Goal: Task Accomplishment & Management: Use online tool/utility

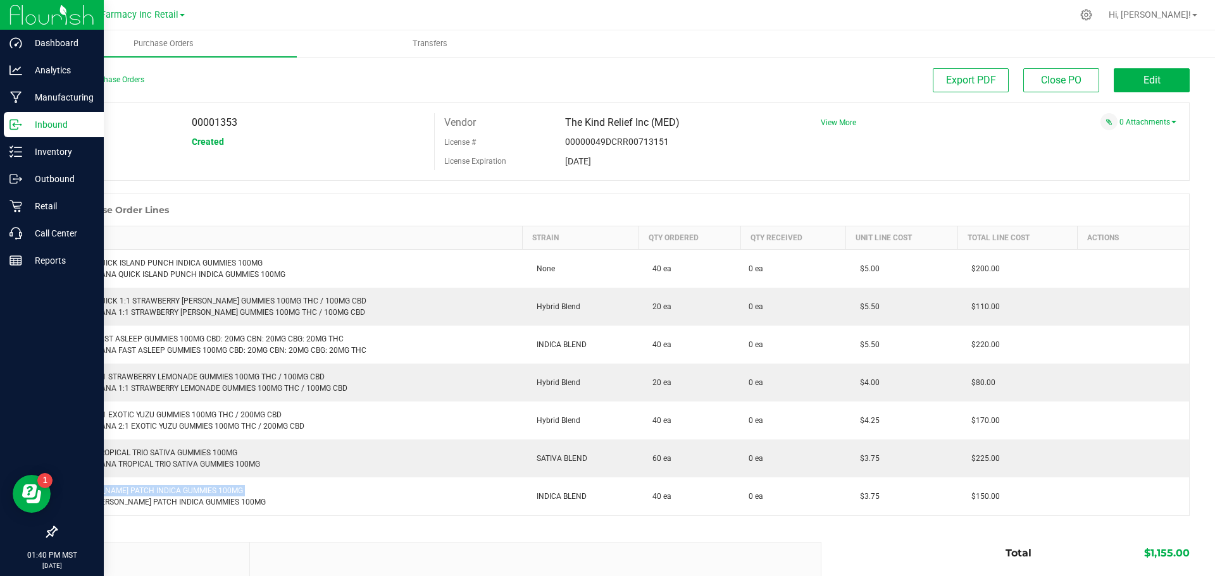
click at [23, 130] on p "Inbound" at bounding box center [60, 124] width 76 height 15
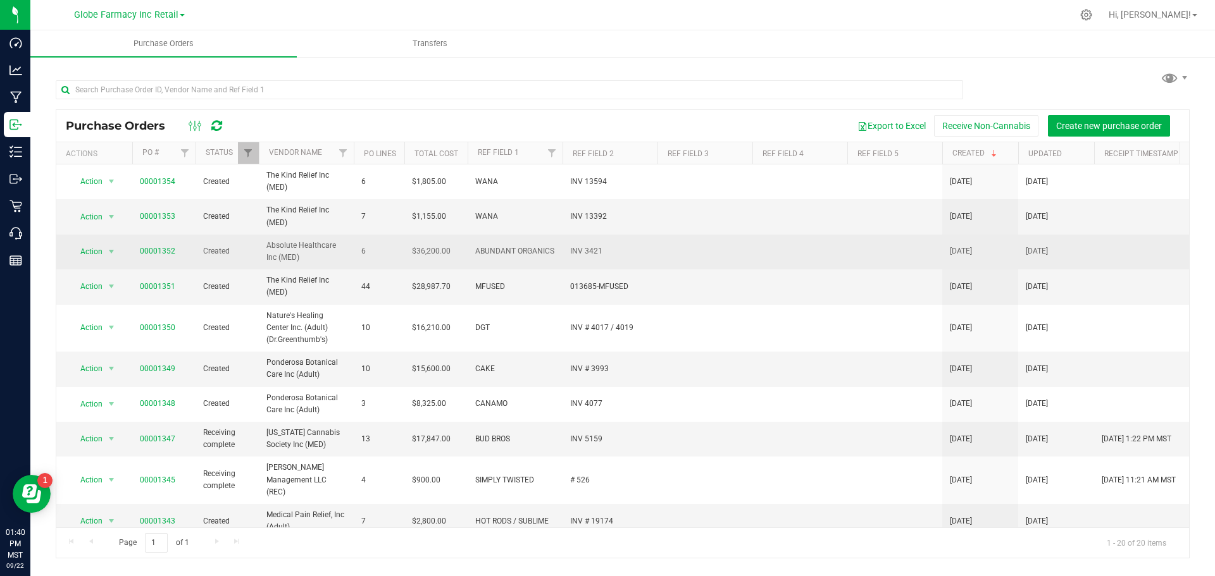
click at [160, 246] on span "00001352" at bounding box center [157, 252] width 35 height 12
click at [166, 250] on link "00001352" at bounding box center [157, 251] width 35 height 9
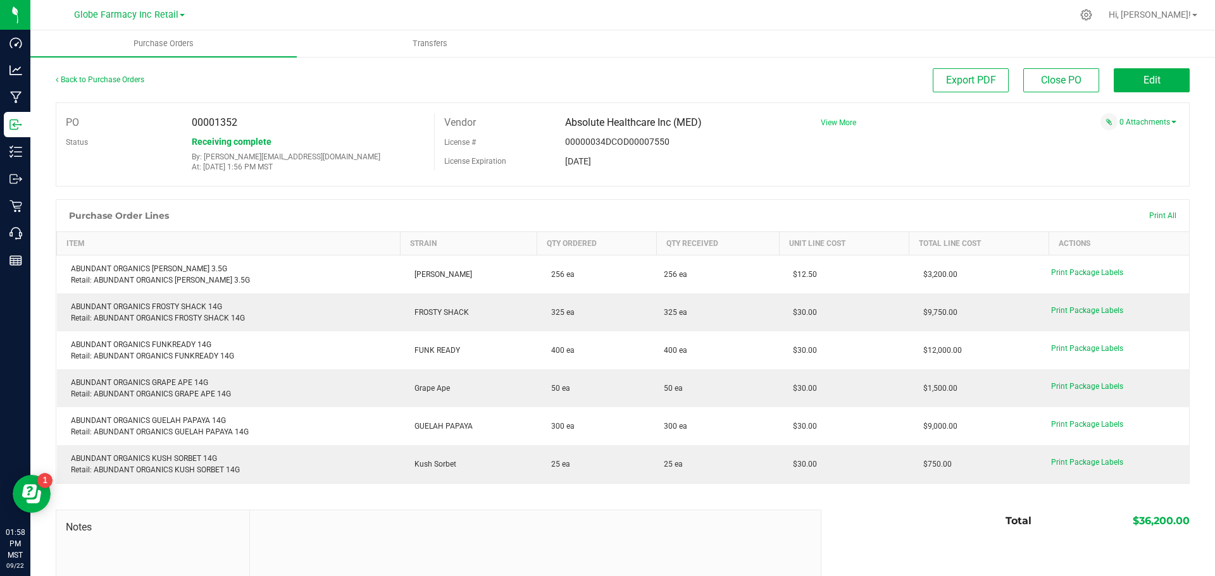
click at [830, 127] on span "View More" at bounding box center [838, 122] width 35 height 9
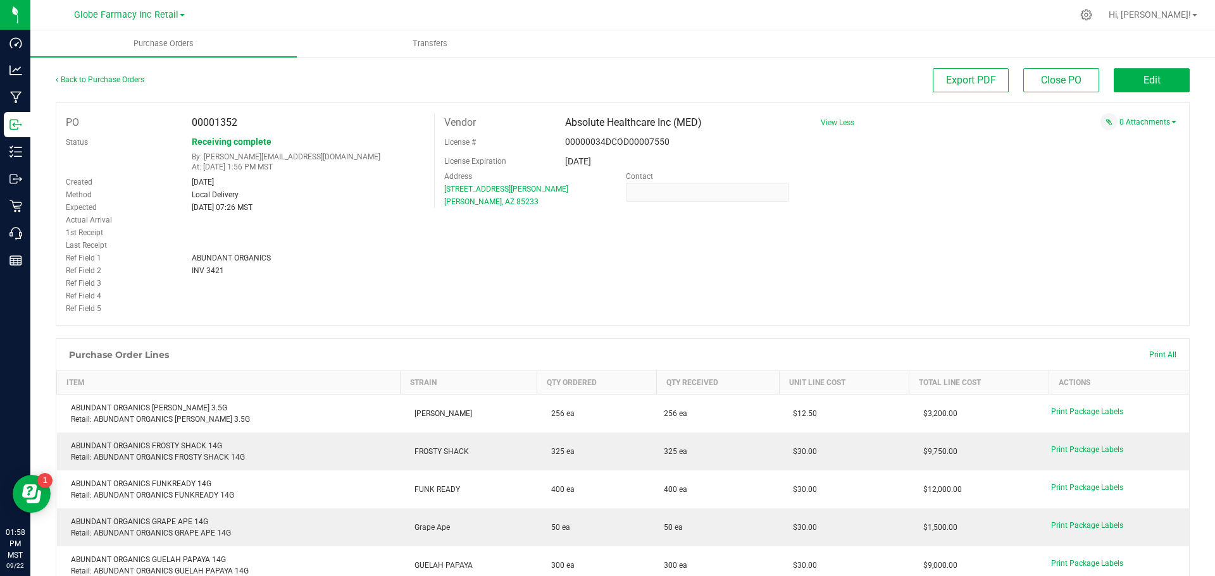
click at [200, 271] on span "INV 3421" at bounding box center [208, 270] width 32 height 9
drag, startPoint x: 1065, startPoint y: 202, endPoint x: 1077, endPoint y: 206, distance: 12.8
click at [1077, 206] on div "PO 00001352 Status Receiving complete By: tylerr@earthshealing.org At: Sep 22, …" at bounding box center [623, 214] width 1134 height 223
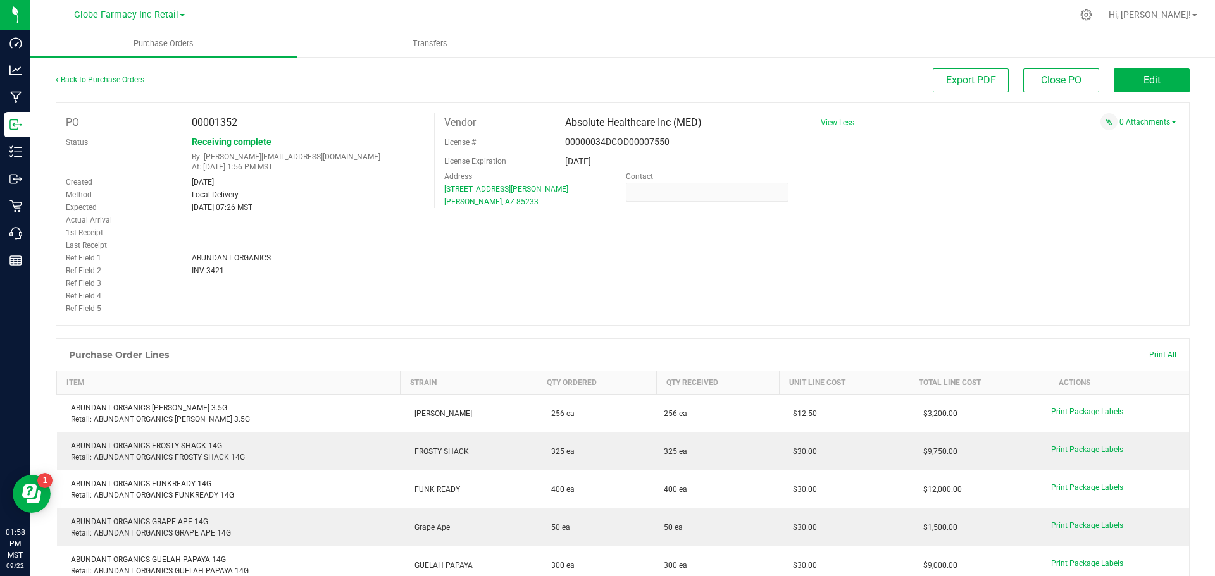
click at [1119, 122] on link "0 Attachments" at bounding box center [1147, 122] width 57 height 9
click at [1114, 135] on button "Attach new document" at bounding box center [1135, 139] width 83 height 11
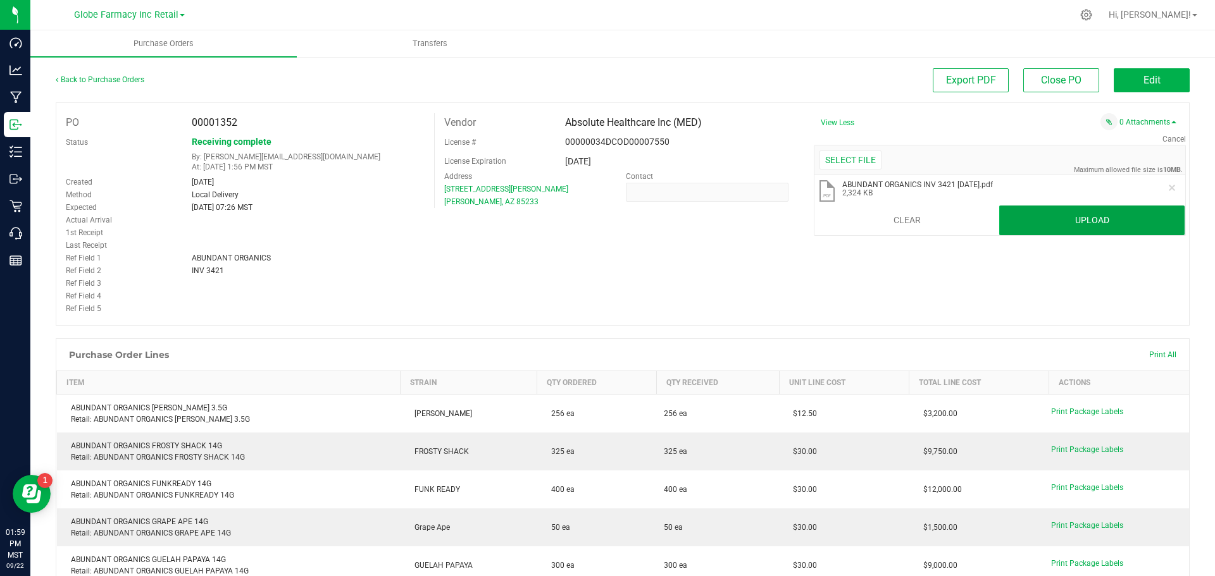
click at [1070, 220] on button "Upload" at bounding box center [1091, 221] width 185 height 30
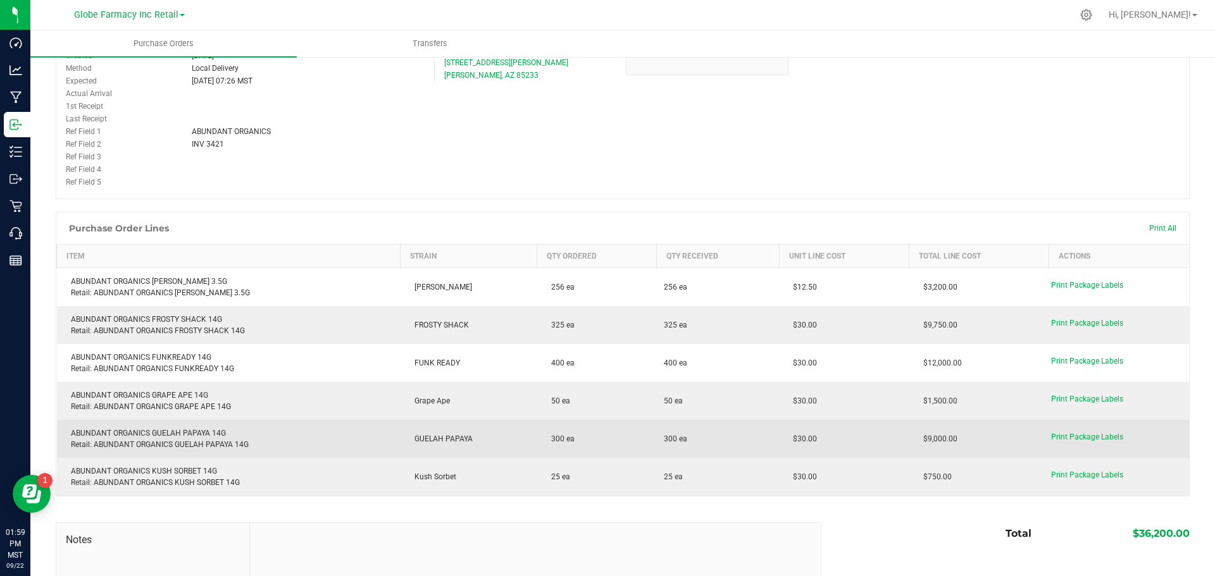
scroll to position [190, 0]
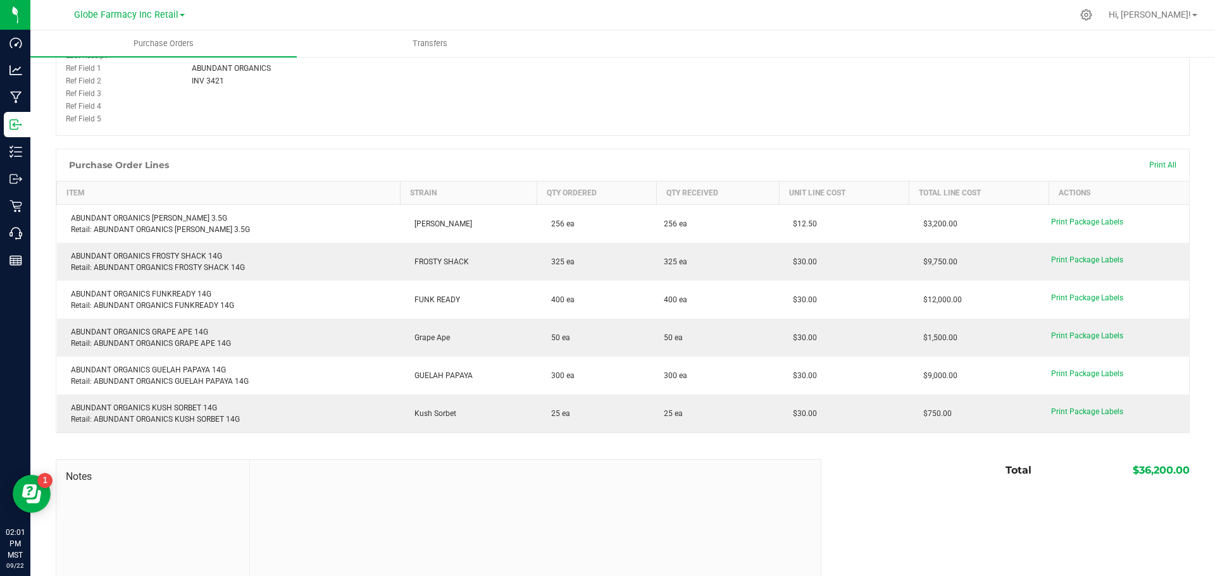
click at [668, 64] on div "PO 00001352 Status Receiving complete By: tylerr@earthshealing.org At: Sep 22, …" at bounding box center [623, 24] width 1134 height 223
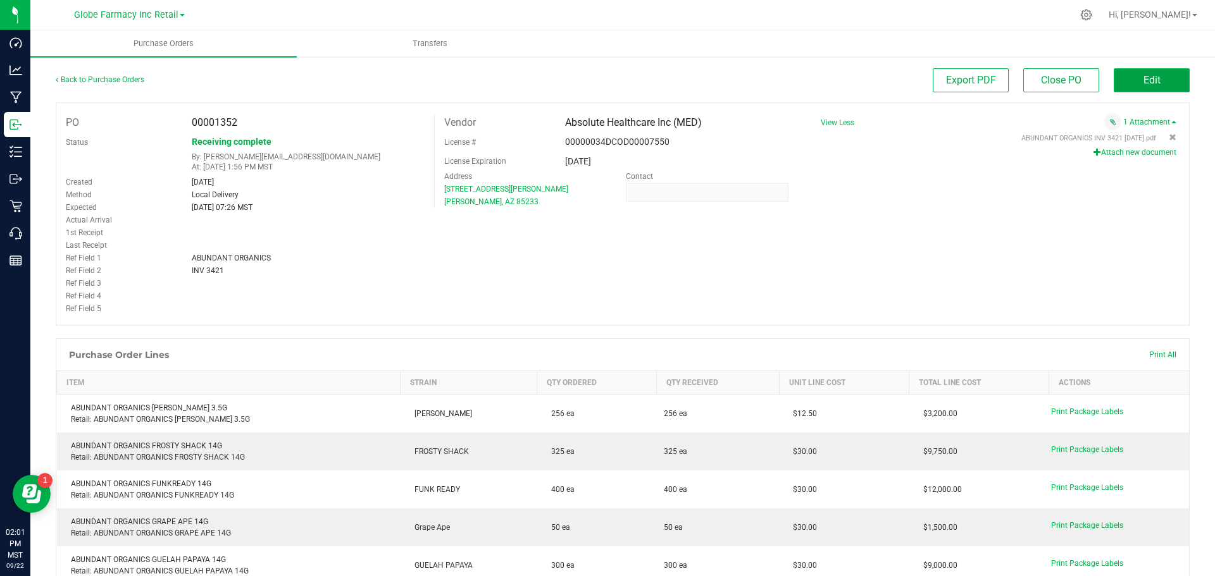
click at [1176, 90] on button "Edit" at bounding box center [1152, 80] width 76 height 24
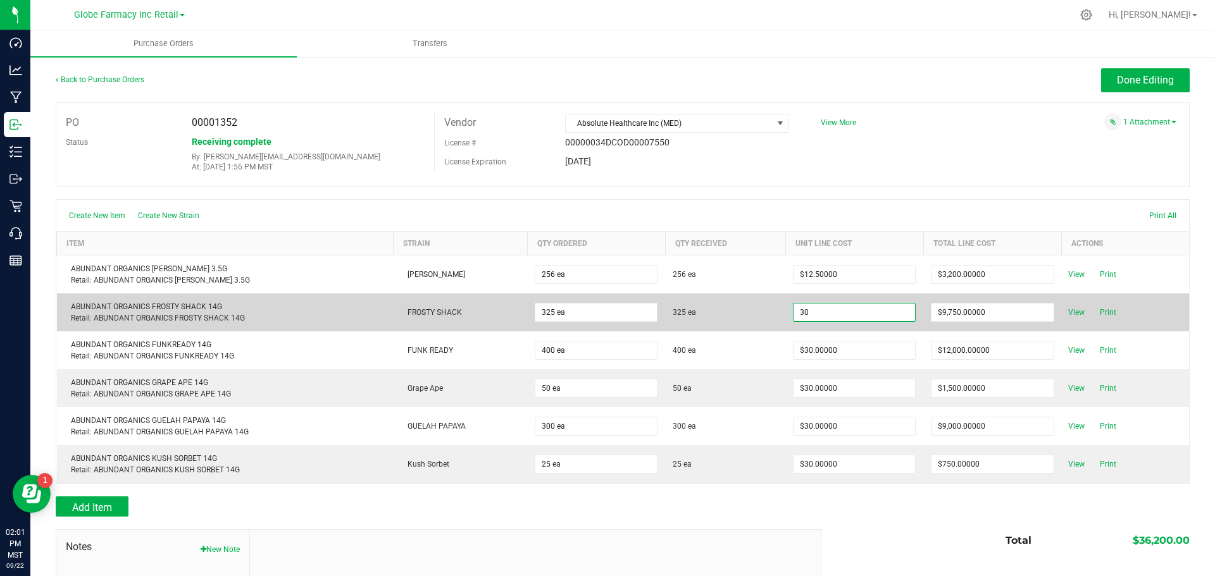
click at [835, 313] on input "30" at bounding box center [855, 313] width 122 height 18
paste input "27.27272727272727"
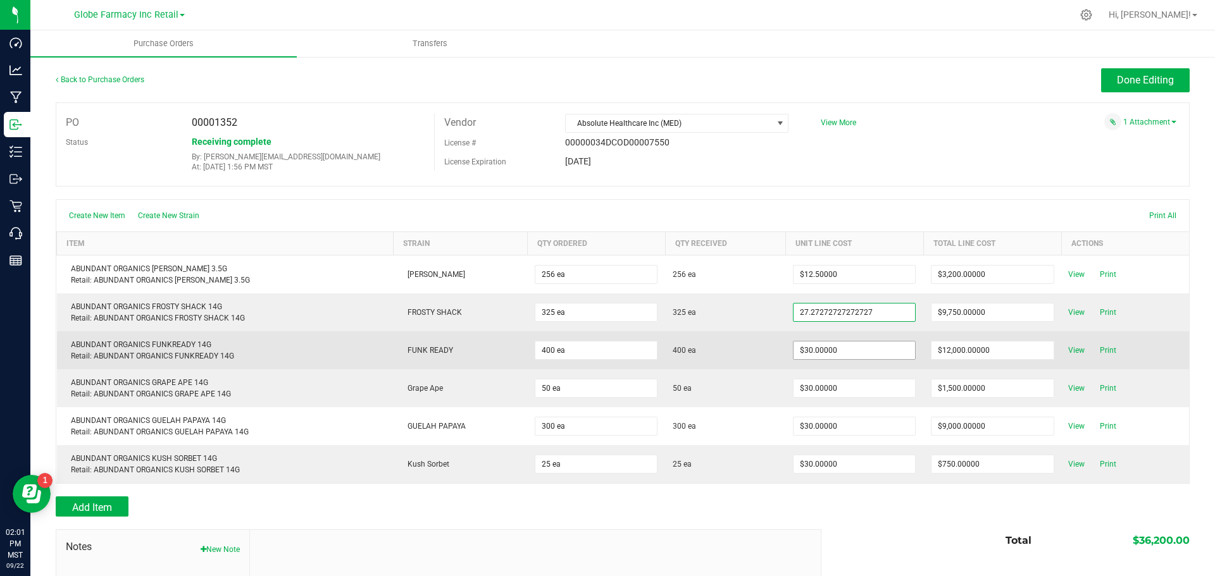
type input "$27.27273"
click at [844, 358] on body "Dashboard Analytics Manufacturing Inbound Inventory Outbound Retail Call Center…" at bounding box center [607, 288] width 1215 height 576
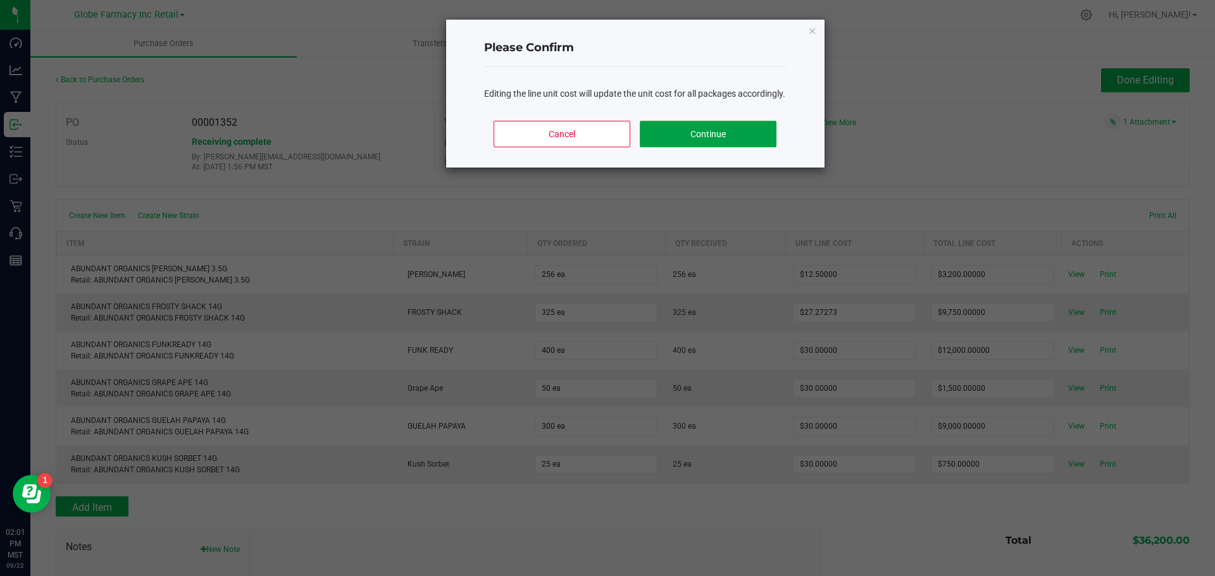
drag, startPoint x: 684, startPoint y: 134, endPoint x: 687, endPoint y: 140, distance: 7.4
click at [684, 134] on button "Continue" at bounding box center [708, 134] width 136 height 27
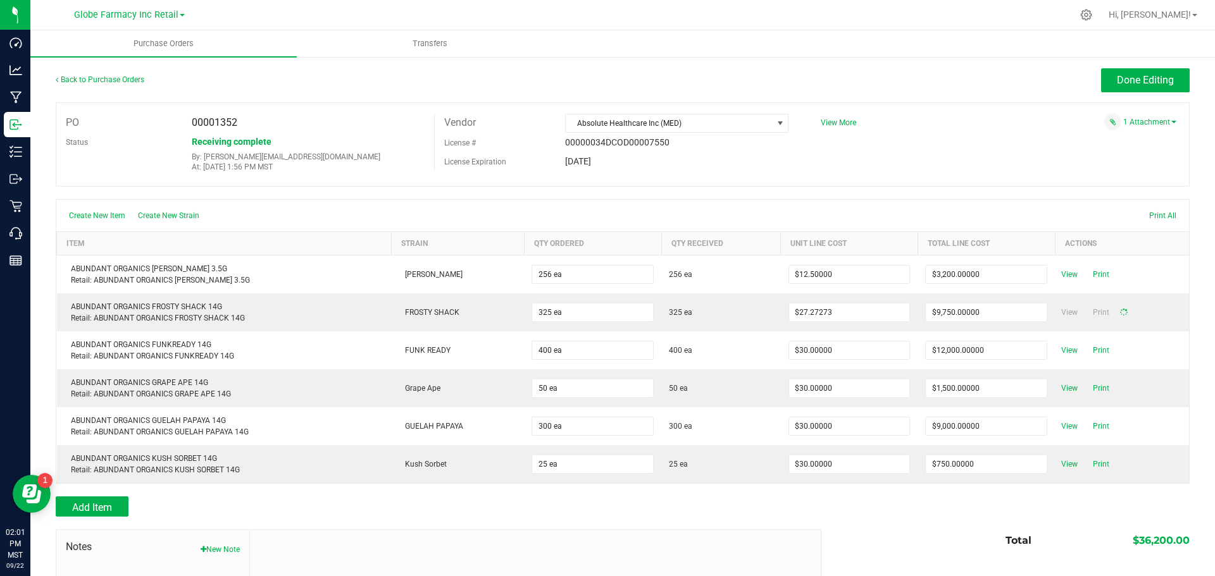
type input "325"
type input "$8,863.63636"
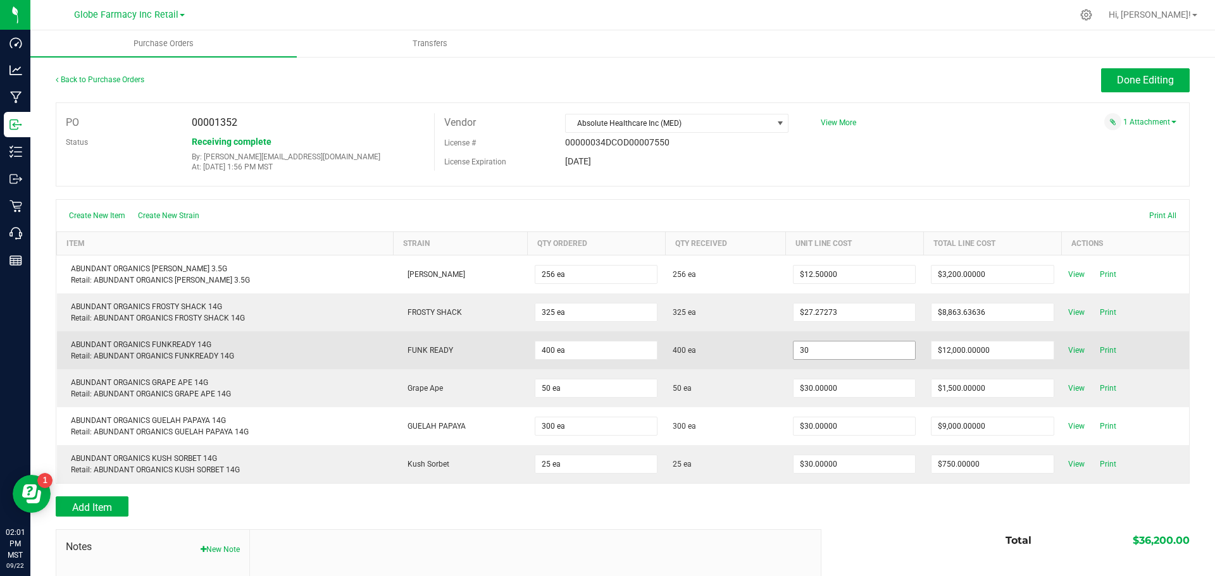
click at [857, 351] on input "30" at bounding box center [855, 351] width 122 height 18
paste input "27.27272727272727"
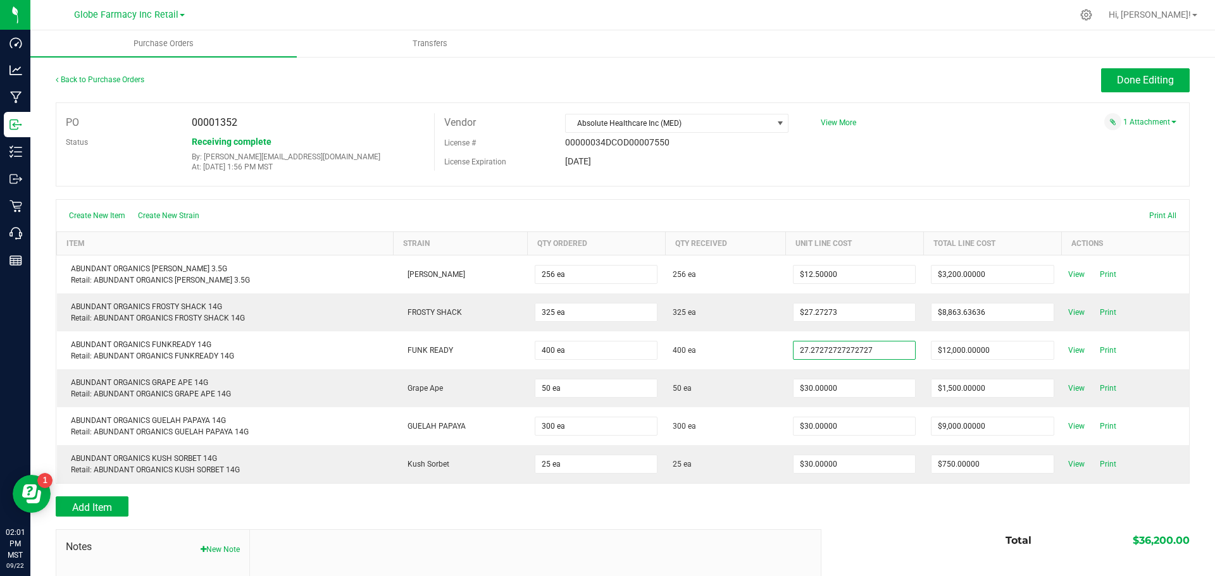
type input "$27.27273"
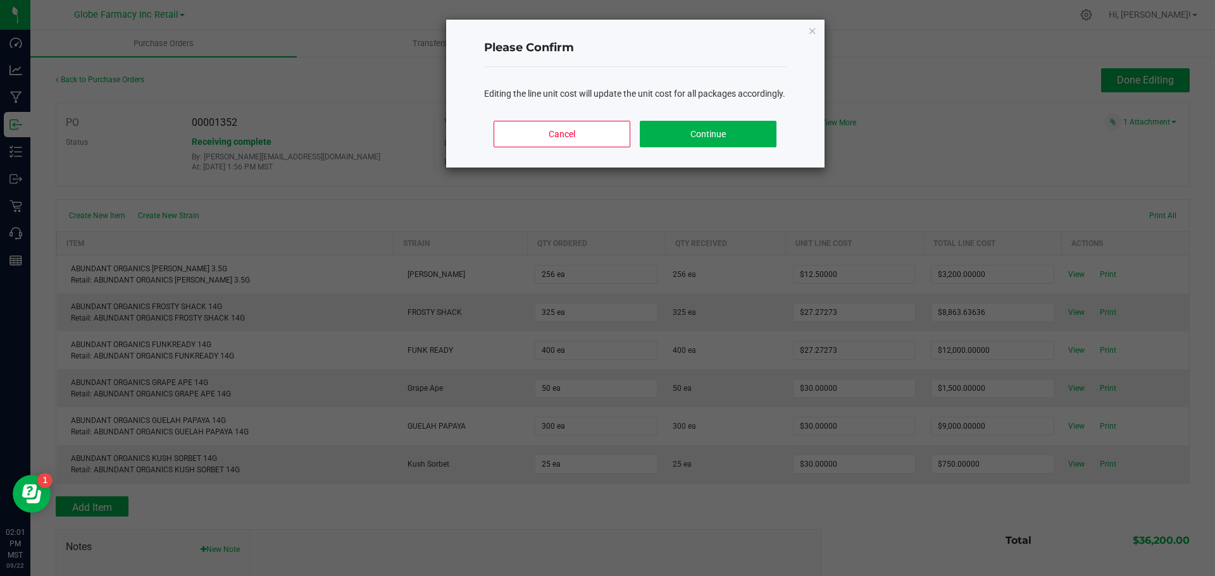
click at [750, 534] on body "Dashboard Analytics Manufacturing Inbound Inventory Outbound Retail Call Center…" at bounding box center [607, 288] width 1215 height 576
click at [687, 146] on button "Continue" at bounding box center [708, 134] width 136 height 27
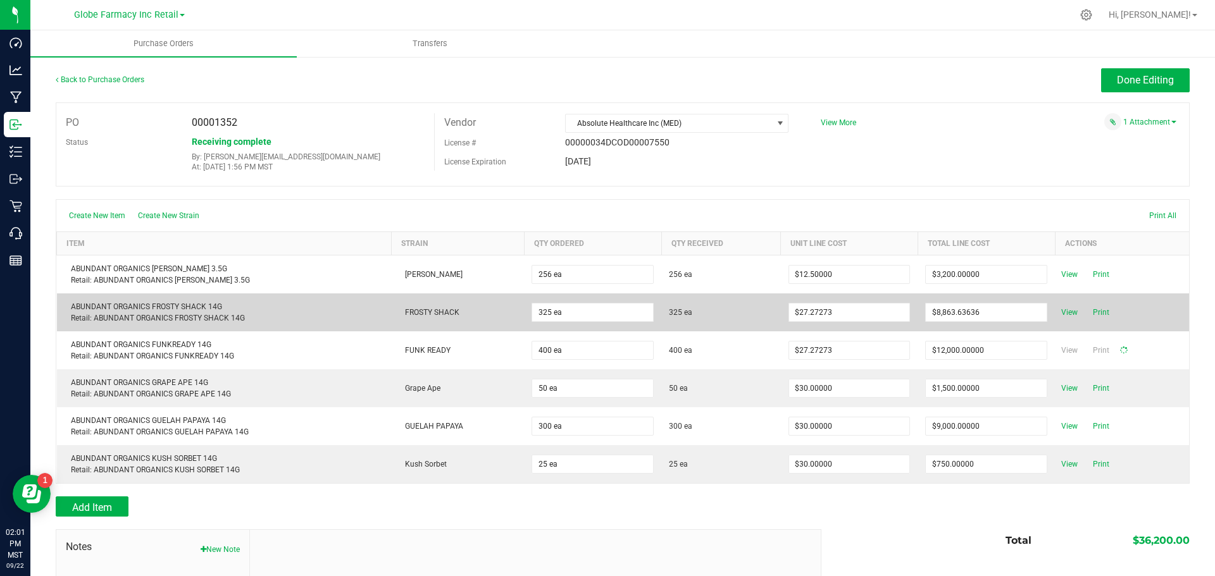
type input "400"
type input "$10,909.09091"
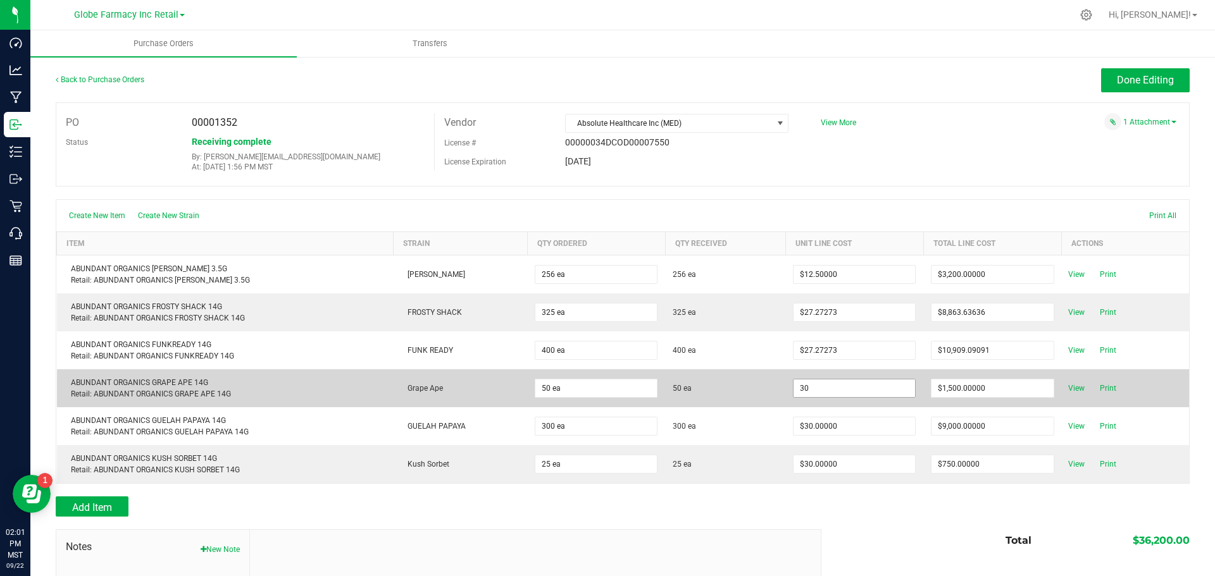
click at [821, 383] on input "30" at bounding box center [855, 389] width 122 height 18
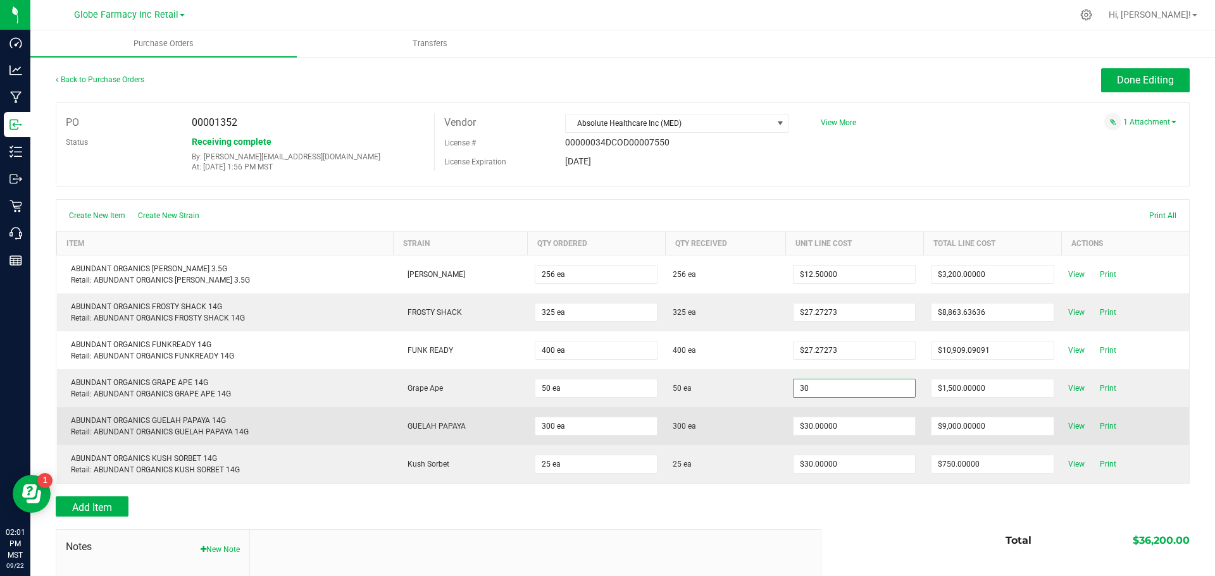
paste input "27.27272727272727"
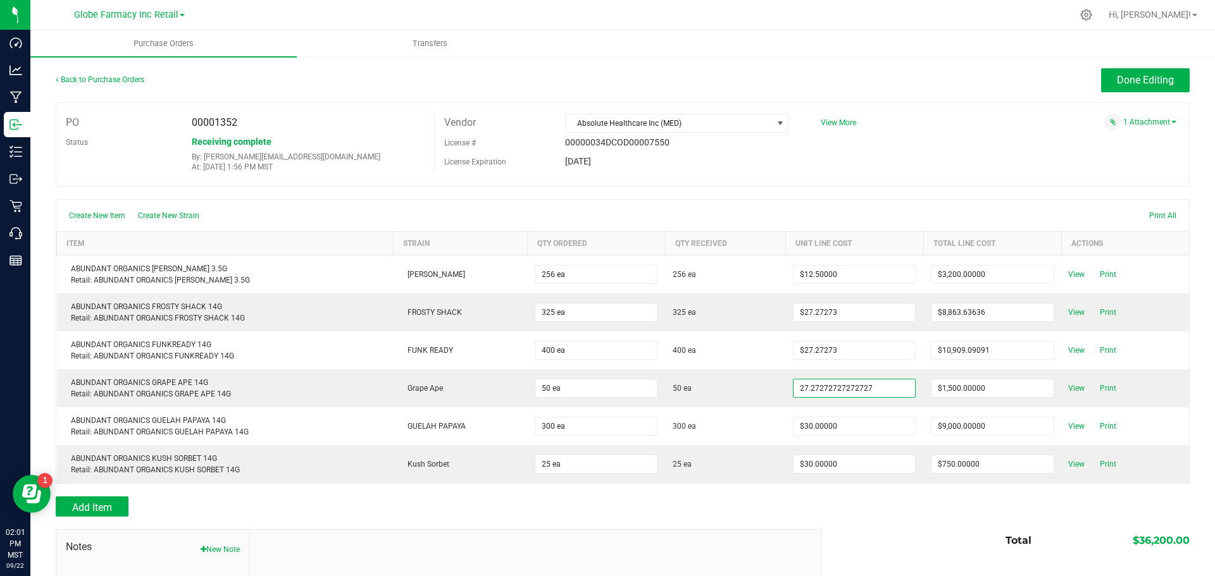
type input "$27.27273"
click at [807, 516] on body "Dashboard Analytics Manufacturing Inbound Inventory Outbound Retail Call Center…" at bounding box center [607, 288] width 1215 height 576
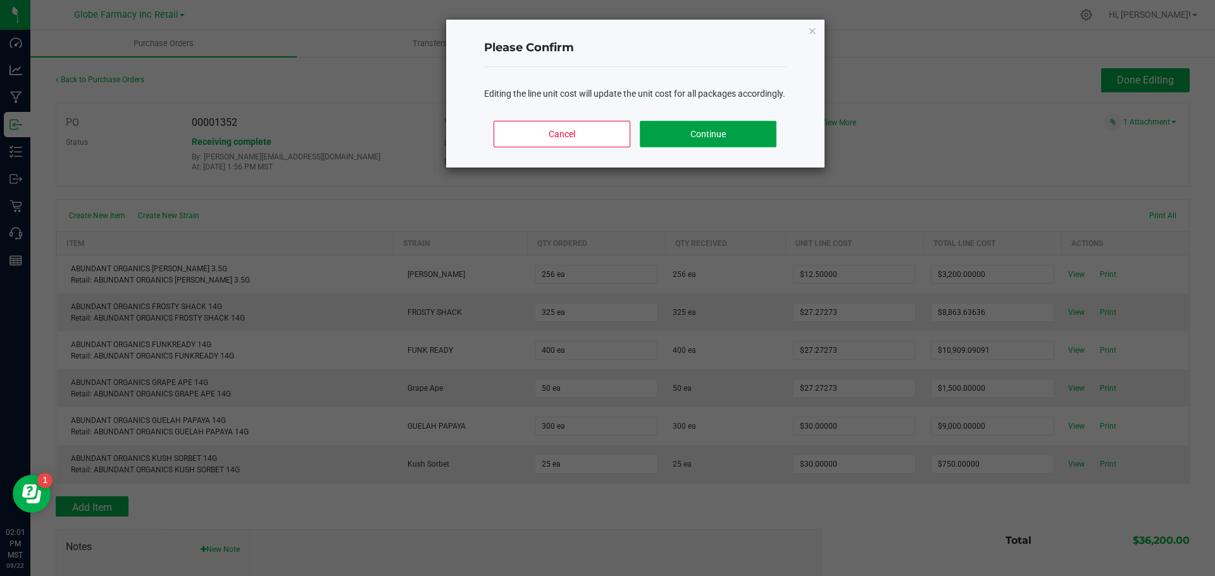
click at [738, 147] on button "Continue" at bounding box center [708, 134] width 136 height 27
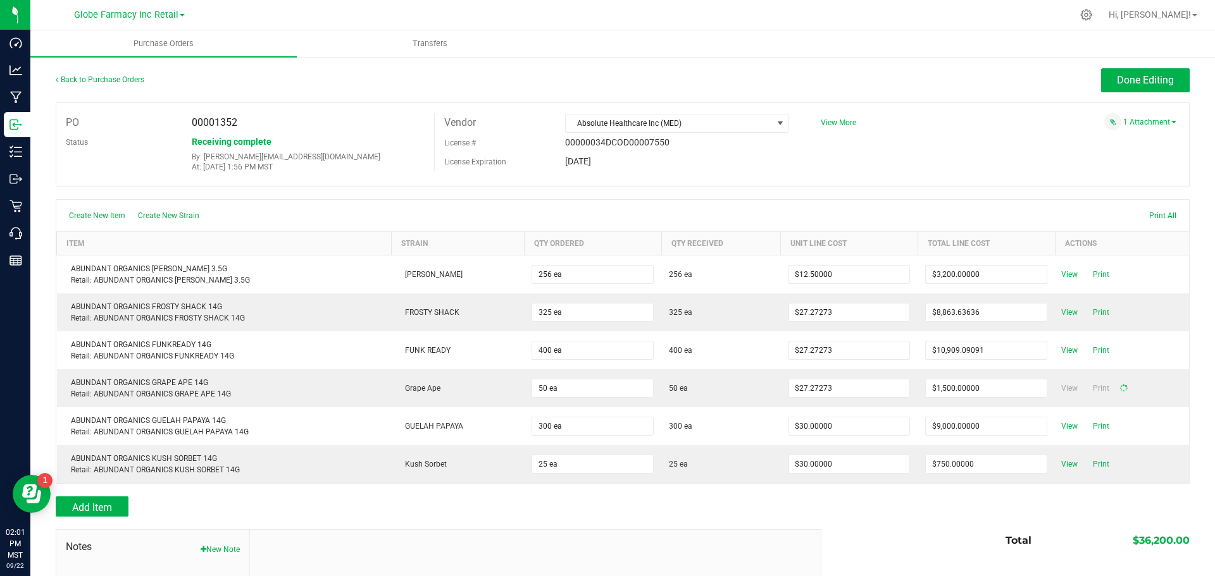
type input "50"
type input "$1,363.63636"
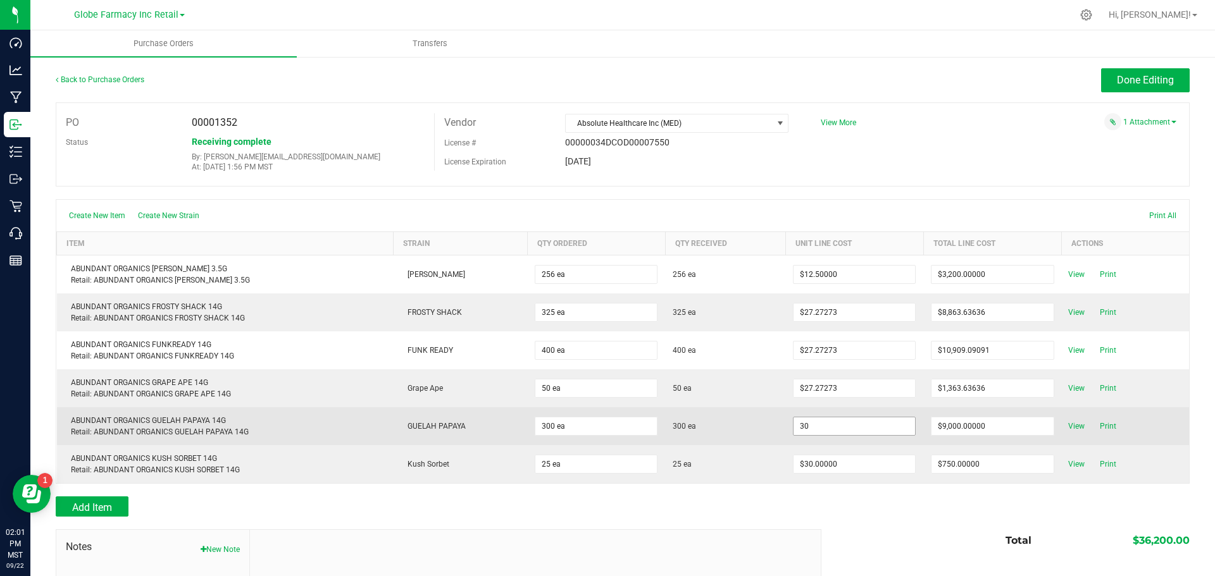
click at [818, 428] on input "30" at bounding box center [855, 427] width 122 height 18
paste input "27.27272727272727"
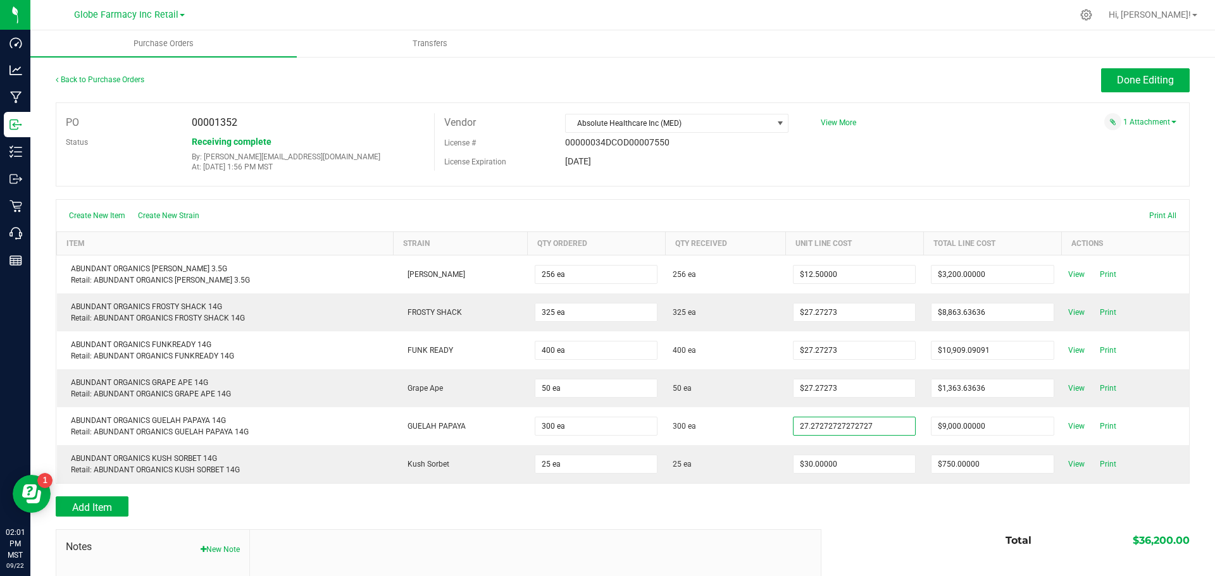
type input "$27.27273"
click at [818, 533] on body "Dashboard Analytics Manufacturing Inbound Inventory Outbound Retail Call Center…" at bounding box center [607, 288] width 1215 height 576
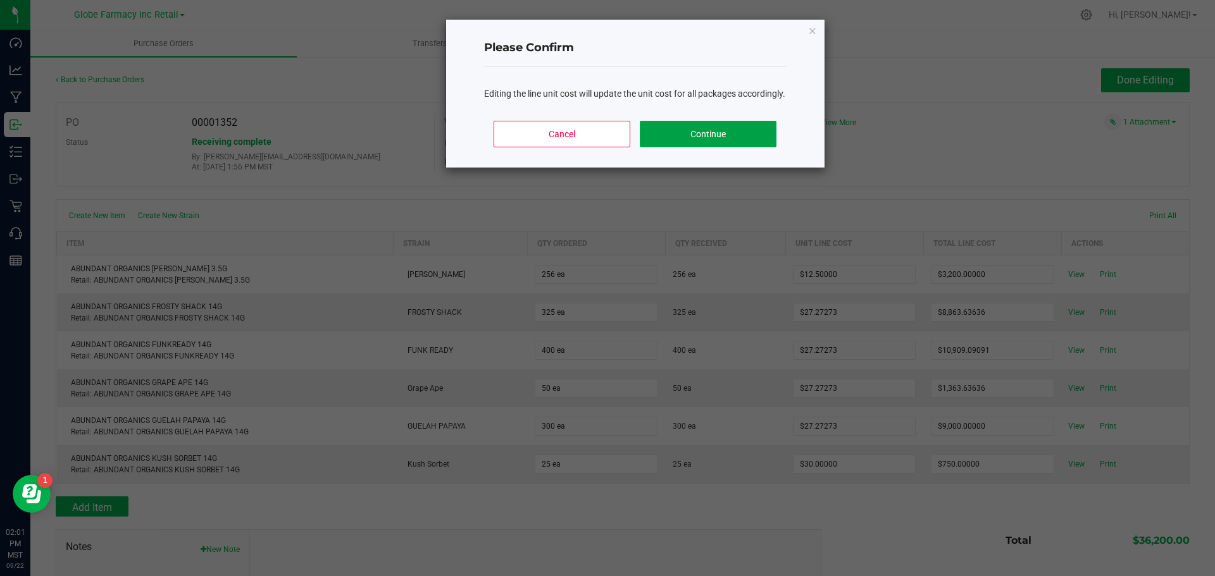
click at [731, 147] on button "Continue" at bounding box center [708, 134] width 136 height 27
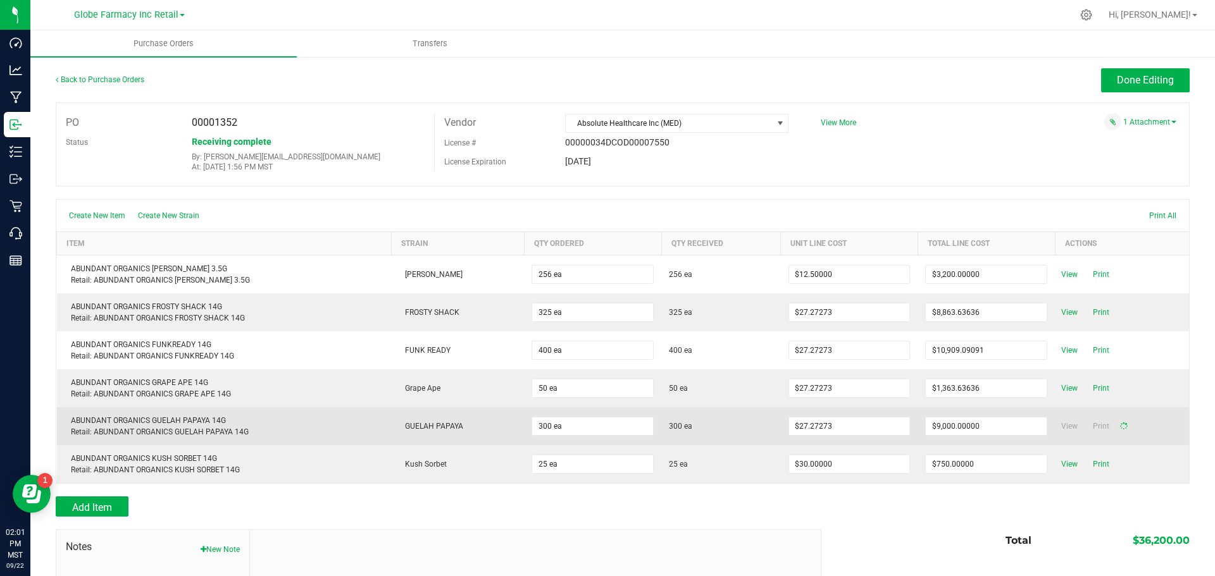
type input "300"
type input "$8,181.81818"
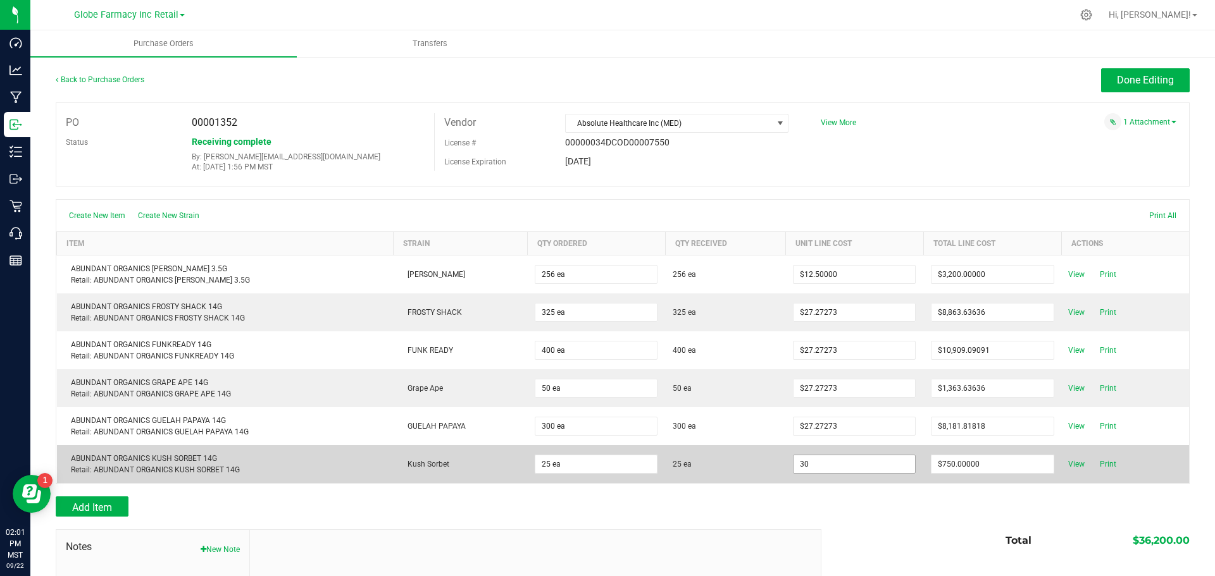
click at [817, 459] on input "30" at bounding box center [855, 465] width 122 height 18
paste input "27.27272727272727"
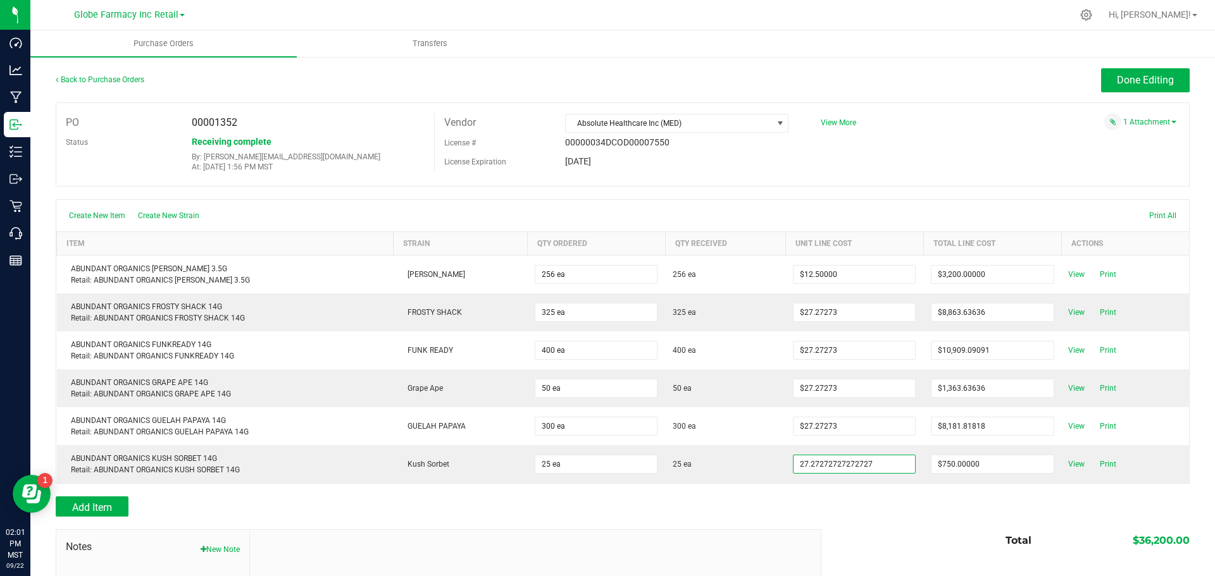
type input "$27.27273"
click at [782, 497] on body "Dashboard Analytics Manufacturing Inbound Inventory Outbound Retail Call Center…" at bounding box center [607, 288] width 1215 height 576
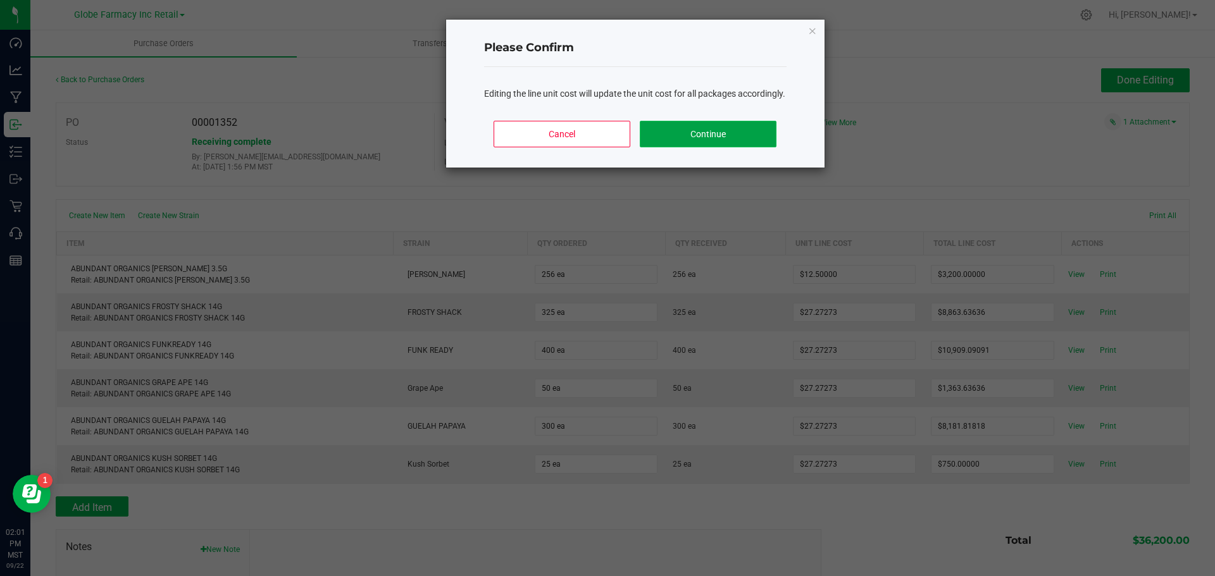
click at [711, 138] on button "Continue" at bounding box center [708, 134] width 136 height 27
type input "25"
type input "$681.81818"
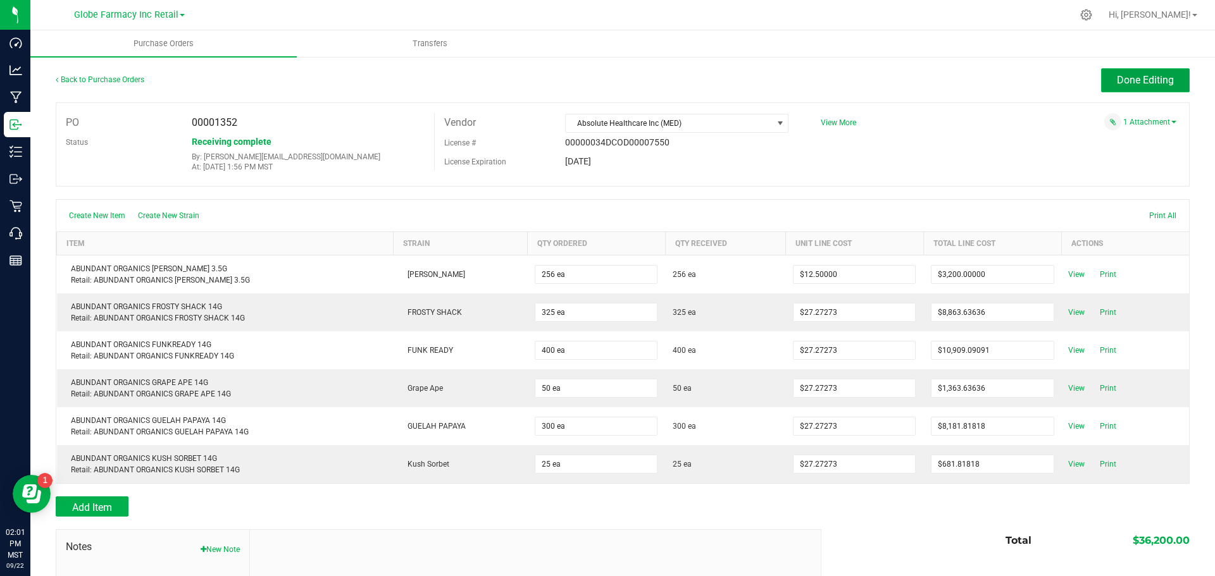
click at [1156, 82] on span "Done Editing" at bounding box center [1145, 80] width 57 height 12
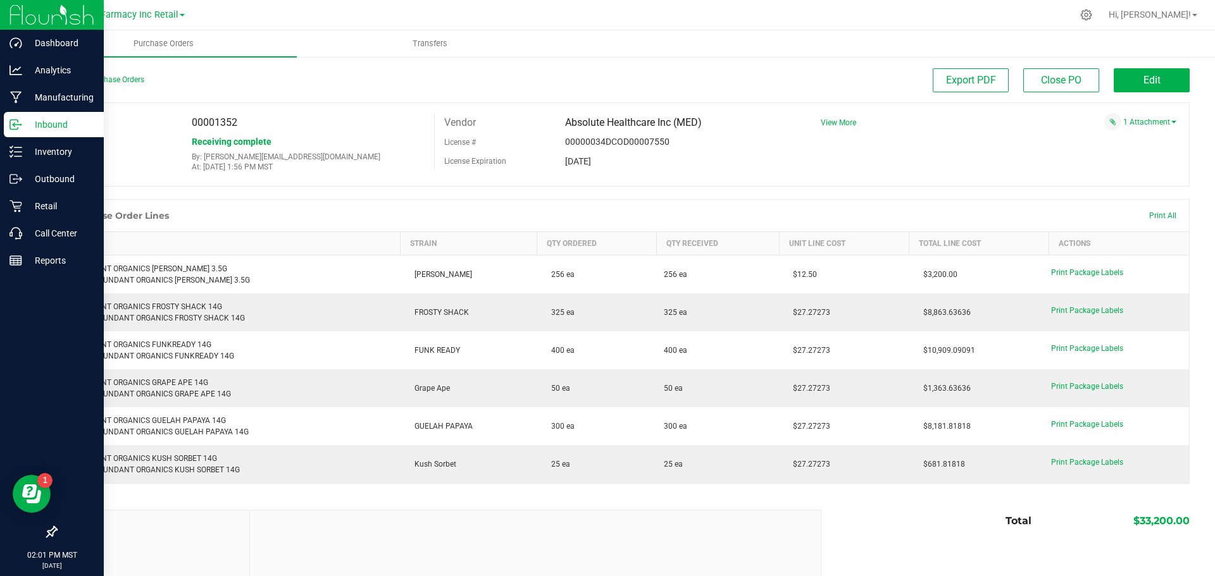
click at [26, 133] on div "Inbound" at bounding box center [54, 124] width 100 height 25
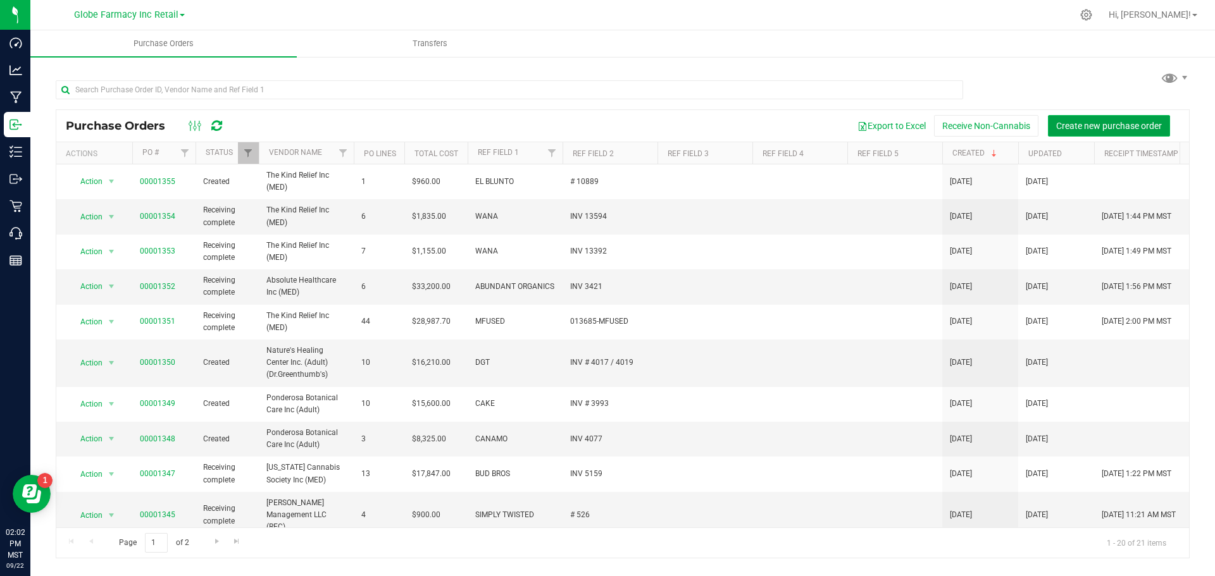
click at [1142, 116] on button "Create new purchase order" at bounding box center [1109, 126] width 122 height 22
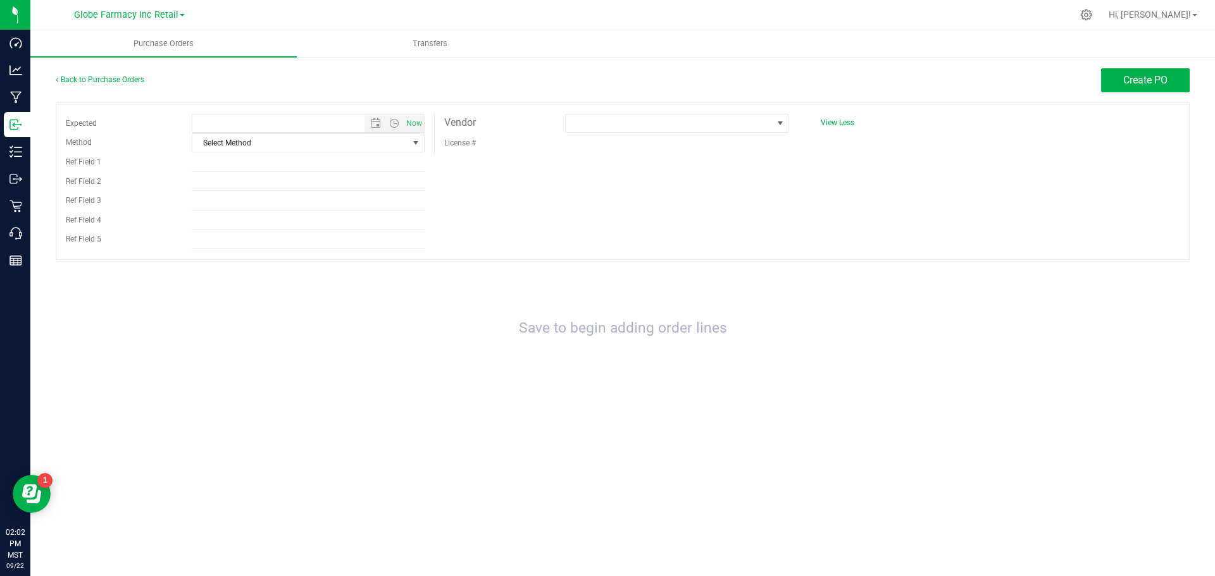
type input "9/22/2025 2:02 PM"
click at [378, 151] on span "Select Method" at bounding box center [300, 143] width 216 height 18
click at [296, 244] on li "Local Delivery" at bounding box center [308, 239] width 232 height 19
click at [261, 155] on input "Ref Field 1" at bounding box center [308, 162] width 233 height 19
type input "ABUNDANT ORGANICS"
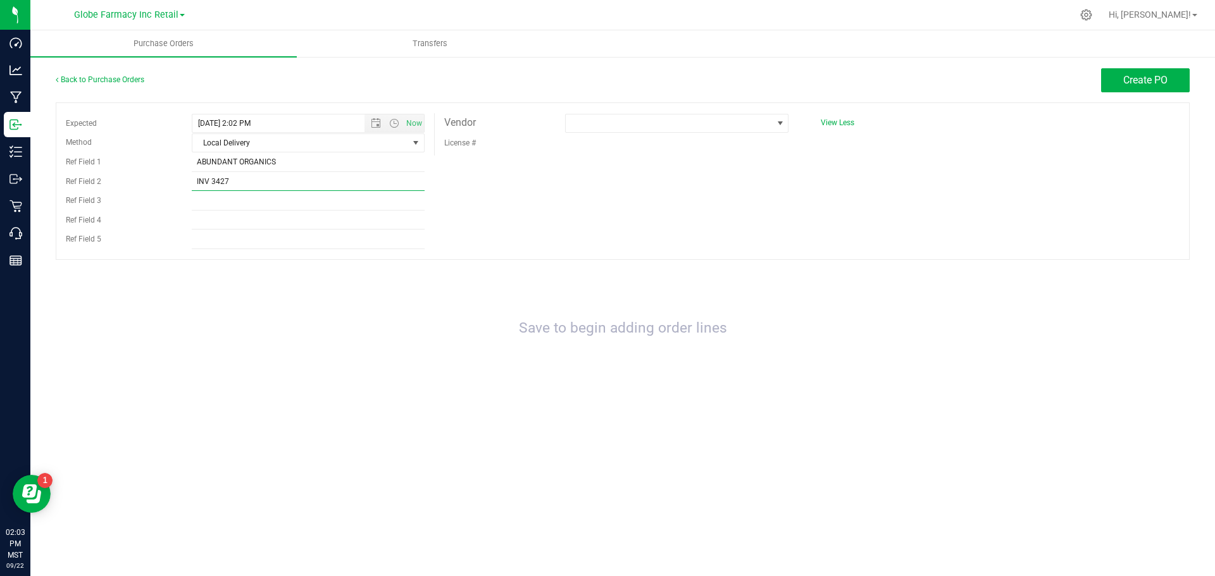
type input "INV 3427"
click at [668, 184] on div "Expected 9/22/2025 2:02 PM Now Method Local Delivery Select Method USPS UPS Fed…" at bounding box center [623, 182] width 1134 height 158
click at [664, 126] on span at bounding box center [669, 124] width 206 height 18
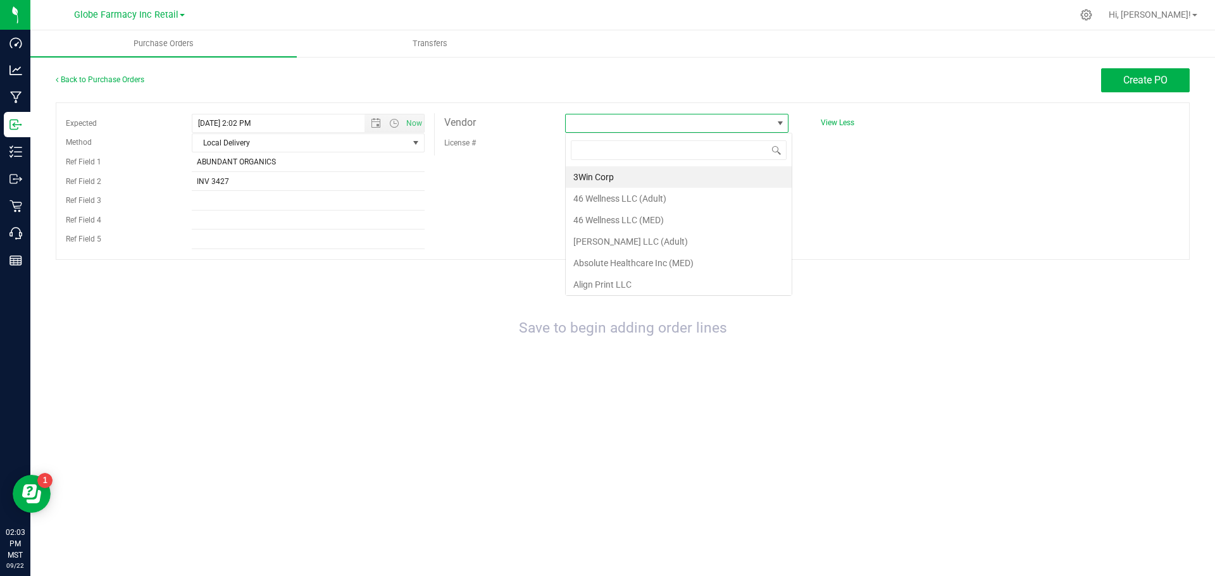
scroll to position [19, 223]
type input "ABSOL"
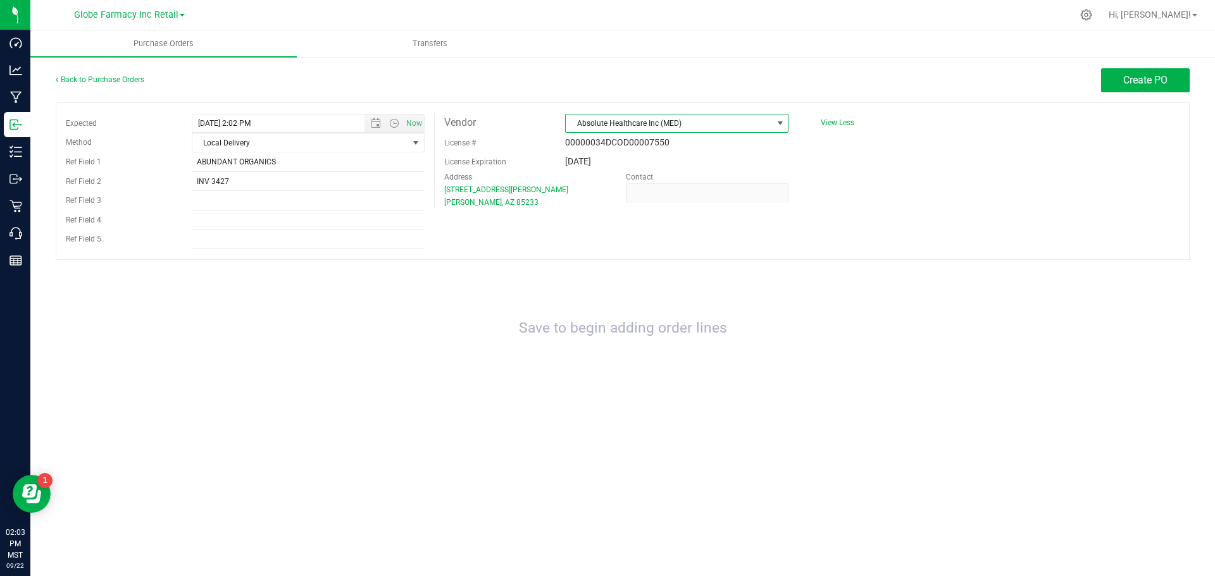
click at [1128, 94] on div "Back to Purchase Orders Create PO" at bounding box center [623, 85] width 1134 height 34
click at [1127, 91] on button "Create PO" at bounding box center [1145, 80] width 89 height 24
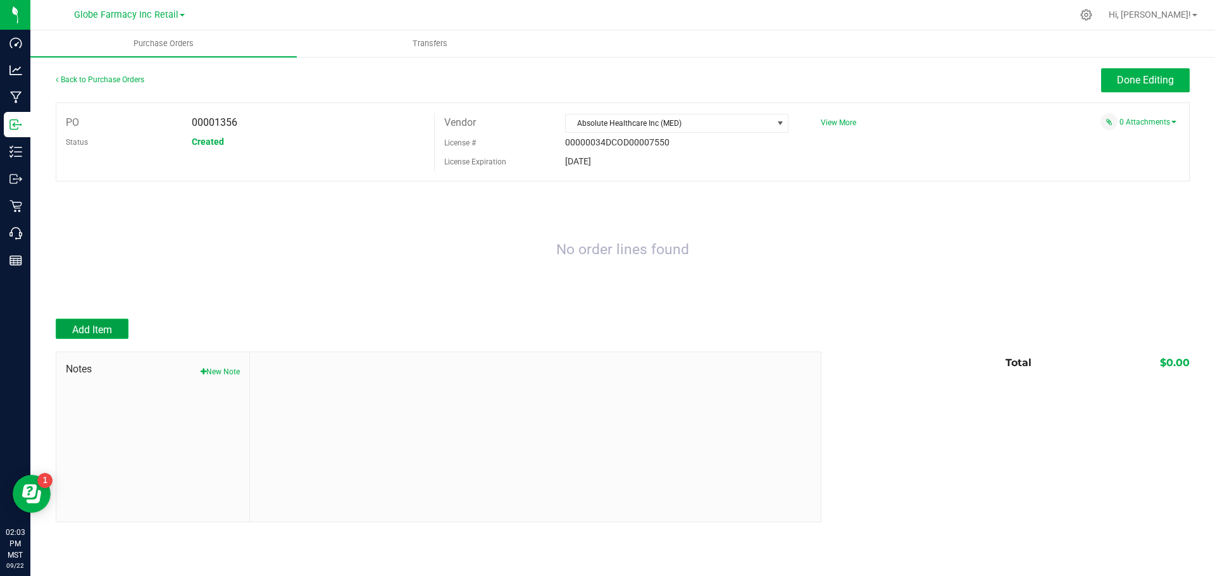
click at [72, 321] on button "Add Item" at bounding box center [92, 329] width 73 height 20
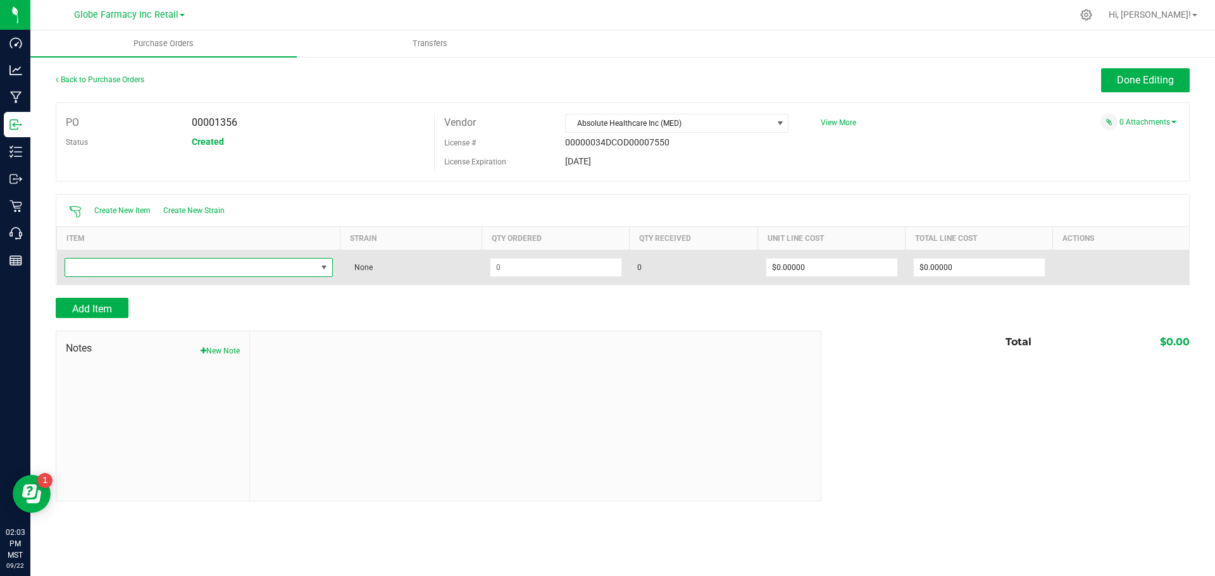
click at [206, 271] on span "NO DATA FOUND" at bounding box center [190, 268] width 251 height 18
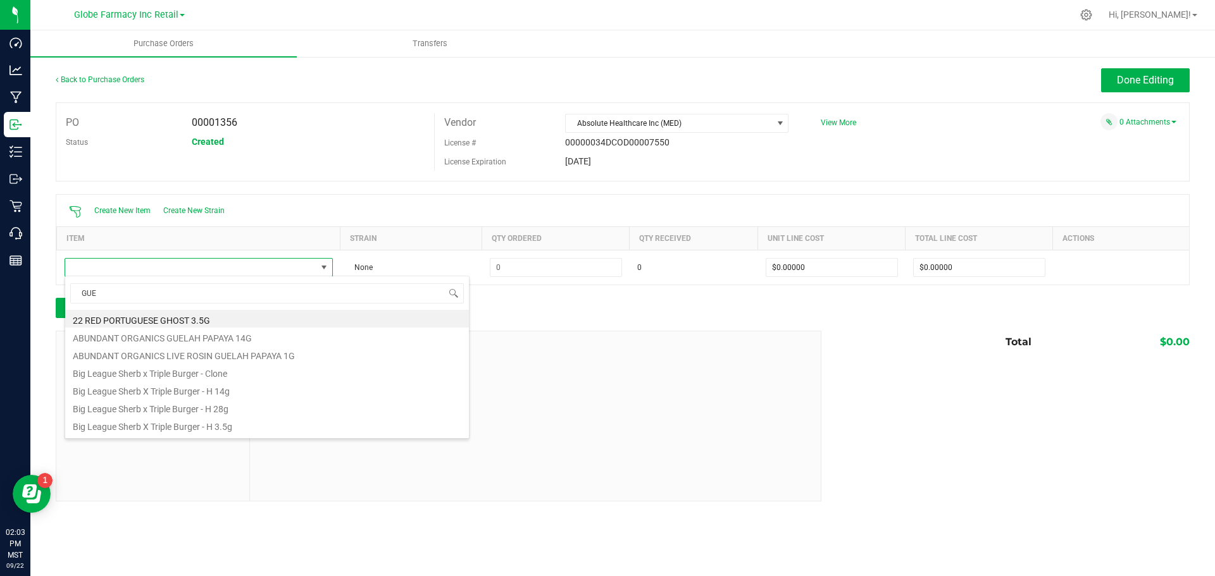
type input "GUEL"
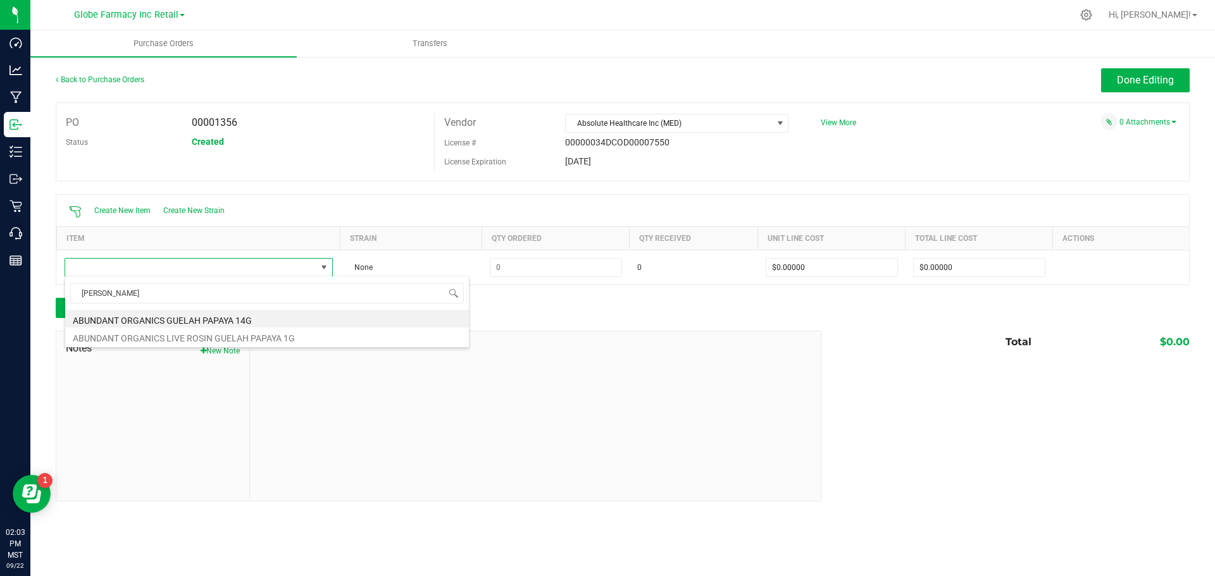
scroll to position [63262, 62957]
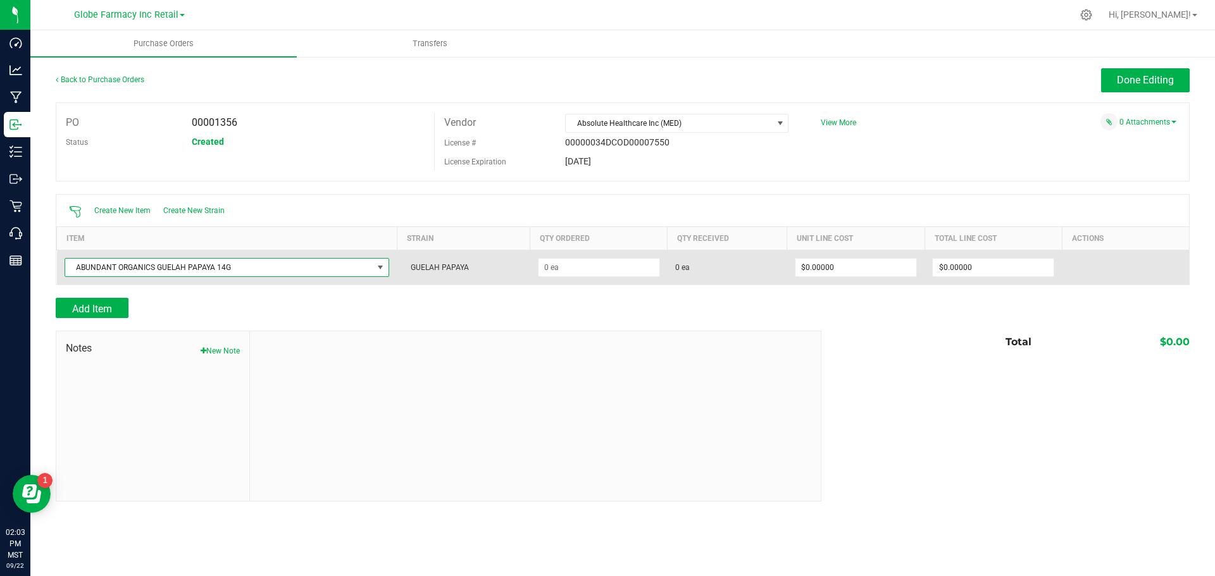
click at [263, 264] on span "ABUNDANT ORGANICS GUELAH PAPAYA 14G" at bounding box center [219, 268] width 308 height 18
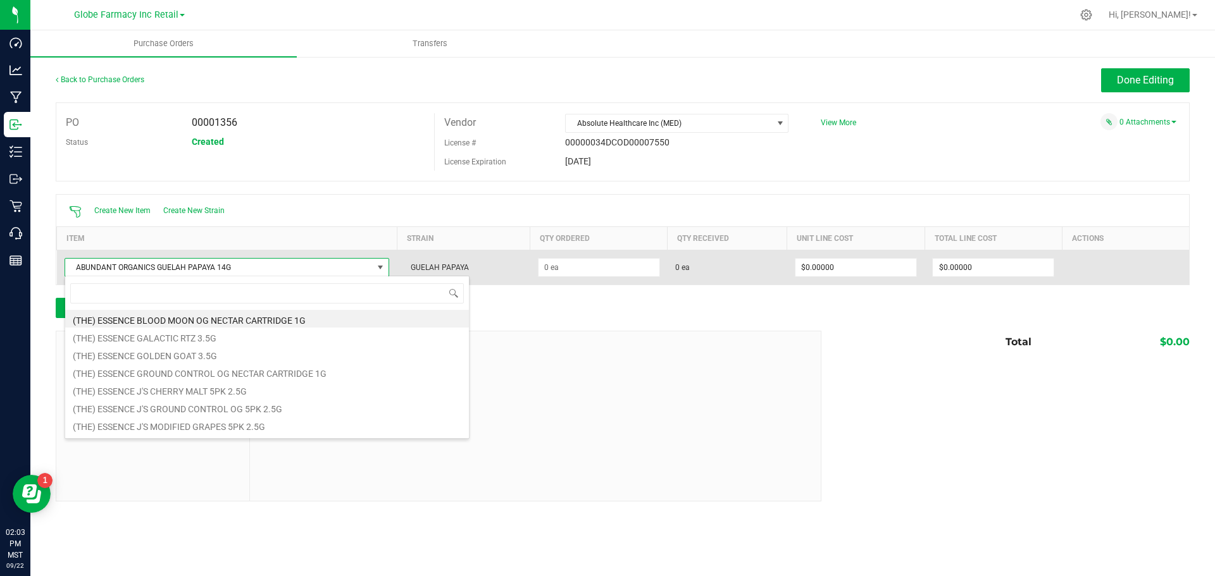
scroll to position [19, 325]
type input "GUEL"
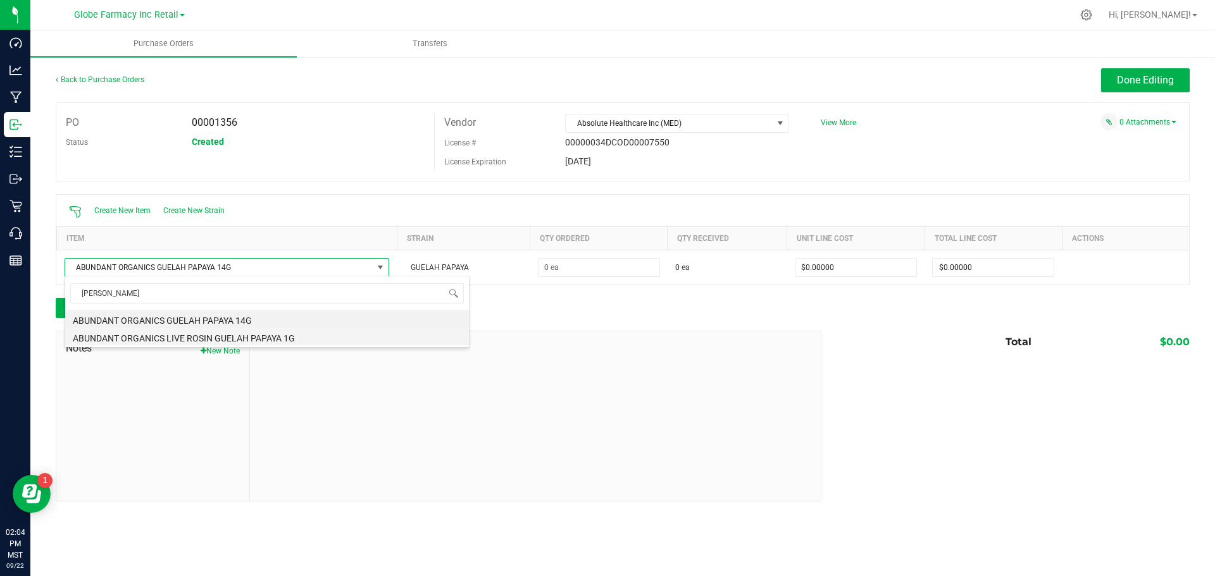
click at [257, 337] on li "ABUNDANT ORGANICS LIVE ROSIN GUELAH PAPAYA 1G" at bounding box center [267, 337] width 404 height 18
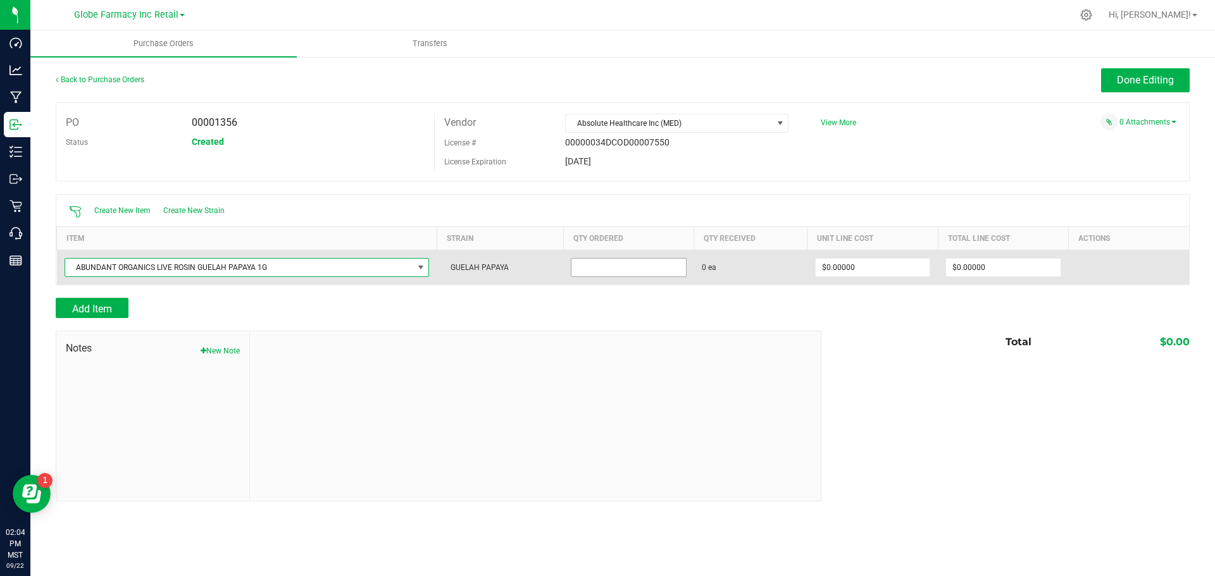
click at [602, 267] on input at bounding box center [628, 268] width 114 height 18
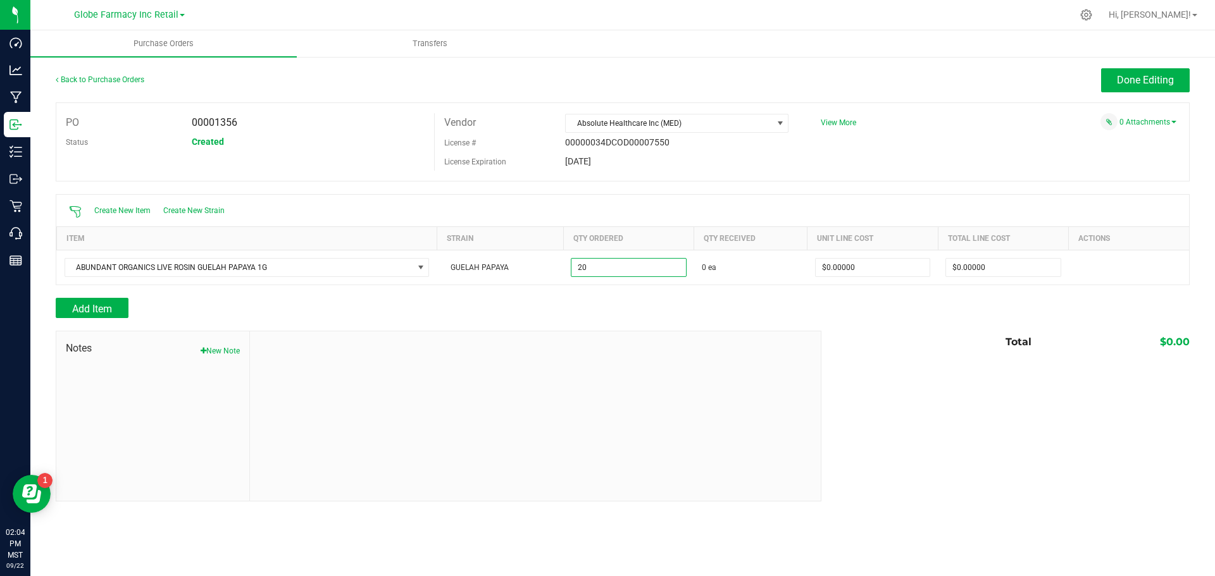
type input "20 ea"
click at [846, 389] on div "Notes New Note Total $0.00" at bounding box center [623, 416] width 1134 height 171
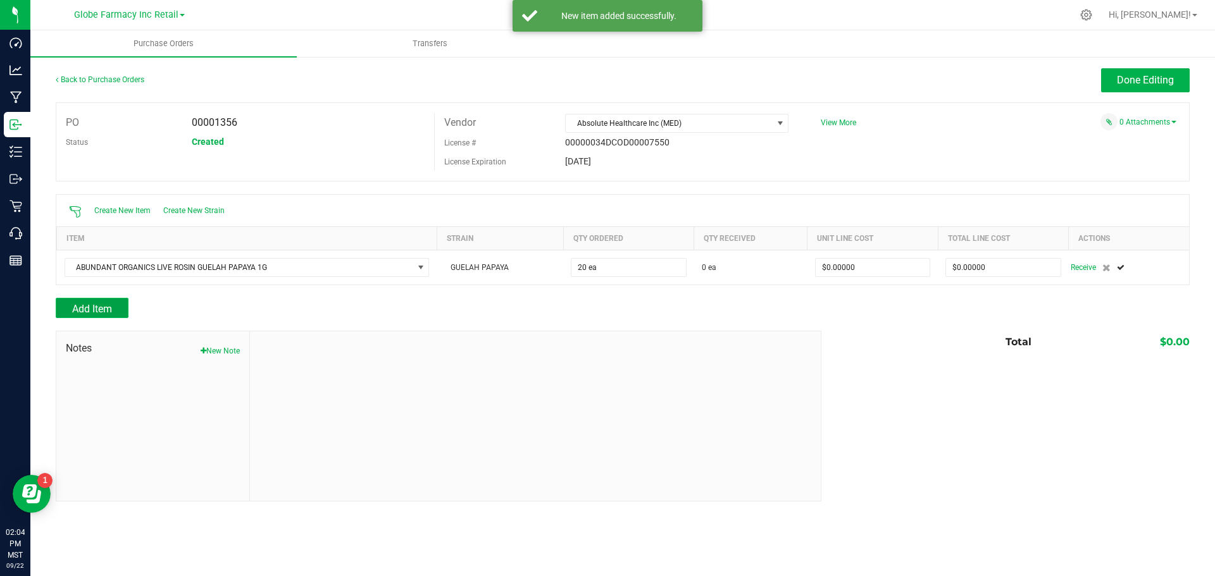
click at [115, 304] on button "Add Item" at bounding box center [92, 308] width 73 height 20
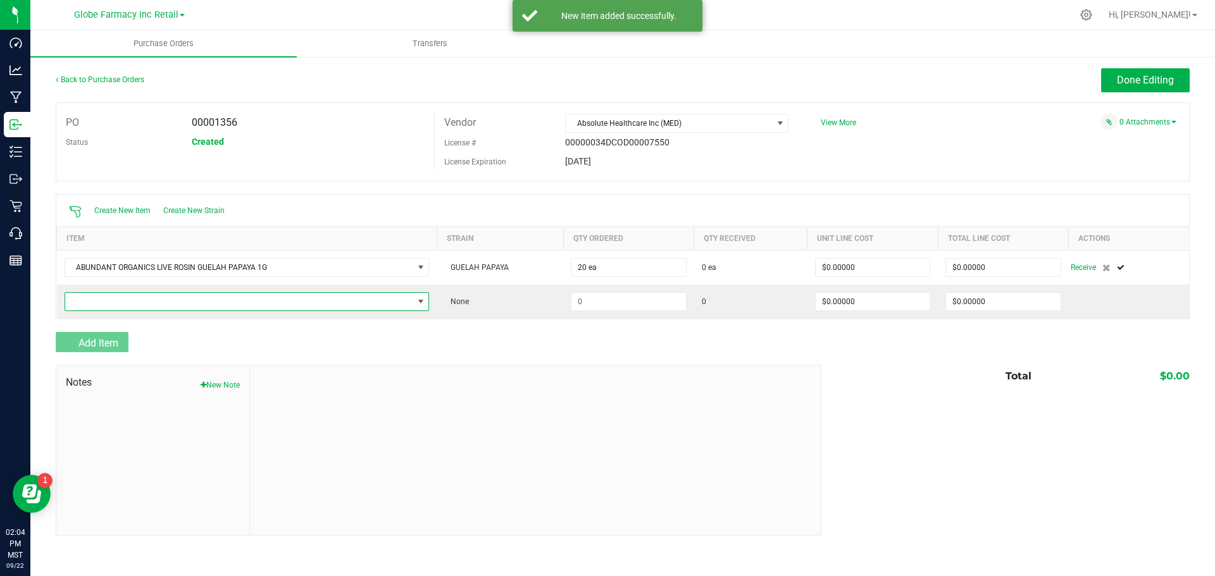
click at [115, 304] on span "NO DATA FOUND" at bounding box center [239, 302] width 348 height 18
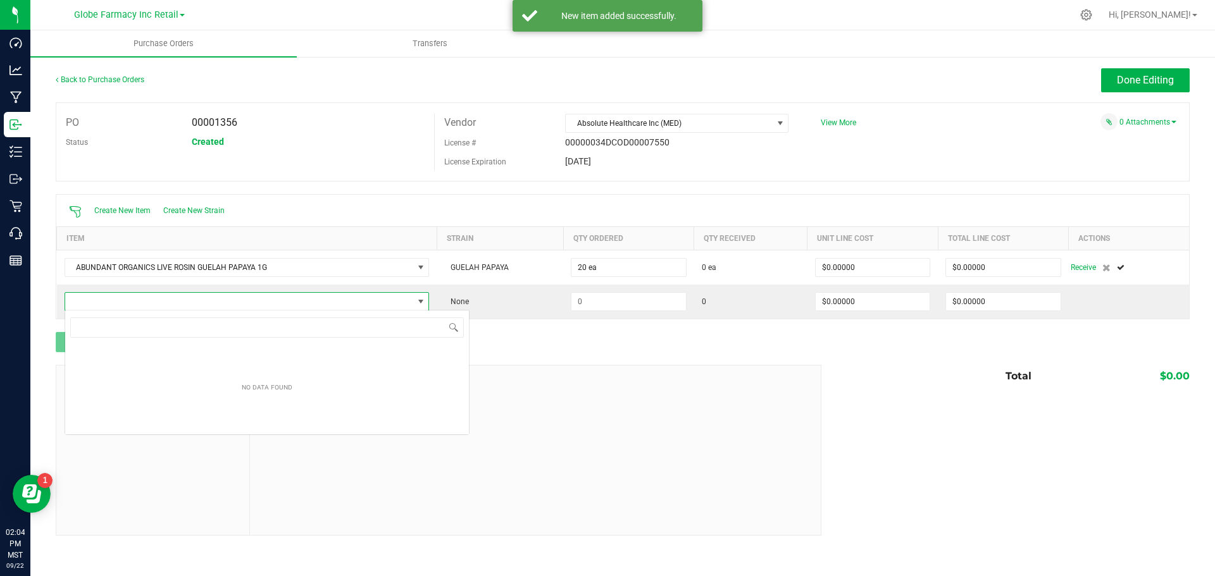
scroll to position [19, 365]
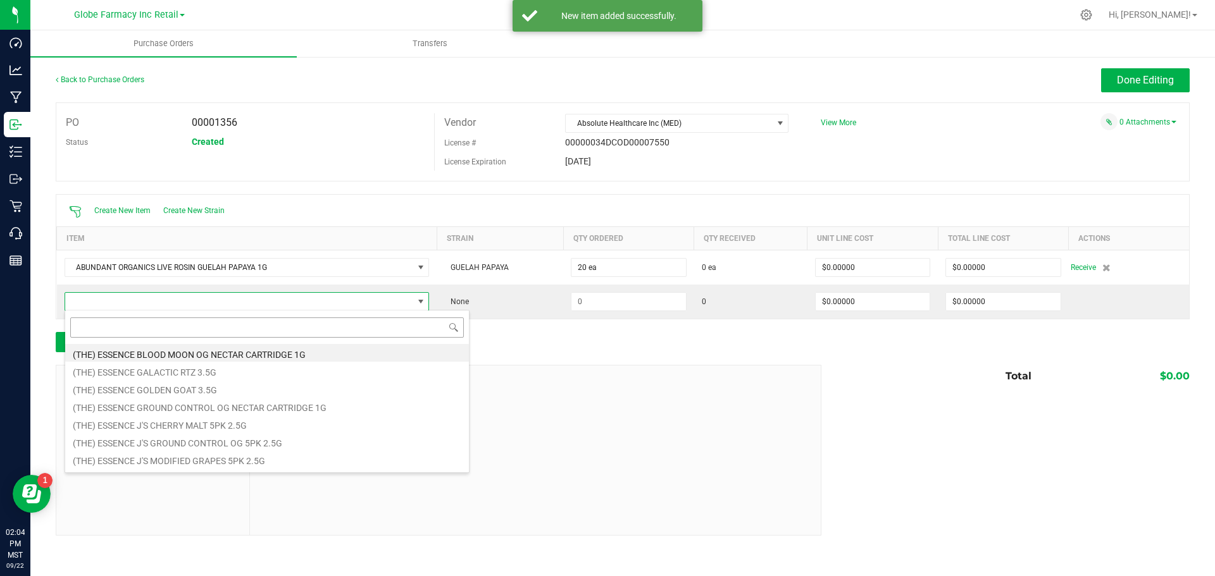
type input "P"
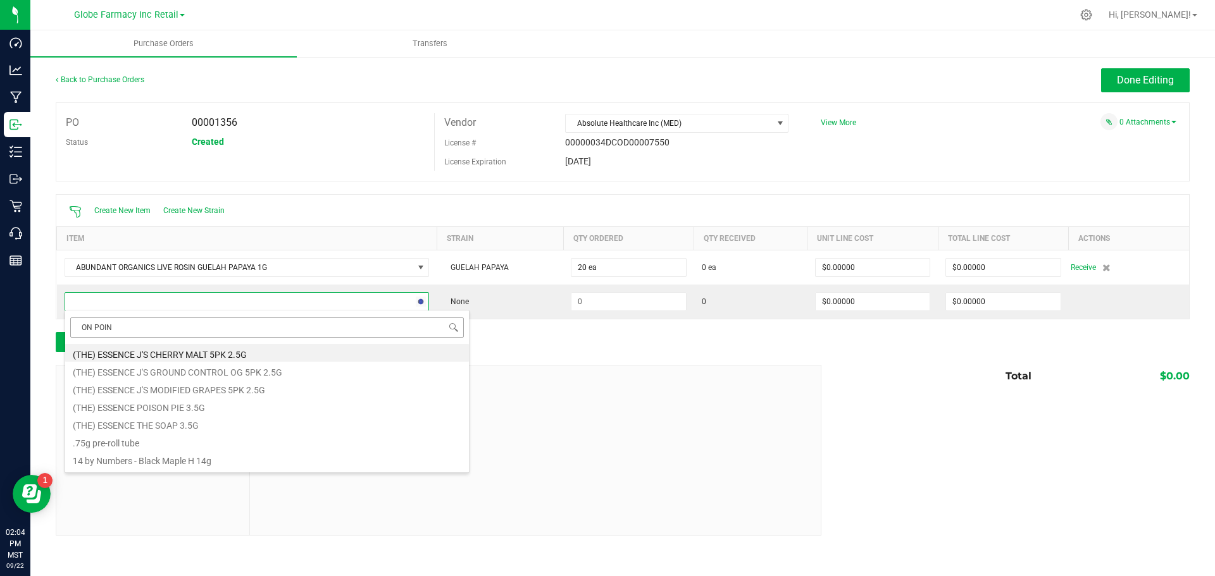
type input "ON POINT"
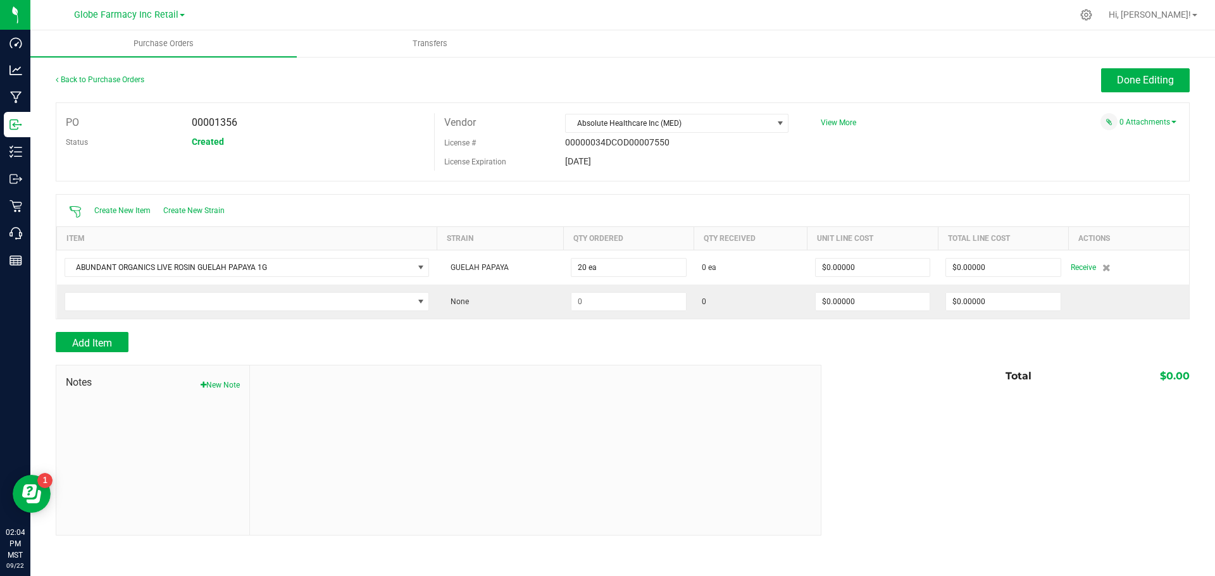
click at [576, 344] on div "Add Item" at bounding box center [434, 342] width 756 height 20
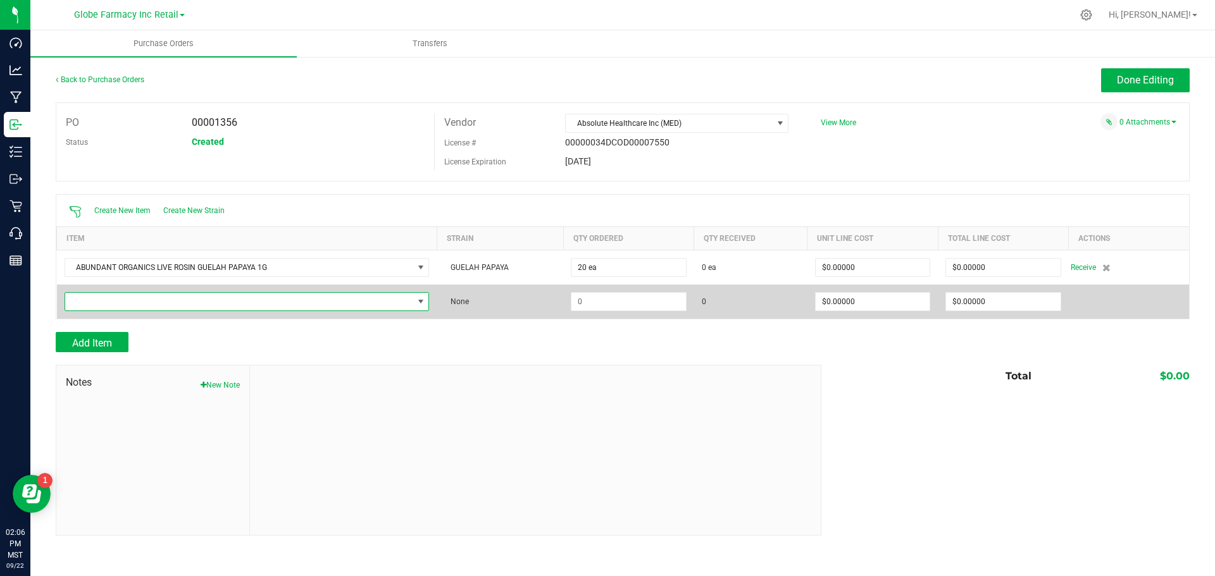
click at [292, 296] on span "NO DATA FOUND" at bounding box center [239, 302] width 348 height 18
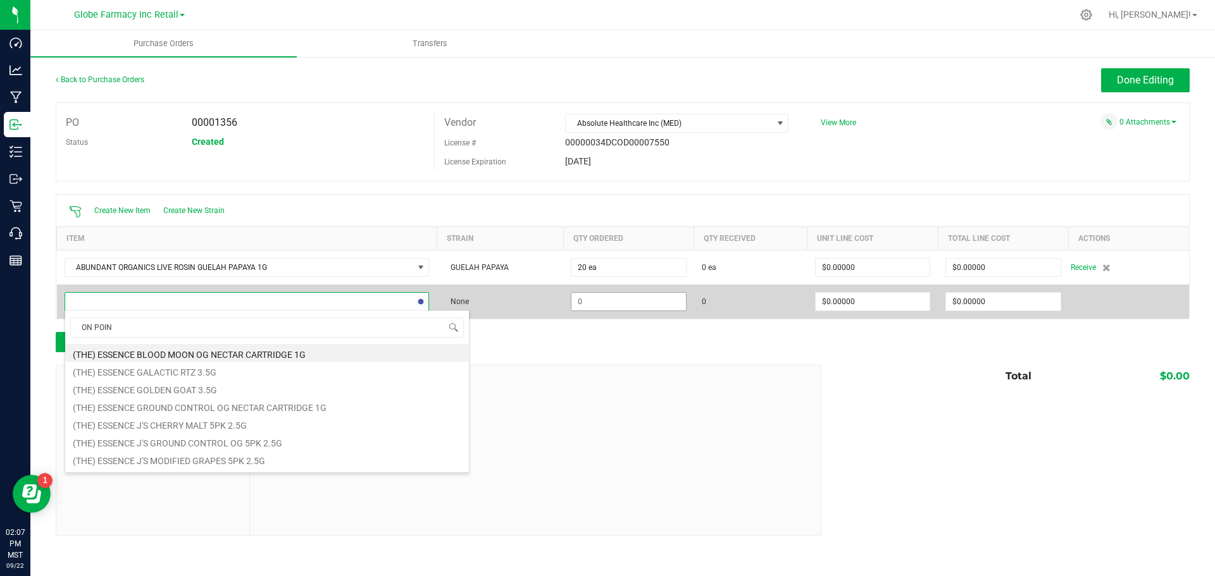
type input "ON POINT"
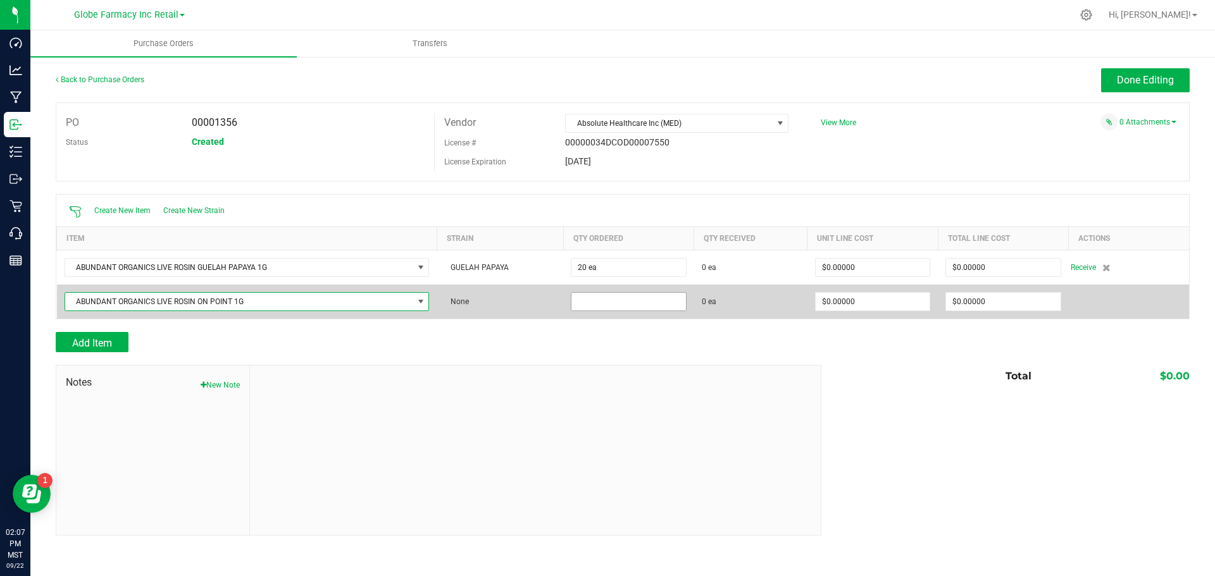
click at [635, 303] on input at bounding box center [628, 302] width 114 height 18
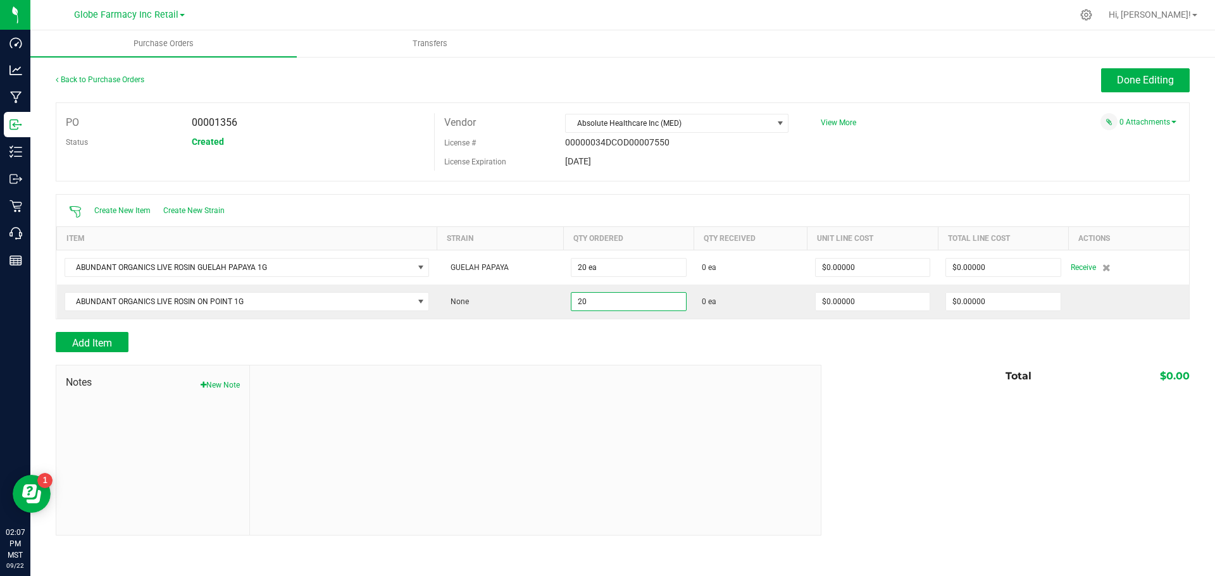
type input "20 ea"
click at [680, 383] on div at bounding box center [535, 451] width 571 height 170
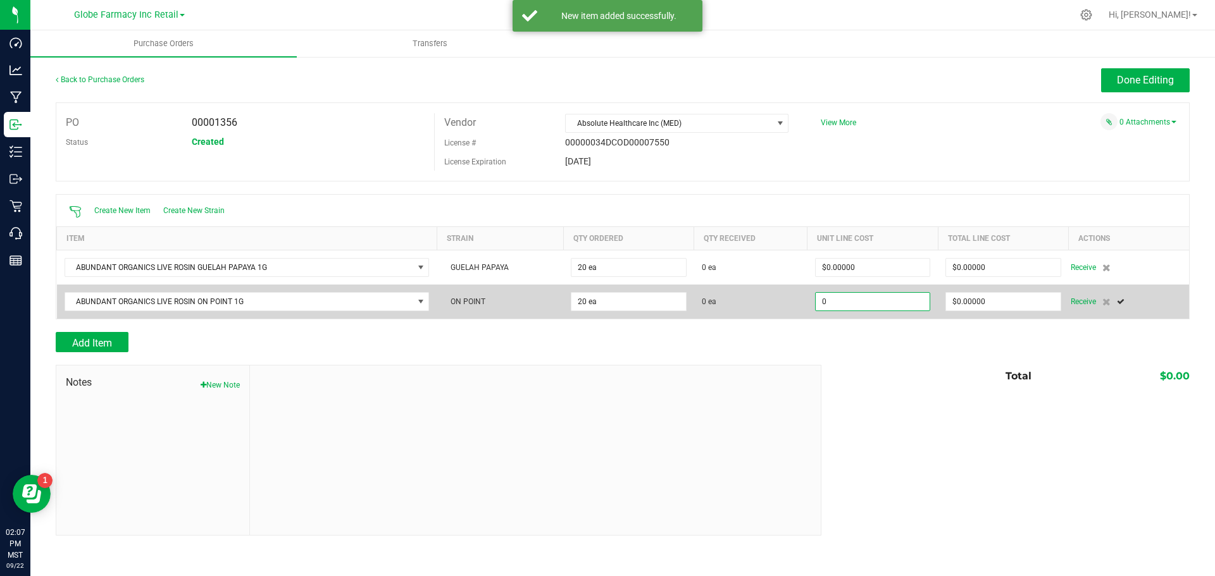
click at [832, 296] on input "0" at bounding box center [873, 302] width 114 height 18
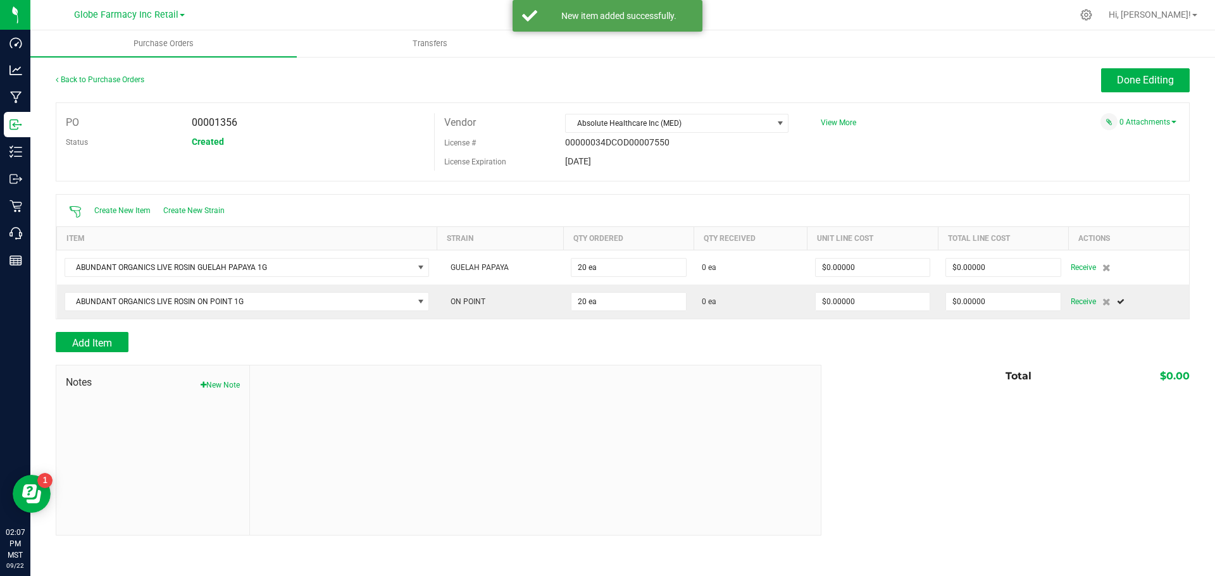
click at [853, 378] on div "Total $0.00" at bounding box center [1001, 376] width 378 height 23
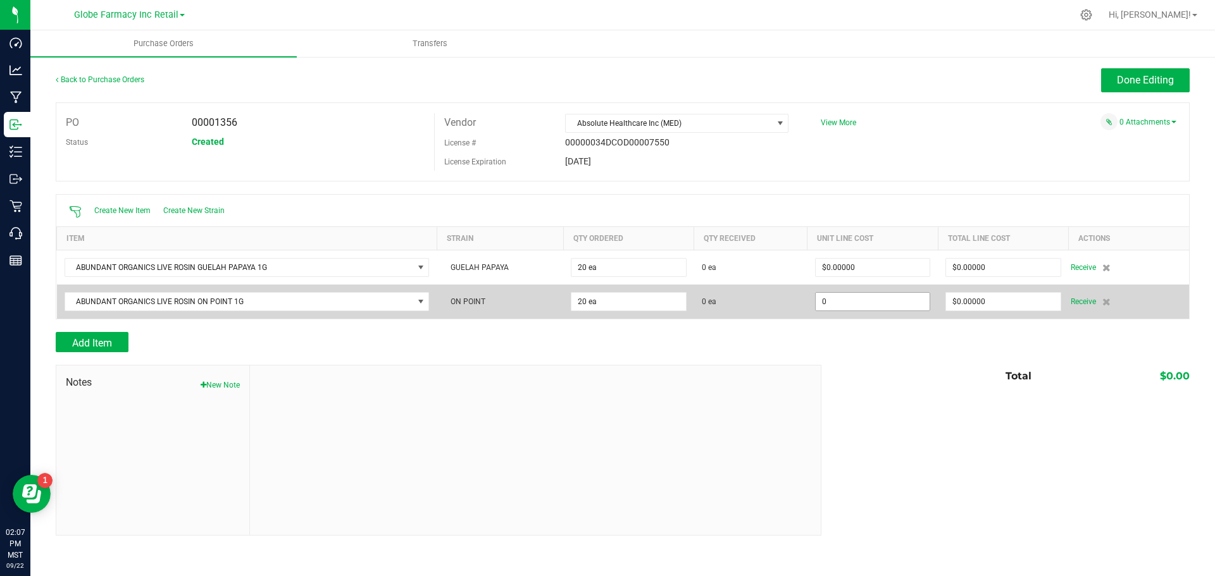
click at [880, 296] on input "0" at bounding box center [873, 302] width 114 height 18
type input "$0.00000"
click at [1019, 305] on input "0" at bounding box center [1003, 302] width 114 height 18
click at [990, 297] on input "60" at bounding box center [1003, 302] width 114 height 18
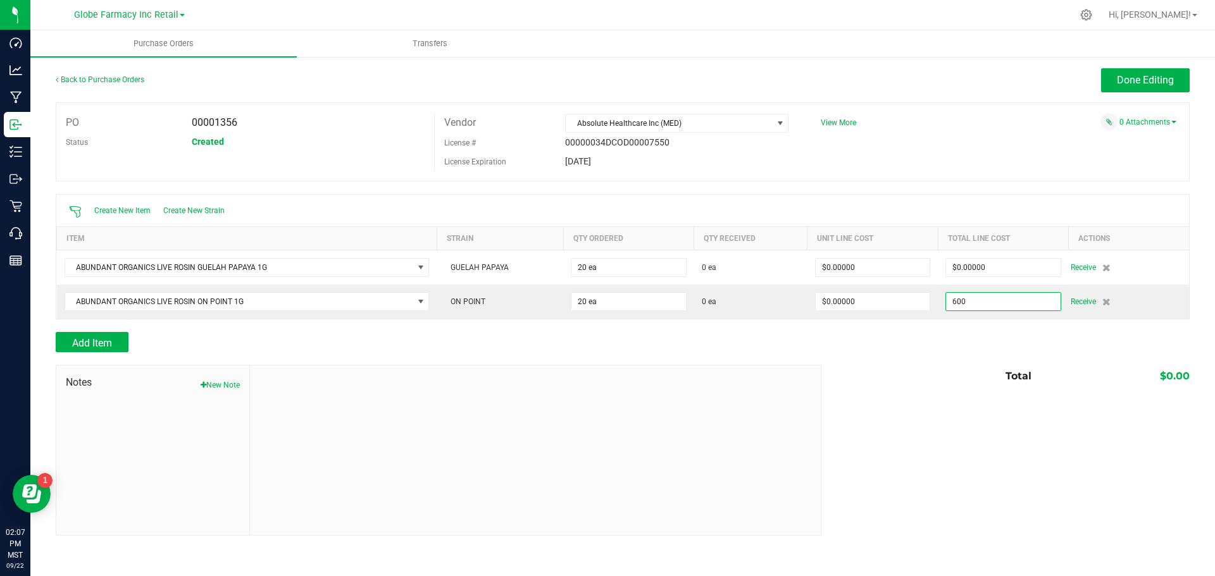
type input "$600.00000"
click at [971, 342] on div "Add Item" at bounding box center [623, 342] width 1134 height 20
type input "20"
type input "$30.00000"
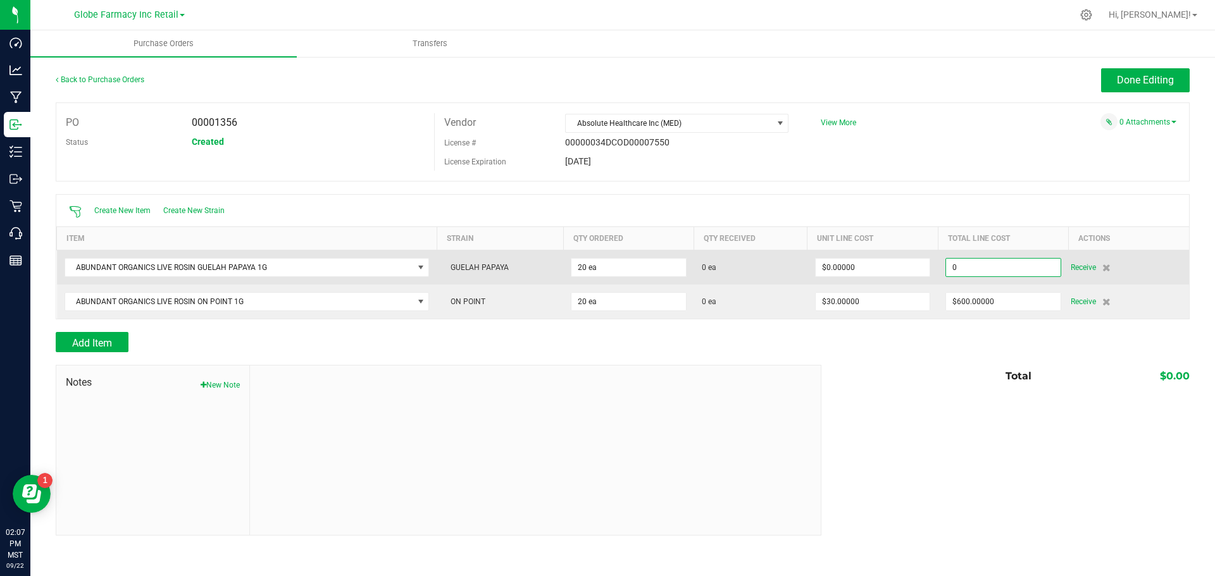
click at [975, 270] on input "0" at bounding box center [1003, 268] width 114 height 18
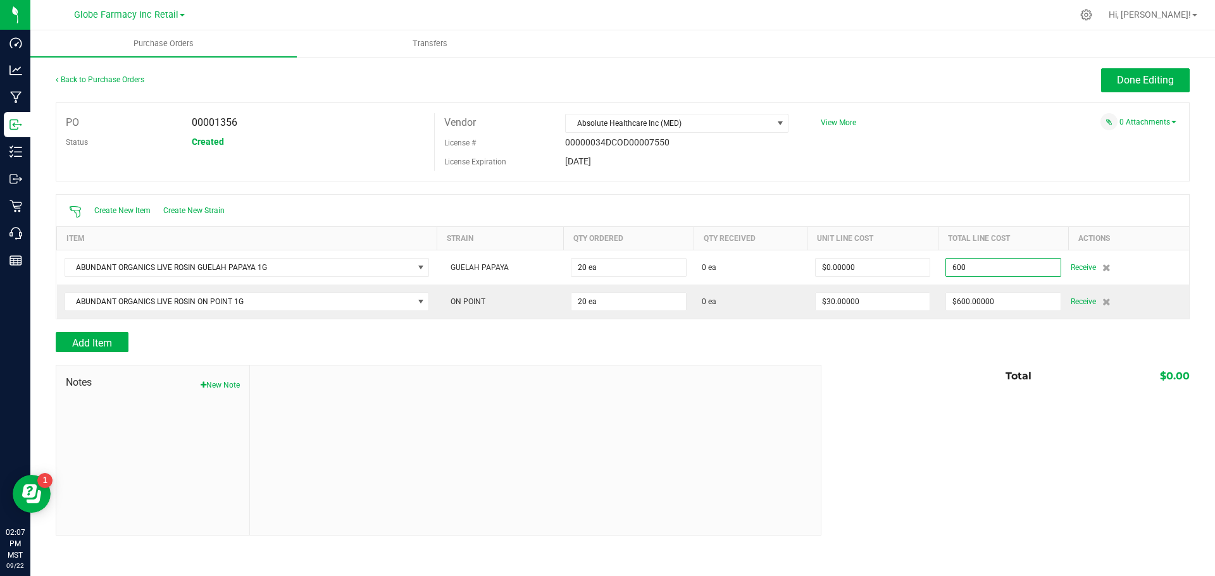
type input "$600.00000"
click at [961, 374] on div "Total $0.00" at bounding box center [1001, 376] width 378 height 23
type input "20"
type input "$30.00000"
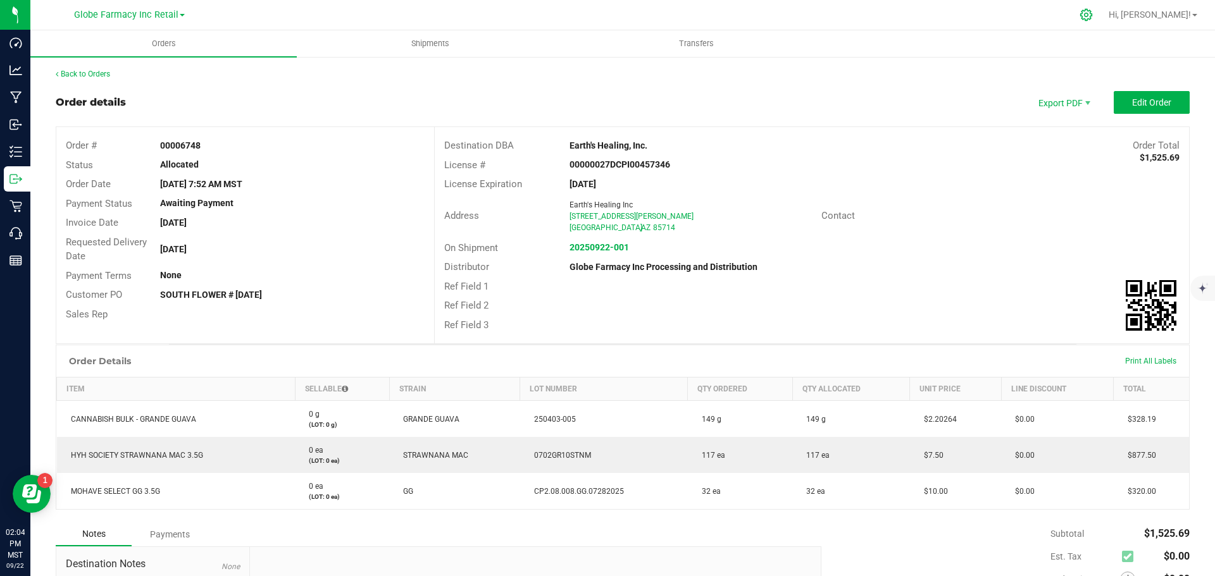
click at [1093, 18] on icon at bounding box center [1086, 14] width 13 height 13
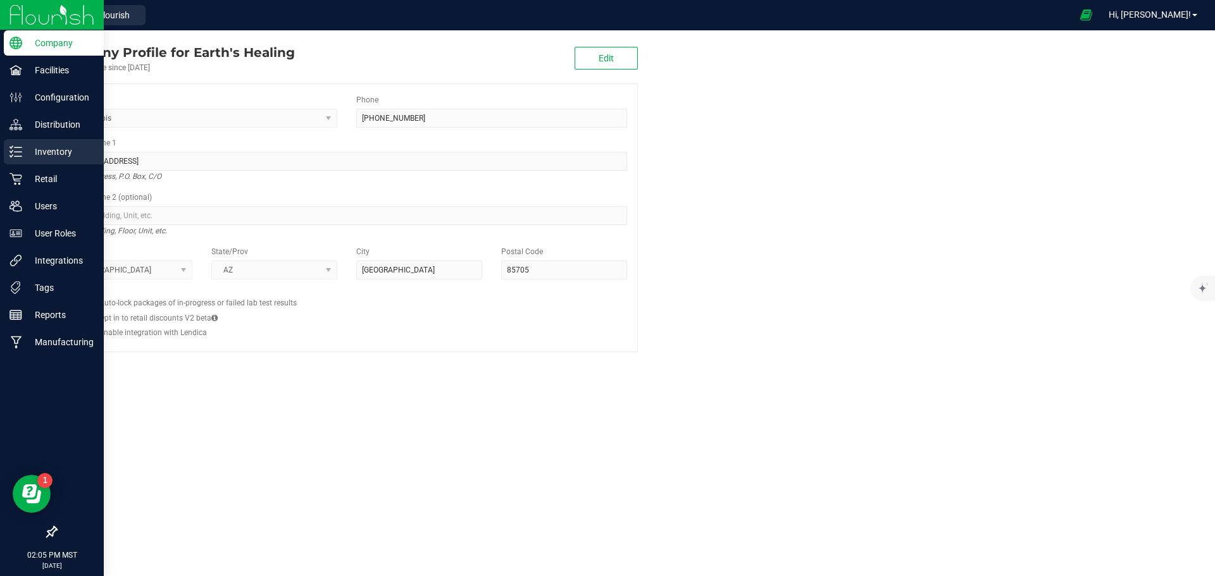
click at [15, 147] on line at bounding box center [18, 147] width 7 height 0
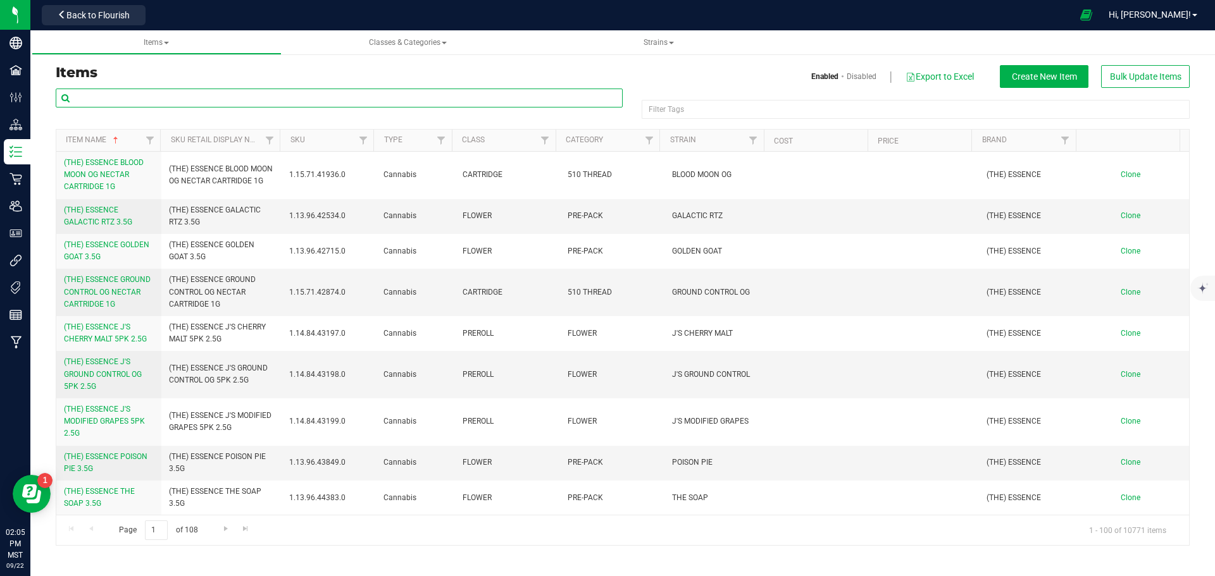
click at [413, 92] on input "text" at bounding box center [339, 98] width 567 height 19
type input "GUELAH"
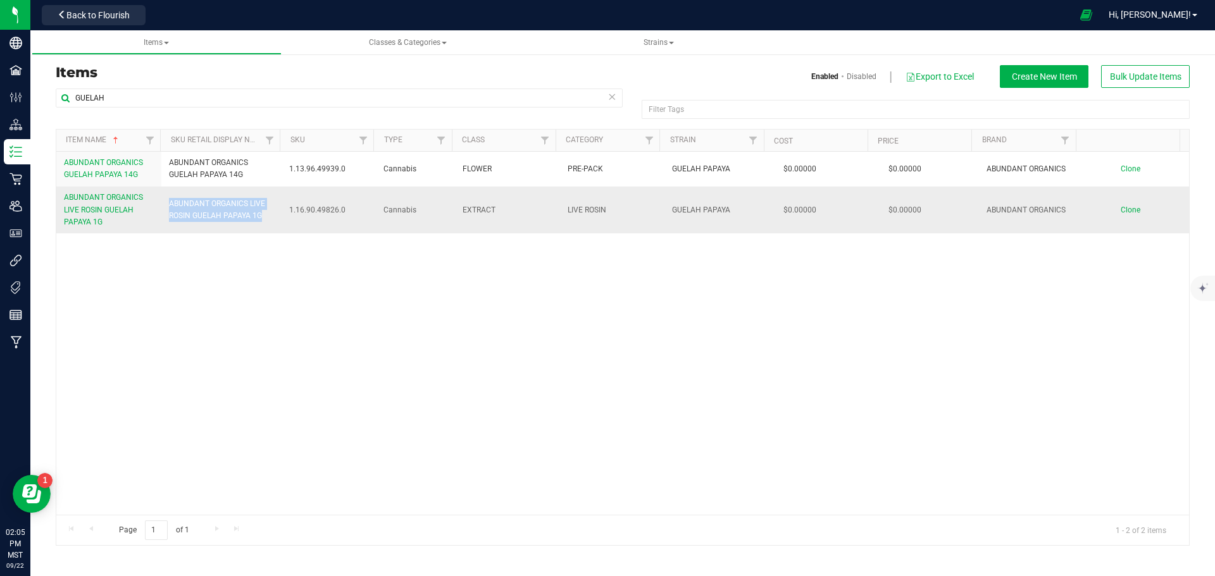
drag, startPoint x: 265, startPoint y: 220, endPoint x: 168, endPoint y: 203, distance: 97.7
click at [169, 203] on span "ABUNDANT ORGANICS LIVE ROSIN GUELAH PAPAYA 1G" at bounding box center [222, 210] width 106 height 24
copy span "ABUNDANT ORGANICS LIVE ROSIN GUELAH PAPAYA 1G"
click at [1121, 207] on span "Clone" at bounding box center [1131, 210] width 20 height 9
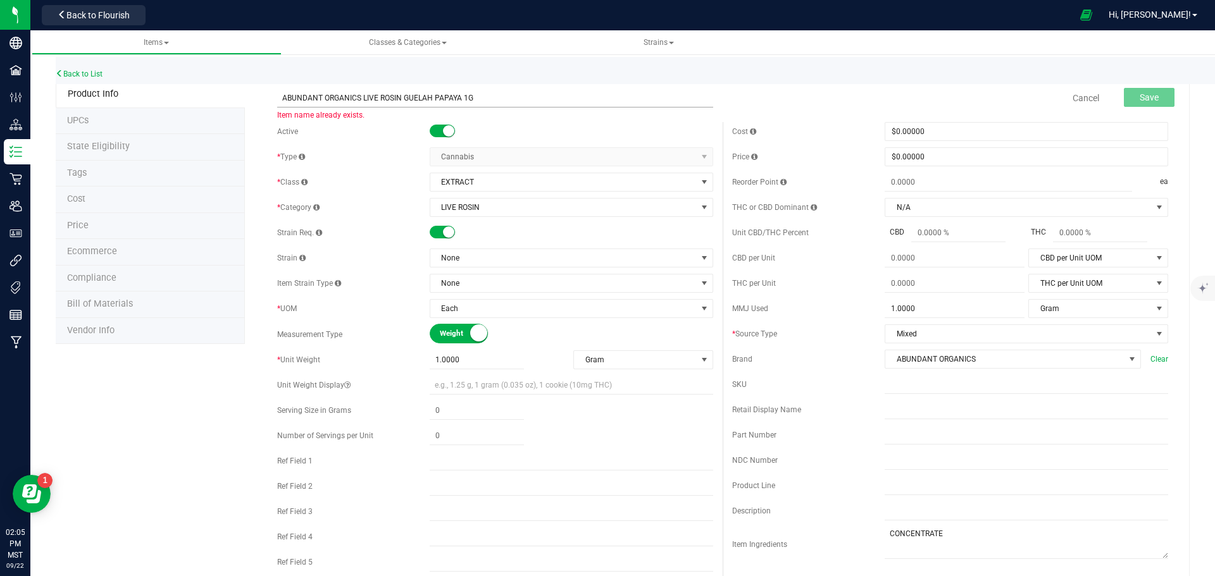
drag, startPoint x: 459, startPoint y: 98, endPoint x: 404, endPoint y: 98, distance: 55.7
click at [404, 98] on input "ABUNDANT ORGANICS LIVE ROSIN GUELAH PAPAYA 1G" at bounding box center [495, 98] width 436 height 19
type input "ABUNDANT ORGANICS LIVE ROSIN ON POINT 1G"
click at [490, 261] on span "None" at bounding box center [563, 258] width 266 height 18
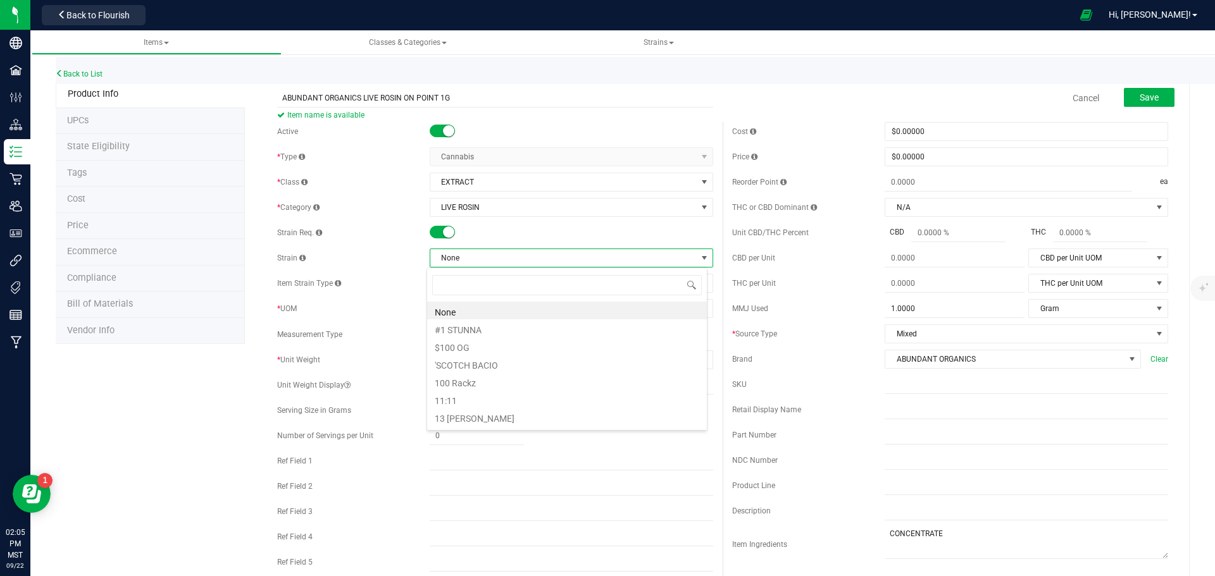
scroll to position [19, 281]
type input "P"
type input "ON POINT"
click at [746, 224] on div "Cost $0.00000 0 Price $0.00000 0 Reorder Point ea THC or CBD Dominant" at bounding box center [950, 366] width 455 height 489
click at [88, 77] on link "Back to List" at bounding box center [79, 74] width 47 height 9
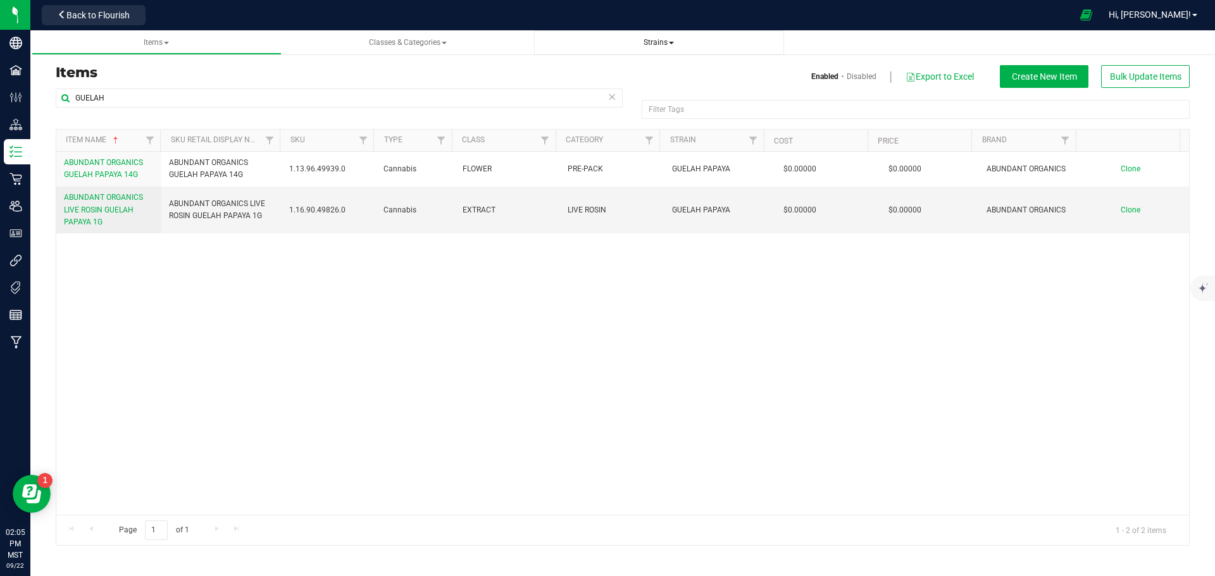
click at [641, 41] on span "Strains" at bounding box center [659, 42] width 230 height 11
click at [642, 42] on span "Strains" at bounding box center [659, 42] width 230 height 11
click at [651, 42] on span "Strains" at bounding box center [659, 42] width 30 height 9
click at [593, 100] on span "Create new strain" at bounding box center [587, 95] width 69 height 10
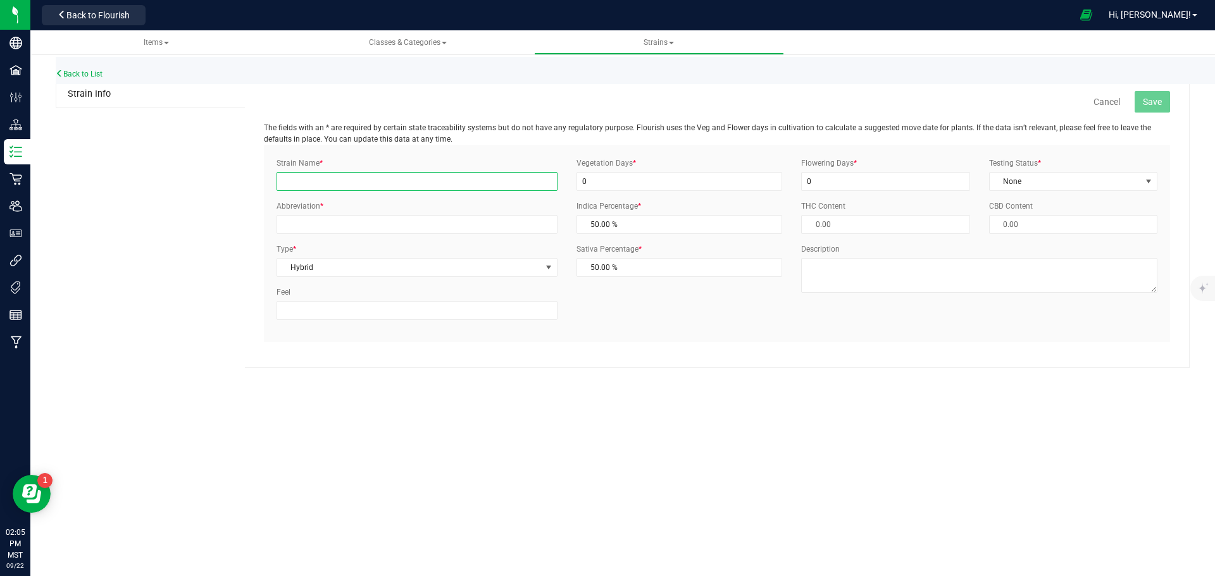
click at [424, 185] on input "Strain Name *" at bounding box center [417, 181] width 281 height 19
type input "ON POINT"
click at [346, 228] on input "Abbreviation *" at bounding box center [417, 224] width 281 height 19
type input "NPNT"
click at [1045, 182] on span "None" at bounding box center [1065, 182] width 151 height 18
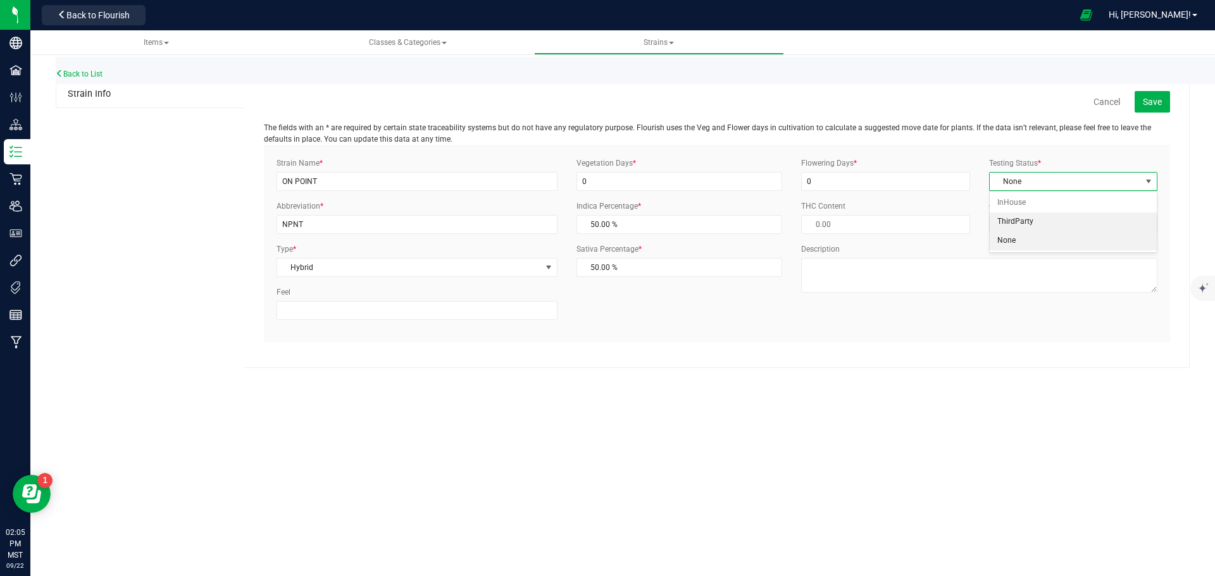
click at [1028, 218] on li "ThirdParty" at bounding box center [1073, 222] width 167 height 19
click at [1149, 103] on span "Save" at bounding box center [1152, 102] width 19 height 10
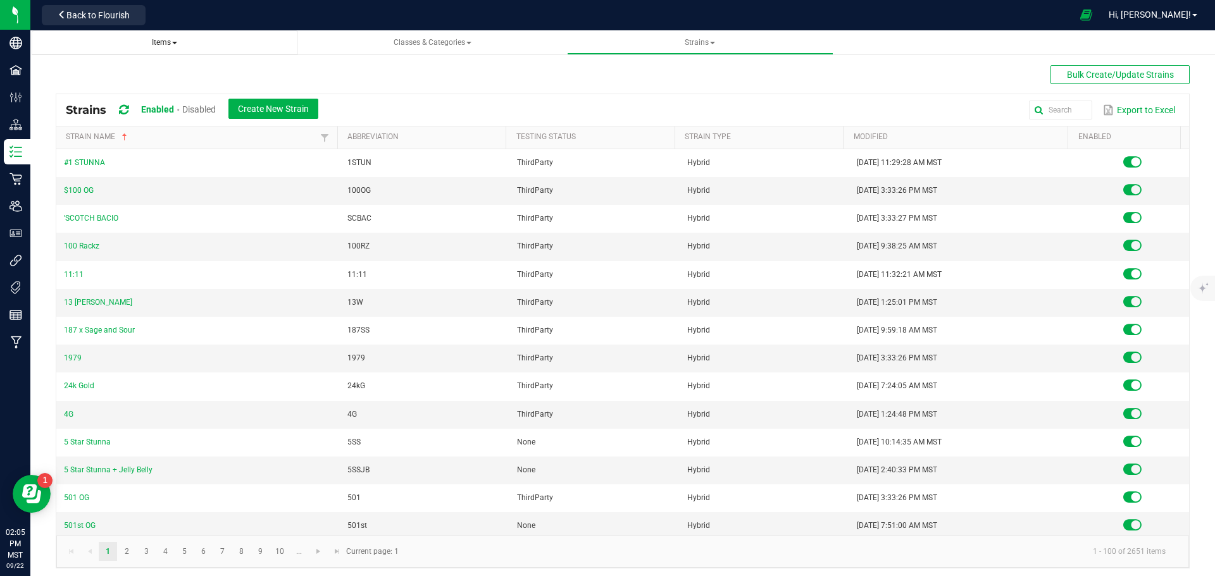
click at [153, 44] on span "Items" at bounding box center [164, 42] width 25 height 9
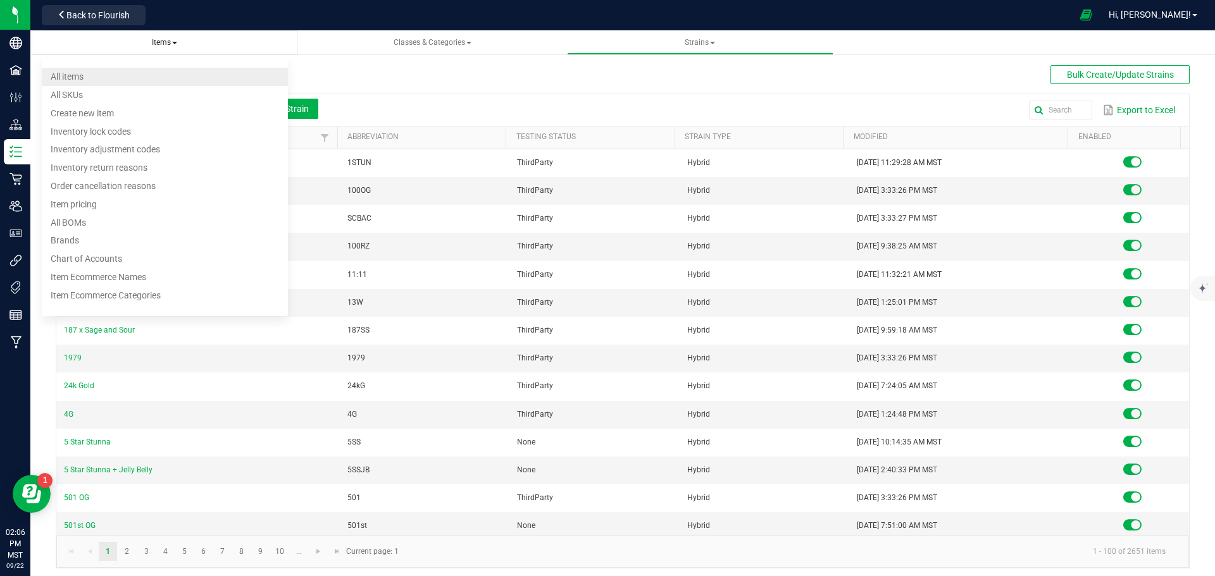
click at [103, 77] on li "All items" at bounding box center [165, 77] width 246 height 18
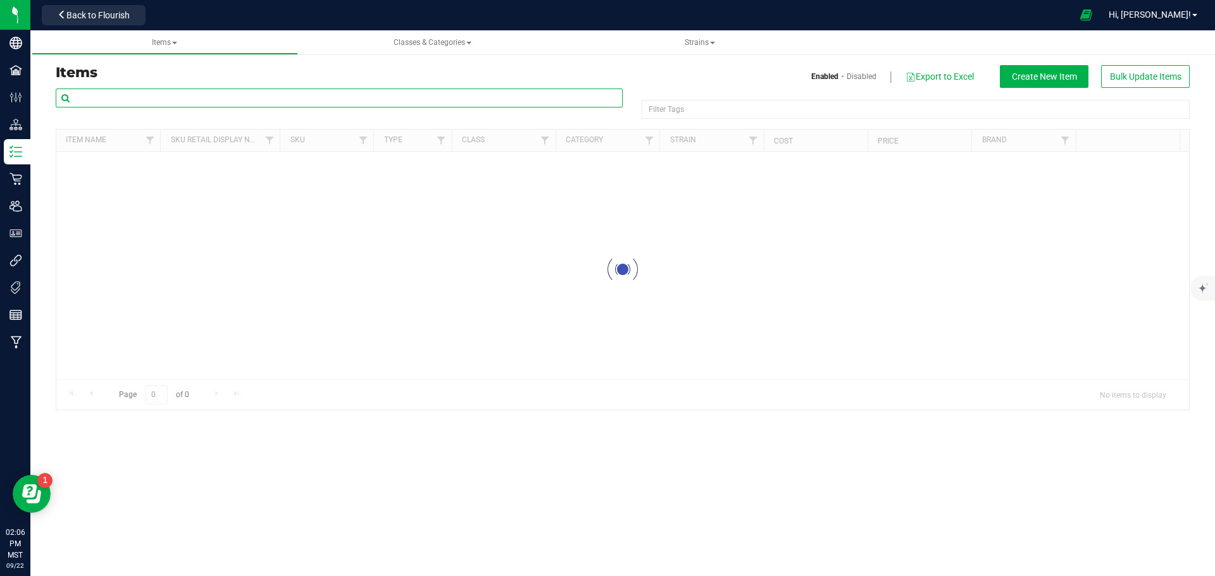
click at [140, 105] on input "text" at bounding box center [339, 98] width 567 height 19
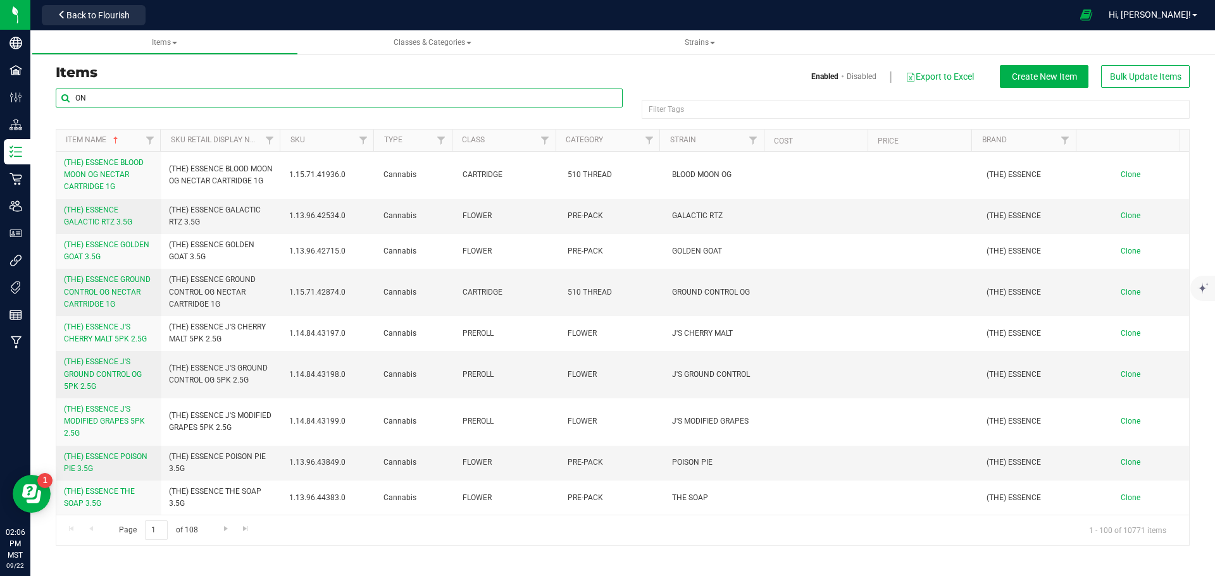
type input "O"
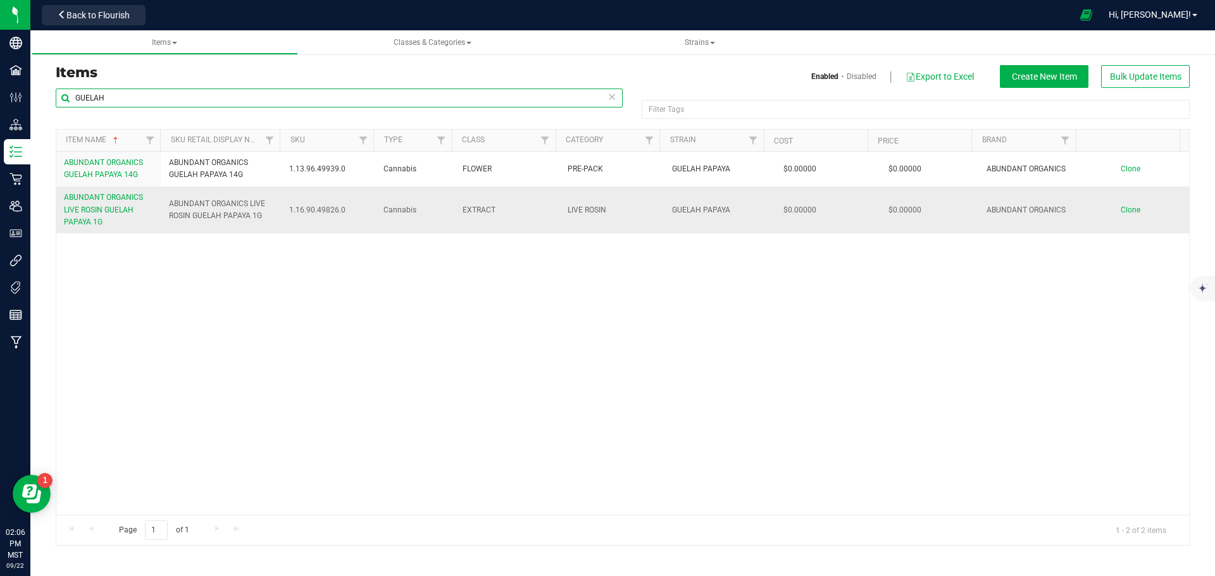
type input "GUELAH"
drag, startPoint x: 260, startPoint y: 218, endPoint x: 165, endPoint y: 207, distance: 96.2
click at [165, 207] on td "ABUNDANT ORGANICS LIVE ROSIN GUELAH PAPAYA 1G" at bounding box center [221, 210] width 121 height 47
copy span "ABUNDANT ORGANICS LIVE ROSIN GUELAH PAPAYA 1G"
click at [1121, 211] on span "Clone" at bounding box center [1131, 210] width 20 height 9
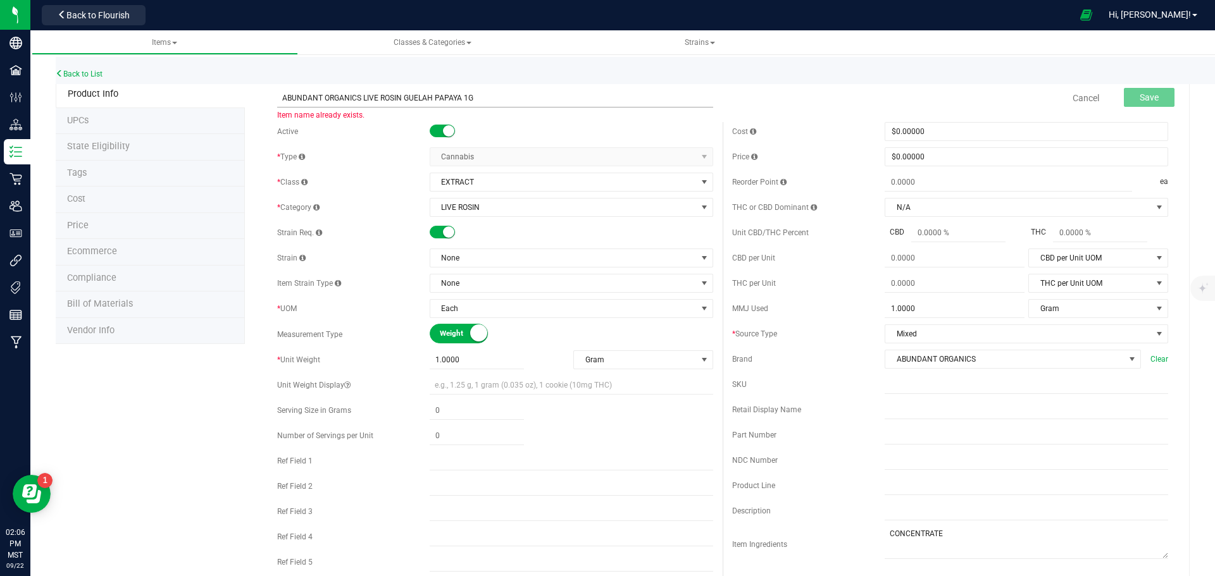
drag, startPoint x: 458, startPoint y: 99, endPoint x: 404, endPoint y: 97, distance: 54.5
click at [404, 97] on input "ABUNDANT ORGANICS LIVE ROSIN GUELAH PAPAYA 1G" at bounding box center [495, 98] width 436 height 19
type input "ABUNDANT ORGANICS LIVE ROSIN ON POINT 1G"
click at [479, 260] on span "None" at bounding box center [563, 258] width 266 height 18
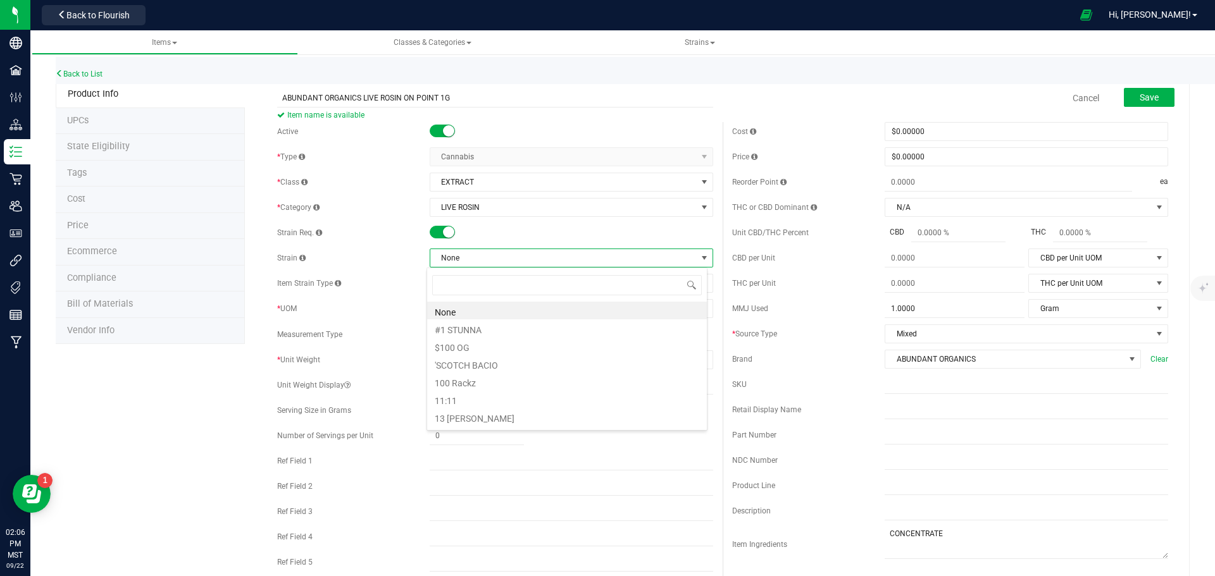
scroll to position [19, 281]
type input "ON POINT"
click at [816, 240] on div "Unit CBD/THC Percent CBD THC" at bounding box center [950, 232] width 436 height 19
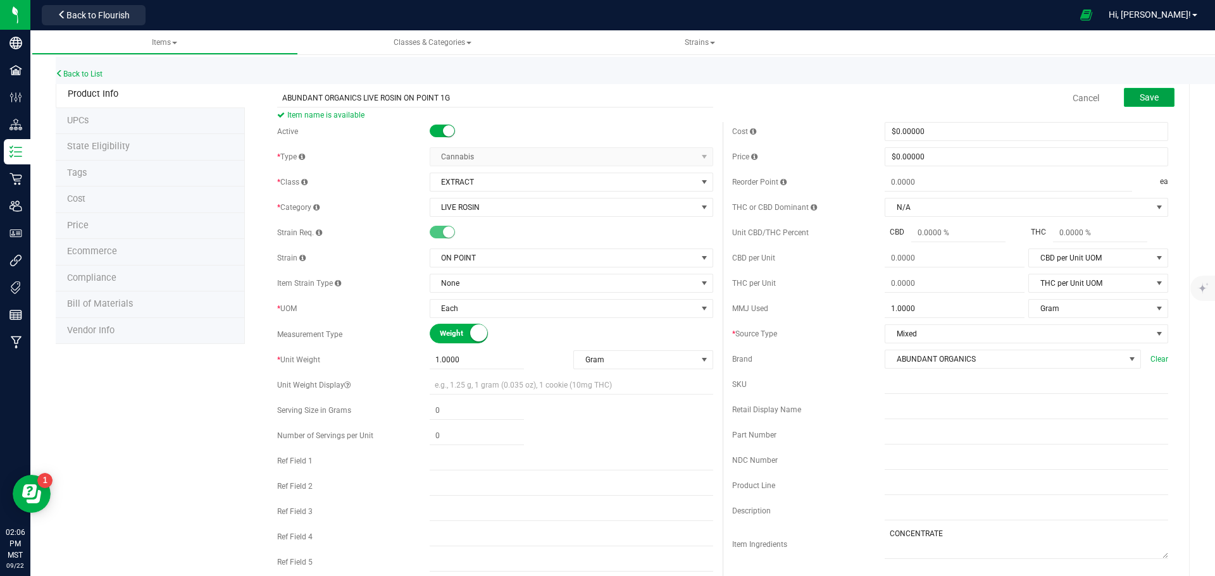
click at [1147, 90] on button "Save" at bounding box center [1149, 97] width 51 height 19
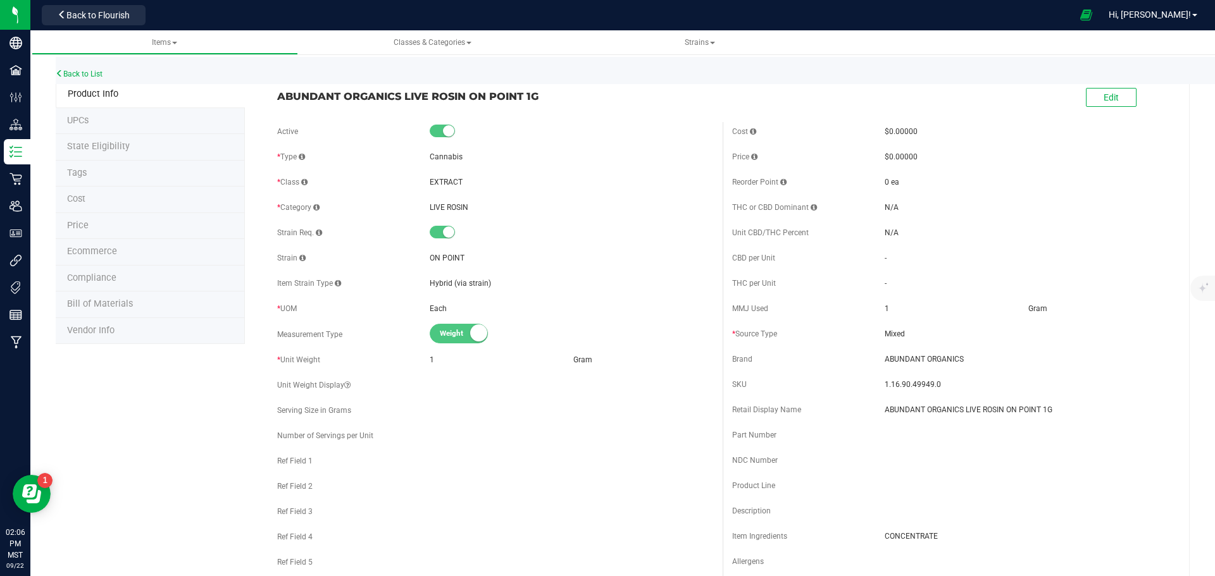
click at [204, 261] on li "Ecommerce" at bounding box center [150, 252] width 189 height 27
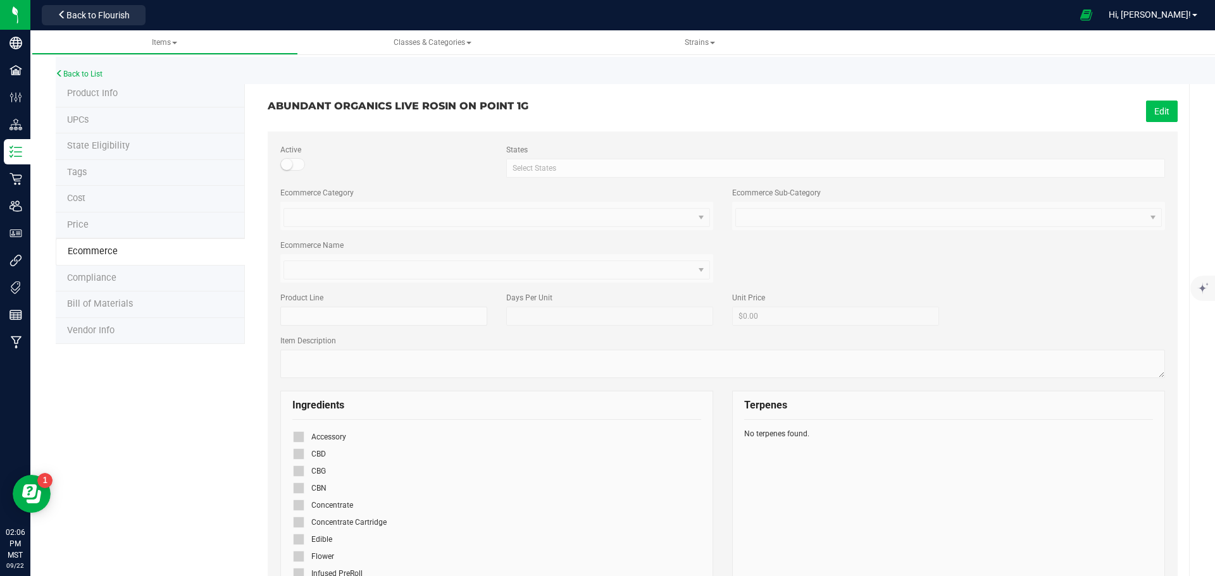
click at [1164, 101] on button "Edit" at bounding box center [1162, 112] width 32 height 22
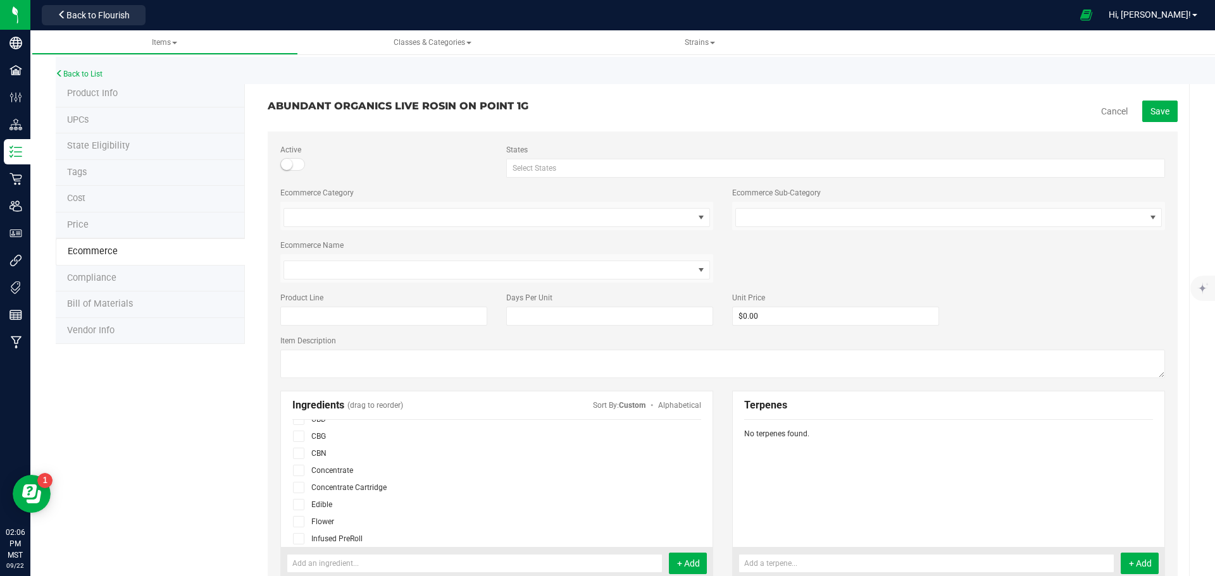
scroll to position [63, 0]
click at [296, 494] on icon at bounding box center [299, 494] width 8 height 0
click at [0, 0] on input "checkbox" at bounding box center [0, 0] width 0 height 0
click at [295, 494] on icon at bounding box center [299, 494] width 8 height 0
click at [0, 0] on input "checkbox" at bounding box center [0, 0] width 0 height 0
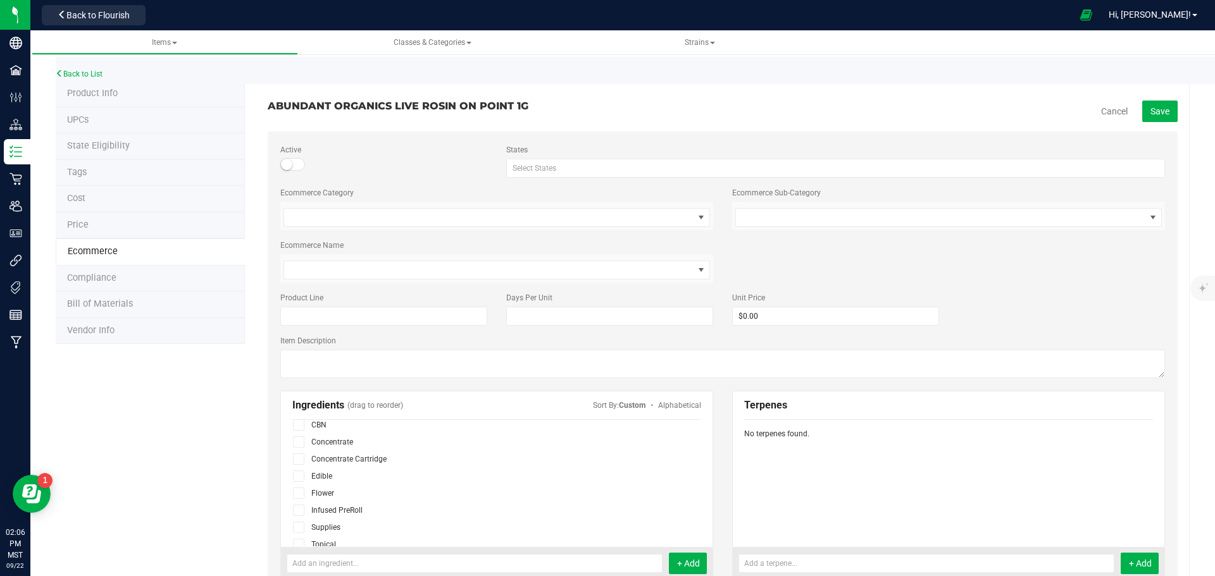
click at [297, 442] on icon at bounding box center [299, 442] width 8 height 0
click at [0, 0] on input "checkbox" at bounding box center [0, 0] width 0 height 0
click at [1166, 116] on button "Save" at bounding box center [1159, 112] width 35 height 22
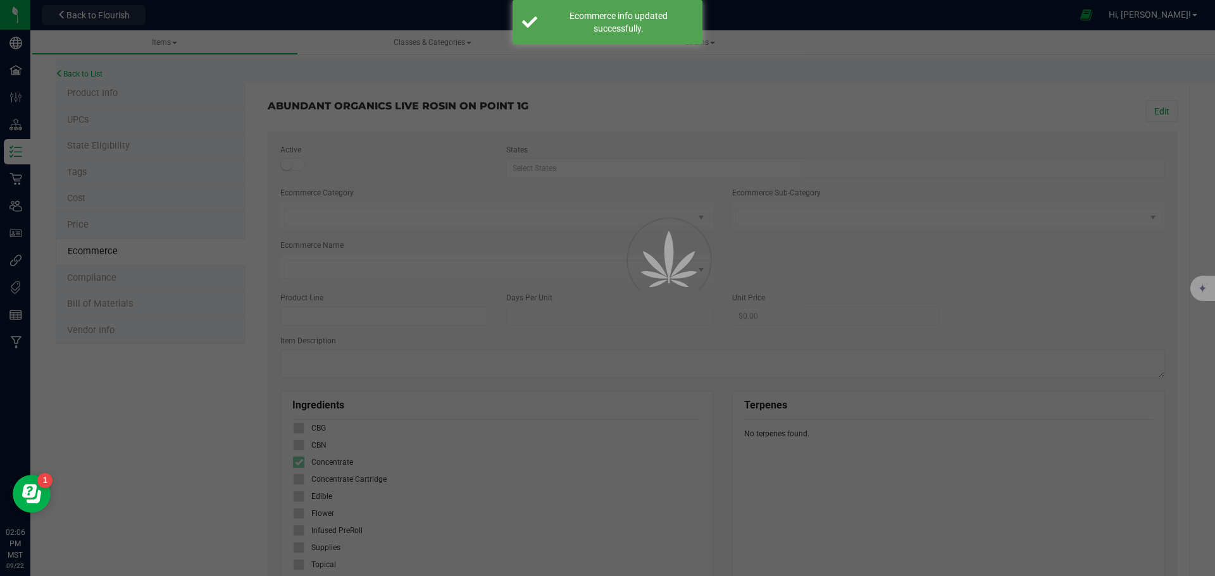
scroll to position [43, 0]
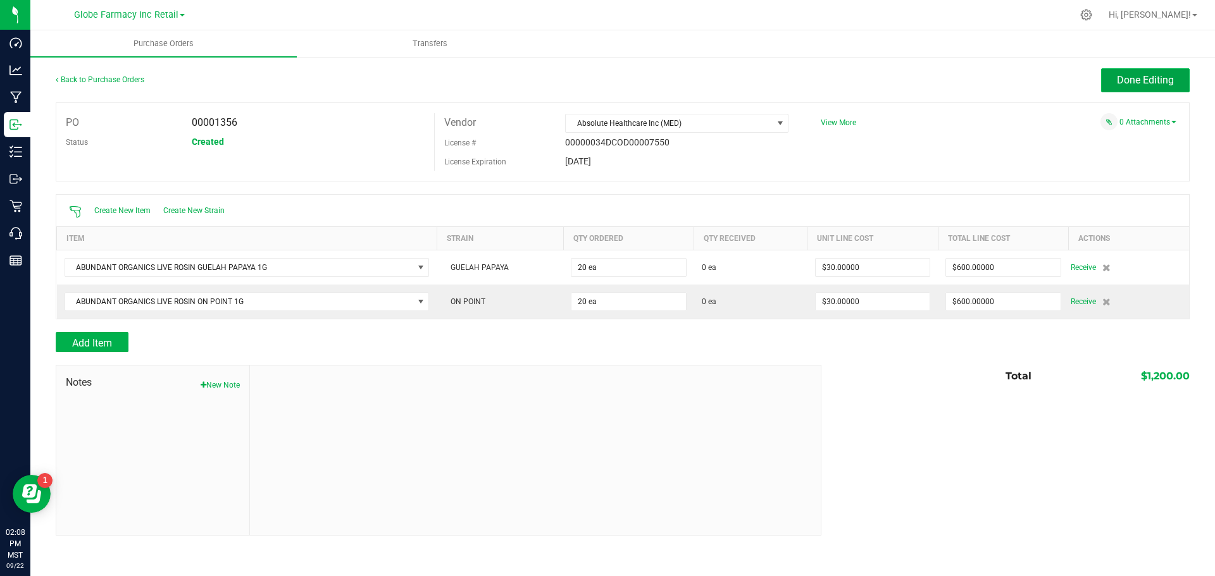
click at [1153, 82] on span "Done Editing" at bounding box center [1145, 80] width 57 height 12
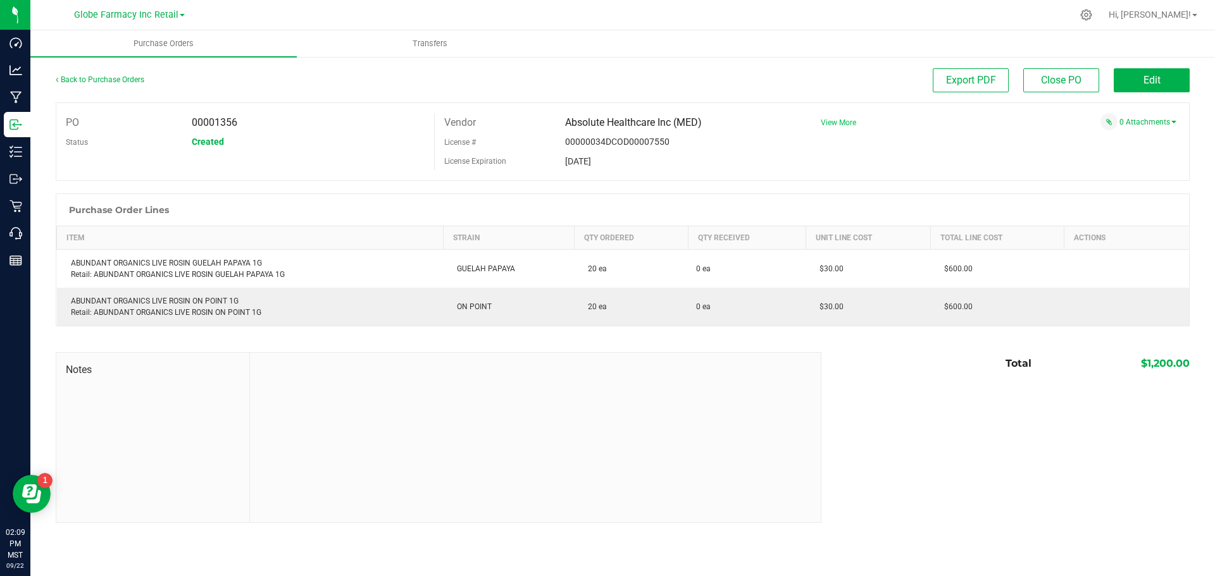
click at [832, 122] on span "View More" at bounding box center [838, 122] width 35 height 9
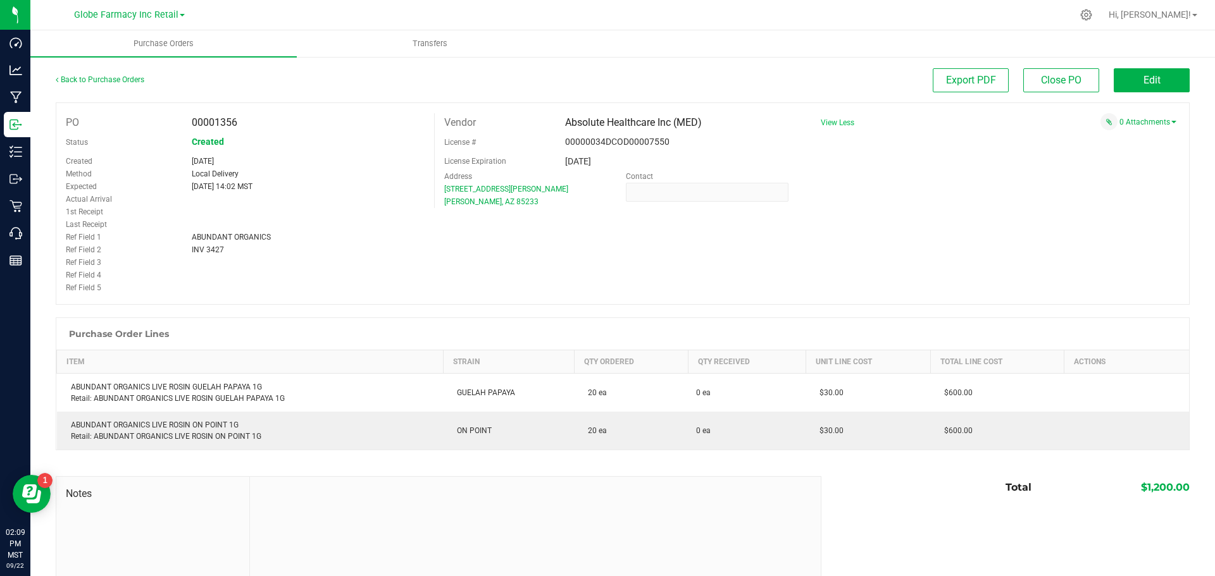
click at [613, 271] on div "PO 00001356 Status Created Created [DATE] Method Local Delivery Expected [DATE]…" at bounding box center [623, 204] width 1134 height 203
click at [589, 265] on div "PO 00001356 Status Created Created Sep 22, 2025 Method Local Delivery Expected …" at bounding box center [623, 204] width 1134 height 203
click at [1125, 127] on div "0 Attachments" at bounding box center [993, 121] width 365 height 17
click at [1120, 120] on link "0 Attachments" at bounding box center [1147, 122] width 57 height 9
click at [1110, 142] on button "Attach new document" at bounding box center [1135, 139] width 83 height 11
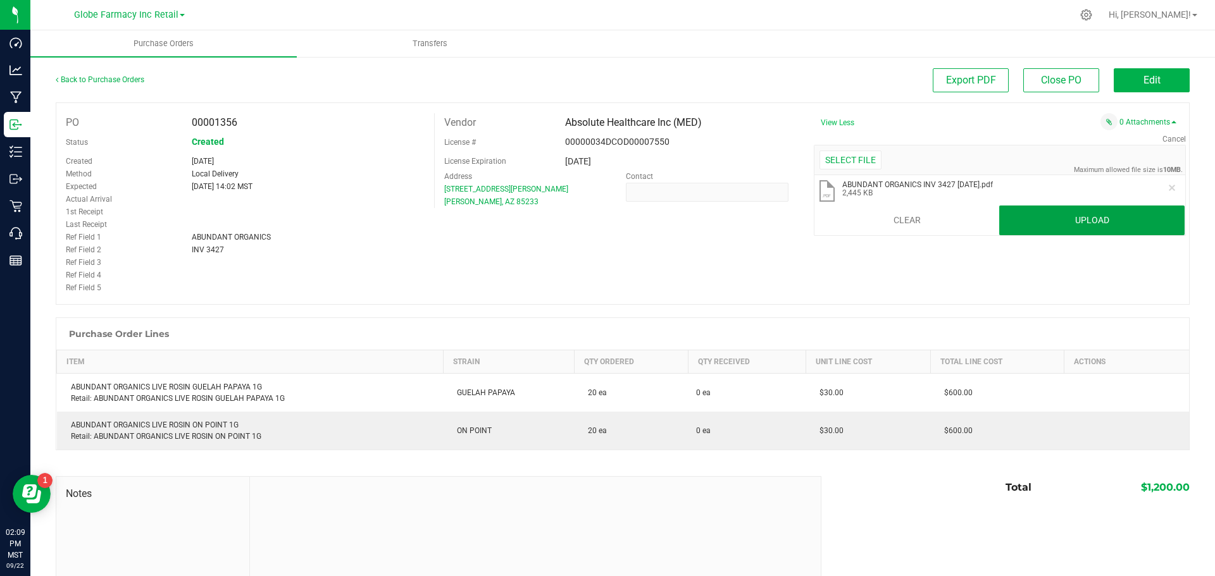
click at [1096, 226] on button "Upload" at bounding box center [1091, 221] width 185 height 30
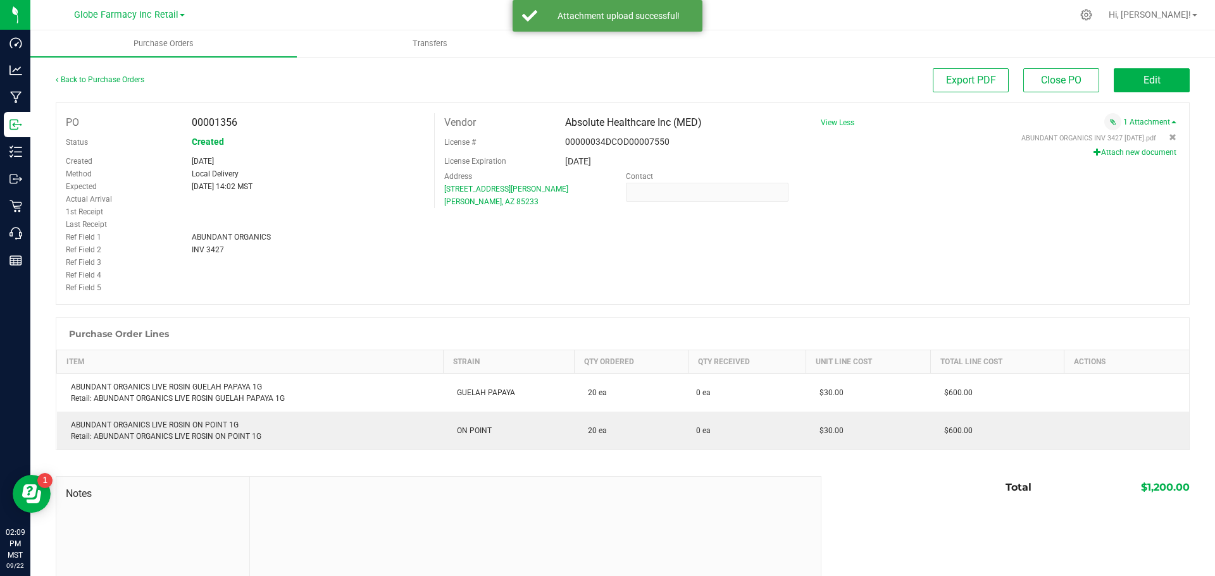
click at [708, 262] on div "PO 00001356 Status Created Created Sep 22, 2025 Method Local Delivery Expected …" at bounding box center [623, 204] width 1134 height 203
click at [677, 279] on div "PO 00001356 Status Created Created Sep 22, 2025 Method Local Delivery Expected …" at bounding box center [623, 204] width 1134 height 203
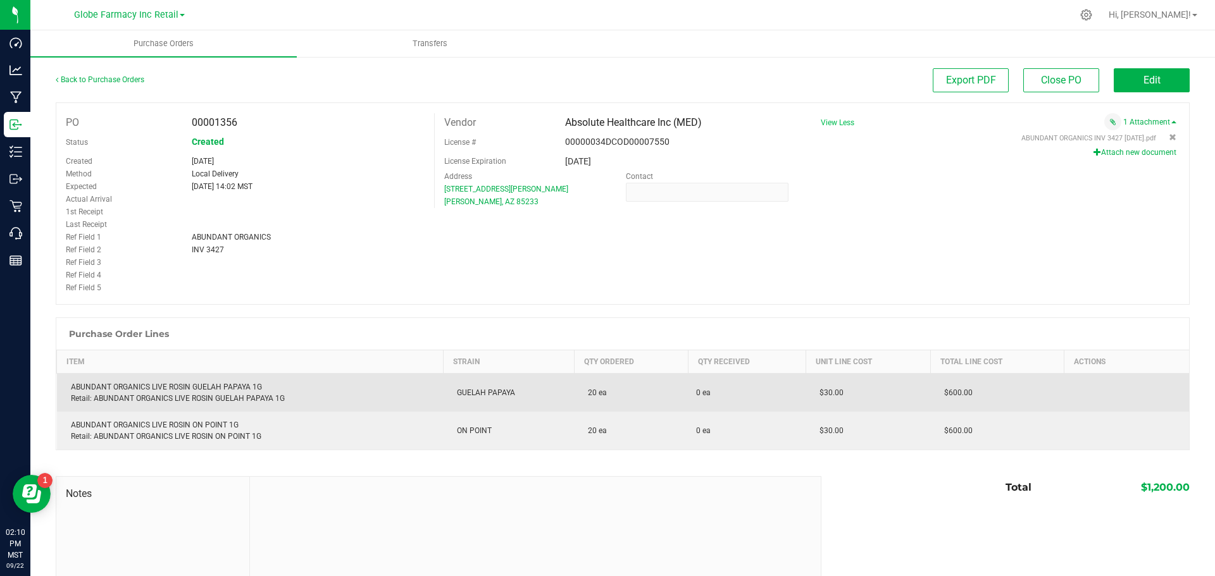
click at [126, 385] on div "ABUNDANT ORGANICS LIVE ROSIN GUELAH PAPAYA 1G Retail: ABUNDANT ORGANICS LIVE RO…" at bounding box center [250, 393] width 371 height 23
copy div "ABUNDANT ORGANICS LIVE ROSIN GUELAH PAPAYA 1G"
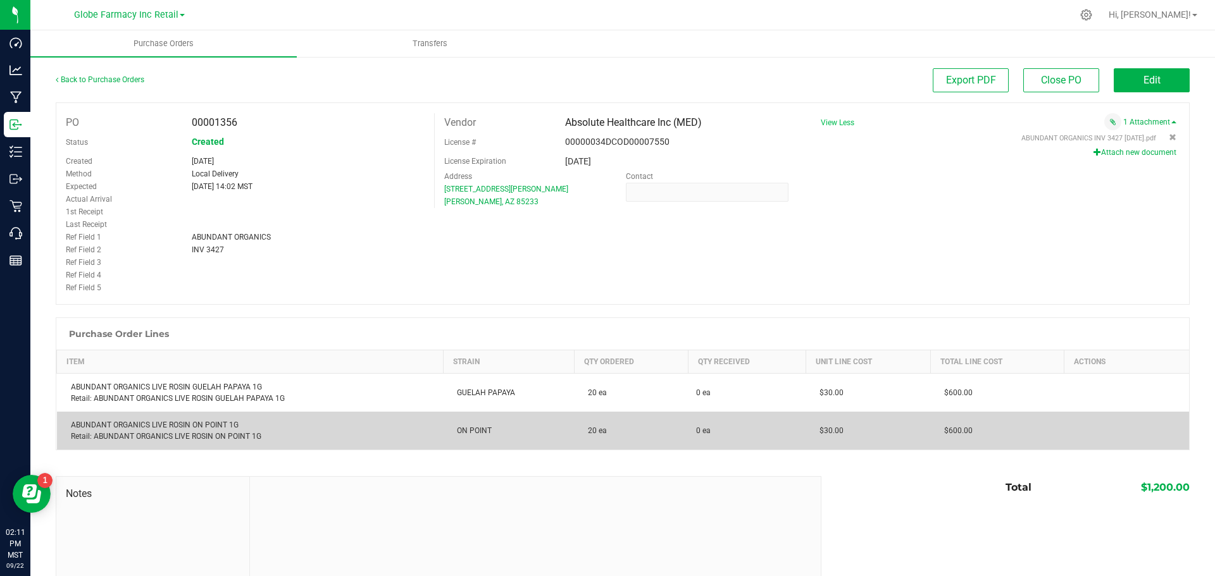
click at [204, 426] on div "ABUNDANT ORGANICS LIVE ROSIN ON POINT 1G Retail: ABUNDANT ORGANICS LIVE ROSIN O…" at bounding box center [250, 431] width 371 height 23
copy div "ABUNDANT ORGANICS LIVE ROSIN ON POINT 1G"
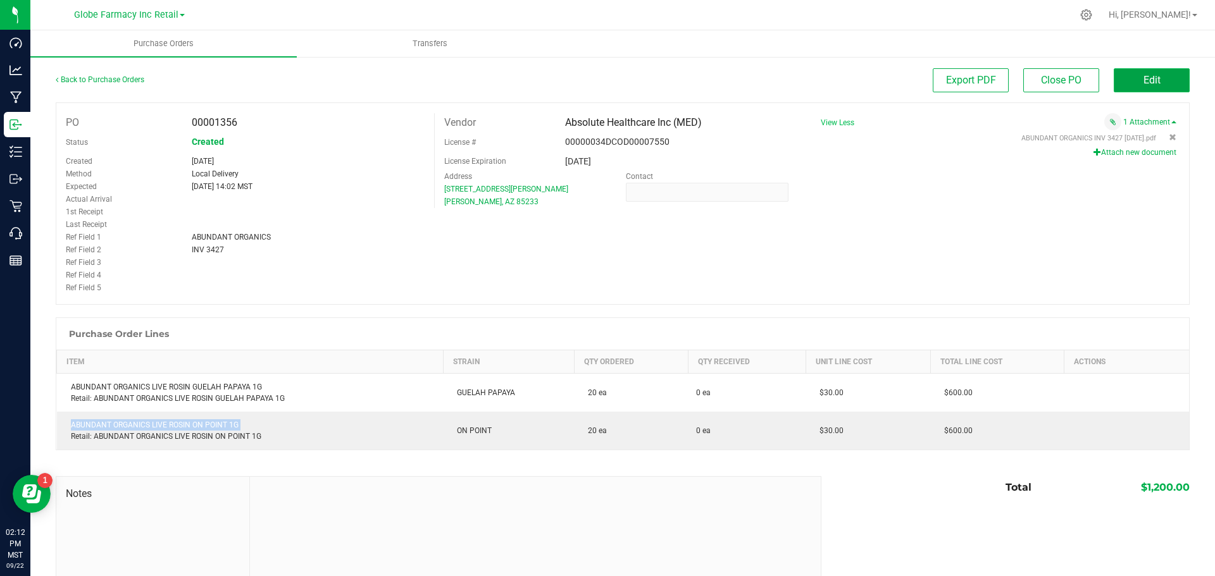
click at [1131, 78] on button "Edit" at bounding box center [1152, 80] width 76 height 24
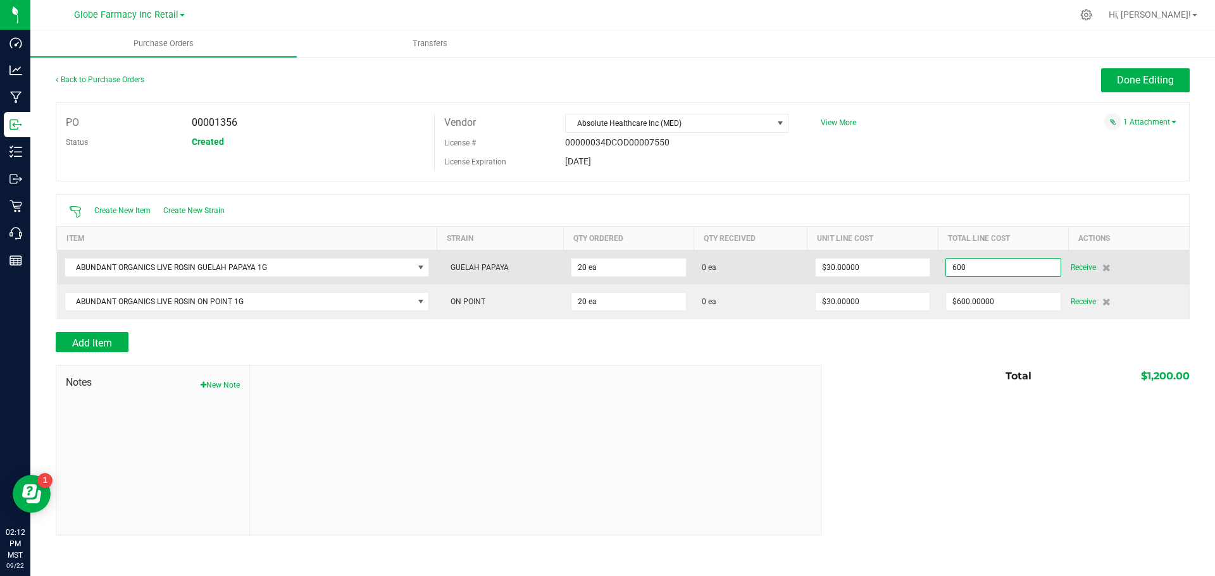
click at [987, 268] on input "600" at bounding box center [1003, 268] width 114 height 18
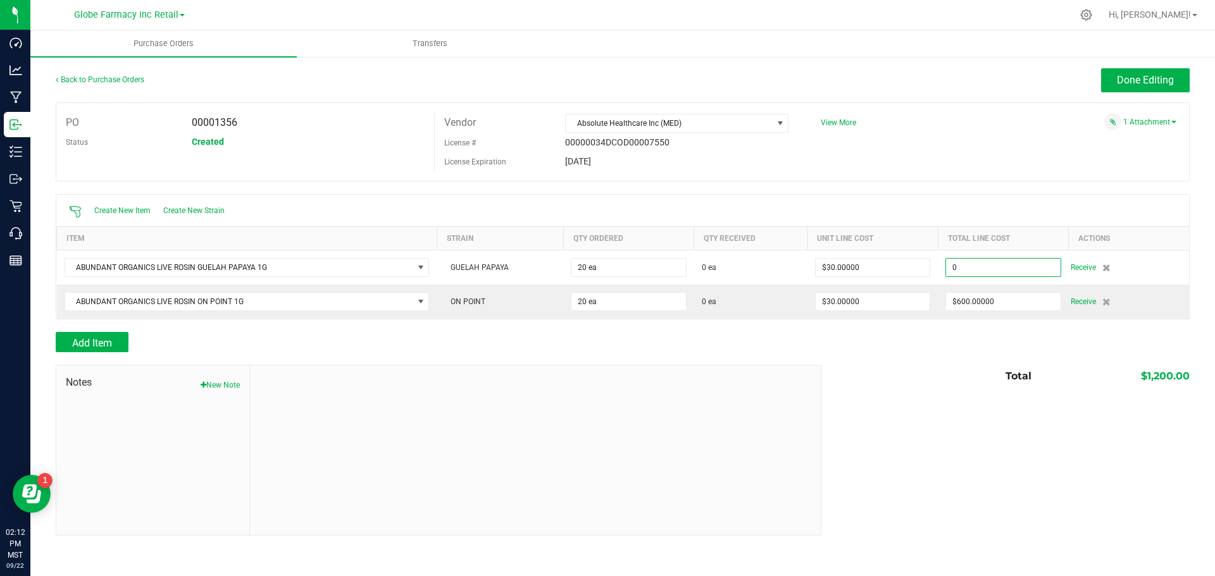
type input "$0.00000"
click at [980, 443] on div "Notes New Note Total $1,200.00" at bounding box center [623, 450] width 1134 height 171
type input "20"
type input "$0.00000"
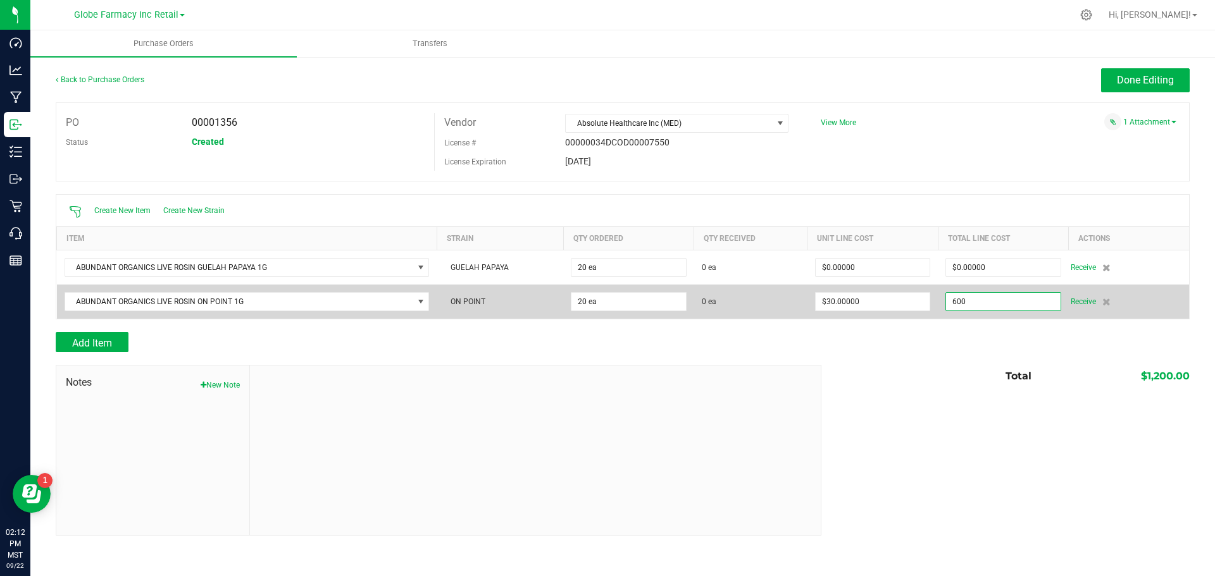
click at [985, 301] on input "600" at bounding box center [1003, 302] width 114 height 18
type input "$0.00000"
click at [949, 313] on td "$0.00000" at bounding box center [1003, 302] width 130 height 34
type input "20"
type input "$0.00000"
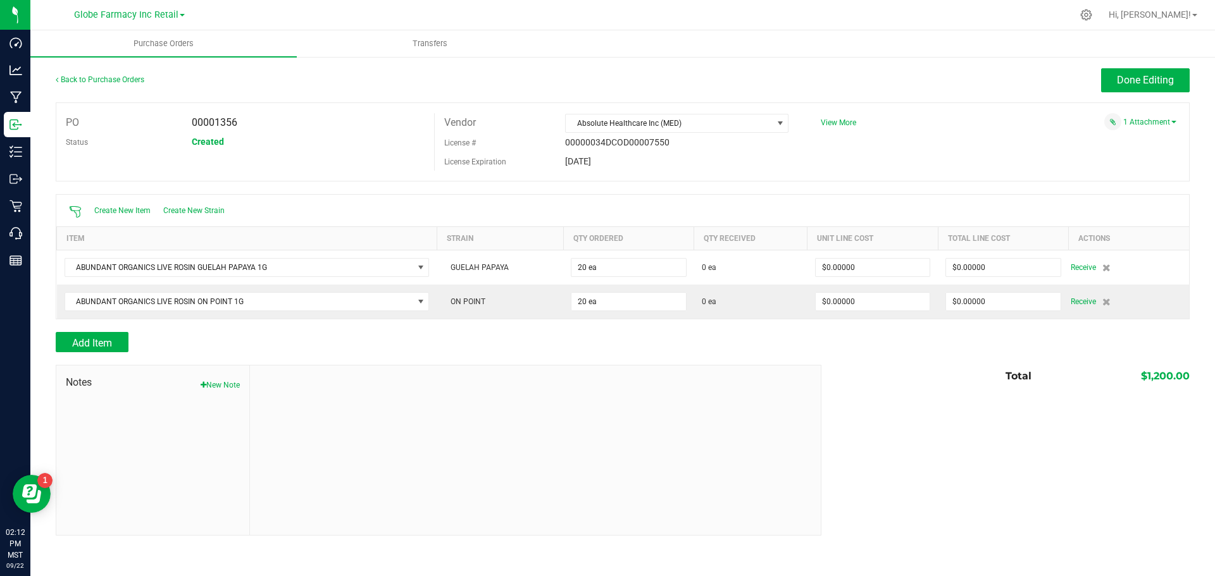
drag, startPoint x: 941, startPoint y: 371, endPoint x: 944, endPoint y: 380, distance: 9.8
click at [941, 371] on div "Total $1,200.00" at bounding box center [1001, 376] width 378 height 23
click at [1120, 79] on span "Done Editing" at bounding box center [1145, 80] width 57 height 12
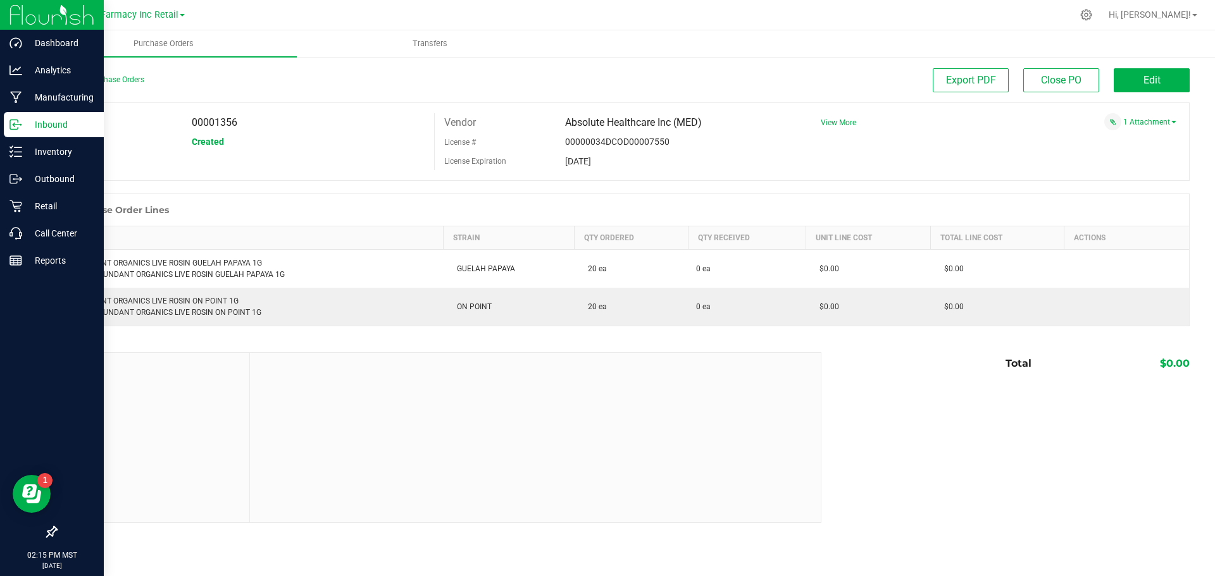
click at [26, 123] on p "Inbound" at bounding box center [60, 124] width 76 height 15
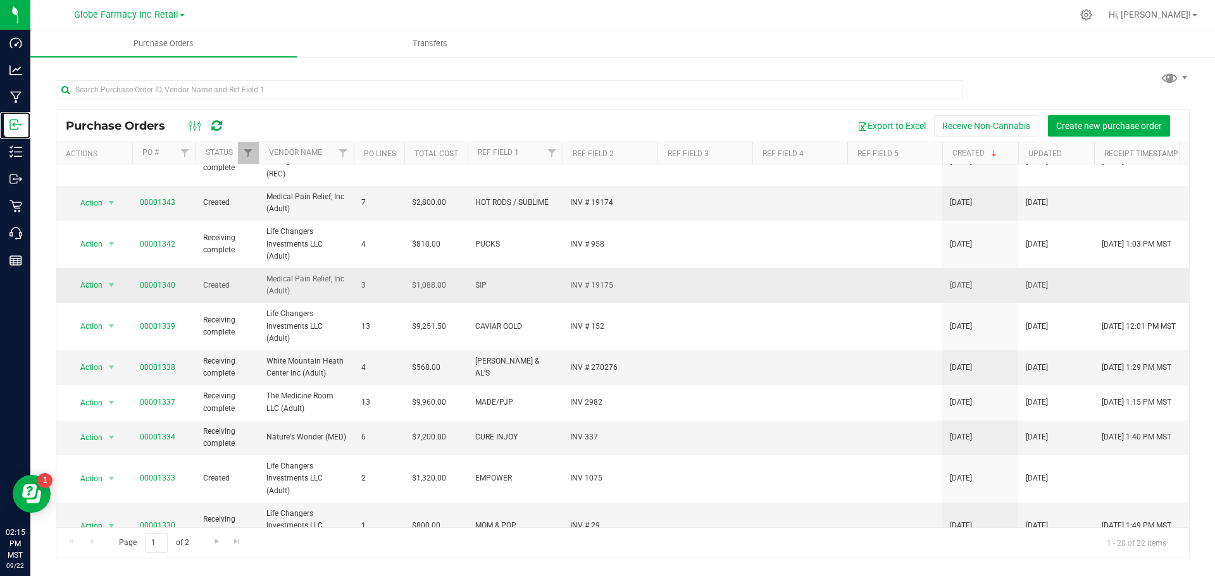
scroll to position [408, 0]
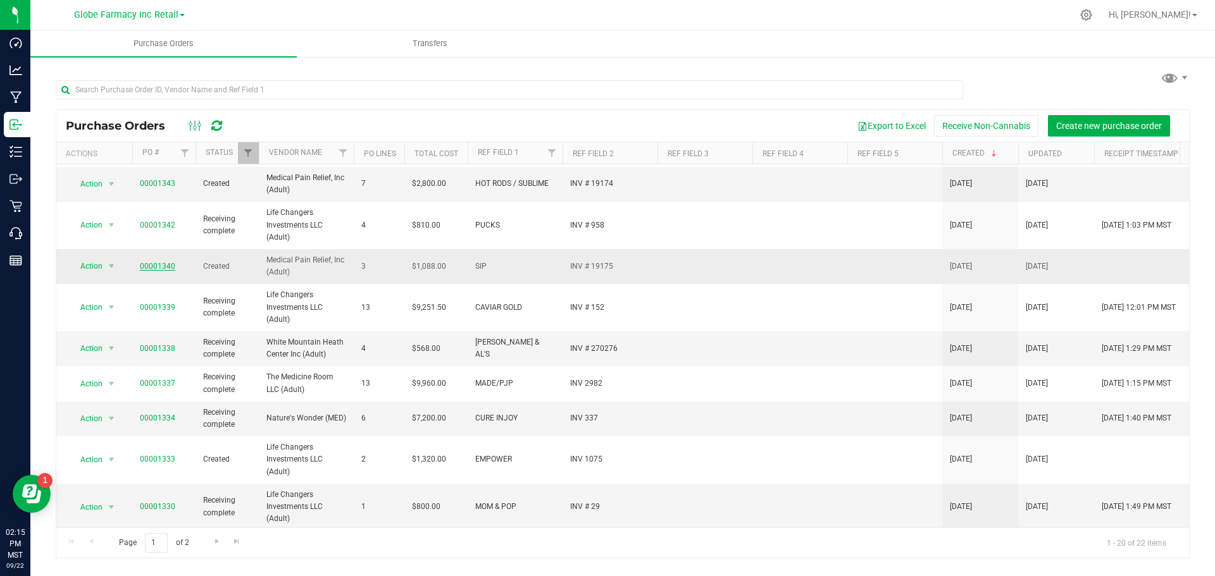
click at [166, 262] on link "00001340" at bounding box center [157, 266] width 35 height 9
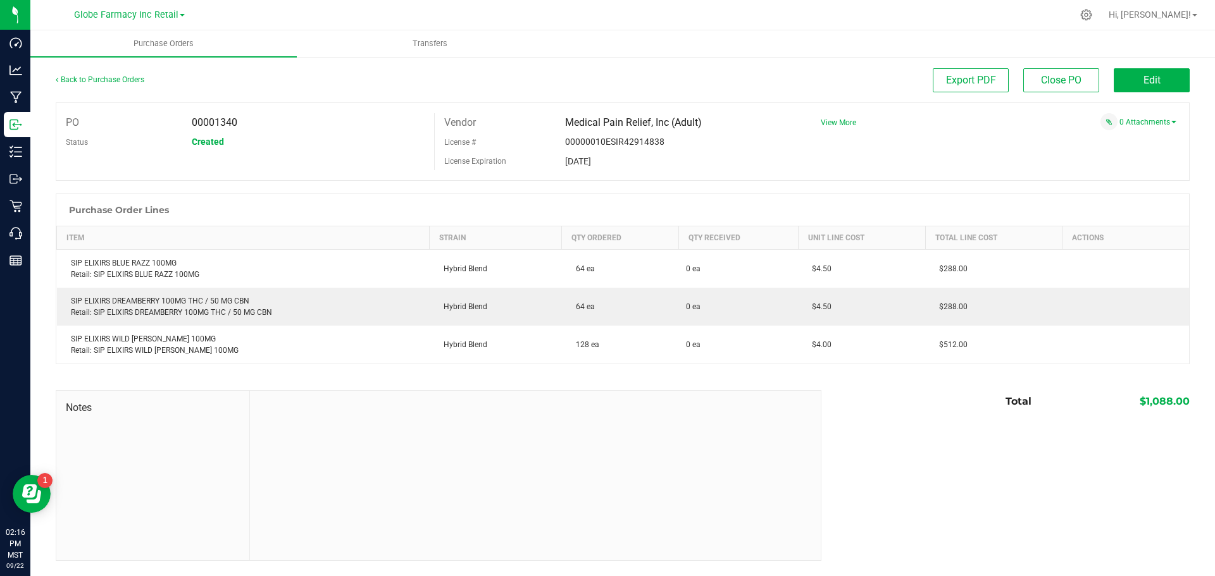
click at [842, 116] on span "View More" at bounding box center [838, 122] width 35 height 19
click at [842, 120] on span "View More" at bounding box center [838, 122] width 35 height 9
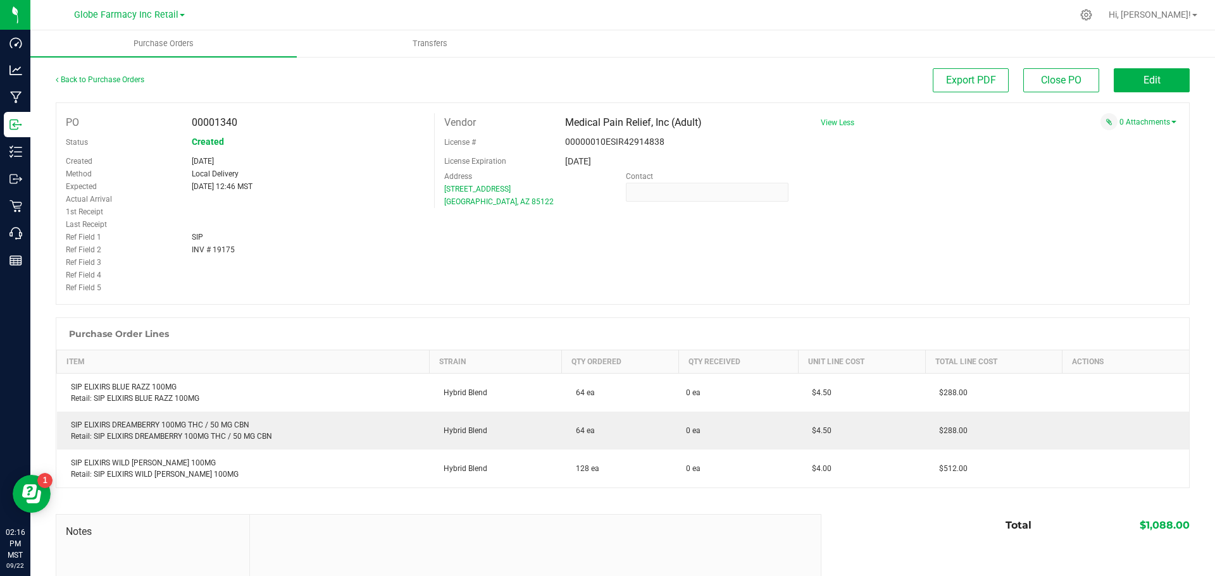
click at [222, 252] on span "INV # 19175" at bounding box center [213, 250] width 43 height 9
copy div "INV # 19175"
click at [1027, 231] on div "PO 00001340 Status Created Created Sep 17, 2025 Method Local Delivery Expected …" at bounding box center [623, 204] width 1134 height 203
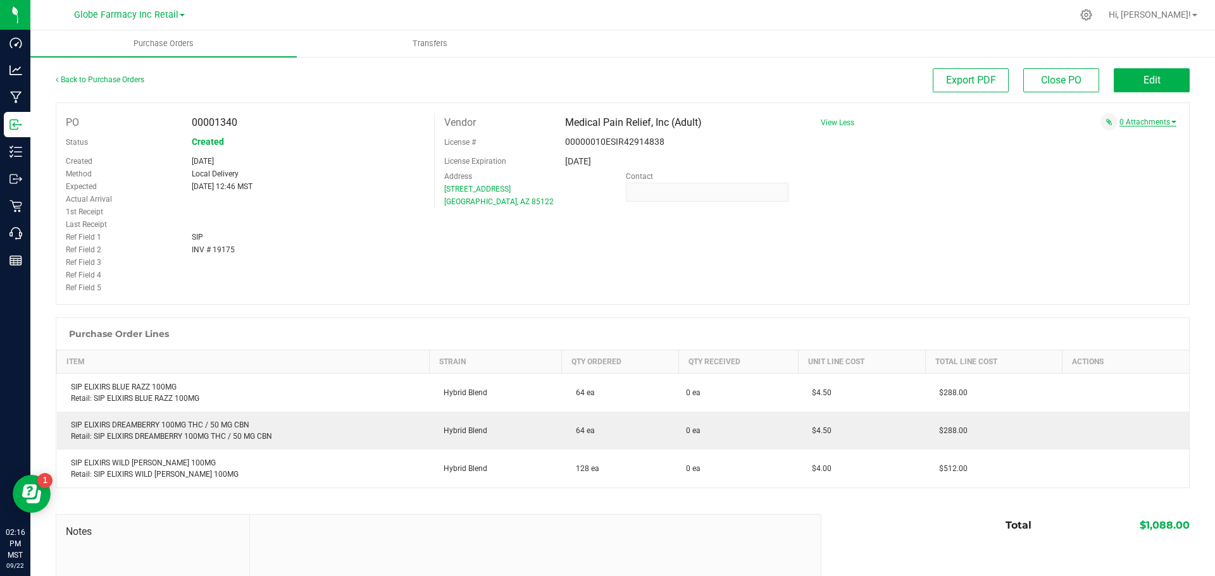
click at [1119, 123] on link "0 Attachments" at bounding box center [1147, 122] width 57 height 9
click at [1100, 142] on button "Attach new document" at bounding box center [1135, 139] width 83 height 11
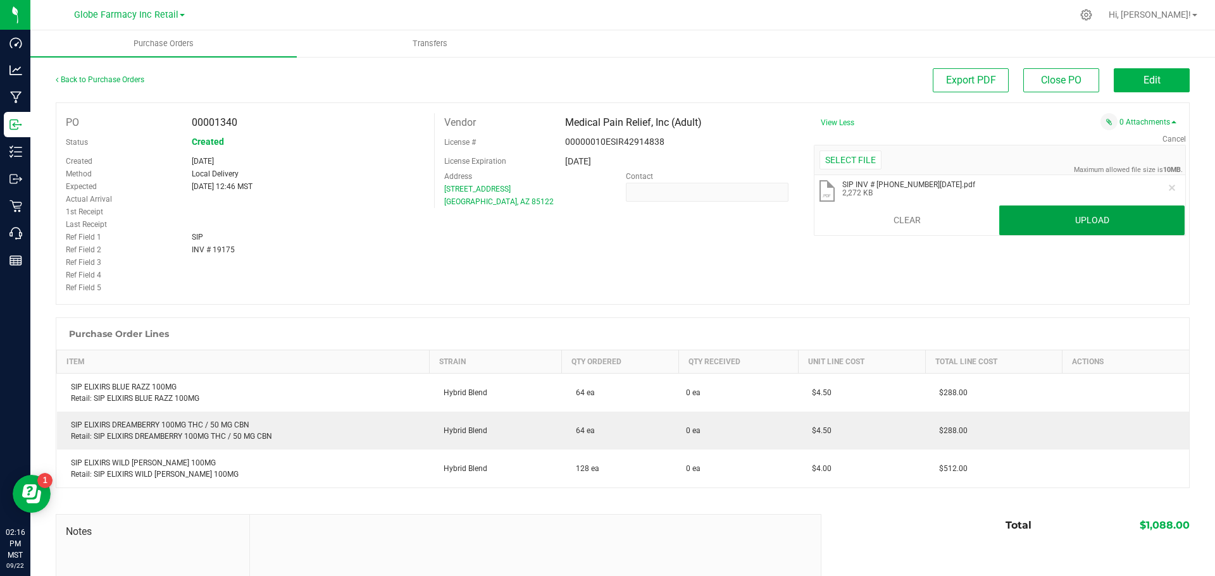
click at [1090, 225] on button "Upload" at bounding box center [1091, 221] width 185 height 30
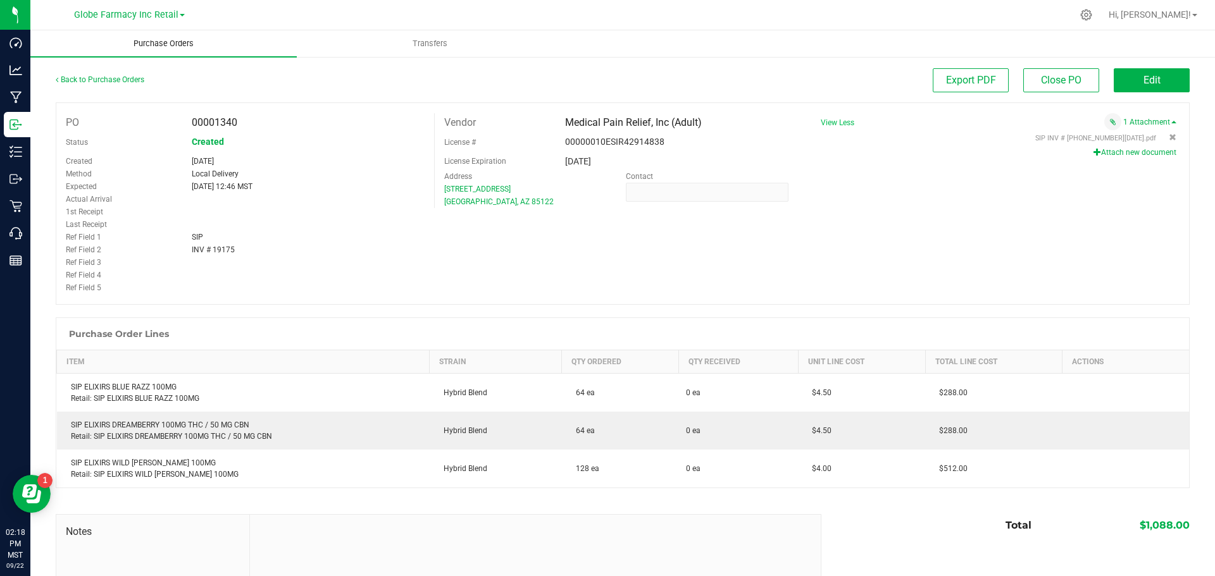
click at [143, 51] on uib-tab-heading "Purchase Orders" at bounding box center [163, 43] width 266 height 27
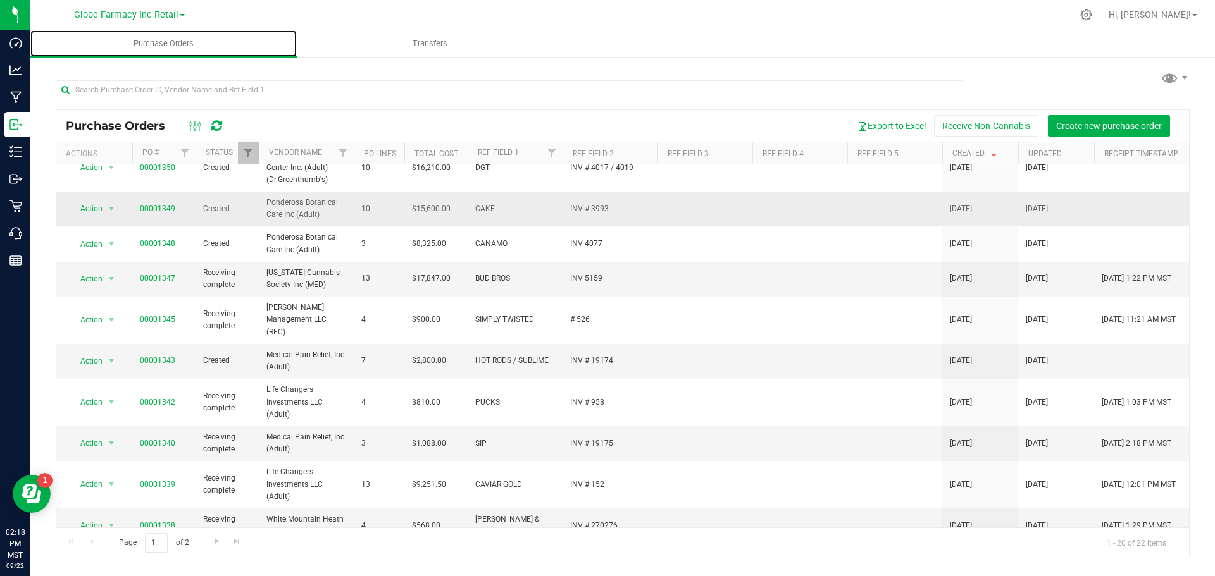
scroll to position [253, 0]
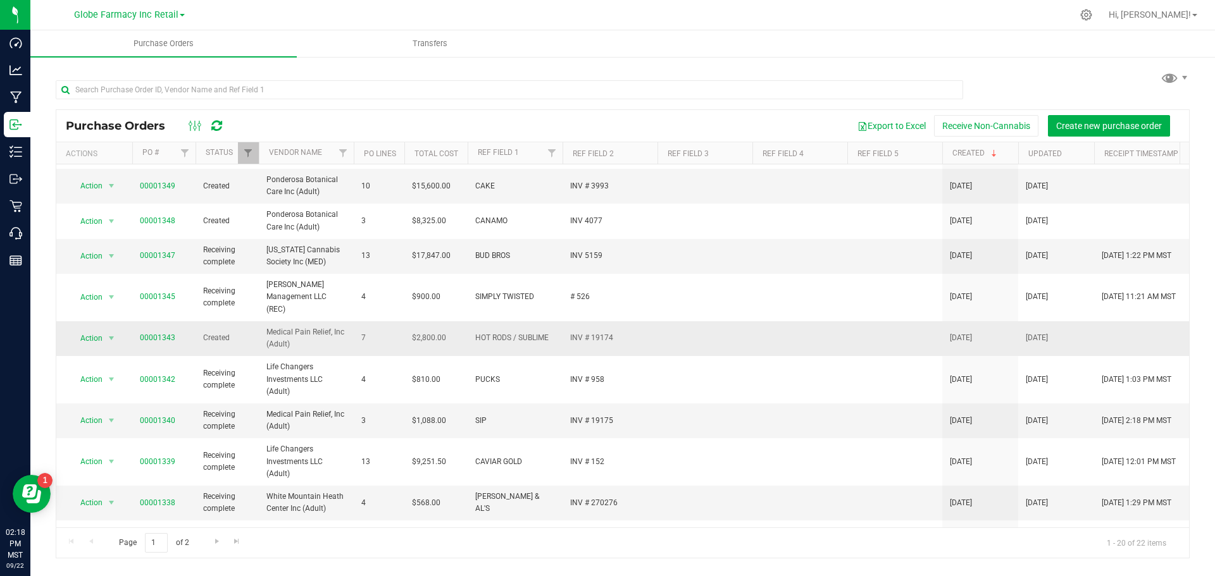
click at [176, 332] on span "00001343" at bounding box center [164, 338] width 48 height 12
click at [170, 333] on link "00001343" at bounding box center [157, 337] width 35 height 9
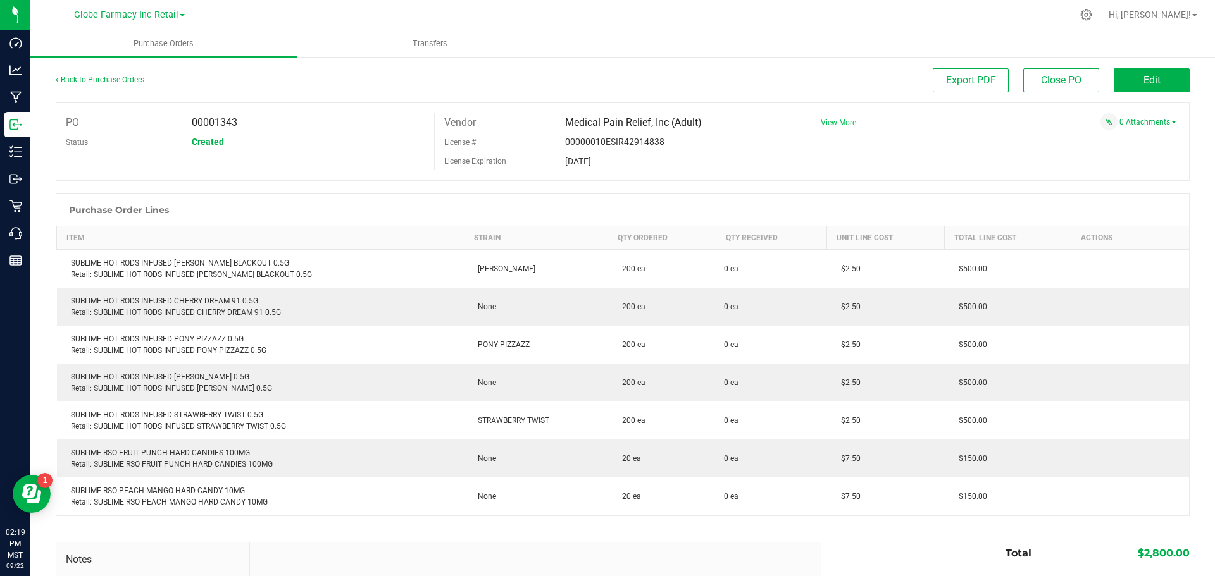
click at [823, 121] on span "View More" at bounding box center [838, 122] width 35 height 19
click at [823, 125] on span "View More" at bounding box center [838, 122] width 35 height 9
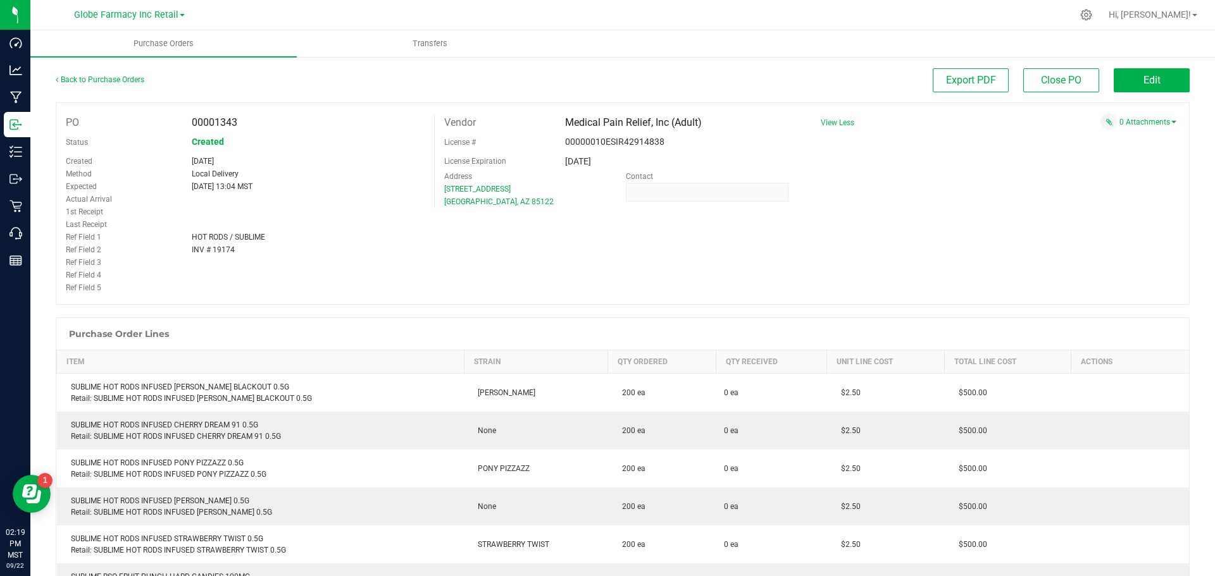
click at [216, 236] on span "HOT RODS / SUBLIME" at bounding box center [228, 237] width 73 height 9
copy div "HOT RODS / SUBLIME"
click at [1080, 213] on div "PO 00001343 Status Created Created Sep 17, 2025 Method Local Delivery Expected …" at bounding box center [623, 204] width 1134 height 203
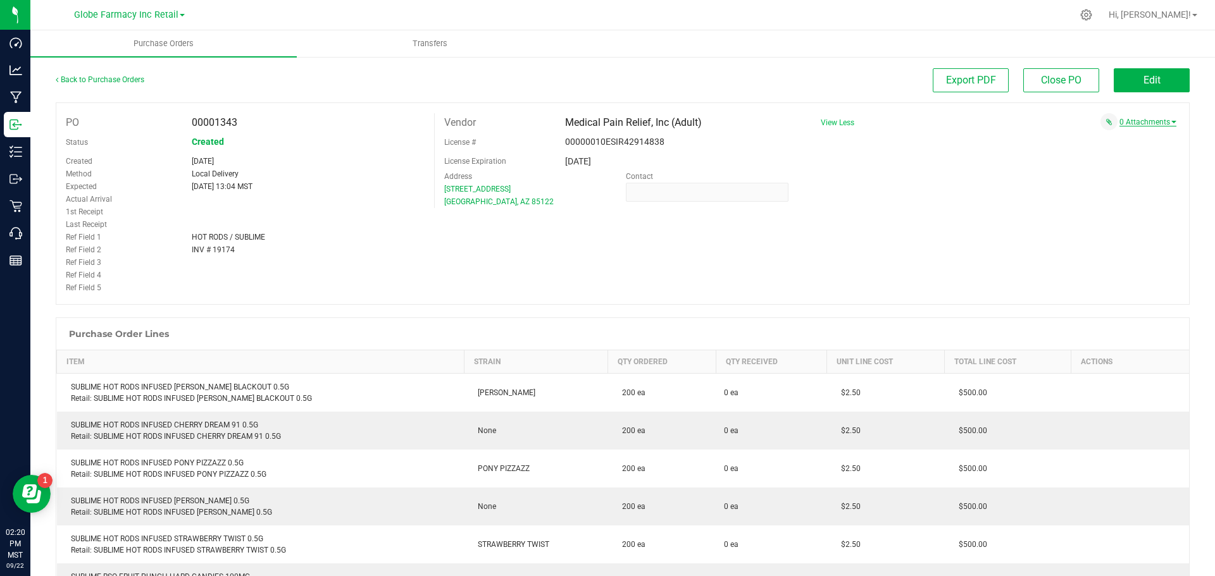
click at [1137, 124] on link "0 Attachments" at bounding box center [1147, 122] width 57 height 9
click at [1097, 134] on button "Attach new document" at bounding box center [1135, 139] width 83 height 11
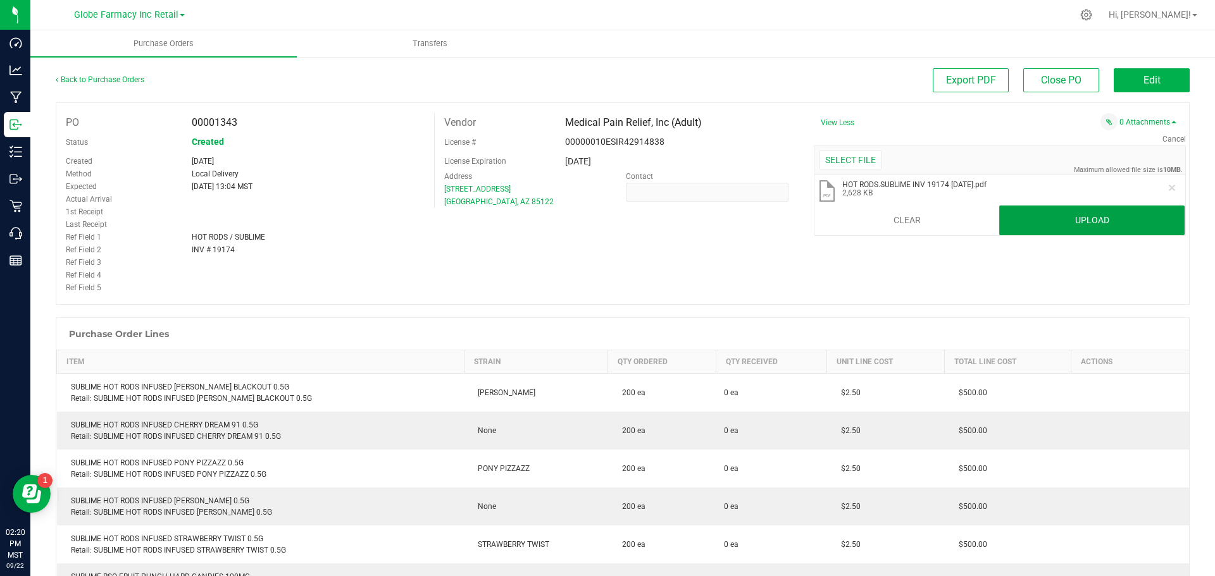
click at [1078, 229] on button "Upload" at bounding box center [1091, 221] width 185 height 30
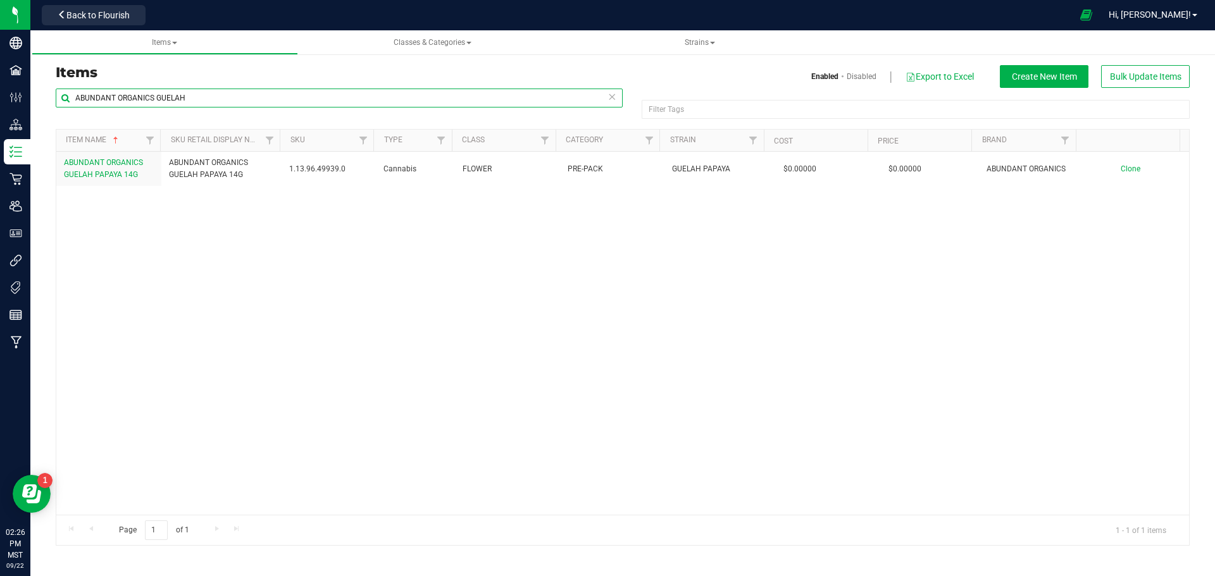
drag, startPoint x: 215, startPoint y: 92, endPoint x: -180, endPoint y: 73, distance: 394.7
click at [0, 73] on html "Company Facilities Configuration Distribution Inventory Retail Users User Roles…" at bounding box center [607, 288] width 1215 height 576
type input "FADE CO"
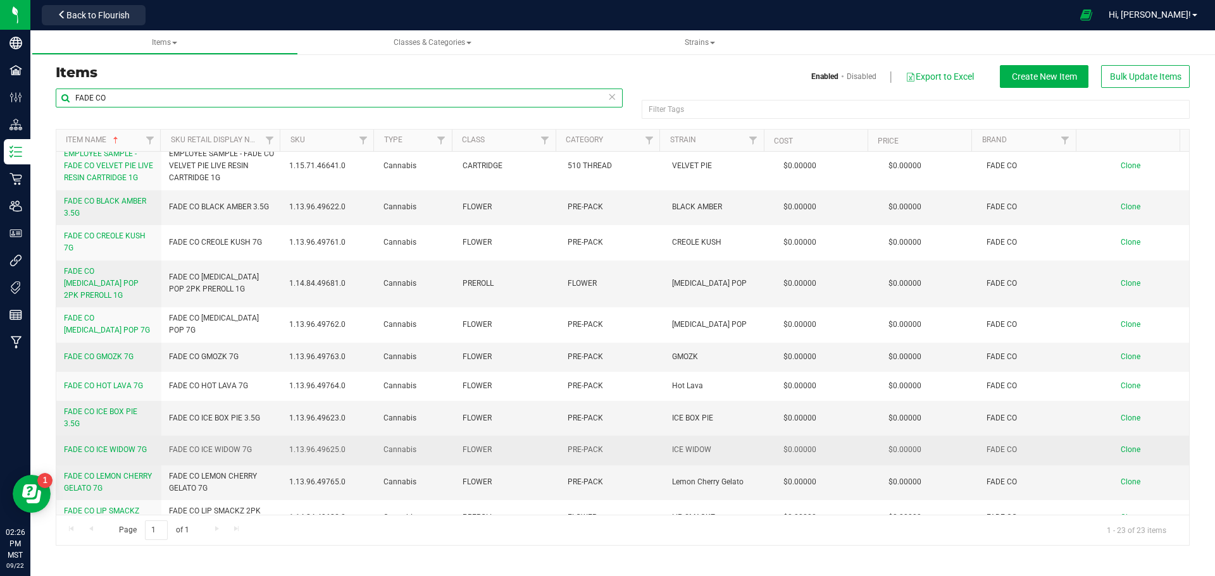
scroll to position [339, 0]
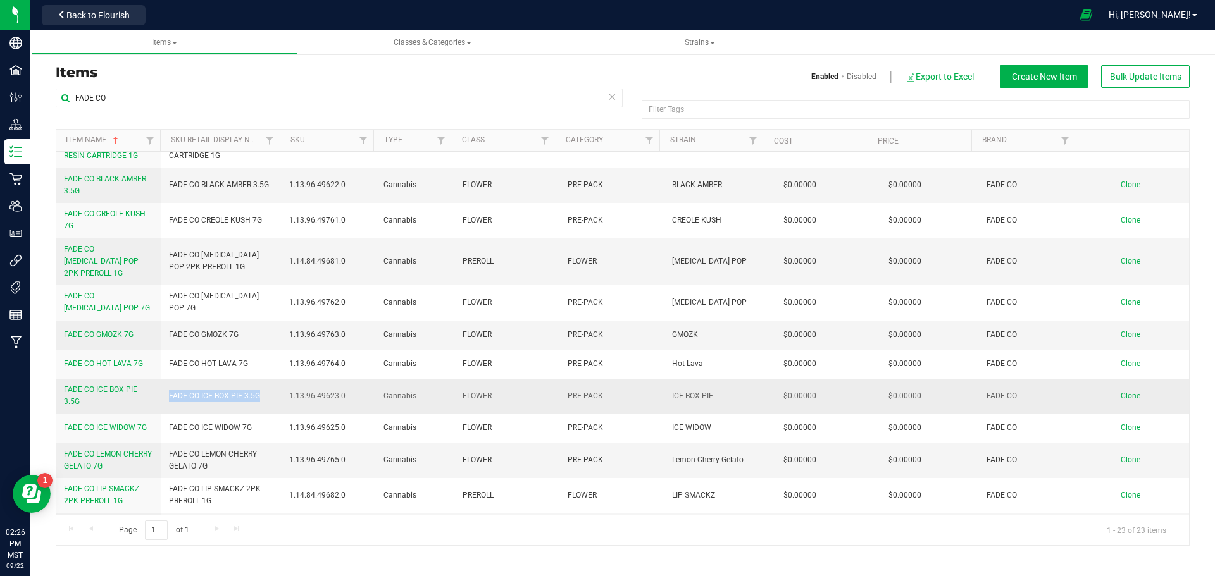
drag, startPoint x: 259, startPoint y: 385, endPoint x: 168, endPoint y: 380, distance: 91.3
click at [168, 380] on td "FADE CO ICE BOX PIE 3.5G" at bounding box center [221, 396] width 121 height 35
copy span "FADE CO ICE BOX PIE 3.5G"
click at [1121, 392] on span "Clone" at bounding box center [1131, 396] width 20 height 9
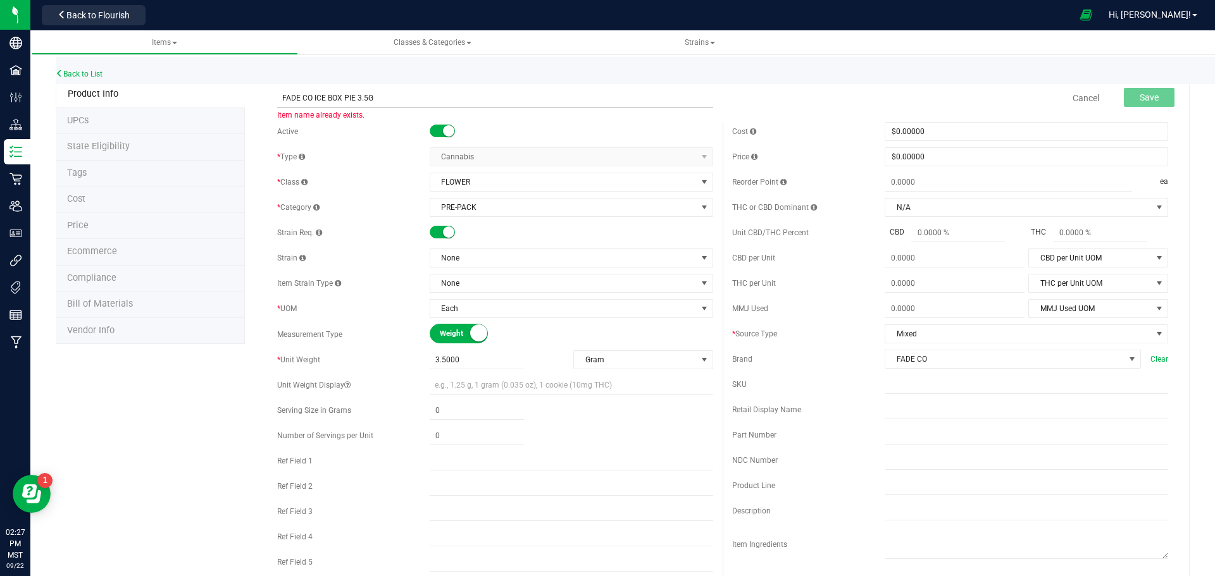
drag, startPoint x: 352, startPoint y: 100, endPoint x: 313, endPoint y: 96, distance: 39.5
click at [313, 96] on input "FADE CO ICE BOX PIE 3.5G" at bounding box center [495, 98] width 436 height 19
type input "FADE CO BANANACONDA 3.5G"
click at [520, 258] on span "None" at bounding box center [563, 258] width 266 height 18
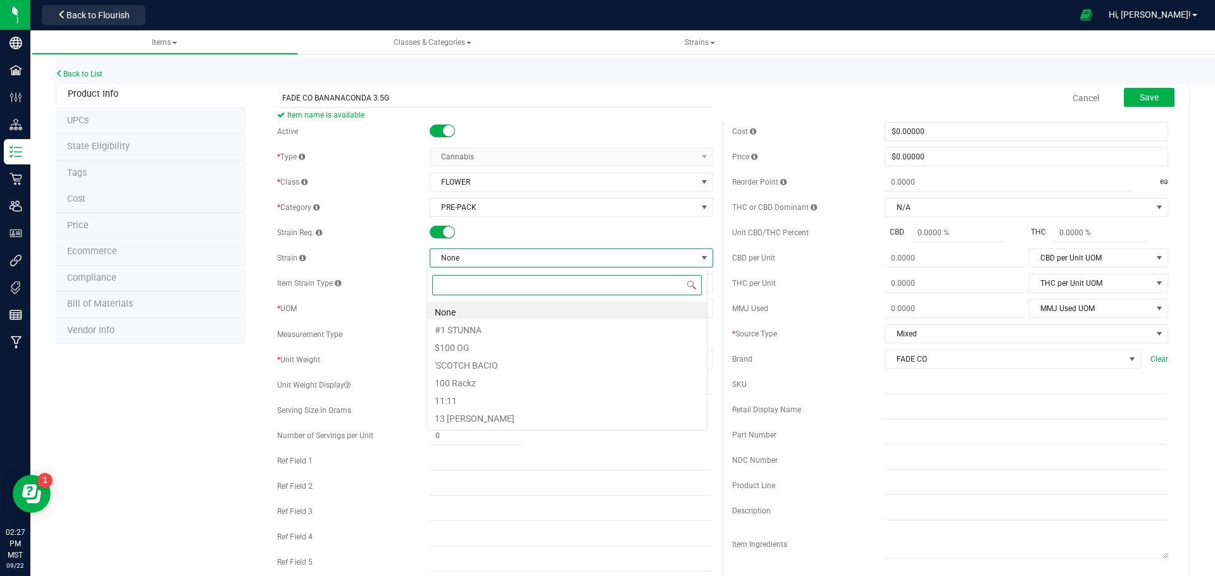
scroll to position [19, 281]
type input "BANANACONDA"
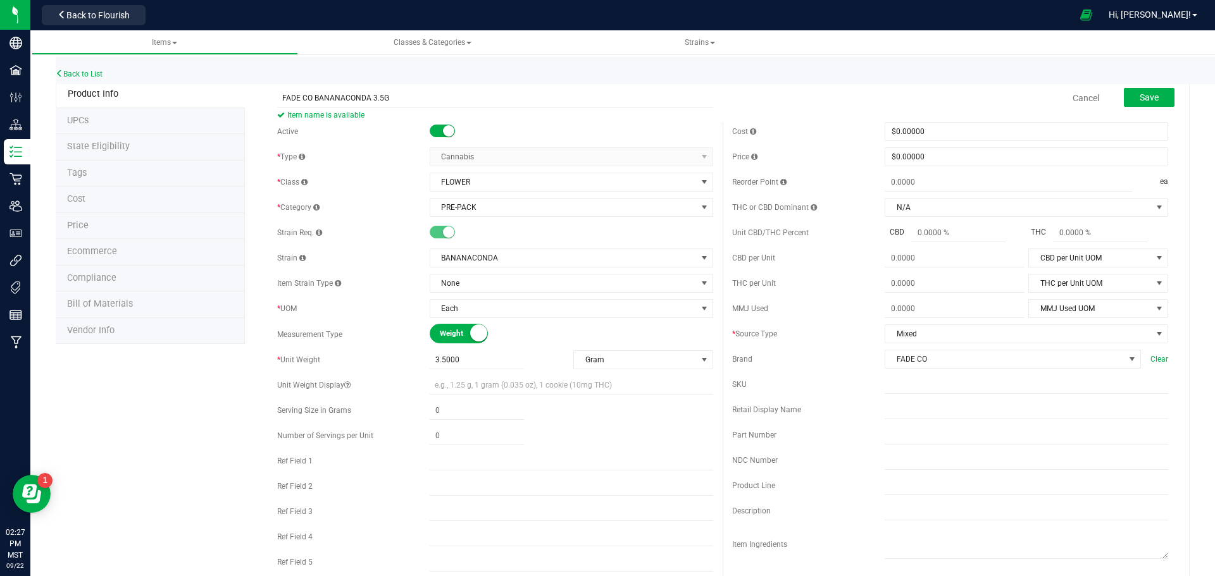
click at [754, 194] on div "Cost $0.00000 0 Price $0.00000 0 Reorder Point ea THC or CBD Dominant" at bounding box center [950, 366] width 455 height 489
click at [1149, 101] on button "Save" at bounding box center [1149, 97] width 51 height 19
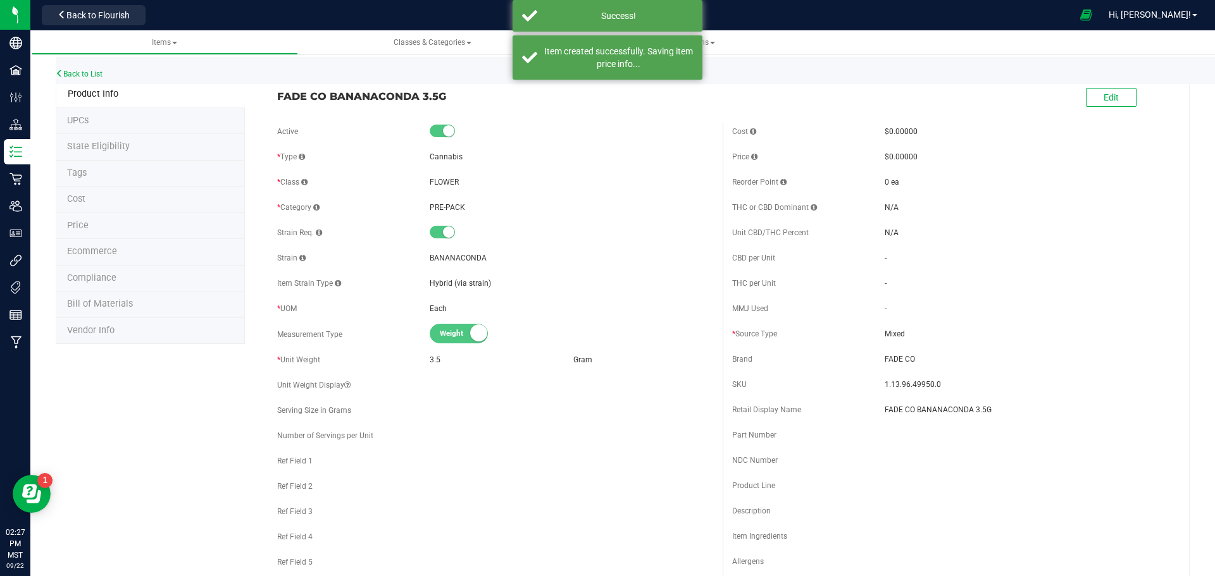
click at [159, 261] on li "Ecommerce" at bounding box center [150, 252] width 189 height 27
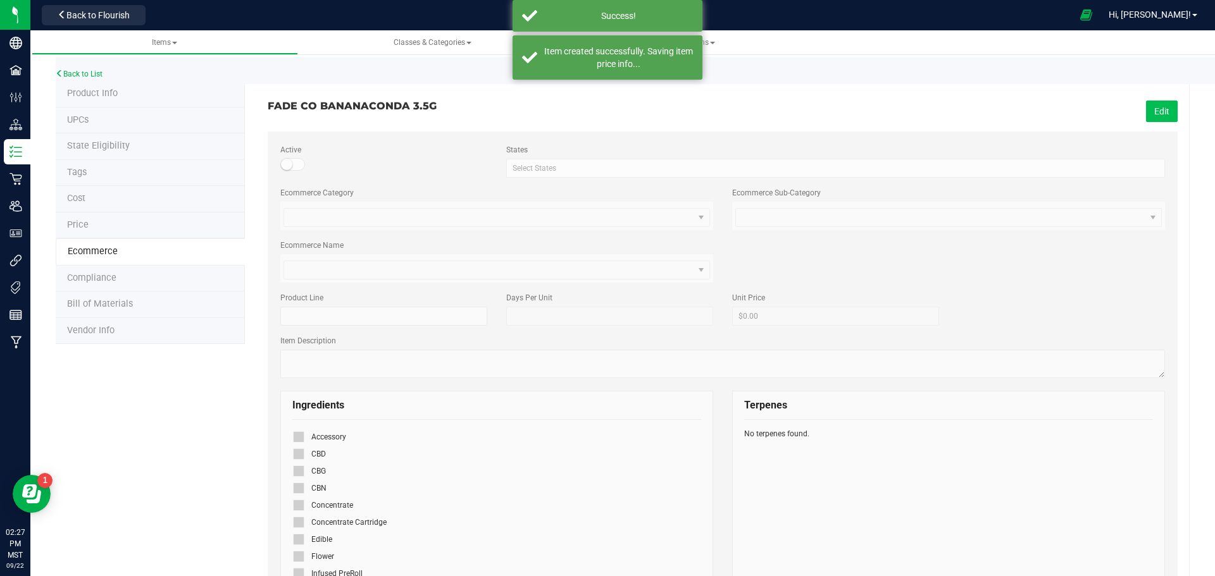
click at [1146, 108] on button "Edit" at bounding box center [1162, 112] width 32 height 22
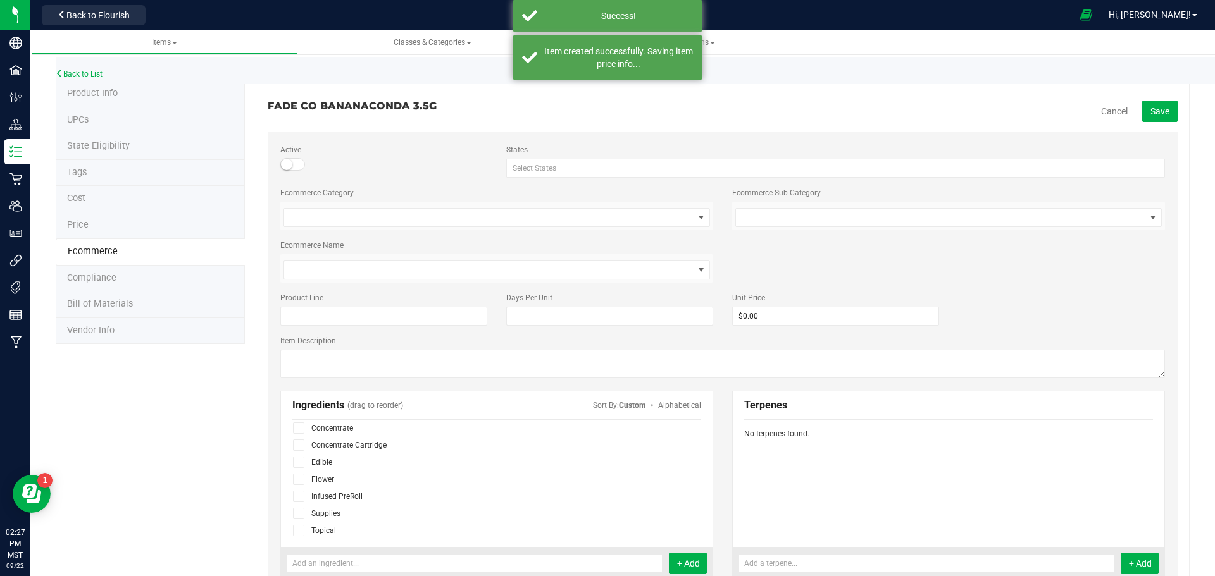
scroll to position [78, 0]
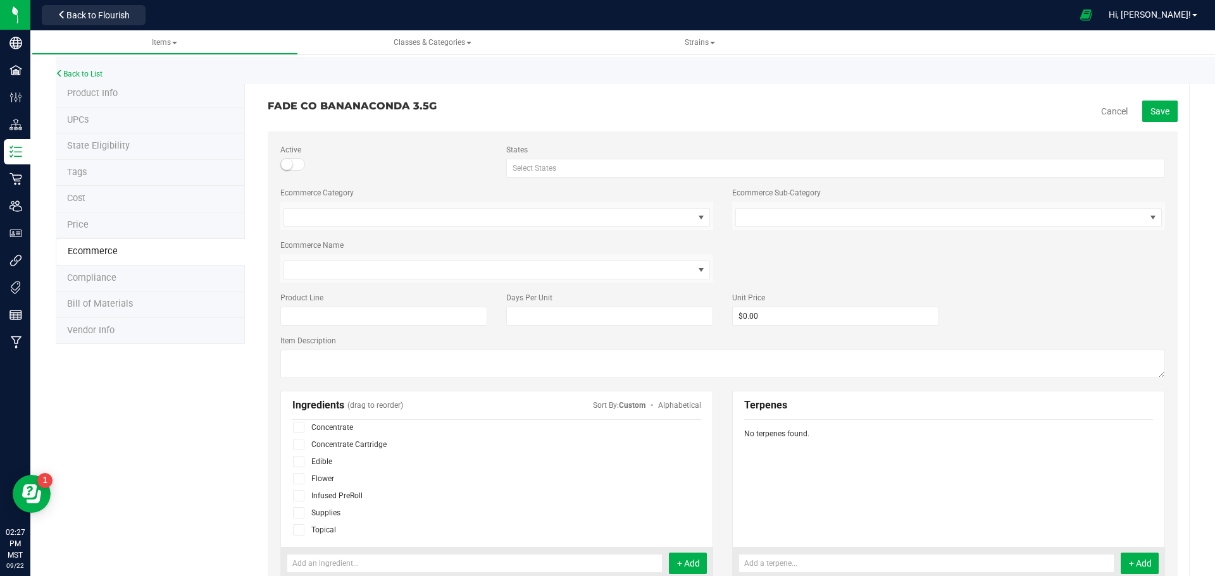
click at [300, 479] on icon at bounding box center [299, 479] width 8 height 0
click at [0, 0] on input "checkbox" at bounding box center [0, 0] width 0 height 0
click at [1162, 115] on button "Save" at bounding box center [1159, 112] width 35 height 22
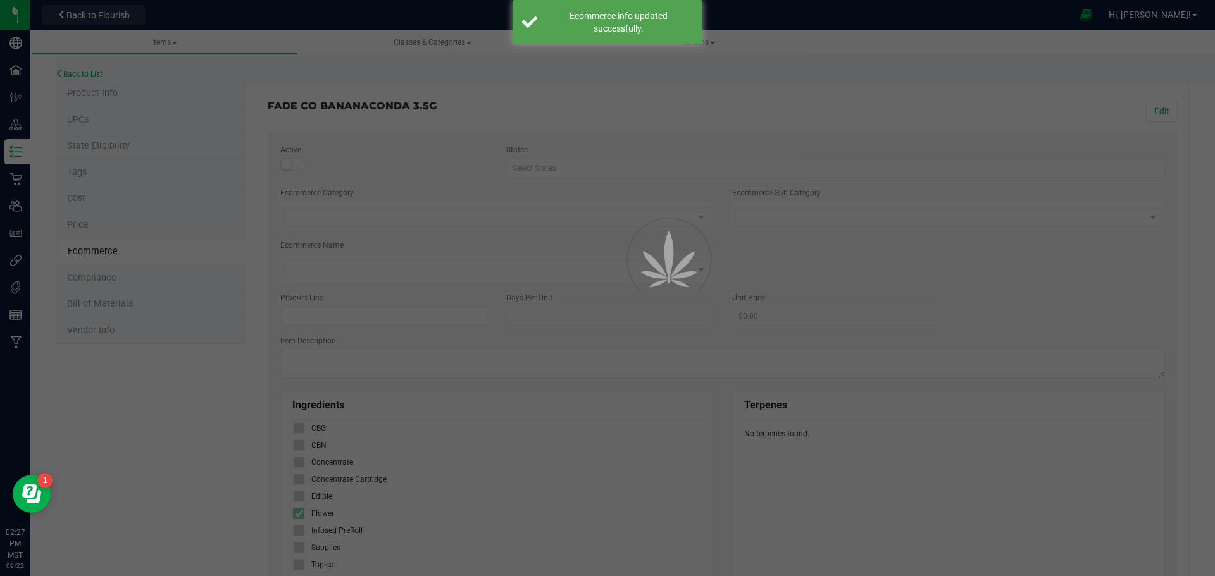
scroll to position [43, 0]
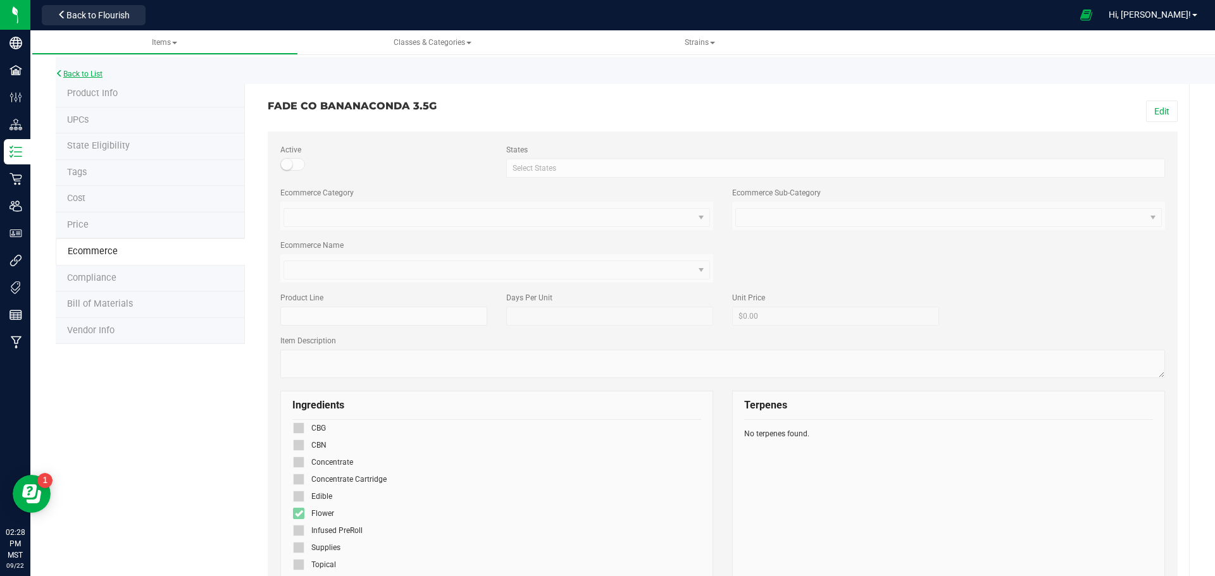
click at [78, 73] on link "Back to List" at bounding box center [79, 74] width 47 height 9
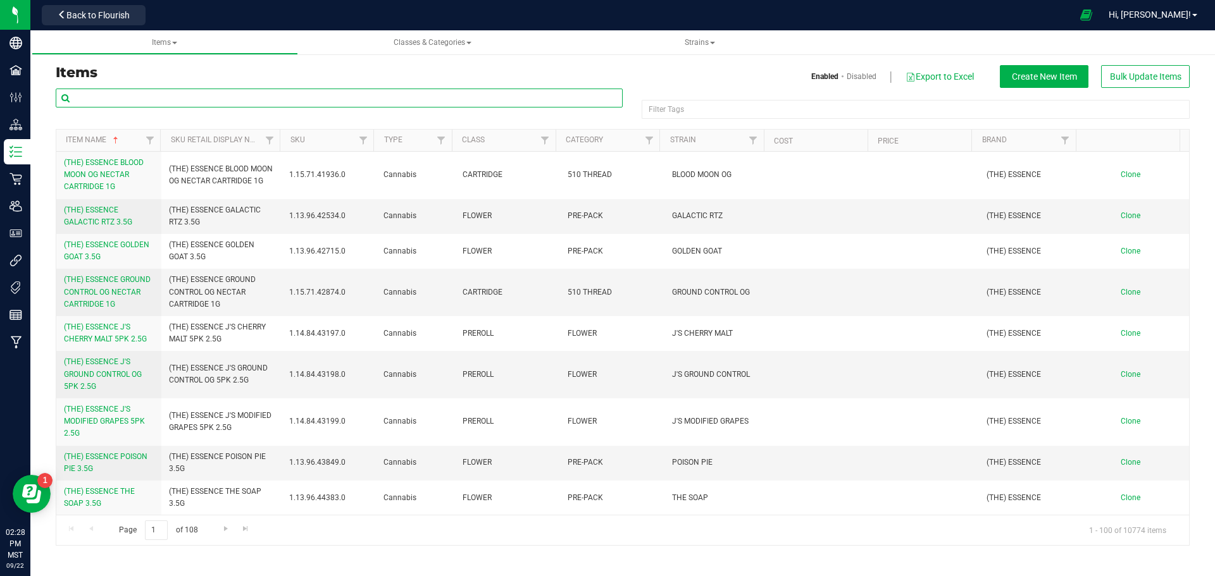
click at [179, 103] on input "text" at bounding box center [339, 98] width 567 height 19
type input "FADE CO"
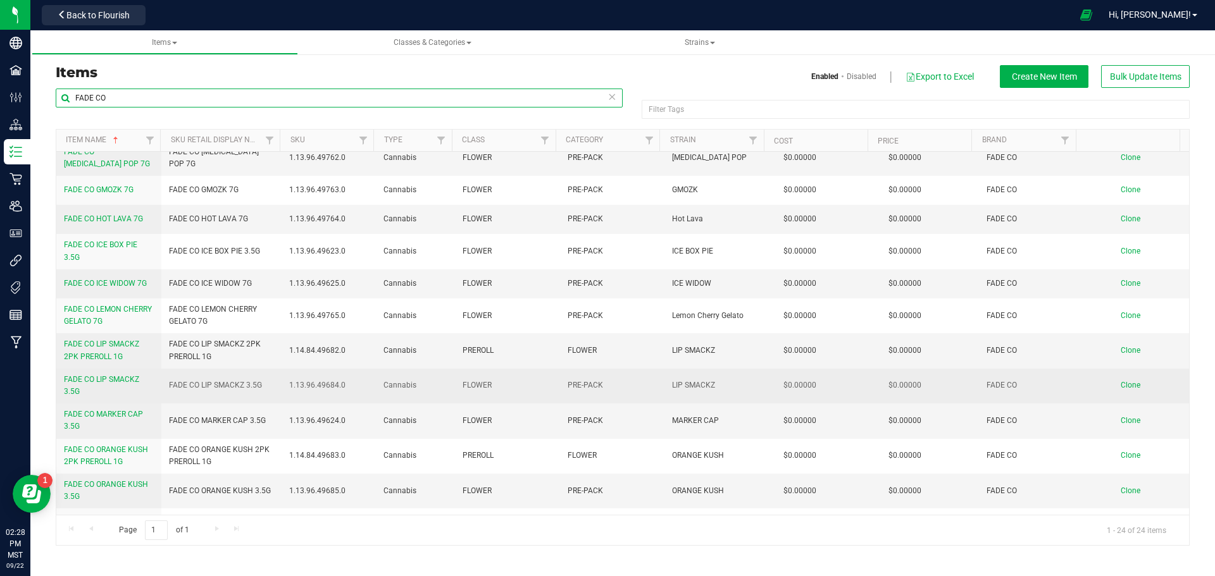
scroll to position [564, 0]
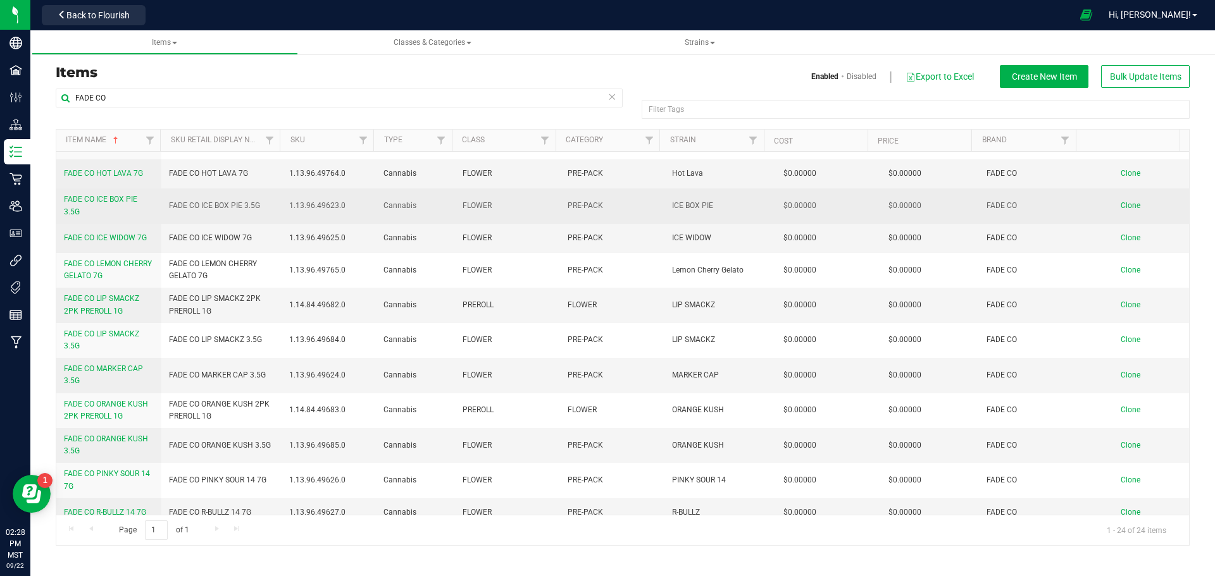
click at [215, 200] on span "FADE CO ICE BOX PIE 3.5G" at bounding box center [214, 206] width 91 height 12
copy tr "FADE CO ICE BOX PIE 3.5G"
click at [1131, 201] on link "Clone" at bounding box center [1137, 205] width 32 height 9
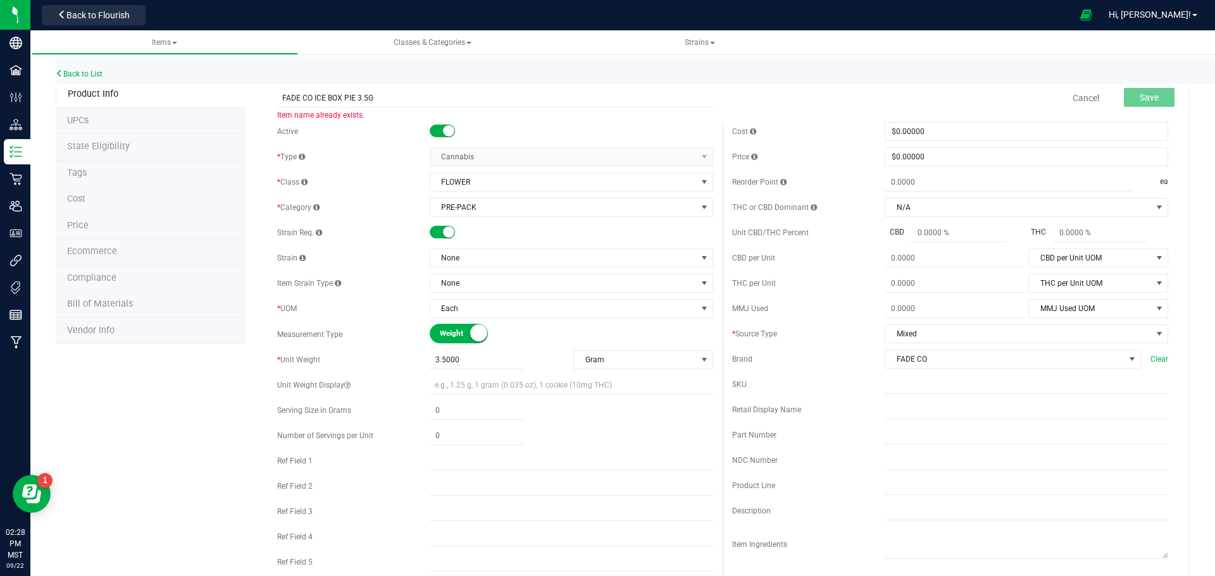
drag, startPoint x: 352, startPoint y: 101, endPoint x: 311, endPoint y: 109, distance: 41.3
click at [311, 97] on span "FADE CO ICE BOX PIE 3.5G Item name already exists." at bounding box center [495, 93] width 436 height 9
type input "FADE CO GEORGIA Z 3.5G"
click at [464, 259] on span "None" at bounding box center [563, 258] width 266 height 18
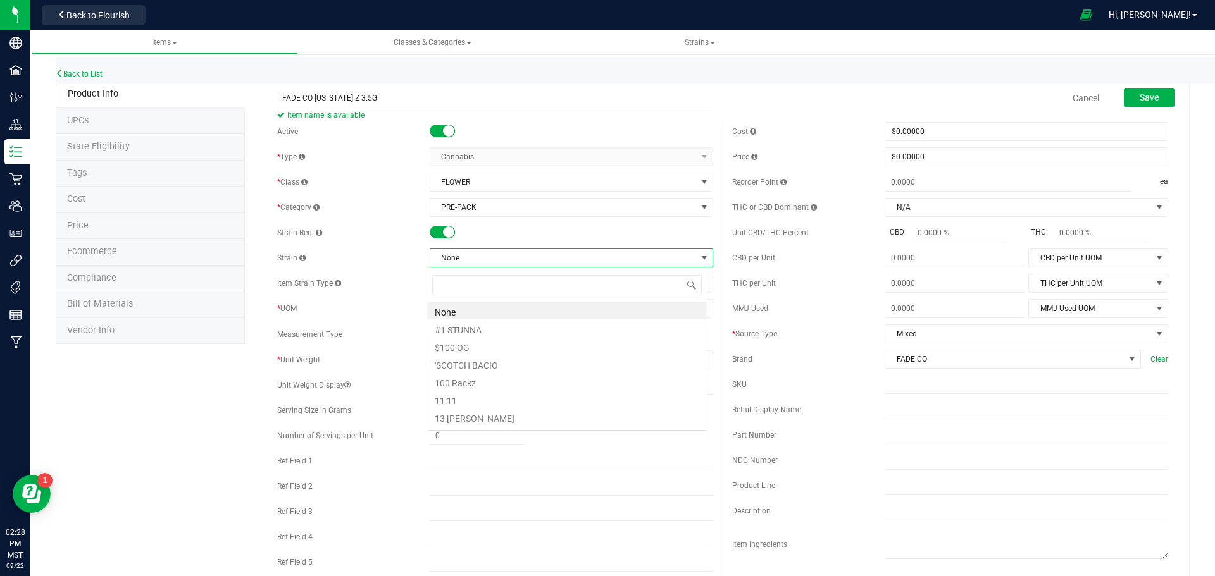
scroll to position [19, 281]
type input "GEORGIA Z"
click at [67, 71] on link "Back to List" at bounding box center [79, 74] width 47 height 9
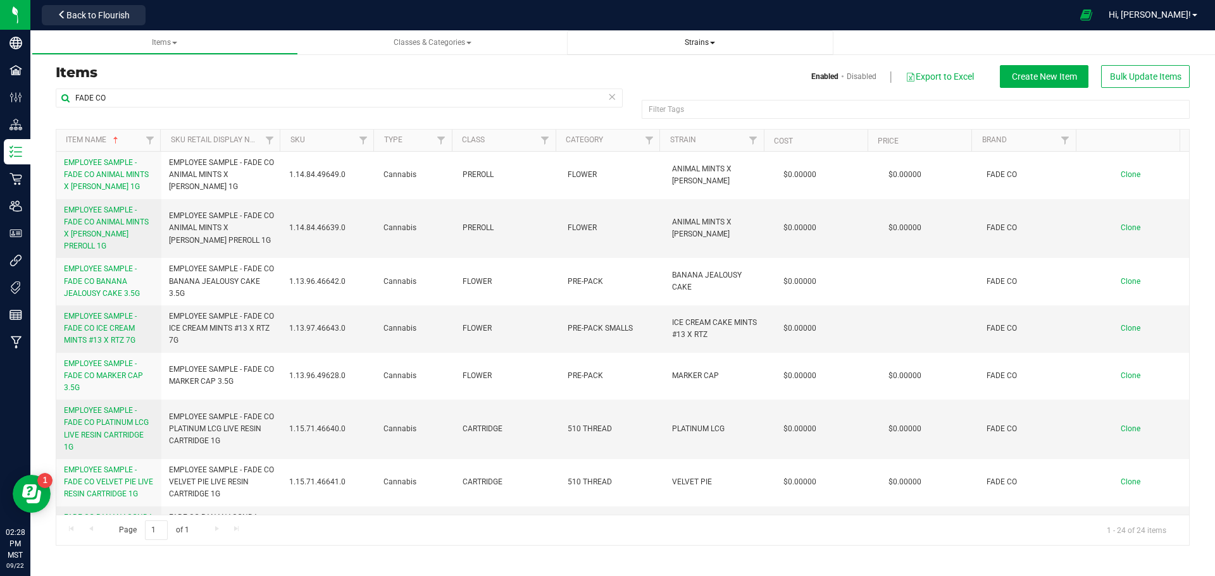
click at [704, 41] on span "Strains" at bounding box center [700, 42] width 30 height 9
click at [651, 91] on span "Create new strain" at bounding box center [620, 95] width 69 height 10
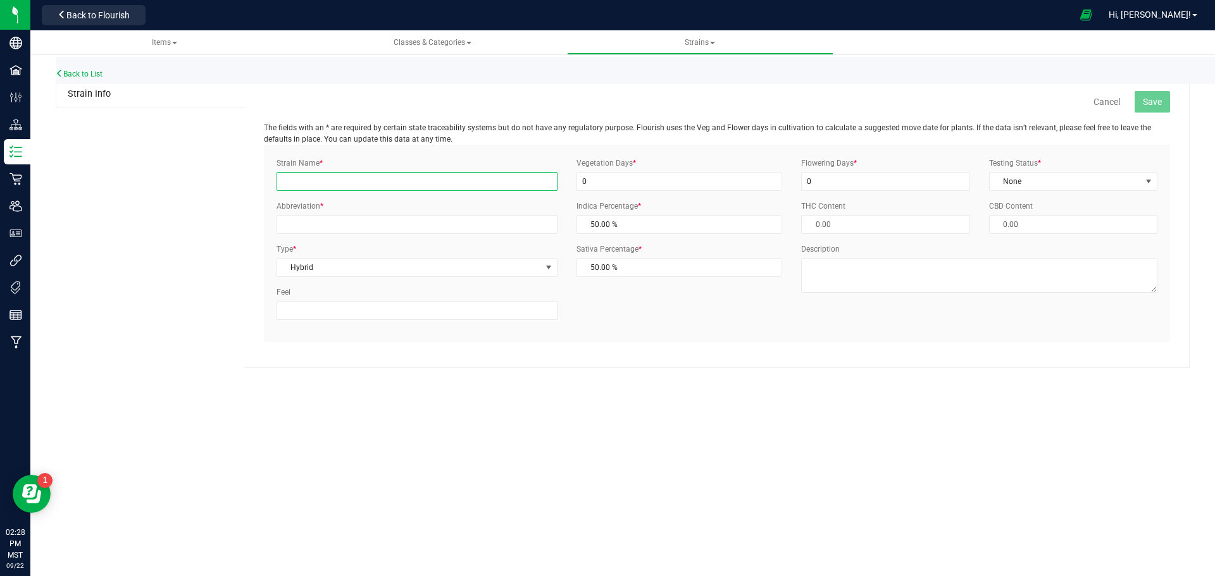
click at [332, 186] on input "Strain Name *" at bounding box center [417, 181] width 281 height 19
type input "GEORGIA Z"
click at [317, 230] on input "Abbreviation *" at bounding box center [417, 224] width 281 height 19
type input "GRGAZ"
click at [1006, 180] on span "None" at bounding box center [1065, 182] width 151 height 18
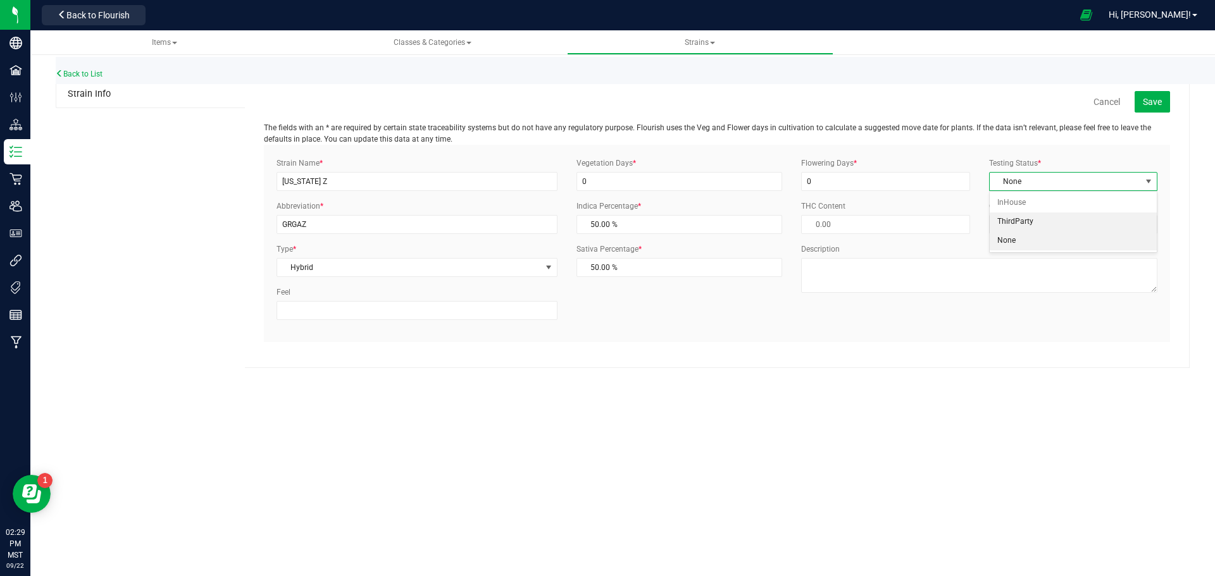
click at [1011, 218] on li "ThirdParty" at bounding box center [1073, 222] width 167 height 19
click at [1140, 108] on button "Save" at bounding box center [1152, 102] width 35 height 22
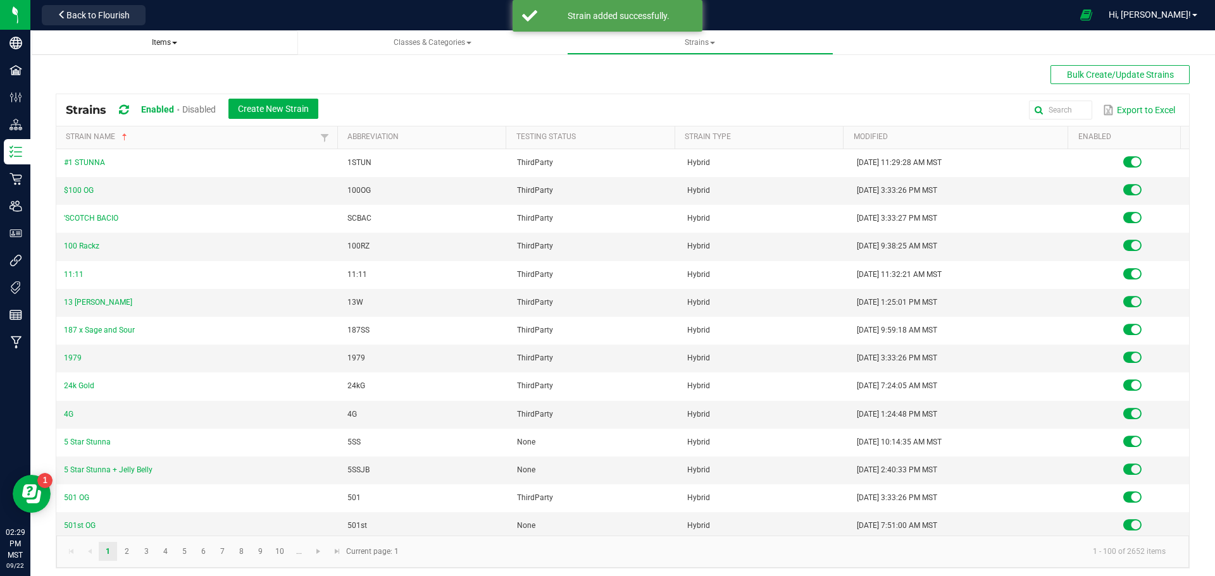
click at [159, 43] on span "Items" at bounding box center [164, 42] width 25 height 9
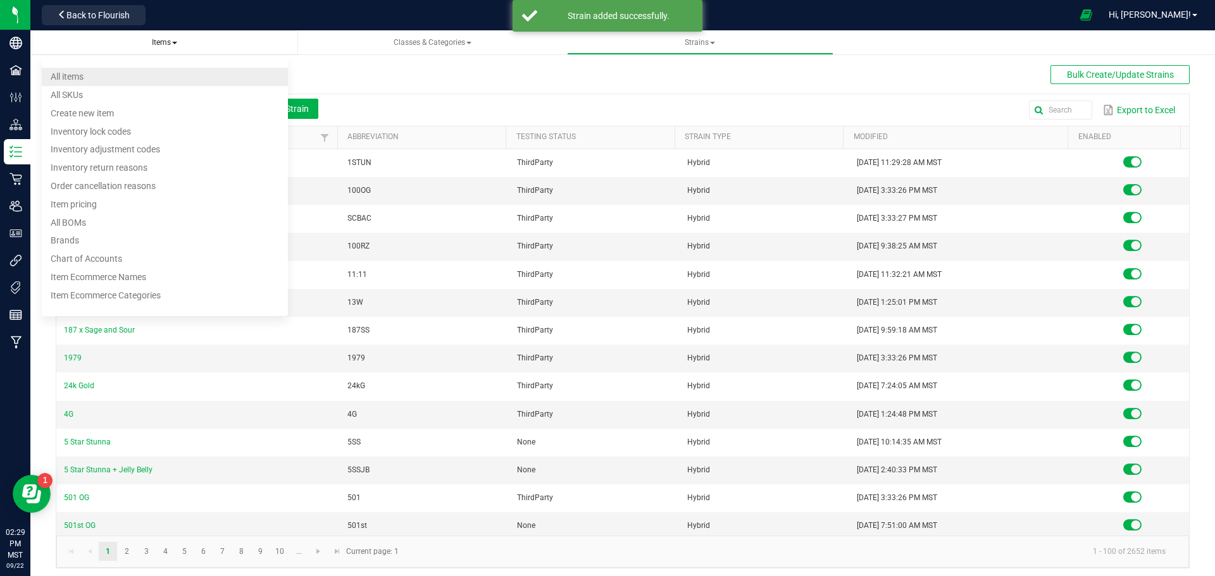
click at [137, 78] on li "All items" at bounding box center [165, 77] width 246 height 18
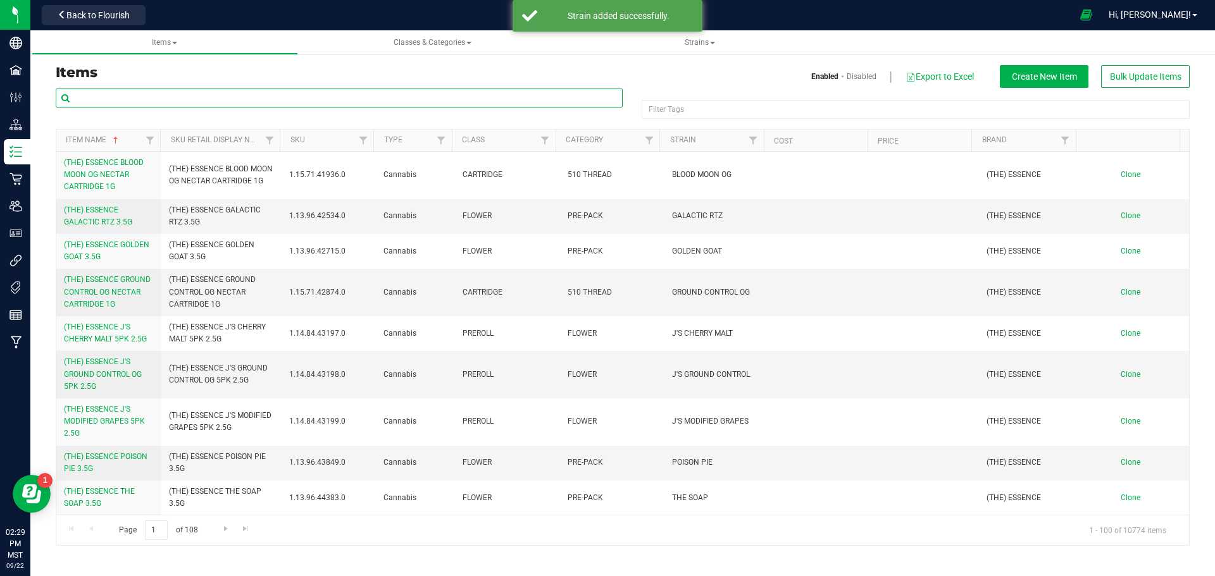
click at [377, 94] on input "text" at bounding box center [339, 98] width 567 height 19
type input "FADE CO"
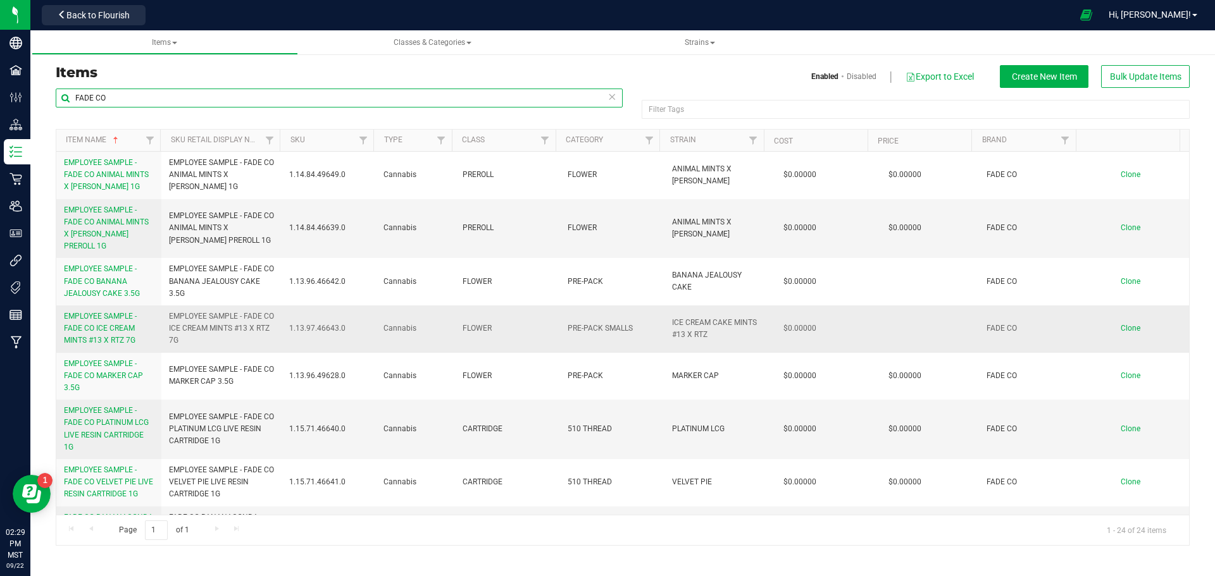
scroll to position [506, 0]
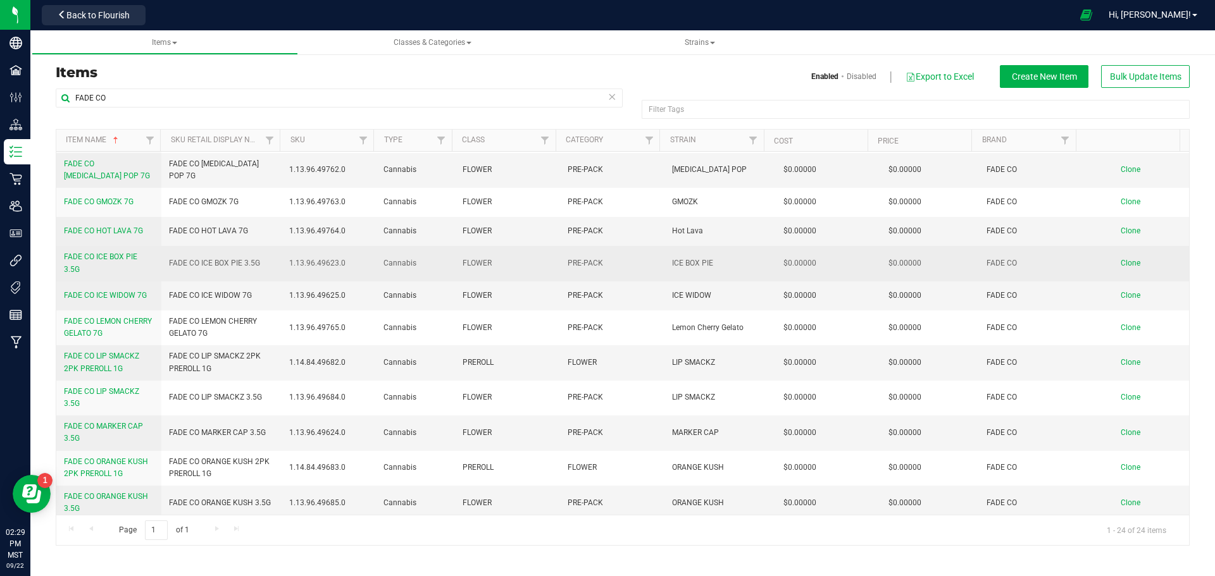
click at [232, 258] on span "FADE CO ICE BOX PIE 3.5G" at bounding box center [214, 264] width 91 height 12
copy tr "FADE CO ICE BOX PIE 3.5G"
click at [1121, 259] on span "Clone" at bounding box center [1131, 263] width 20 height 9
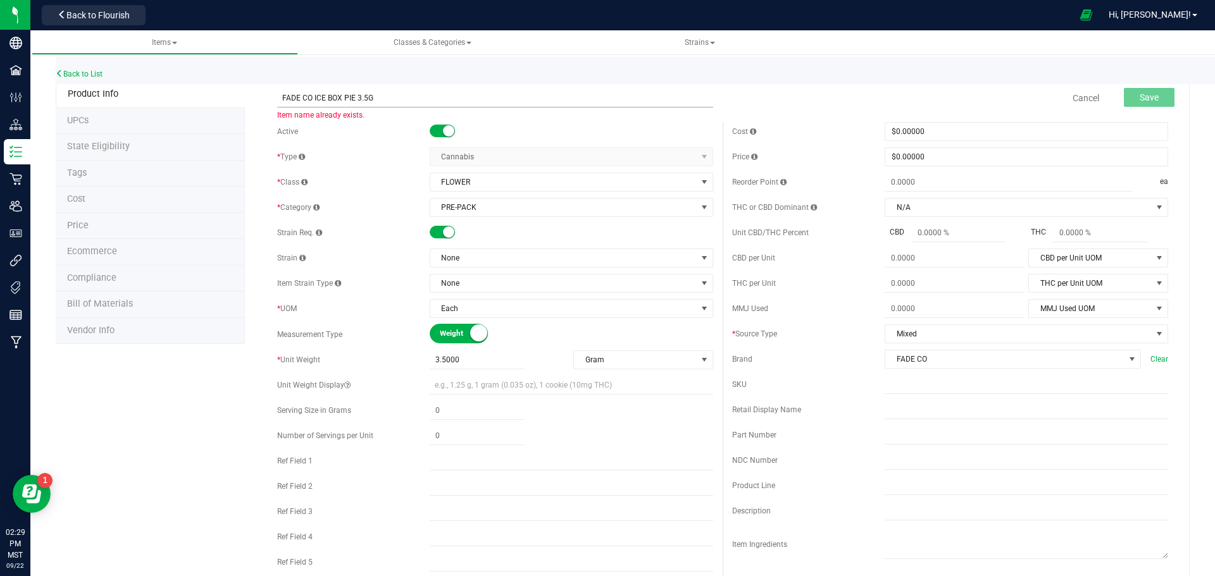
drag, startPoint x: 354, startPoint y: 94, endPoint x: 311, endPoint y: 92, distance: 42.4
click at [311, 92] on input "FADE CO ICE BOX PIE 3.5G" at bounding box center [495, 98] width 436 height 19
type input "FADE CO GEORGIA Z 3.5G"
click at [475, 263] on span "None" at bounding box center [563, 258] width 266 height 18
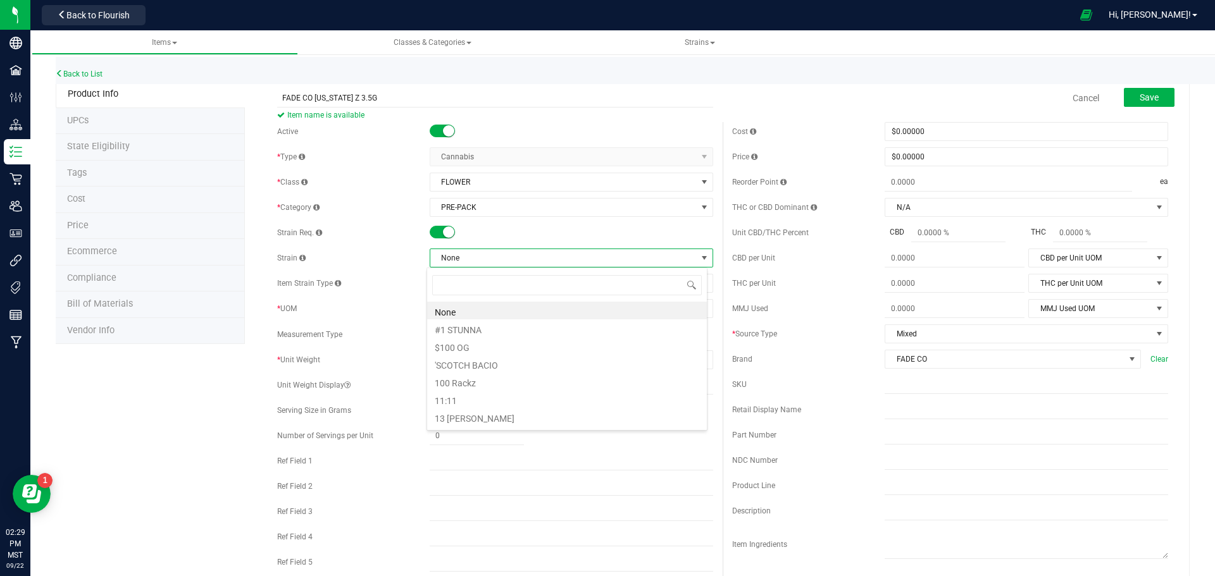
scroll to position [19, 281]
type input "GEORGIA Z"
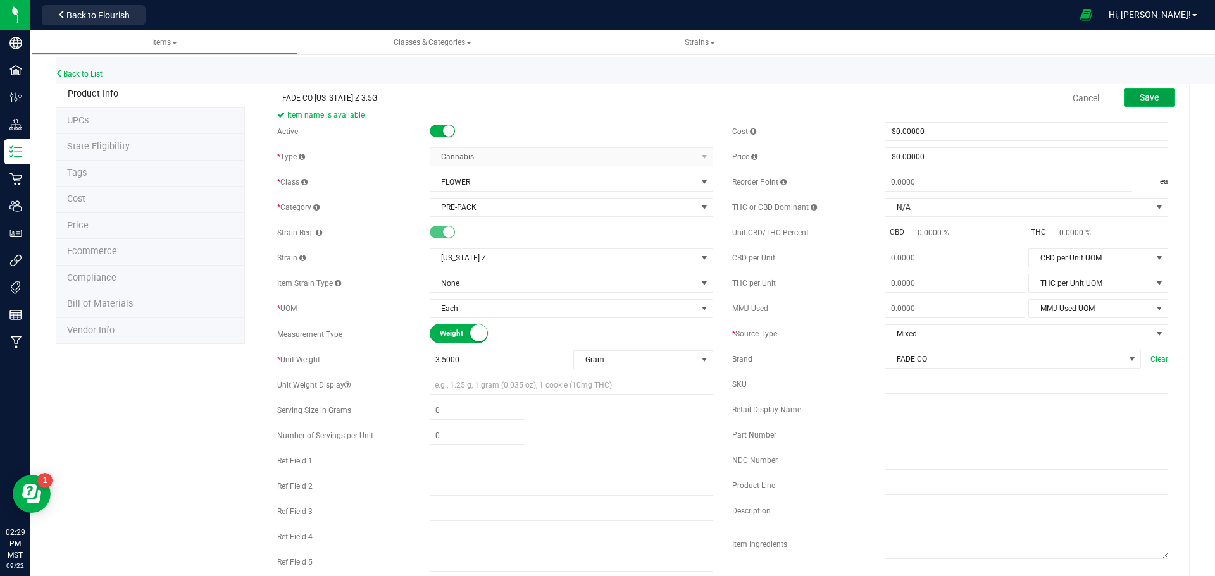
click at [1141, 92] on span "Save" at bounding box center [1149, 97] width 19 height 10
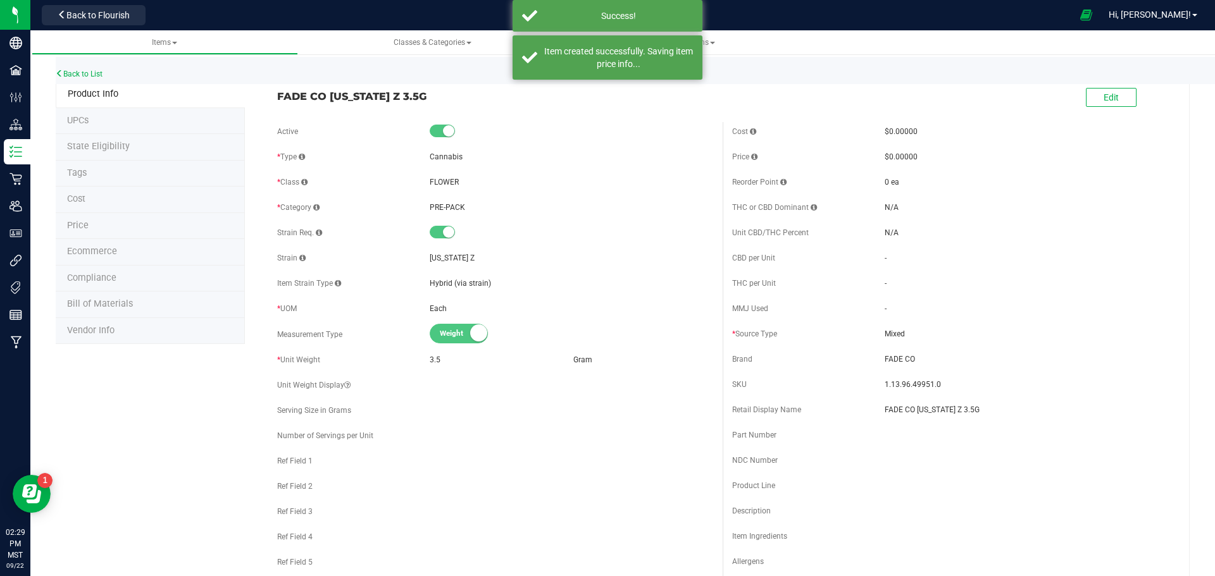
click at [97, 249] on span "Ecommerce" at bounding box center [92, 251] width 50 height 11
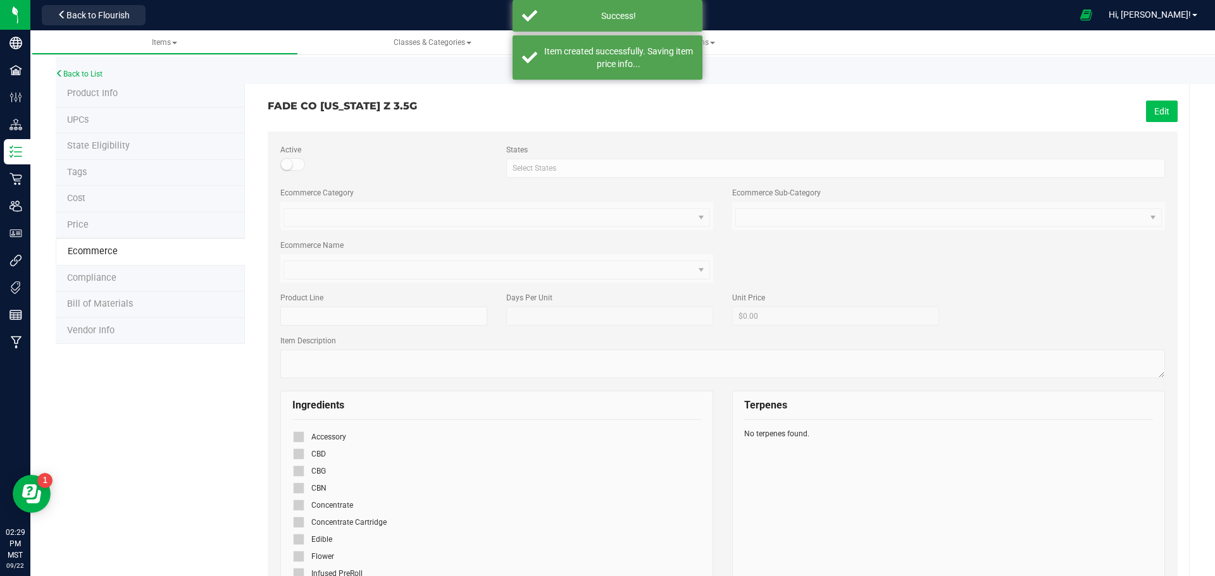
click at [1154, 106] on button "Edit" at bounding box center [1162, 112] width 32 height 22
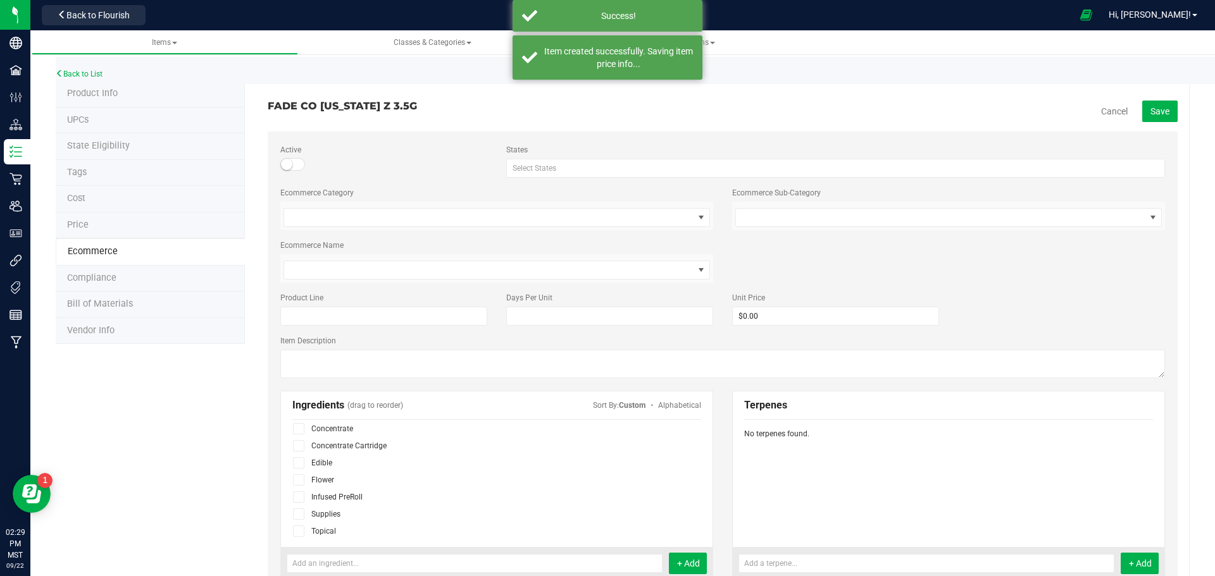
scroll to position [78, 0]
click at [295, 479] on icon at bounding box center [299, 479] width 8 height 0
click at [0, 0] on input "checkbox" at bounding box center [0, 0] width 0 height 0
click at [1150, 110] on span "Save" at bounding box center [1159, 111] width 19 height 10
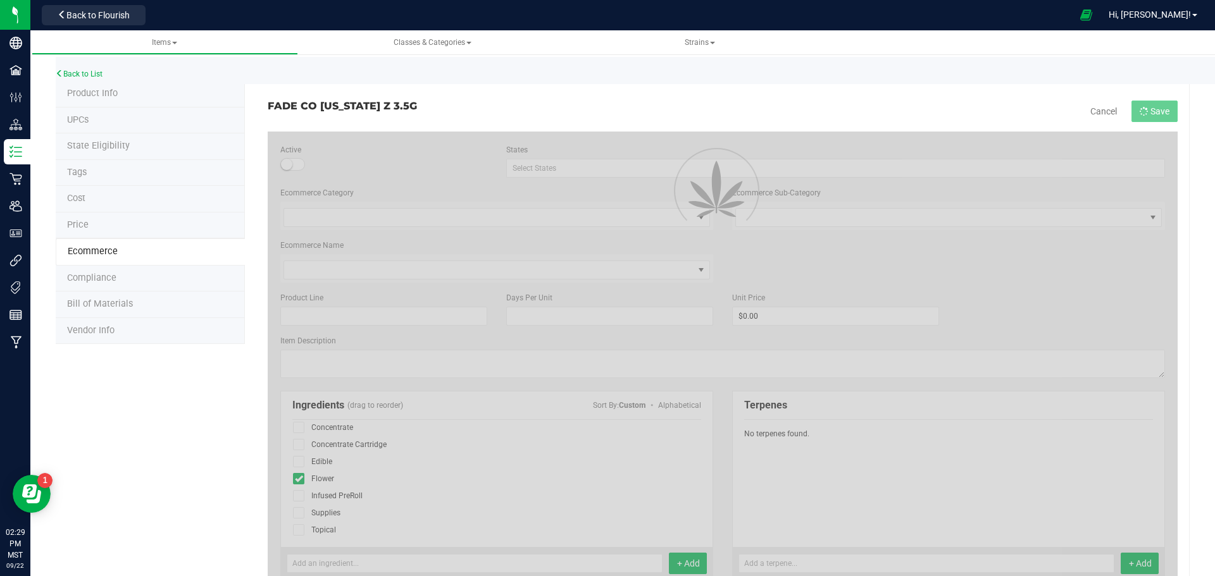
scroll to position [43, 0]
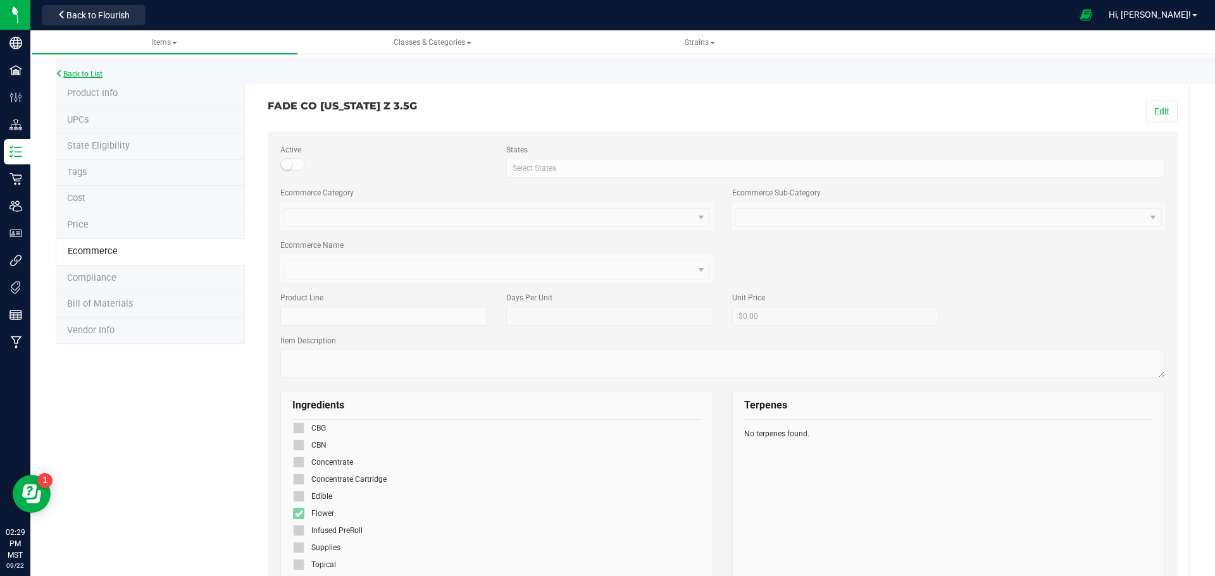
click at [79, 74] on link "Back to List" at bounding box center [79, 74] width 47 height 9
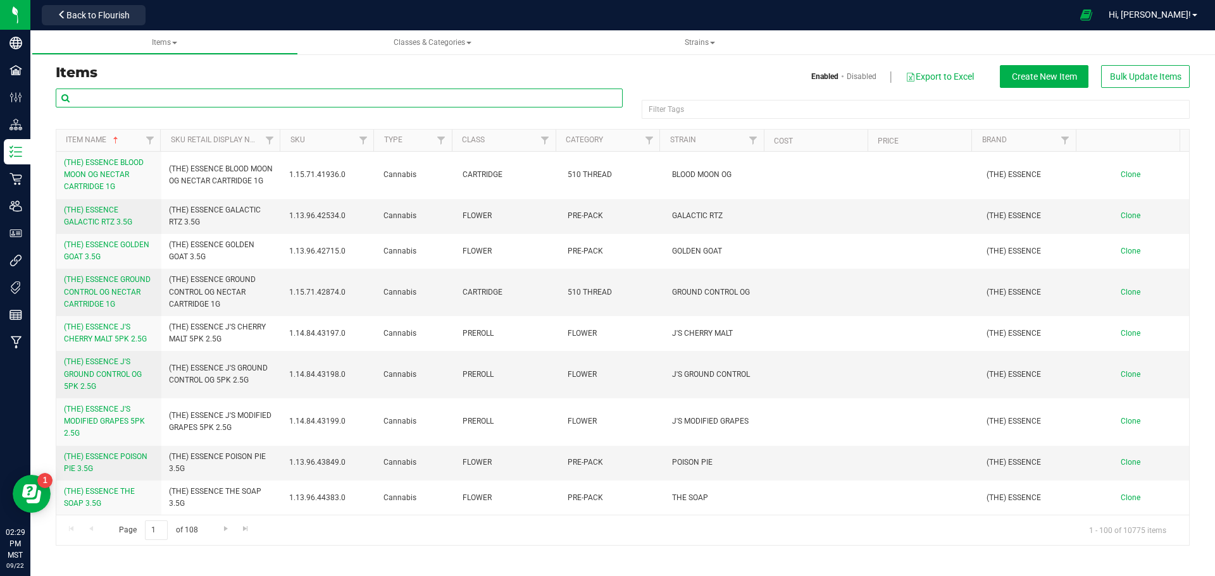
click at [215, 96] on input "text" at bounding box center [339, 98] width 567 height 19
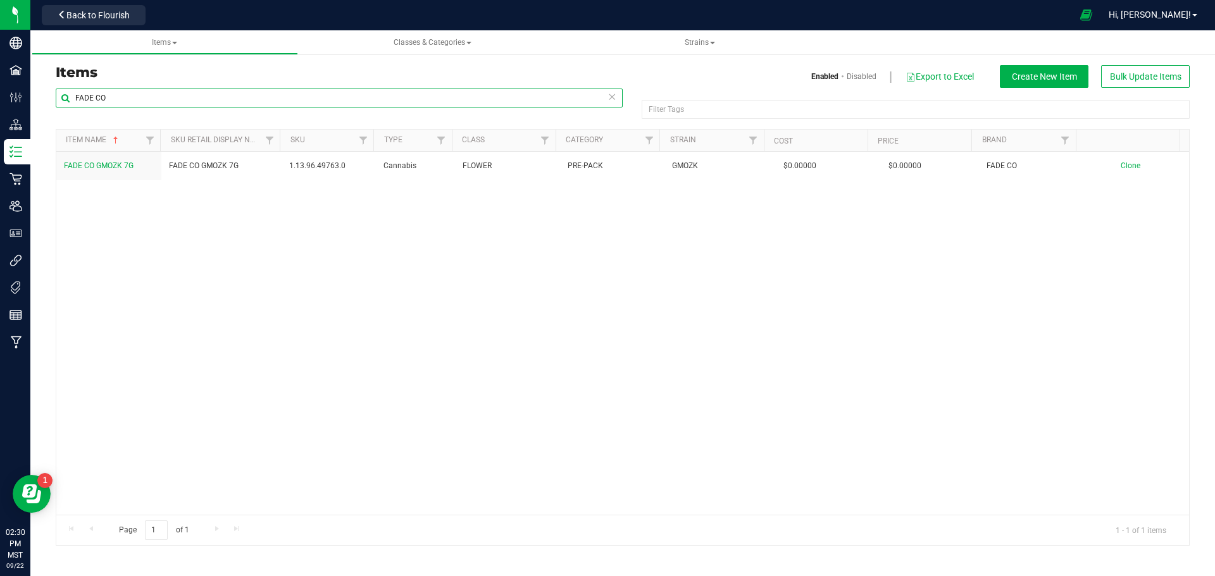
type input "FADE CO"
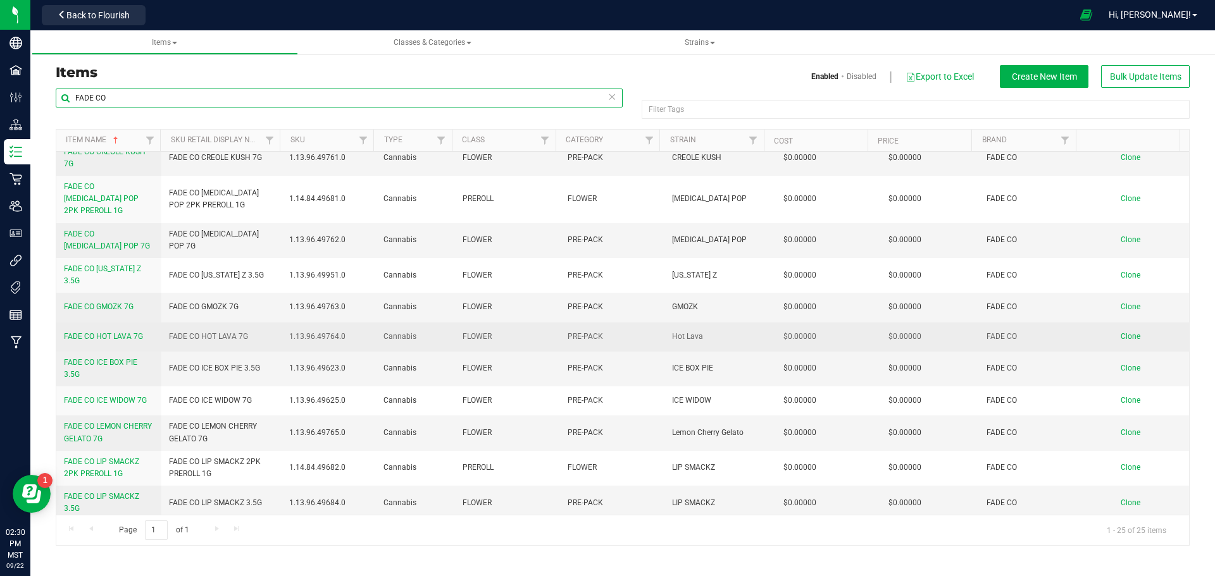
scroll to position [506, 0]
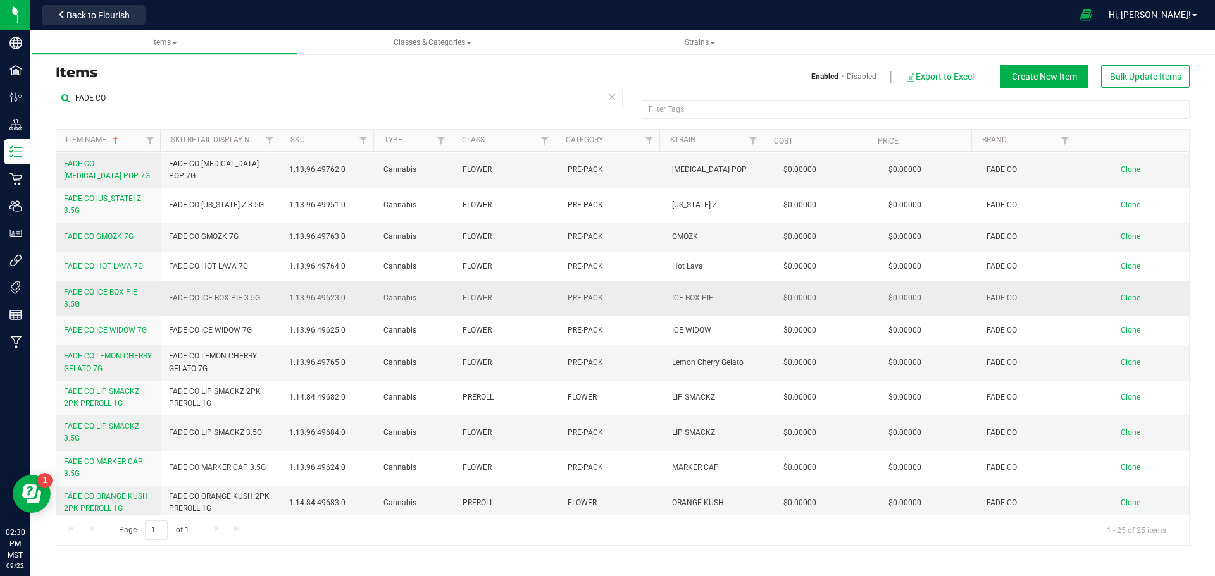
click at [1121, 294] on span "Clone" at bounding box center [1131, 298] width 20 height 9
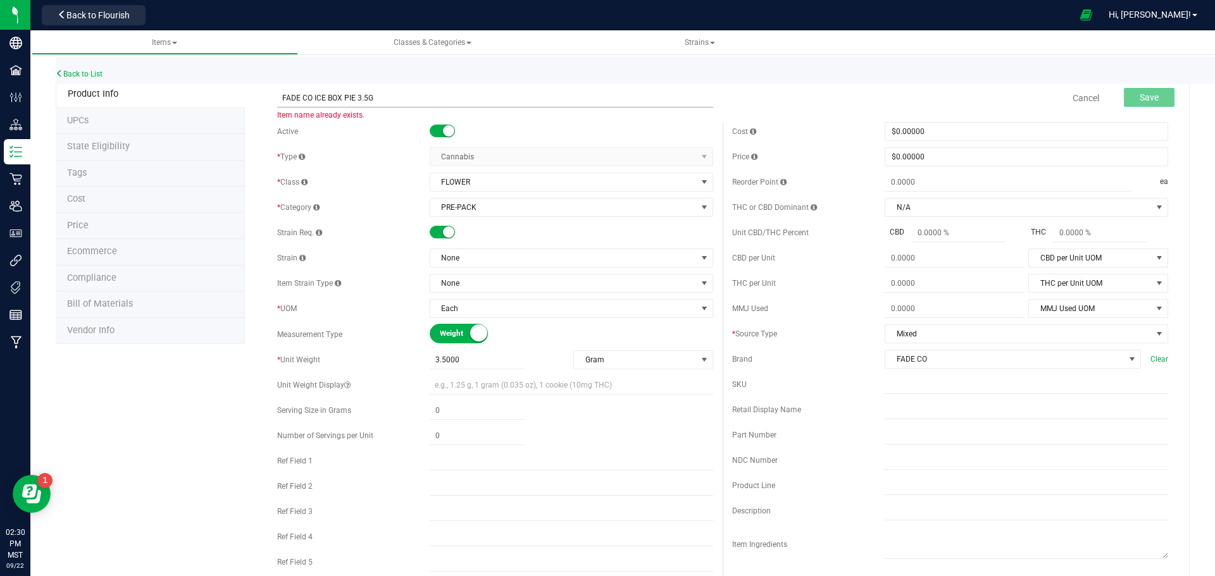
drag, startPoint x: 352, startPoint y: 96, endPoint x: 313, endPoint y: 92, distance: 39.4
click at [313, 92] on input "FADE CO ICE BOX PIE 3.5G" at bounding box center [495, 98] width 436 height 19
type input "FADE CO GMOZK 3.5G"
click at [487, 260] on span "None" at bounding box center [563, 258] width 266 height 18
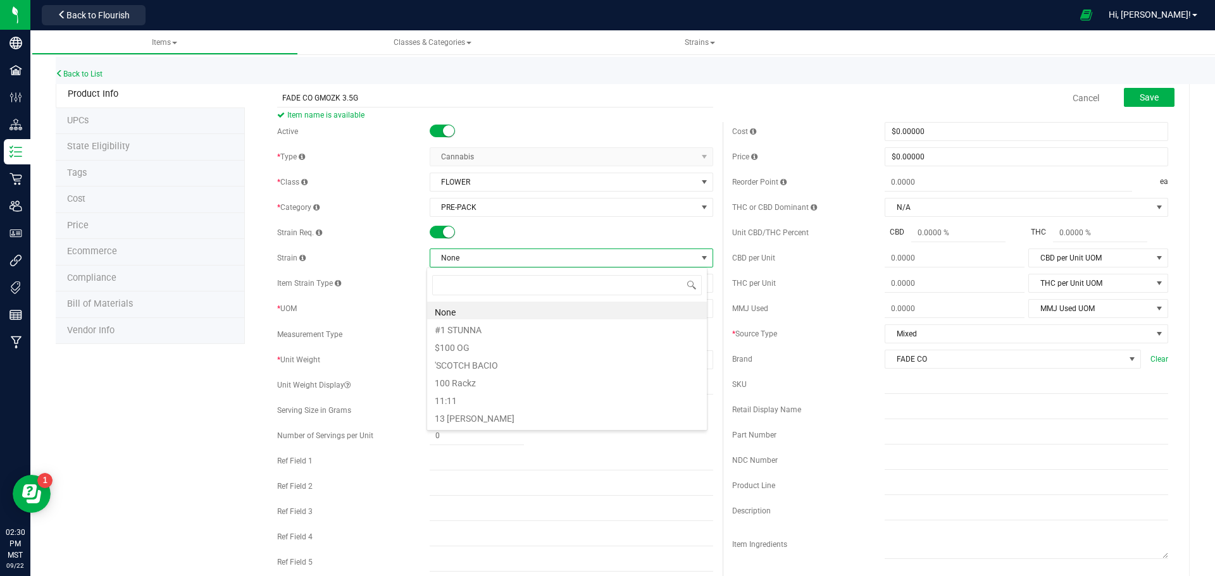
scroll to position [19, 281]
type input "GMOZK"
click at [785, 278] on div "THC per Unit" at bounding box center [808, 283] width 153 height 11
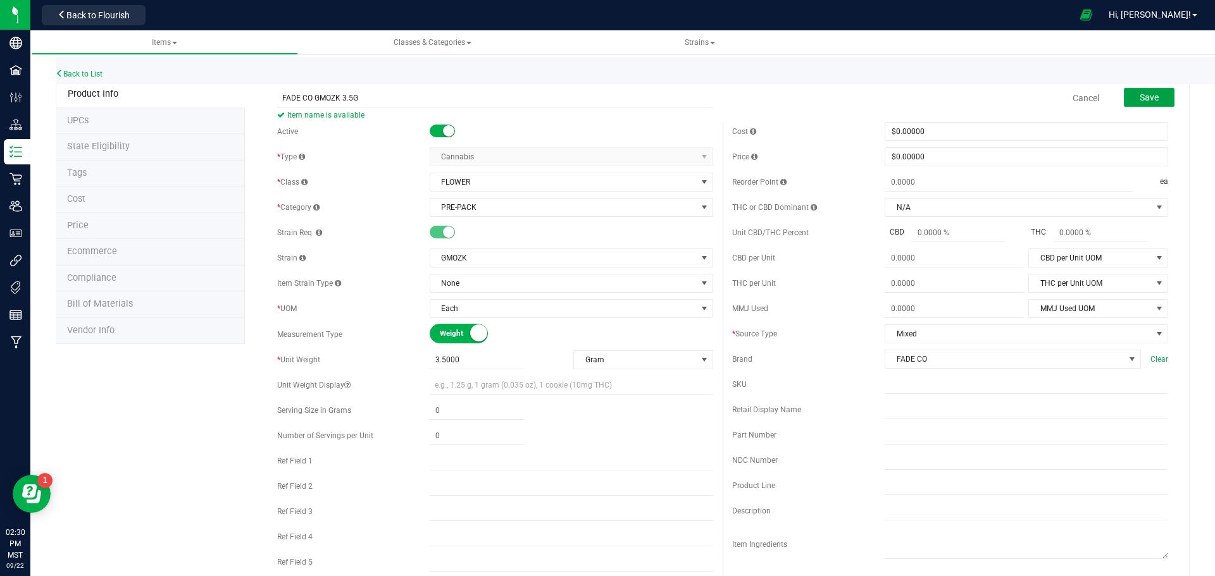
click at [1127, 93] on button "Save" at bounding box center [1149, 97] width 51 height 19
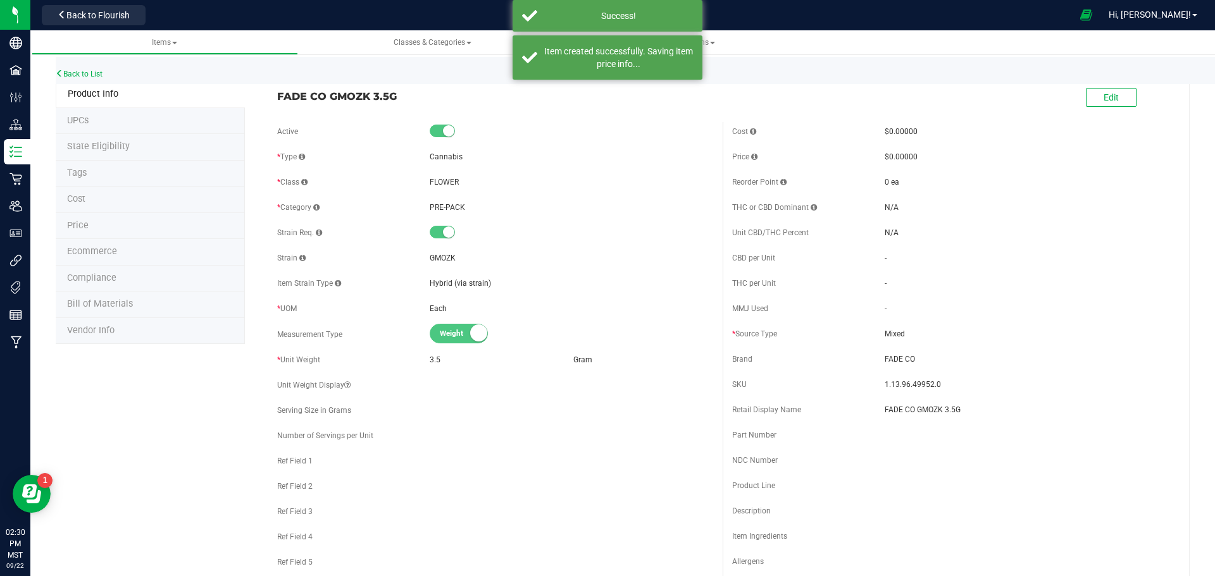
click at [156, 254] on li "Ecommerce" at bounding box center [150, 252] width 189 height 27
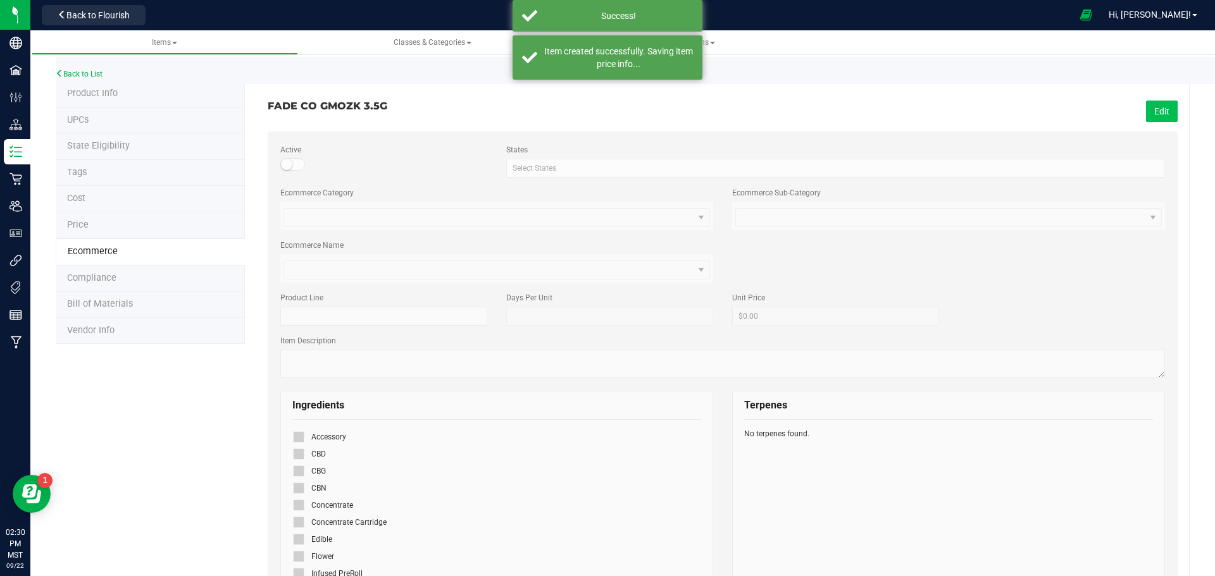
click at [1146, 103] on button "Edit" at bounding box center [1162, 112] width 32 height 22
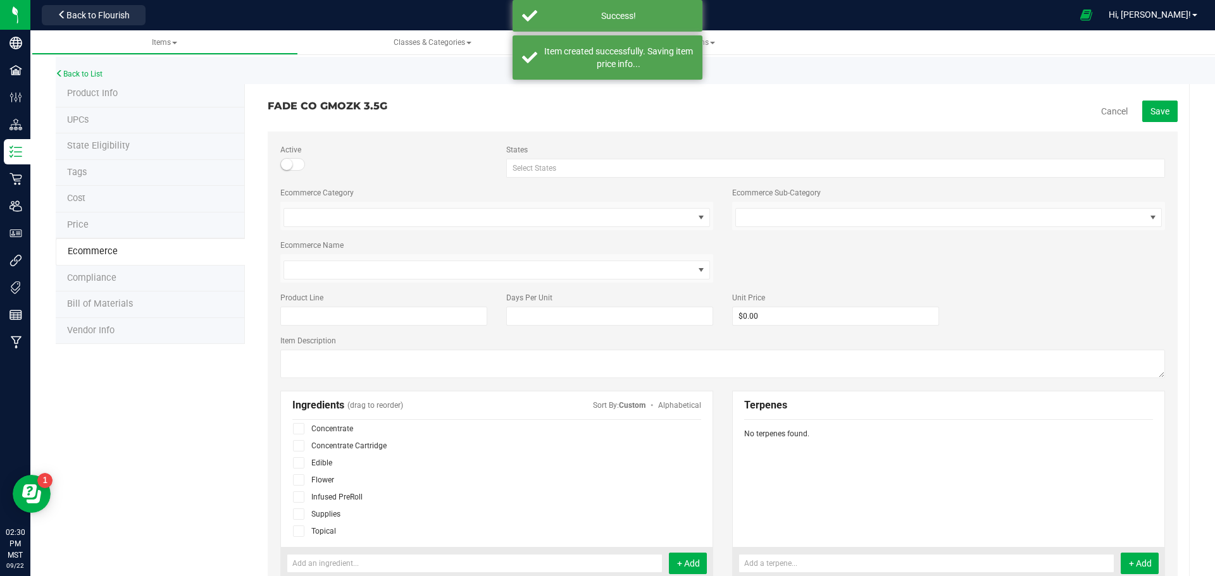
scroll to position [78, 0]
click at [297, 483] on span at bounding box center [298, 478] width 11 height 11
click at [0, 0] on input "checkbox" at bounding box center [0, 0] width 0 height 0
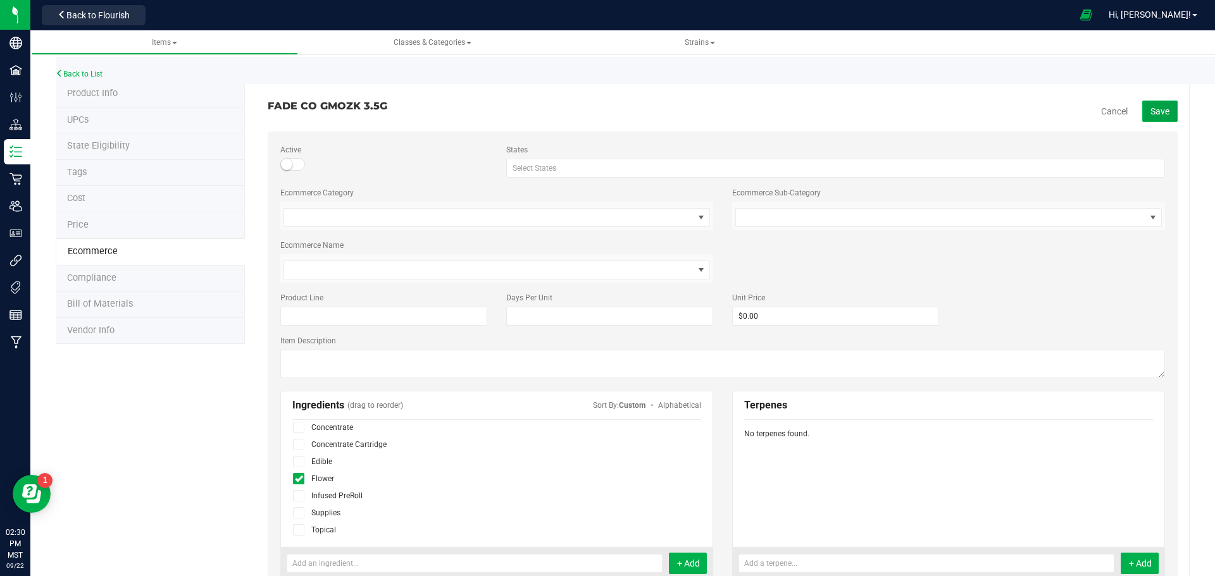
click at [1155, 112] on span "Save" at bounding box center [1159, 111] width 19 height 10
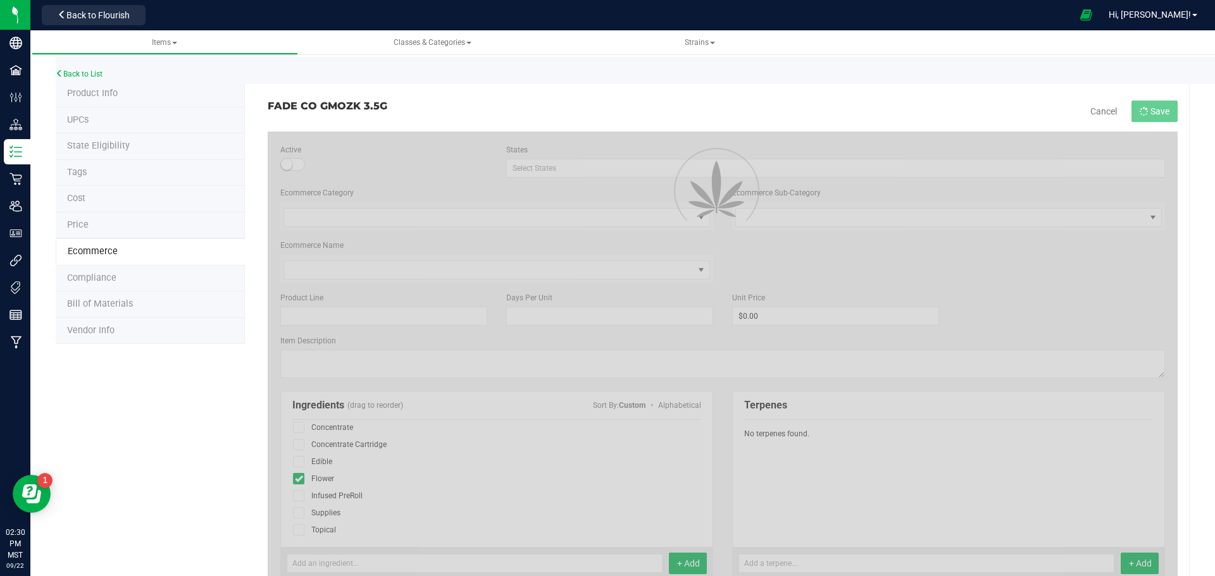
scroll to position [43, 0]
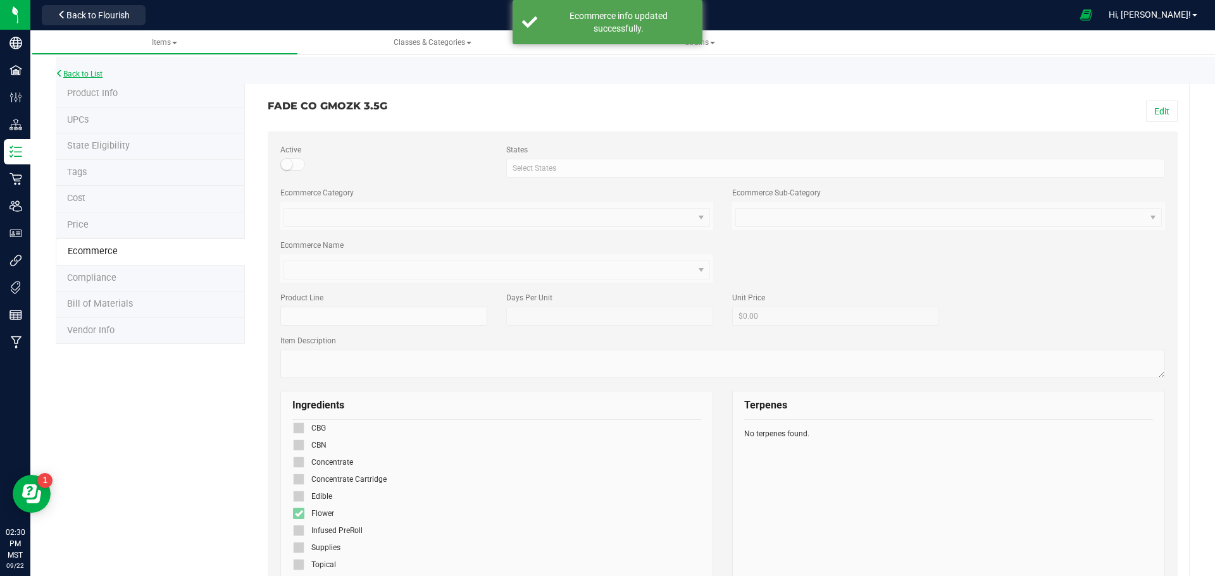
click at [73, 78] on div "Back to List" at bounding box center [663, 70] width 1215 height 27
click at [68, 71] on link "Back to List" at bounding box center [79, 74] width 47 height 9
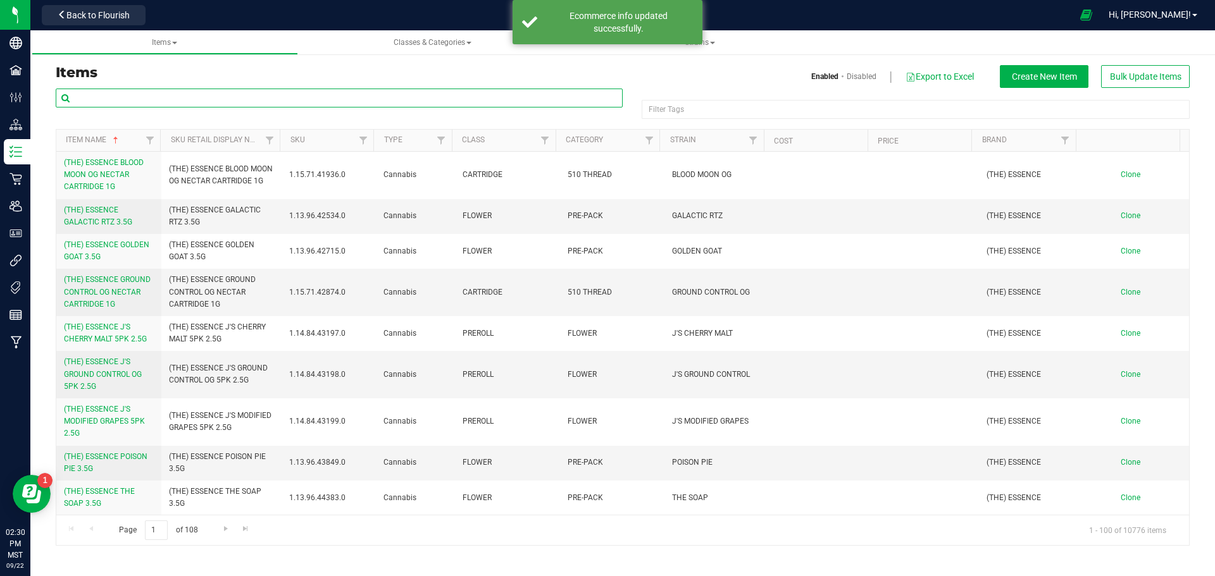
click at [129, 101] on input "text" at bounding box center [339, 98] width 567 height 19
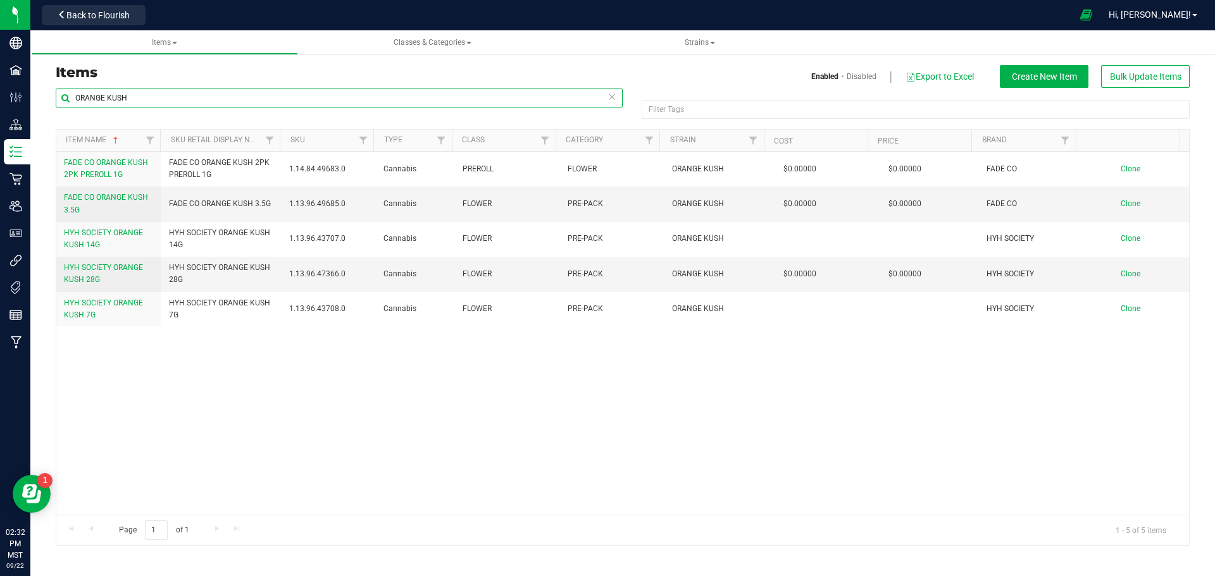
drag, startPoint x: 184, startPoint y: 100, endPoint x: -86, endPoint y: 79, distance: 270.4
click at [0, 79] on html "Company Facilities Configuration Distribution Inventory Retail Users User Roles…" at bounding box center [607, 288] width 1215 height 576
type input "R-BULLZ"
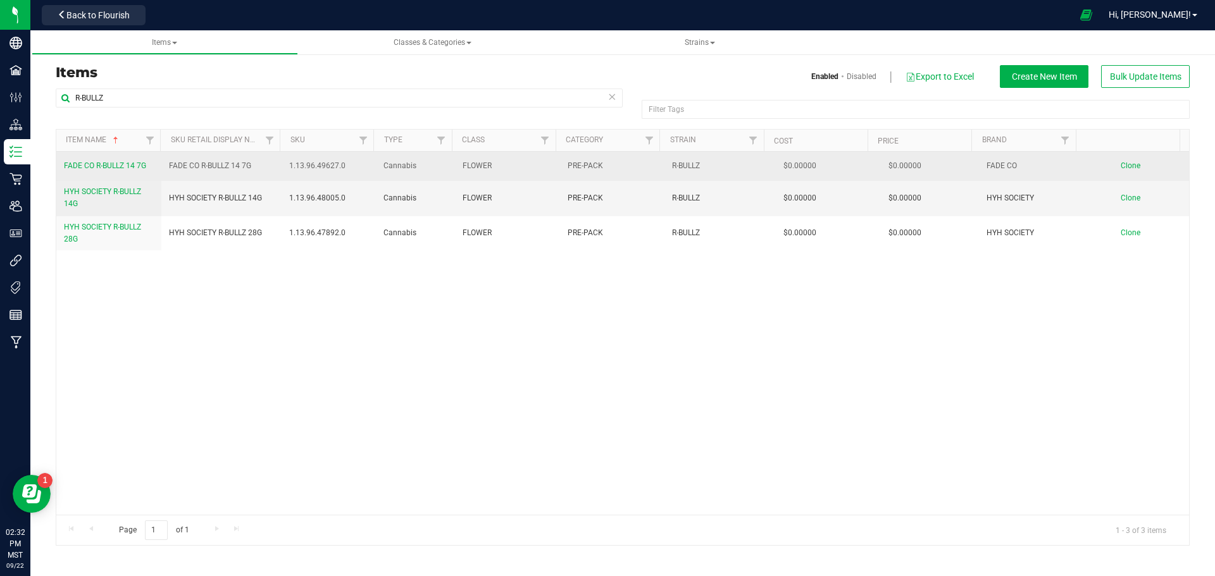
click at [121, 170] on span "FADE CO R-BULLZ 14 7G" at bounding box center [105, 165] width 82 height 9
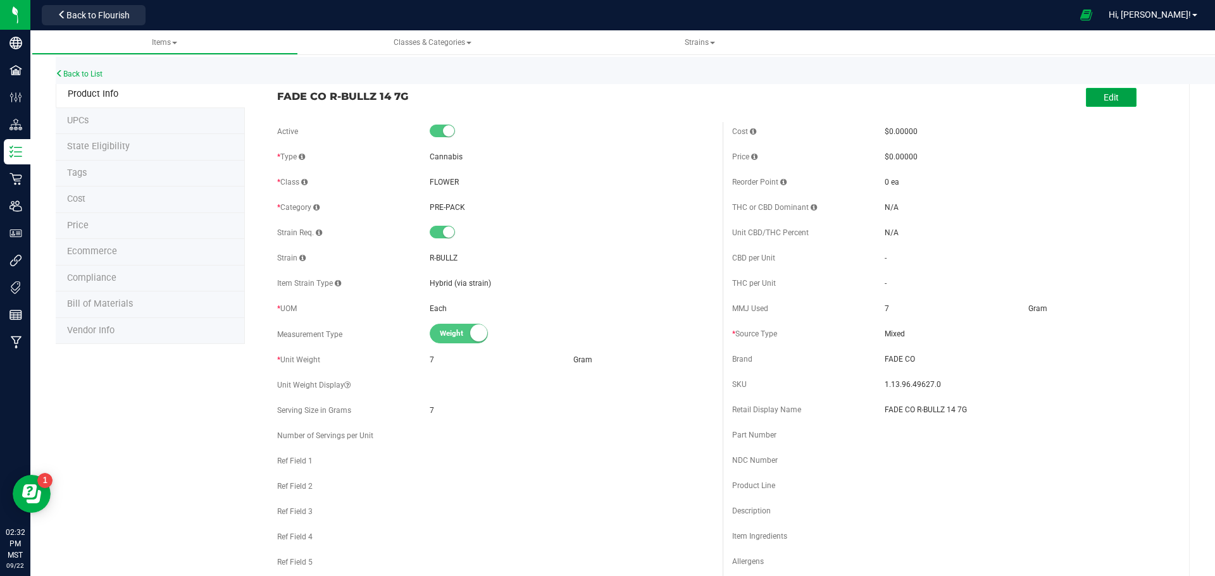
click at [1105, 97] on span "Edit" at bounding box center [1111, 97] width 15 height 10
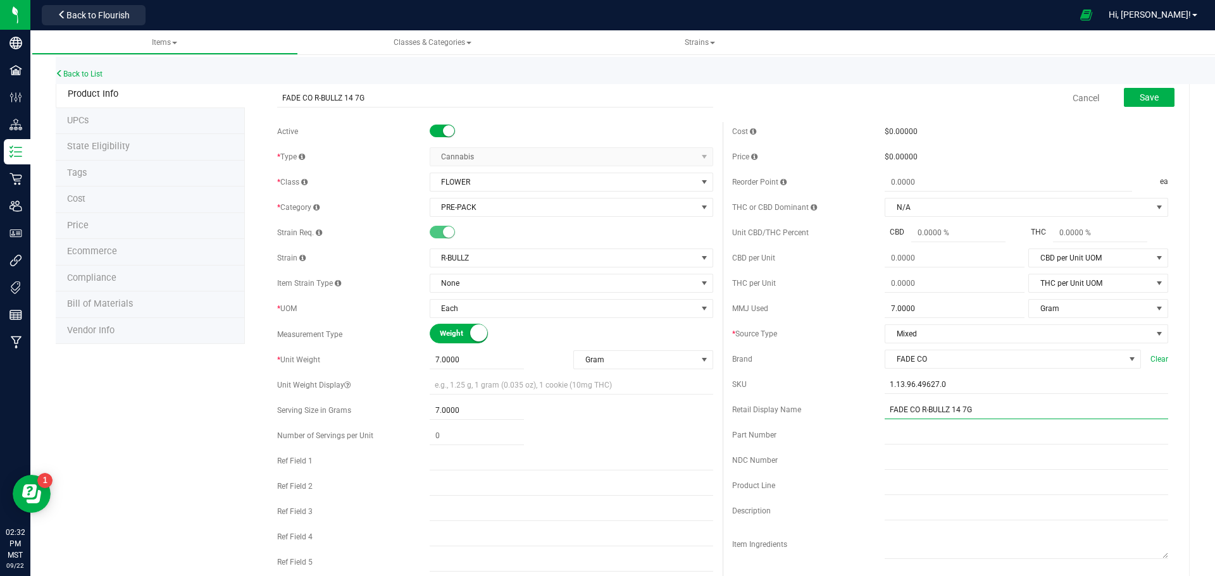
click at [953, 413] on input "FADE CO R-BULLZ 14 7G" at bounding box center [1027, 410] width 284 height 19
type input "FADE CO R-BULLZ 7G"
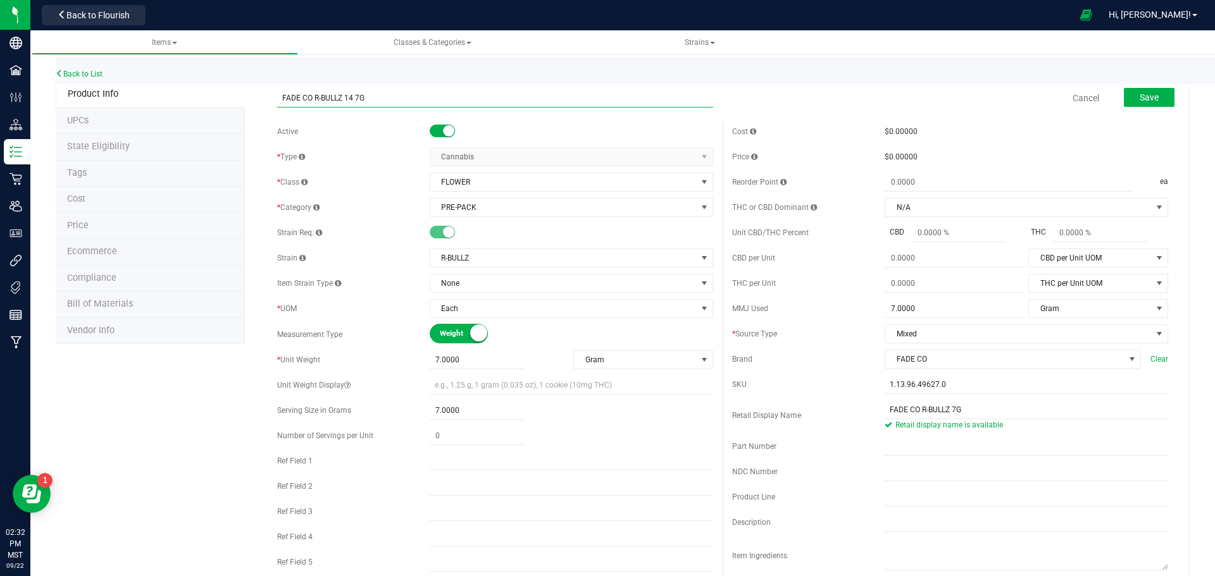
click at [350, 100] on input "FADE CO R-BULLZ 14 7G" at bounding box center [495, 98] width 436 height 19
type input "FADE CO R-BULLZ 7G"
click at [1140, 101] on span "Save" at bounding box center [1149, 97] width 19 height 10
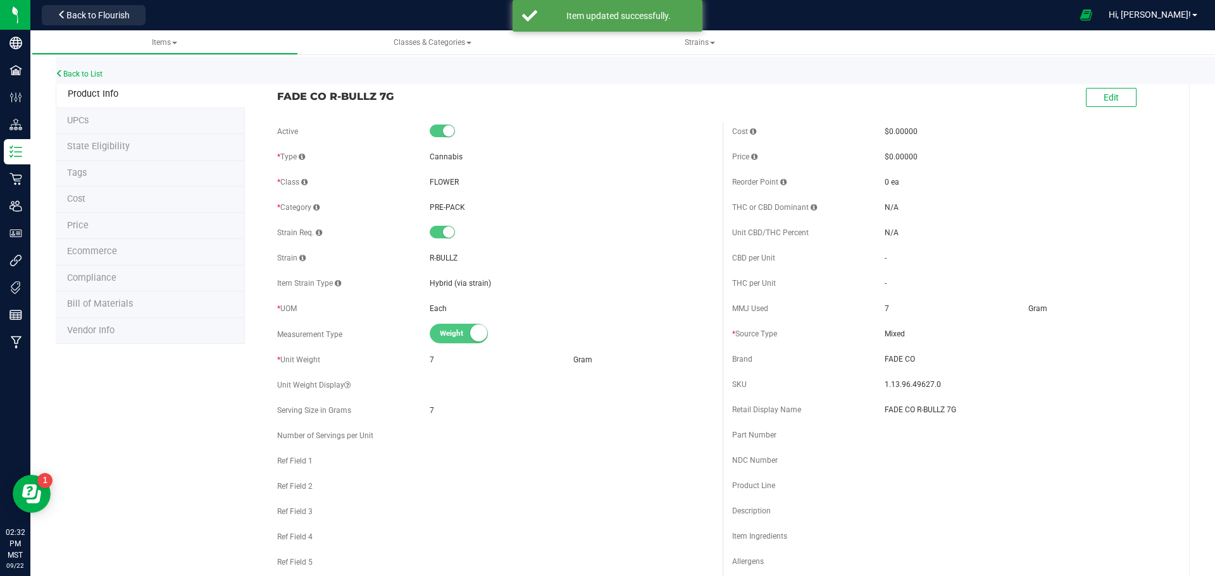
click at [102, 246] on span "Ecommerce" at bounding box center [92, 251] width 50 height 11
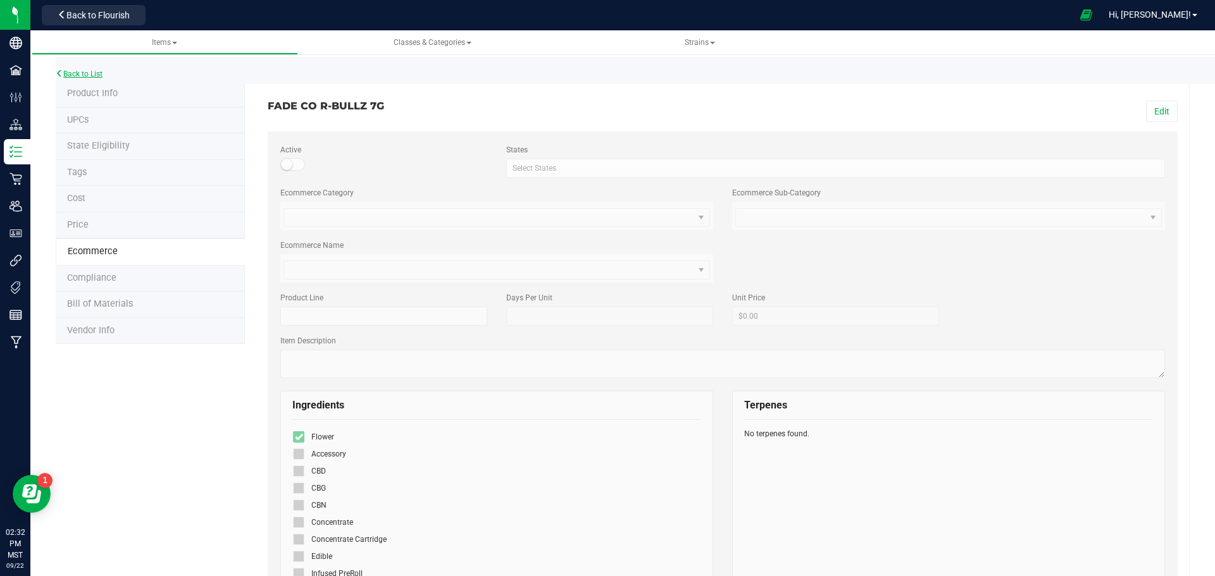
click at [77, 70] on link "Back to List" at bounding box center [79, 74] width 47 height 9
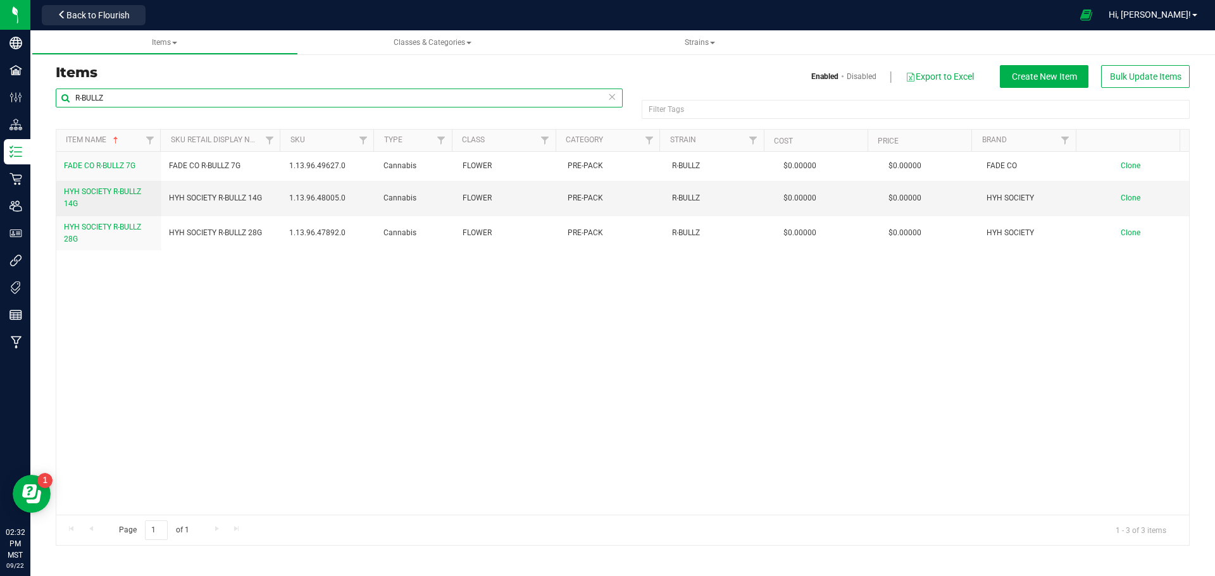
drag, startPoint x: 192, startPoint y: 102, endPoint x: 65, endPoint y: 96, distance: 128.0
click at [69, 95] on input "R-BULLZ" at bounding box center [339, 98] width 567 height 19
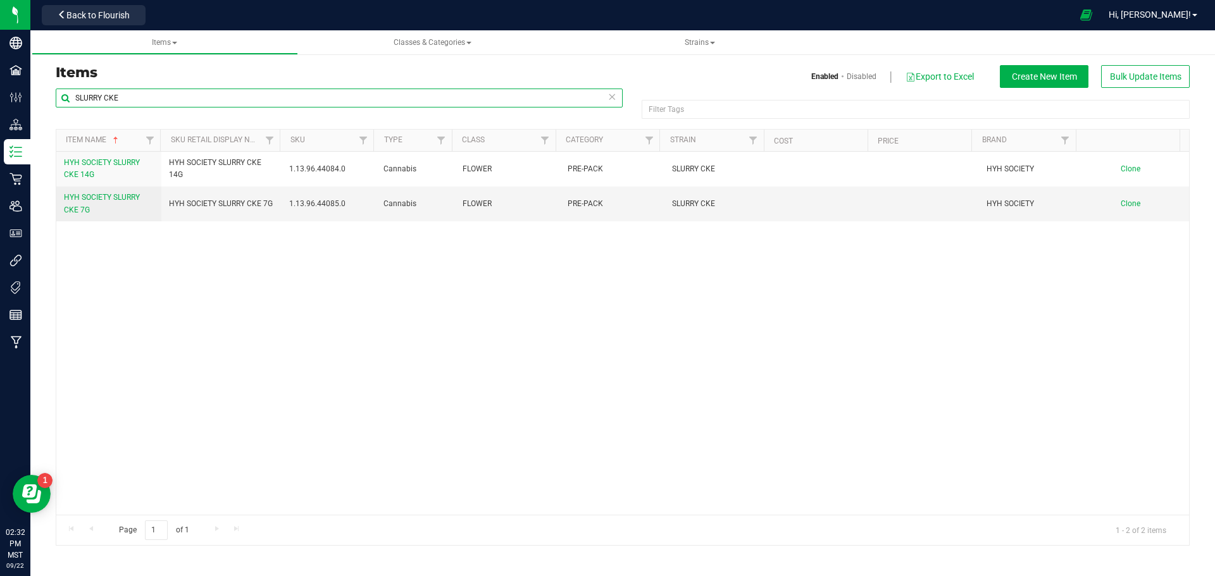
drag, startPoint x: 165, startPoint y: 98, endPoint x: 44, endPoint y: 101, distance: 120.3
click at [66, 103] on input "SLURRY CKE" at bounding box center [339, 98] width 567 height 19
type input "D"
type input "FADE CO"
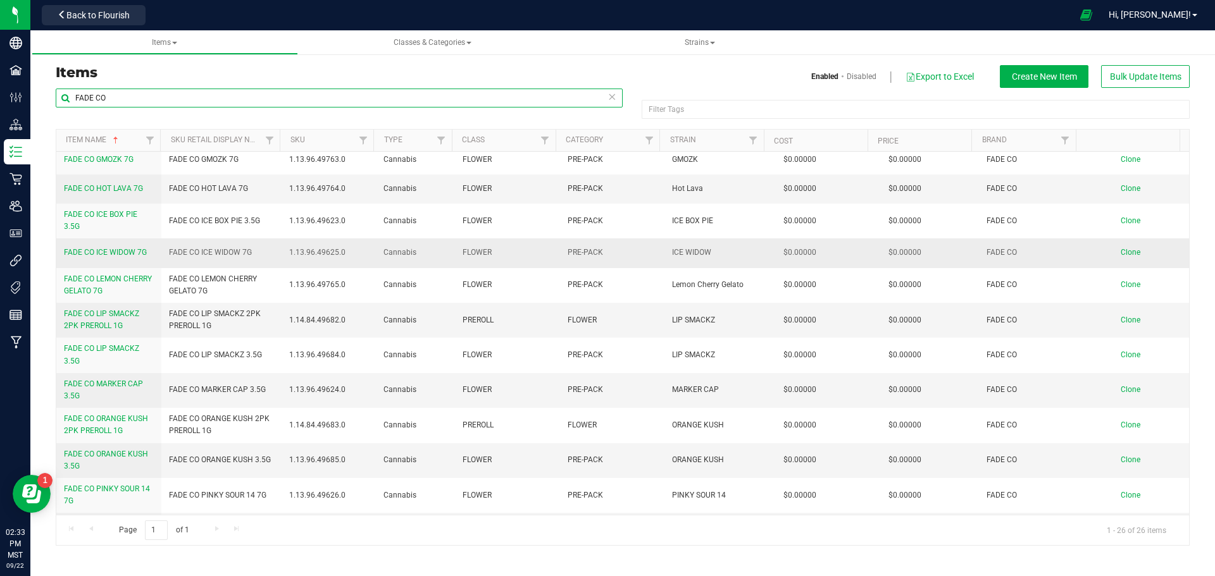
scroll to position [622, 0]
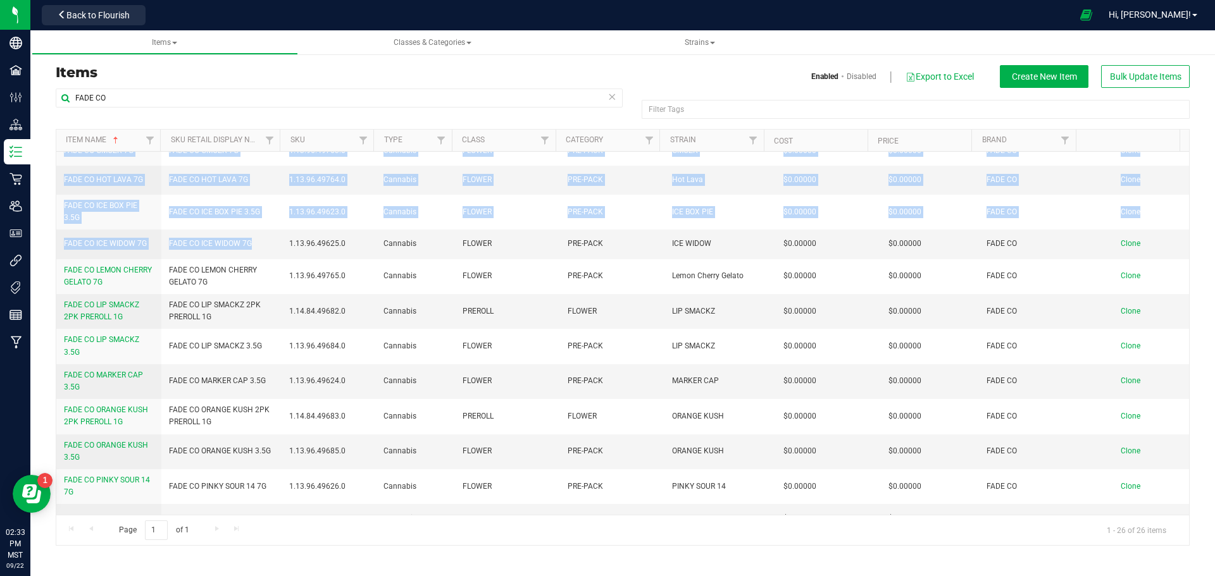
drag, startPoint x: 203, startPoint y: 218, endPoint x: 41, endPoint y: 204, distance: 162.7
click at [41, 204] on div "Items Enabled Disabled Export to Excel Create New Item Bulk Update Items FADE C…" at bounding box center [622, 298] width 1185 height 522
click at [45, 206] on div "Items Enabled Disabled Export to Excel Create New Item Bulk Update Items FADE C…" at bounding box center [622, 298] width 1185 height 522
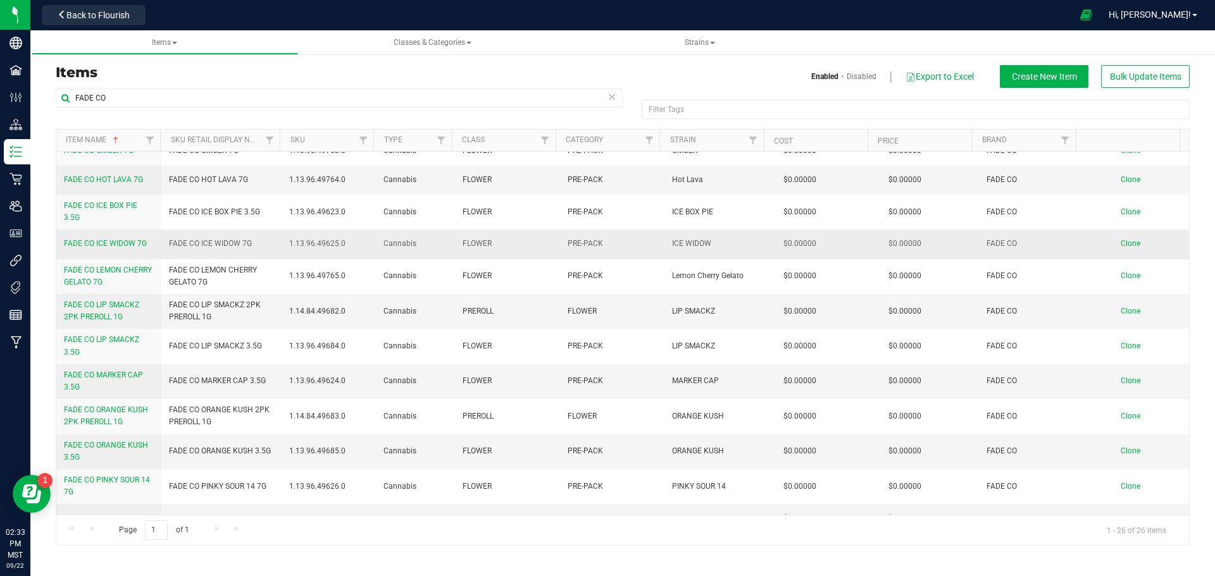
click at [263, 230] on td "FADE CO ICE WIDOW 7G" at bounding box center [221, 244] width 121 height 29
drag, startPoint x: 260, startPoint y: 228, endPoint x: 168, endPoint y: 224, distance: 91.9
click at [168, 230] on td "FADE CO ICE WIDOW 7G" at bounding box center [221, 244] width 121 height 29
copy span "FADE CO ICE WIDOW 7G"
click at [1128, 239] on span "Clone" at bounding box center [1131, 243] width 20 height 9
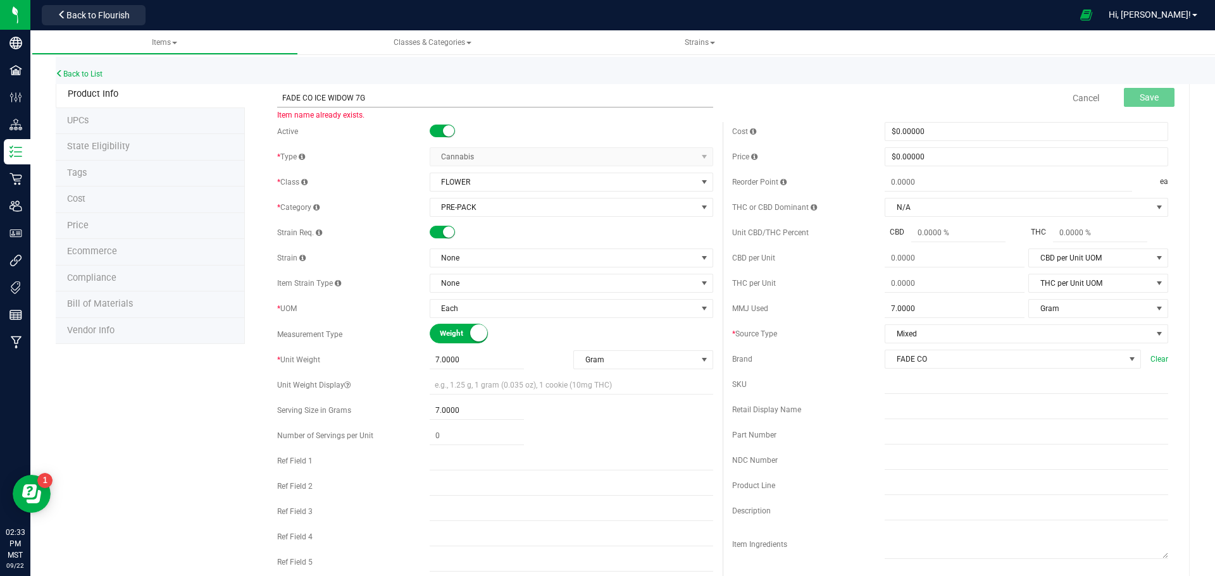
drag, startPoint x: 350, startPoint y: 102, endPoint x: 312, endPoint y: 101, distance: 38.0
click at [312, 101] on input "FADE CO ICE WIDOW 7G" at bounding box center [495, 98] width 436 height 19
type input "FADE CO SLURRY CKE 7G"
click at [454, 268] on div "Active * Type Cannabis Select type Cannabis Non-Inventory Raw Materials Supplie…" at bounding box center [495, 350] width 455 height 456
click at [454, 259] on span "None" at bounding box center [563, 258] width 266 height 18
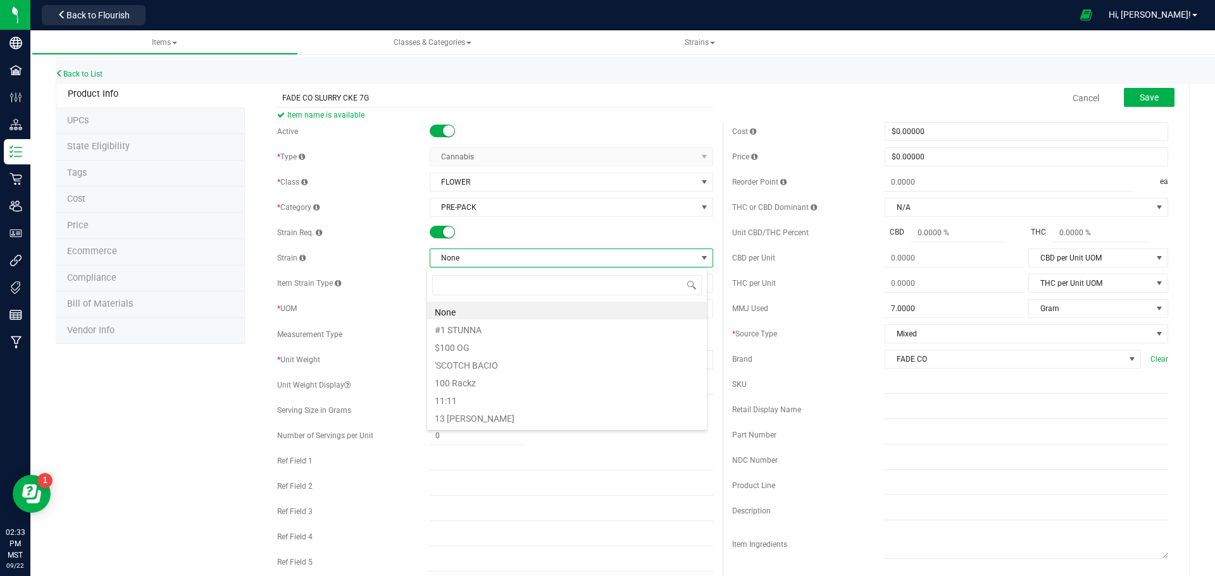
scroll to position [19, 281]
type input "SLURRY CKE"
click at [1147, 97] on span "Save" at bounding box center [1149, 97] width 19 height 10
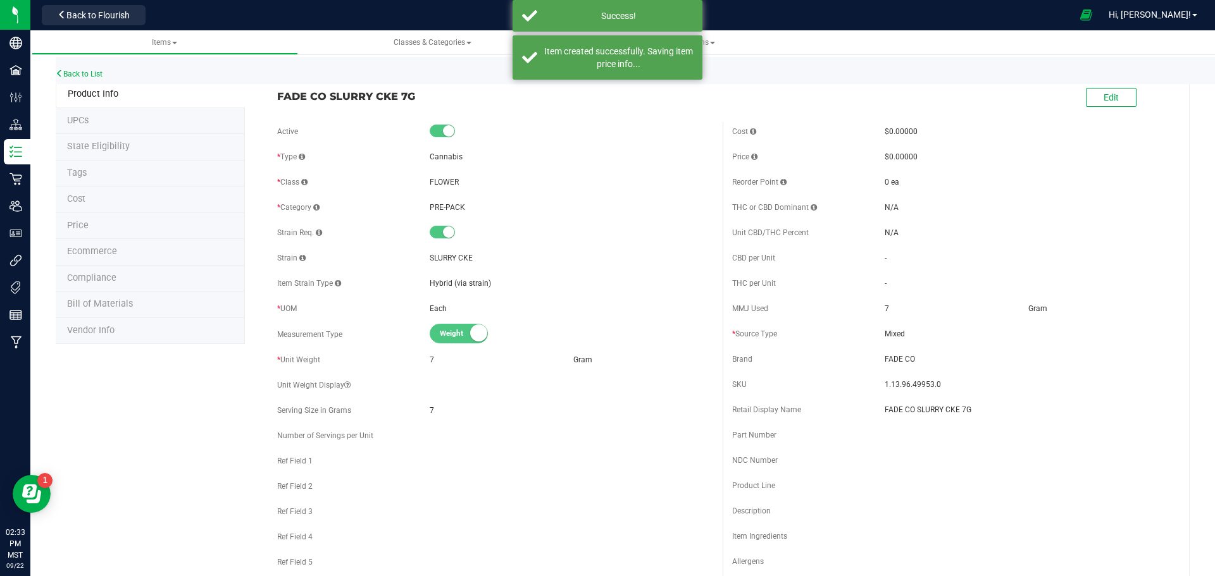
click at [106, 256] on span "Ecommerce" at bounding box center [92, 251] width 50 height 11
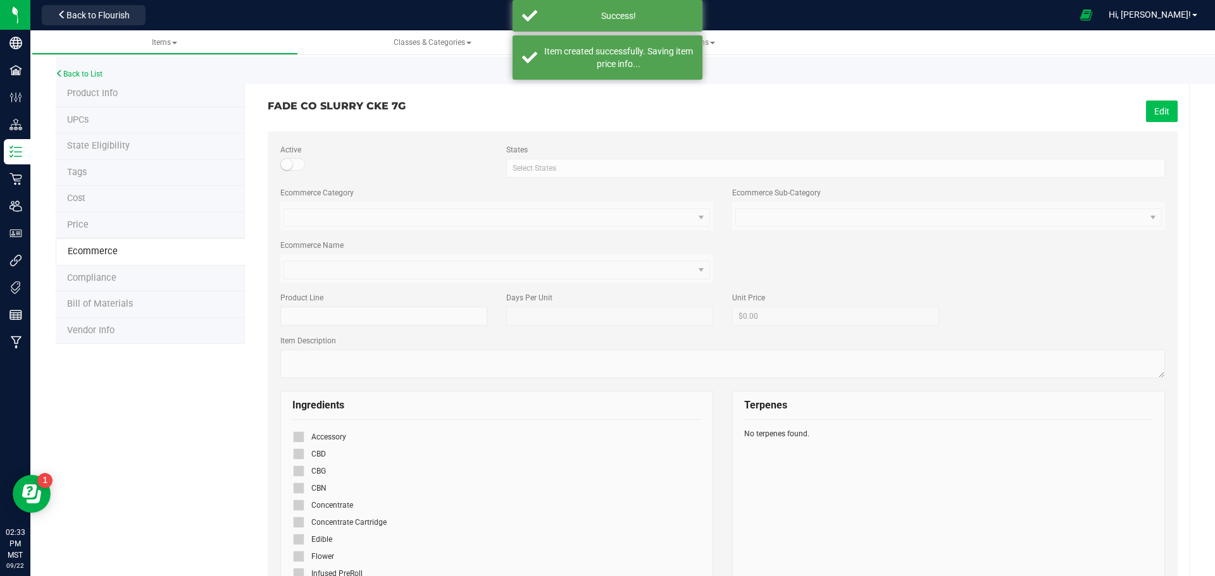
click at [1149, 123] on div "FADE CO SLURRY CKE 7G Edit Active States Select States AK AL AR AZ CA CO CT DC …" at bounding box center [723, 532] width 910 height 900
click at [1152, 111] on button "Edit" at bounding box center [1162, 112] width 32 height 22
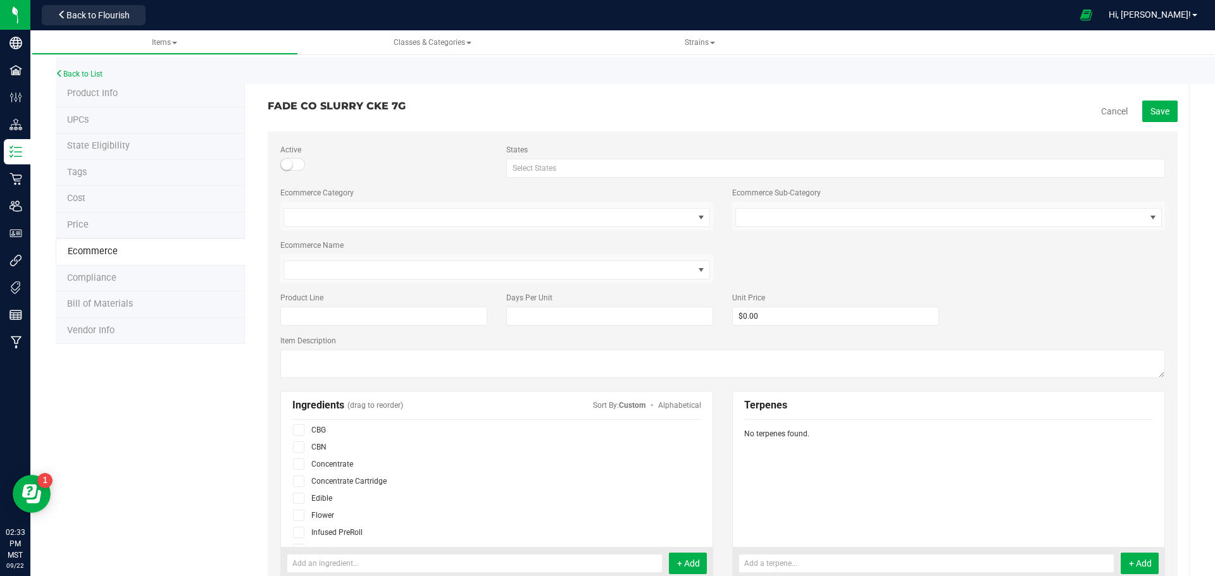
scroll to position [63, 0]
click at [299, 494] on icon at bounding box center [299, 494] width 8 height 0
click at [0, 0] on input "checkbox" at bounding box center [0, 0] width 0 height 0
click at [1150, 111] on span "Save" at bounding box center [1159, 111] width 19 height 10
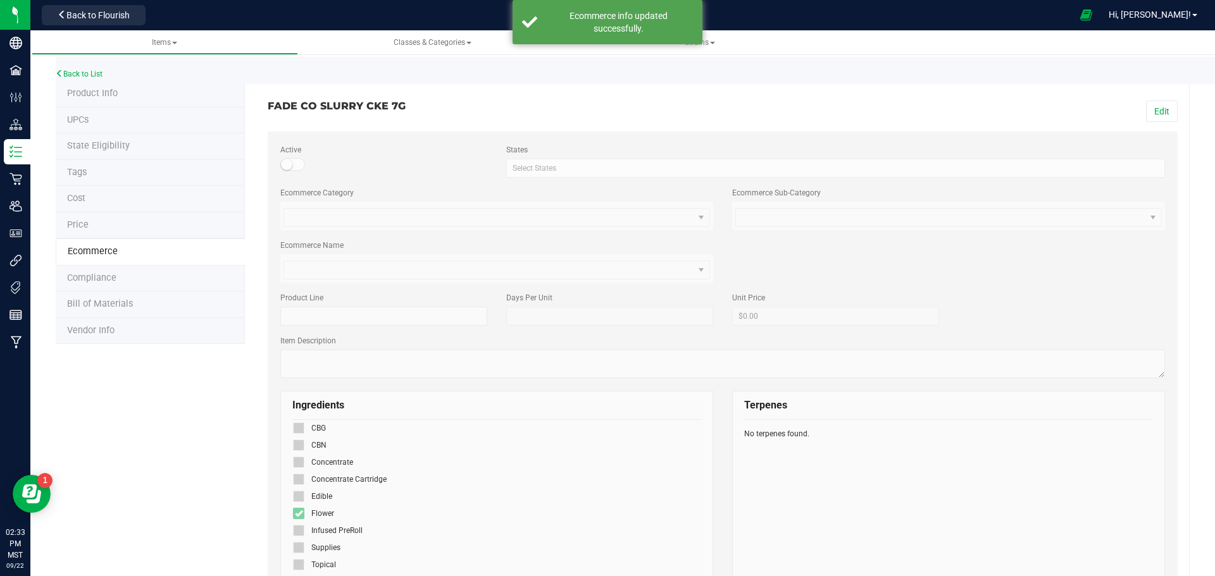
scroll to position [43, 0]
click at [99, 76] on link "Back to List" at bounding box center [79, 74] width 47 height 9
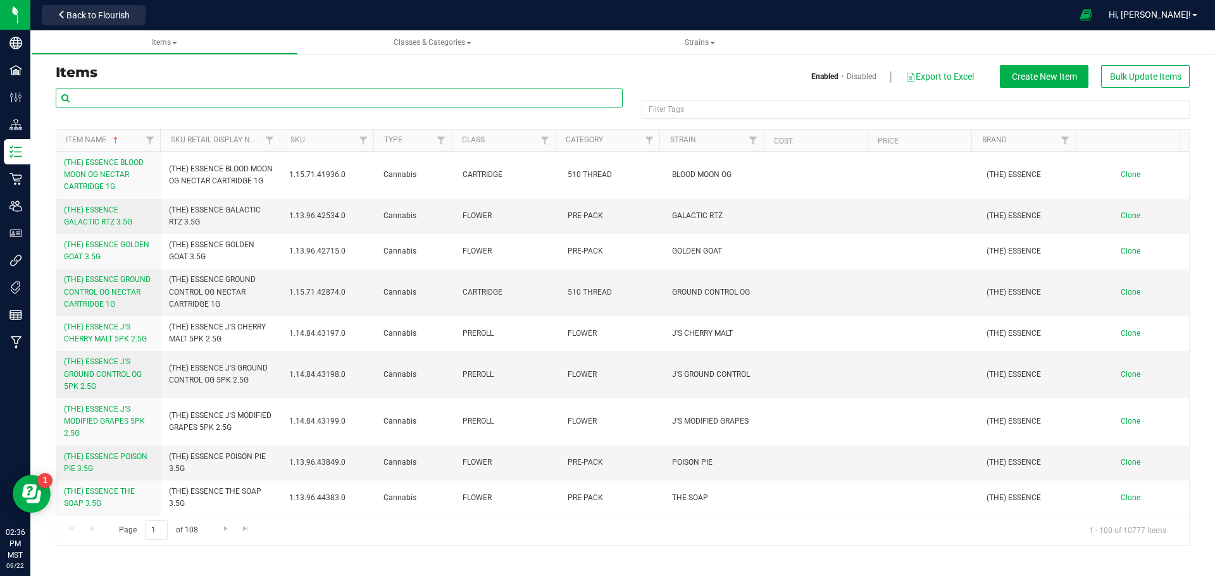
click at [126, 106] on input "text" at bounding box center [339, 98] width 567 height 19
click at [121, 14] on span "Back to Flourish" at bounding box center [97, 15] width 63 height 10
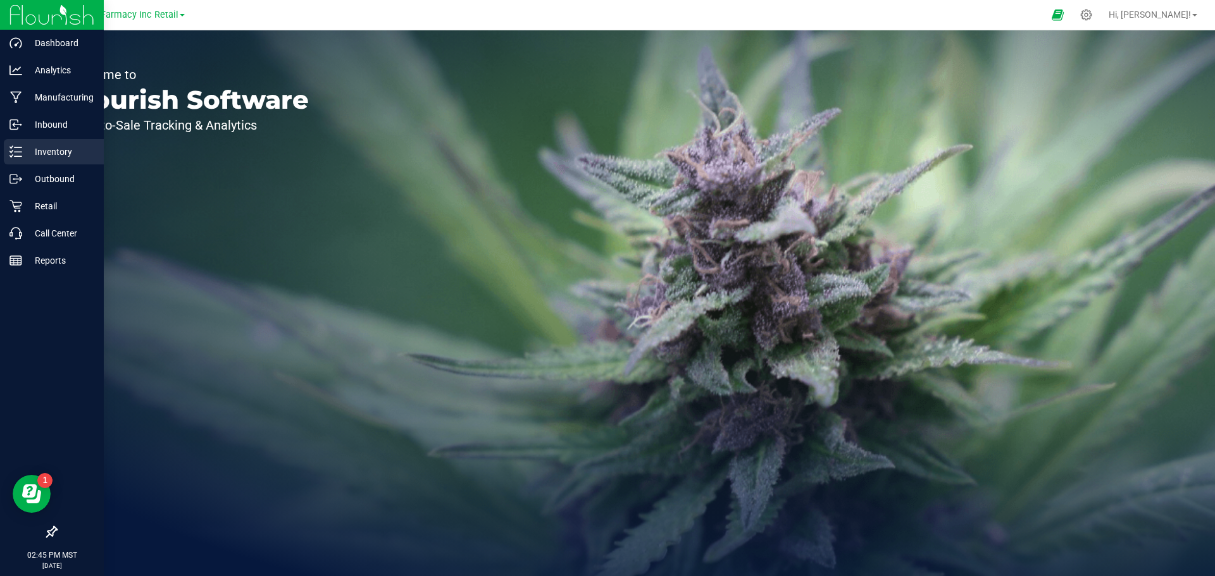
click at [22, 156] on line at bounding box center [18, 156] width 7 height 0
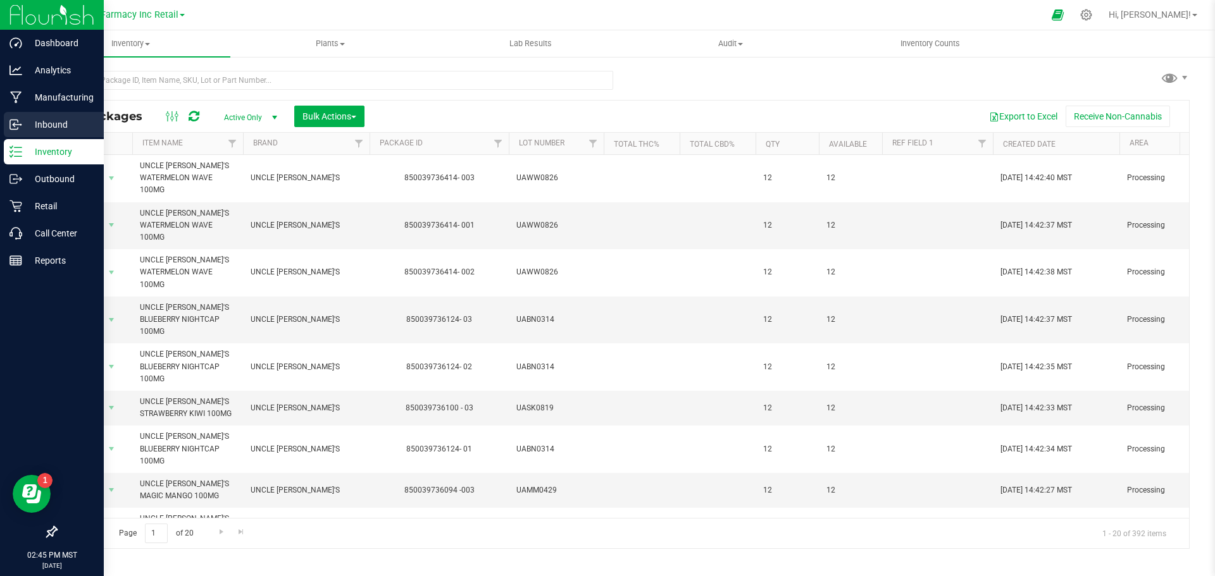
click at [32, 123] on p "Inbound" at bounding box center [60, 124] width 76 height 15
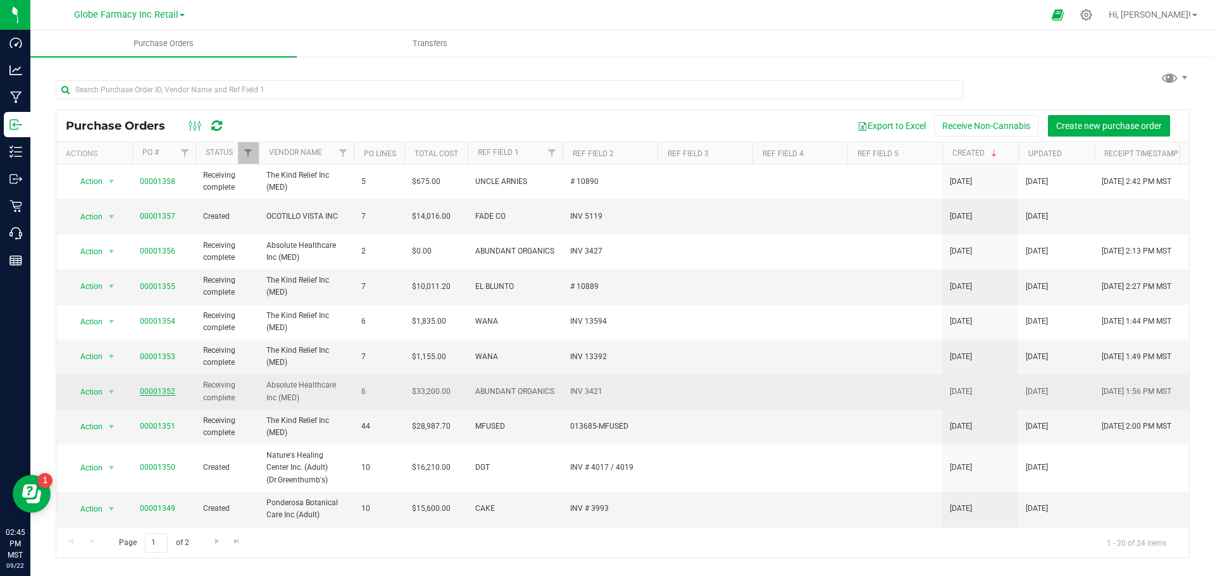
click at [168, 389] on link "00001352" at bounding box center [157, 391] width 35 height 9
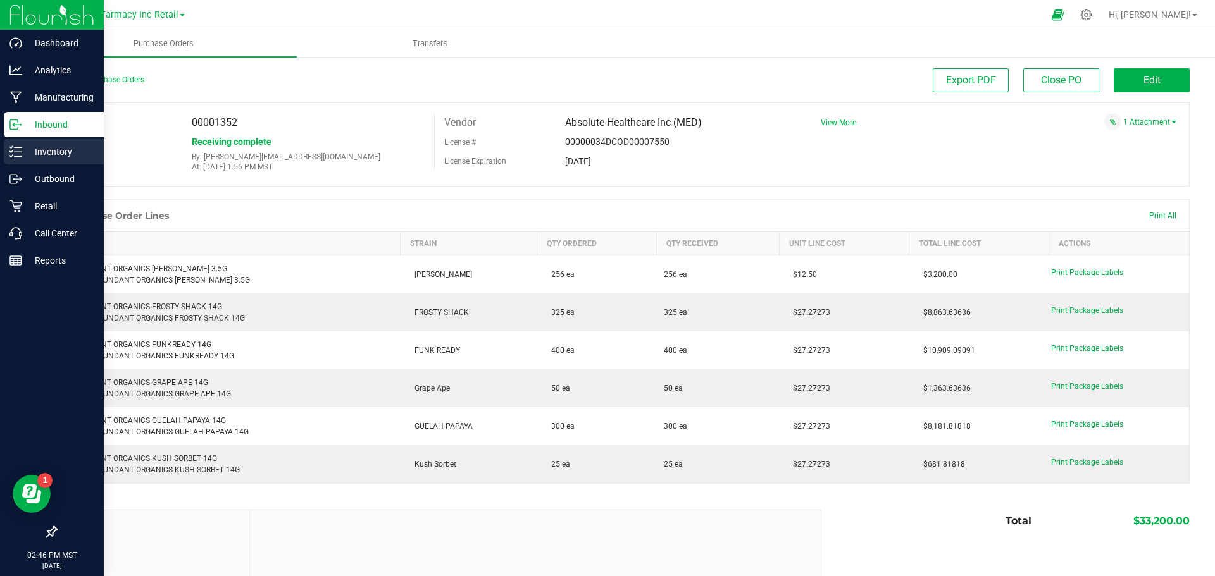
click at [26, 153] on p "Inventory" at bounding box center [60, 151] width 76 height 15
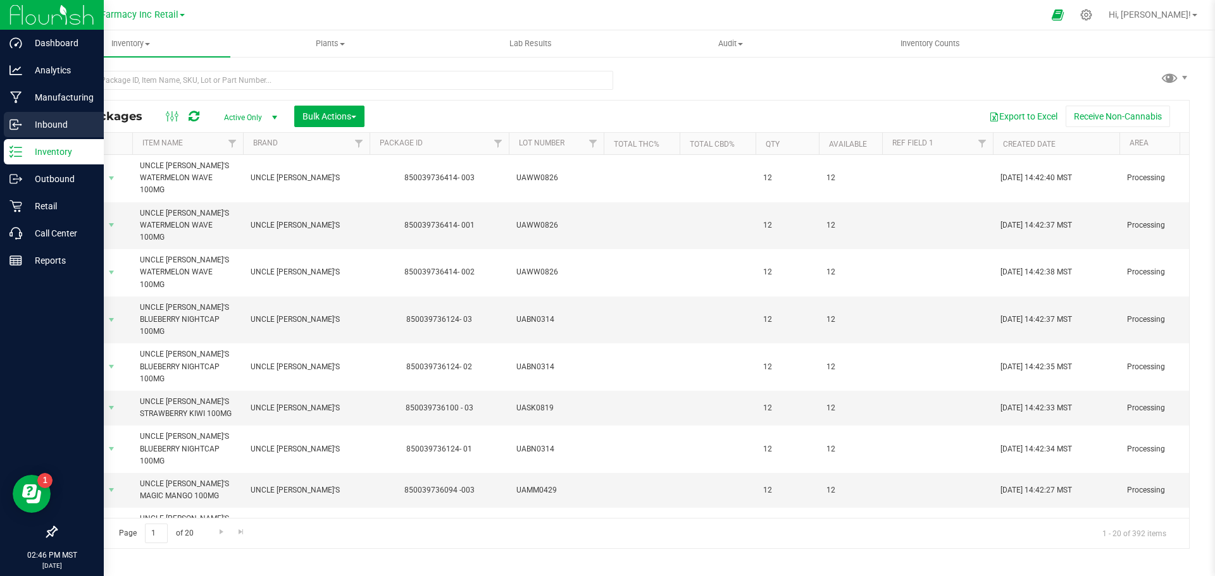
click at [36, 126] on p "Inbound" at bounding box center [60, 124] width 76 height 15
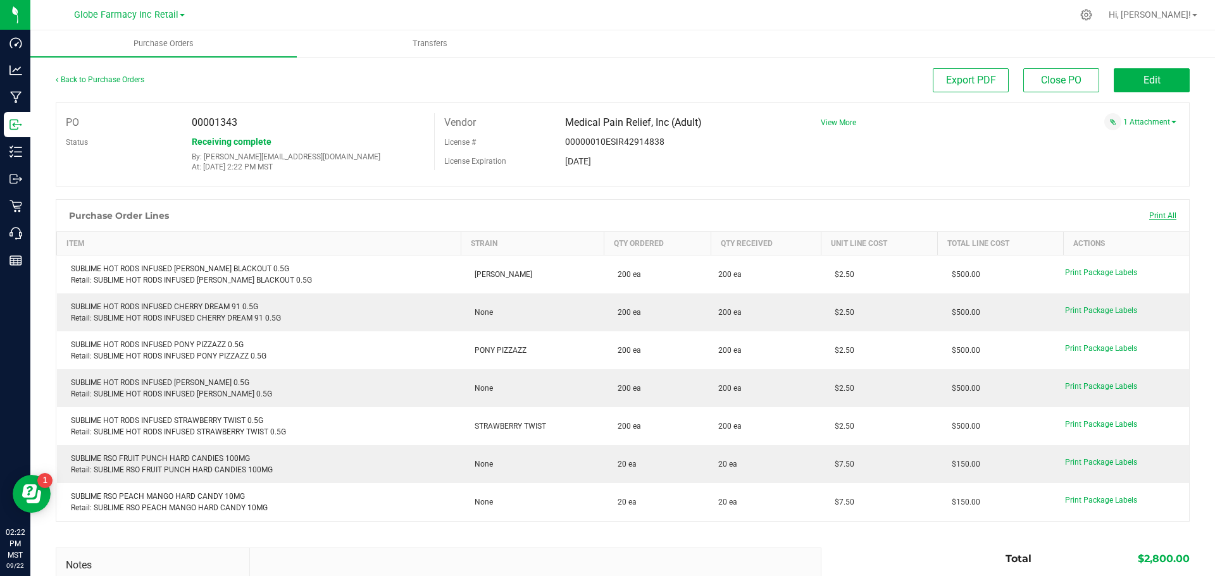
click at [1149, 217] on span "Print All" at bounding box center [1162, 215] width 27 height 9
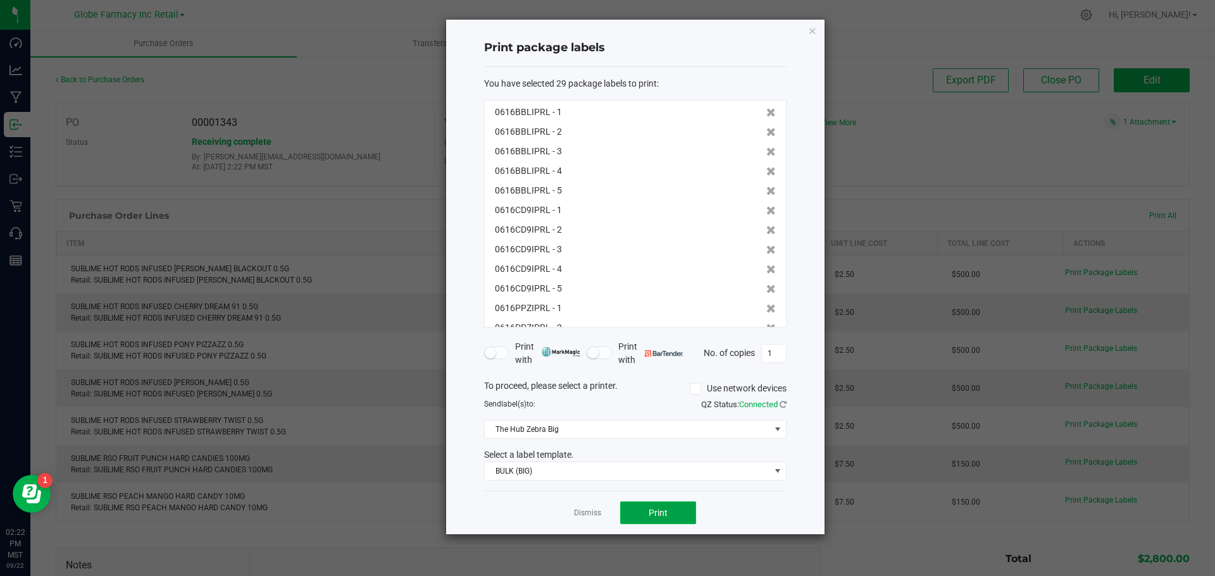
click at [657, 506] on button "Print" at bounding box center [658, 513] width 76 height 23
click at [809, 25] on icon "button" at bounding box center [812, 30] width 9 height 15
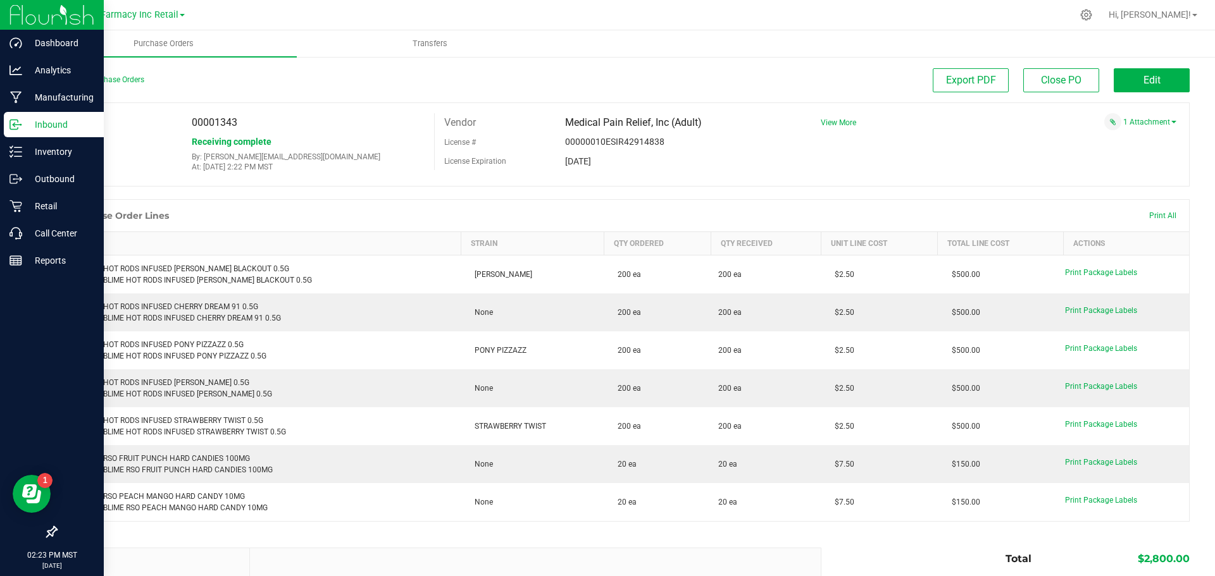
click at [26, 114] on div "Inbound" at bounding box center [54, 124] width 100 height 25
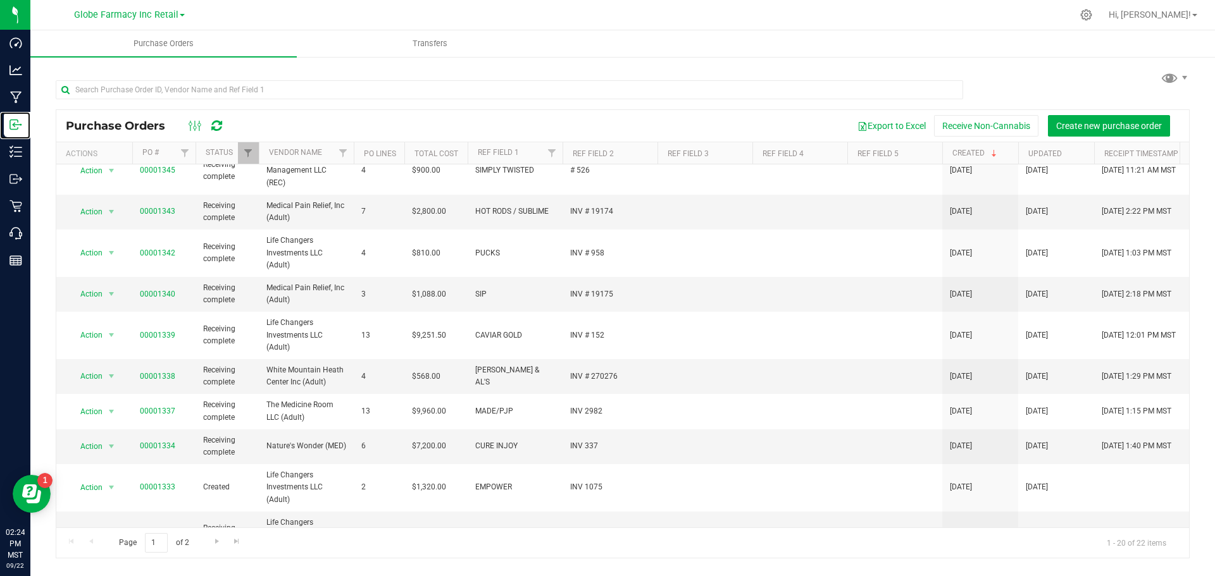
scroll to position [408, 0]
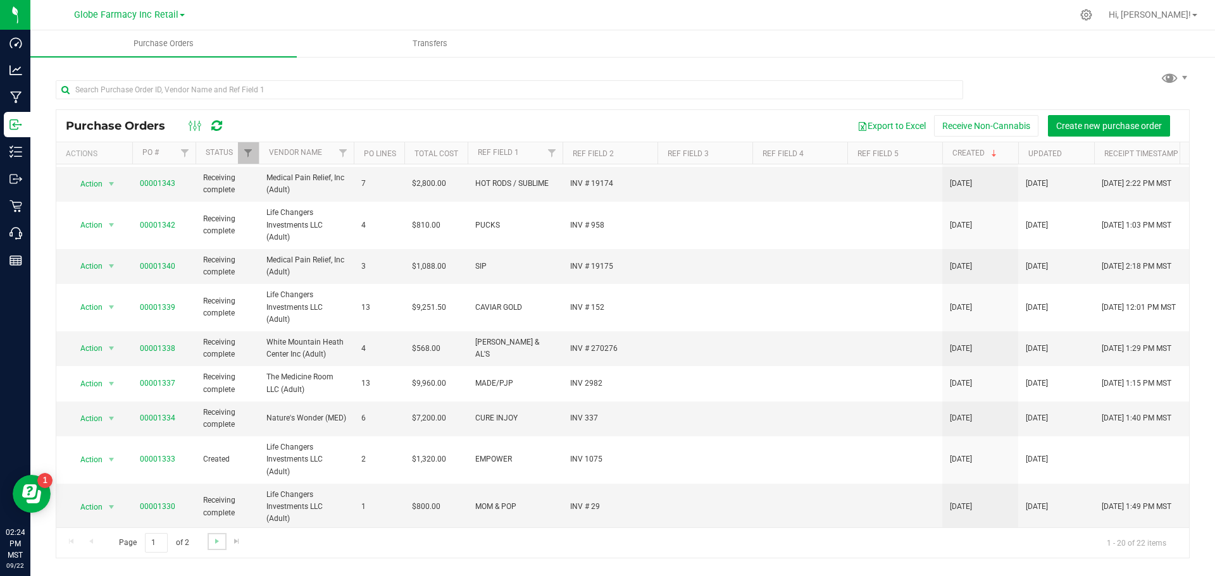
click at [213, 547] on link "Go to the next page" at bounding box center [217, 541] width 18 height 17
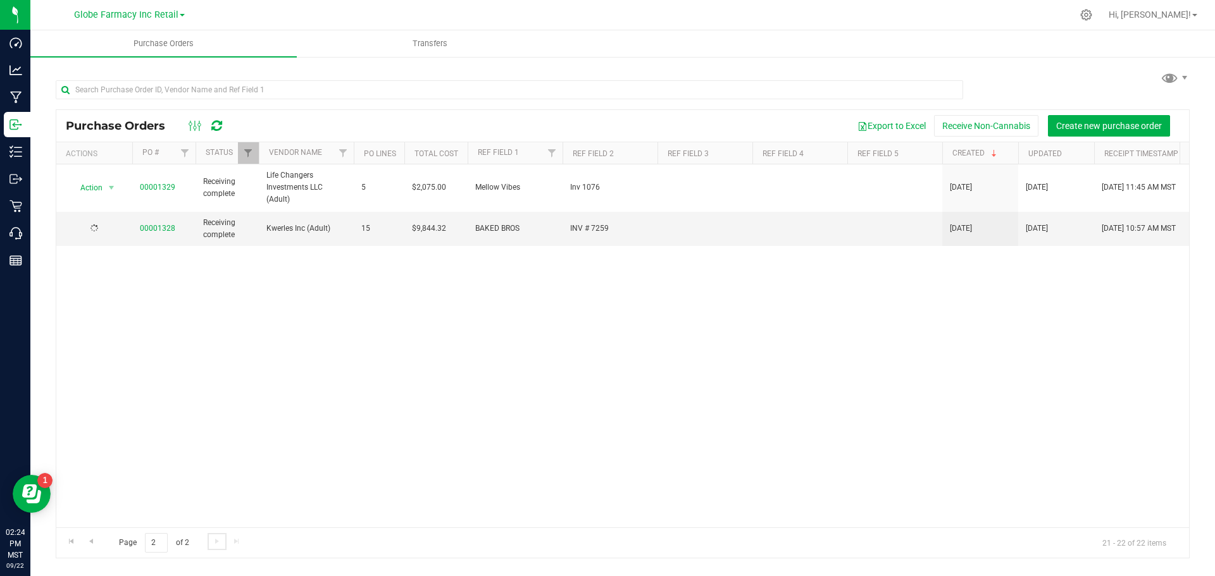
scroll to position [0, 0]
click at [87, 545] on span "Go to the previous page" at bounding box center [91, 542] width 10 height 10
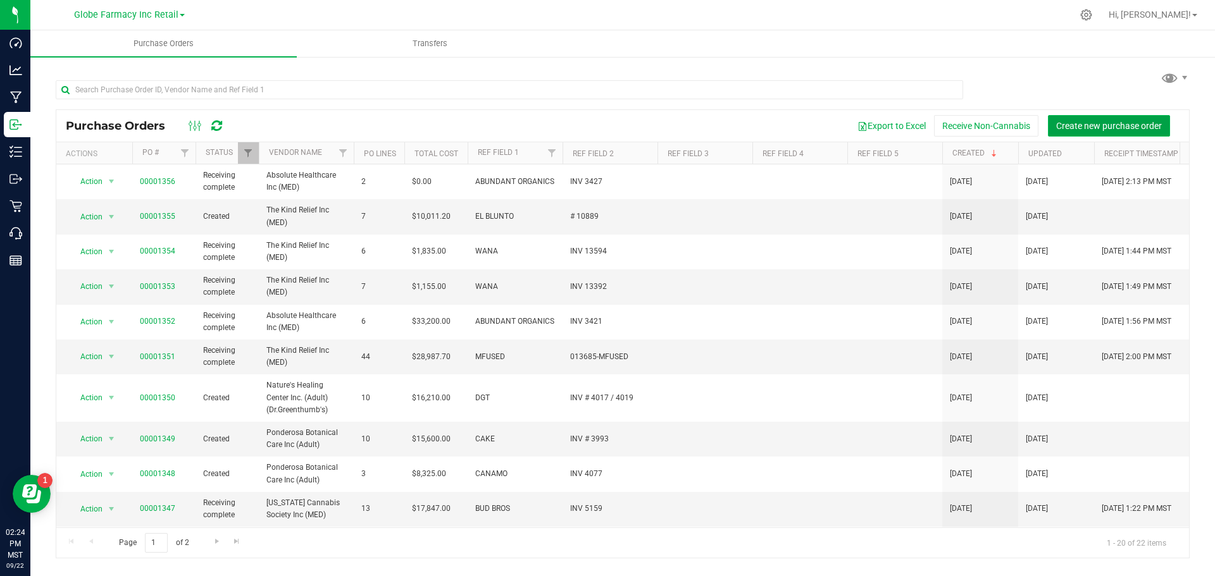
click at [1074, 125] on span "Create new purchase order" at bounding box center [1109, 126] width 106 height 10
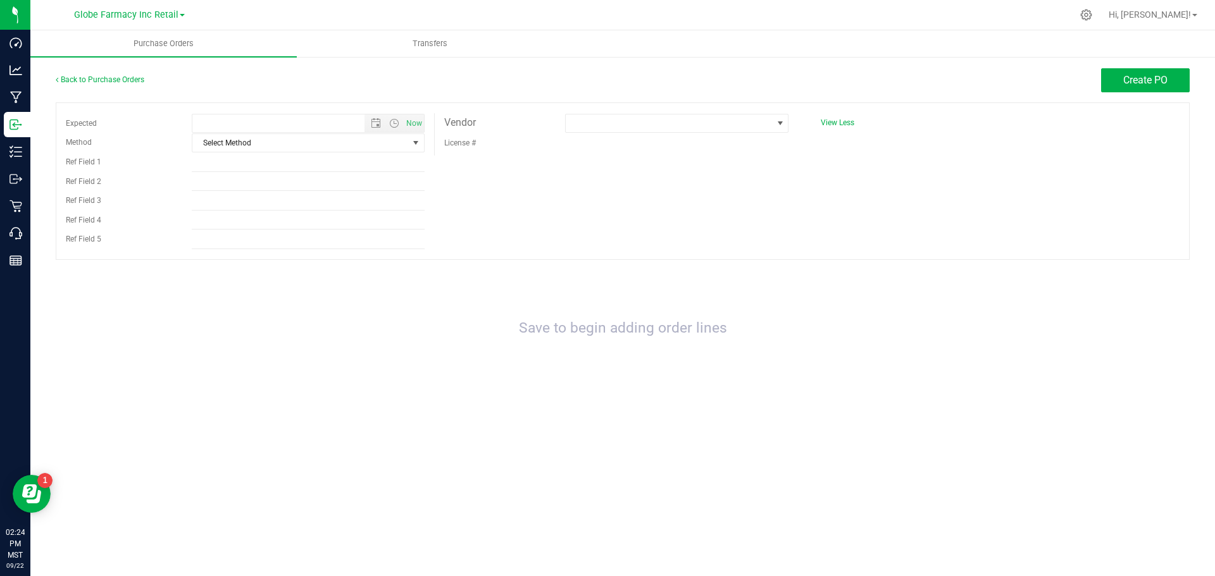
type input "9/22/2025 2:24 PM"
click at [370, 150] on span "Select Method" at bounding box center [300, 143] width 216 height 18
click at [284, 235] on li "Local Delivery" at bounding box center [308, 239] width 232 height 19
click at [606, 130] on span at bounding box center [669, 124] width 206 height 18
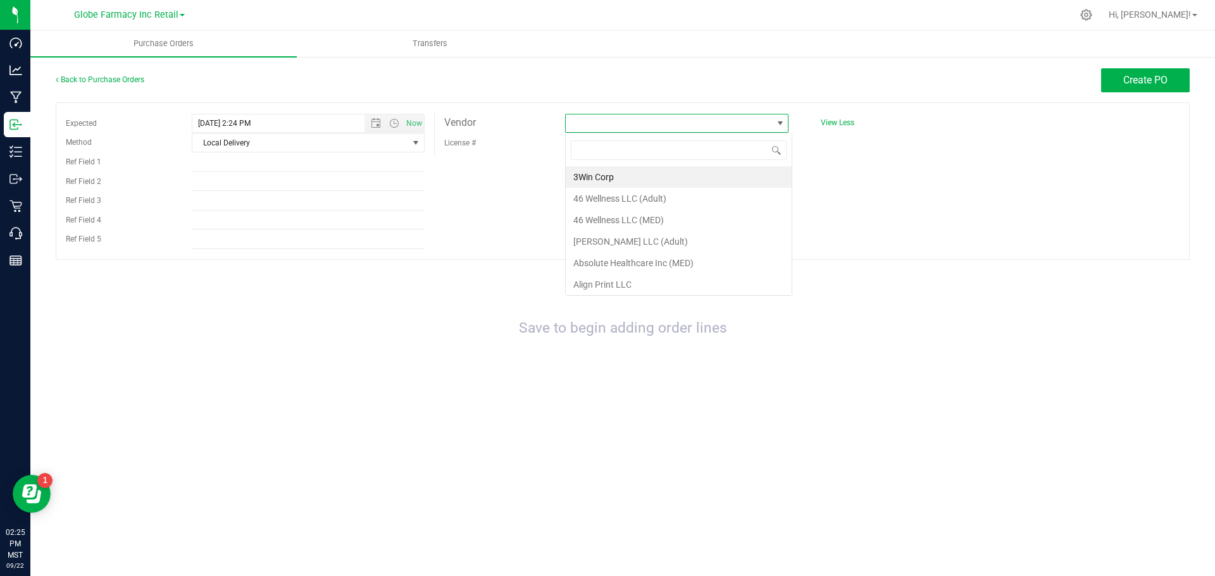
scroll to position [19, 223]
type input "N"
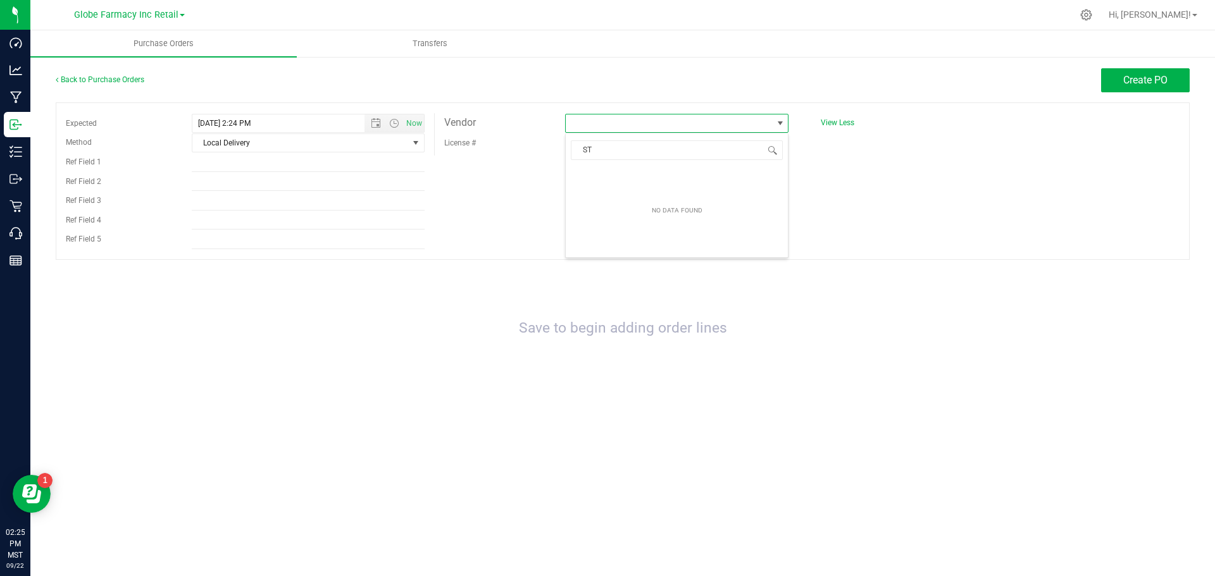
type input "S"
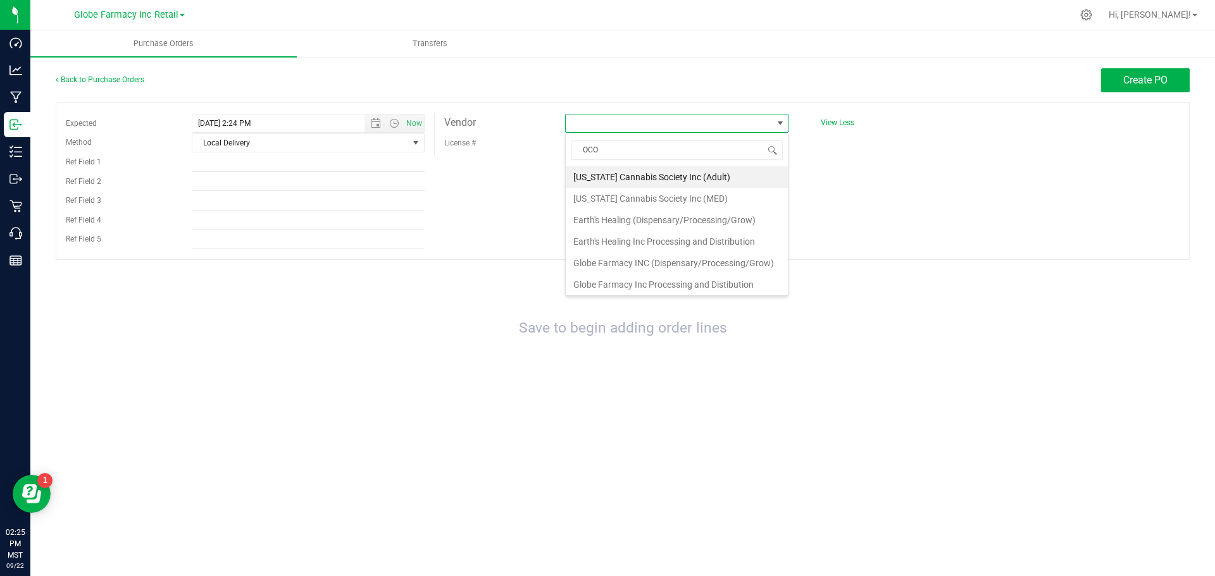
type input "OCOT"
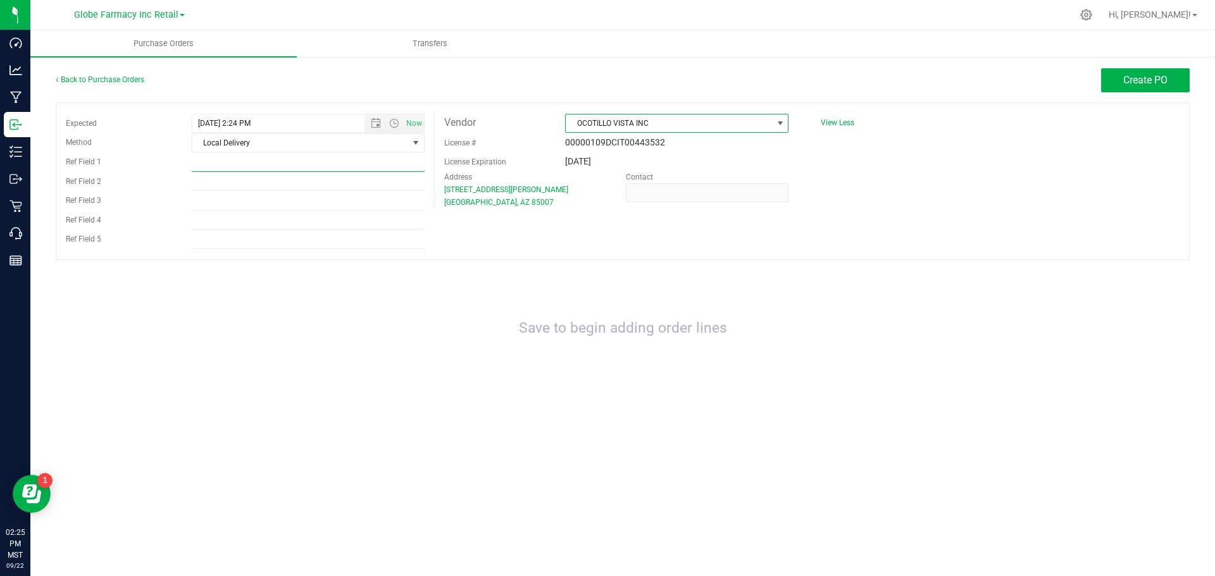
click at [284, 168] on input "Ref Field 1" at bounding box center [308, 162] width 233 height 19
type input "FADE CO"
type input "INV 5119"
click at [738, 289] on div "Save to begin adding order lines" at bounding box center [623, 329] width 1134 height 113
click at [1145, 84] on span "Create PO" at bounding box center [1145, 80] width 44 height 12
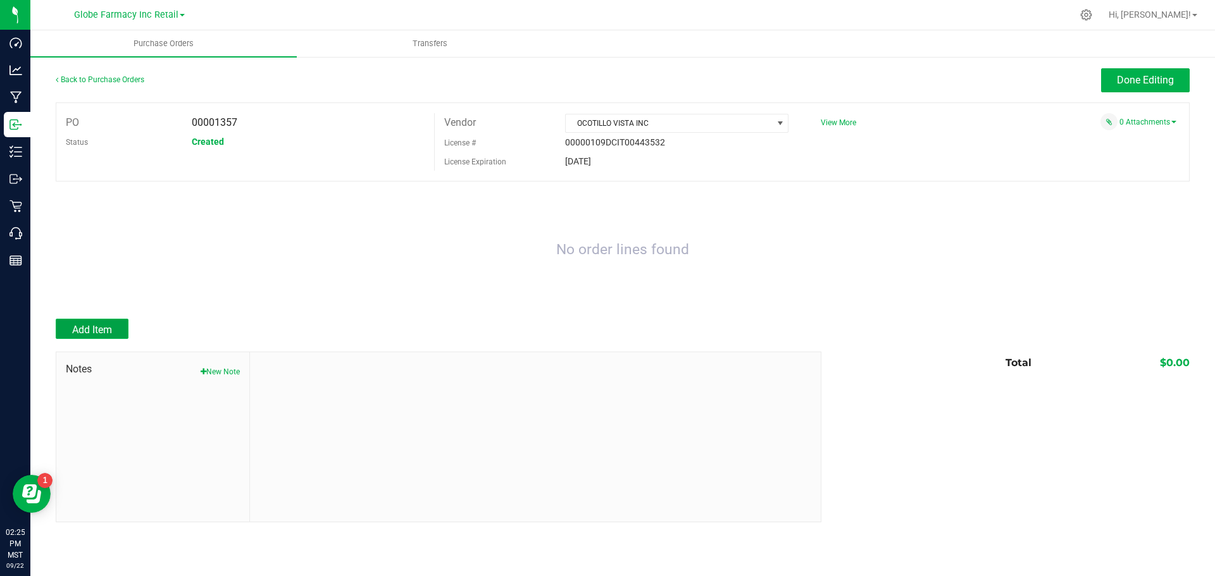
click at [111, 324] on span "Add Item" at bounding box center [92, 330] width 40 height 12
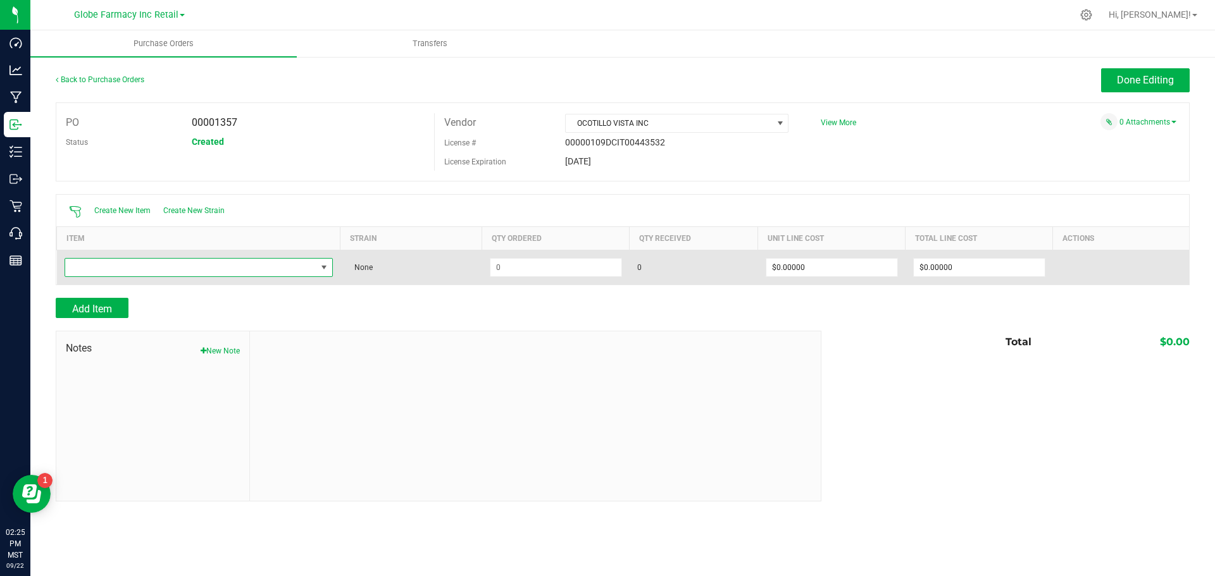
click at [127, 270] on span "NO DATA FOUND" at bounding box center [190, 268] width 251 height 18
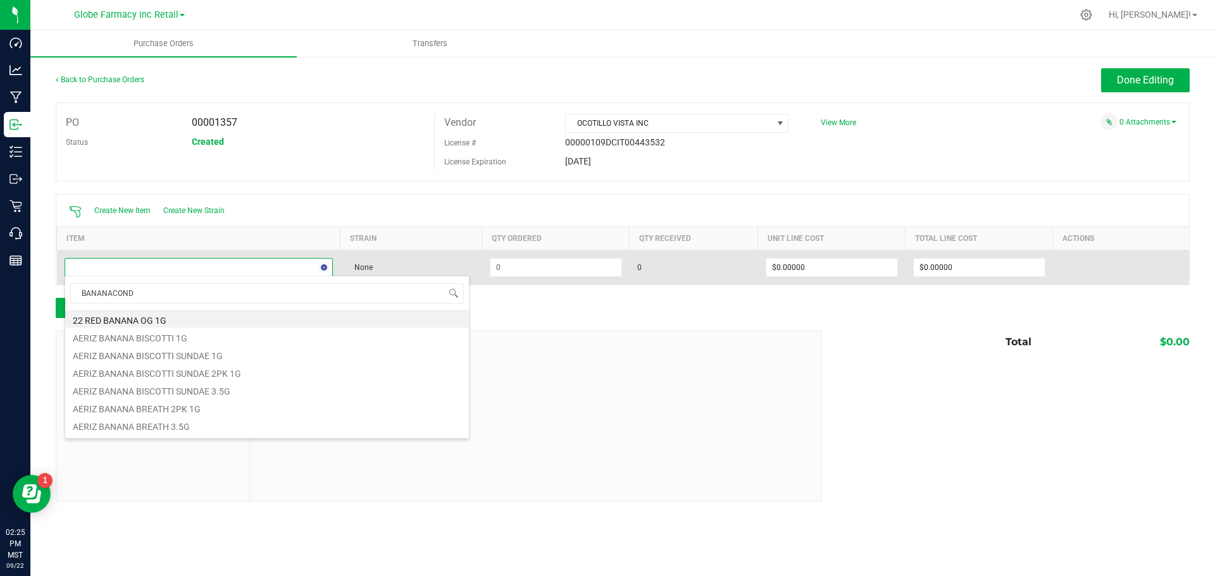
type input "BANANACONDA"
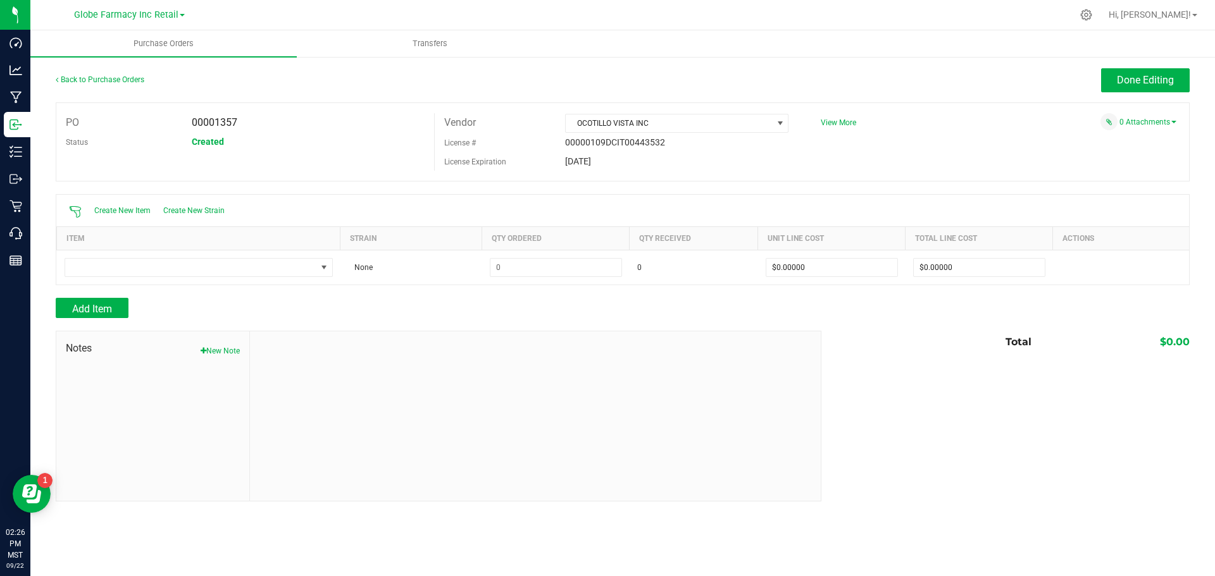
click at [566, 310] on div "Add Item" at bounding box center [434, 308] width 756 height 20
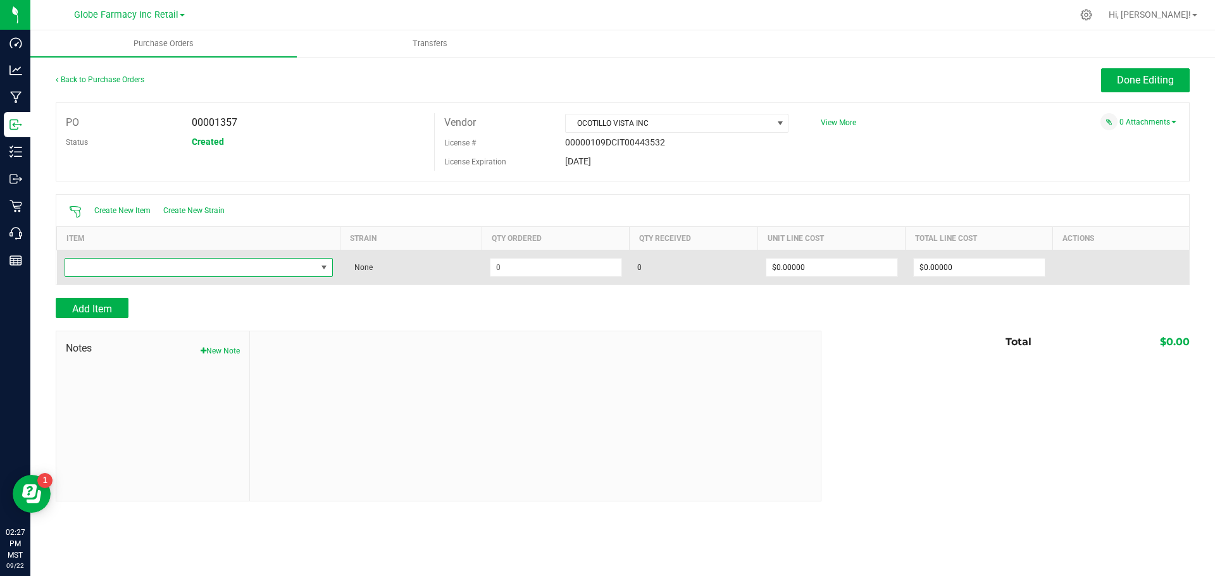
click at [173, 261] on span "NO DATA FOUND" at bounding box center [190, 268] width 251 height 18
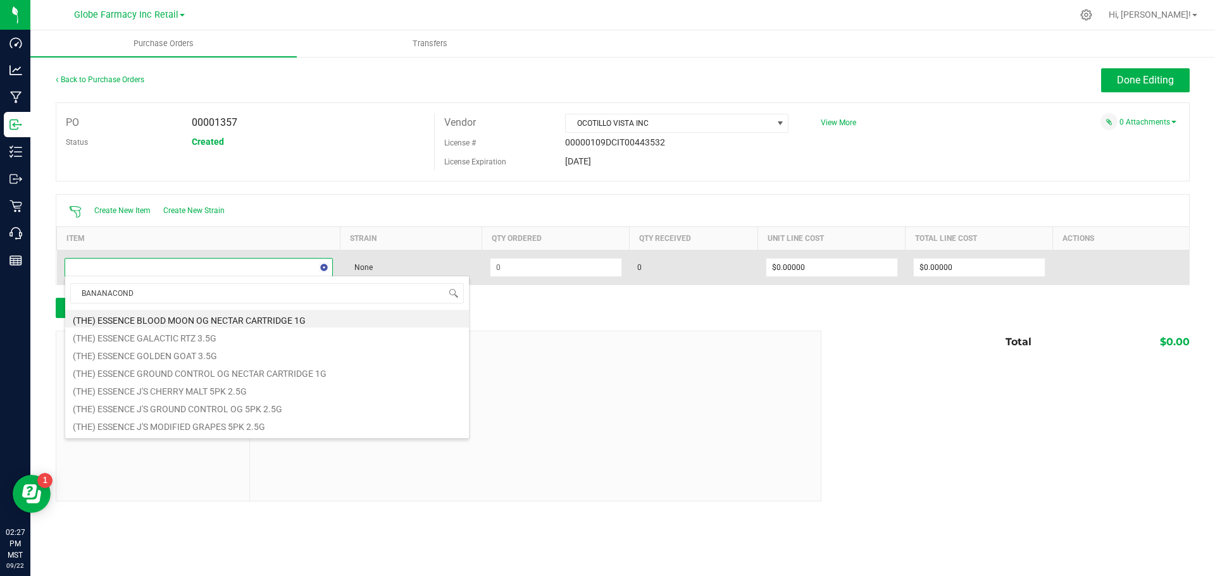
type input "BANANACONDA"
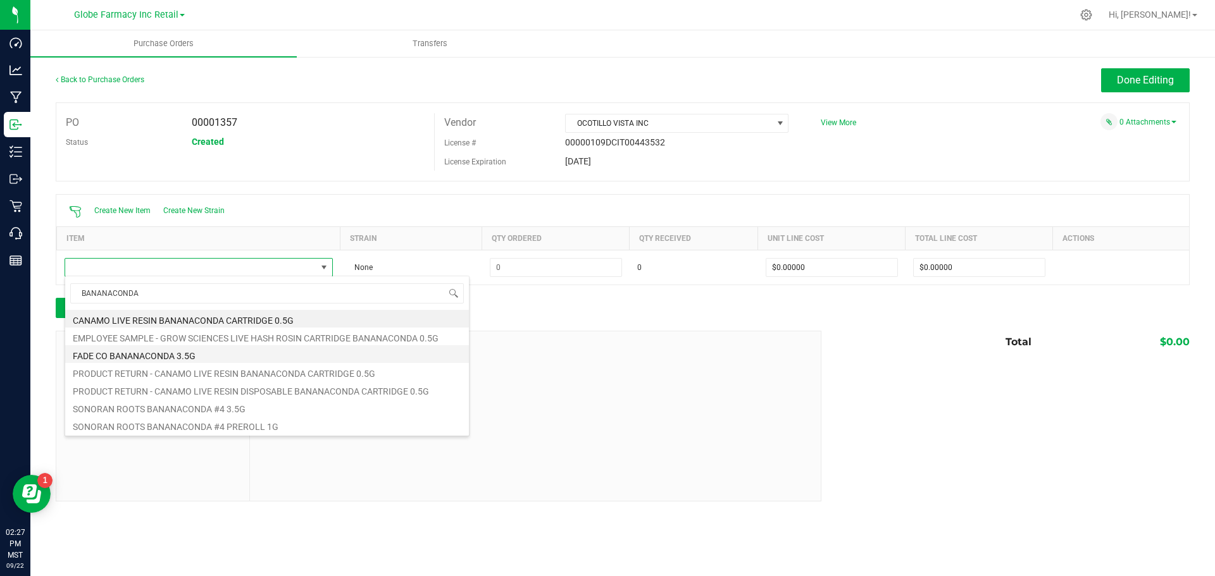
click at [211, 355] on li "FADE CO BANANACONDA 3.5G" at bounding box center [267, 355] width 404 height 18
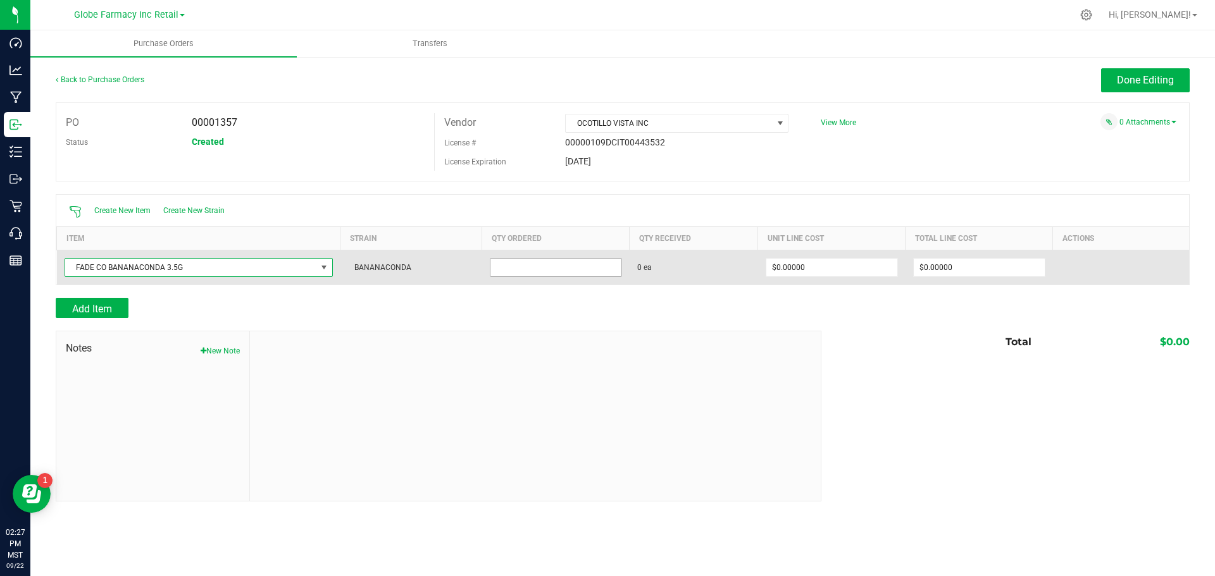
click at [516, 263] on input at bounding box center [555, 268] width 131 height 18
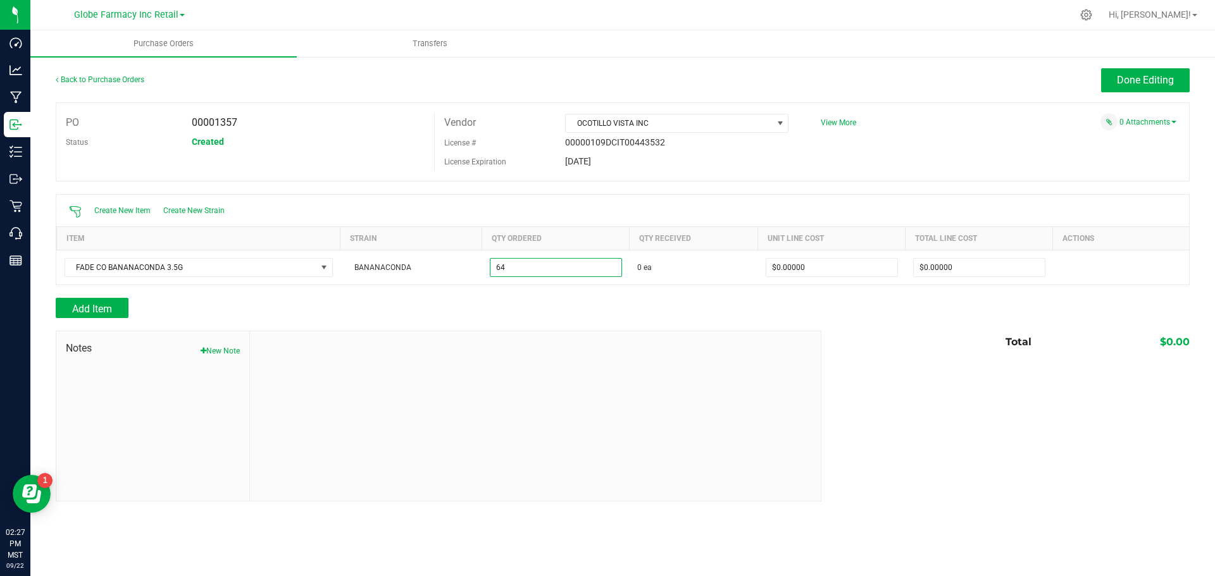
type input "64 ea"
click at [583, 287] on div at bounding box center [623, 291] width 1134 height 13
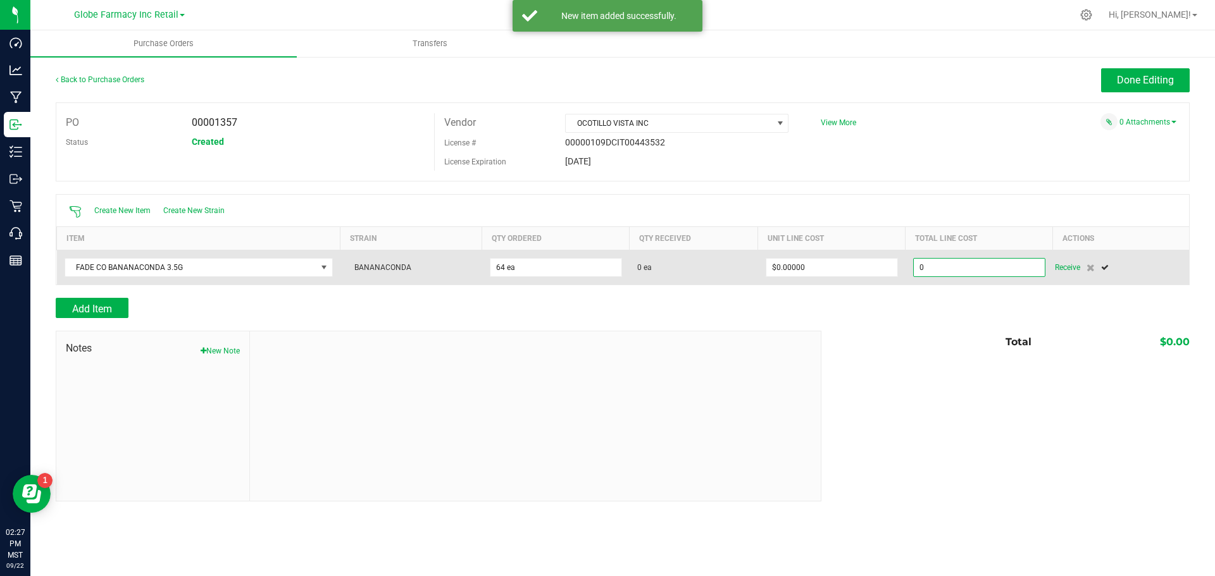
click at [964, 260] on input "0" at bounding box center [979, 268] width 131 height 18
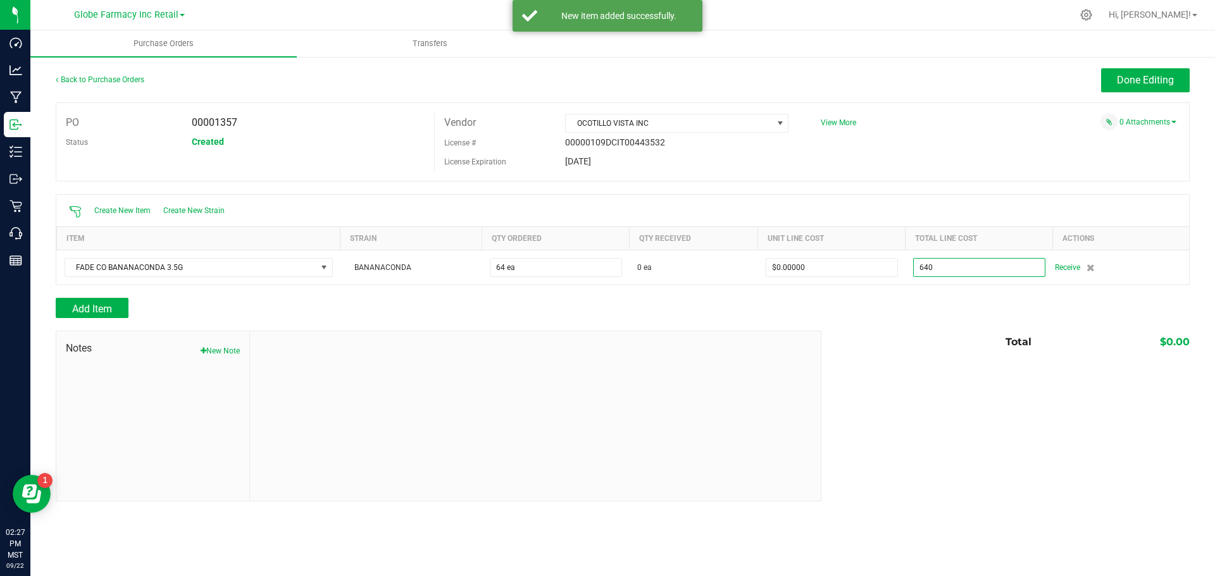
type input "$640.00000"
click at [933, 315] on div "Add Item" at bounding box center [623, 308] width 1134 height 20
type input "64"
type input "$10.00000"
click at [109, 311] on span "Add Item" at bounding box center [92, 309] width 40 height 12
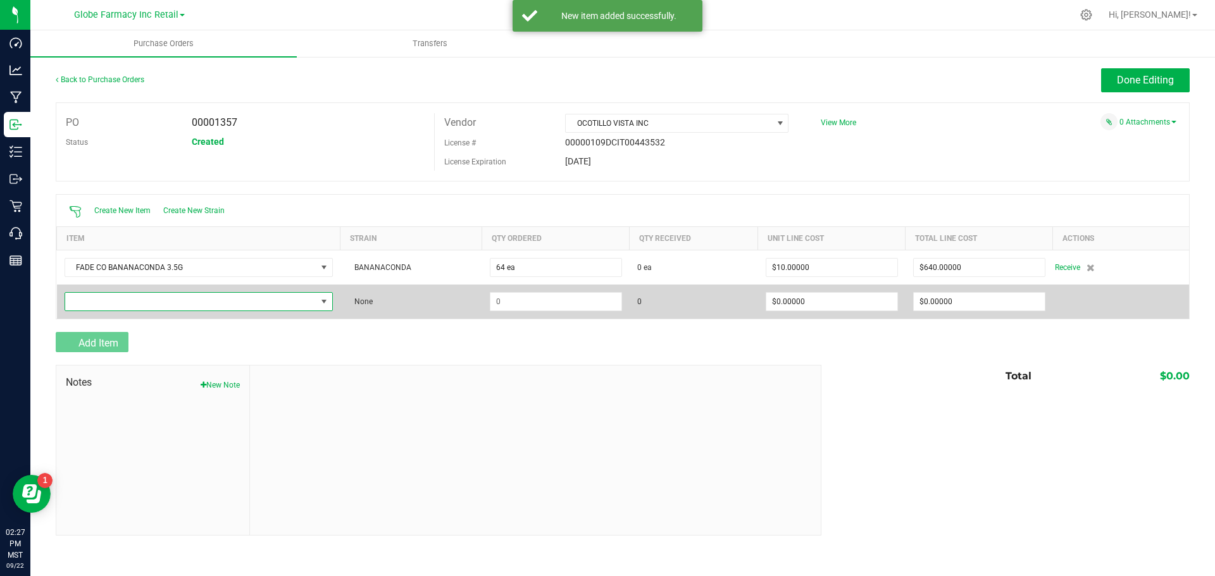
click at [109, 299] on span "NO DATA FOUND" at bounding box center [190, 302] width 251 height 18
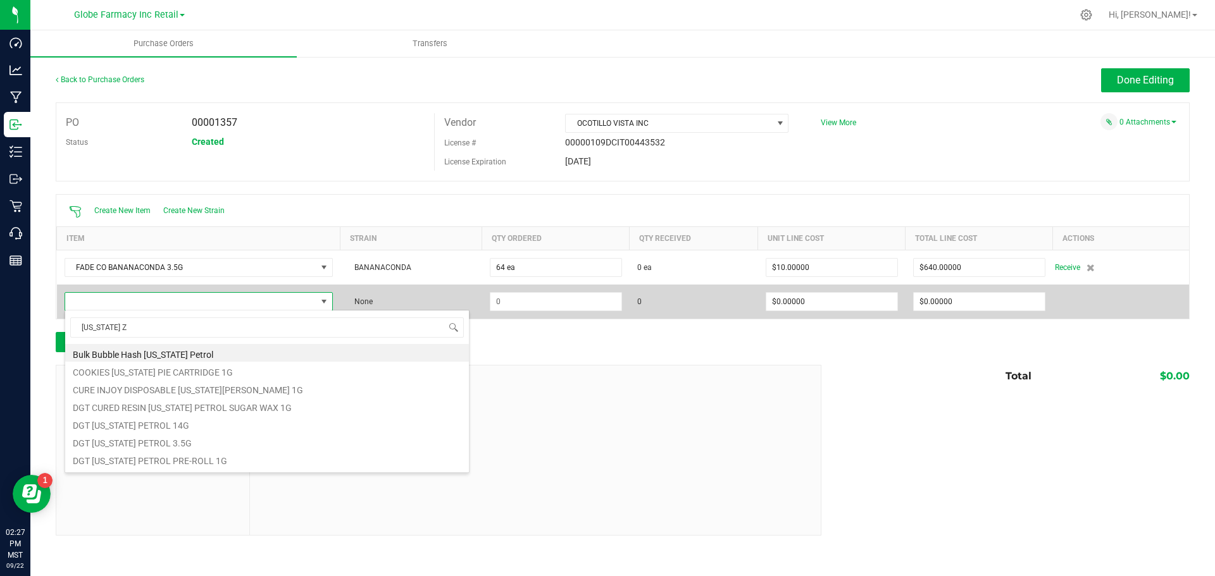
type input "GEORGIA Z"
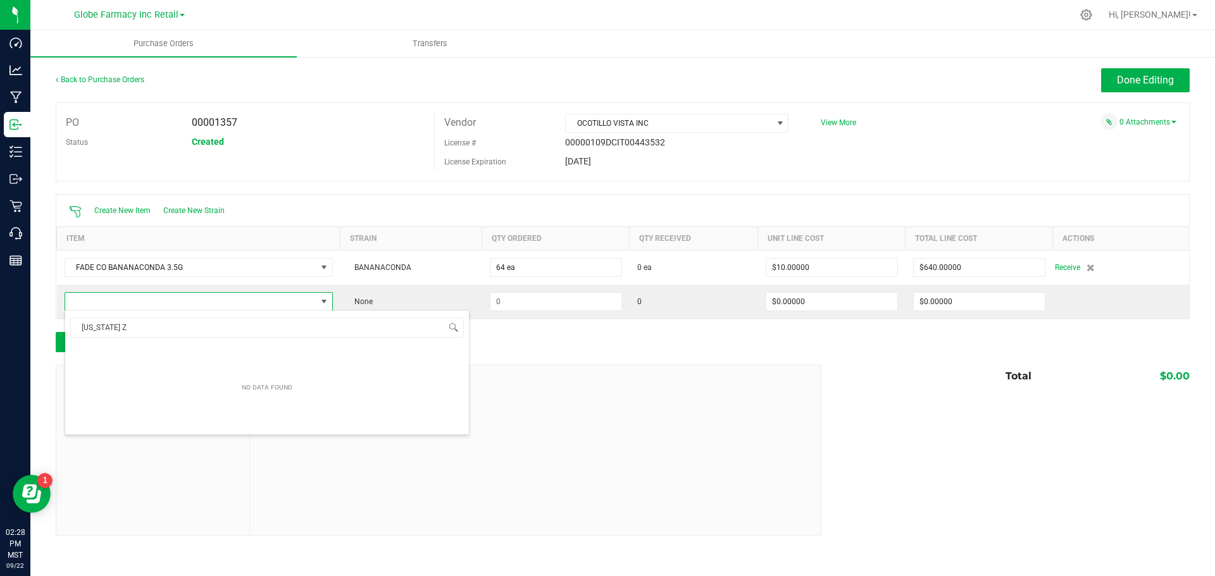
click at [527, 342] on div "Add Item" at bounding box center [434, 342] width 756 height 20
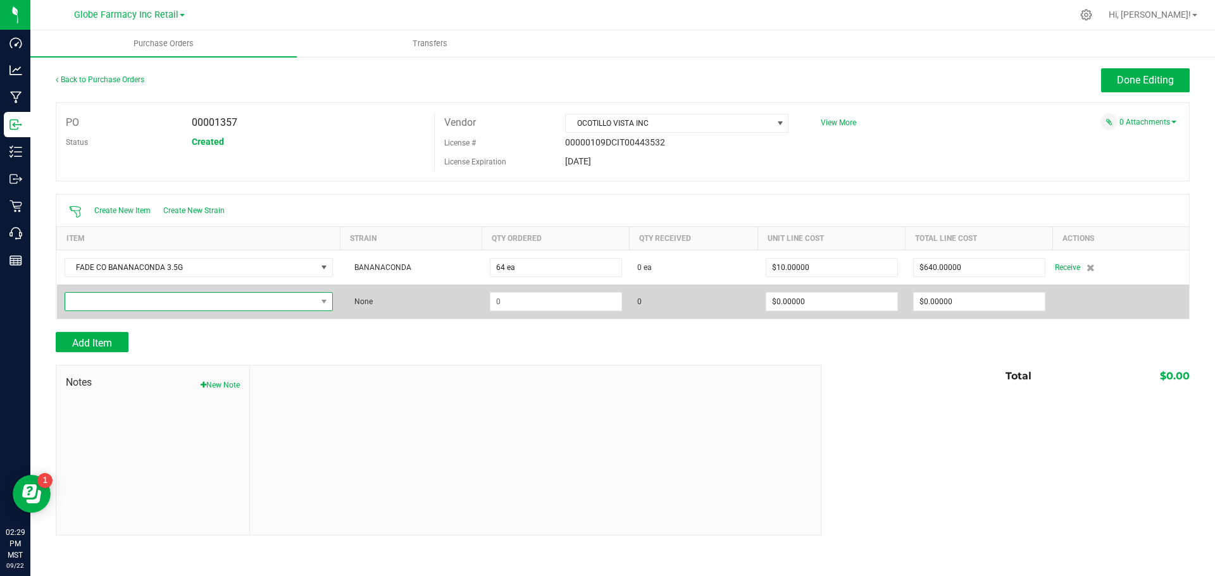
click at [220, 302] on span "NO DATA FOUND" at bounding box center [190, 302] width 251 height 18
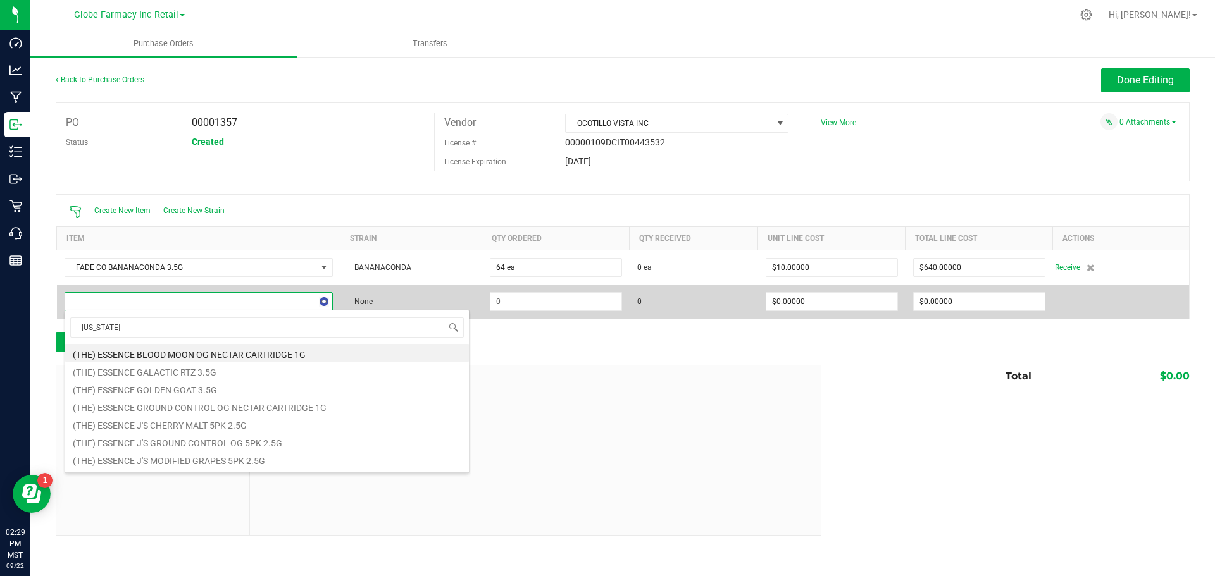
type input "GEORGIA Z"
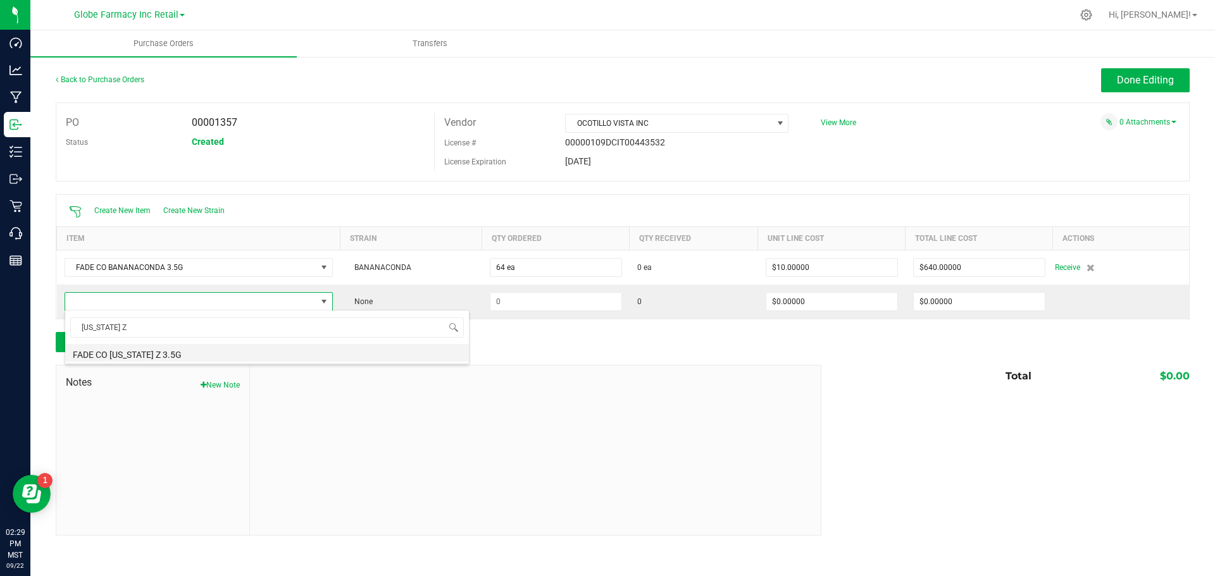
click at [227, 355] on li "FADE CO GEORGIA Z 3.5G" at bounding box center [267, 353] width 404 height 18
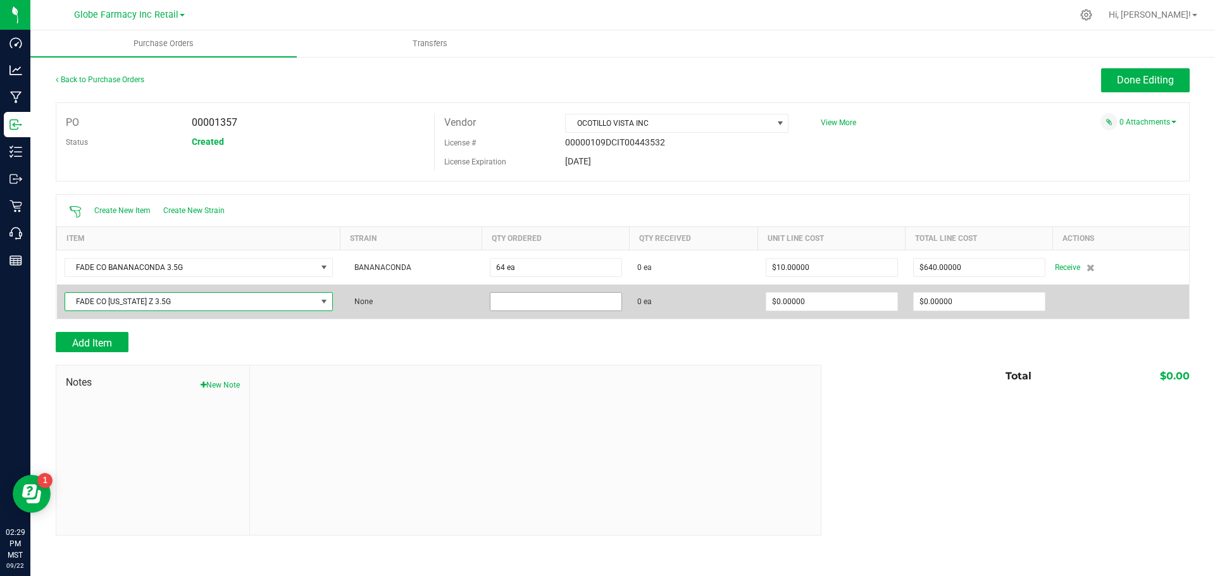
click at [527, 309] on input at bounding box center [555, 302] width 131 height 18
type input "2"
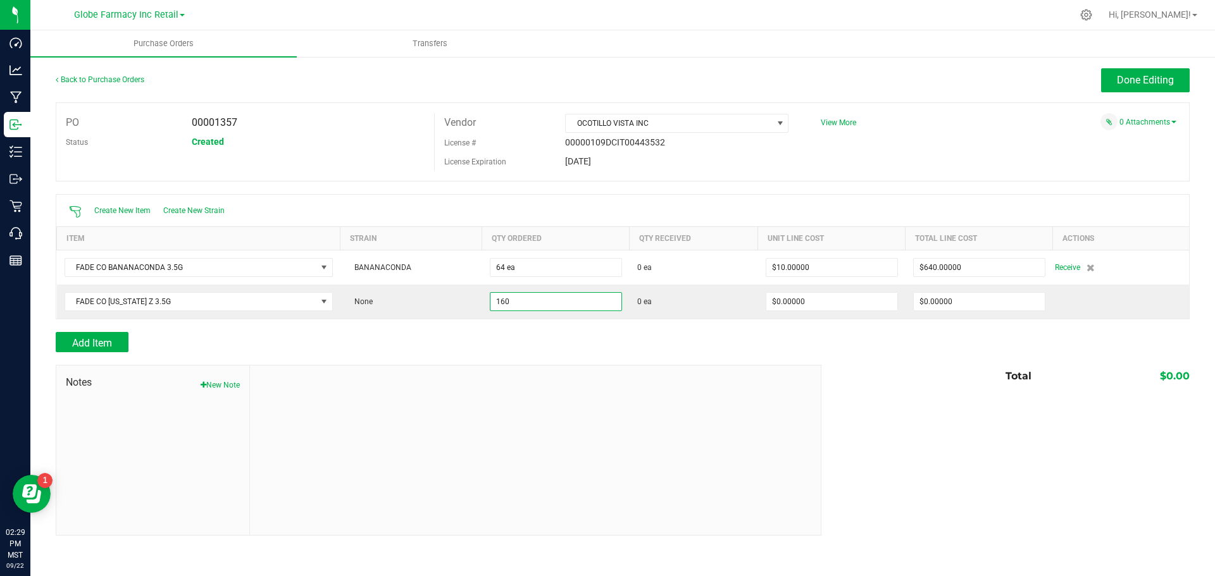
type input "160 ea"
click at [637, 377] on div at bounding box center [535, 451] width 571 height 170
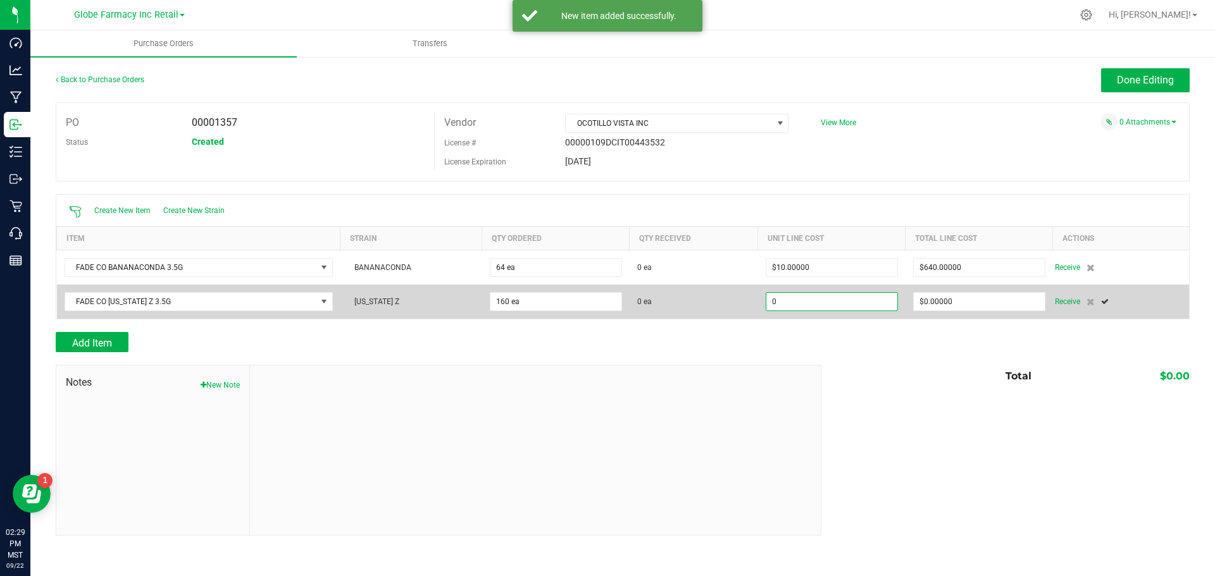
click at [813, 297] on input "0" at bounding box center [831, 302] width 131 height 18
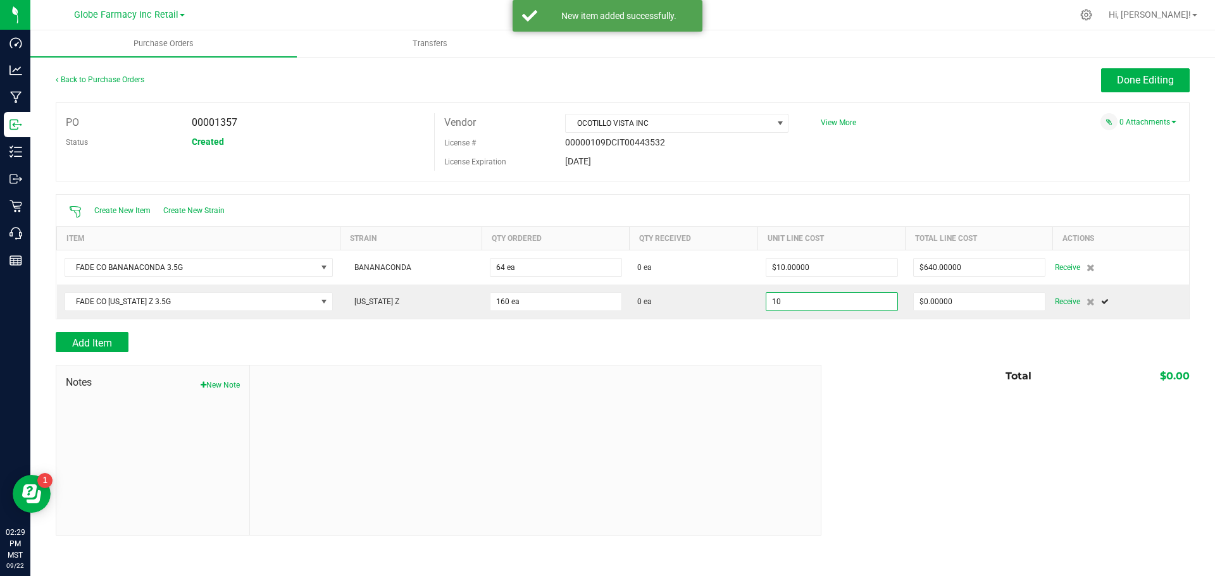
type input "$10.00000"
type input "160"
type input "$1,600.00000"
click at [763, 366] on div at bounding box center [535, 451] width 571 height 170
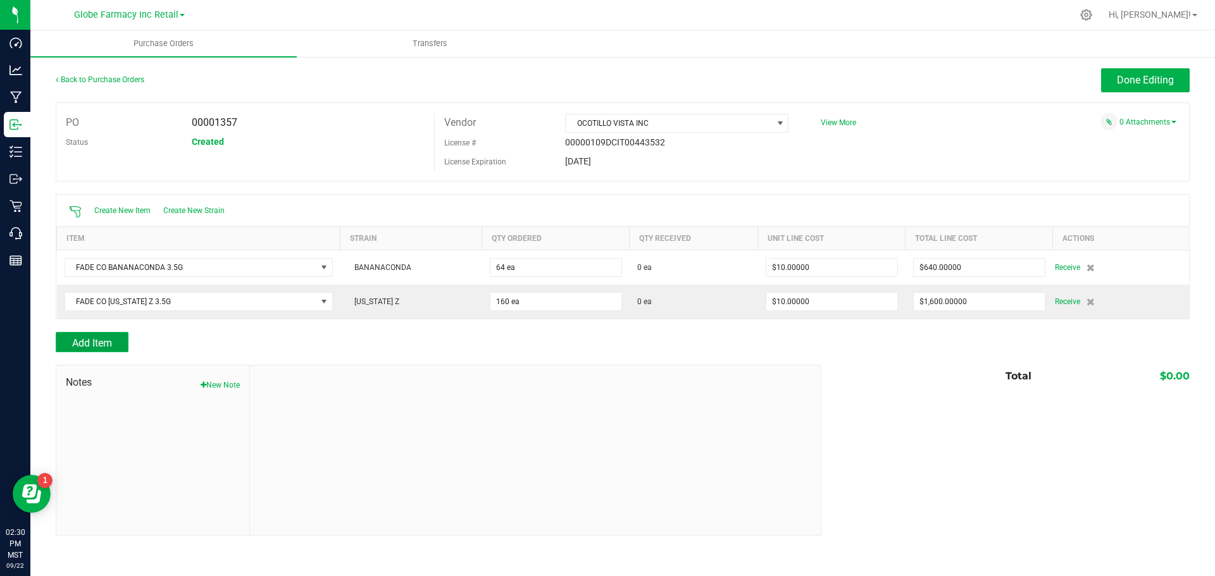
click at [123, 335] on button "Add Item" at bounding box center [92, 342] width 73 height 20
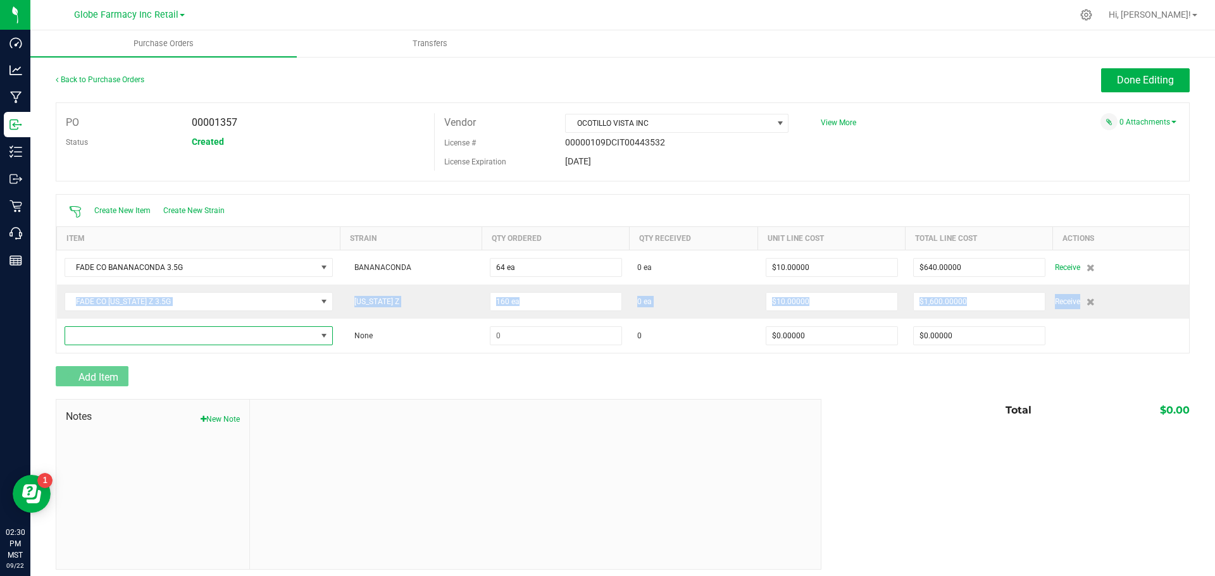
click at [123, 335] on span "NO DATA FOUND" at bounding box center [190, 336] width 251 height 18
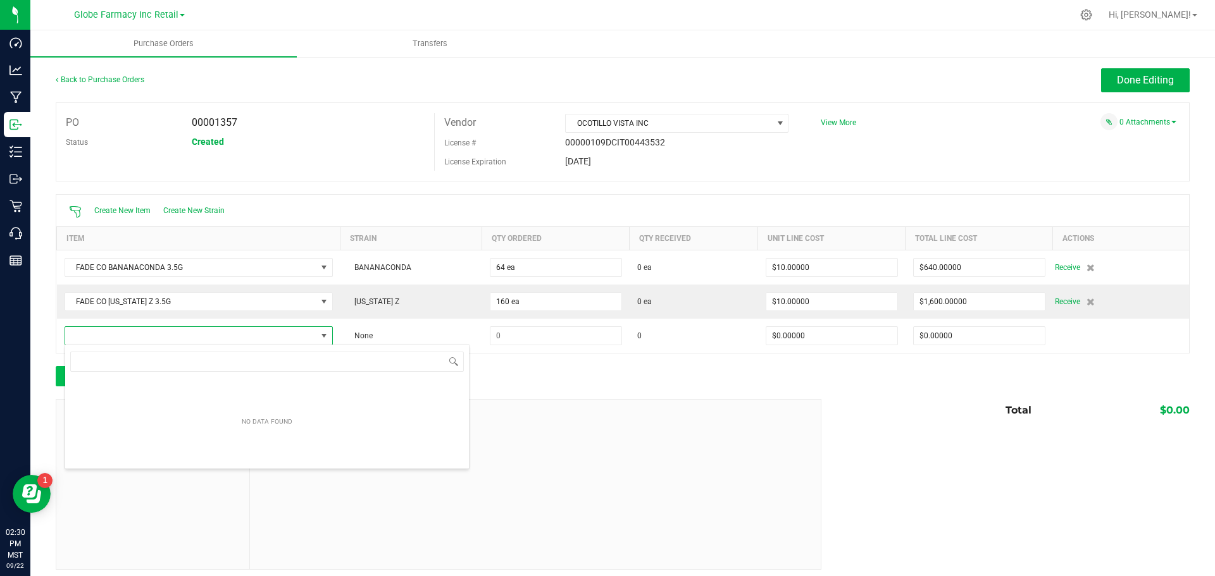
scroll to position [19, 264]
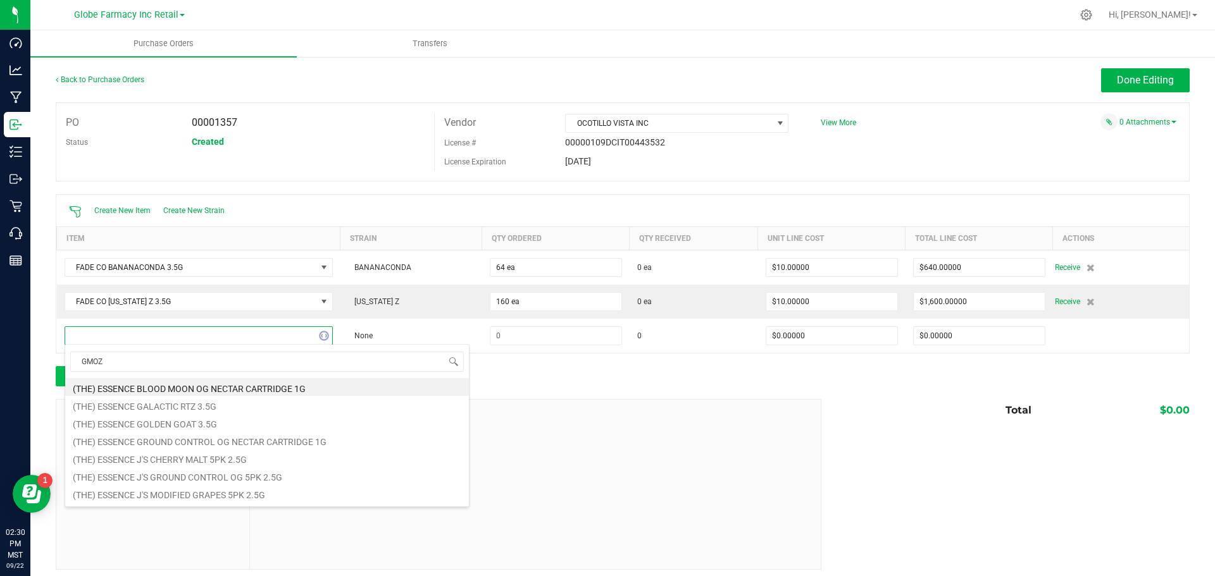
type input "GMOZK"
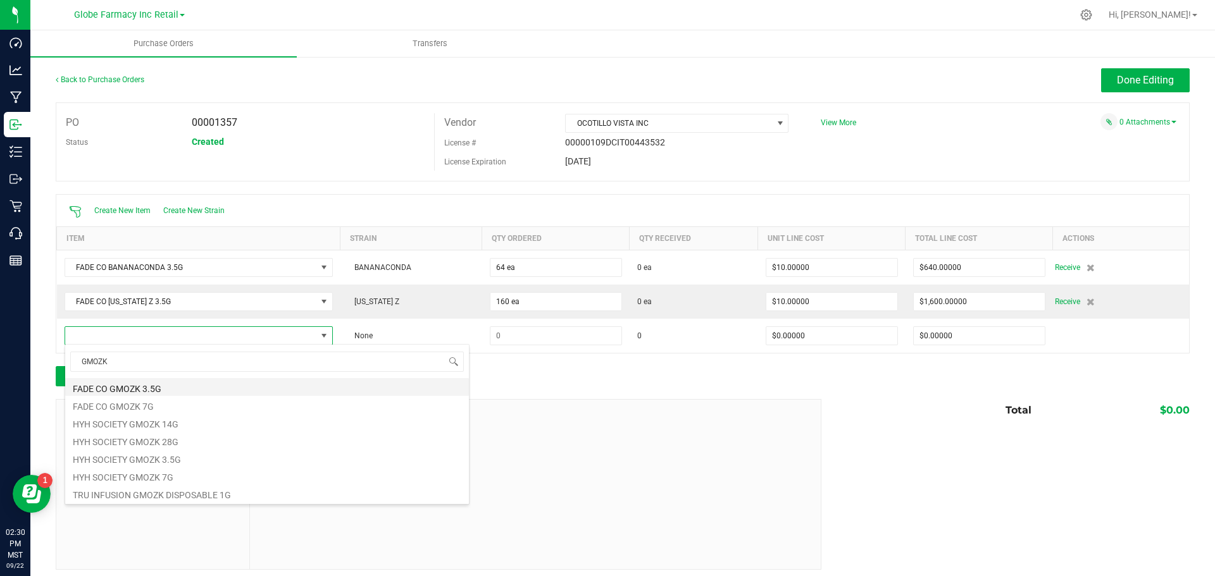
click at [152, 389] on li "FADE CO GMOZK 3.5G" at bounding box center [267, 387] width 404 height 18
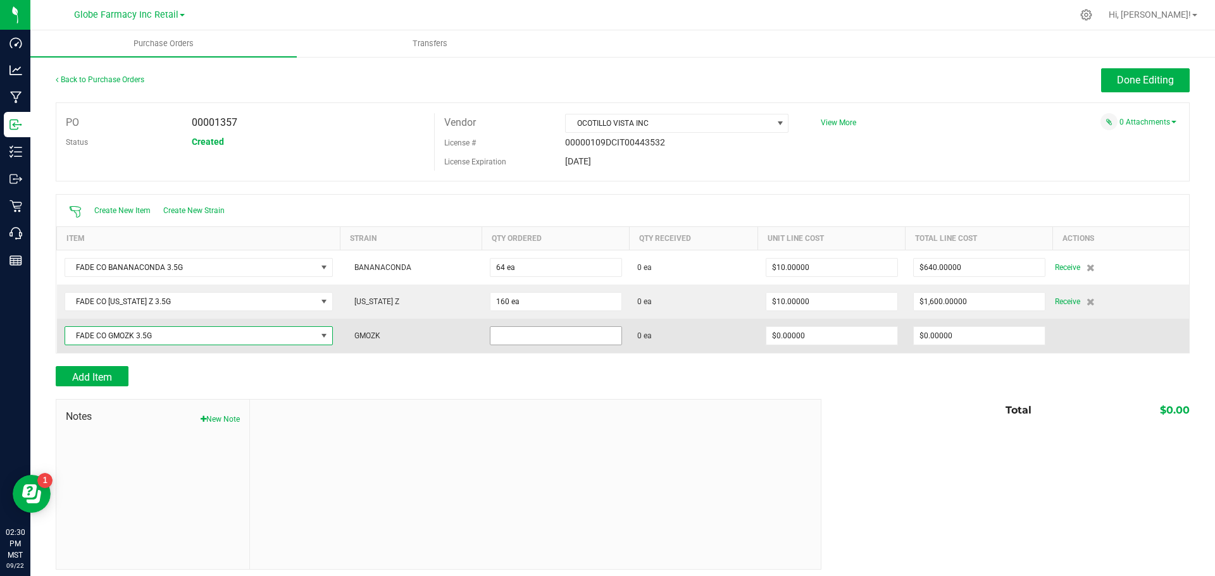
click at [554, 342] on input at bounding box center [555, 336] width 131 height 18
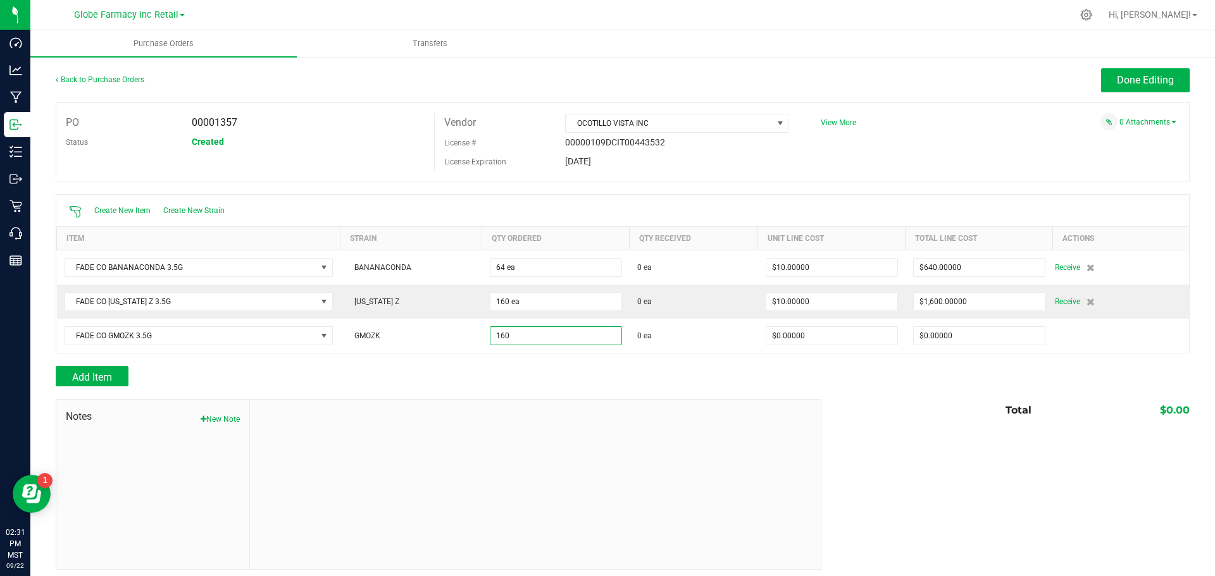
type input "160 ea"
drag, startPoint x: 628, startPoint y: 395, endPoint x: 643, endPoint y: 389, distance: 15.9
click at [630, 395] on div at bounding box center [623, 393] width 1134 height 13
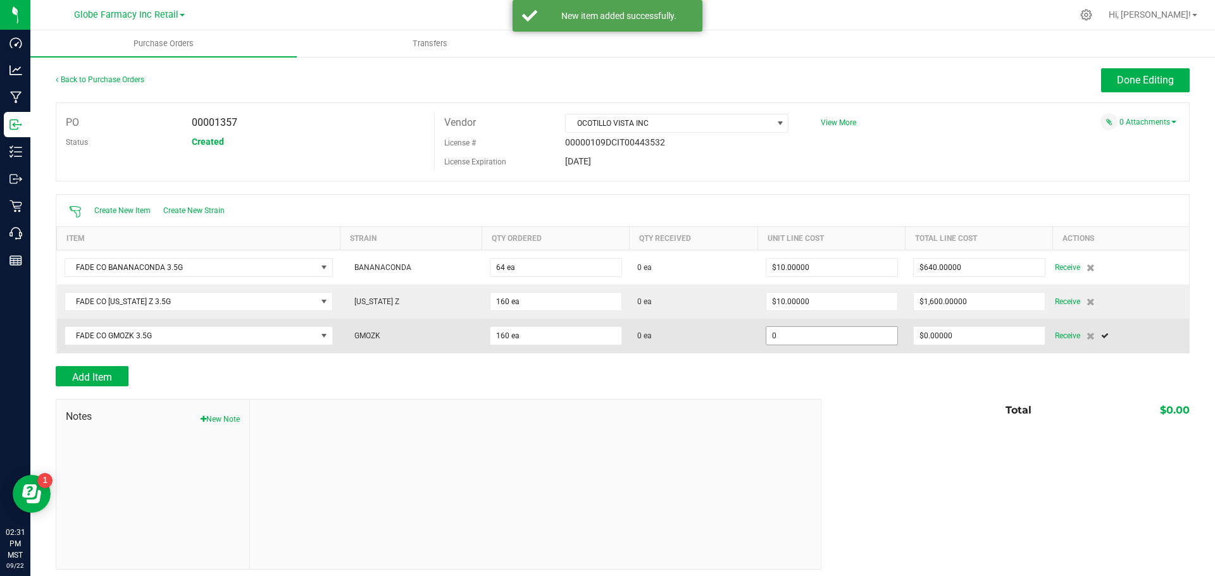
click at [807, 337] on input "0" at bounding box center [831, 336] width 131 height 18
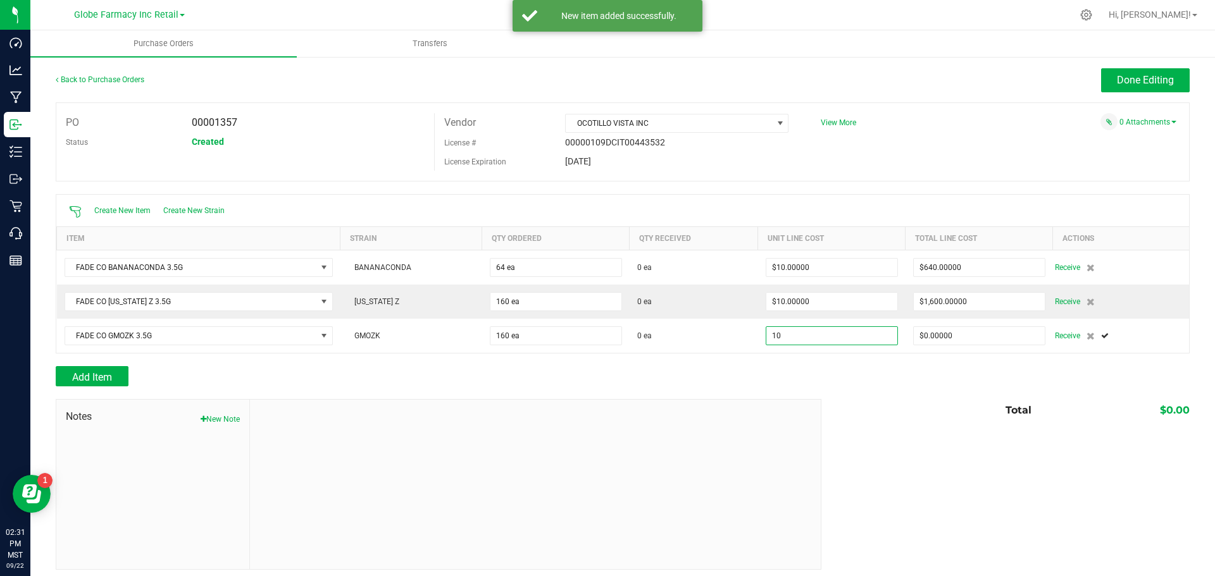
type input "$10.00000"
drag, startPoint x: 730, startPoint y: 383, endPoint x: 711, endPoint y: 381, distance: 19.2
click at [734, 385] on div "Add Item" at bounding box center [434, 376] width 756 height 20
type input "160"
type input "$1,600.00000"
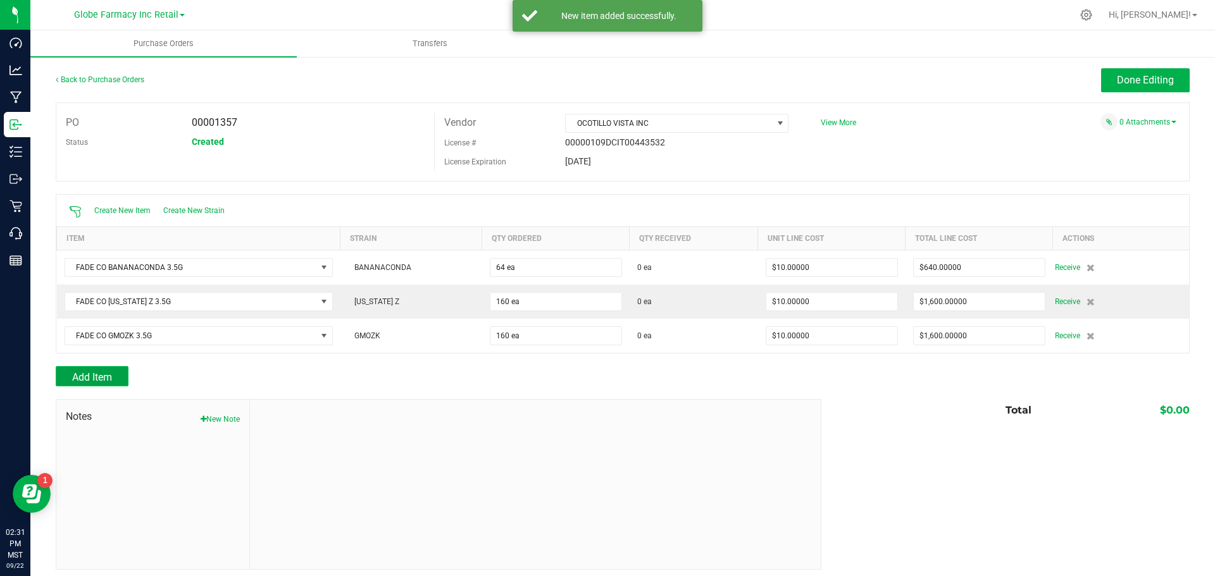
click at [99, 366] on button "Add Item" at bounding box center [92, 376] width 73 height 20
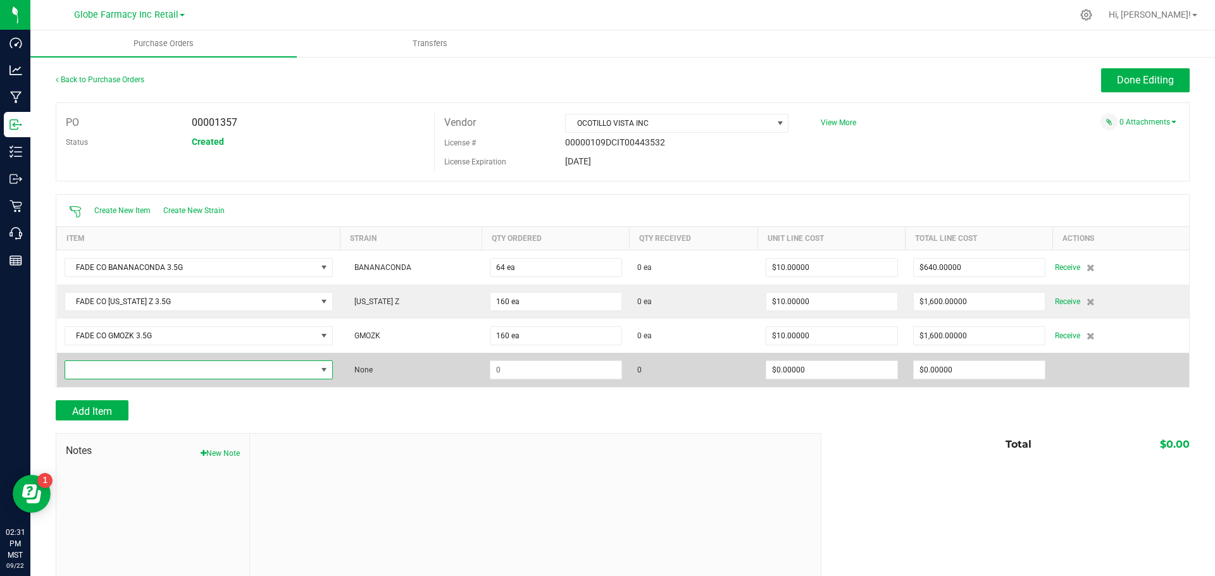
click at [222, 361] on span "NO DATA FOUND" at bounding box center [199, 370] width 268 height 19
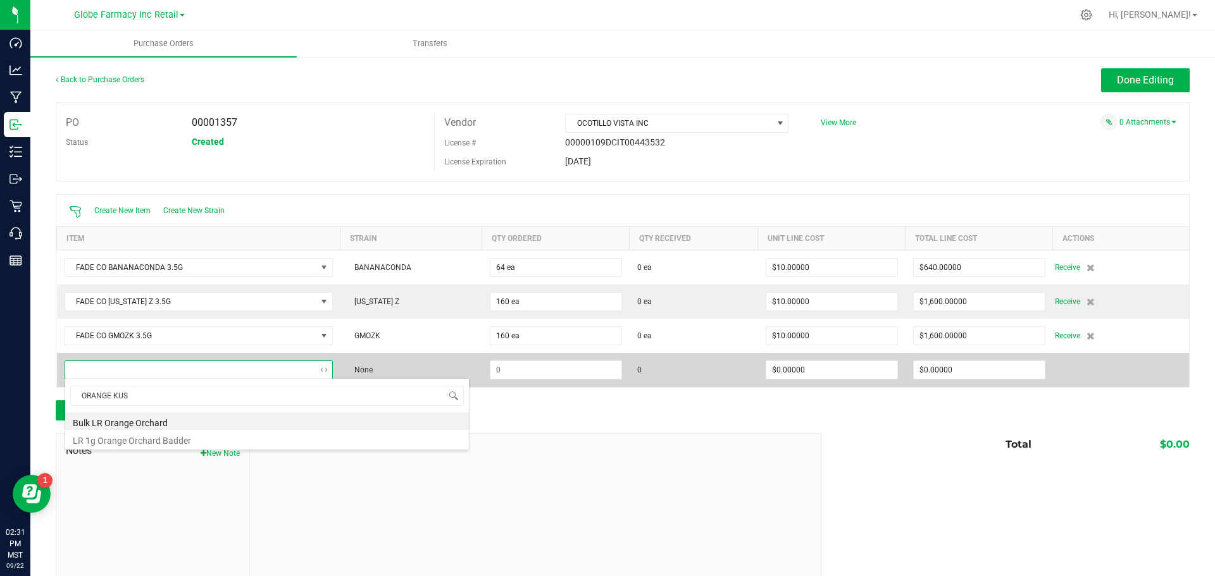
type input "ORANGE KUSH"
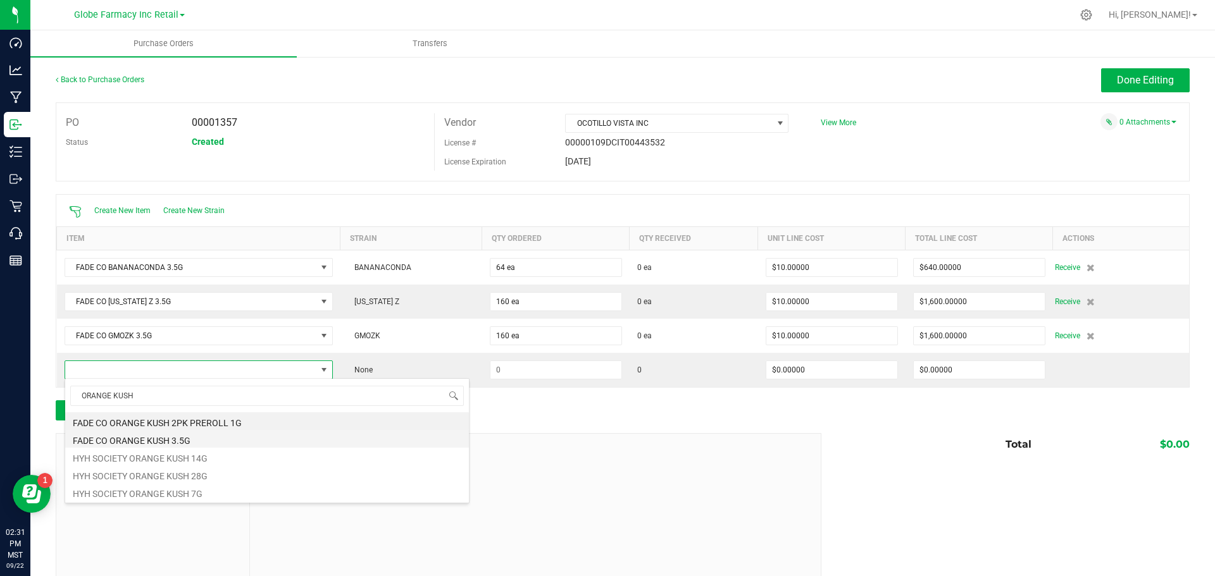
click at [203, 442] on li "FADE CO ORANGE KUSH 3.5G" at bounding box center [267, 439] width 404 height 18
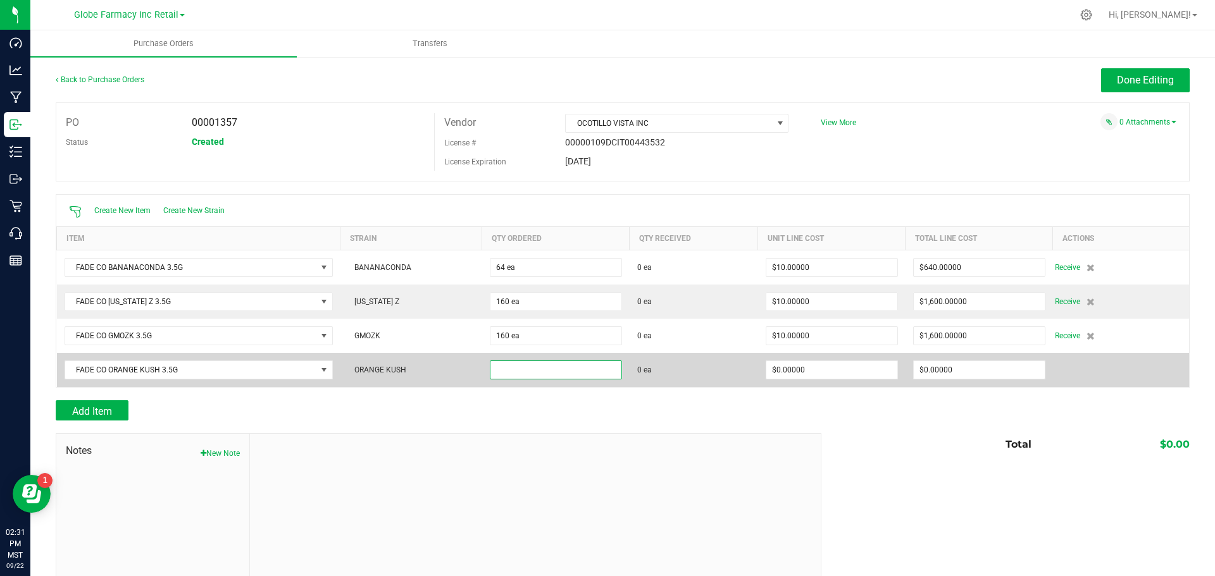
click at [555, 366] on input at bounding box center [555, 370] width 131 height 18
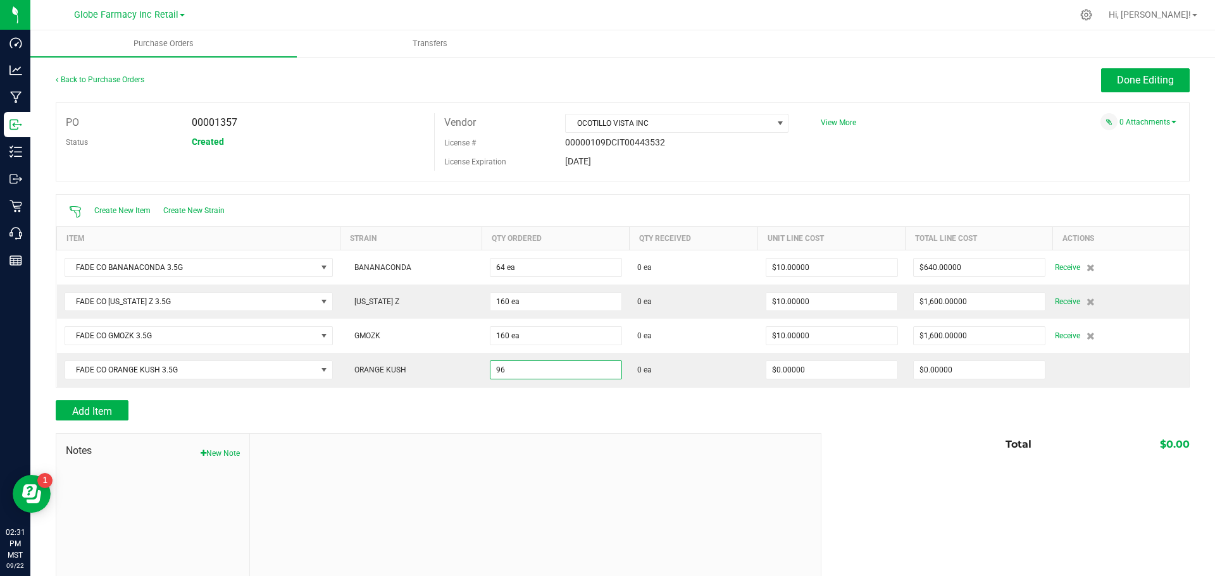
type input "96 ea"
click at [855, 470] on div "Notes New Note Total $0.00" at bounding box center [623, 518] width 1134 height 171
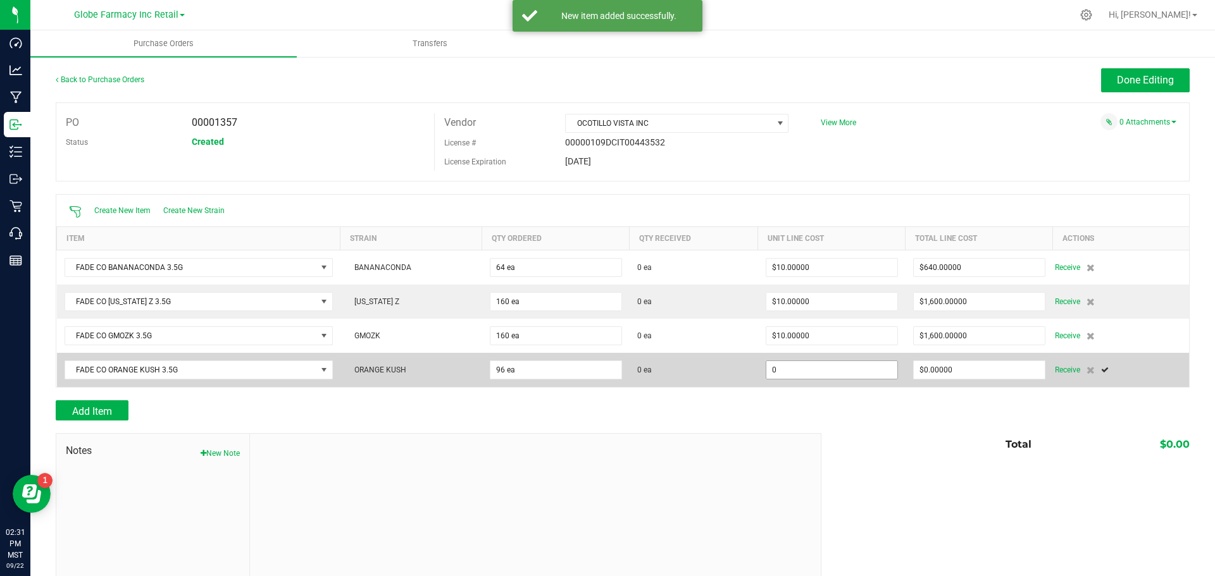
click at [805, 368] on input "0" at bounding box center [831, 370] width 131 height 18
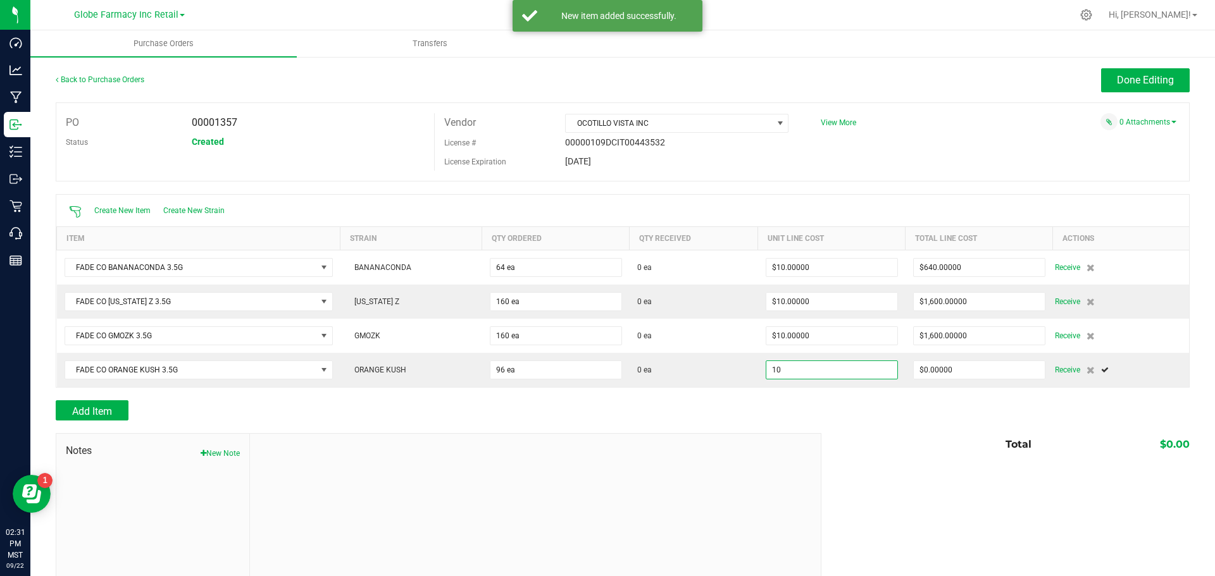
type input "$10.00000"
click at [794, 408] on div "Add Item" at bounding box center [434, 411] width 756 height 20
type input "96"
type input "$960.00000"
click at [115, 406] on button "Add Item" at bounding box center [92, 411] width 73 height 20
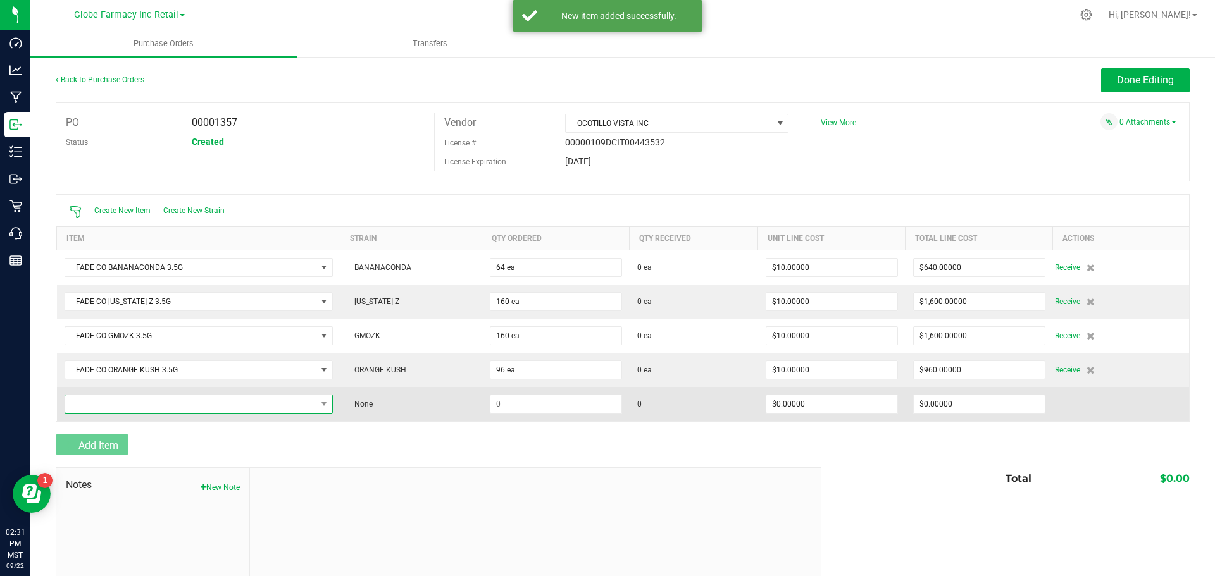
click at [113, 403] on span "NO DATA FOUND" at bounding box center [190, 405] width 251 height 18
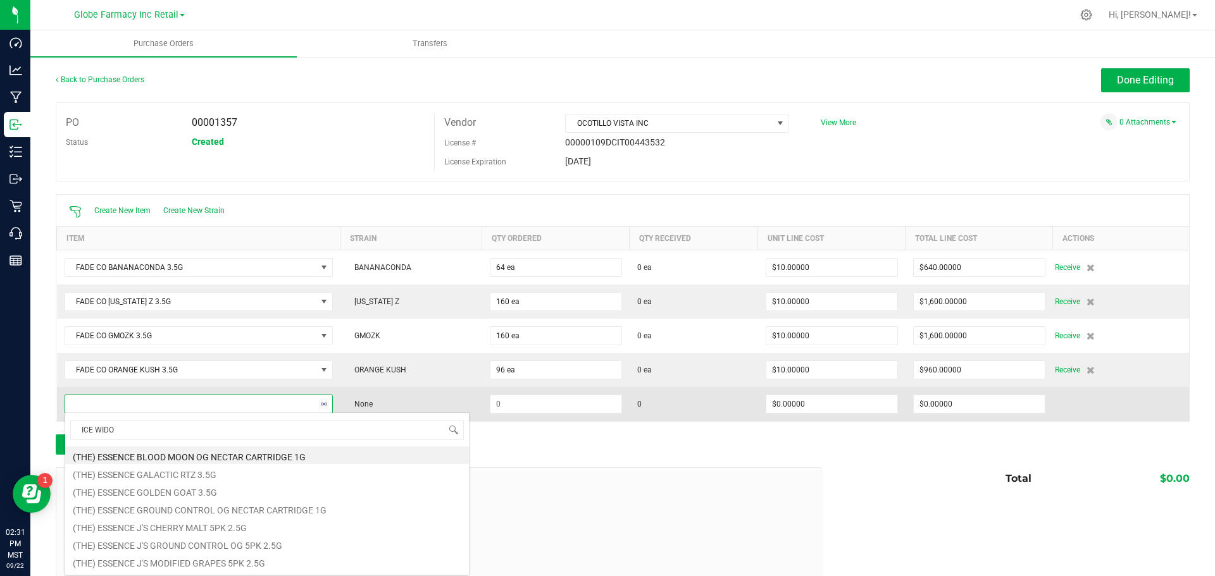
type input "ICE WIDOW"
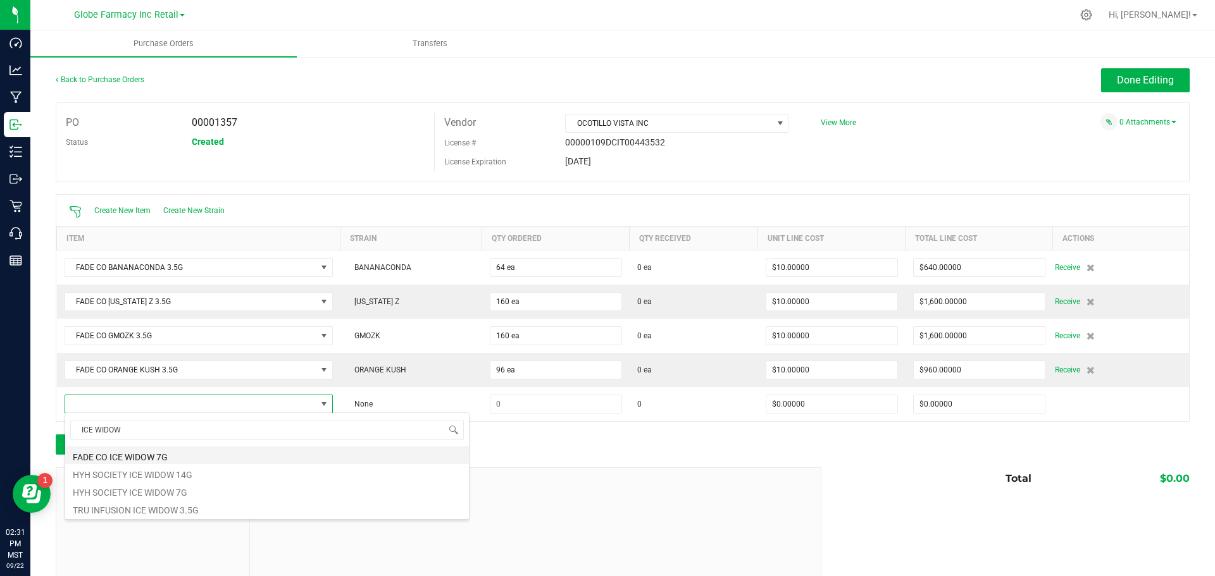
click at [147, 456] on li "FADE CO ICE WIDOW 7G" at bounding box center [267, 456] width 404 height 18
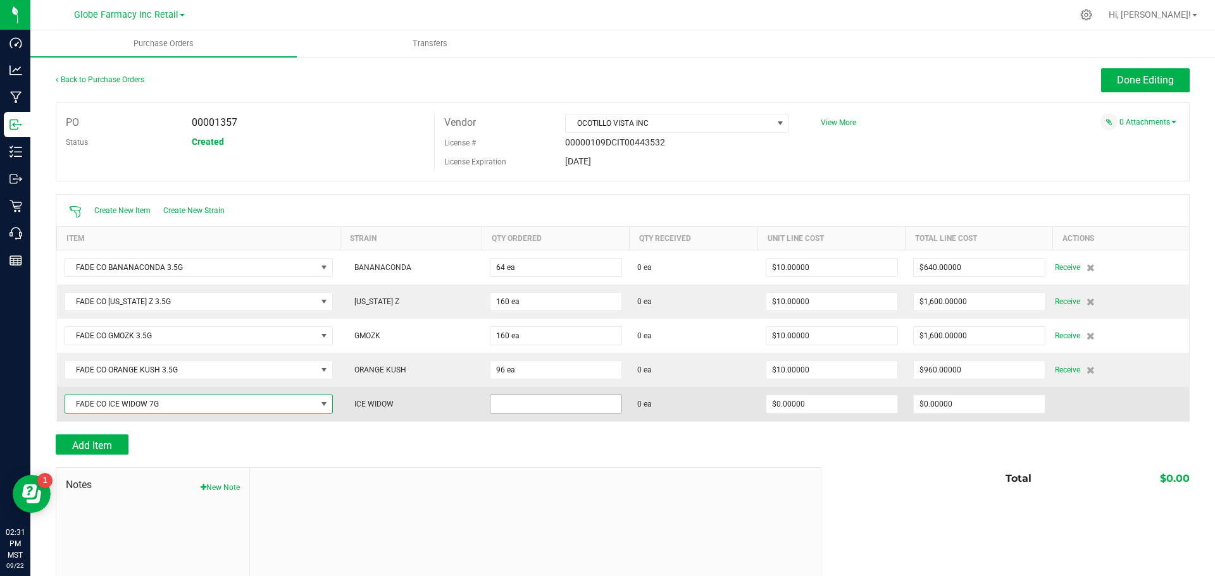
click at [562, 401] on input at bounding box center [555, 405] width 131 height 18
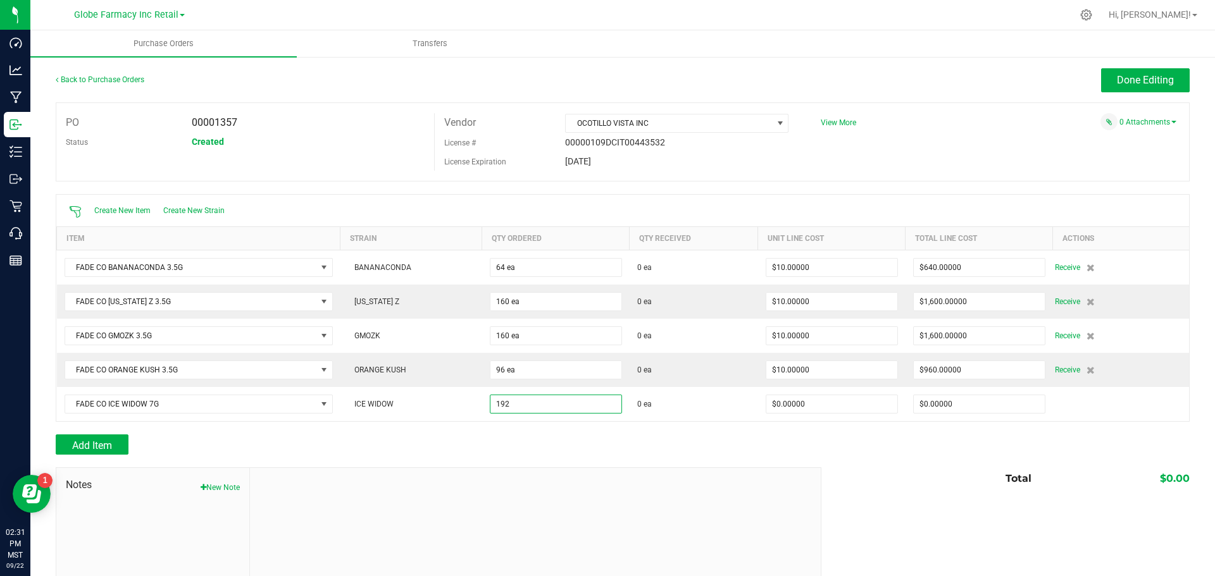
type input "192 ea"
click at [682, 468] on div at bounding box center [535, 553] width 571 height 170
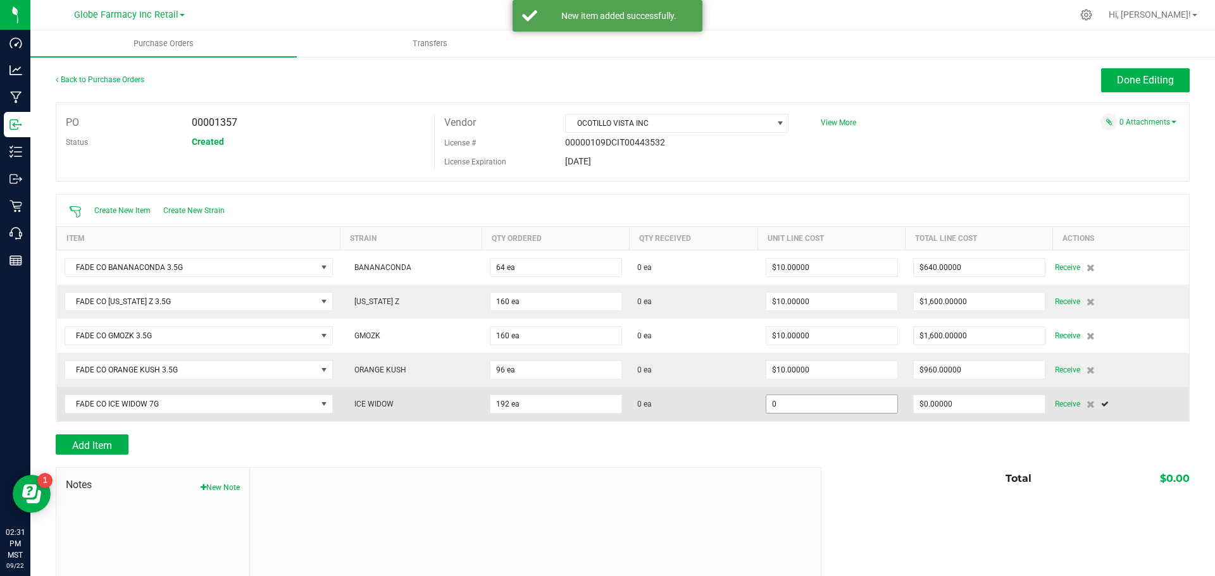
click at [810, 407] on input "0" at bounding box center [831, 405] width 131 height 18
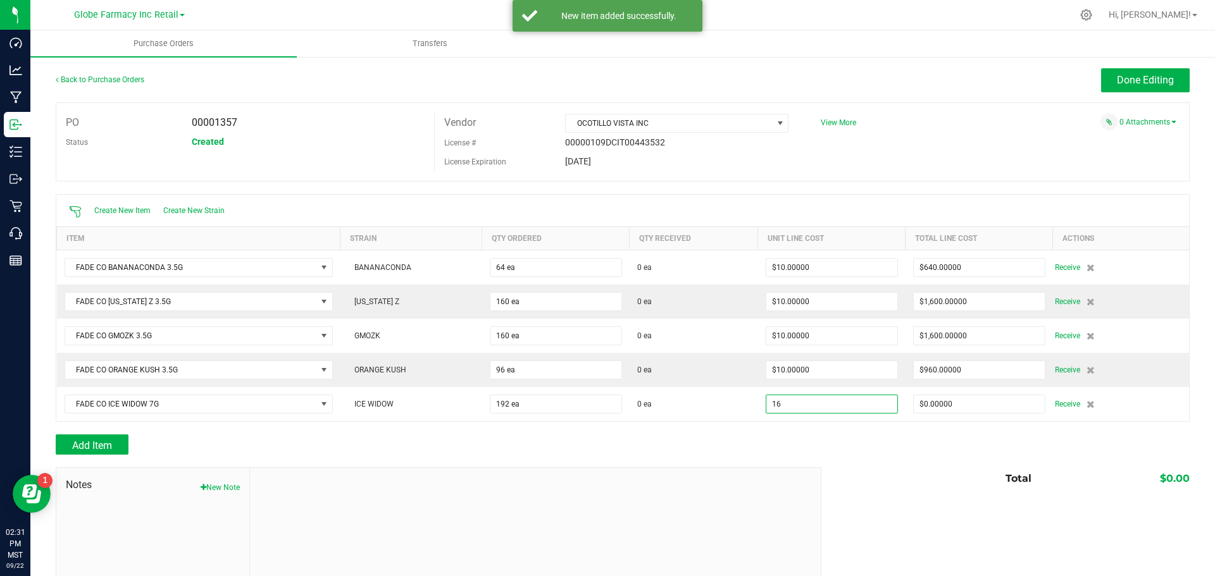
type input "$16.00000"
drag, startPoint x: 685, startPoint y: 505, endPoint x: 687, endPoint y: 497, distance: 8.0
click at [685, 504] on div at bounding box center [535, 553] width 571 height 170
type input "192"
type input "$3,072.00000"
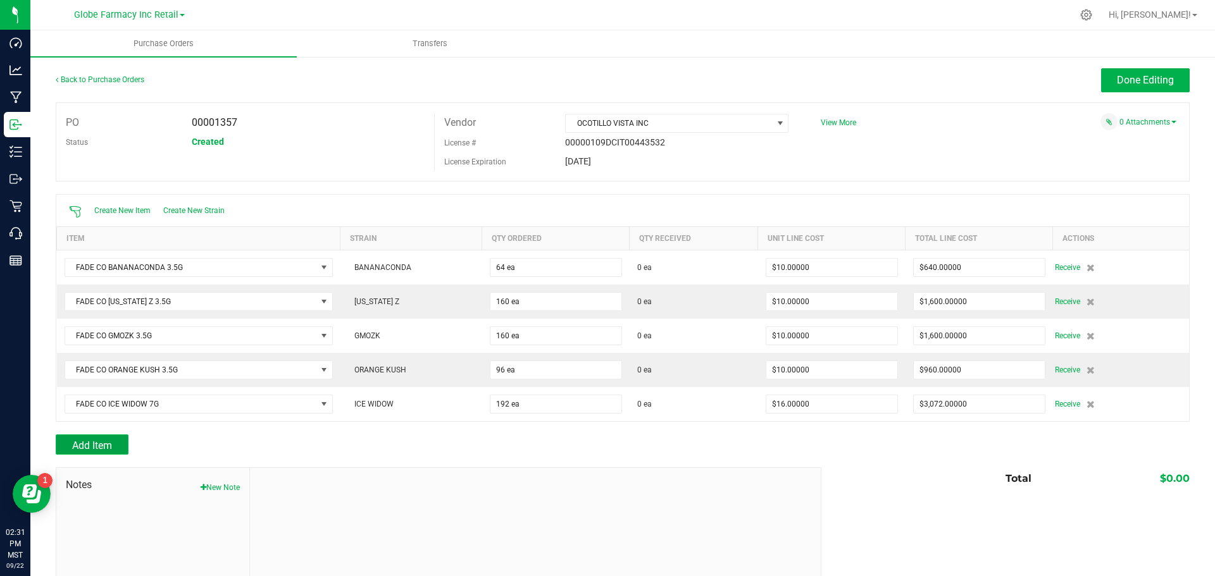
click at [105, 451] on button "Add Item" at bounding box center [92, 445] width 73 height 20
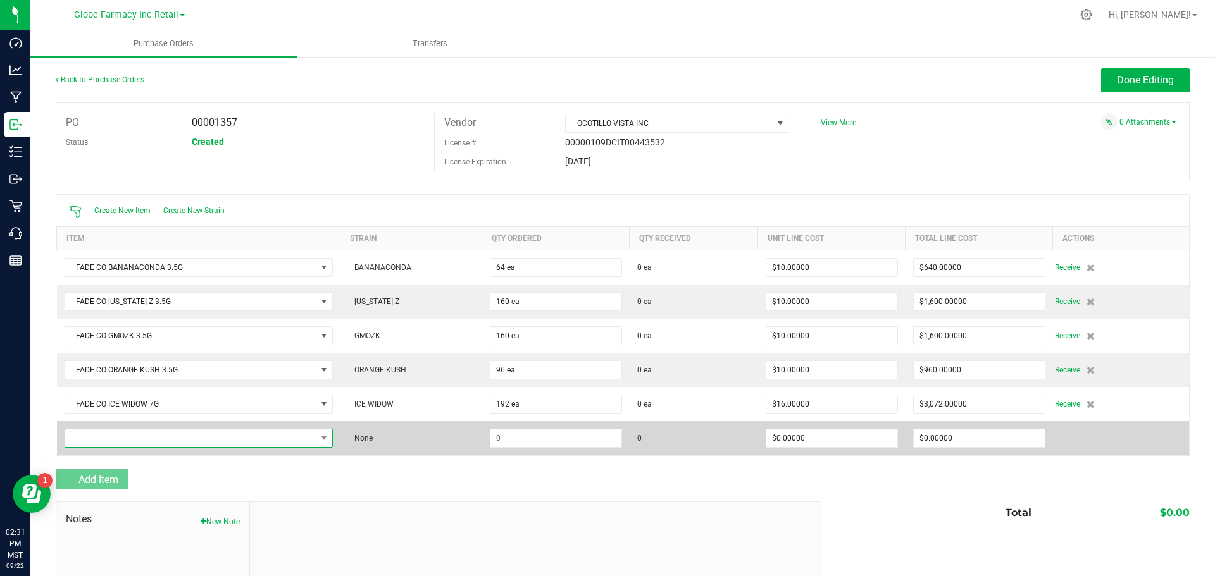
click at [104, 439] on span "NO DATA FOUND" at bounding box center [190, 439] width 251 height 18
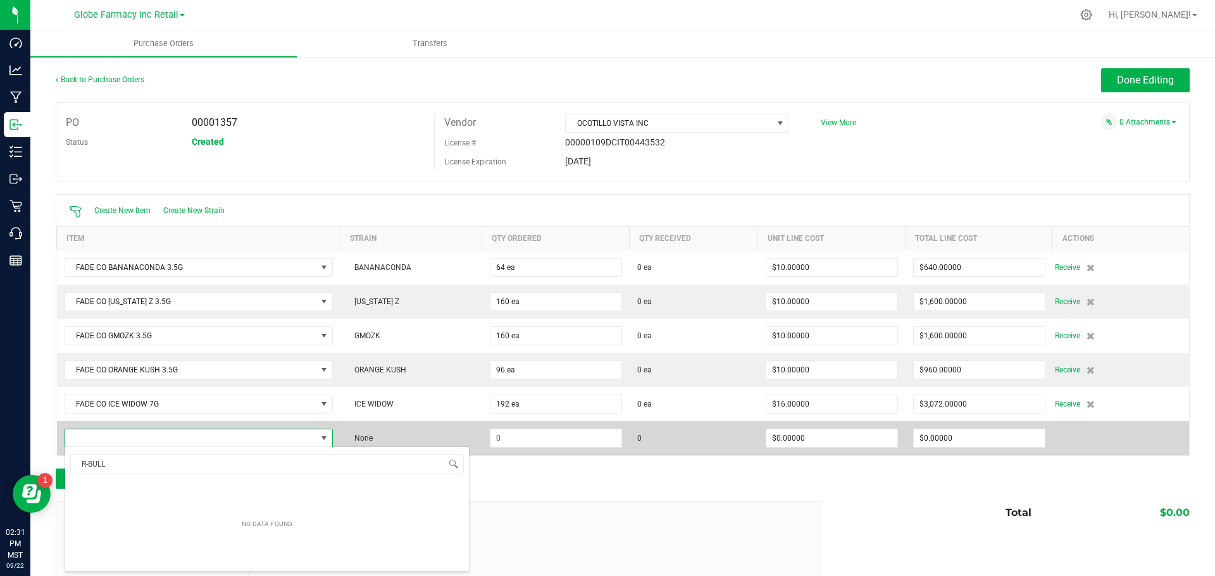
type input "R-BULLZ"
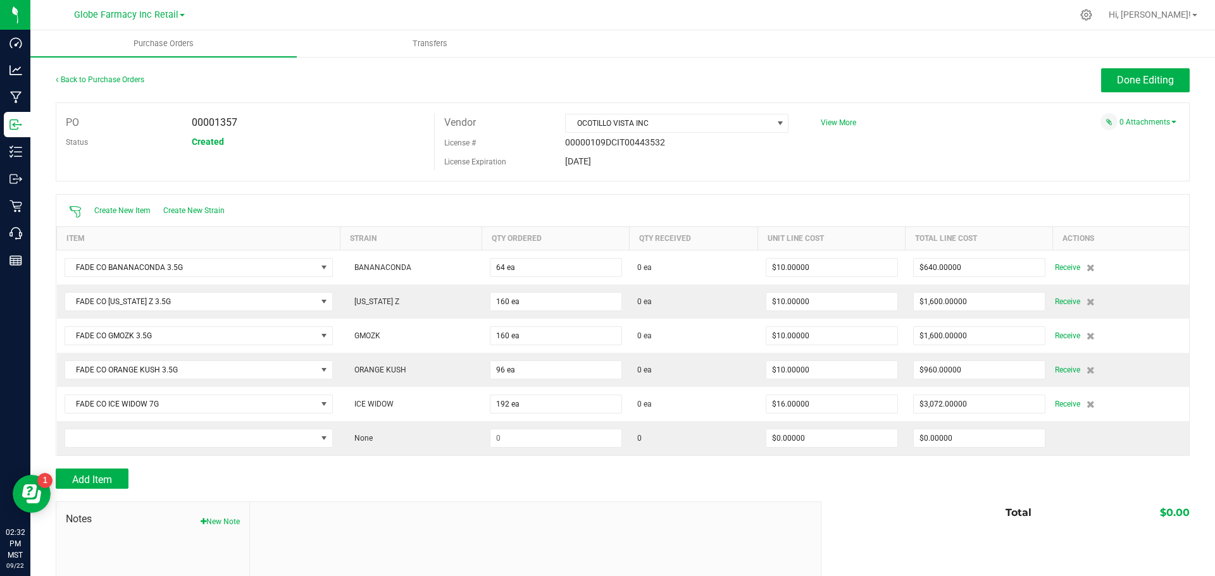
click at [527, 477] on div "Add Item" at bounding box center [434, 479] width 756 height 20
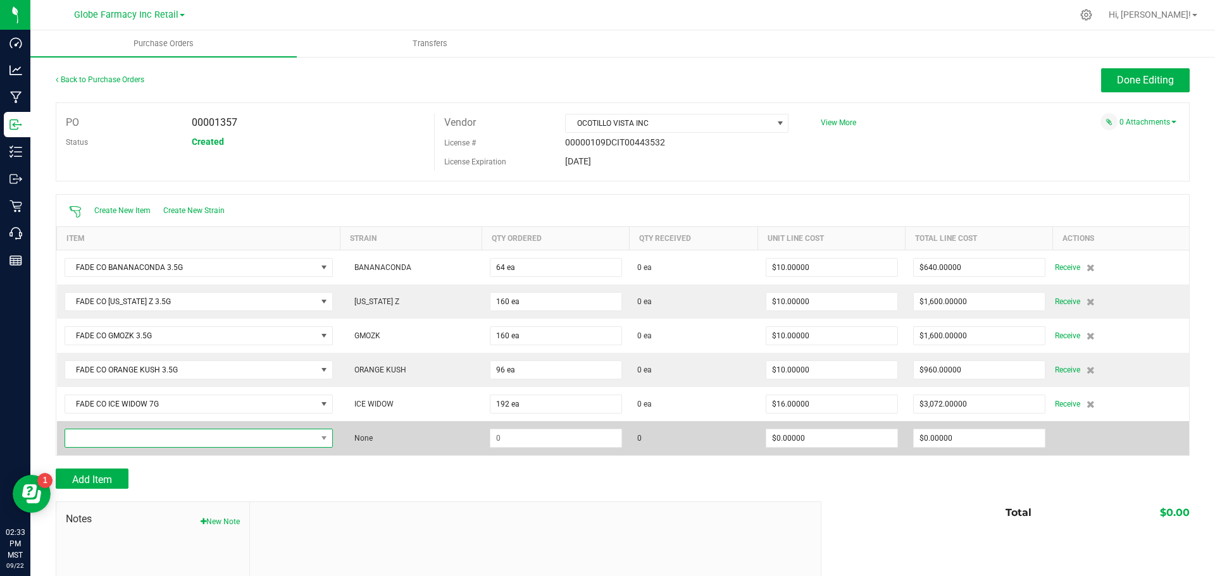
click at [260, 443] on span "NO DATA FOUND" at bounding box center [190, 439] width 251 height 18
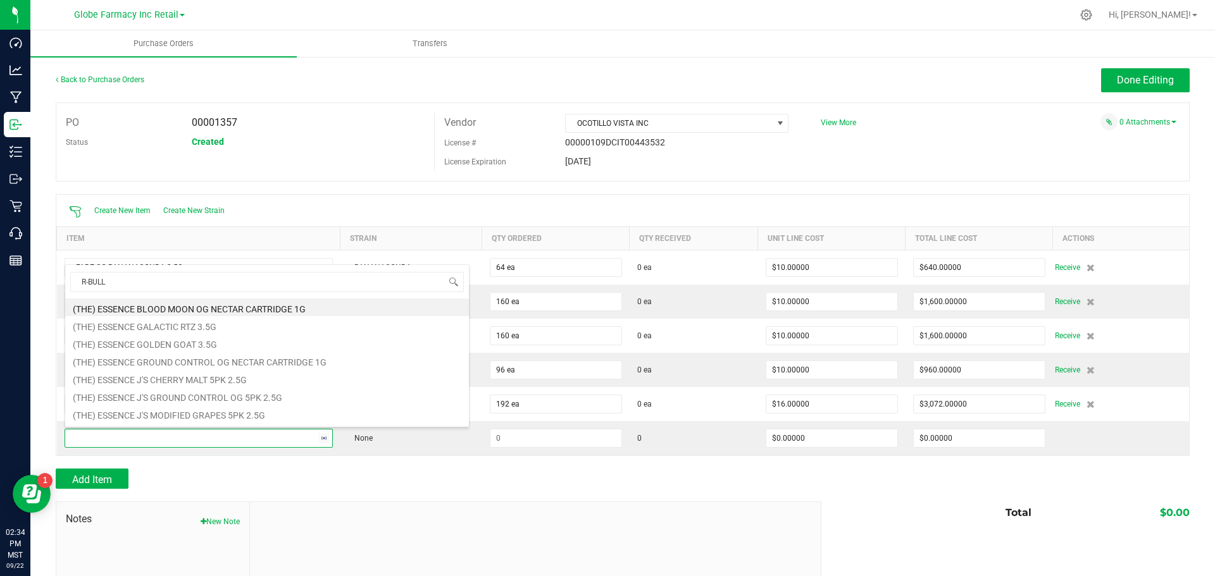
type input "R-BULLZ"
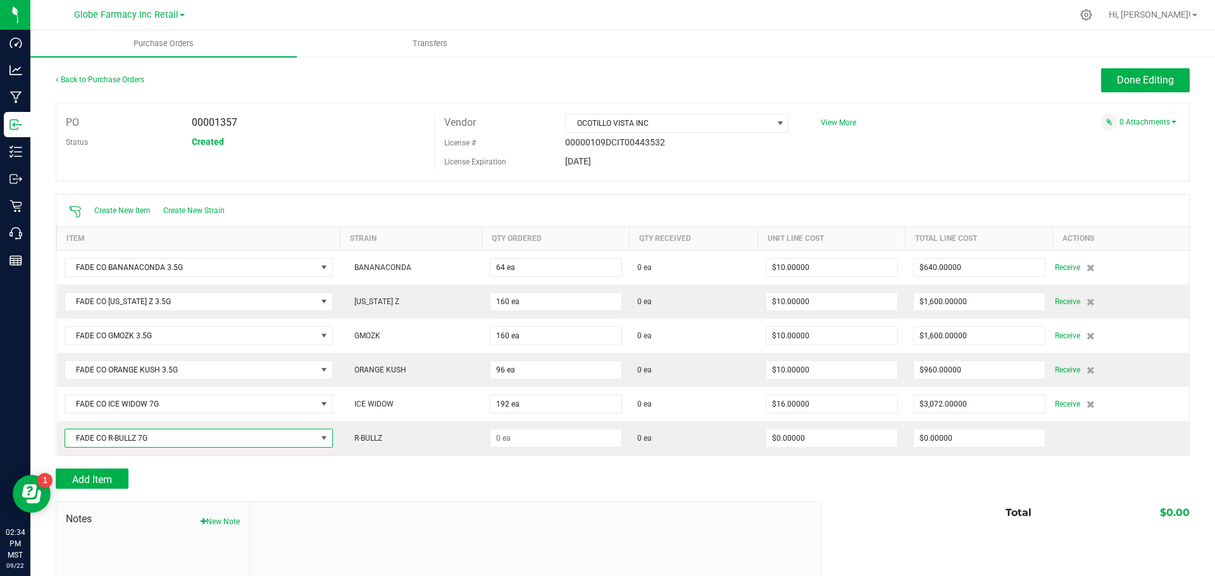
click at [622, 530] on div at bounding box center [535, 587] width 571 height 170
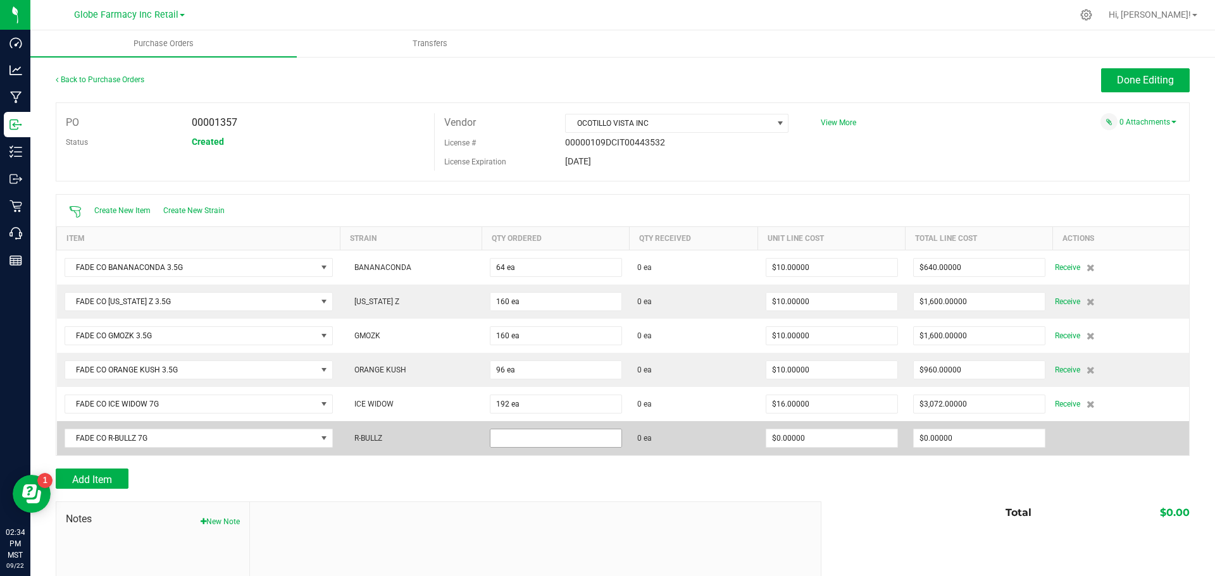
click at [545, 430] on input at bounding box center [555, 439] width 131 height 18
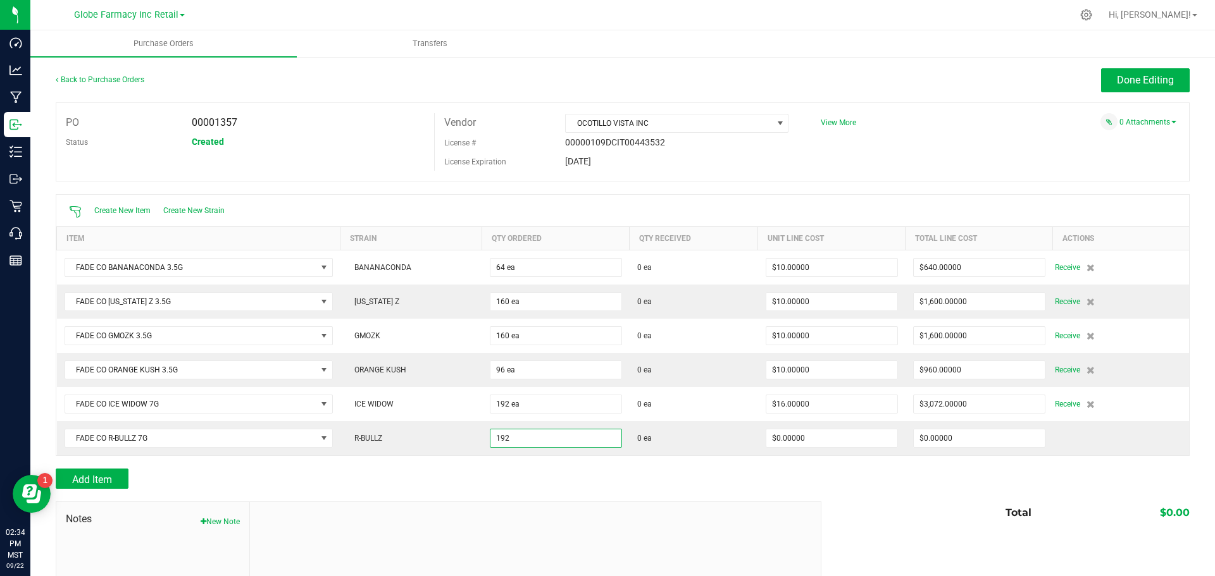
type input "192 ea"
click at [669, 497] on div at bounding box center [623, 495] width 1134 height 13
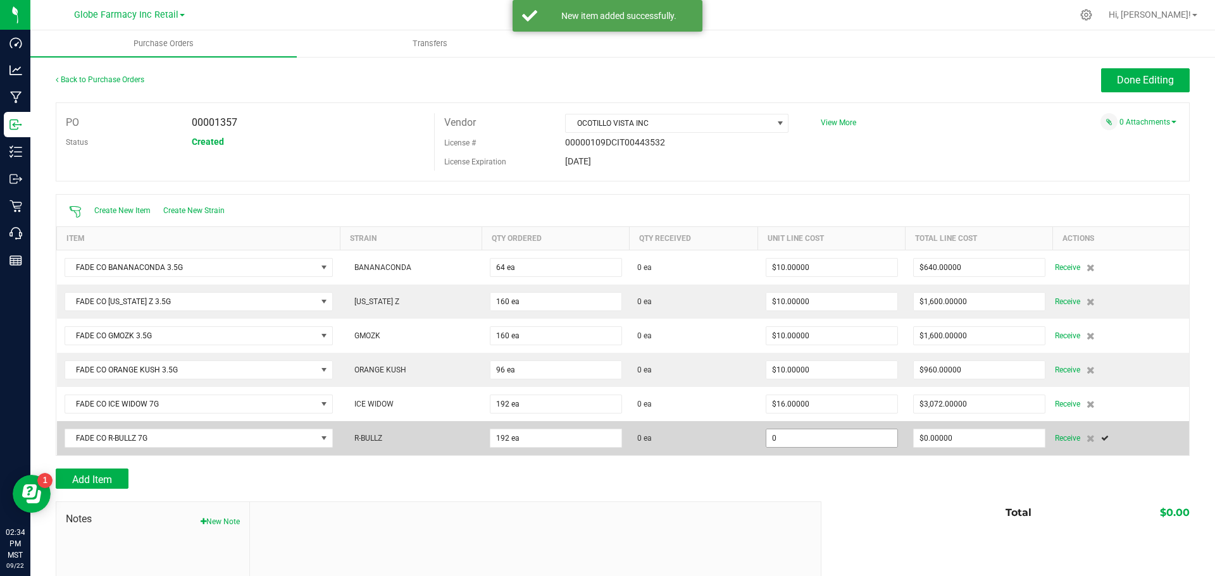
click at [780, 430] on input "0" at bounding box center [831, 439] width 131 height 18
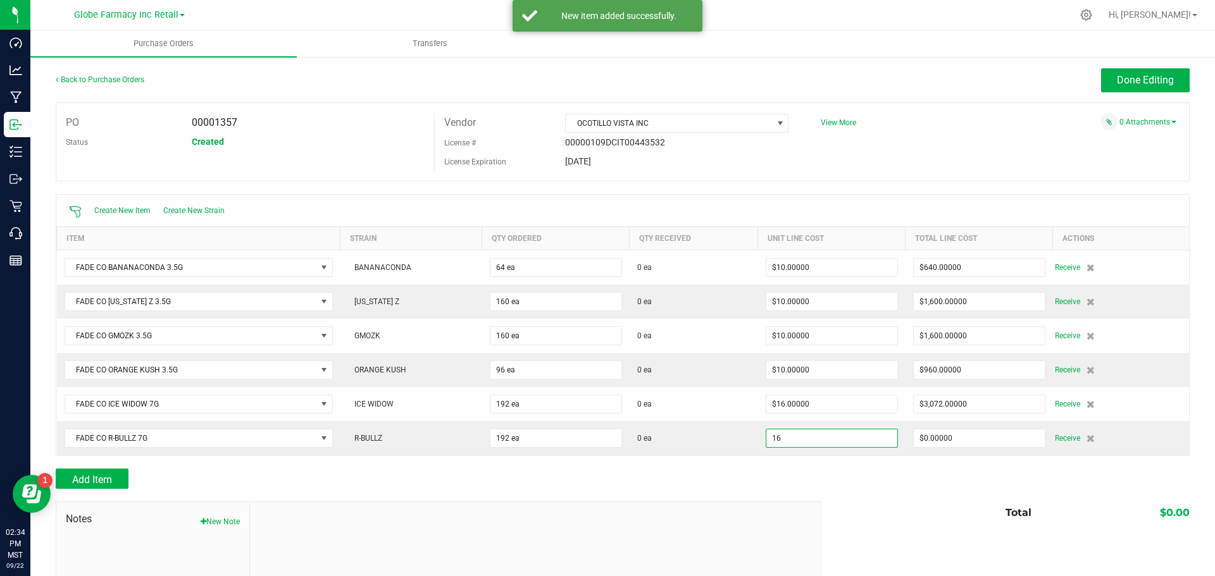
type input "$16.00000"
click at [689, 469] on div "Add Item" at bounding box center [434, 479] width 756 height 20
type input "192"
type input "$3,072.00000"
click at [108, 470] on div "Back to Purchase Orders Done Editing PO 00001357 Status Created Vendor OCOTILLO…" at bounding box center [623, 370] width 1134 height 604
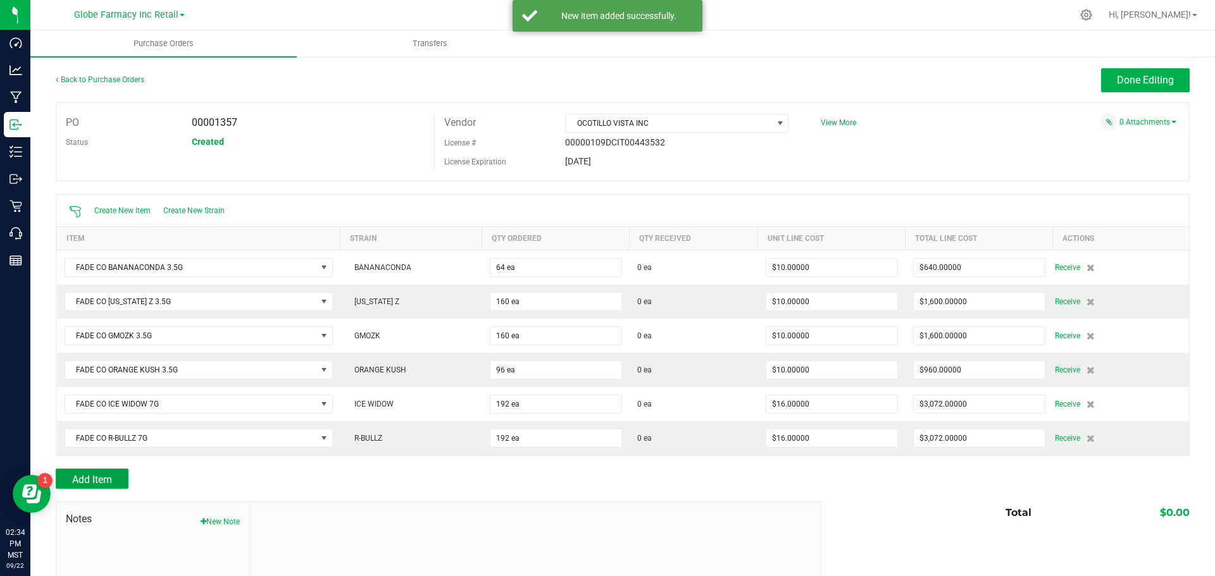
click at [108, 470] on button "Add Item" at bounding box center [92, 479] width 73 height 20
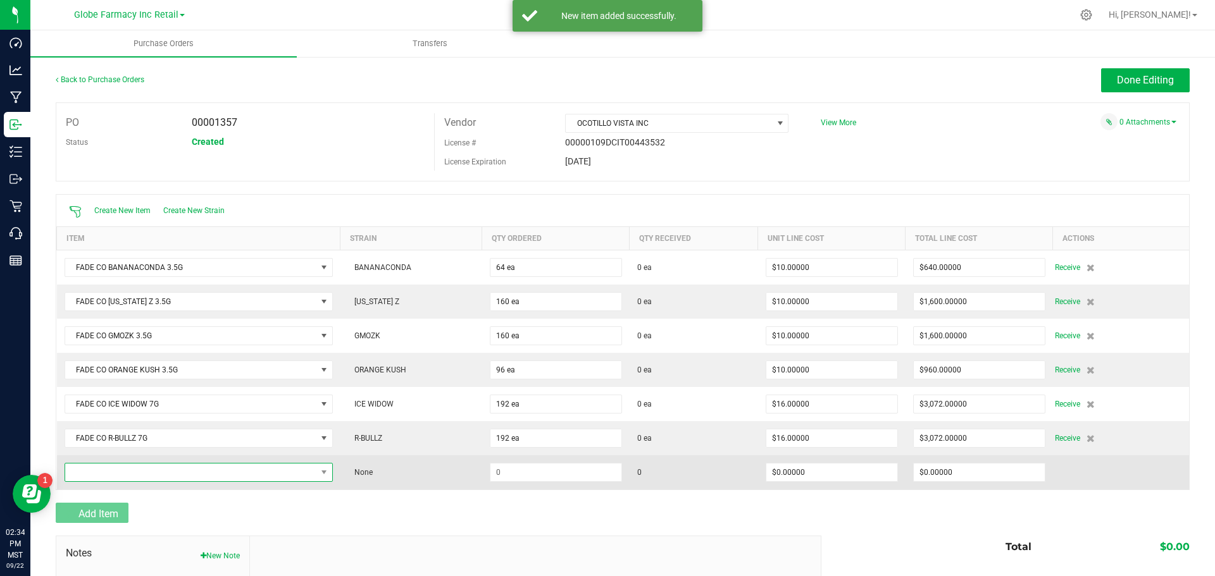
click at [107, 470] on span "NO DATA FOUND" at bounding box center [190, 473] width 251 height 18
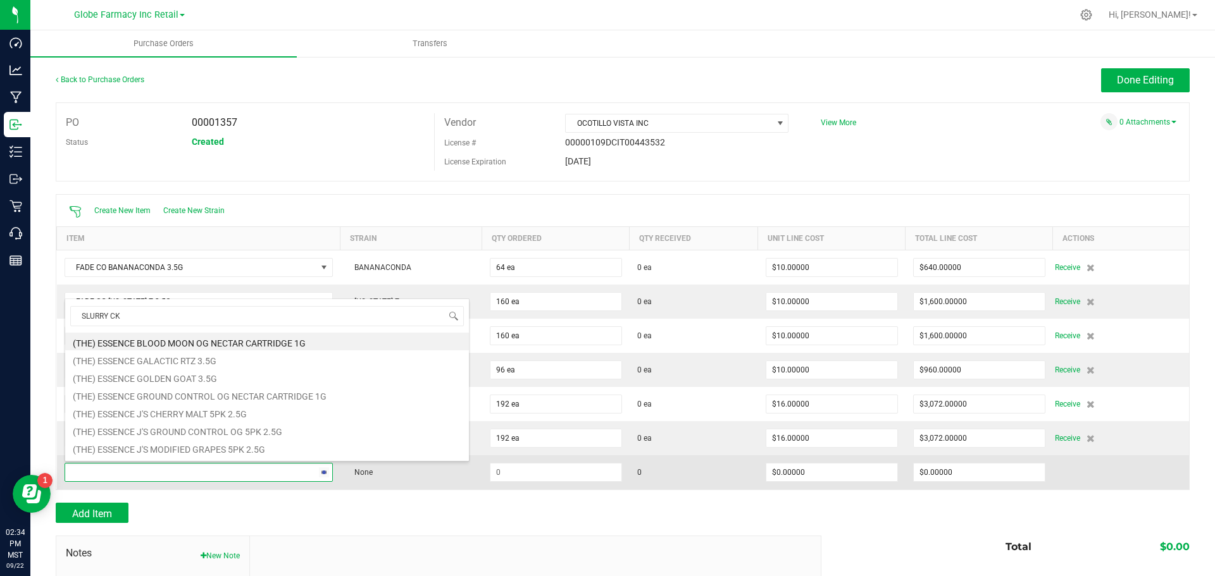
type input "SLURRY CKE"
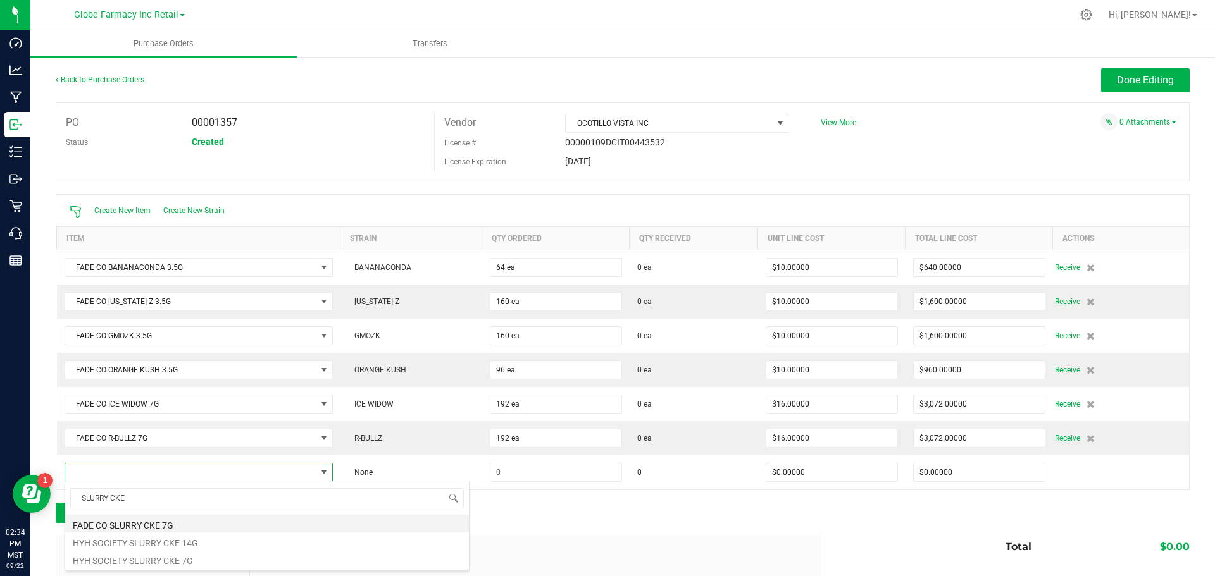
click at [156, 527] on li "FADE CO SLURRY CKE 7G" at bounding box center [267, 524] width 404 height 18
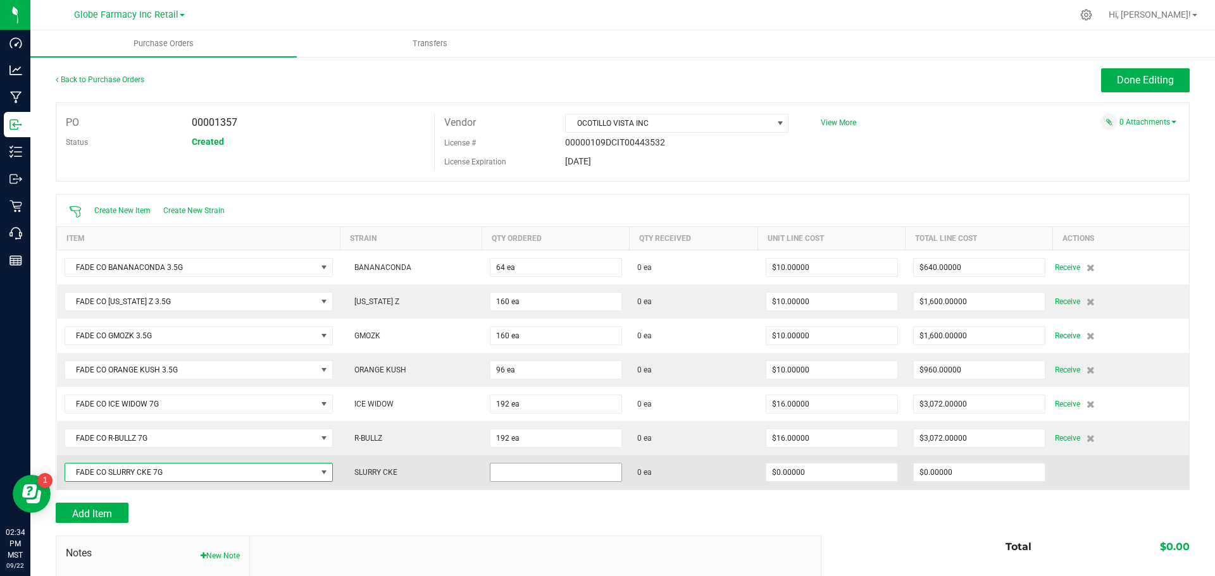
click at [539, 466] on input at bounding box center [555, 473] width 131 height 18
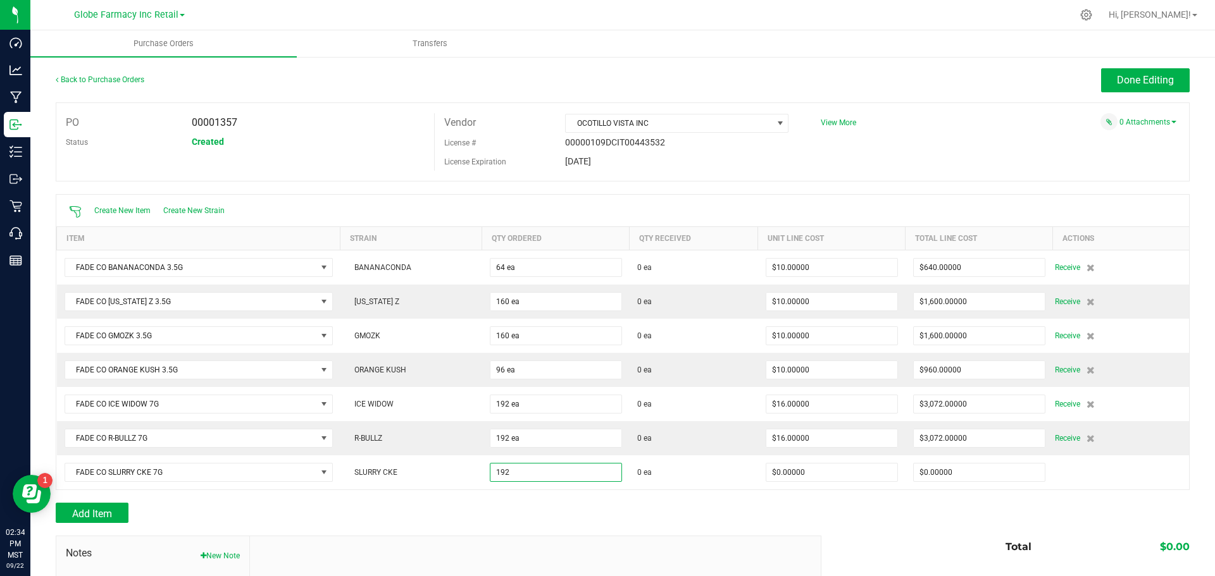
type input "192 ea"
click at [617, 503] on div "Add Item" at bounding box center [434, 513] width 756 height 20
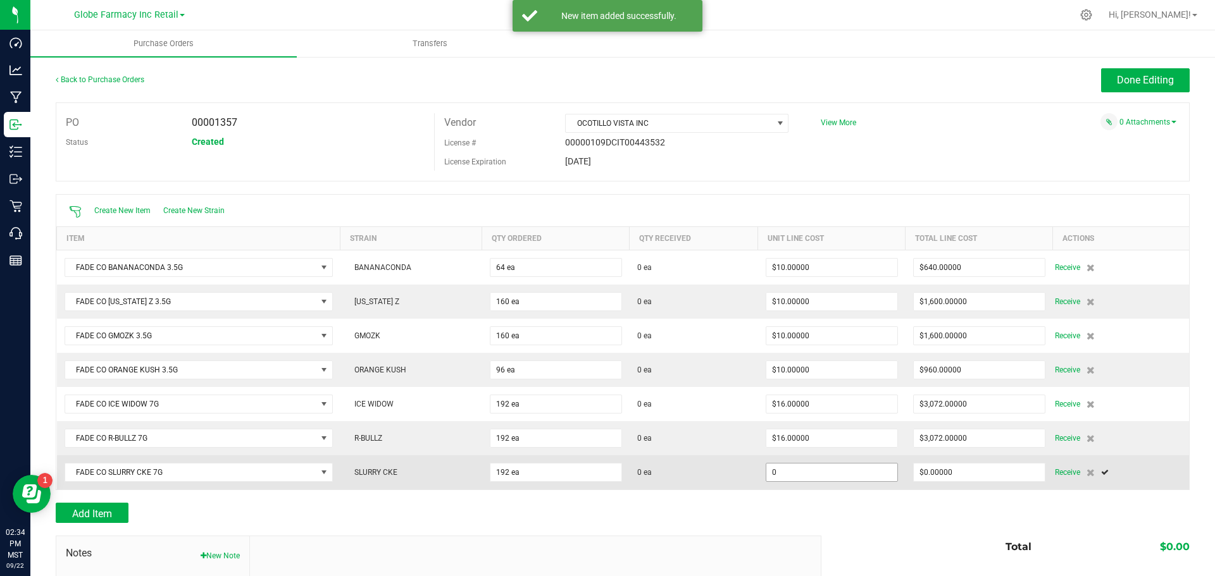
click at [816, 474] on input "0" at bounding box center [831, 473] width 131 height 18
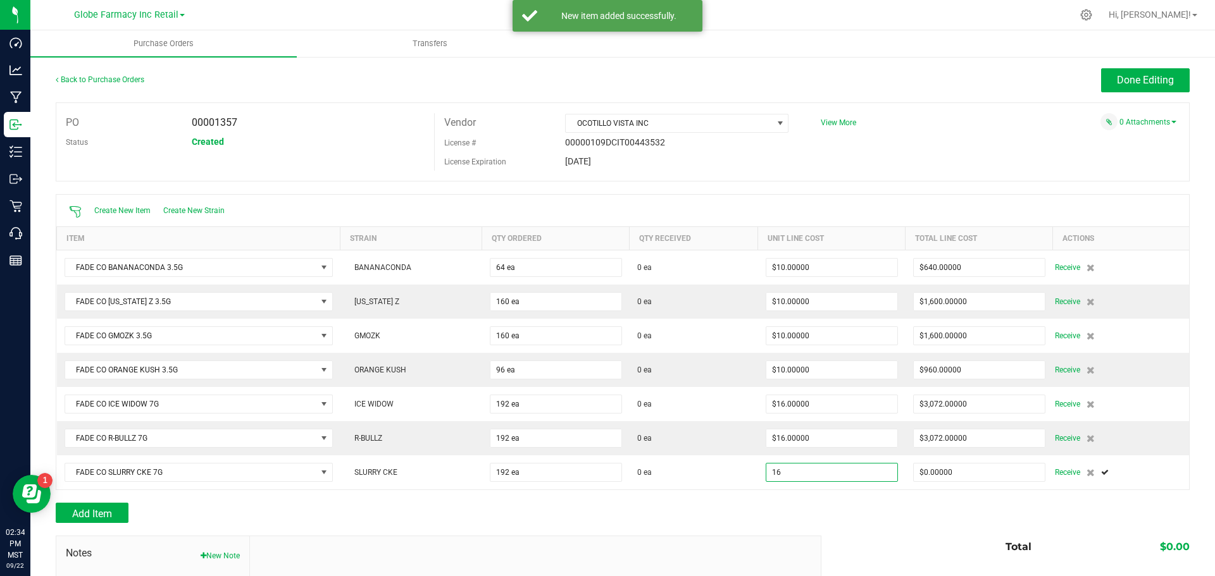
type input "$16.00000"
click at [925, 524] on div at bounding box center [623, 529] width 1134 height 13
type input "192"
type input "$3,072.00000"
click at [825, 122] on span "View More" at bounding box center [838, 122] width 35 height 9
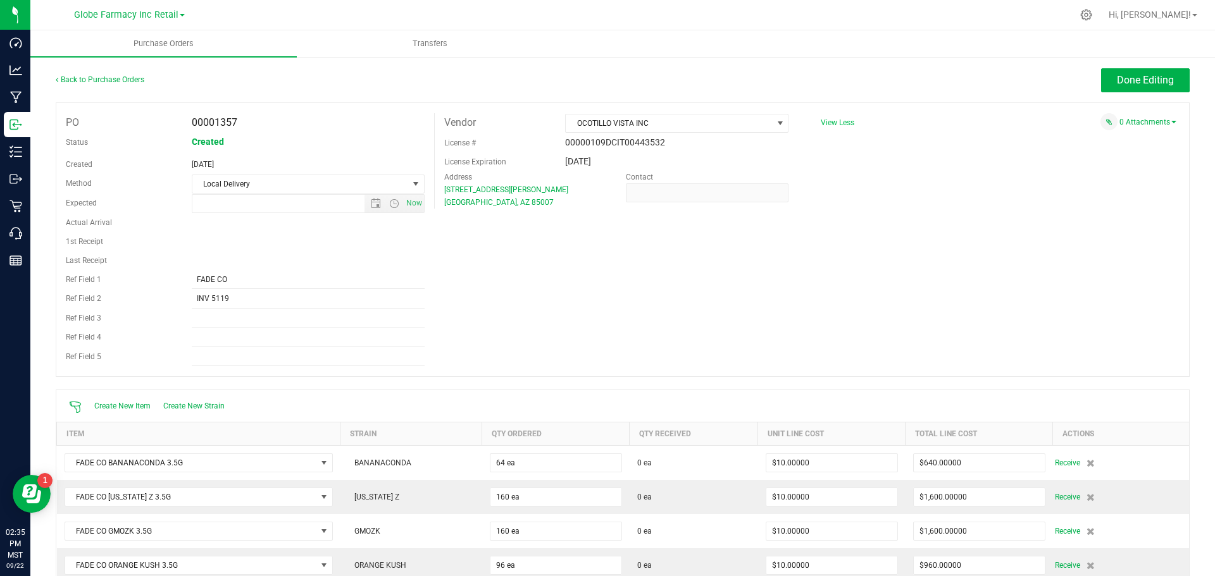
type input "9/22/2025 2:24 PM"
click at [892, 366] on div "PO 00001357 Status Created Created Sep 22, 2025 Method Local Delivery Select Me…" at bounding box center [623, 240] width 1134 height 275
click at [1150, 122] on link "0 Attachments" at bounding box center [1147, 122] width 57 height 9
click at [1125, 144] on button "Attach new document" at bounding box center [1135, 139] width 83 height 11
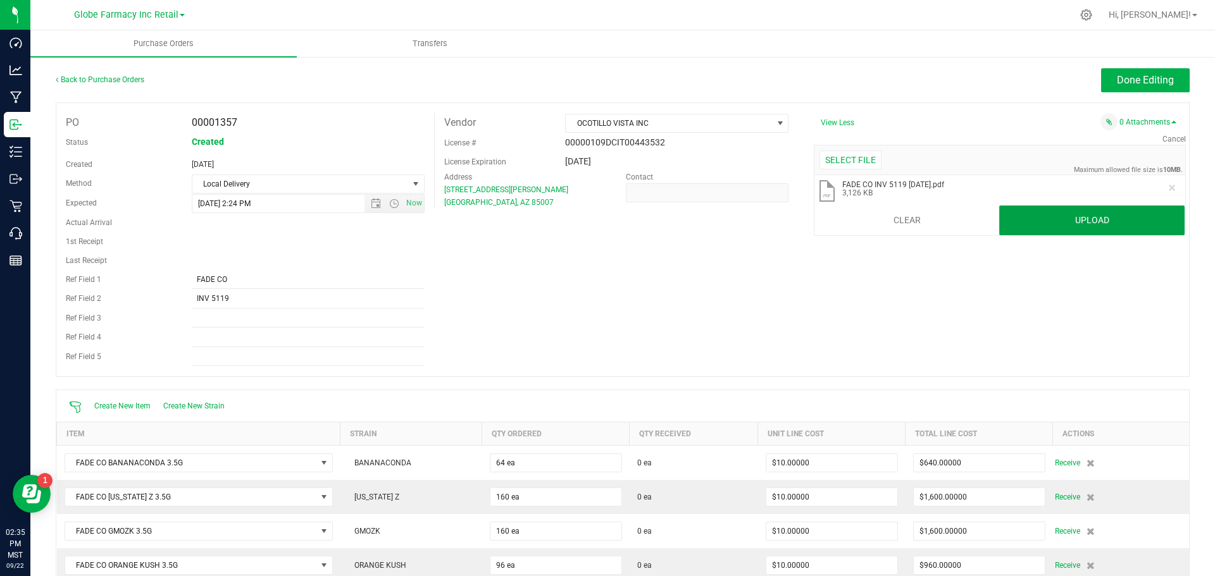
click at [1032, 211] on button "Upload" at bounding box center [1091, 221] width 185 height 30
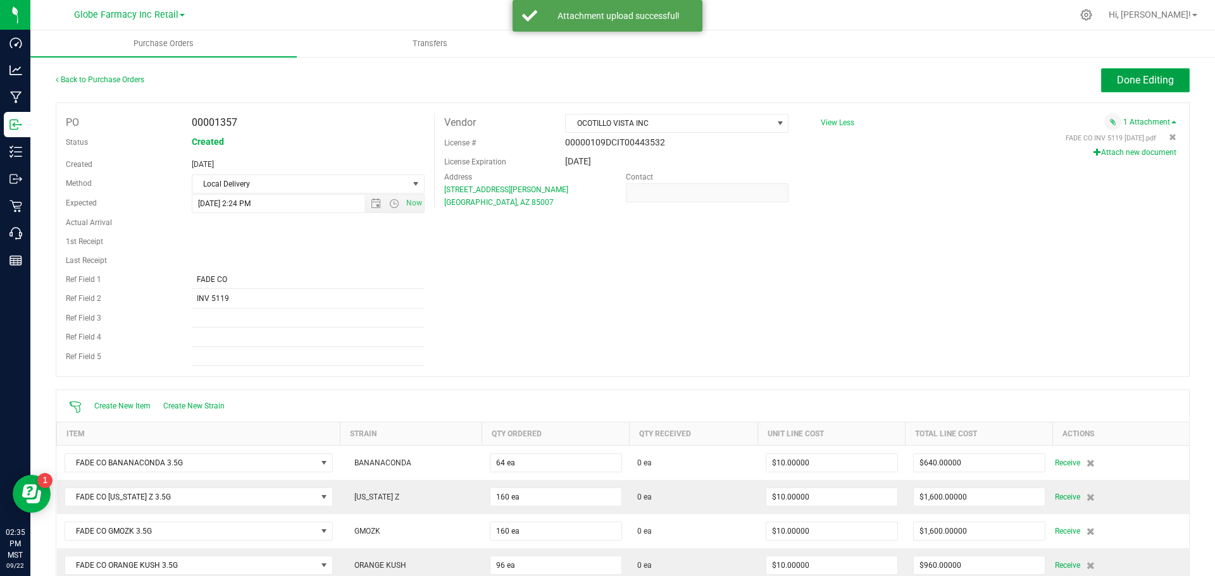
click at [1121, 75] on span "Done Editing" at bounding box center [1145, 80] width 57 height 12
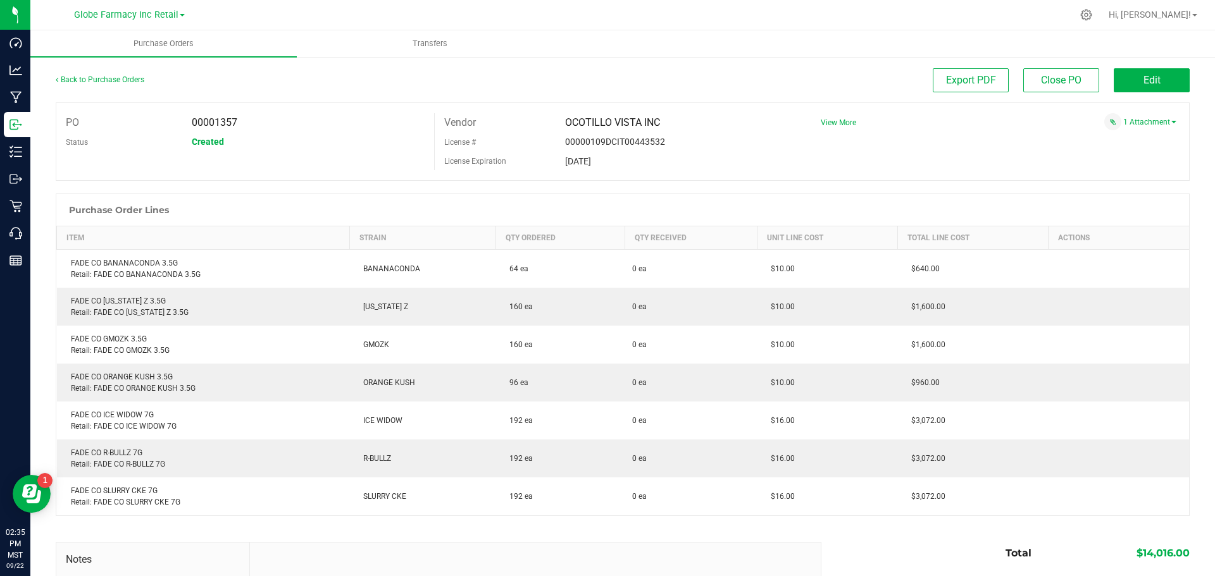
drag, startPoint x: 844, startPoint y: 180, endPoint x: 843, endPoint y: 203, distance: 22.2
click at [843, 197] on div "Back to Purchase Orders Export PDF Close PO Edit PO 00001357 Status Created Ven…" at bounding box center [623, 390] width 1134 height 645
click at [842, 194] on div "Purchase Order Lines Item Strain Qty Ordered Qty Received Unit Line Cost Total …" at bounding box center [623, 355] width 1134 height 323
drag, startPoint x: 216, startPoint y: 209, endPoint x: 231, endPoint y: 209, distance: 15.2
click at [216, 209] on div "Purchase Order Lines" at bounding box center [622, 210] width 1133 height 32
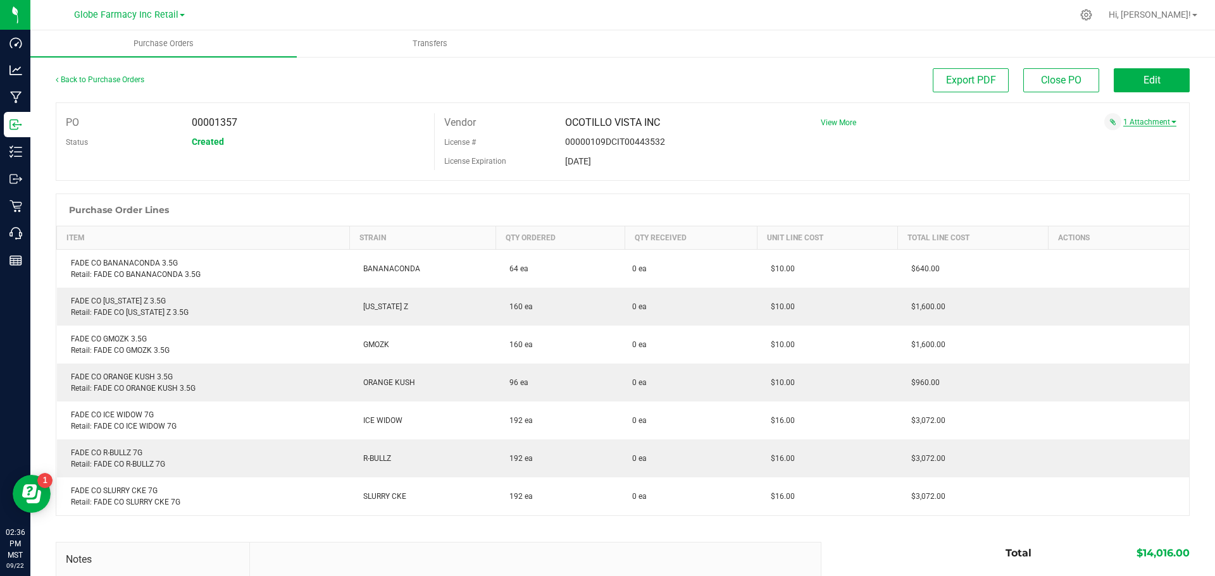
click at [1137, 122] on link "1 Attachment" at bounding box center [1149, 122] width 53 height 9
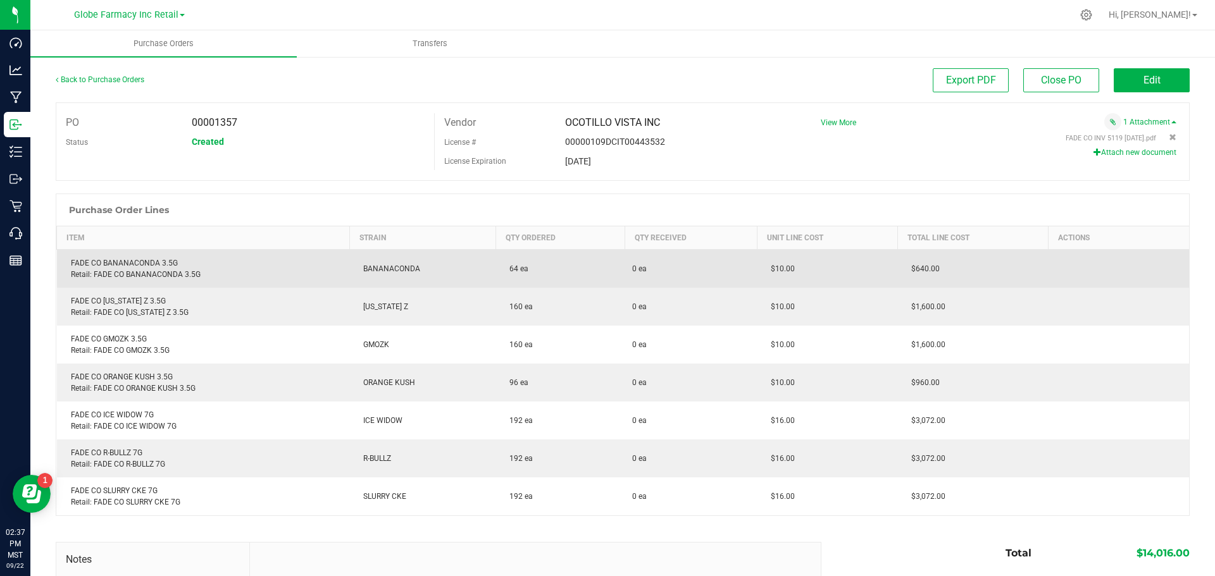
click at [109, 259] on div "FADE CO BANANACONDA 3.5G Retail: FADE CO BANANACONDA 3.5G" at bounding box center [204, 269] width 278 height 23
copy div "FADE CO BANANACONDA 3.5G"
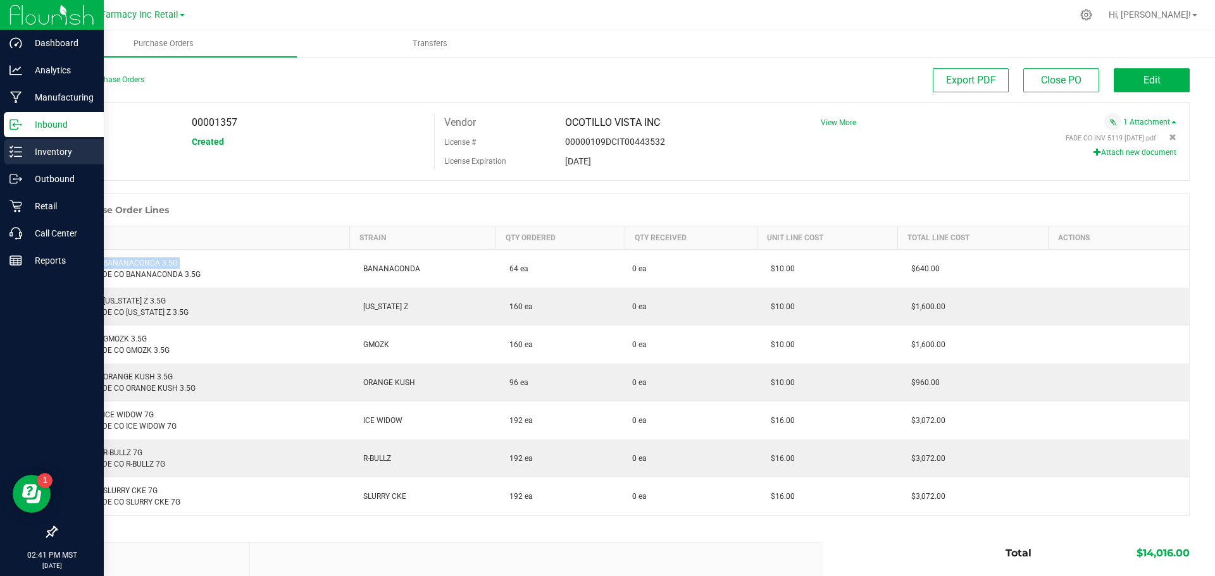
click at [26, 149] on p "Inventory" at bounding box center [60, 151] width 76 height 15
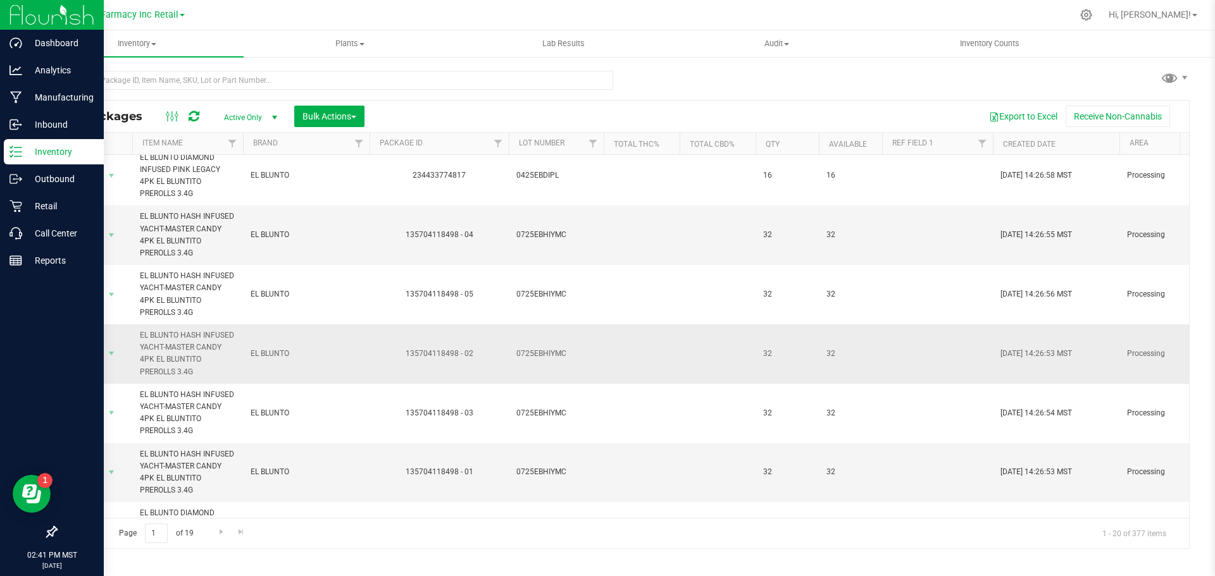
scroll to position [736, 0]
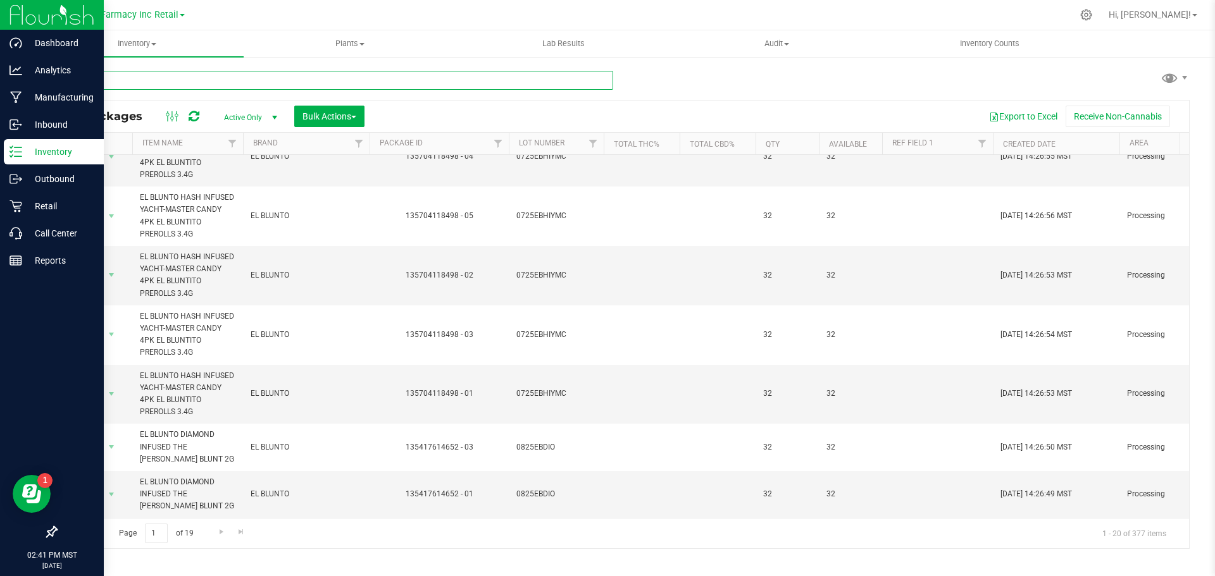
click at [170, 82] on input "text" at bounding box center [335, 80] width 558 height 19
type input "ABUNDANT"
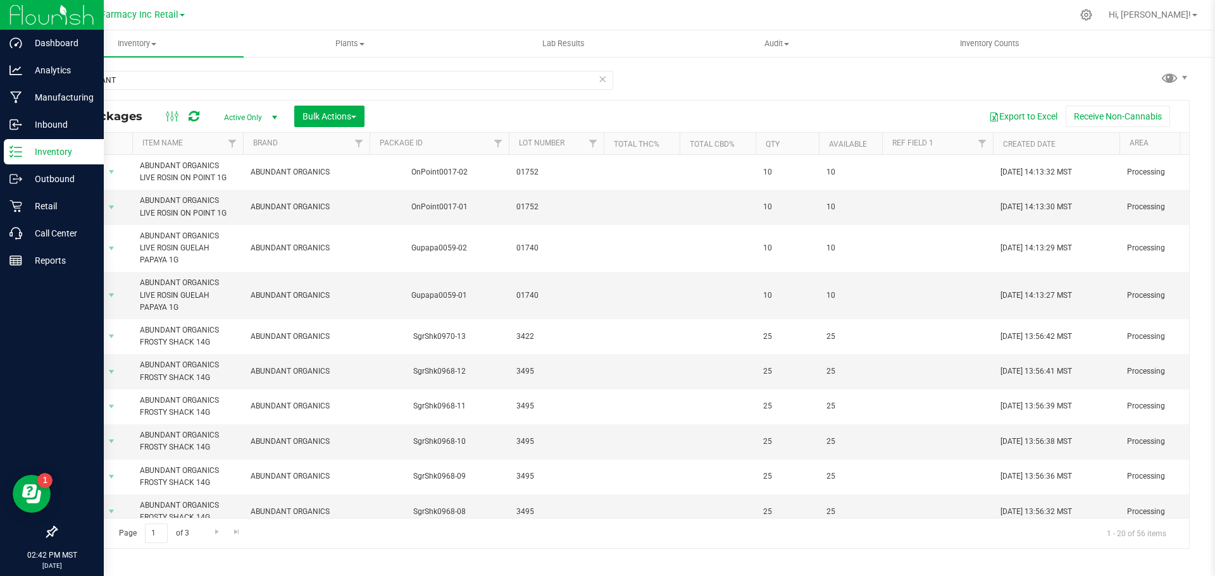
click at [526, 171] on span "01752" at bounding box center [556, 172] width 80 height 12
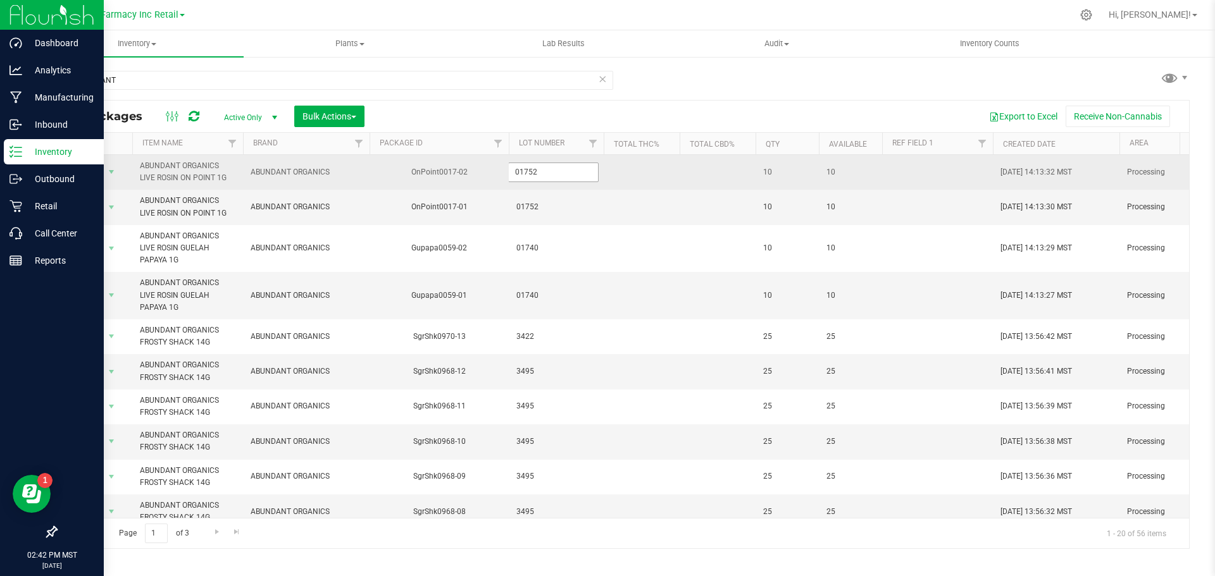
click at [525, 171] on input "01752" at bounding box center [553, 173] width 90 height 20
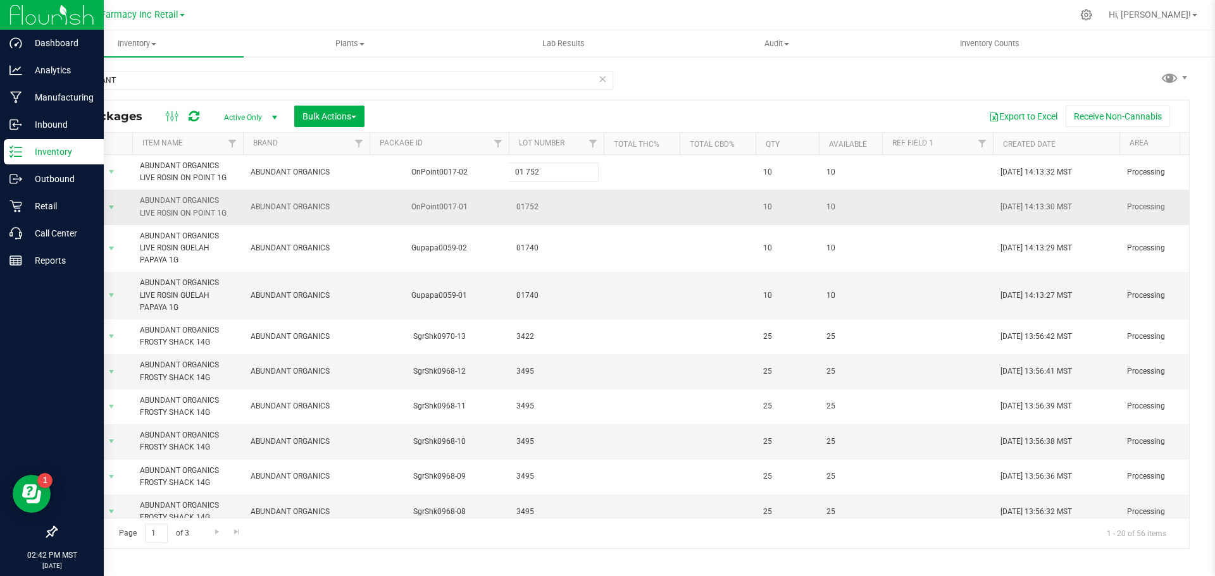
type input "01 752"
click at [518, 208] on div "All Packages Active Only Active Only Lab Samples Locked All Bulk Actions Add to…" at bounding box center [623, 324] width 1134 height 449
click at [522, 208] on span "01752" at bounding box center [556, 207] width 80 height 12
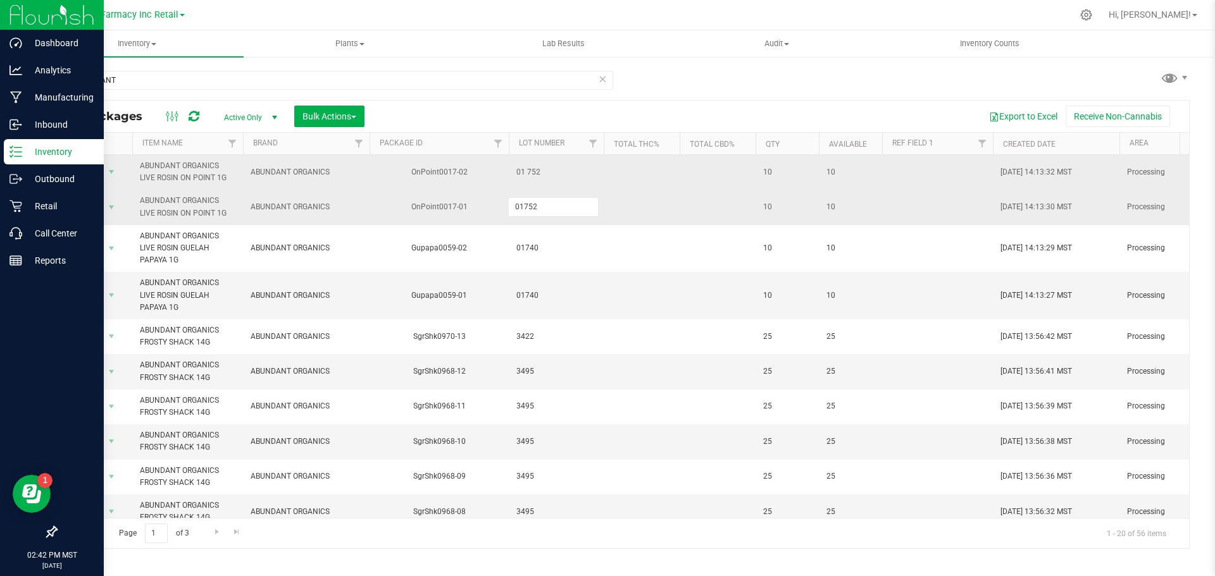
click at [527, 176] on span "01 752" at bounding box center [556, 172] width 80 height 12
click at [527, 176] on input "01 752" at bounding box center [553, 173] width 90 height 20
click at [525, 171] on input "01 752" at bounding box center [553, 173] width 90 height 20
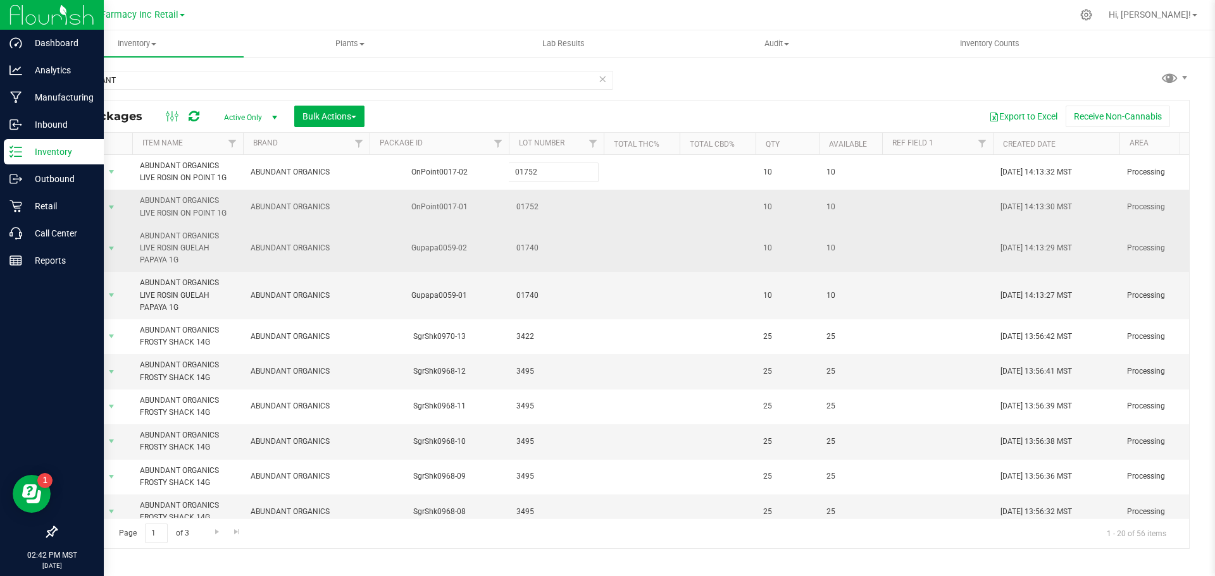
type input "01752"
click at [549, 227] on div "All Packages Active Only Active Only Lab Samples Locked All Bulk Actions Add to…" at bounding box center [623, 324] width 1134 height 449
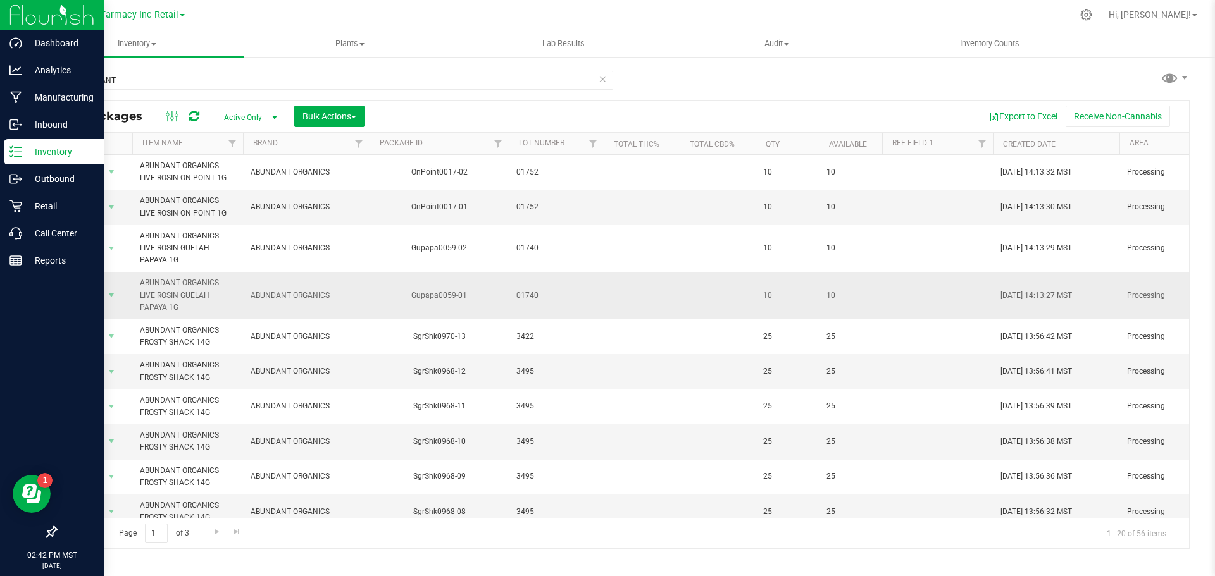
click at [528, 296] on span "01740" at bounding box center [556, 296] width 80 height 12
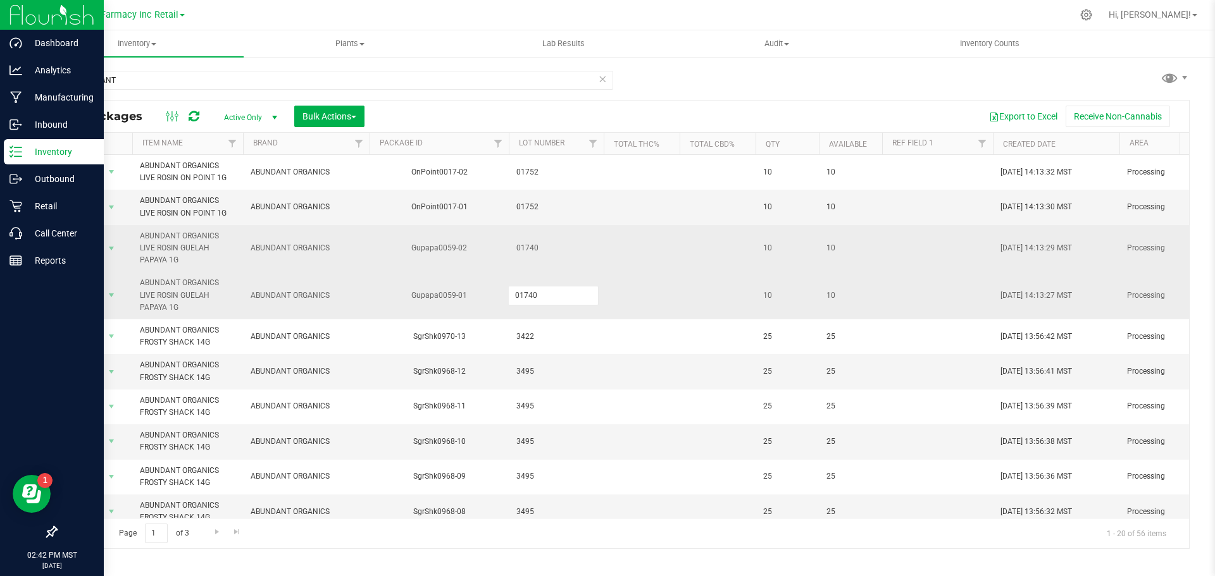
click at [526, 251] on span "01740" at bounding box center [556, 248] width 80 height 12
click at [525, 249] on input "01740" at bounding box center [553, 249] width 90 height 20
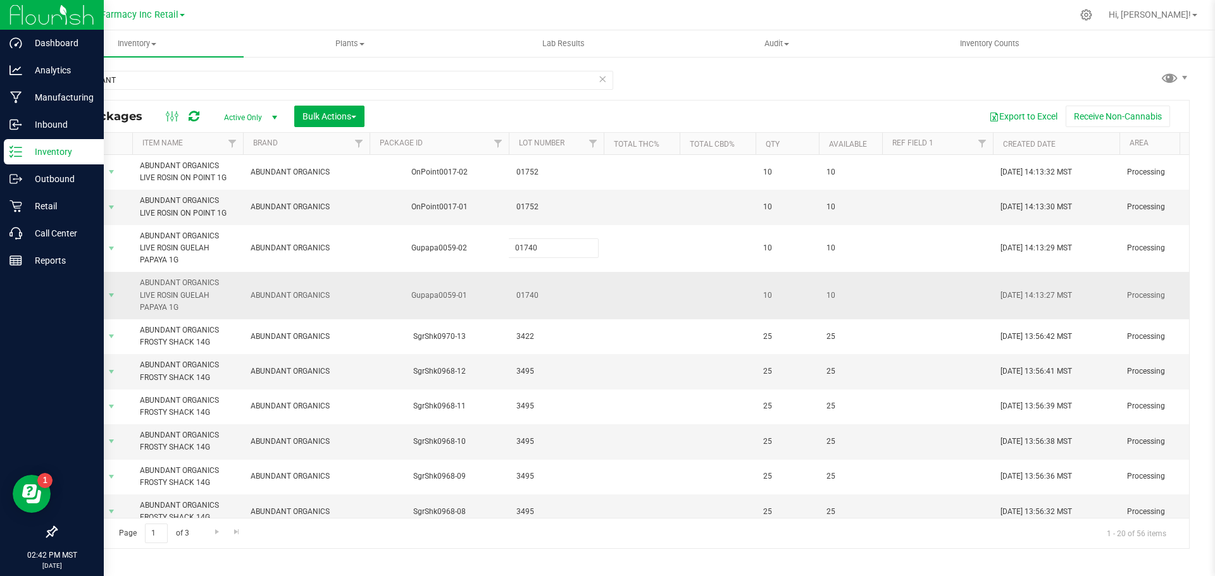
type input "01 740"
click at [523, 285] on div "All Packages Active Only Active Only Lab Samples Locked All Bulk Actions Add to…" at bounding box center [623, 324] width 1134 height 449
drag, startPoint x: 523, startPoint y: 285, endPoint x: 524, endPoint y: 299, distance: 13.3
click at [524, 300] on span "01740" at bounding box center [556, 296] width 80 height 12
click at [523, 296] on input "01740" at bounding box center [553, 296] width 90 height 20
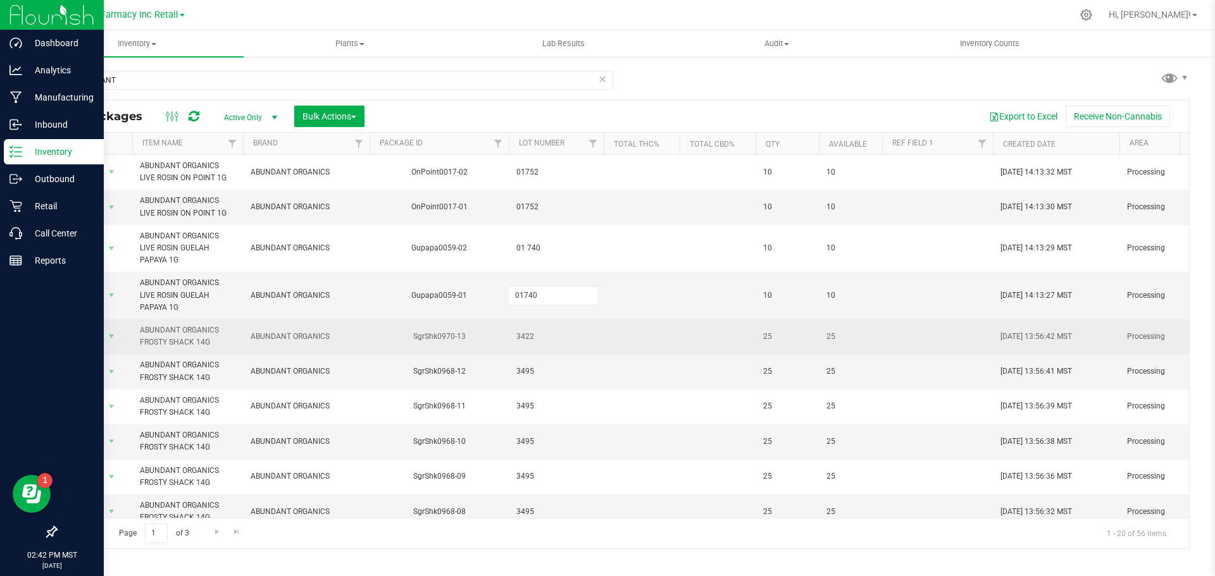
type input "01 740"
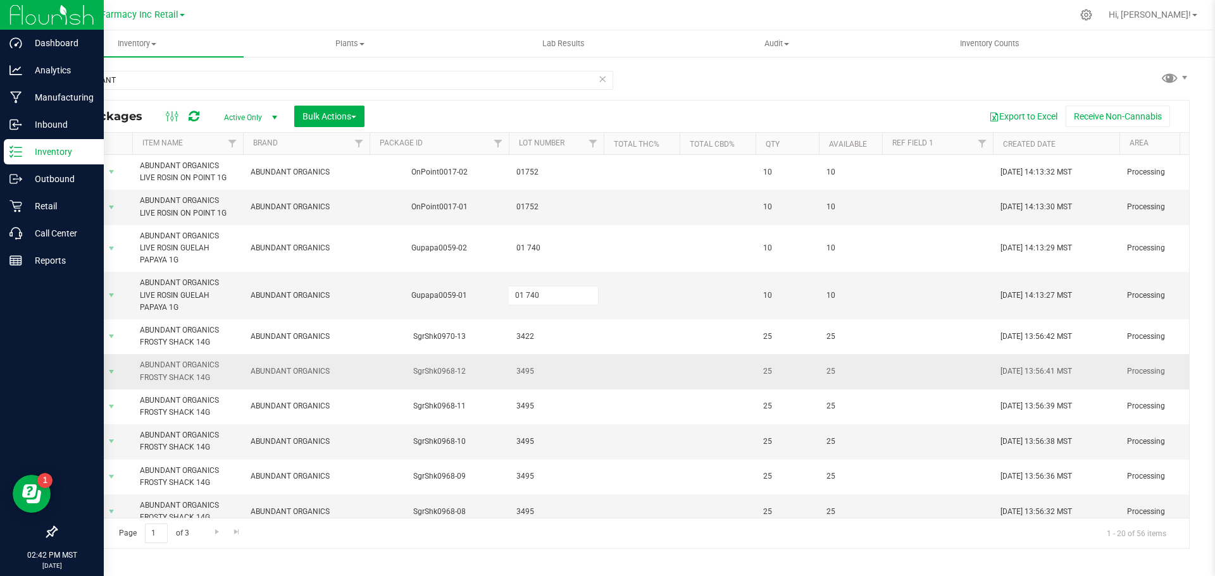
click at [535, 365] on div "All Packages Active Only Active Only Lab Samples Locked All Bulk Actions Add to…" at bounding box center [623, 324] width 1134 height 449
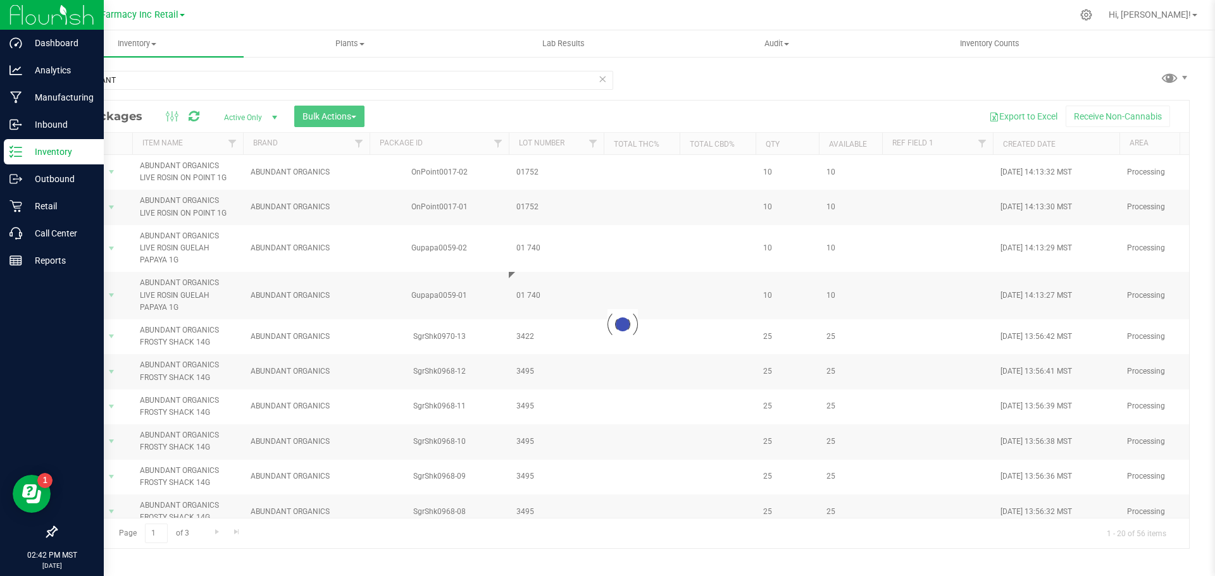
click at [521, 335] on div at bounding box center [622, 325] width 1133 height 448
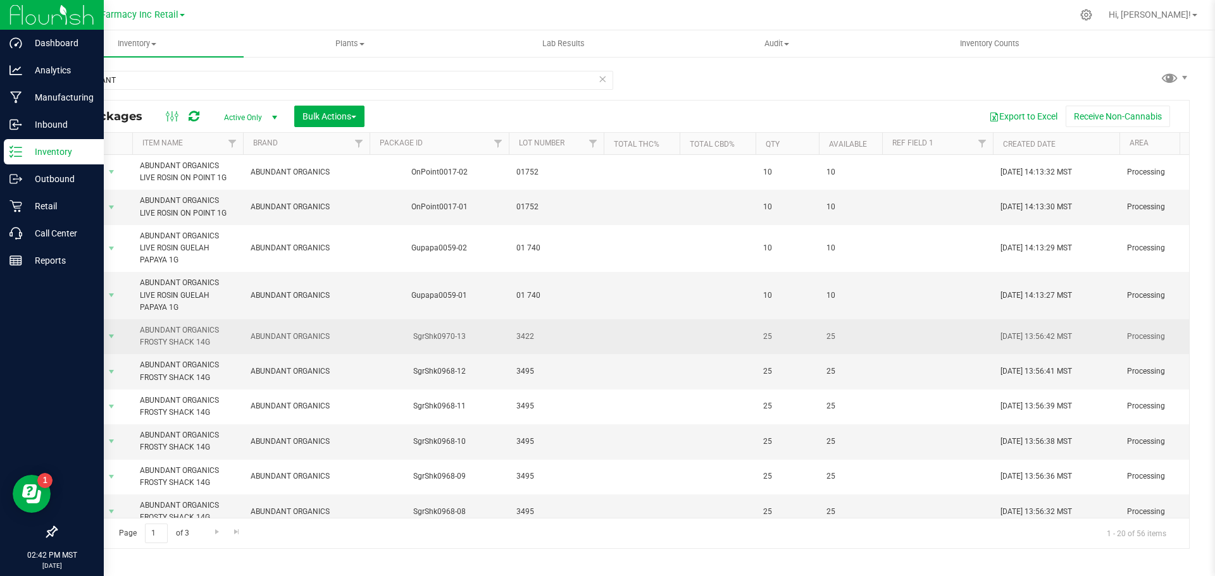
click at [527, 344] on td "3422" at bounding box center [556, 337] width 95 height 35
click at [523, 342] on input "3422" at bounding box center [553, 337] width 90 height 20
type input "34 22"
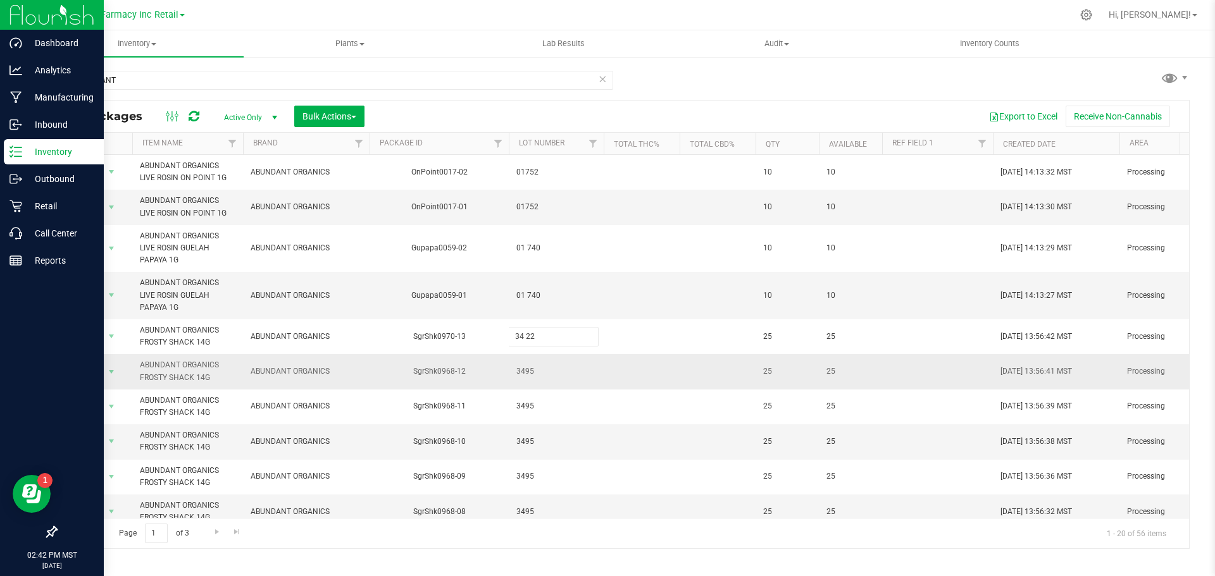
click at [523, 381] on div "All Packages Active Only Active Only Lab Samples Locked All Bulk Actions Add to…" at bounding box center [623, 324] width 1134 height 449
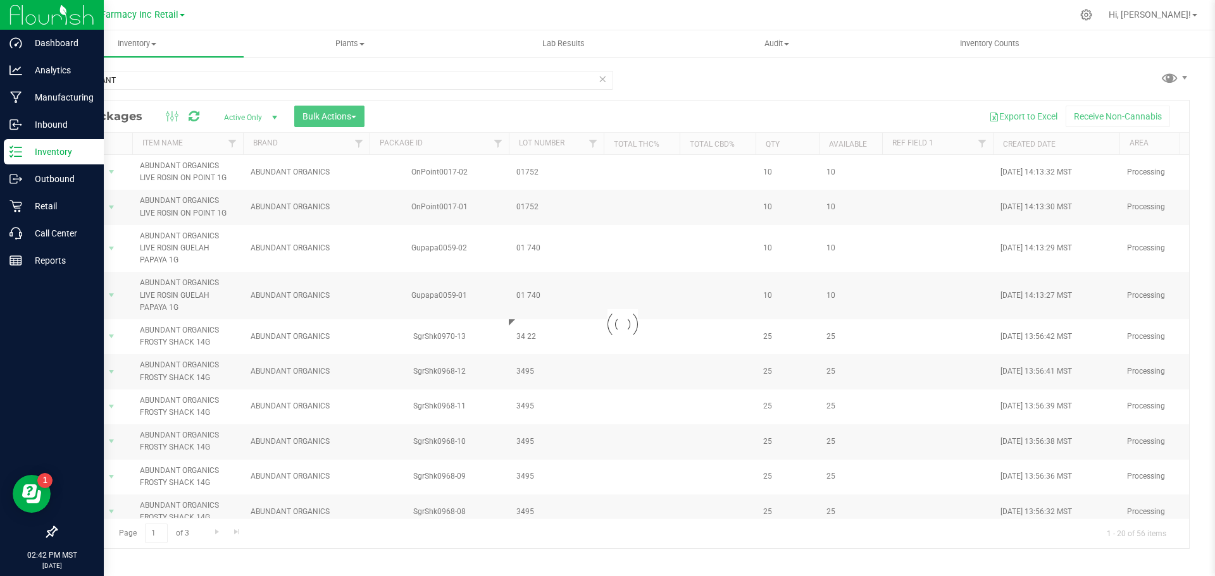
click at [528, 367] on div at bounding box center [622, 325] width 1133 height 448
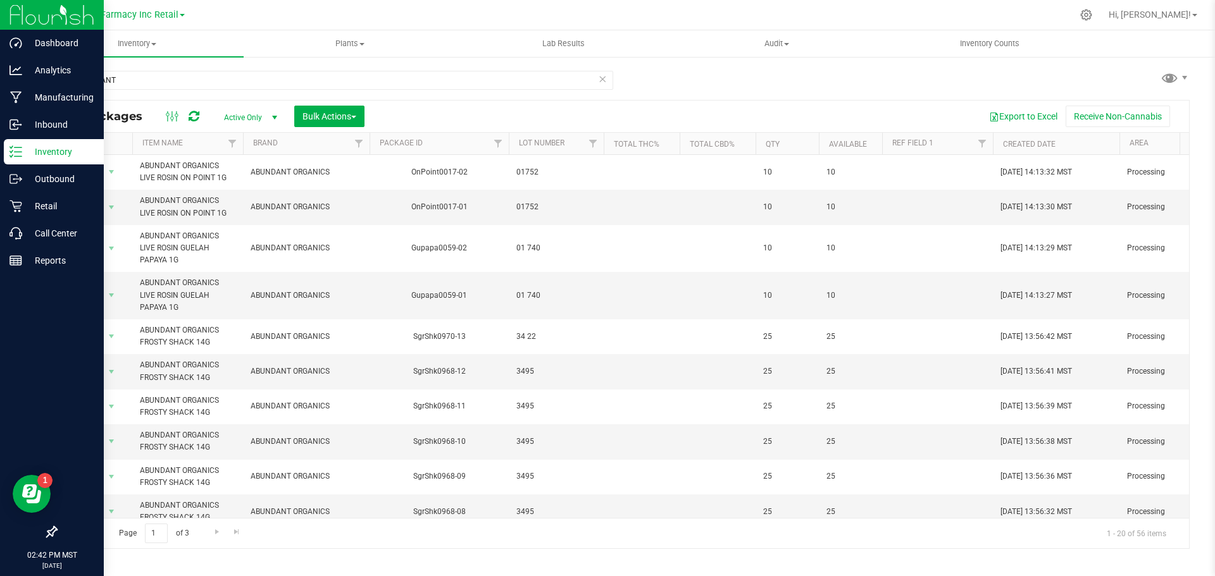
click at [526, 375] on span "3495" at bounding box center [556, 372] width 80 height 12
click at [525, 375] on input "3495" at bounding box center [553, 372] width 90 height 20
type input "34 95"
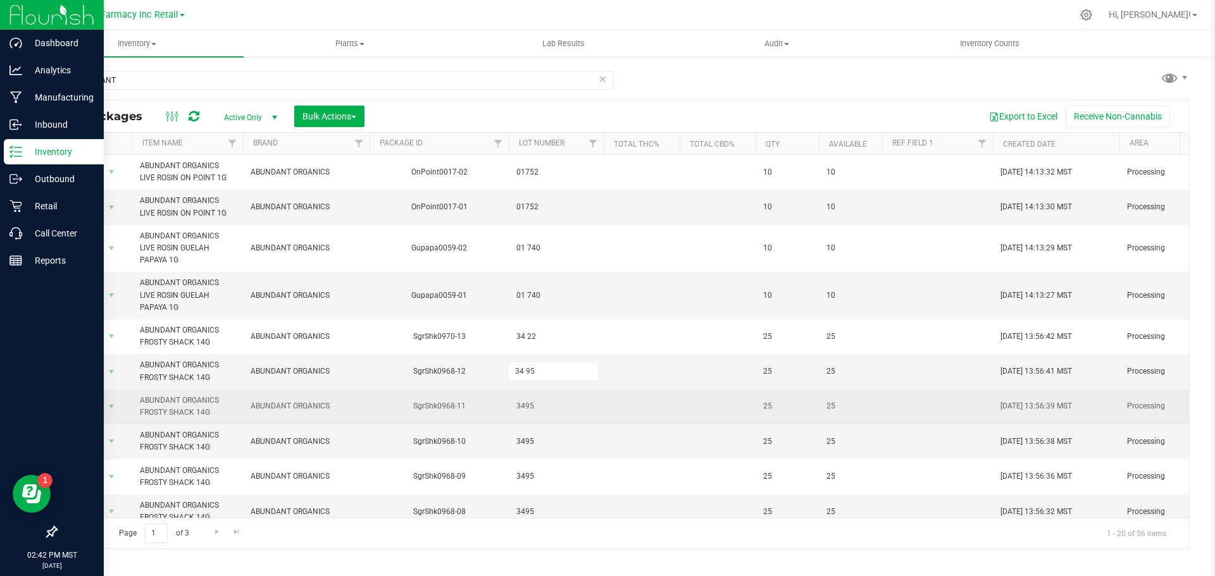
click at [533, 411] on div "All Packages Active Only Active Only Lab Samples Locked All Bulk Actions Add to…" at bounding box center [623, 324] width 1134 height 449
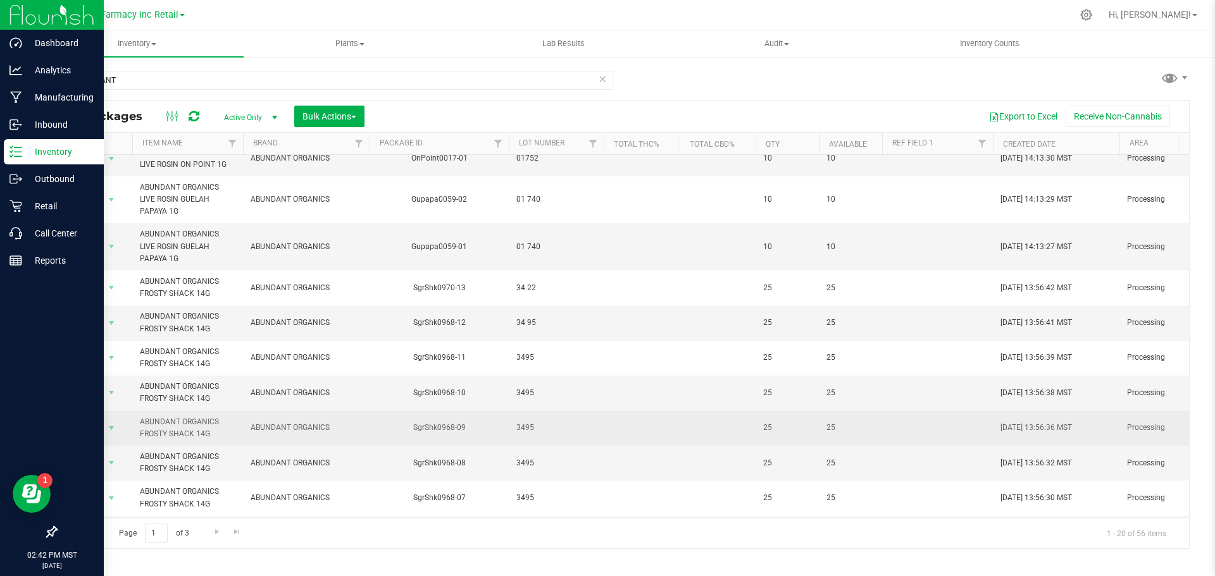
scroll to position [63, 0]
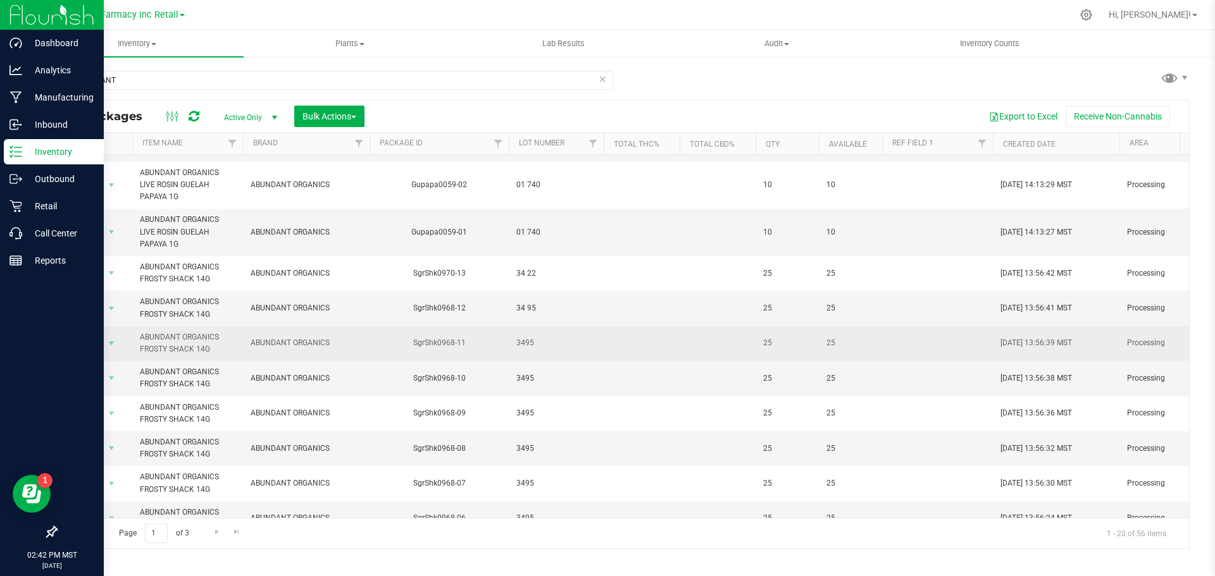
click at [522, 347] on span "3495" at bounding box center [556, 343] width 80 height 12
click at [522, 347] on input "3495" at bounding box center [553, 344] width 90 height 20
type input "34 95"
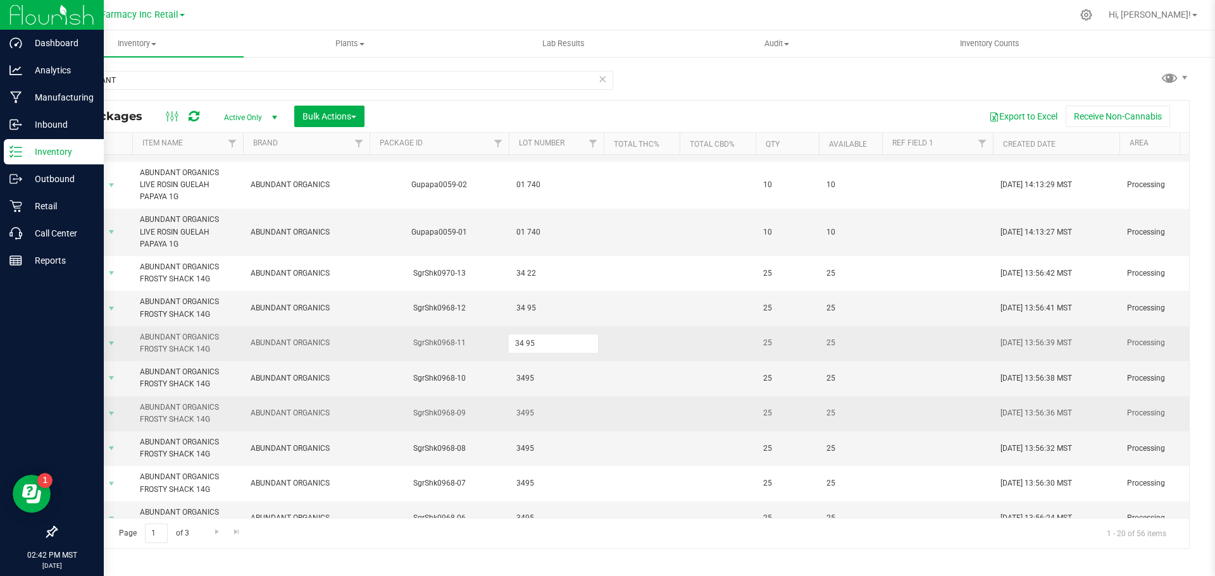
click at [550, 401] on div "All Packages Active Only Active Only Lab Samples Locked All Bulk Actions Add to…" at bounding box center [623, 324] width 1134 height 449
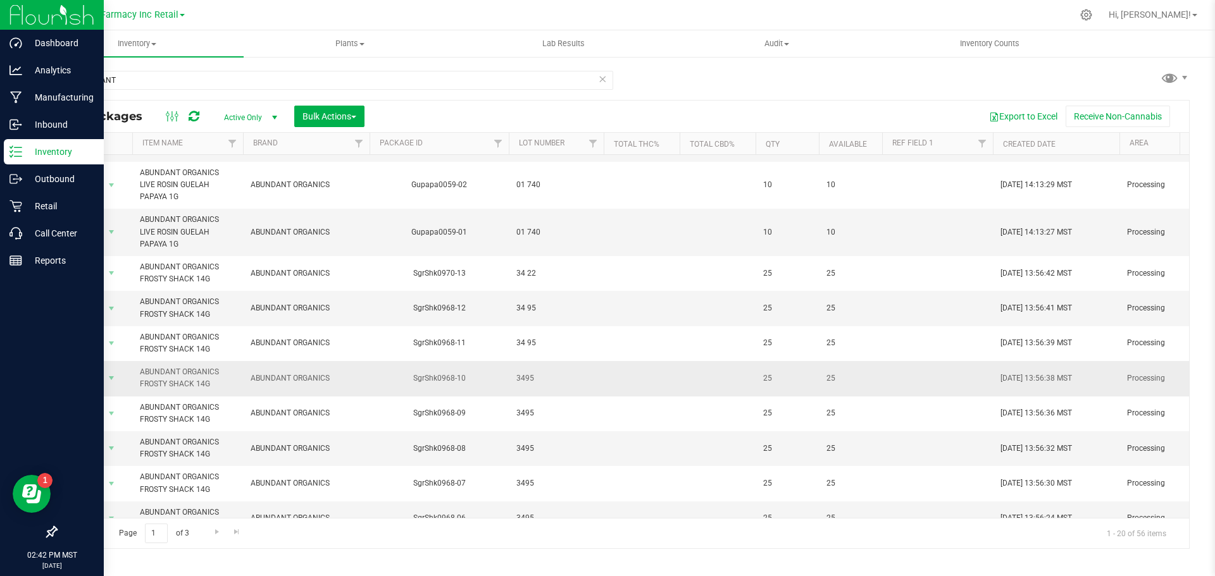
click at [527, 381] on span "3495" at bounding box center [556, 379] width 80 height 12
click at [525, 381] on input "3495" at bounding box center [553, 379] width 90 height 20
type input "34 95"
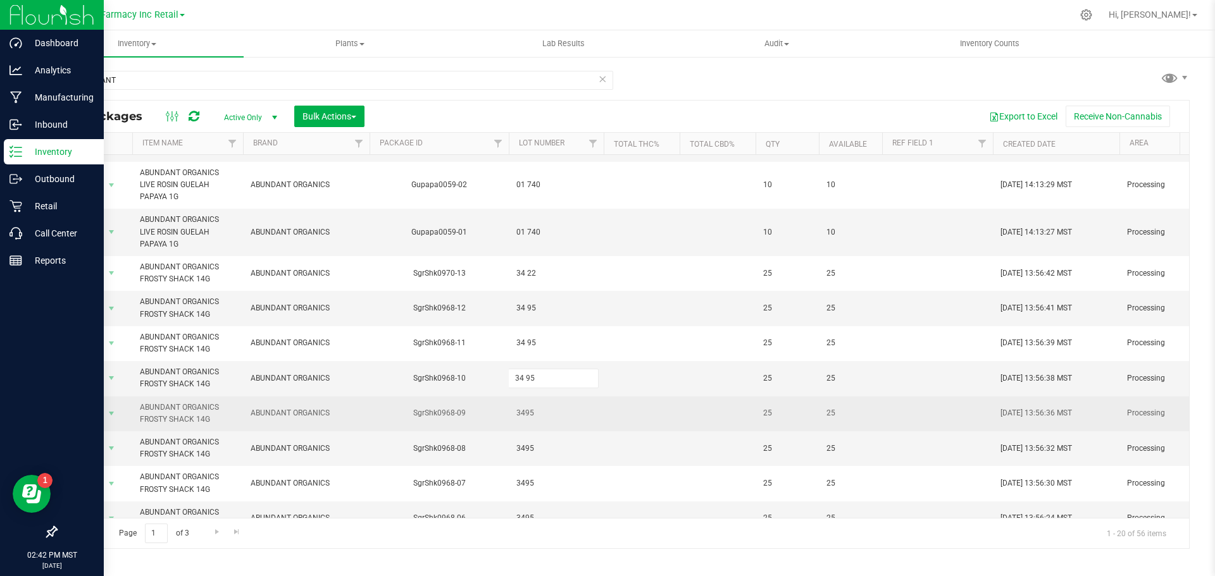
click at [543, 427] on div "All Packages Active Only Active Only Lab Samples Locked All Bulk Actions Add to…" at bounding box center [623, 324] width 1134 height 449
click at [527, 420] on span "3495" at bounding box center [556, 414] width 80 height 12
click at [523, 417] on input "3495" at bounding box center [553, 414] width 90 height 20
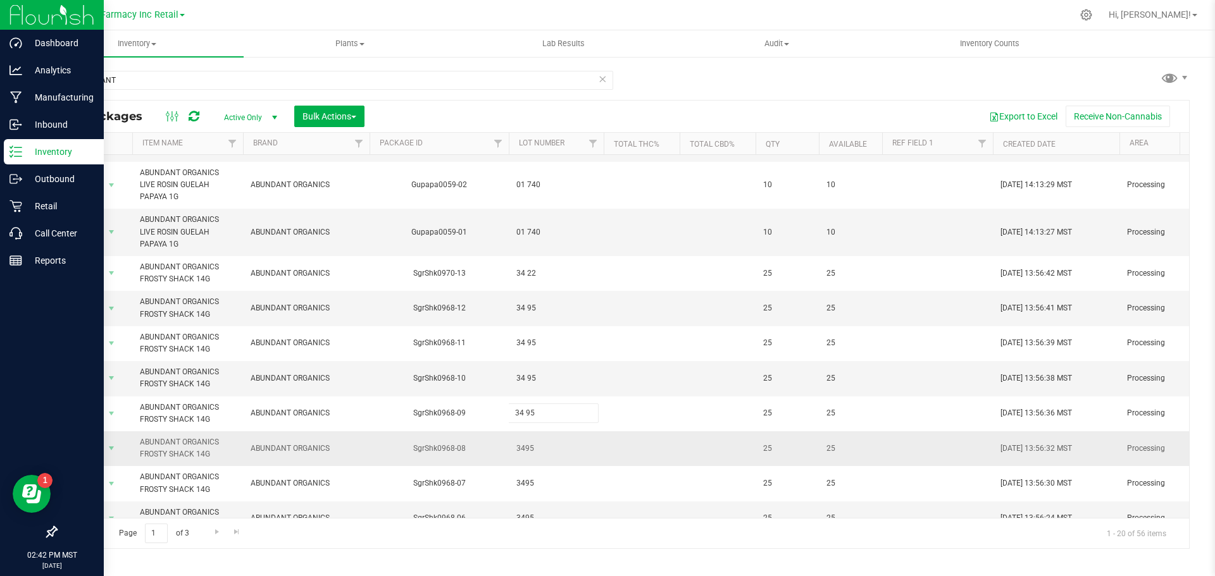
type input "34 95"
click at [528, 437] on div "All Packages Active Only Active Only Lab Samples Locked All Bulk Actions Add to…" at bounding box center [623, 324] width 1134 height 449
click at [526, 454] on span "3495" at bounding box center [556, 449] width 80 height 12
click at [522, 451] on input "3495" at bounding box center [553, 449] width 90 height 20
type input "34 95"
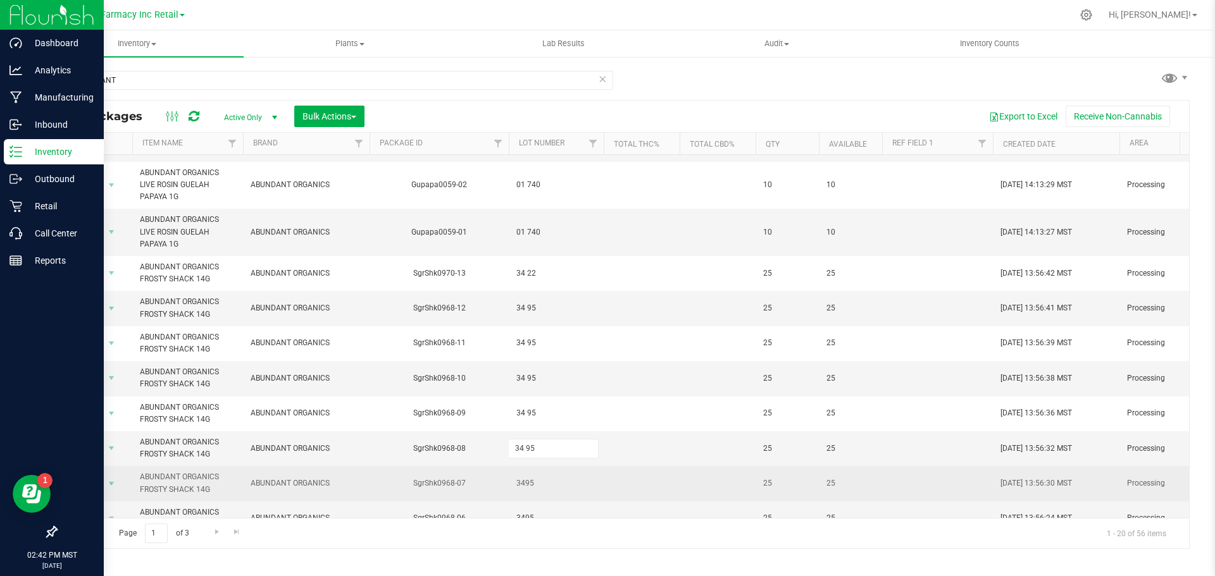
click at [570, 480] on div "All Packages Active Only Active Only Lab Samples Locked All Bulk Actions Add to…" at bounding box center [623, 324] width 1134 height 449
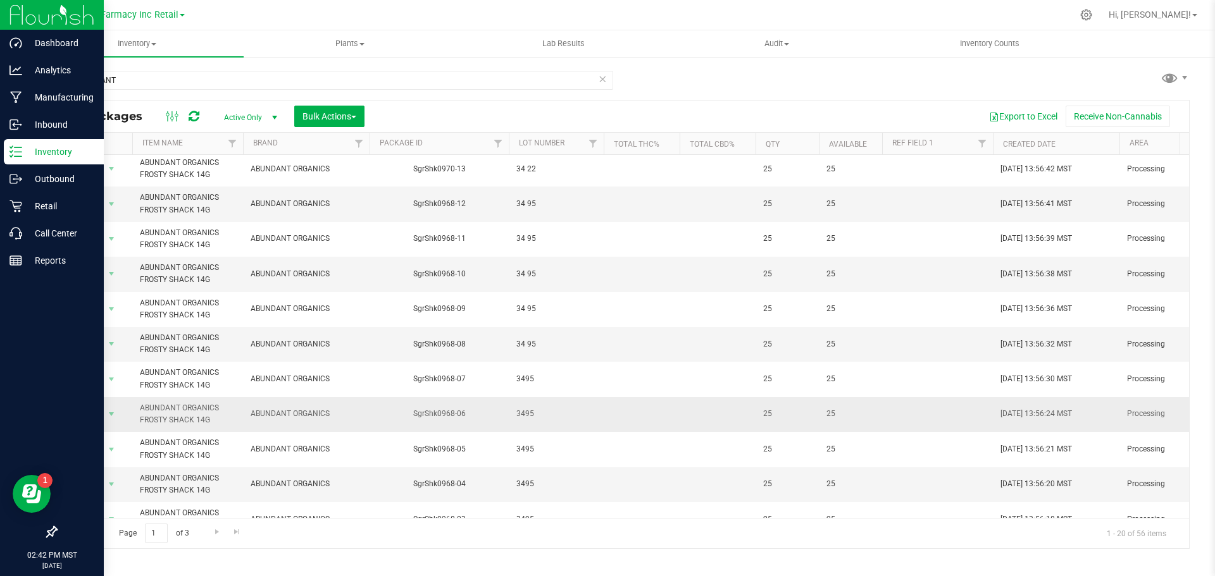
scroll to position [190, 0]
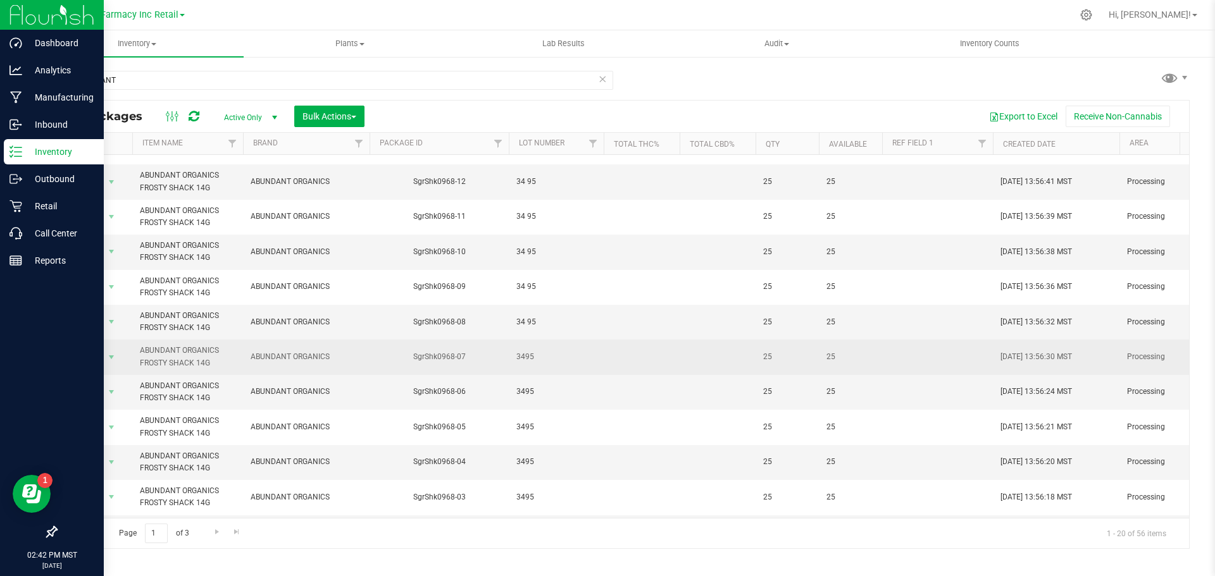
click at [532, 360] on span "3495" at bounding box center [556, 357] width 80 height 12
click at [525, 360] on input "3495" at bounding box center [553, 357] width 90 height 20
type input "34 95"
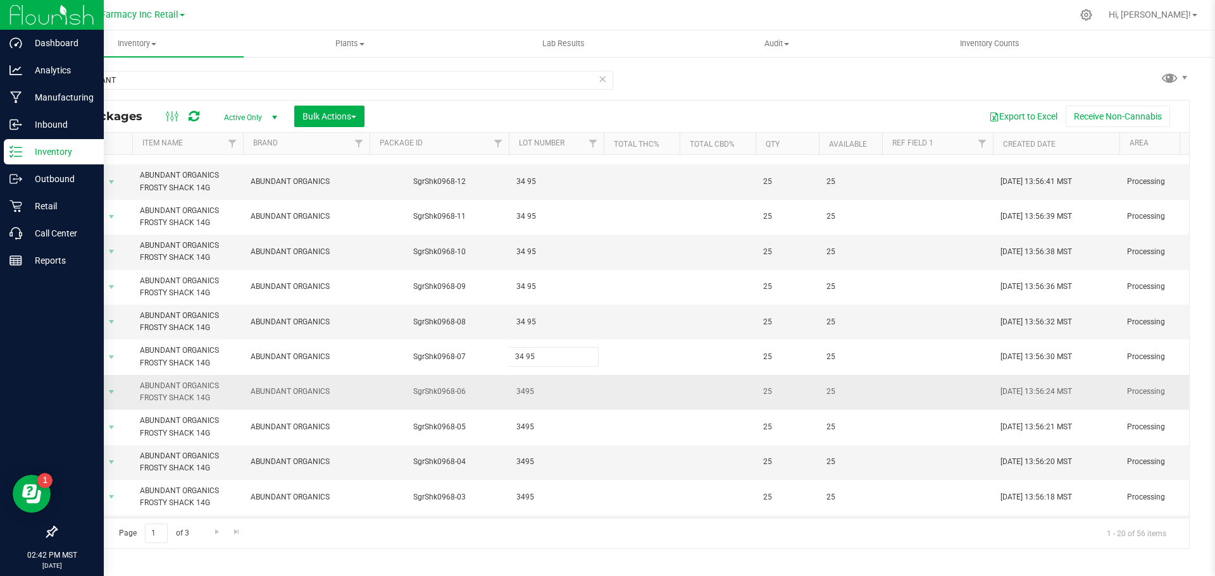
click at [536, 402] on div "All Packages Active Only Active Only Lab Samples Locked All Bulk Actions Add to…" at bounding box center [623, 324] width 1134 height 449
click at [528, 396] on span "3495" at bounding box center [556, 392] width 80 height 12
click at [523, 396] on input "3495" at bounding box center [553, 393] width 90 height 20
type input "34 95"
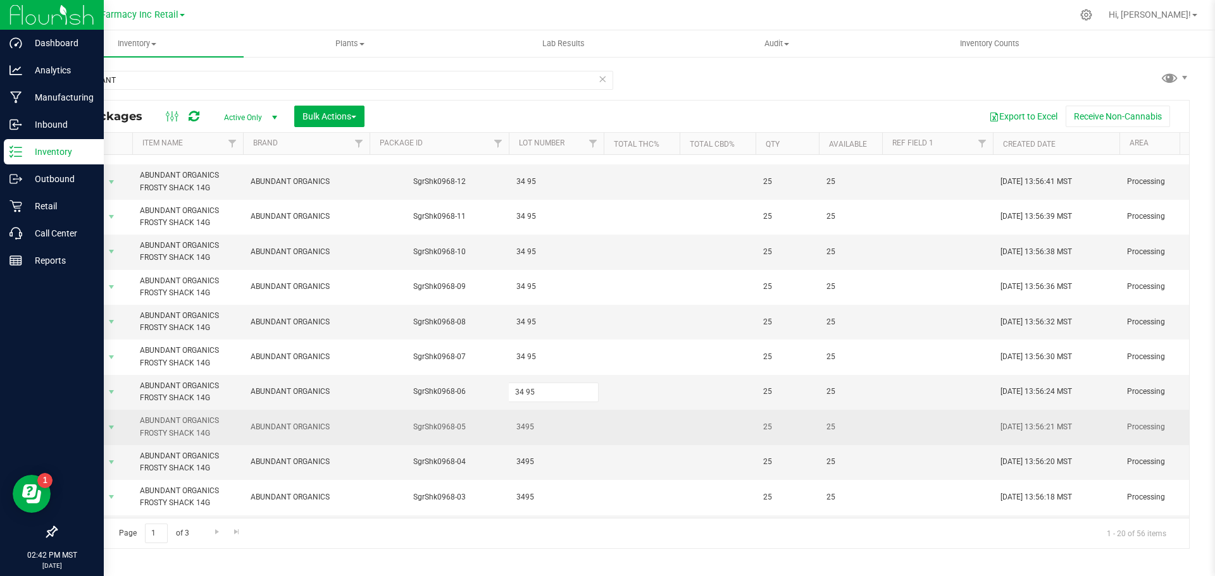
click at [528, 423] on div "All Packages Active Only Active Only Lab Samples Locked All Bulk Actions Add to…" at bounding box center [623, 324] width 1134 height 449
click at [527, 427] on span "3495" at bounding box center [556, 427] width 80 height 12
click at [524, 427] on input "3495" at bounding box center [553, 428] width 90 height 20
type input "34 95"
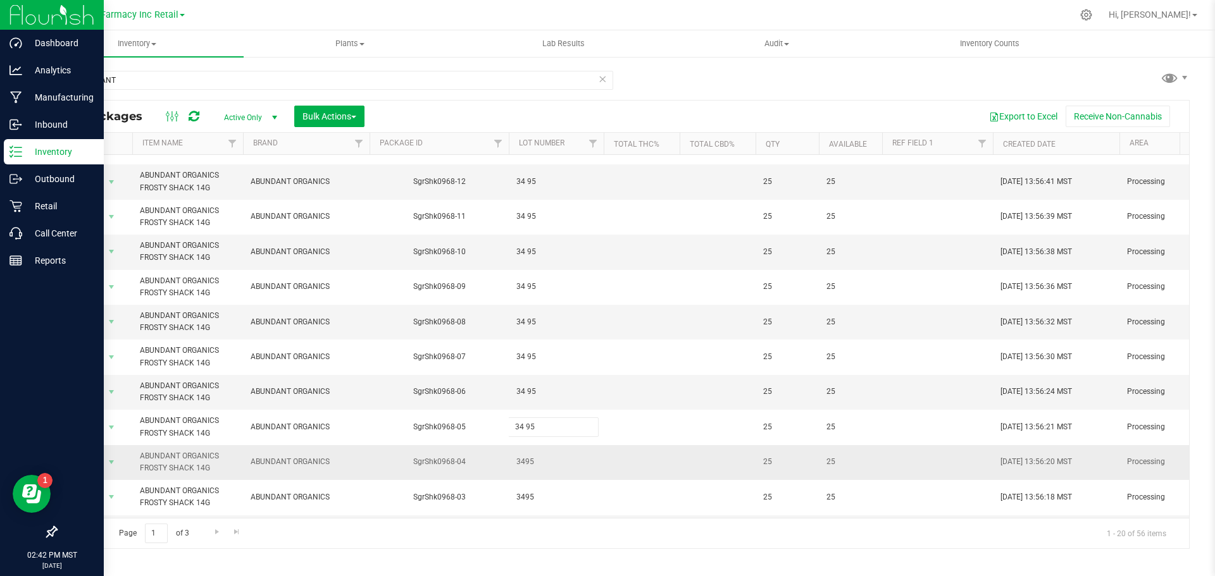
click at [537, 462] on div "All Packages Active Only Active Only Lab Samples Locked All Bulk Actions Add to…" at bounding box center [623, 324] width 1134 height 449
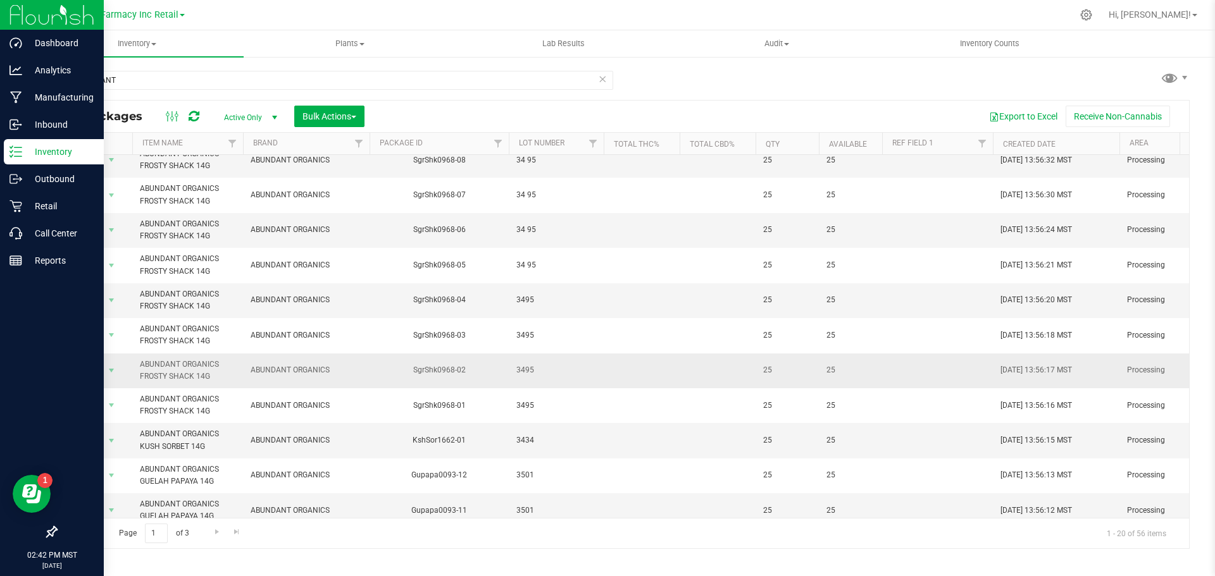
scroll to position [371, 0]
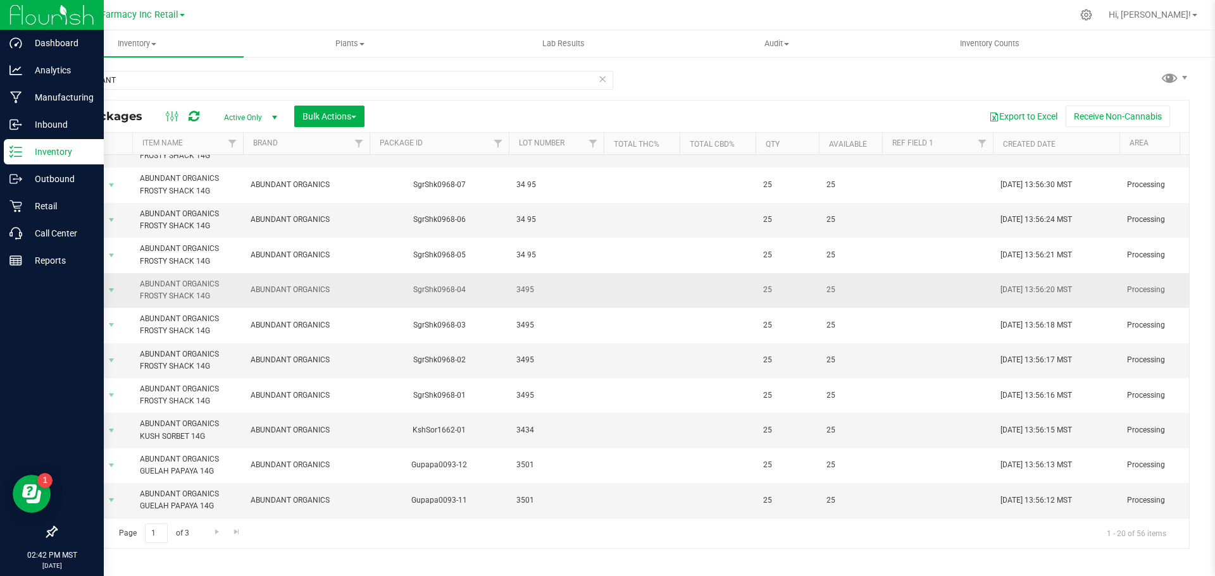
click at [518, 287] on td "3495" at bounding box center [556, 290] width 95 height 35
click at [523, 288] on input "3495" at bounding box center [553, 290] width 90 height 20
type input "34 95"
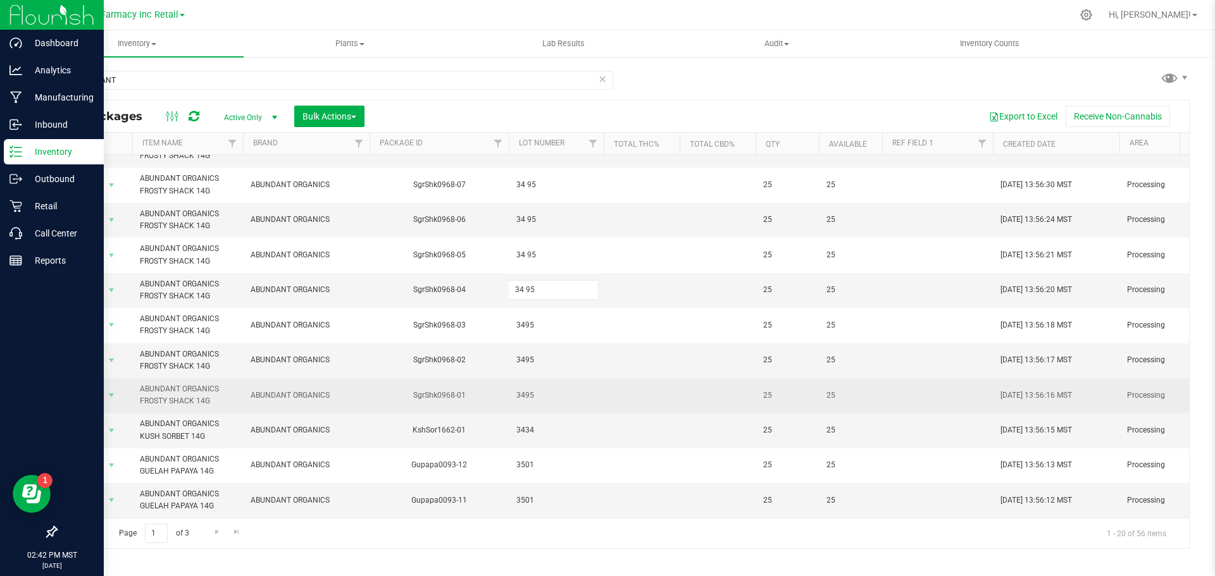
click at [532, 370] on div "All Packages Active Only Active Only Lab Samples Locked All Bulk Actions Add to…" at bounding box center [623, 324] width 1134 height 449
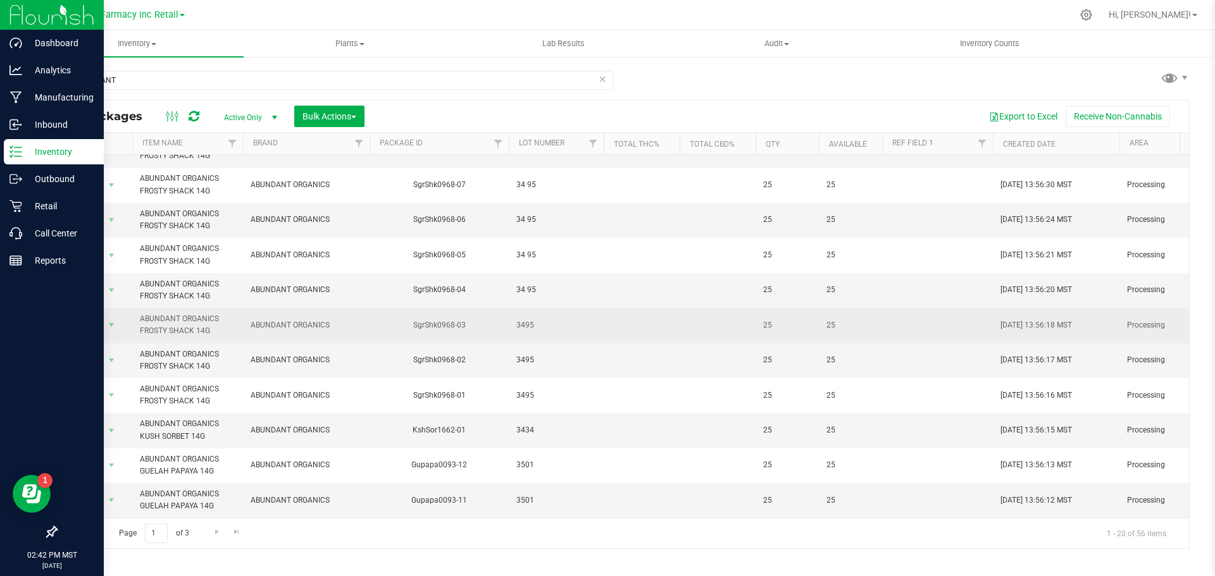
click at [521, 320] on span "3495" at bounding box center [556, 326] width 80 height 12
click at [523, 320] on input "3495" at bounding box center [553, 326] width 90 height 20
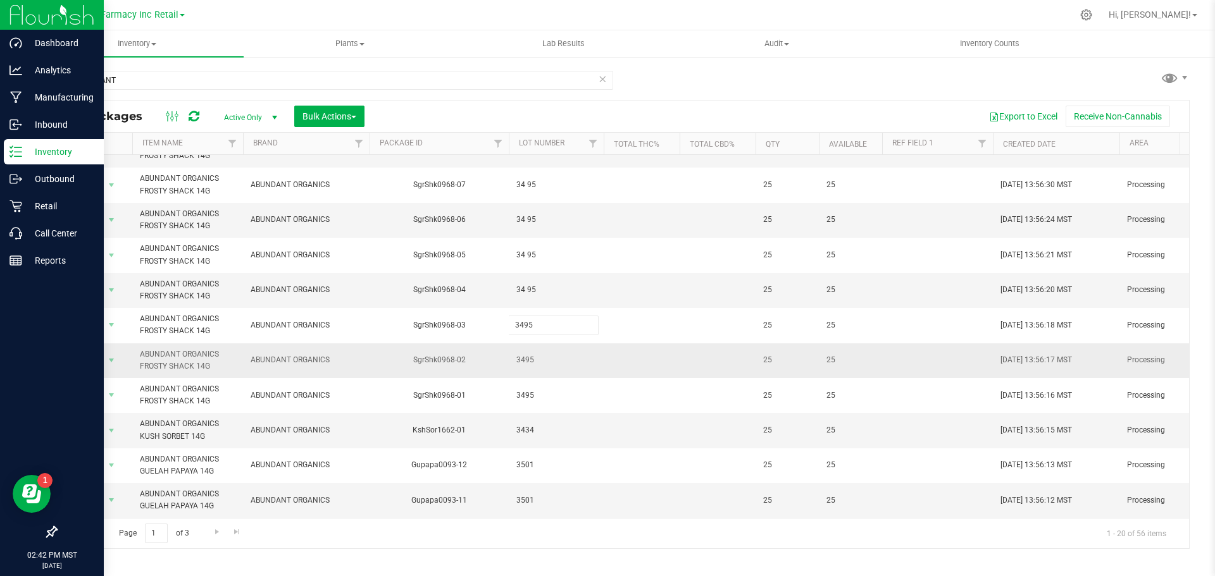
type input "34 95"
click at [534, 354] on div "All Packages Active Only Active Only Lab Samples Locked All Bulk Actions Add to…" at bounding box center [623, 324] width 1134 height 449
click at [527, 354] on span "3495" at bounding box center [556, 360] width 80 height 12
click at [525, 353] on input "3495" at bounding box center [553, 361] width 90 height 20
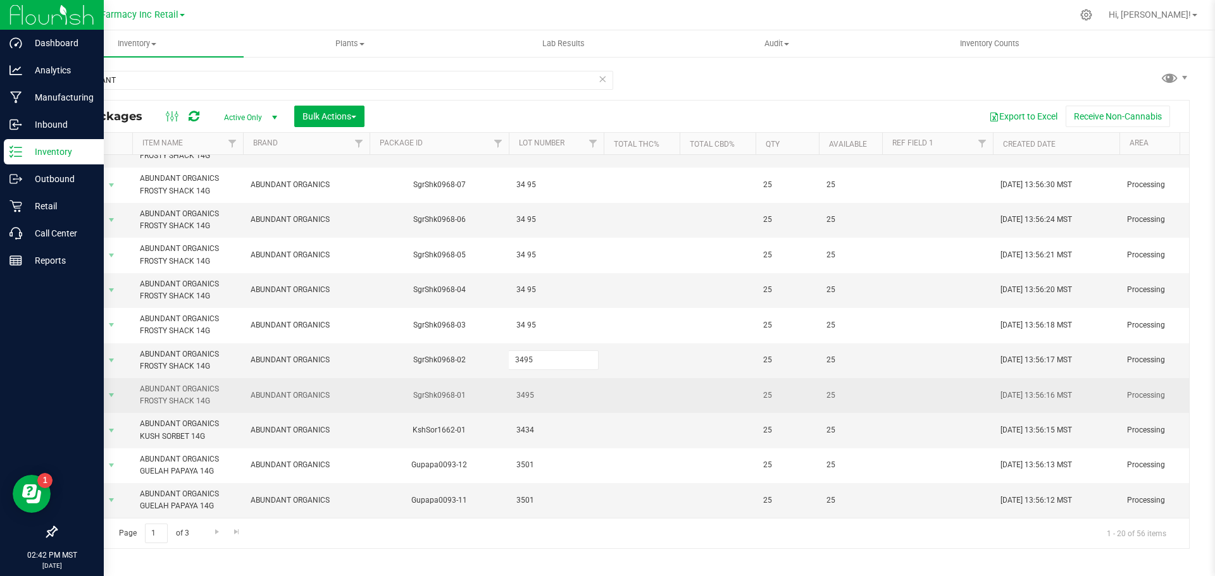
type input "34 95"
click at [541, 403] on div "All Packages Active Only Active Only Lab Samples Locked All Bulk Actions Add to…" at bounding box center [623, 324] width 1134 height 449
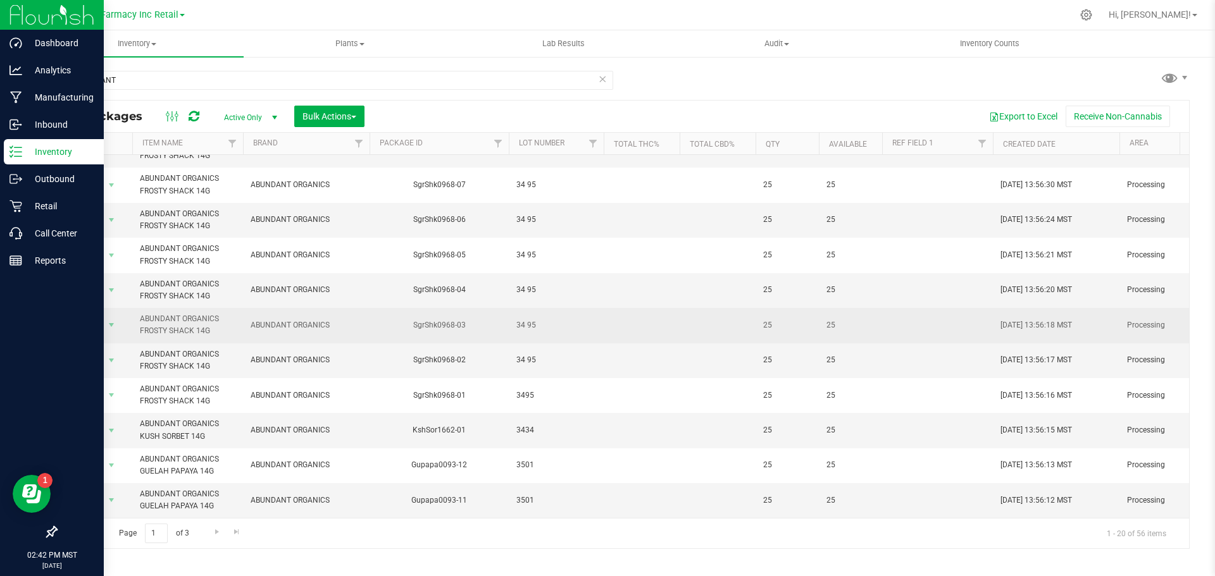
click at [528, 326] on td "34 95" at bounding box center [556, 325] width 95 height 35
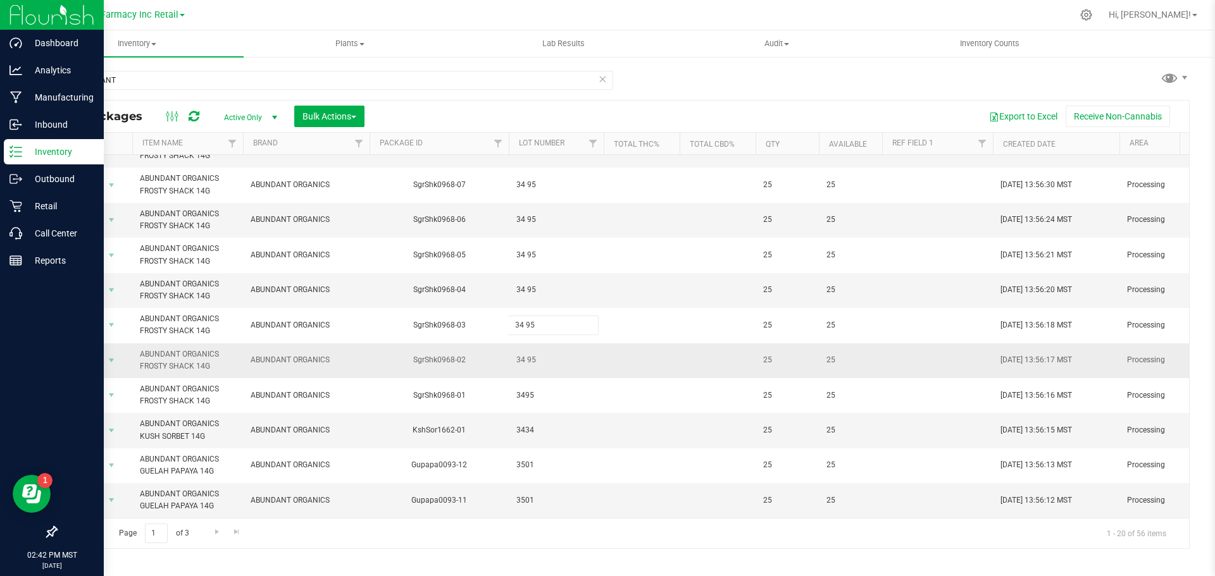
click at [528, 354] on span "34 95" at bounding box center [556, 360] width 80 height 12
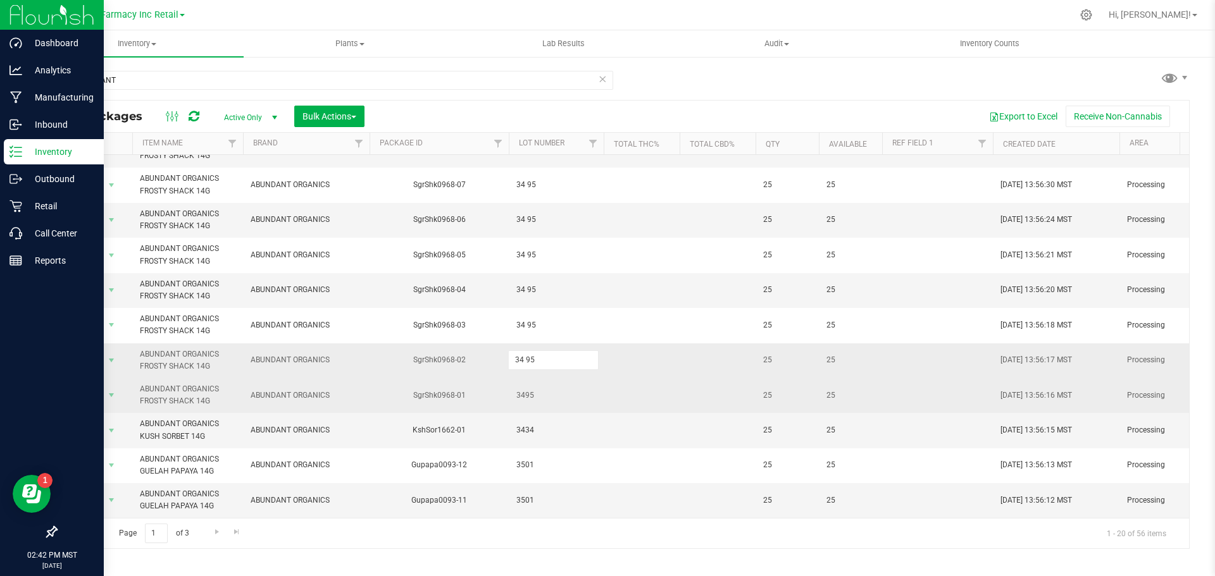
click at [527, 390] on span "3495" at bounding box center [556, 396] width 80 height 12
click at [525, 387] on input "3495" at bounding box center [553, 396] width 90 height 20
type input "34 95"
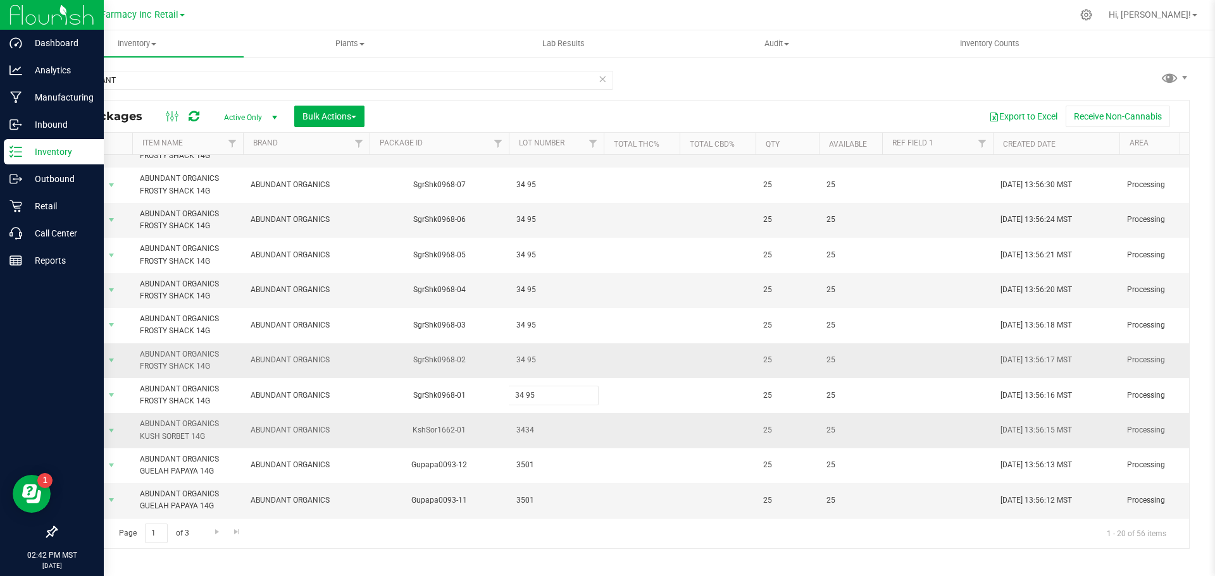
click at [521, 425] on div "All Packages Active Only Active Only Lab Samples Locked All Bulk Actions Add to…" at bounding box center [623, 324] width 1134 height 449
click at [525, 426] on span "3434" at bounding box center [556, 431] width 80 height 12
click at [523, 425] on input "3434" at bounding box center [553, 431] width 90 height 20
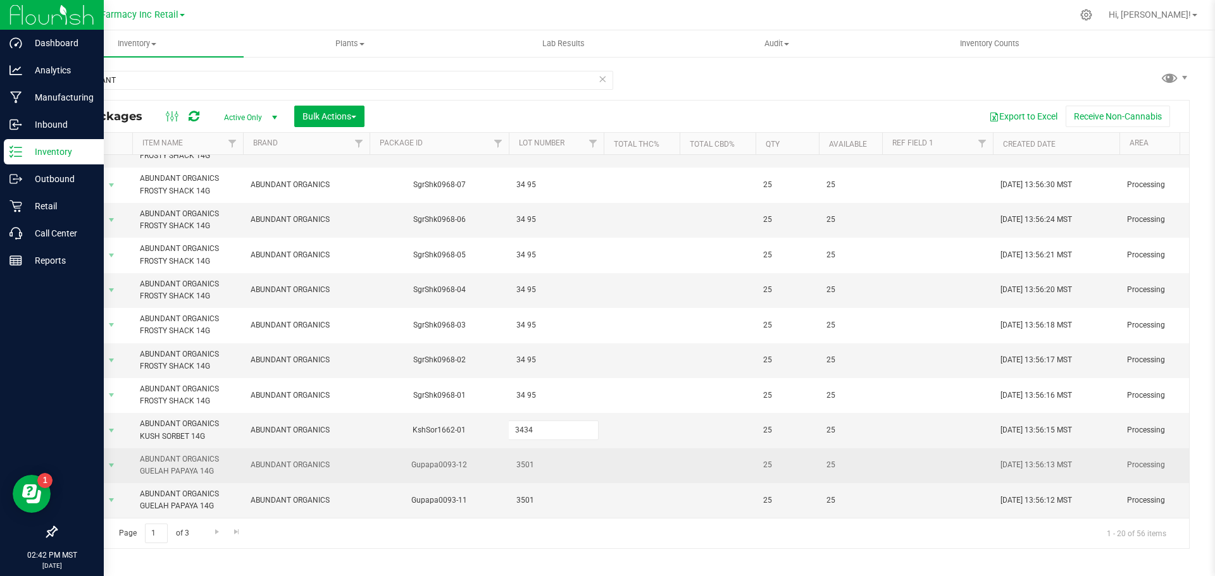
type input "34 34"
click at [529, 461] on div "All Packages Active Only Active Only Lab Samples Locked All Bulk Actions Add to…" at bounding box center [623, 324] width 1134 height 449
click at [529, 460] on span "3501" at bounding box center [556, 465] width 80 height 12
click at [523, 458] on input "3501" at bounding box center [553, 466] width 90 height 20
type input "35 01"
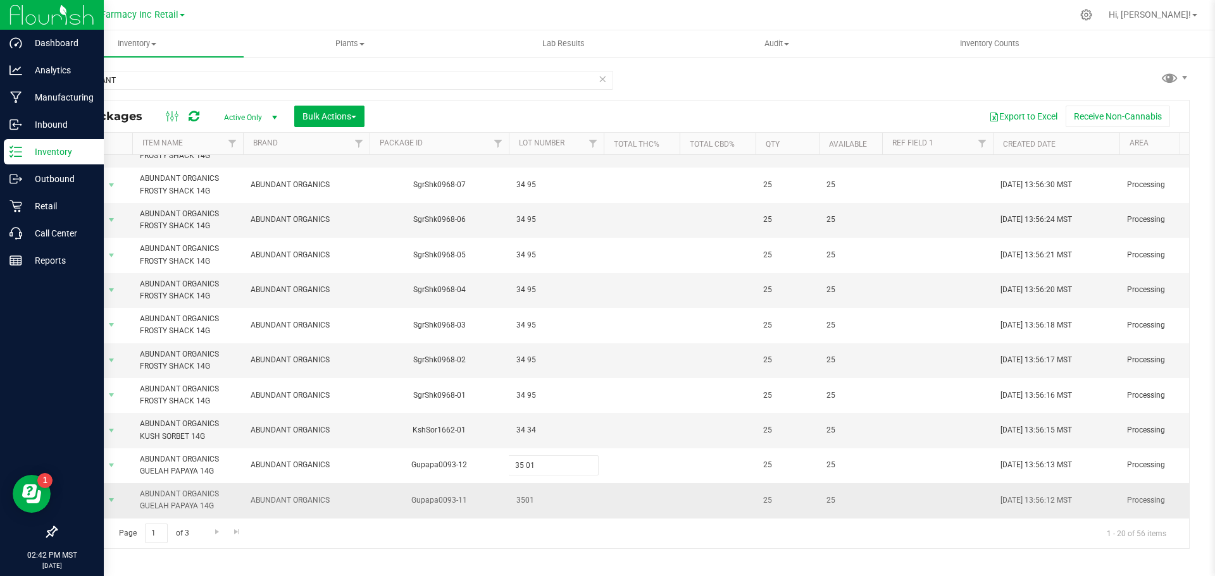
click at [523, 478] on div "All Packages Active Only Active Only Lab Samples Locked All Bulk Actions Add to…" at bounding box center [623, 324] width 1134 height 449
click at [525, 495] on span "3501" at bounding box center [556, 501] width 80 height 12
click at [525, 494] on input "3501" at bounding box center [553, 501] width 90 height 20
type input "35 01"
click at [523, 499] on input "35 01" at bounding box center [553, 501] width 90 height 20
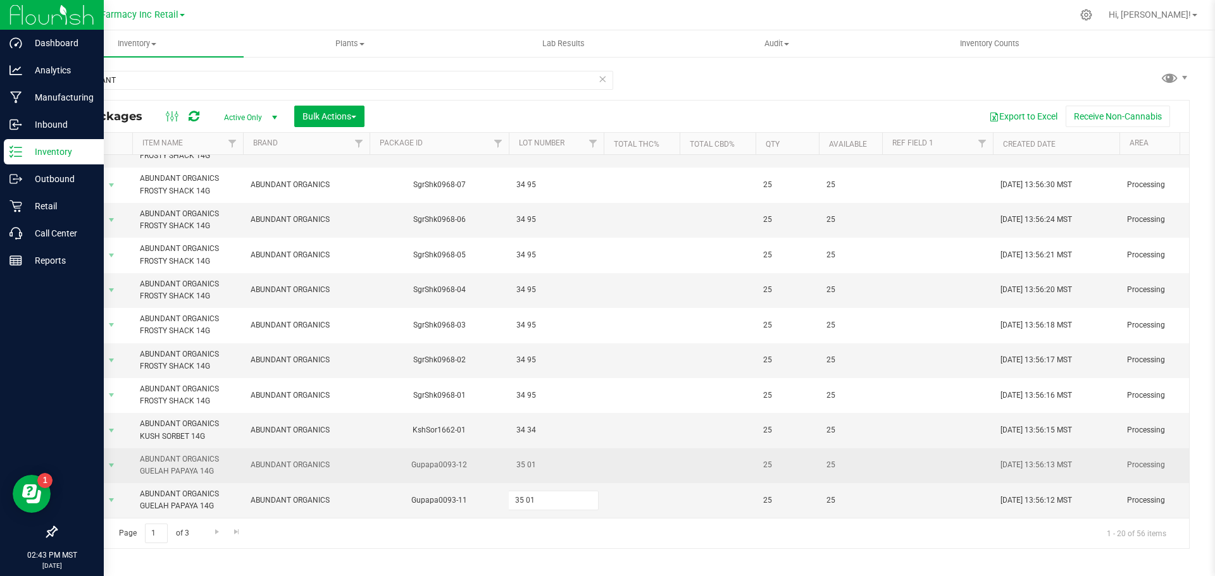
click at [558, 452] on div "All Packages Active Only Active Only Lab Samples Locked All Bulk Actions Add to…" at bounding box center [623, 324] width 1134 height 449
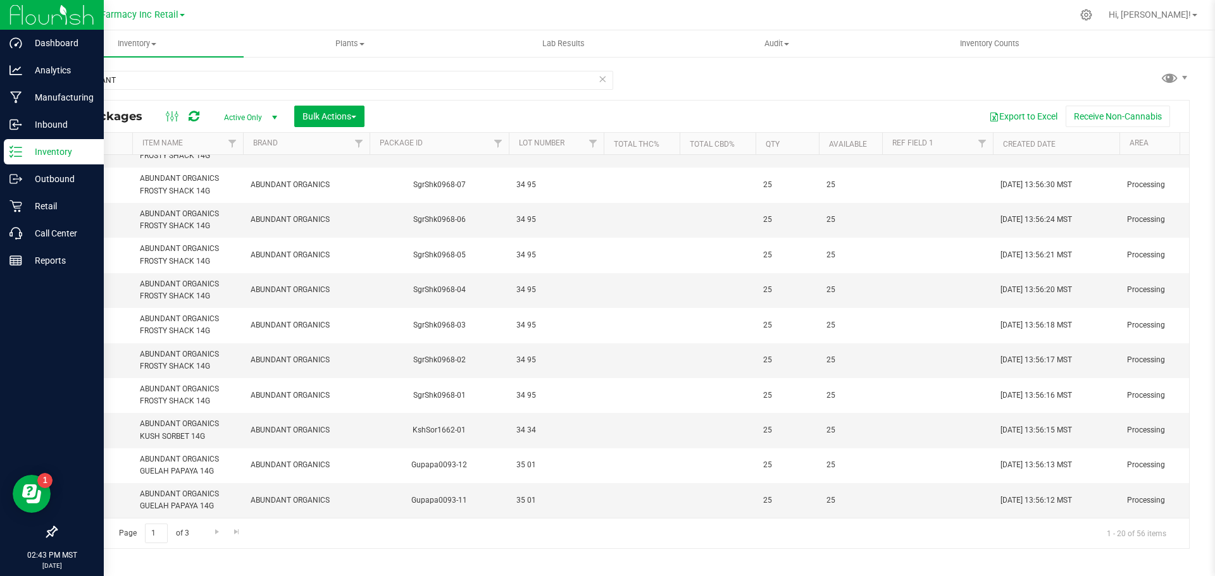
click at [530, 495] on span "35 01" at bounding box center [556, 501] width 80 height 12
click at [527, 491] on input "35 01" at bounding box center [553, 501] width 90 height 20
type input "3501"
click at [553, 430] on div "All Packages Active Only Active Only Lab Samples Locked All Bulk Actions Add to…" at bounding box center [623, 324] width 1134 height 449
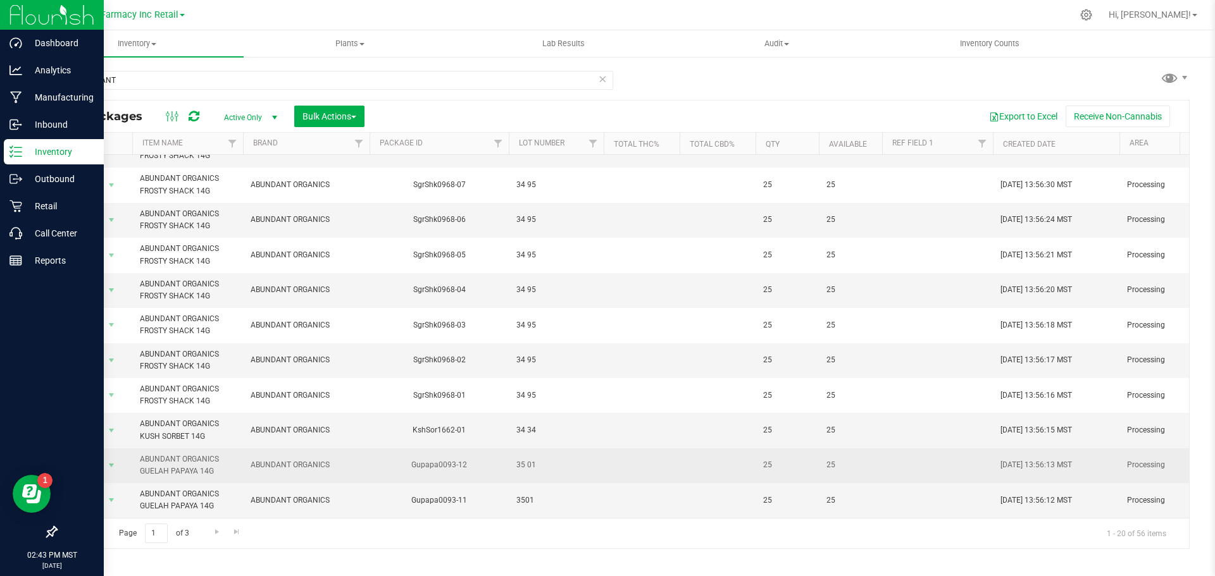
click at [527, 459] on span "35 01" at bounding box center [556, 465] width 80 height 12
click at [525, 458] on input "35 01" at bounding box center [553, 466] width 90 height 20
type input "3501"
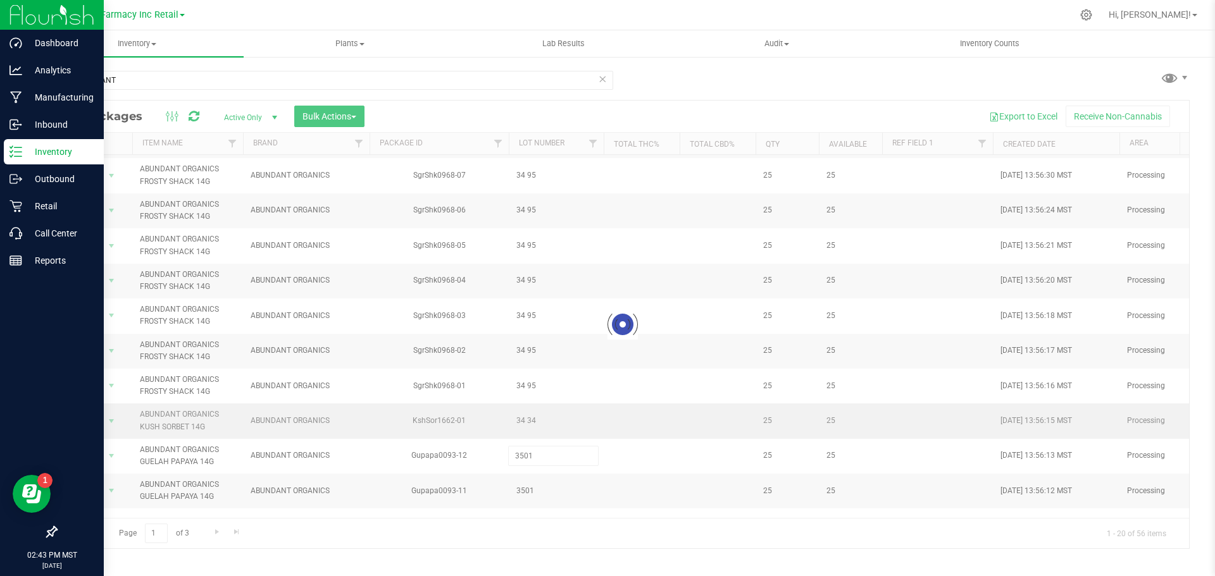
click at [548, 423] on div "Loading... All Packages Active Only Active Only Lab Samples Locked All Bulk Act…" at bounding box center [623, 324] width 1134 height 449
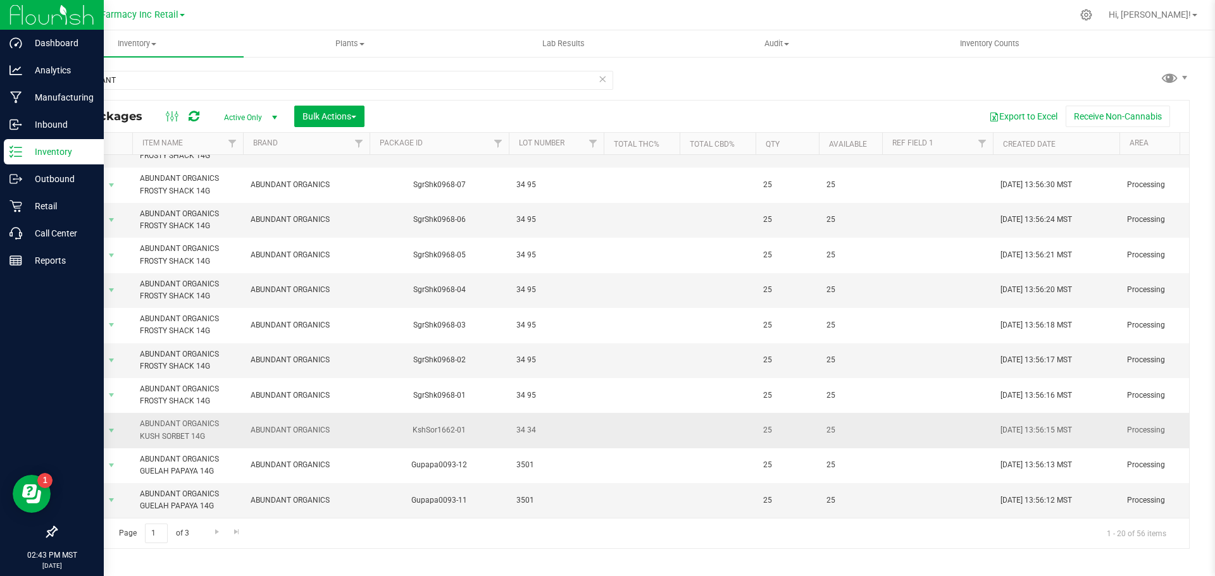
click at [531, 425] on span "34 34" at bounding box center [556, 431] width 80 height 12
click at [526, 422] on input "34 34" at bounding box center [553, 431] width 90 height 20
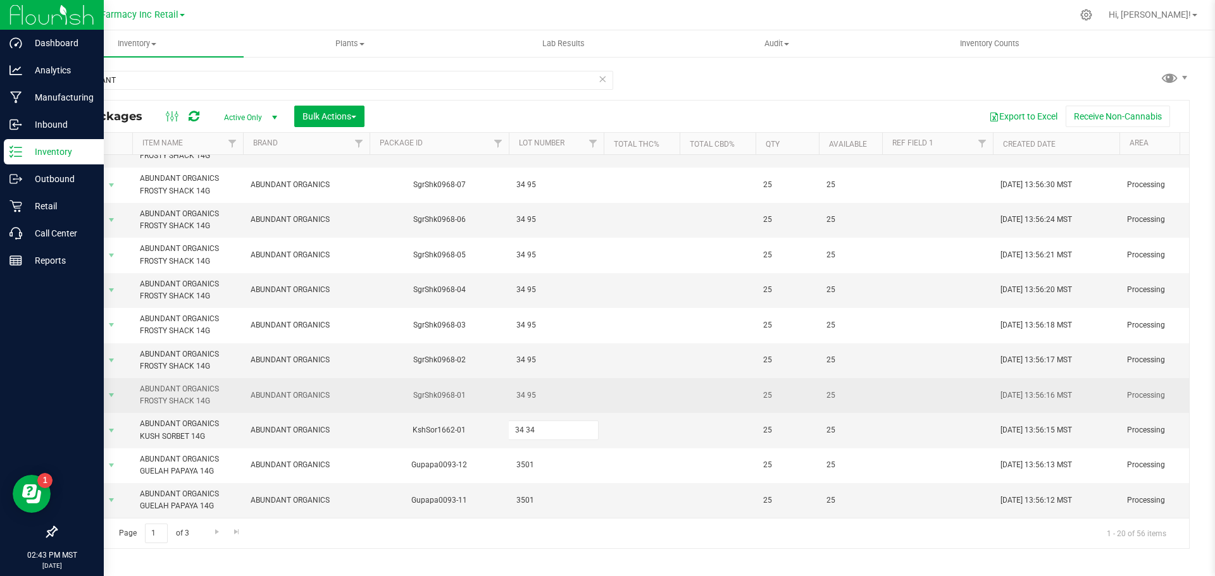
type input "3434"
click at [533, 391] on div "All Packages Active Only Active Only Lab Samples Locked All Bulk Actions Add to…" at bounding box center [623, 324] width 1134 height 449
click at [526, 390] on span "34 95" at bounding box center [556, 396] width 80 height 12
click at [525, 389] on input "34 95" at bounding box center [553, 396] width 90 height 20
type input "3495"
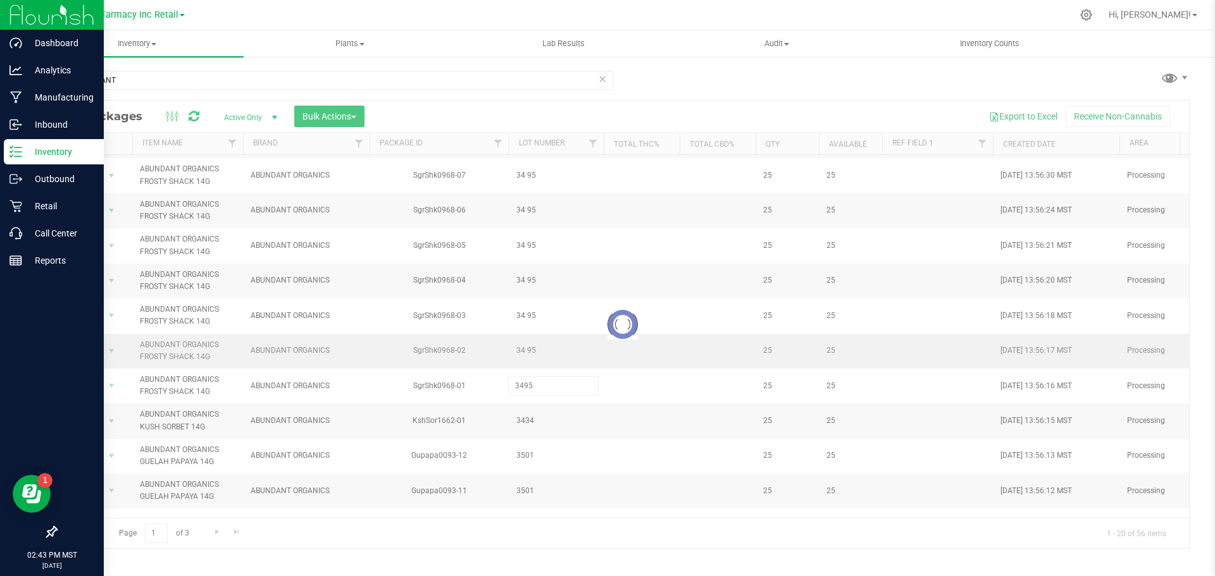
click at [547, 337] on div "Loading... All Packages Active Only Active Only Lab Samples Locked All Bulk Act…" at bounding box center [623, 324] width 1134 height 449
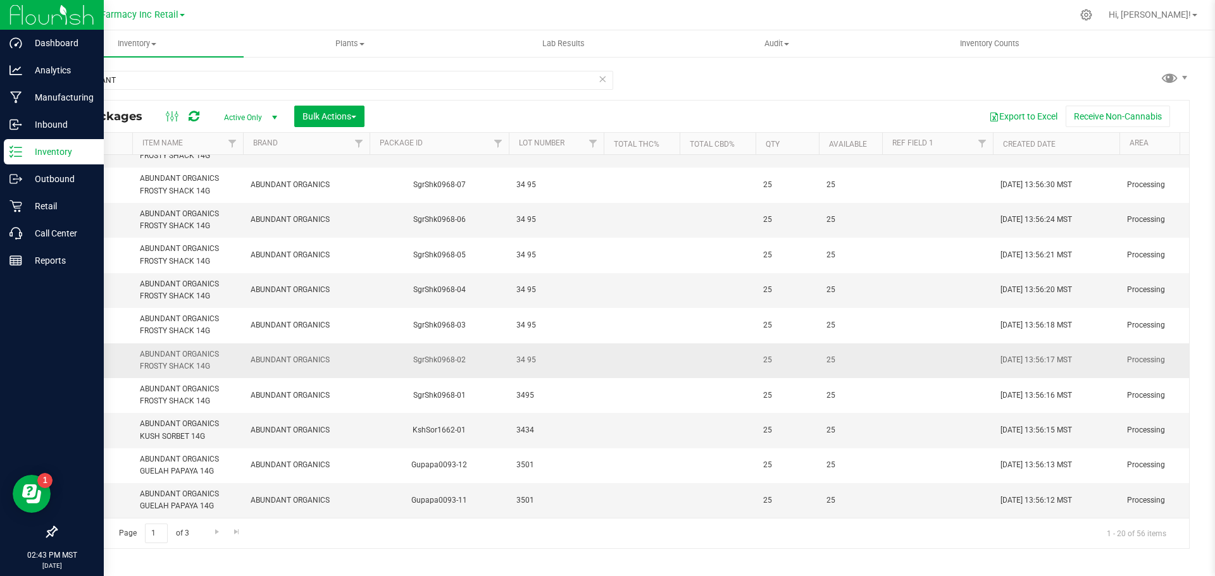
click at [525, 354] on span "34 95" at bounding box center [556, 360] width 80 height 12
click at [525, 352] on input "34 95" at bounding box center [553, 361] width 90 height 20
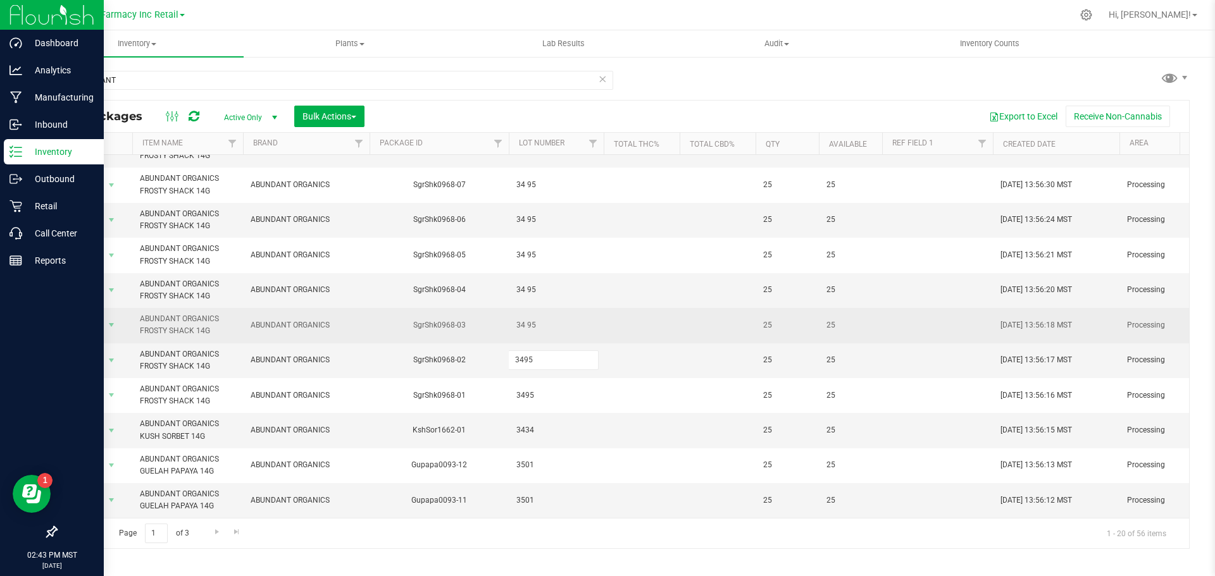
type input "3495"
click at [534, 327] on div "All Packages Active Only Active Only Lab Samples Locked All Bulk Actions Add to…" at bounding box center [623, 324] width 1134 height 449
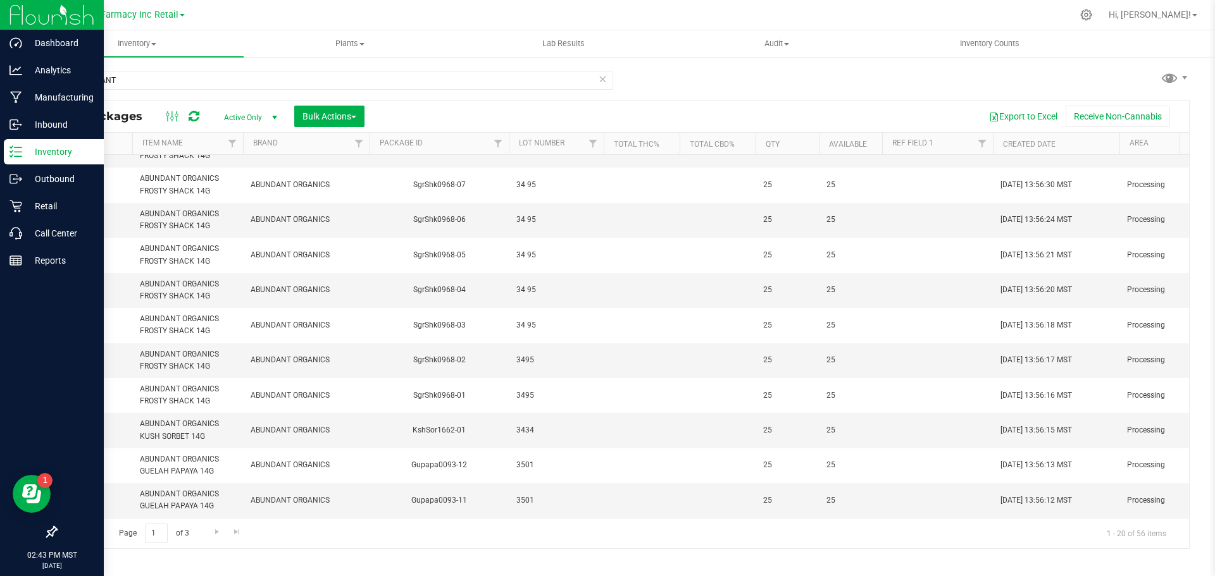
click at [527, 320] on span "34 95" at bounding box center [556, 326] width 80 height 12
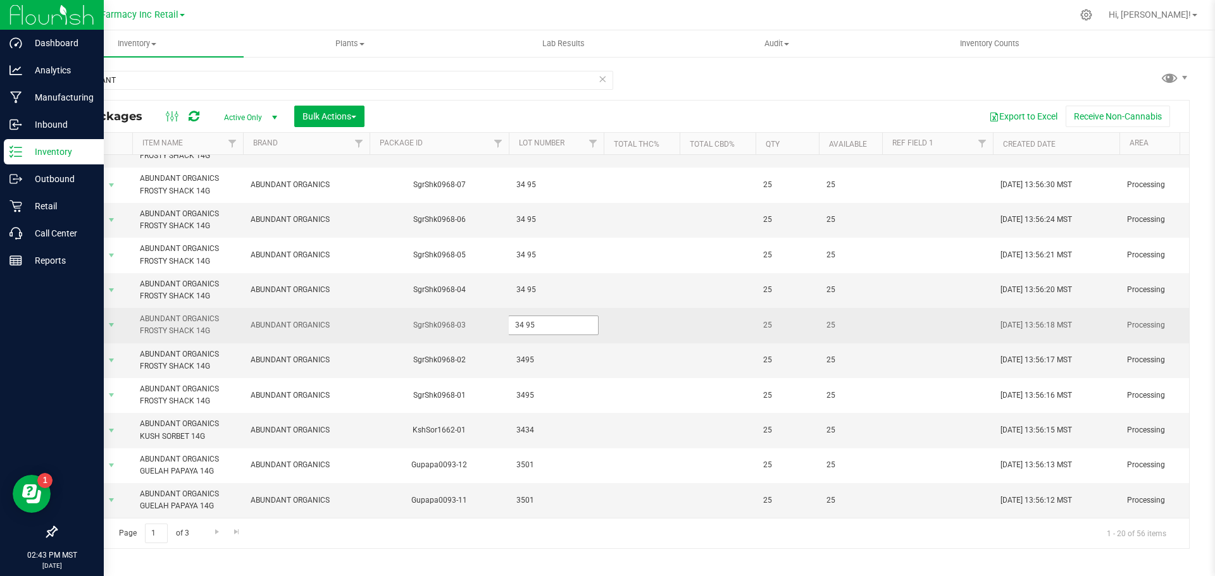
click at [525, 316] on input "34 95" at bounding box center [553, 326] width 90 height 20
type input "3495"
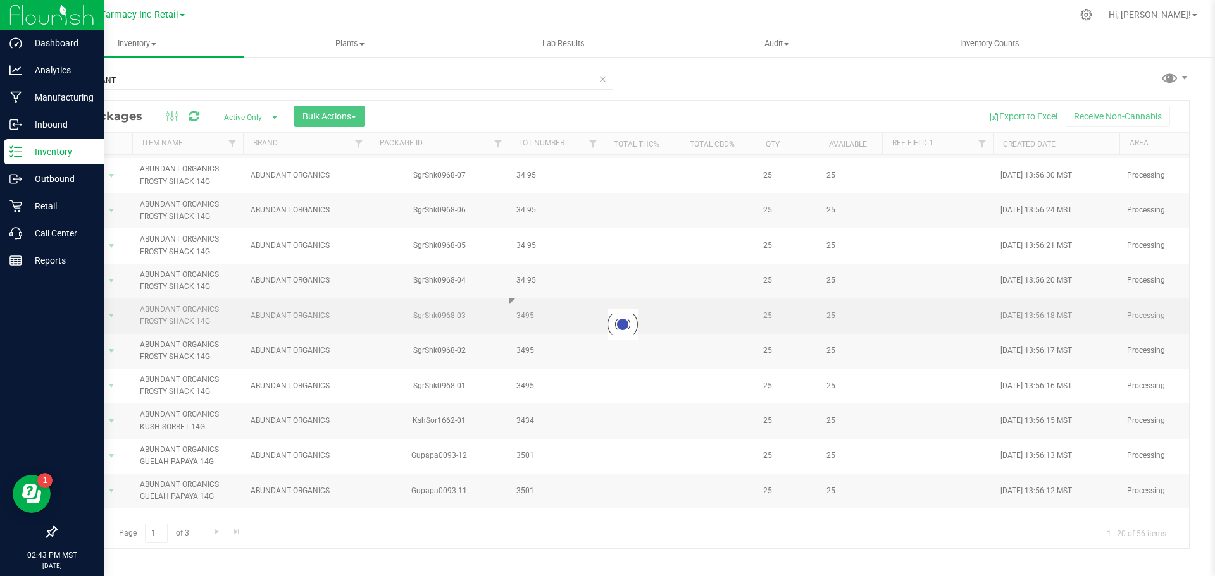
click at [537, 302] on div "Loading... All Packages Active Only Active Only Lab Samples Locked All Bulk Act…" at bounding box center [623, 324] width 1134 height 449
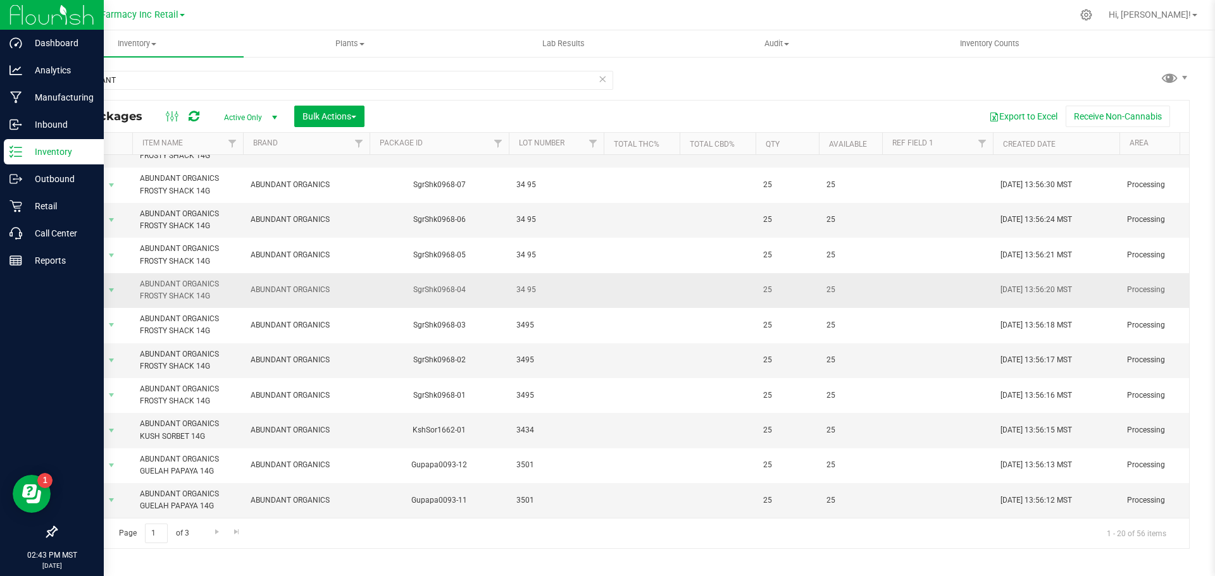
click at [526, 284] on span "34 95" at bounding box center [556, 290] width 80 height 12
click at [525, 282] on input "34 95" at bounding box center [553, 290] width 90 height 20
type input "3495"
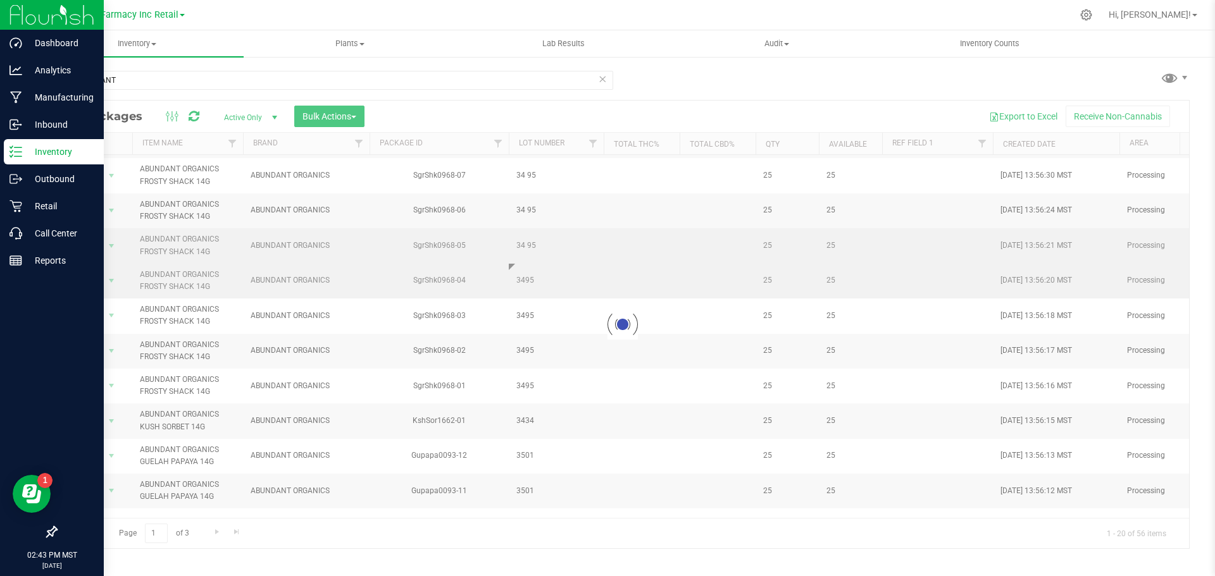
click at [536, 259] on div "Loading... All Packages Active Only Active Only Lab Samples Locked All Bulk Act…" at bounding box center [623, 324] width 1134 height 449
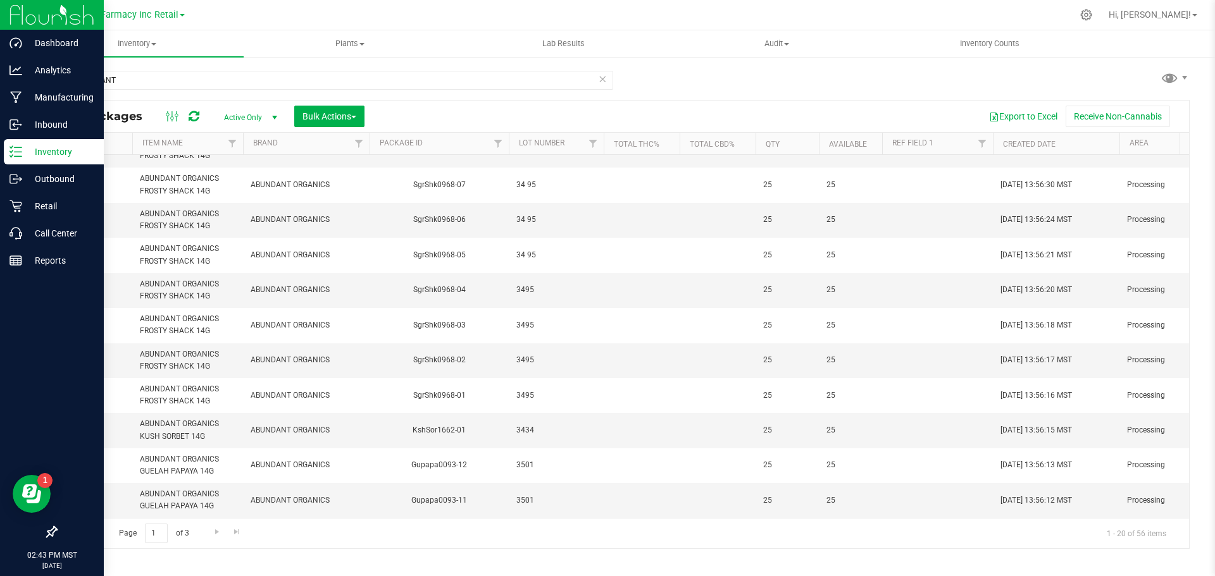
click at [530, 249] on span "34 95" at bounding box center [556, 255] width 80 height 12
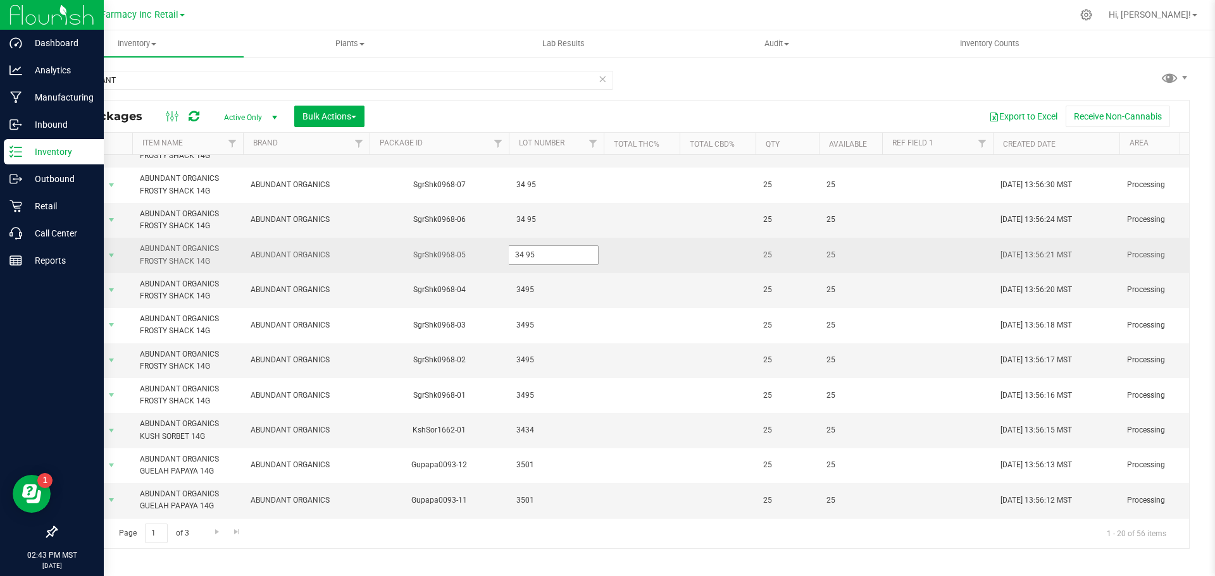
click at [528, 246] on input "34 95" at bounding box center [553, 256] width 90 height 20
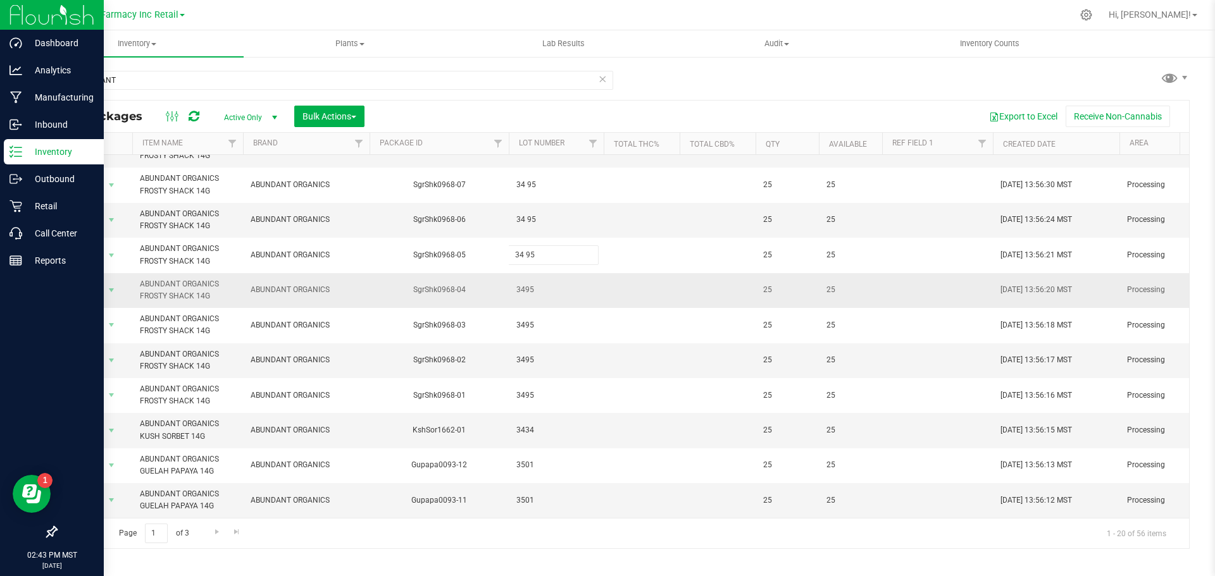
type input "3495"
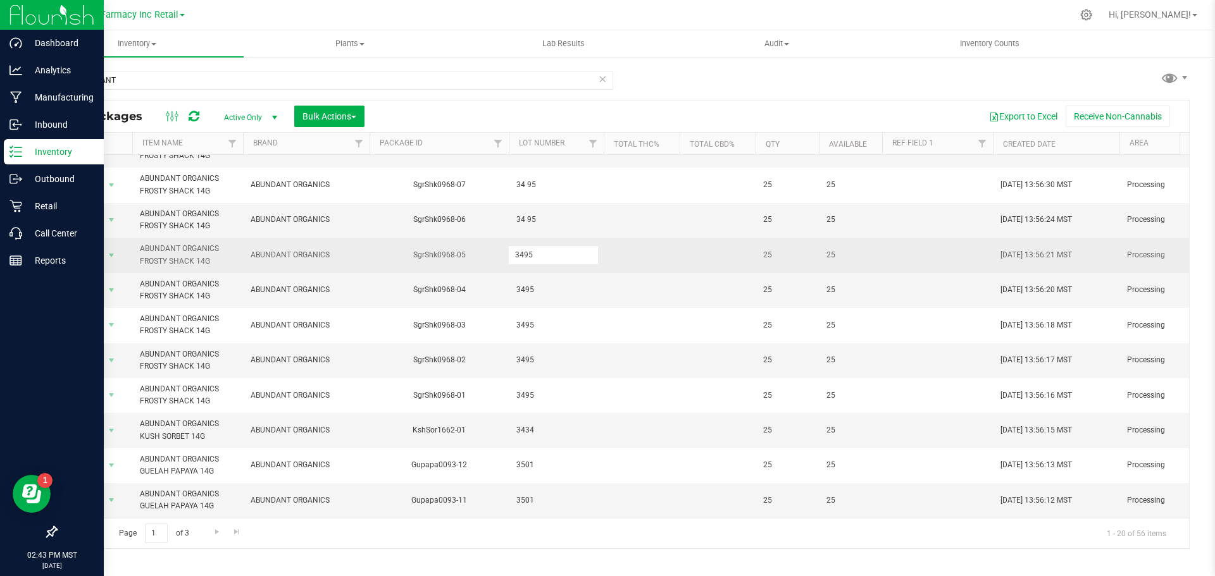
click at [547, 232] on div "All Packages Active Only Active Only Lab Samples Locked All Bulk Actions Add to…" at bounding box center [623, 324] width 1134 height 449
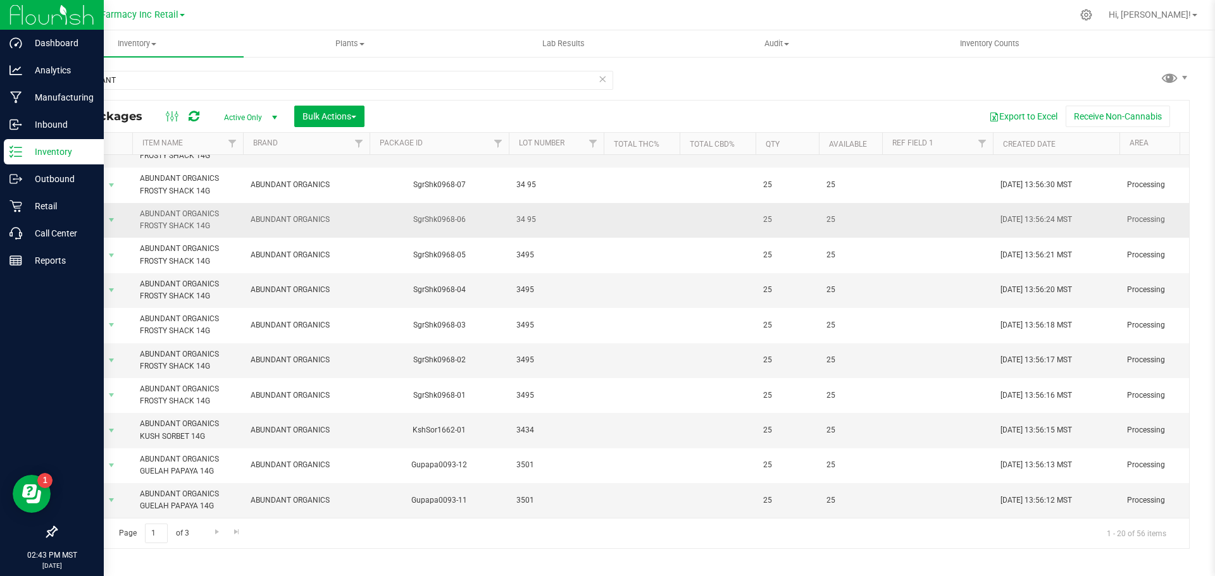
click at [527, 214] on span "34 95" at bounding box center [556, 220] width 80 height 12
click at [527, 213] on input "34 95" at bounding box center [553, 221] width 90 height 20
click at [526, 213] on input "34 95" at bounding box center [553, 221] width 90 height 20
type input "3495"
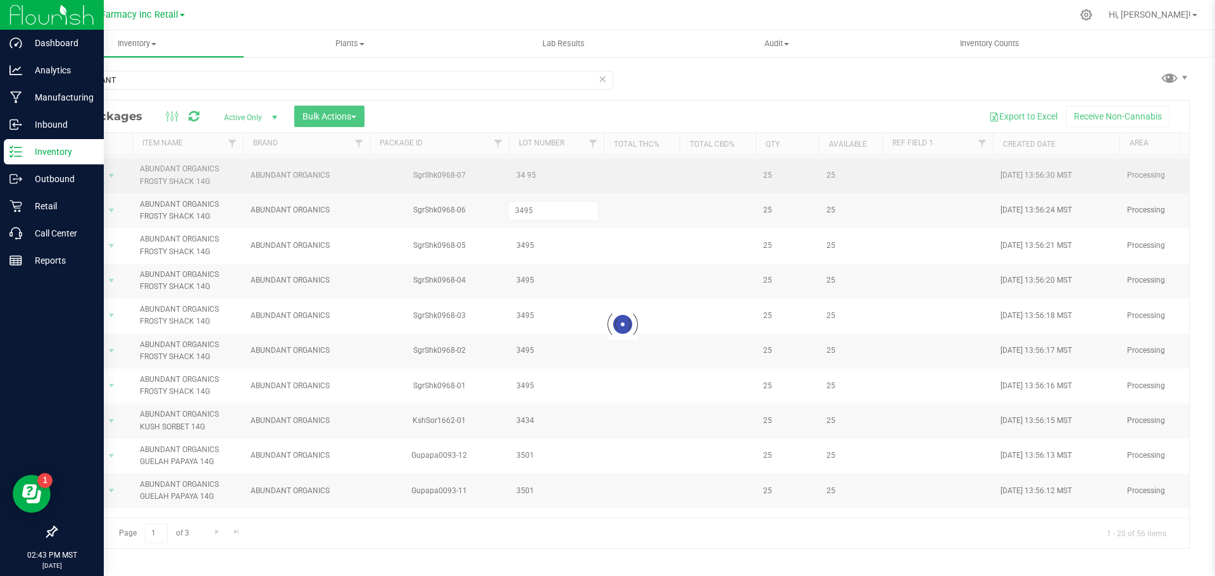
click at [560, 183] on div "Loading... All Packages Active Only Active Only Lab Samples Locked All Bulk Act…" at bounding box center [623, 324] width 1134 height 449
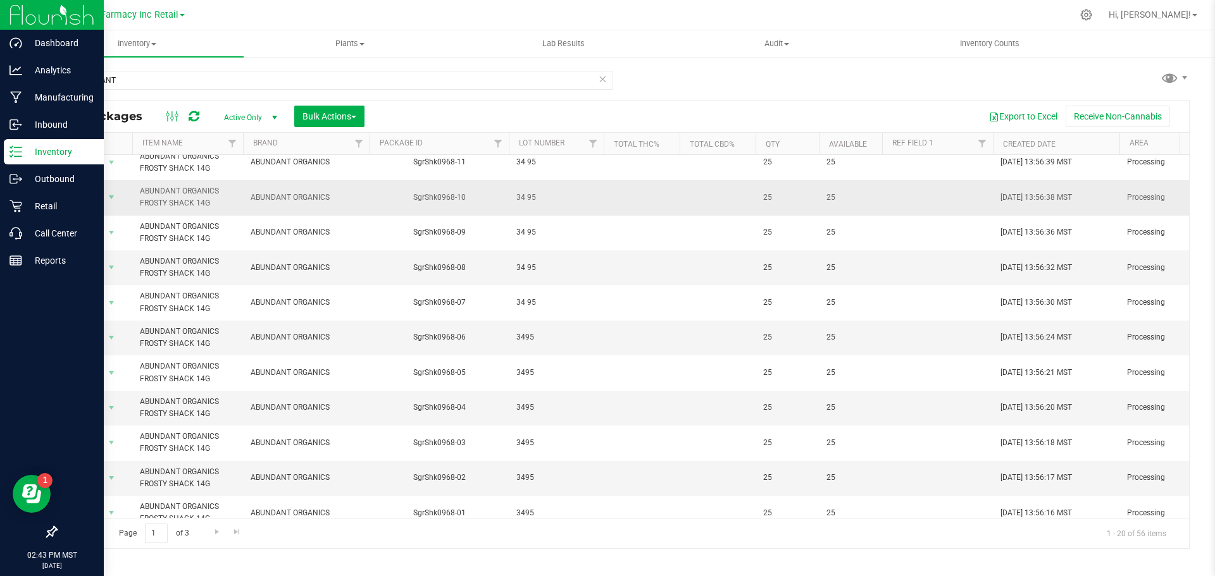
scroll to position [182, 0]
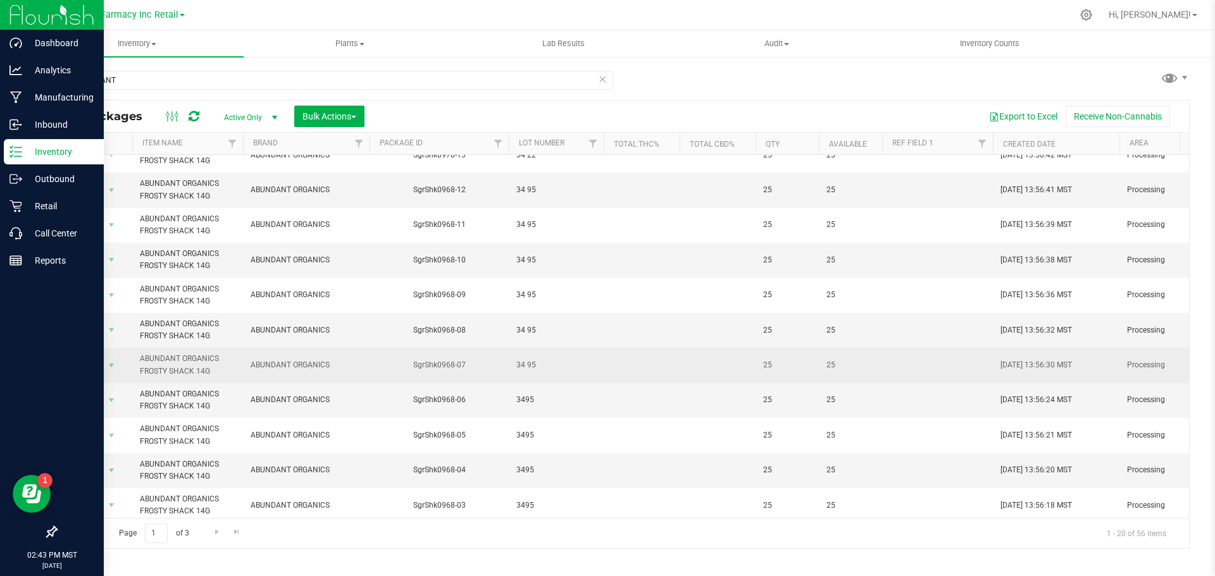
click at [526, 379] on td "34 95" at bounding box center [556, 365] width 95 height 35
click at [525, 368] on input "34 95" at bounding box center [553, 366] width 90 height 20
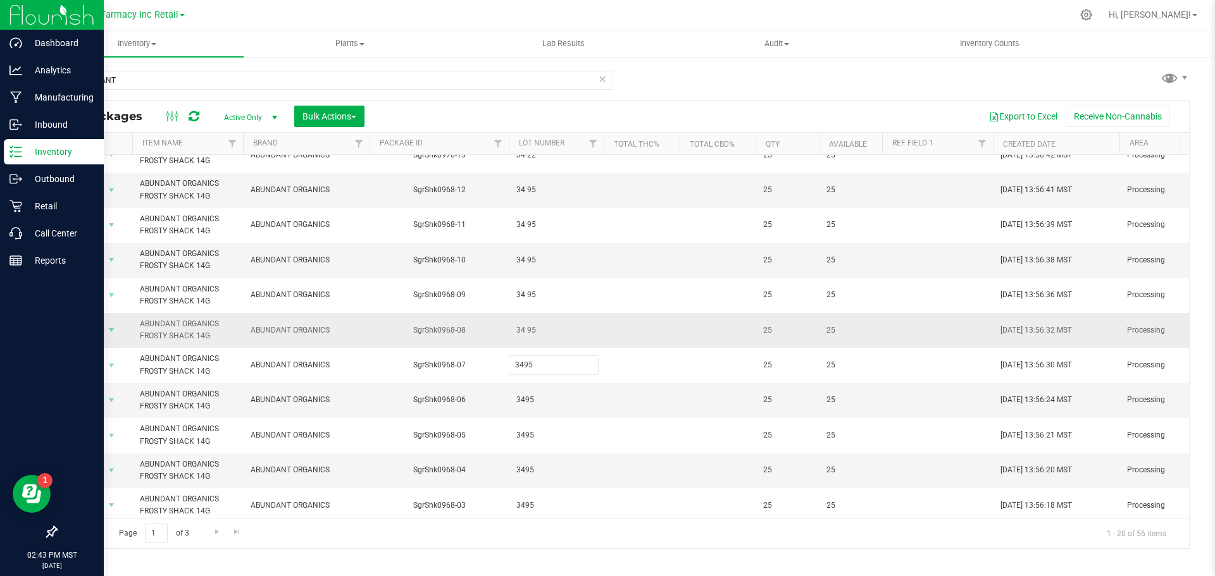
type input "3495"
click at [555, 314] on div "All Packages Active Only Active Only Lab Samples Locked All Bulk Actions Add to…" at bounding box center [623, 324] width 1134 height 449
click at [532, 322] on td "34 95" at bounding box center [556, 330] width 95 height 35
click at [525, 328] on input "34 95" at bounding box center [553, 331] width 90 height 20
type input "3495"
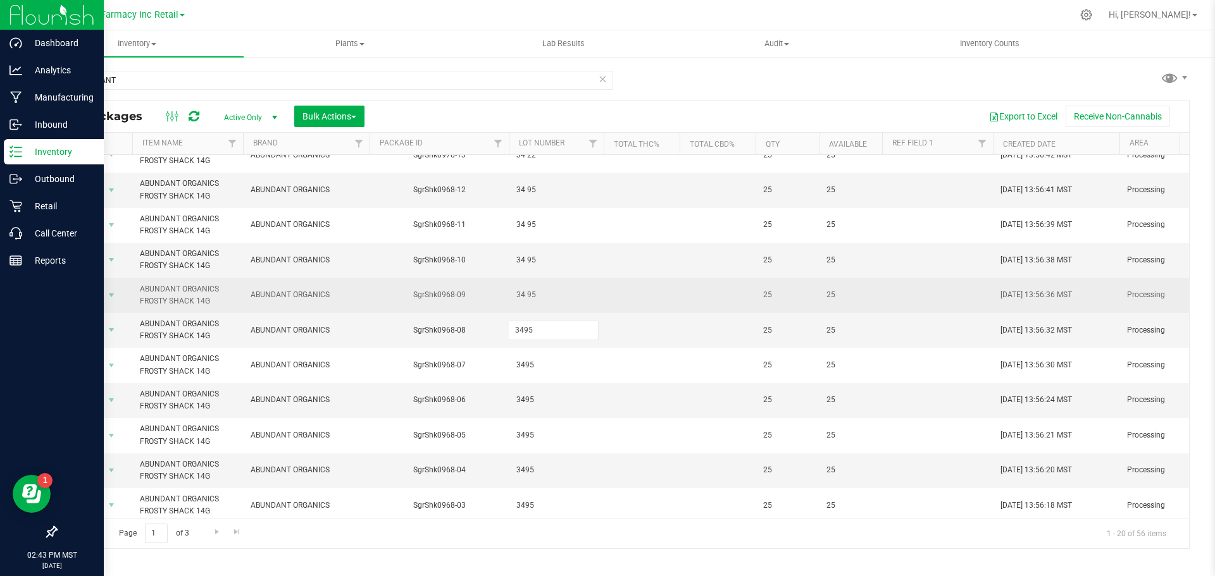
click at [537, 296] on div "All Packages Active Only Active Only Lab Samples Locked All Bulk Actions Add to…" at bounding box center [623, 324] width 1134 height 449
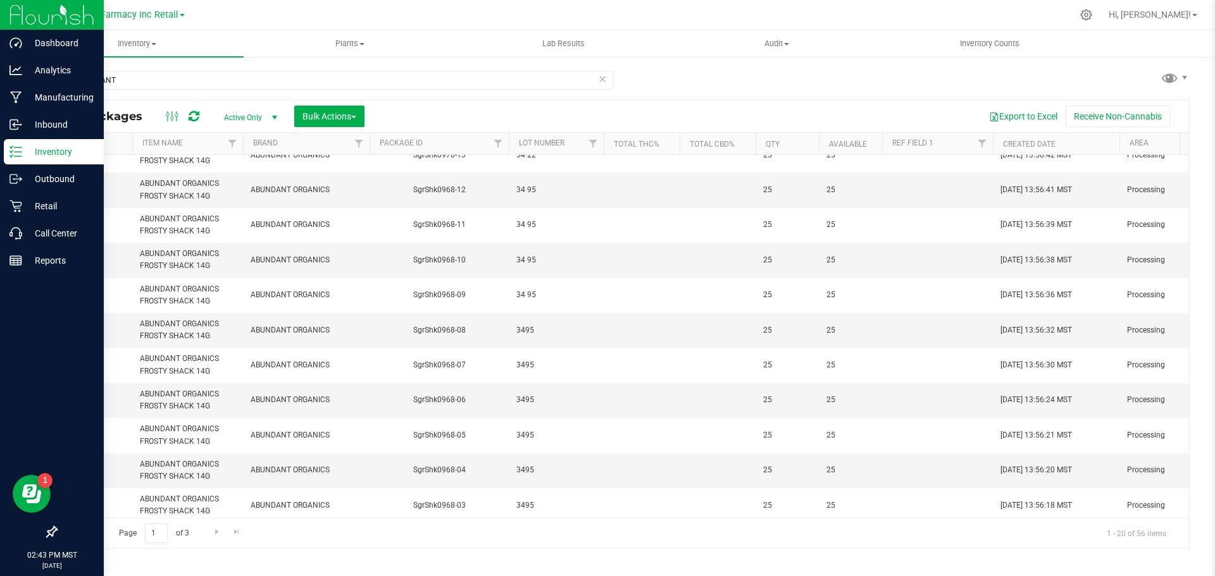
click at [527, 295] on span "34 95" at bounding box center [556, 295] width 80 height 12
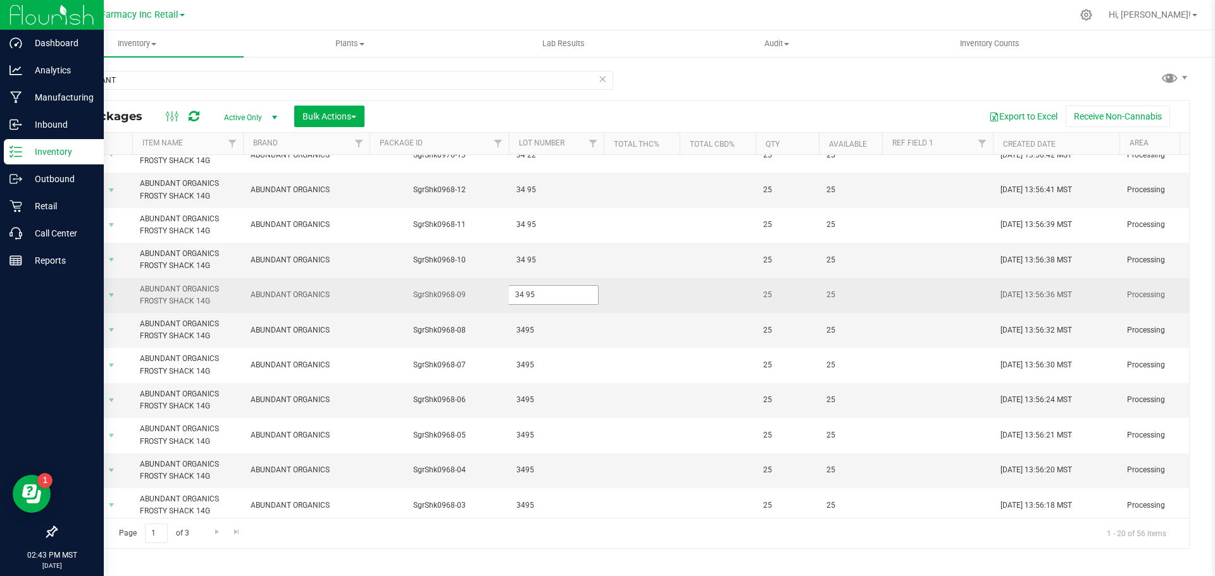
click at [525, 295] on input "34 95" at bounding box center [553, 295] width 90 height 20
type input "3495"
click at [528, 289] on input "3495" at bounding box center [553, 295] width 90 height 20
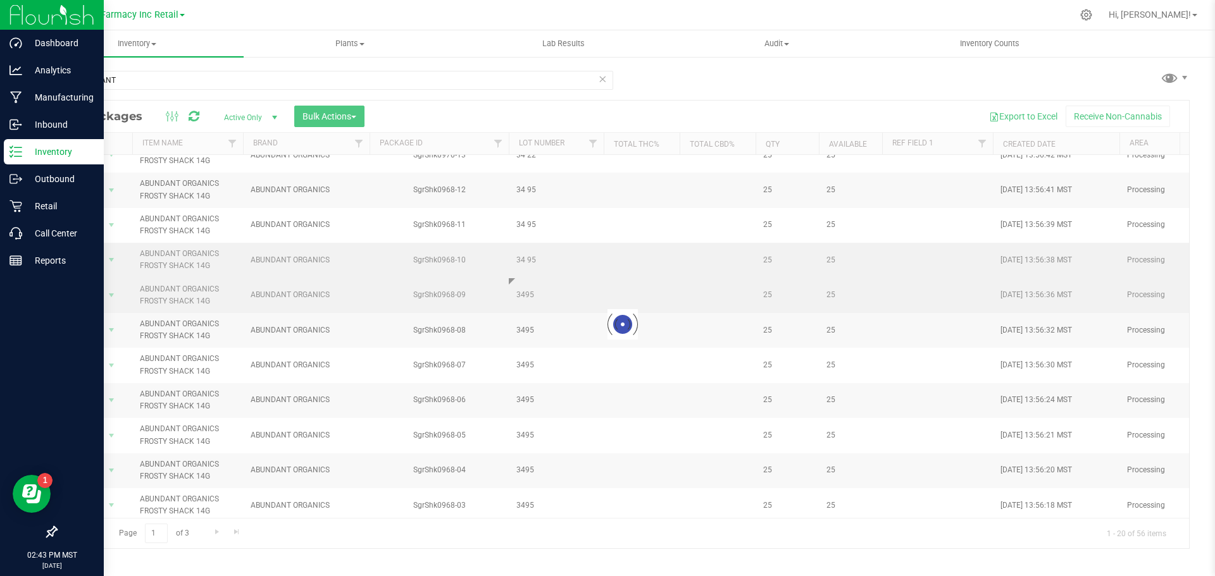
click at [529, 271] on div "Loading... All Packages Active Only Active Only Lab Samples Locked All Bulk Act…" at bounding box center [623, 324] width 1134 height 449
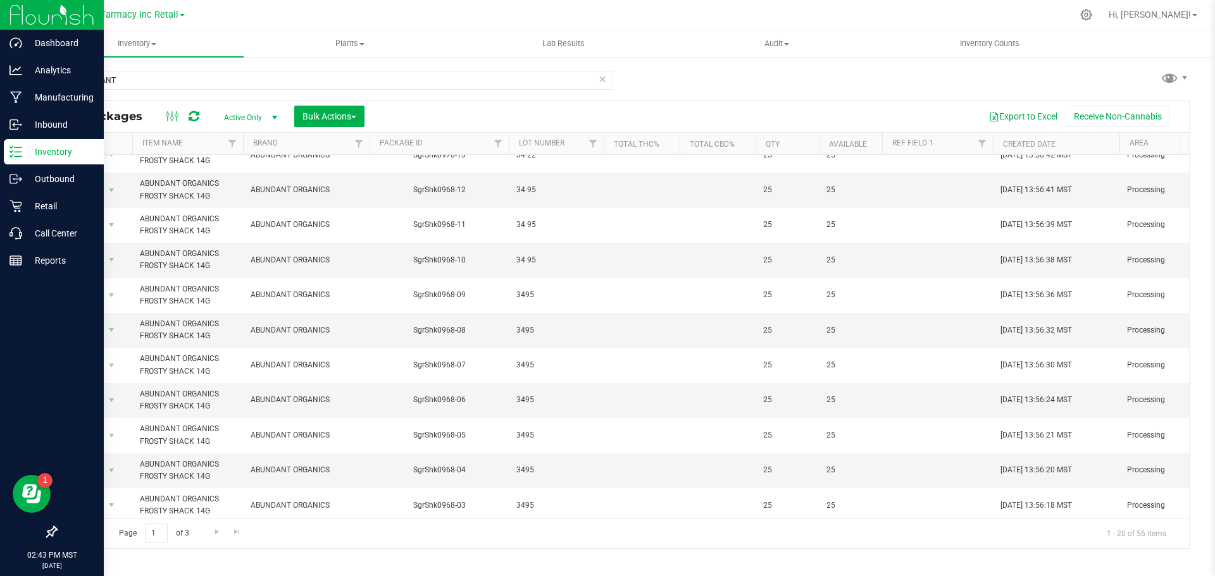
click at [528, 259] on span "34 95" at bounding box center [556, 260] width 80 height 12
click at [526, 261] on input "34 95" at bounding box center [553, 261] width 90 height 20
type input "3495"
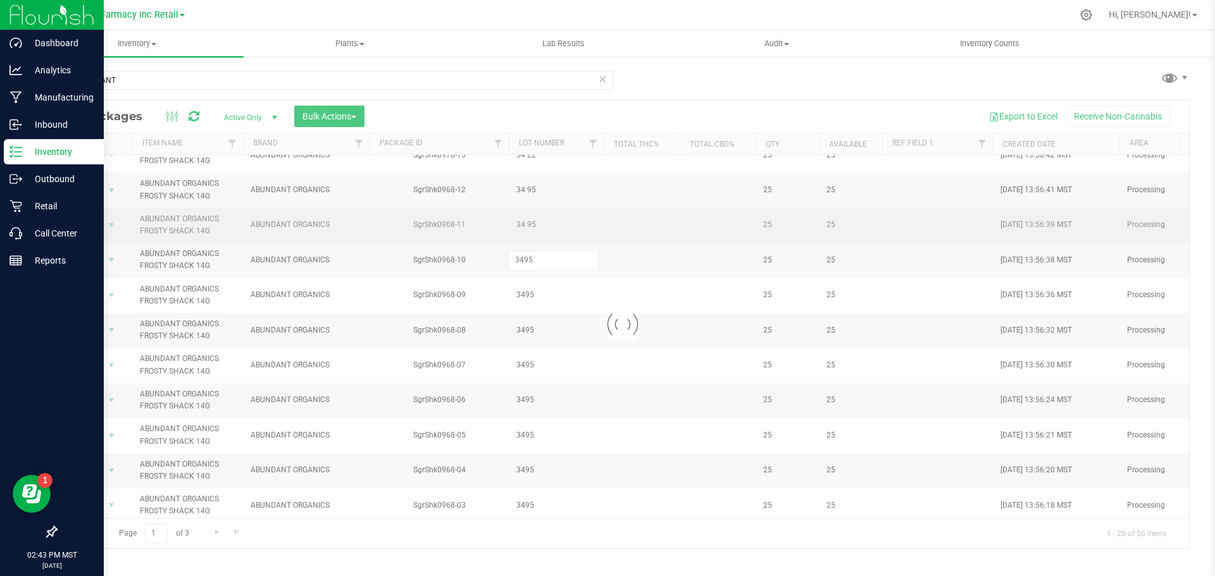
click at [549, 226] on div "Loading... All Packages Active Only Active Only Lab Samples Locked All Bulk Act…" at bounding box center [623, 324] width 1134 height 449
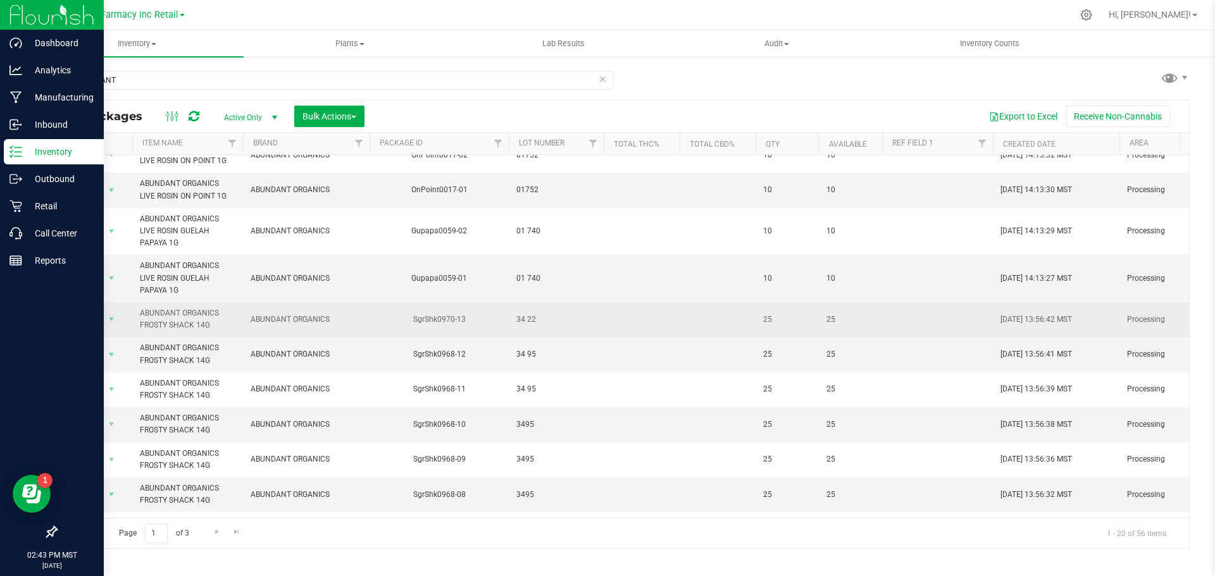
scroll to position [0, 0]
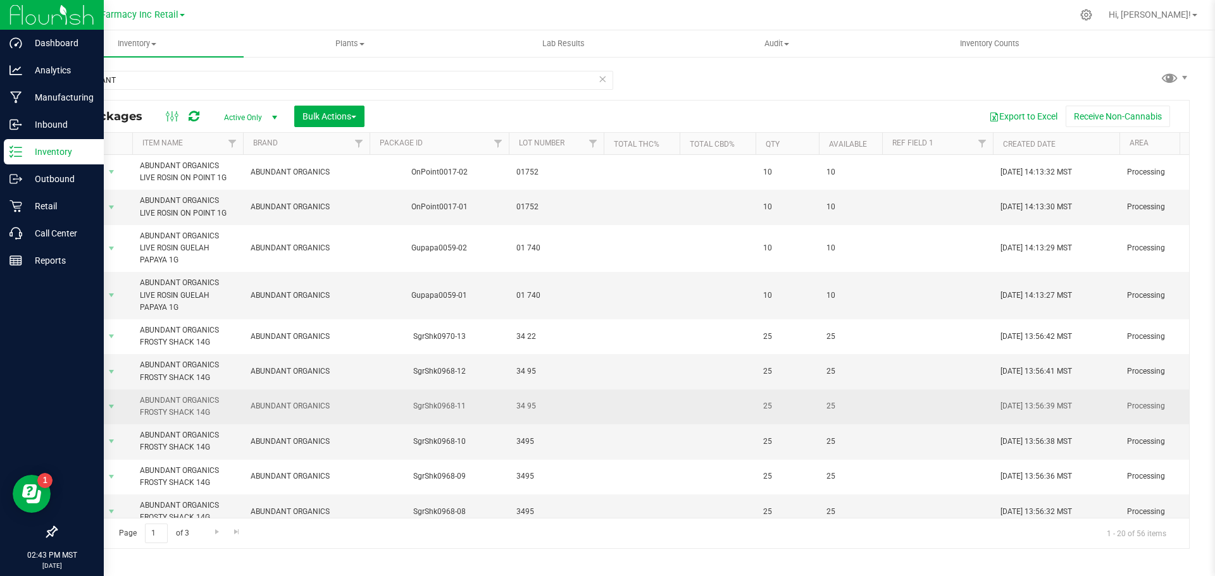
click at [532, 410] on span "34 95" at bounding box center [556, 407] width 80 height 12
click at [528, 409] on input "34 95" at bounding box center [553, 407] width 90 height 20
click at [525, 409] on input "34 95" at bounding box center [553, 407] width 90 height 20
type input "3495"
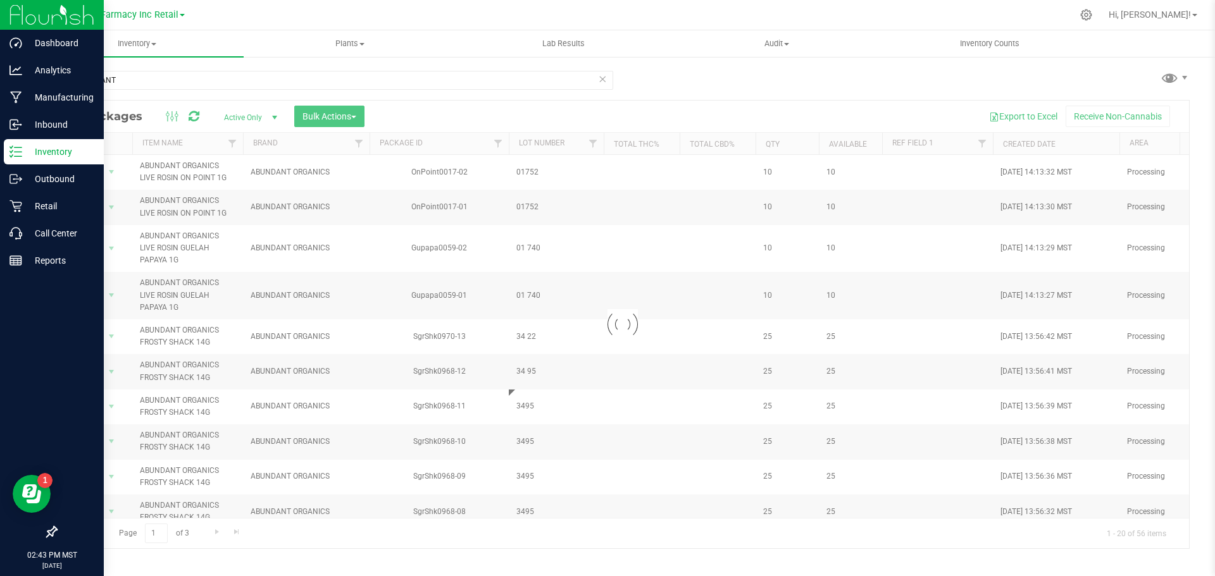
click at [554, 372] on div "Loading... All Packages Active Only Active Only Lab Samples Locked All Bulk Act…" at bounding box center [623, 324] width 1134 height 449
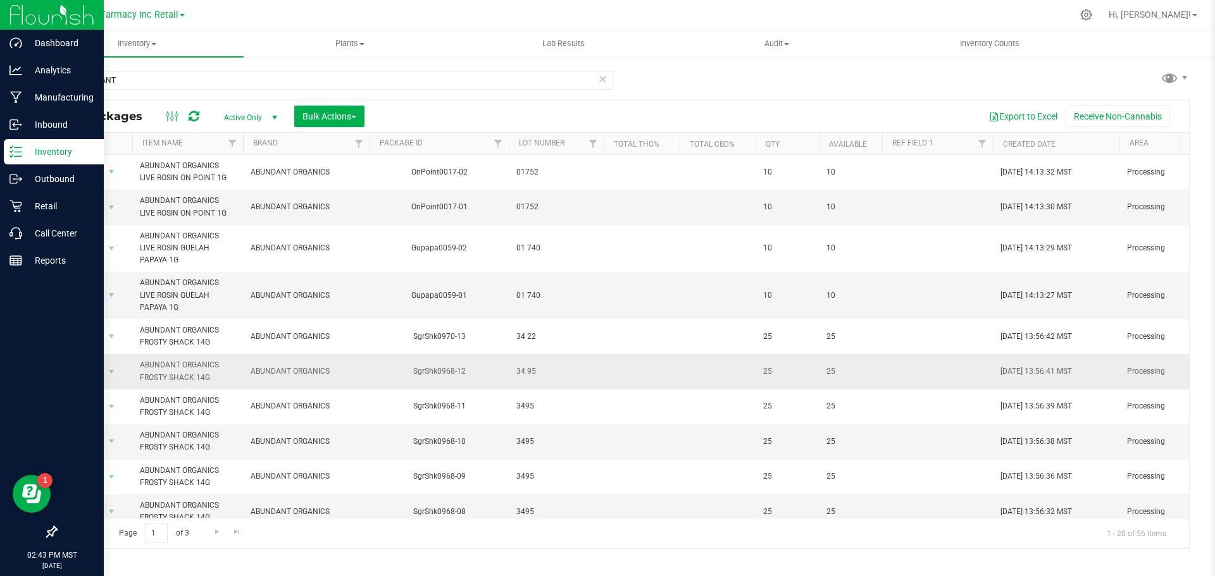
click at [530, 369] on span "34 95" at bounding box center [556, 372] width 80 height 12
click at [526, 371] on input "34 95" at bounding box center [553, 372] width 90 height 20
type input "3495"
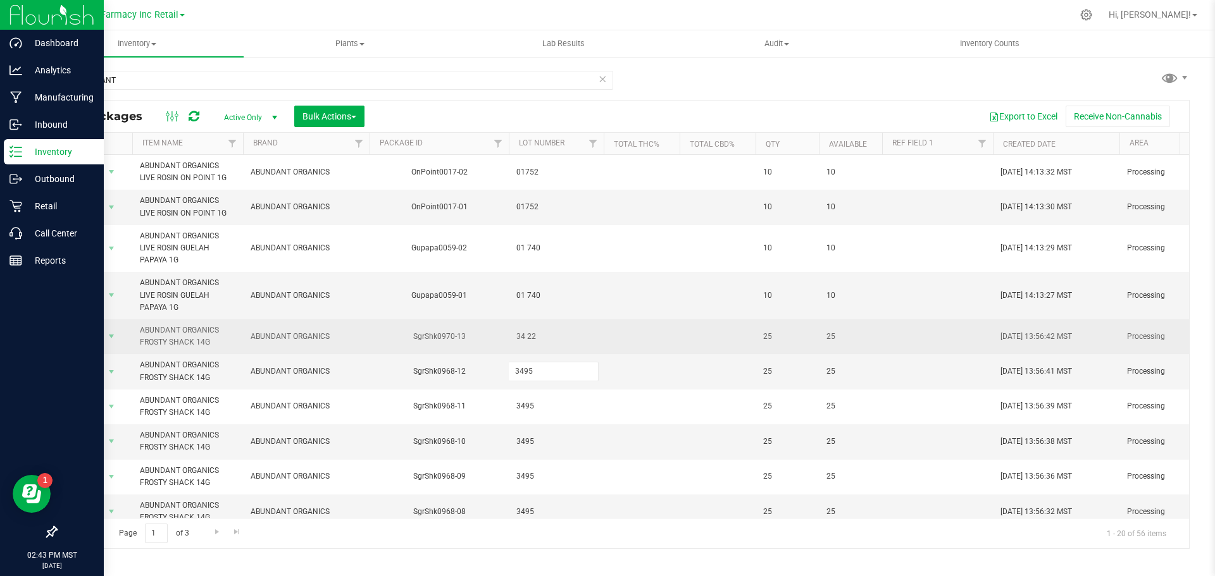
click at [515, 335] on div "All Packages Active Only Active Only Lab Samples Locked All Bulk Actions Add to…" at bounding box center [623, 324] width 1134 height 449
click at [525, 337] on span "34 22" at bounding box center [556, 337] width 80 height 12
click at [527, 337] on input "34 22" at bounding box center [553, 337] width 90 height 20
type input "3422"
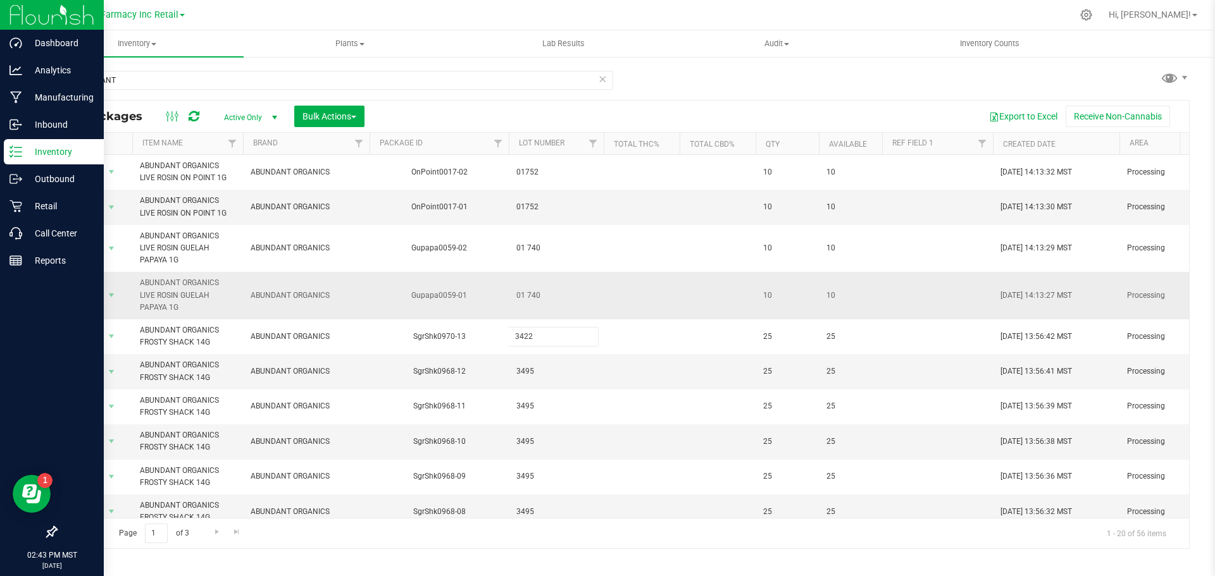
click at [538, 315] on div "All Packages Active Only Active Only Lab Samples Locked All Bulk Actions Add to…" at bounding box center [623, 324] width 1134 height 449
drag, startPoint x: 538, startPoint y: 313, endPoint x: 534, endPoint y: 296, distance: 18.1
click at [534, 296] on span "01 740" at bounding box center [556, 296] width 80 height 12
click at [527, 296] on input "01 740" at bounding box center [553, 296] width 90 height 20
type input "01740"
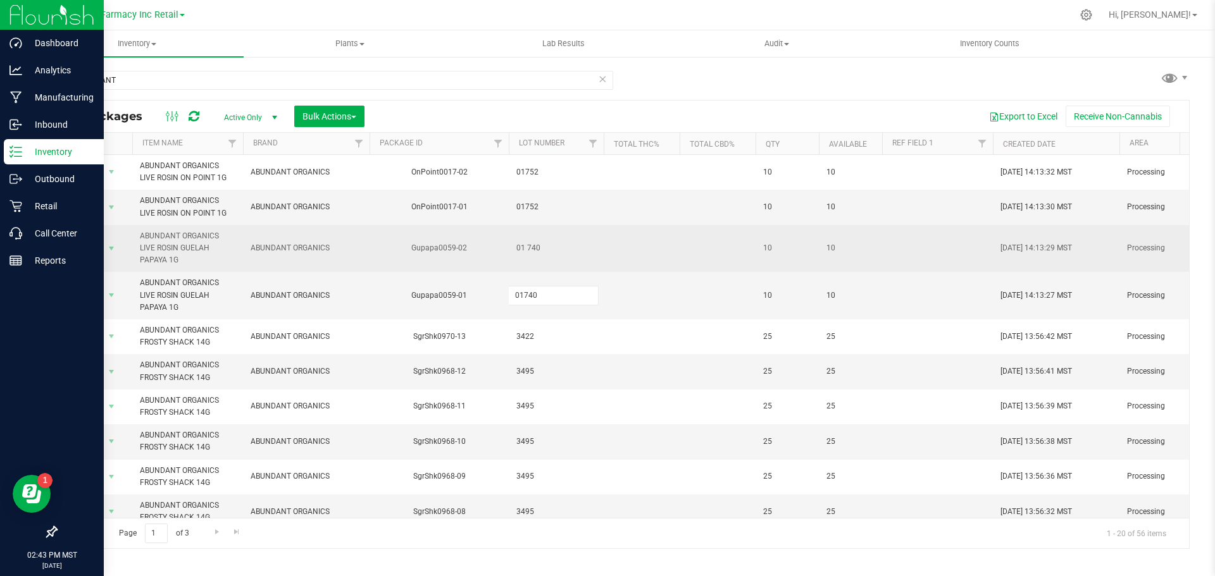
click at [525, 261] on div "All Packages Active Only Active Only Lab Samples Locked All Bulk Actions Add to…" at bounding box center [623, 324] width 1134 height 449
click at [526, 247] on span "01 740" at bounding box center [556, 248] width 80 height 12
click at [526, 247] on input "01 740" at bounding box center [553, 249] width 90 height 20
type input "01740"
click at [548, 226] on div "All Packages Active Only Active Only Lab Samples Locked All Bulk Actions Add to…" at bounding box center [623, 324] width 1134 height 449
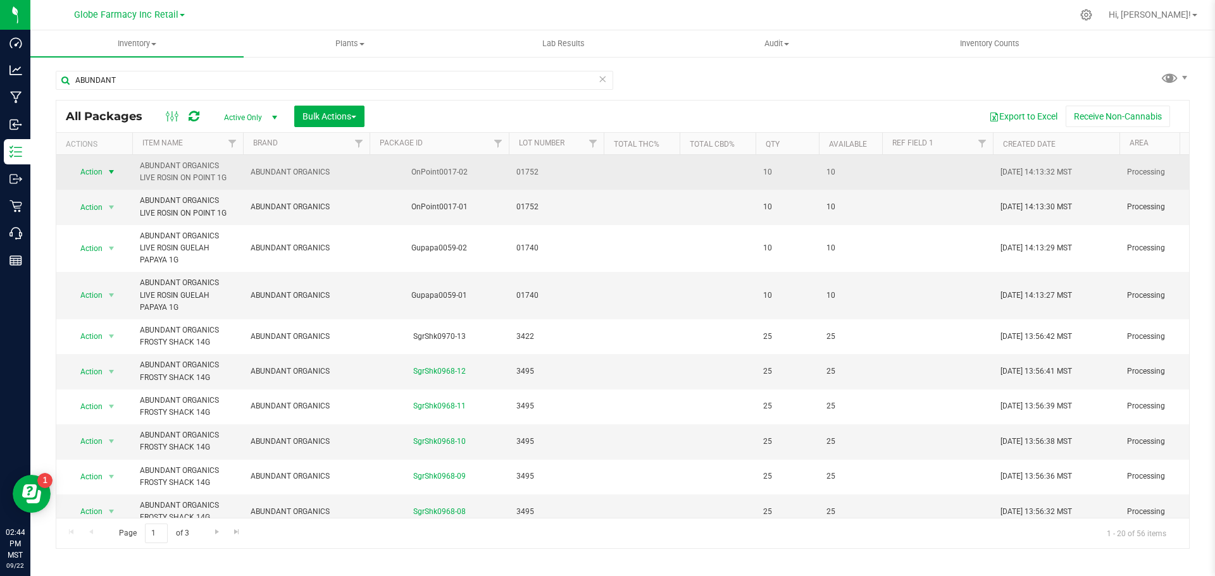
click at [104, 177] on span "select" at bounding box center [112, 172] width 16 height 18
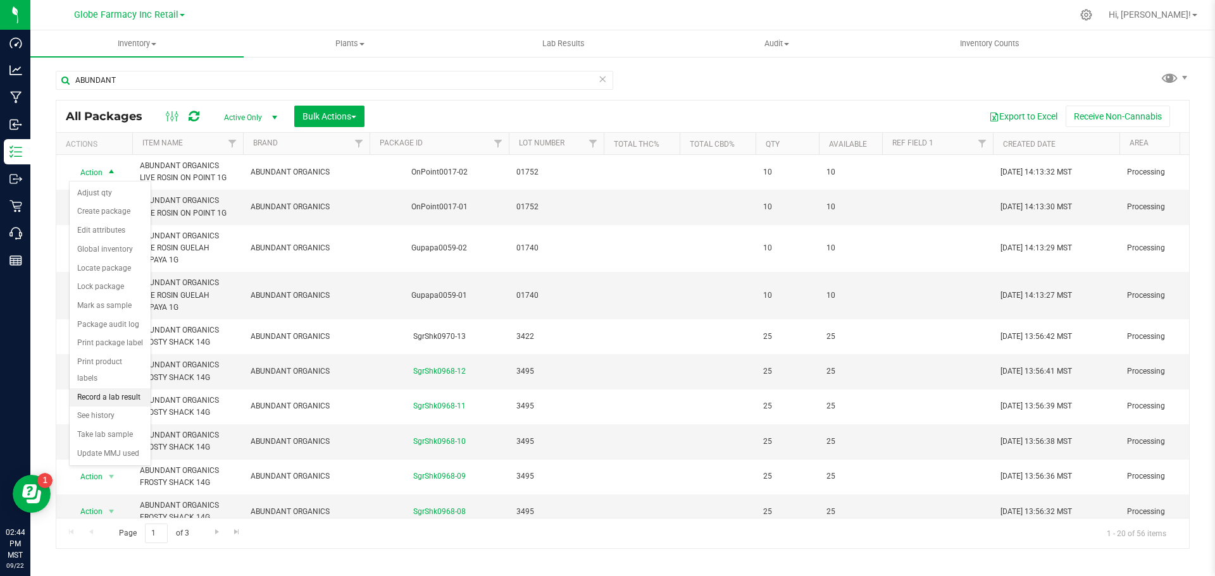
click at [118, 389] on li "Record a lab result" at bounding box center [110, 398] width 81 height 19
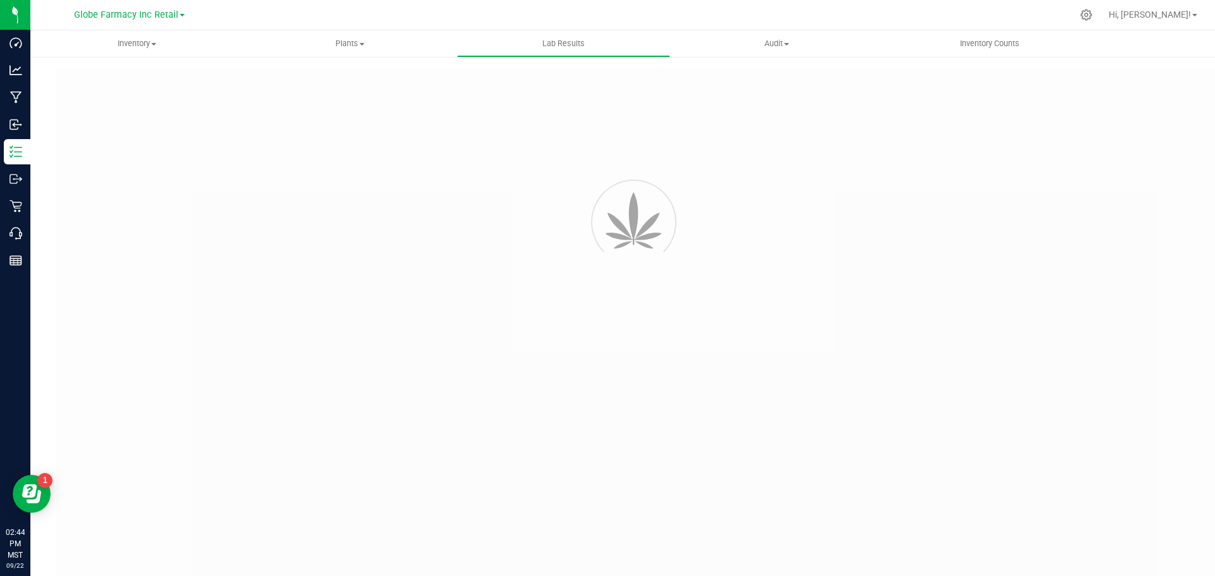
type input "OnPoint0017-02"
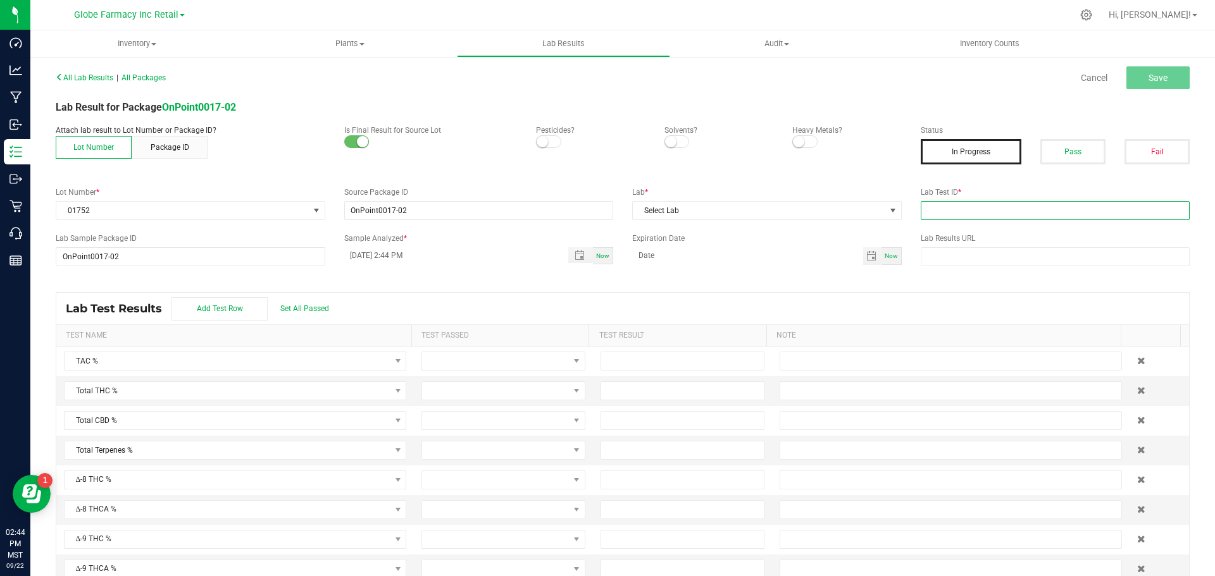
click at [944, 214] on input "text" at bounding box center [1056, 210] width 270 height 19
paste input "2508LVL0706.3827"
type input "2508LVL0706.3827"
click at [1042, 158] on button "Pass" at bounding box center [1072, 151] width 65 height 25
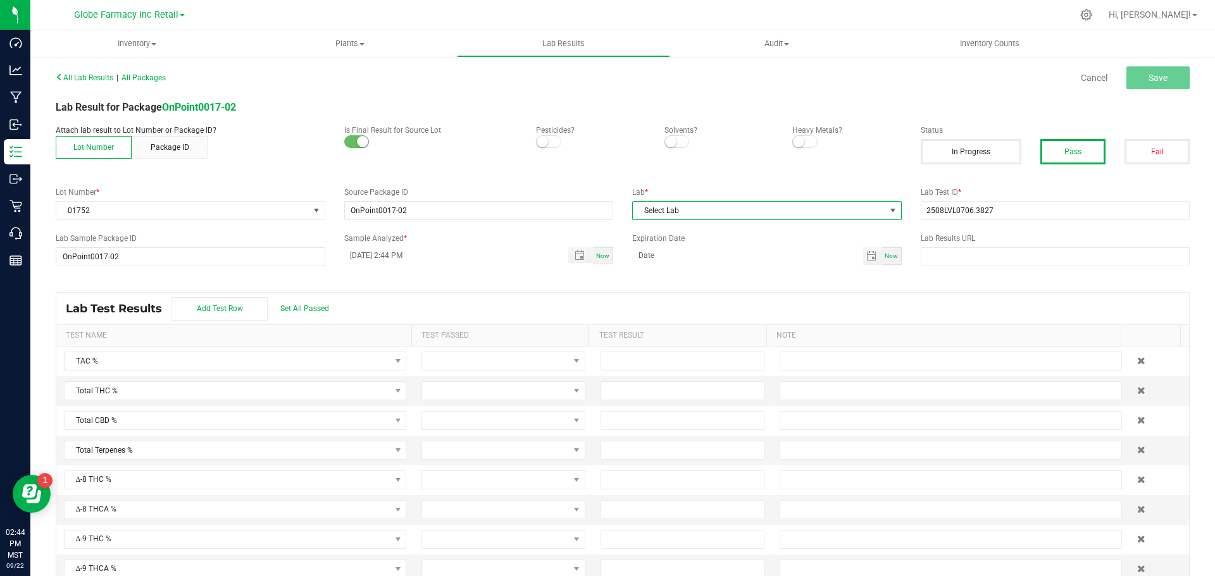
click at [757, 215] on span "Select Lab" at bounding box center [759, 211] width 252 height 18
click at [692, 315] on li "Level ONE Labs" at bounding box center [761, 313] width 266 height 22
click at [1149, 75] on span "Save" at bounding box center [1158, 78] width 19 height 10
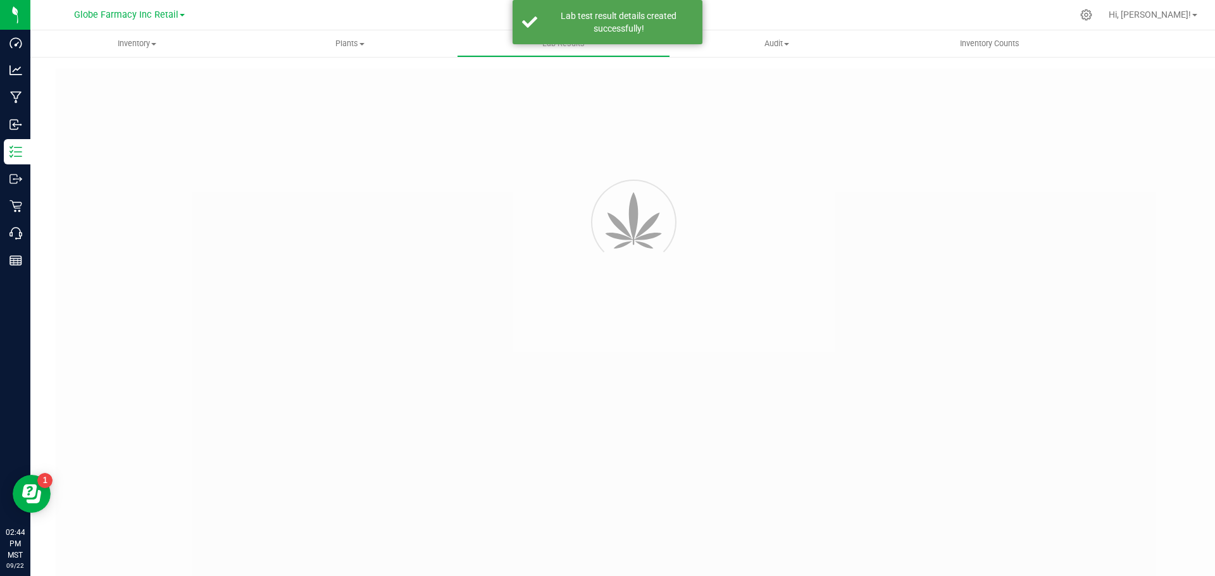
type input "OnPoint0017-02"
type input "2508LVL0706.3827"
type input "OnPoint0017-02"
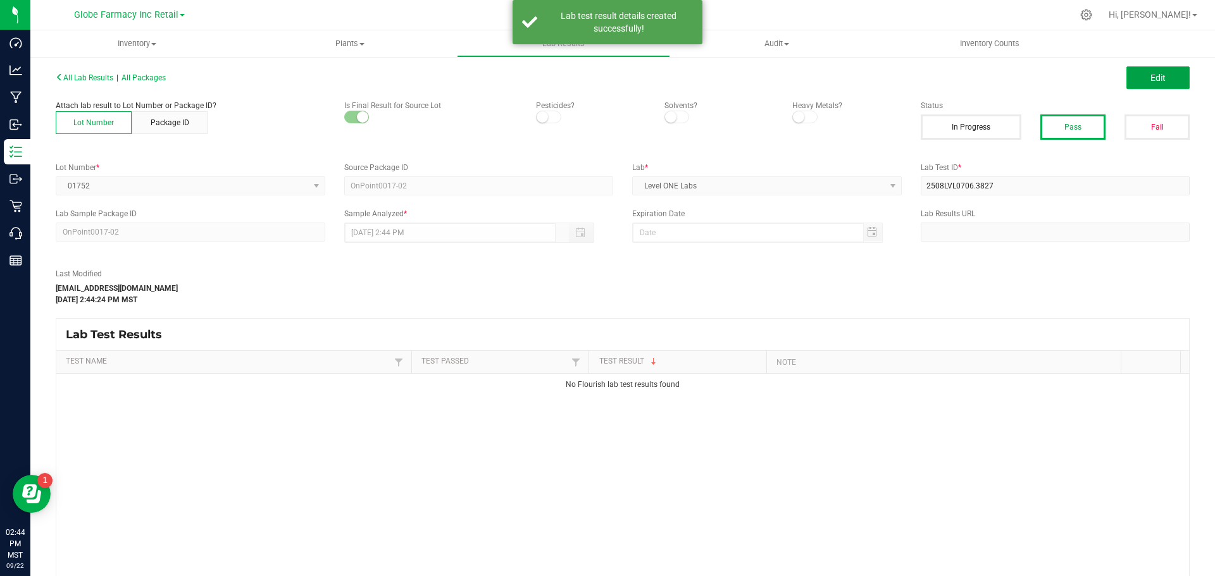
click at [1150, 80] on span "Edit" at bounding box center [1157, 78] width 15 height 10
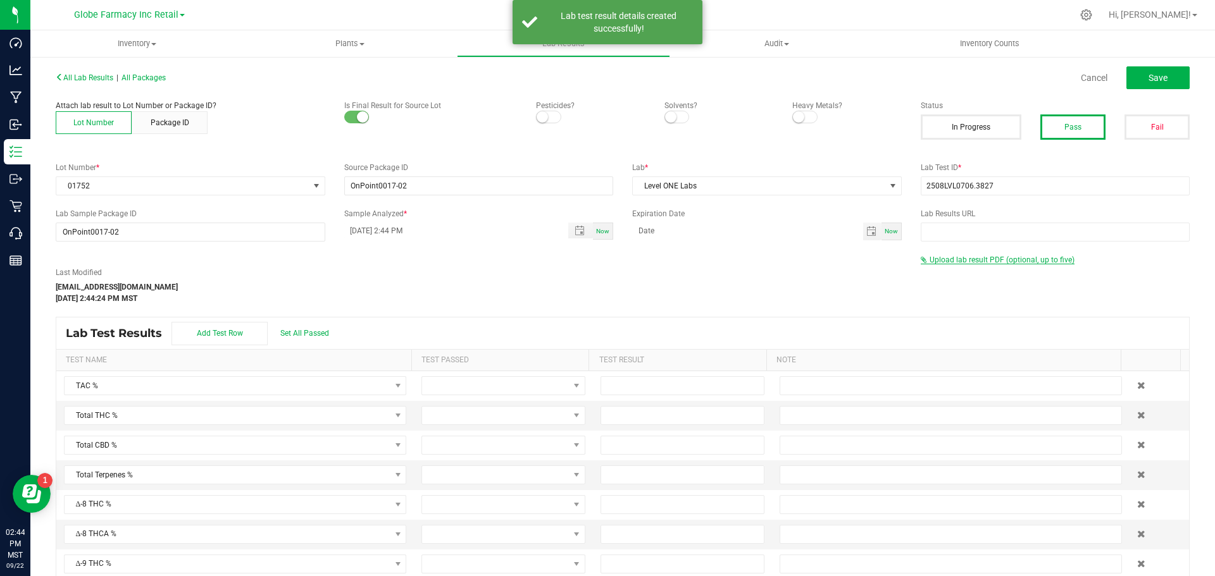
click at [974, 263] on span "Upload lab result PDF (optional, up to five)" at bounding box center [1002, 260] width 145 height 9
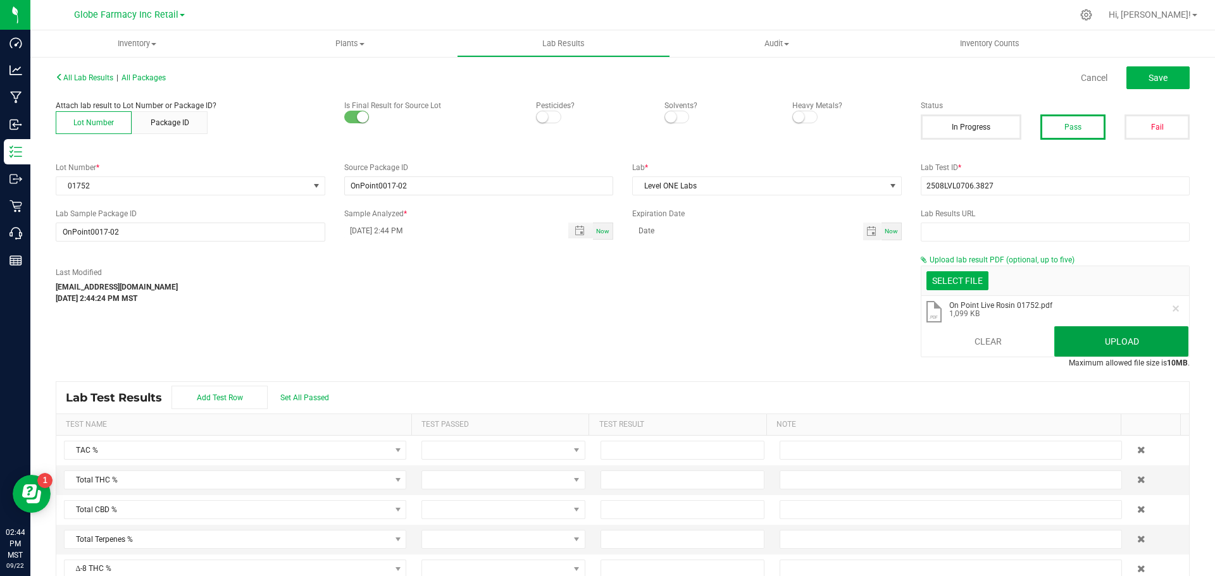
click at [1103, 335] on button "Upload" at bounding box center [1121, 342] width 134 height 30
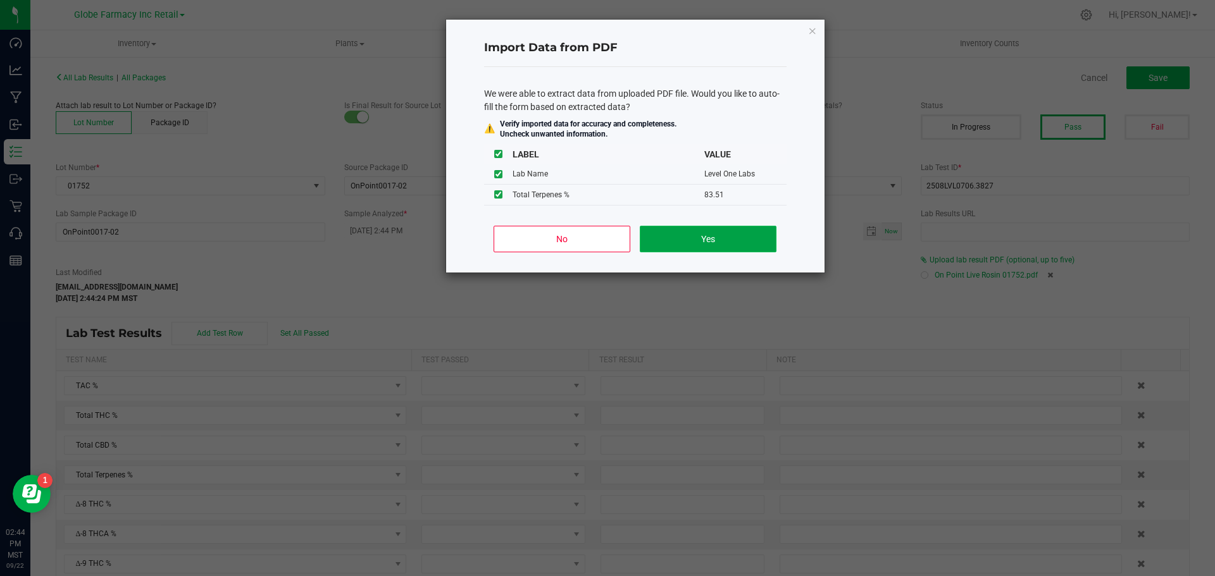
click at [720, 240] on button "Yes" at bounding box center [708, 239] width 136 height 27
type input "83.5100"
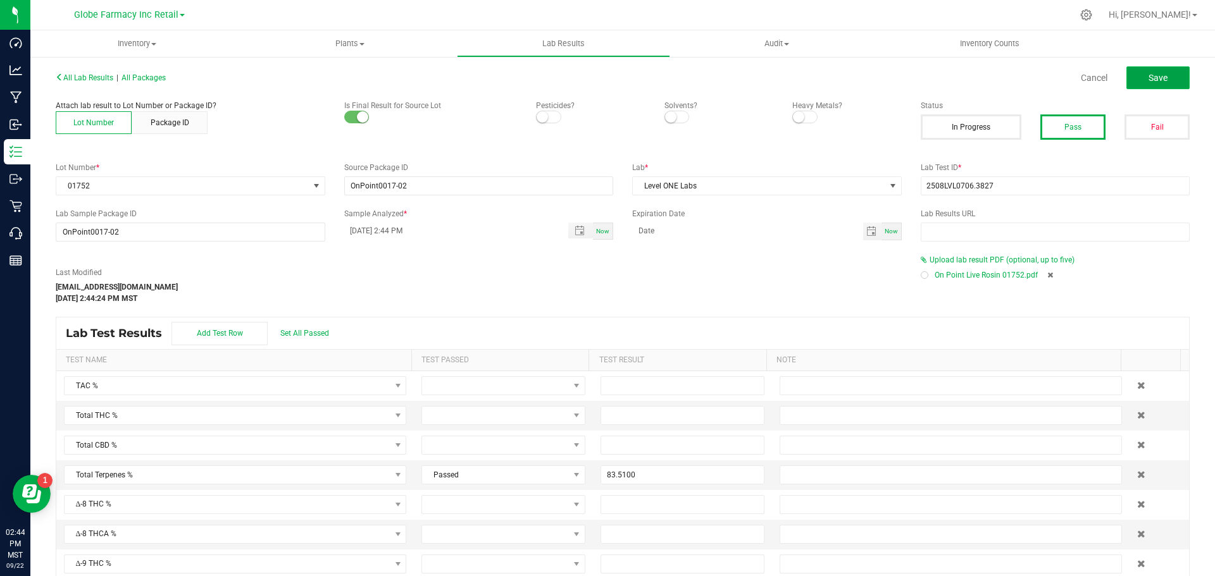
click at [1152, 82] on span "Save" at bounding box center [1158, 78] width 19 height 10
type input "83.5100"
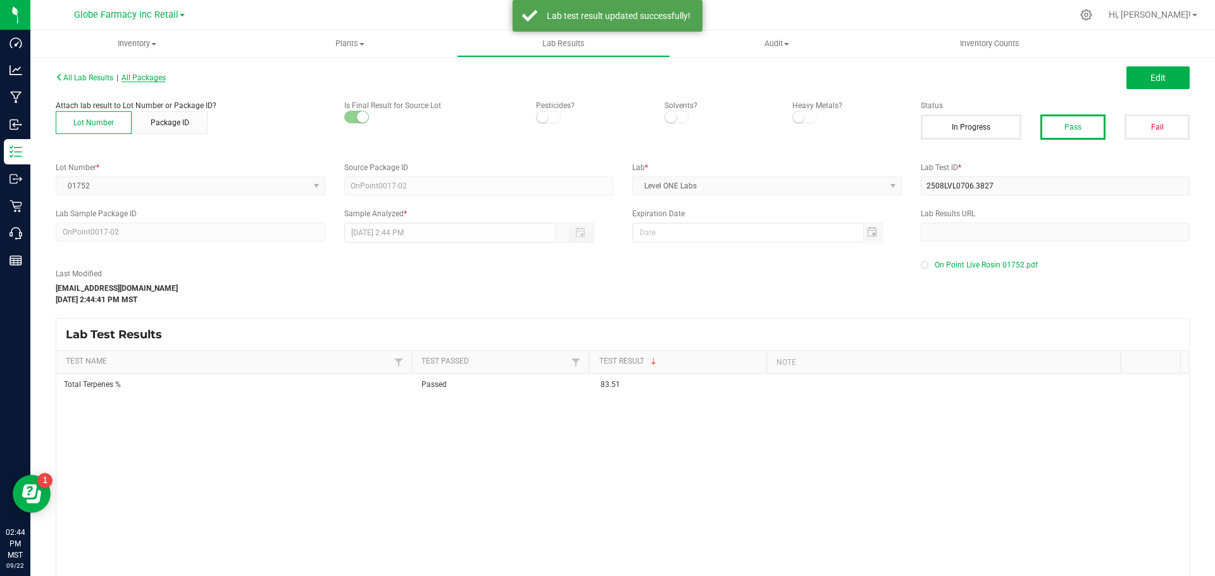
click at [148, 78] on span "All Packages" at bounding box center [144, 77] width 44 height 9
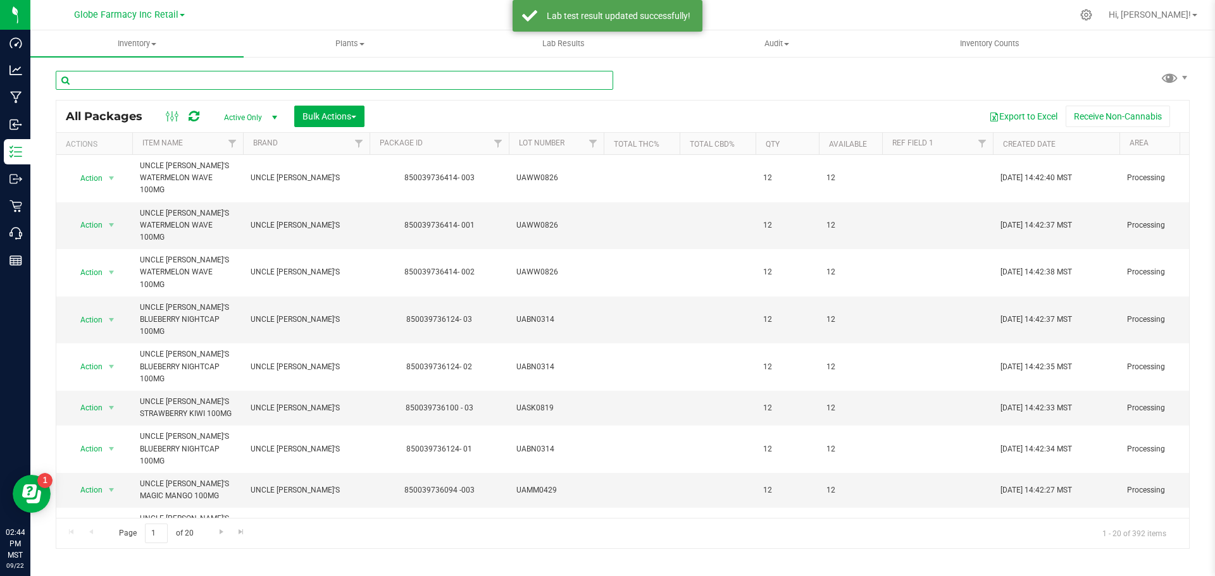
click at [113, 84] on input "text" at bounding box center [335, 80] width 558 height 19
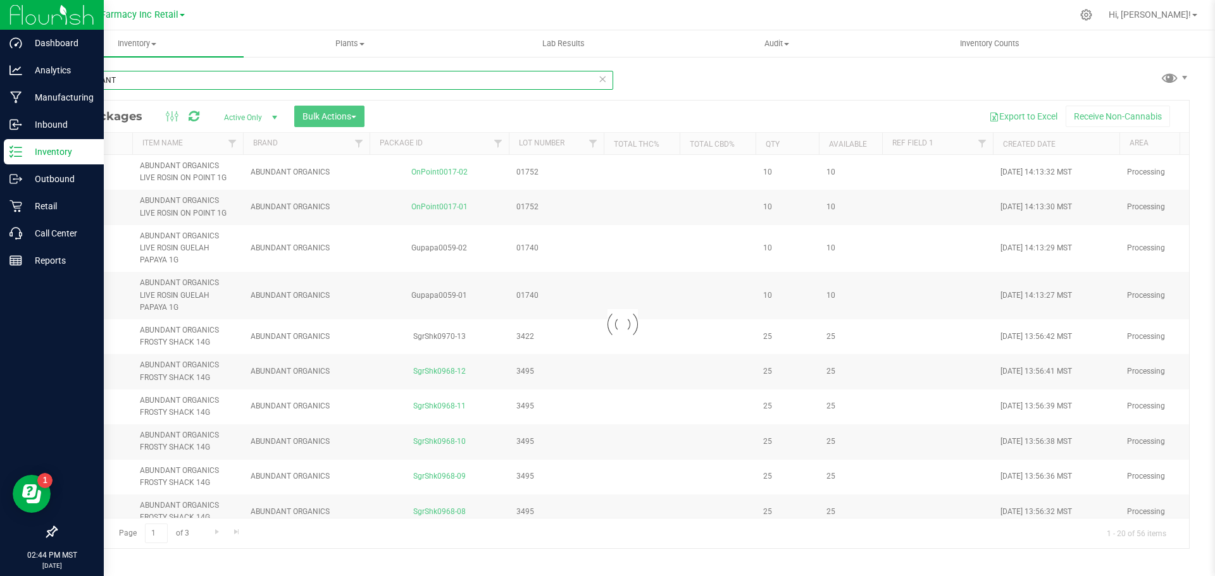
type input "ABUNDANT"
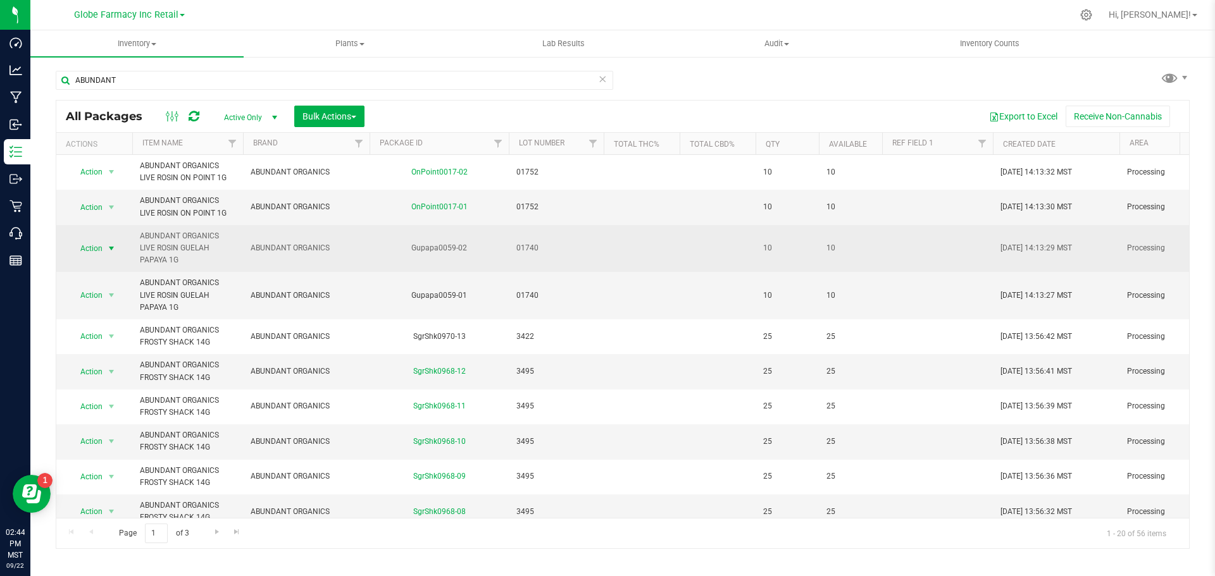
click at [107, 249] on span "select" at bounding box center [111, 249] width 10 height 10
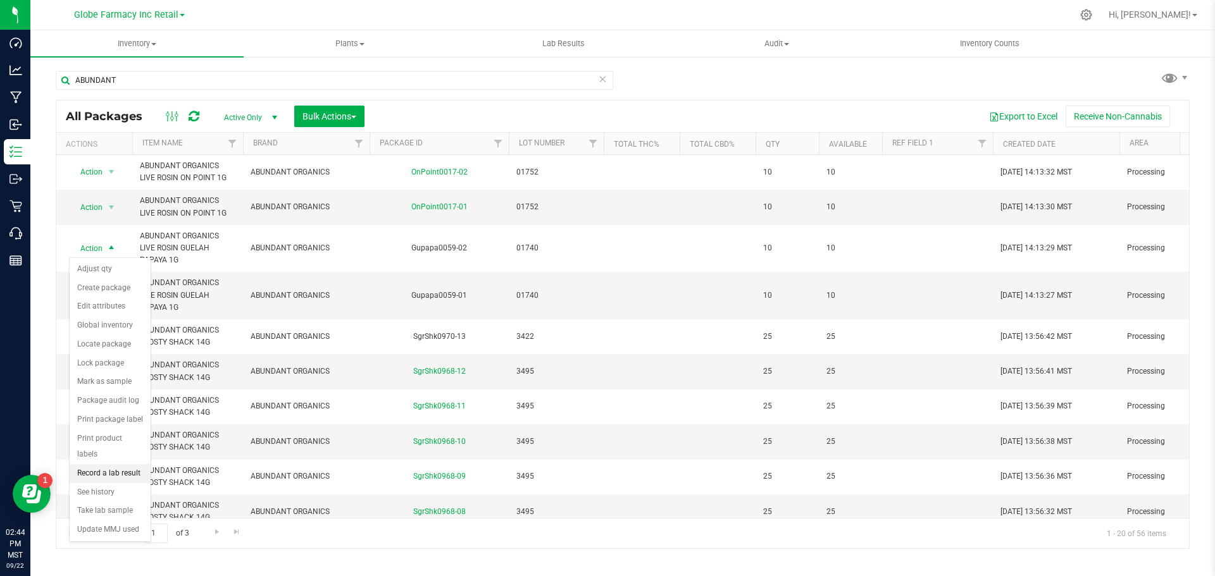
click at [125, 464] on li "Record a lab result" at bounding box center [110, 473] width 81 height 19
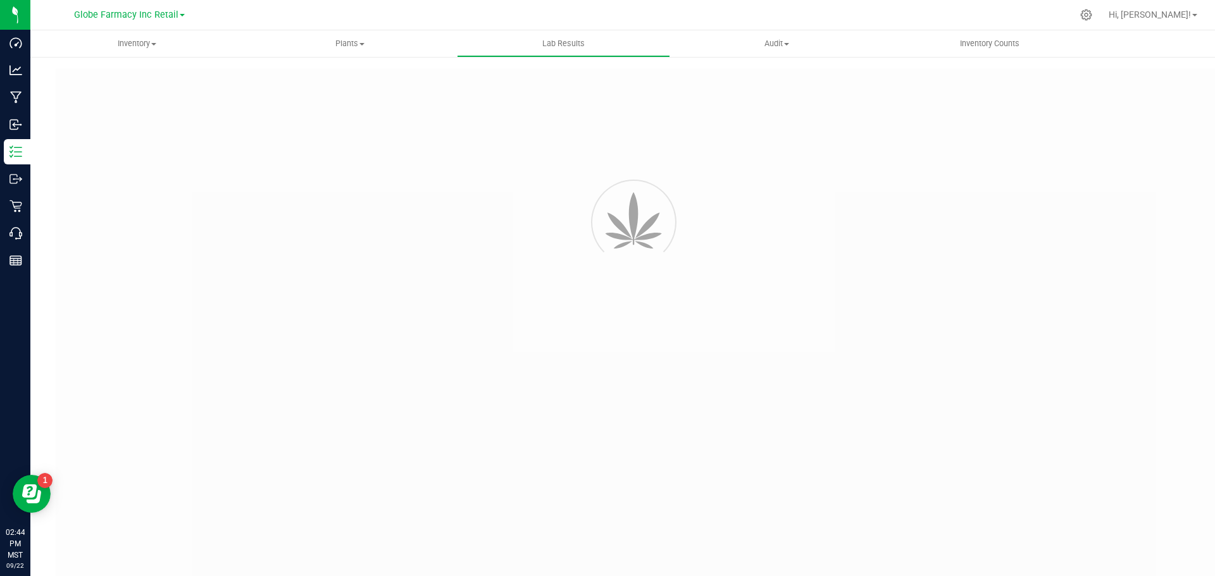
type input "Gupapa0059-02"
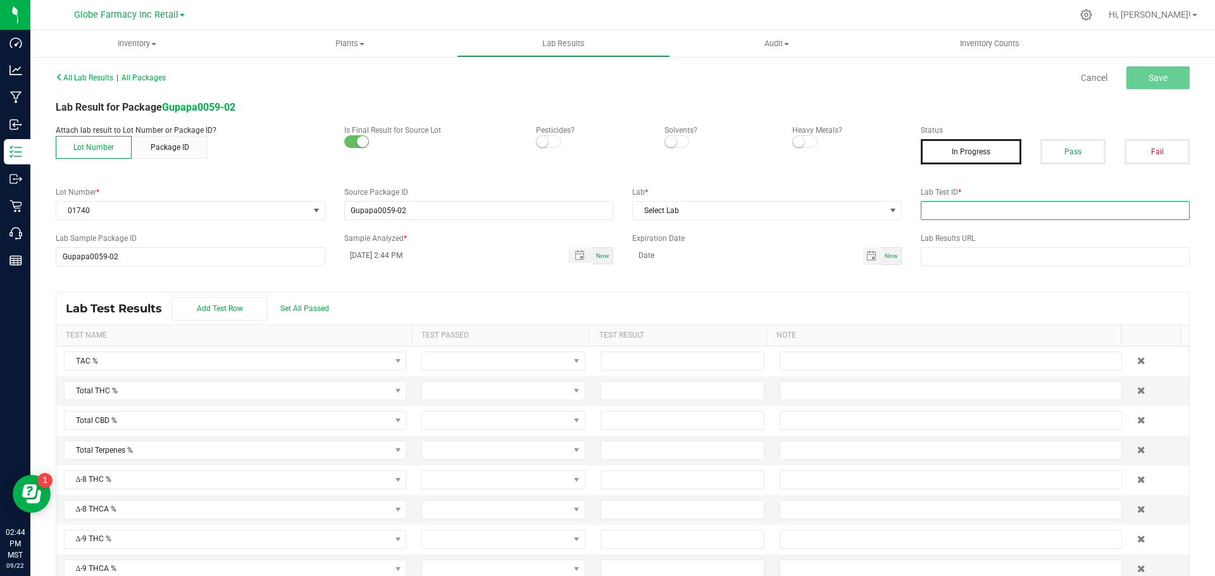
click at [1008, 204] on input "text" at bounding box center [1056, 210] width 270 height 19
paste input "2507LVL0647.3402"
type input "2507LVL0647.3402"
click at [1054, 161] on button "Pass" at bounding box center [1072, 151] width 65 height 25
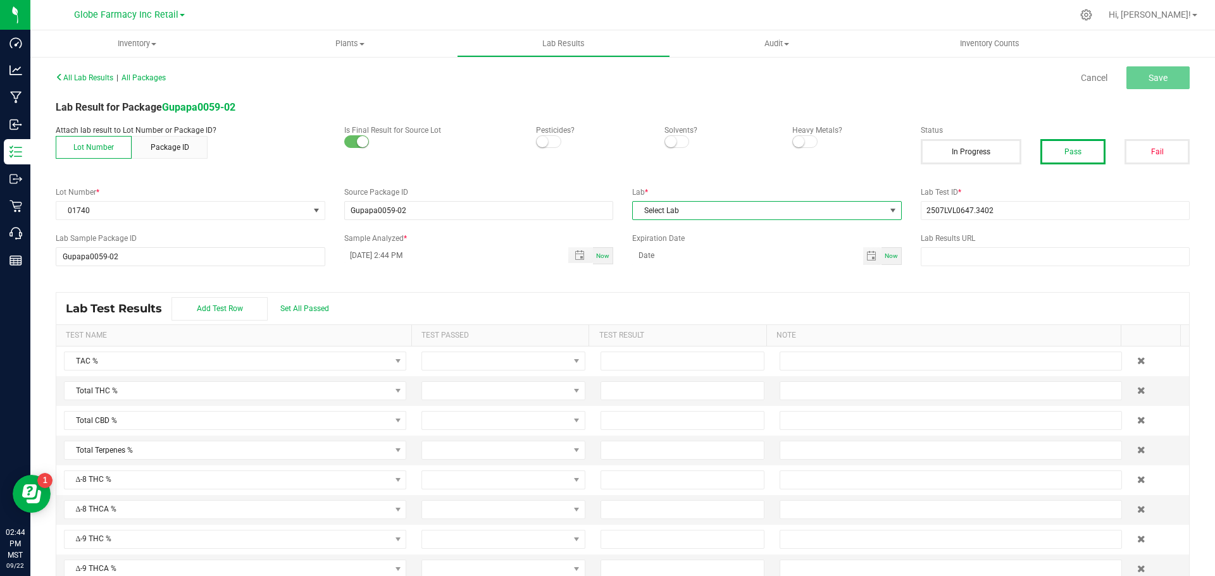
click at [798, 204] on span "Select Lab" at bounding box center [759, 211] width 252 height 18
click at [695, 312] on li "Level ONE Labs" at bounding box center [761, 313] width 266 height 22
click at [1164, 75] on button "Save" at bounding box center [1157, 77] width 63 height 23
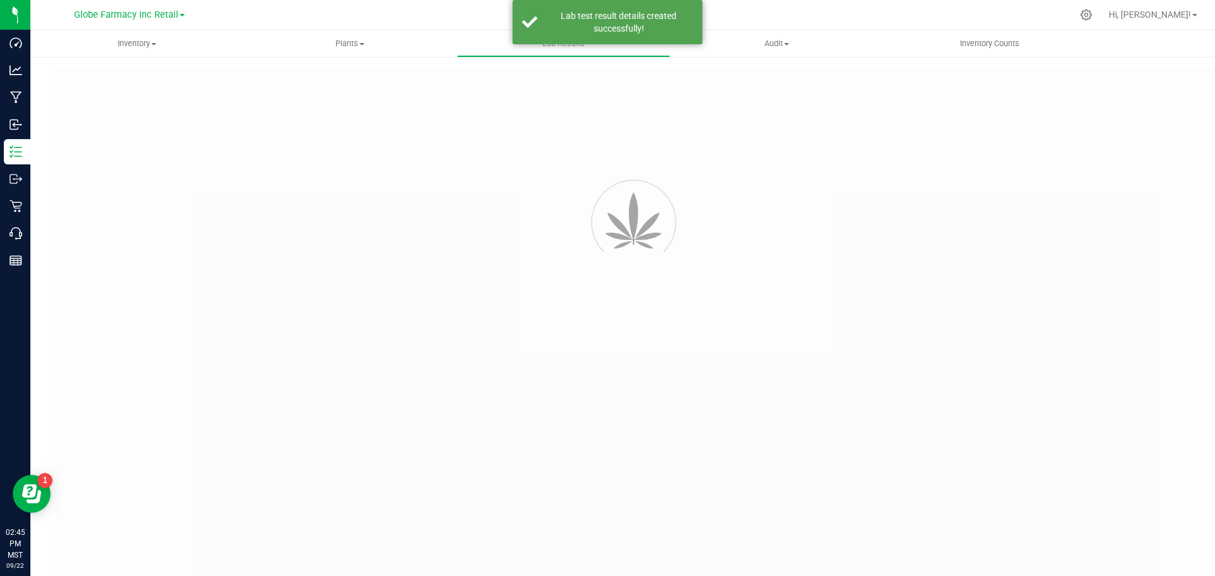
type input "Gupapa0059-02"
type input "2507LVL0647.3402"
type input "Gupapa0059-02"
type input "09/22/2025 2:44 PM"
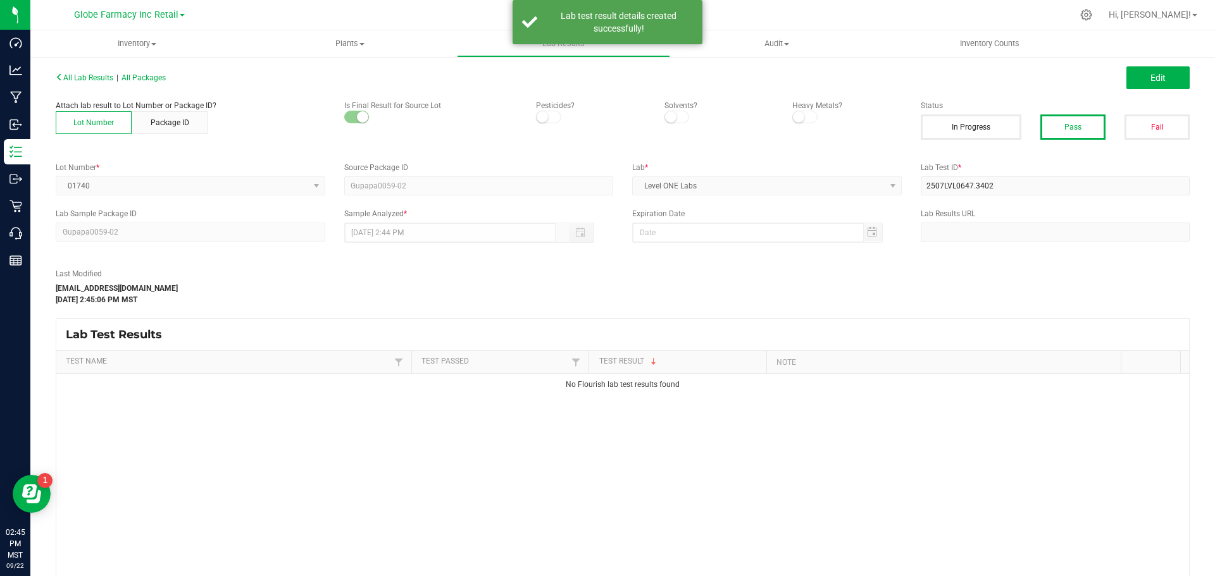
click at [1152, 66] on div "All Lab Results | All Packages Edit" at bounding box center [622, 78] width 1153 height 32
click at [1150, 77] on span "Edit" at bounding box center [1157, 78] width 15 height 10
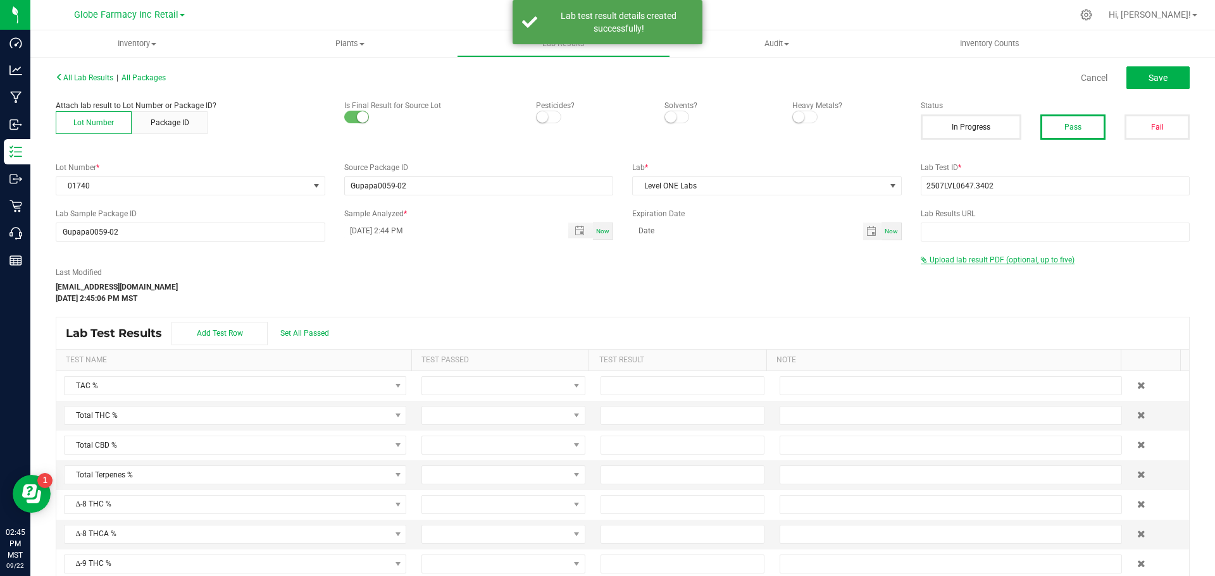
click at [969, 261] on span "Upload lab result PDF (optional, up to five)" at bounding box center [1002, 260] width 145 height 9
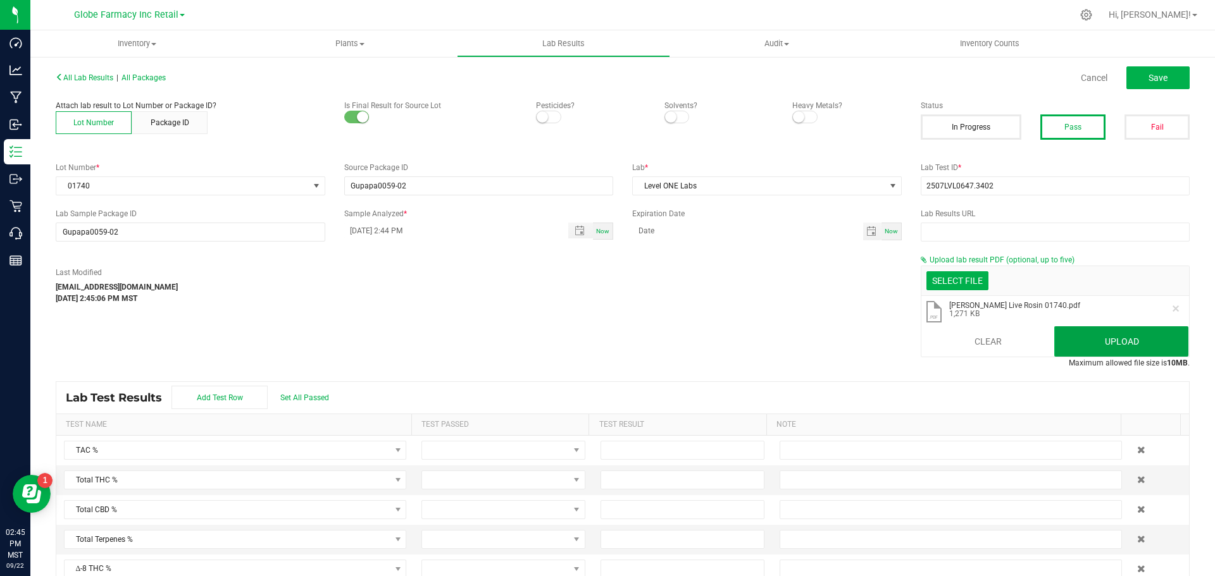
click at [1064, 340] on button "Upload" at bounding box center [1121, 342] width 134 height 30
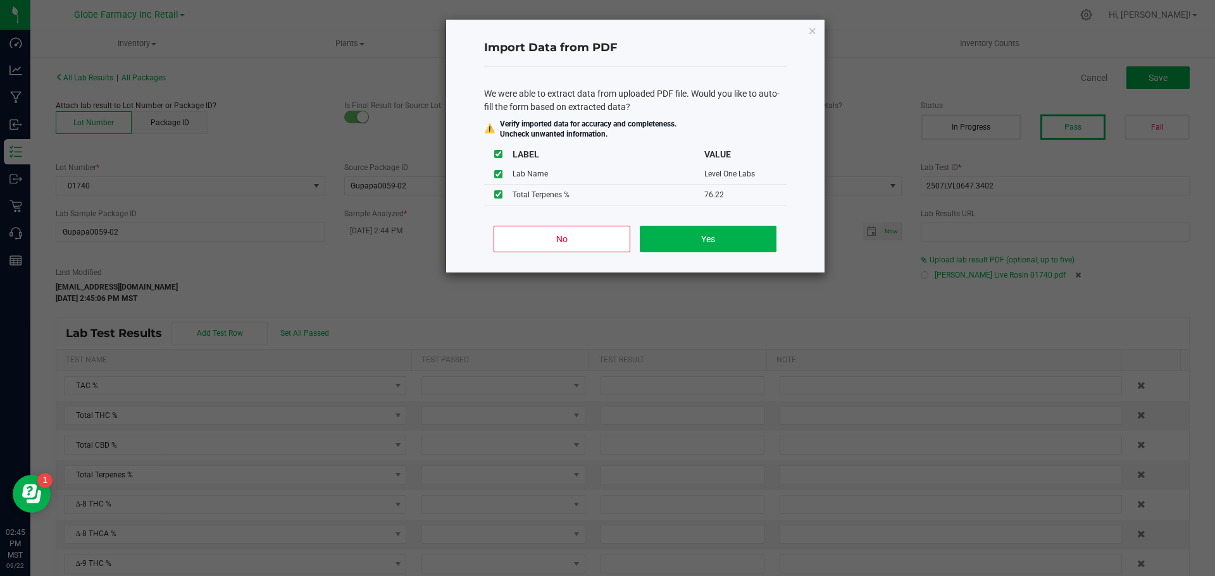
click at [694, 225] on div "No Yes" at bounding box center [635, 244] width 302 height 57
click at [701, 237] on button "Yes" at bounding box center [708, 239] width 136 height 27
type input "76.2200"
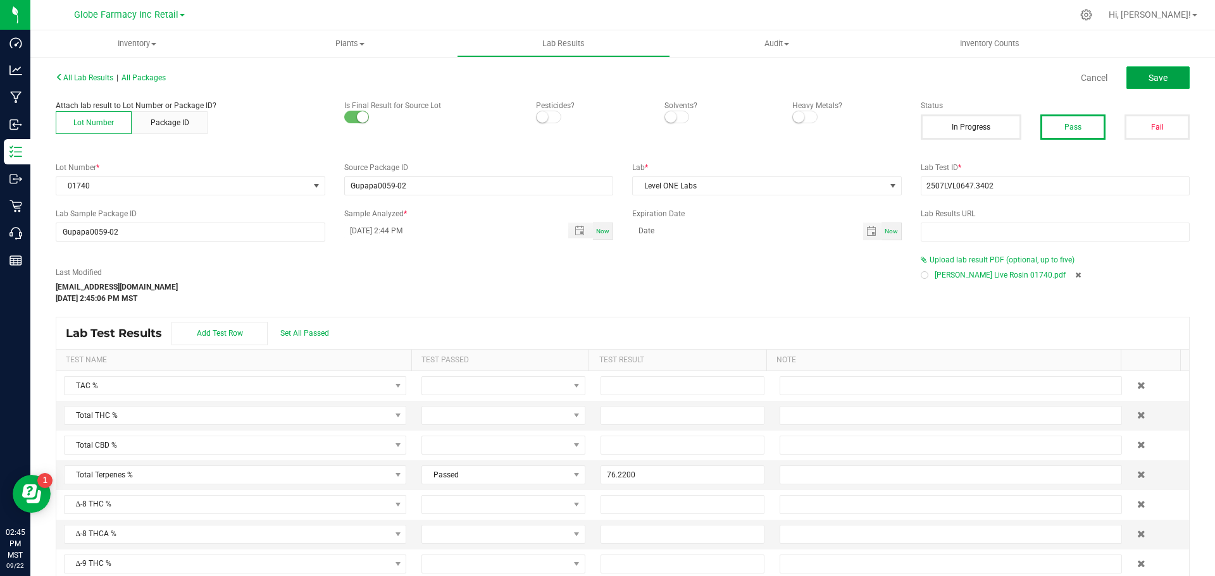
click at [1127, 73] on button "Save" at bounding box center [1157, 77] width 63 height 23
type input "76.2200"
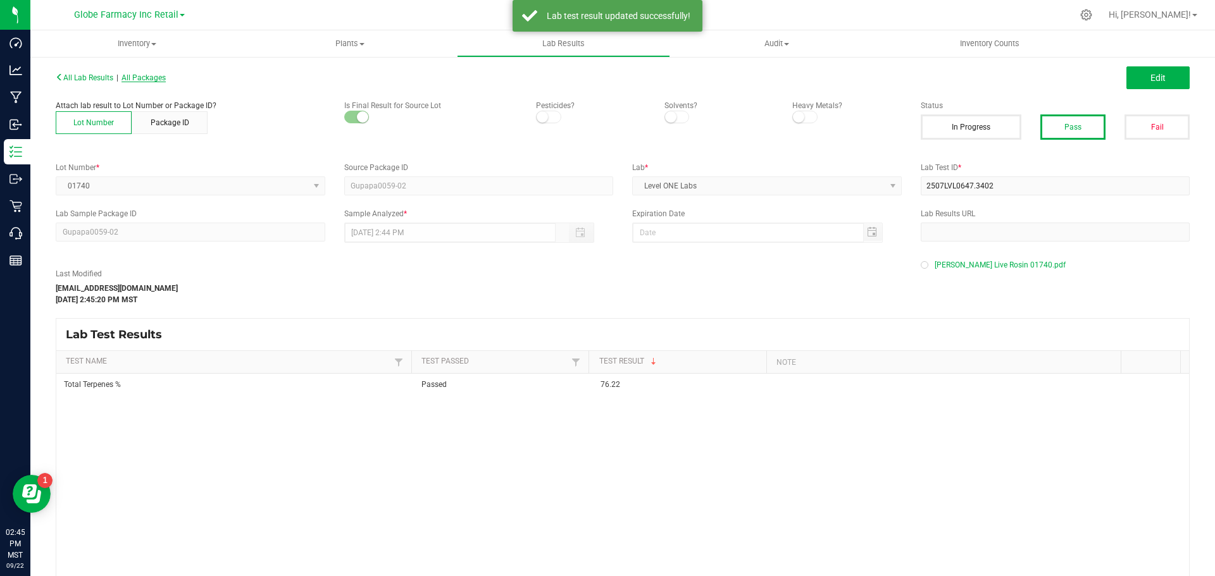
click at [159, 80] on span "All Packages" at bounding box center [144, 77] width 44 height 9
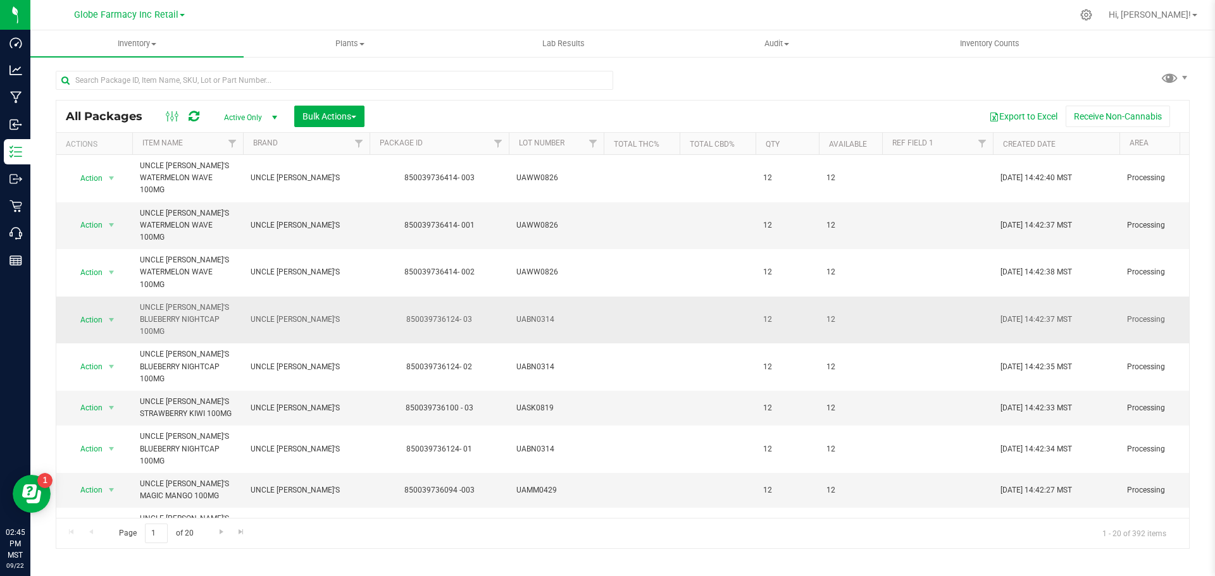
scroll to position [63, 0]
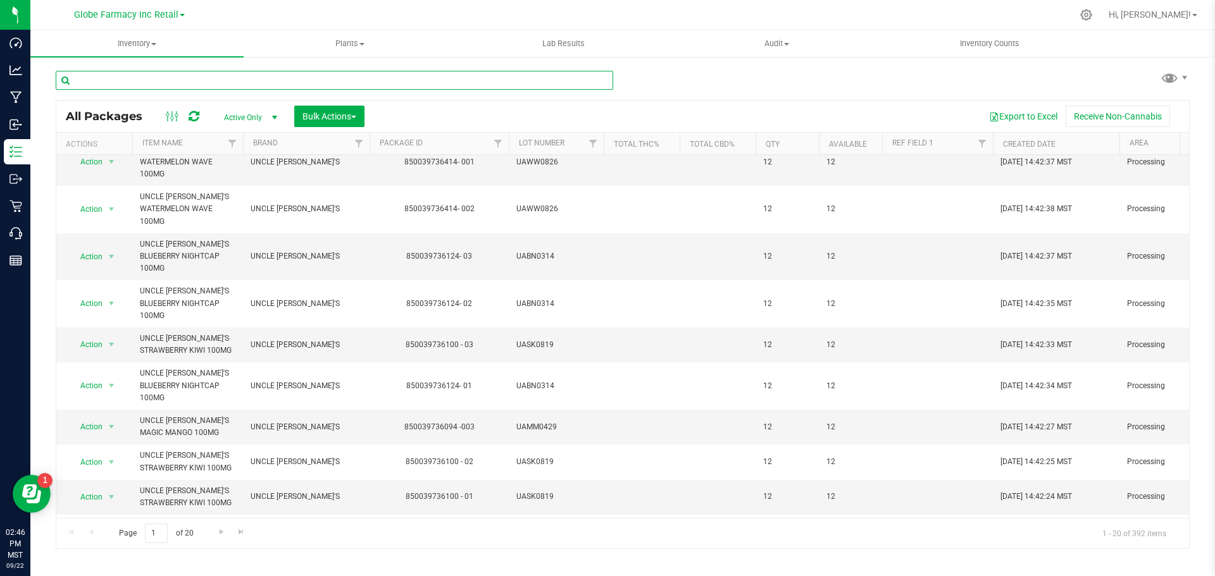
click at [229, 75] on input "text" at bounding box center [335, 80] width 558 height 19
type input "ABUNDANT"
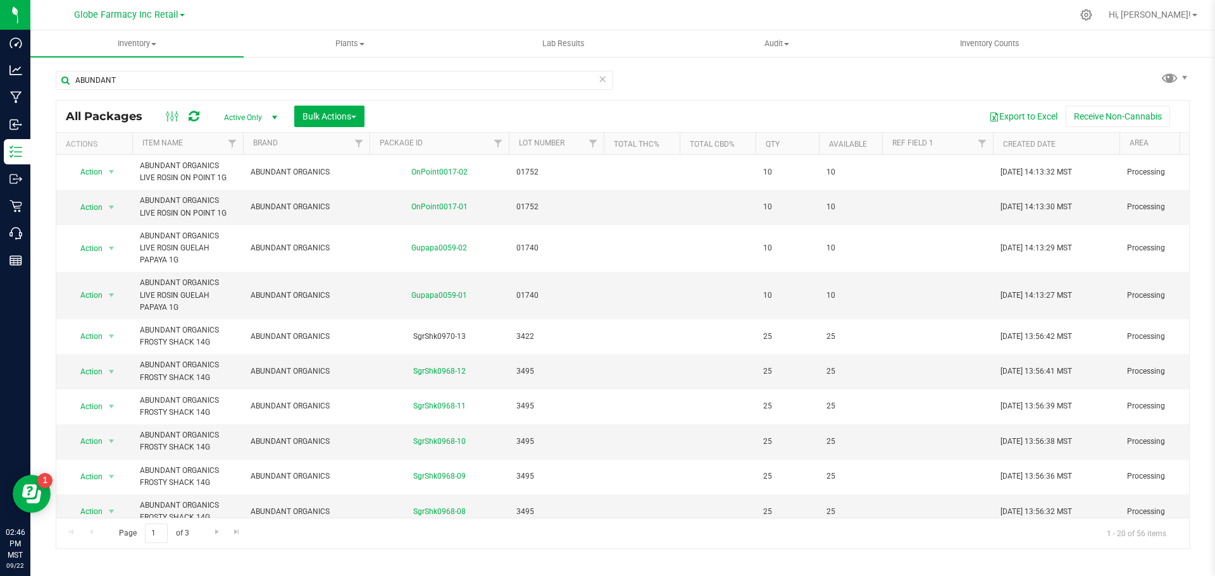
click at [605, 16] on div at bounding box center [649, 15] width 845 height 25
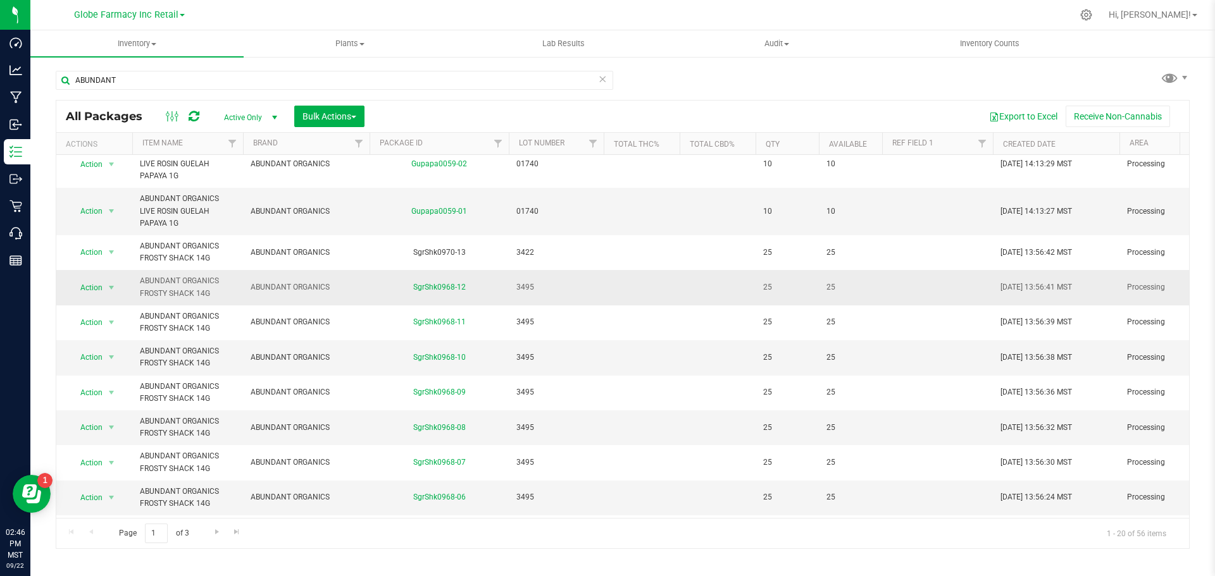
scroll to position [63, 0]
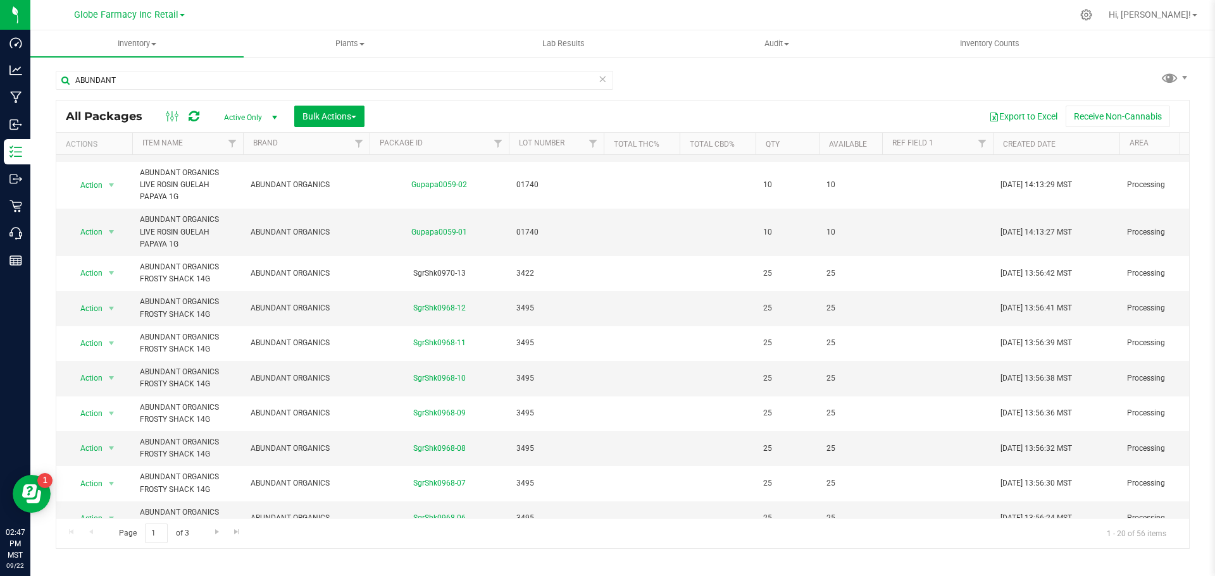
click at [435, 10] on div at bounding box center [649, 15] width 845 height 25
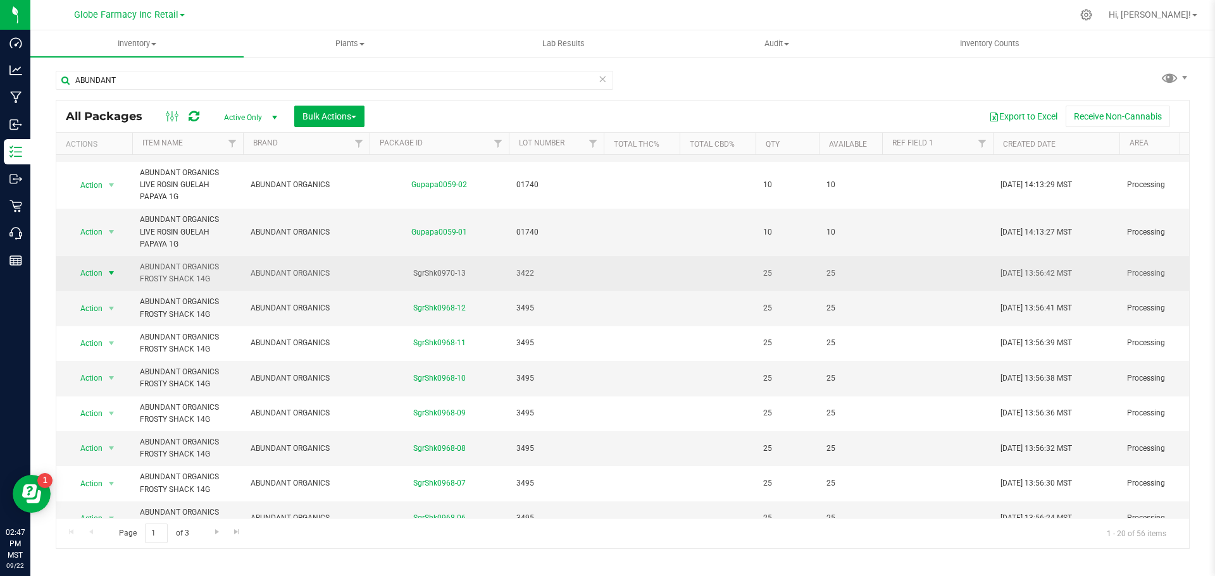
click at [107, 270] on span "select" at bounding box center [112, 274] width 16 height 18
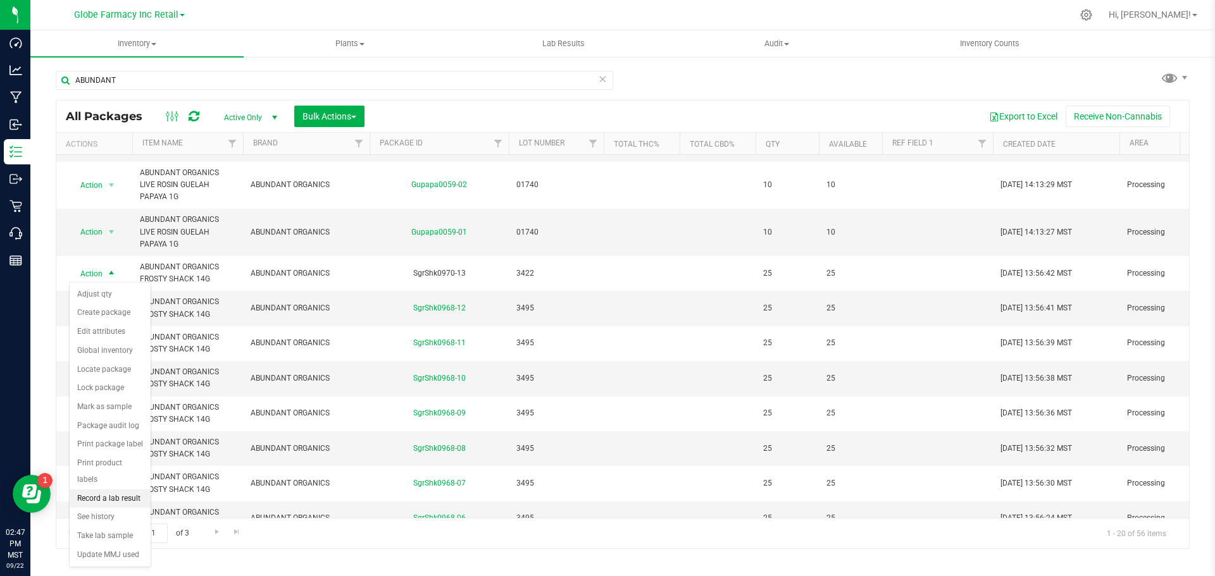
click at [116, 490] on li "Record a lab result" at bounding box center [110, 499] width 81 height 19
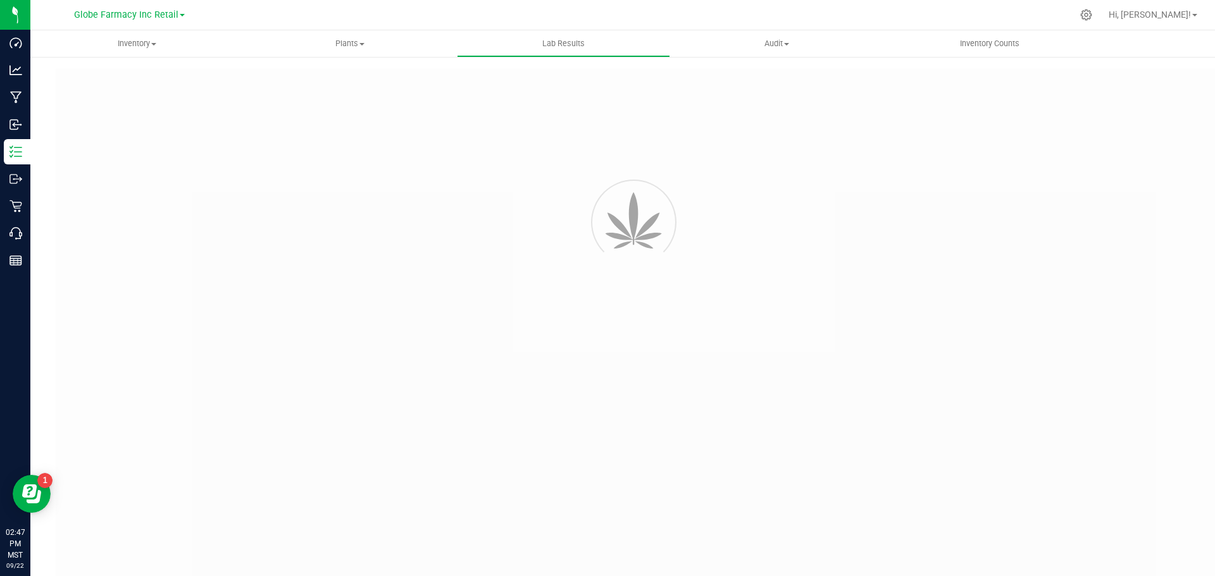
type input "SgrShk0970-13"
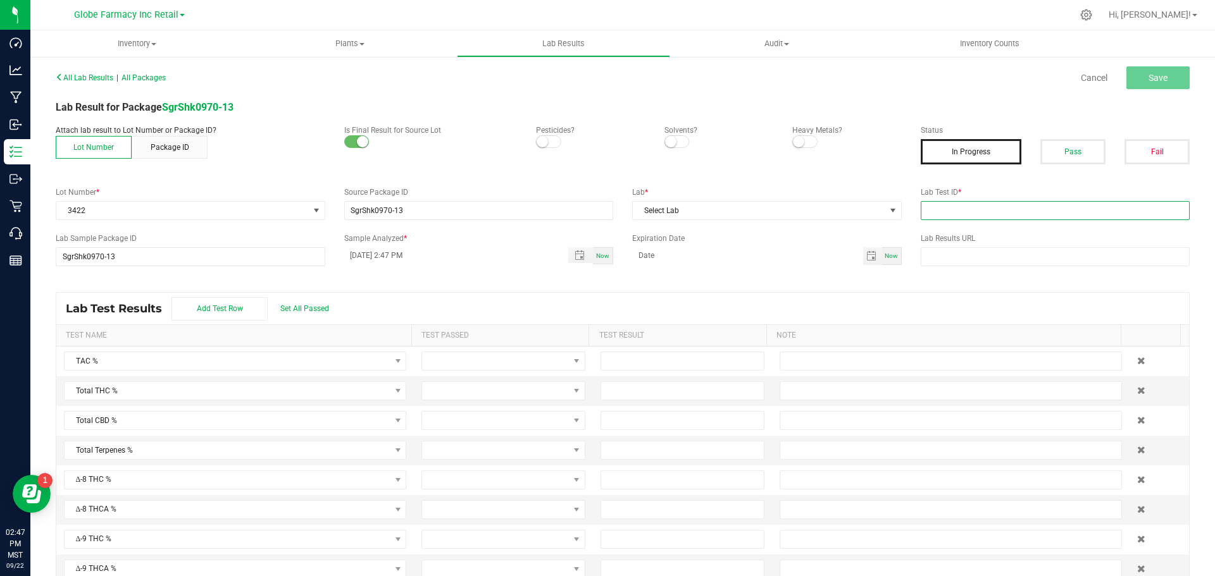
click at [959, 216] on input "text" at bounding box center [1056, 210] width 270 height 19
paste input "2506LVL0528.2724"
type input "2506LVL0528.2724"
click at [808, 214] on span "Select Lab" at bounding box center [759, 211] width 252 height 18
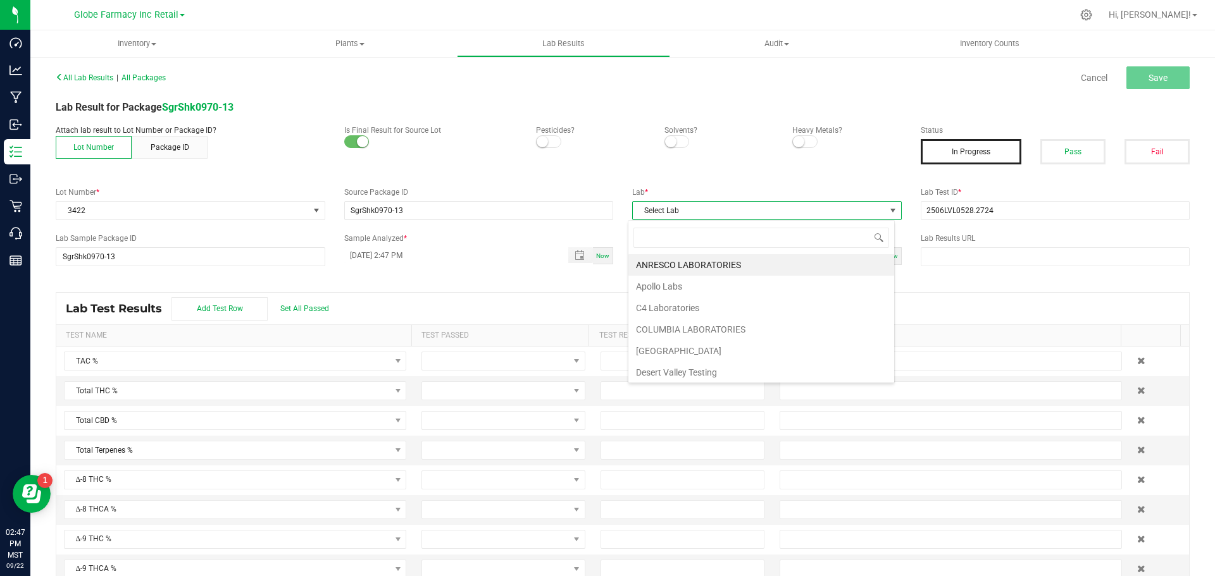
scroll to position [19, 267]
type input "LEVEL"
click at [680, 262] on li "Level ONE Labs" at bounding box center [761, 265] width 266 height 22
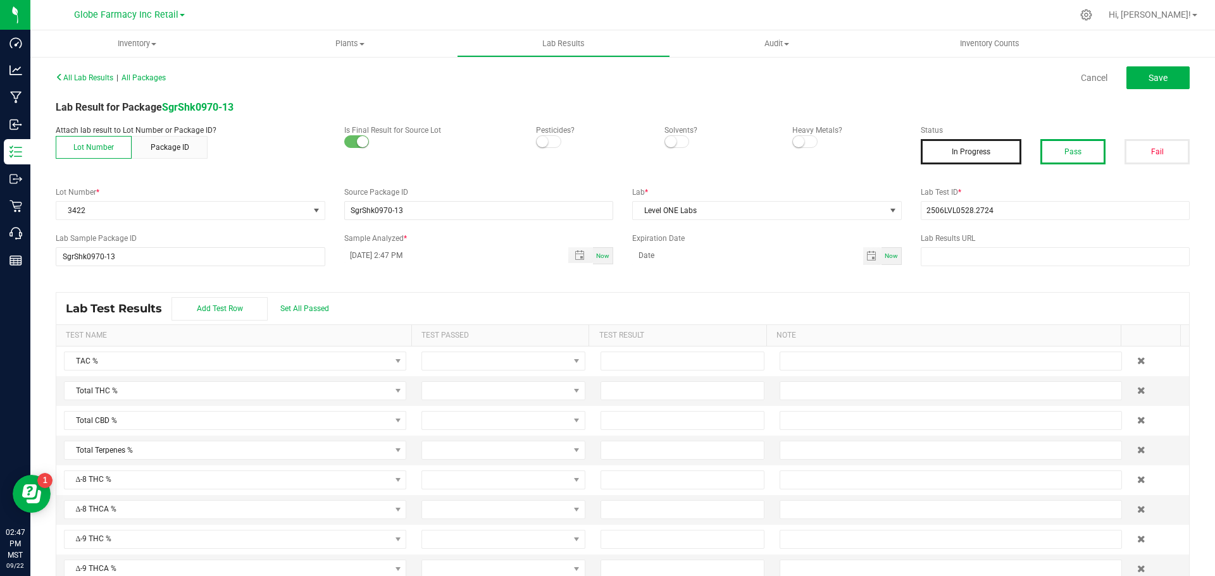
click at [1069, 153] on button "Pass" at bounding box center [1072, 151] width 65 height 25
click at [1128, 77] on button "Save" at bounding box center [1157, 77] width 63 height 23
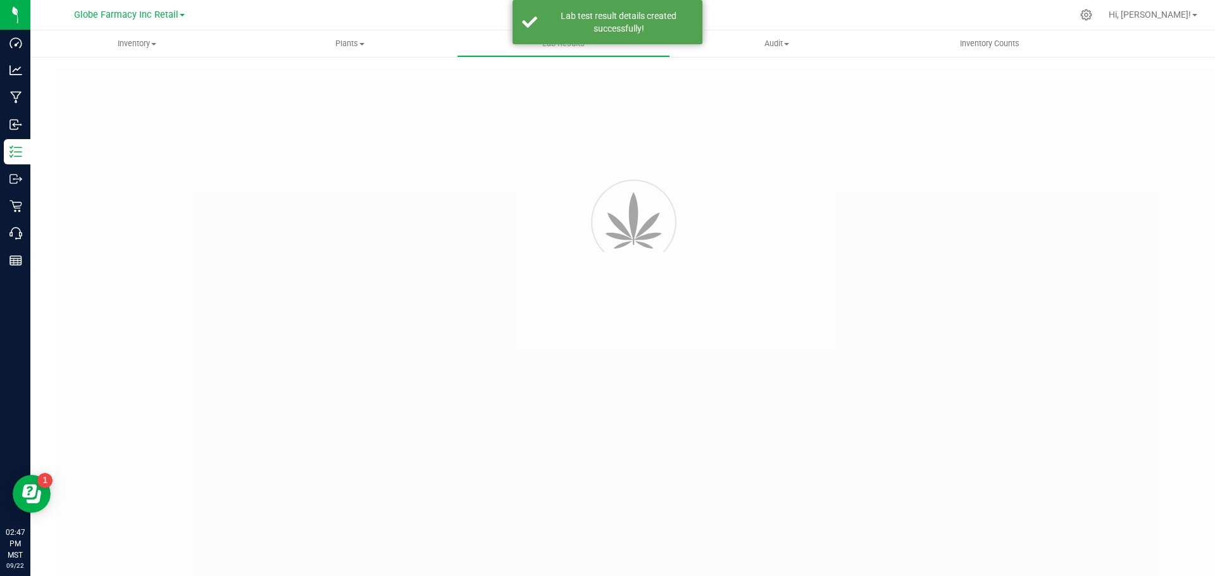
type input "SgrShk0970-13"
type input "2506LVL0528.2724"
type input "SgrShk0970-13"
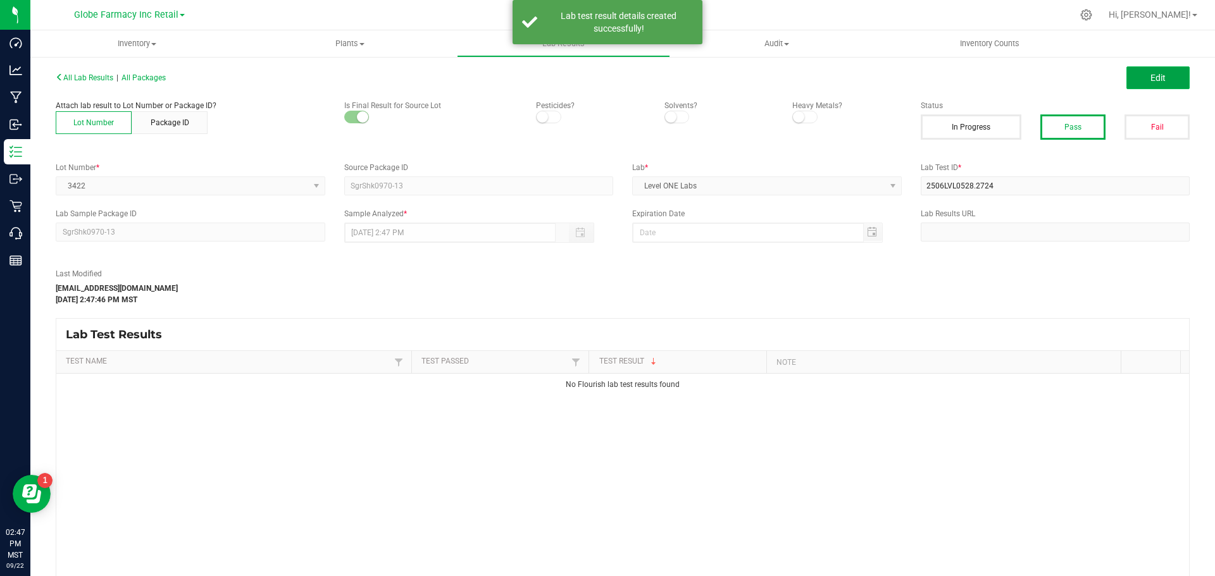
click at [1136, 82] on button "Edit" at bounding box center [1157, 77] width 63 height 23
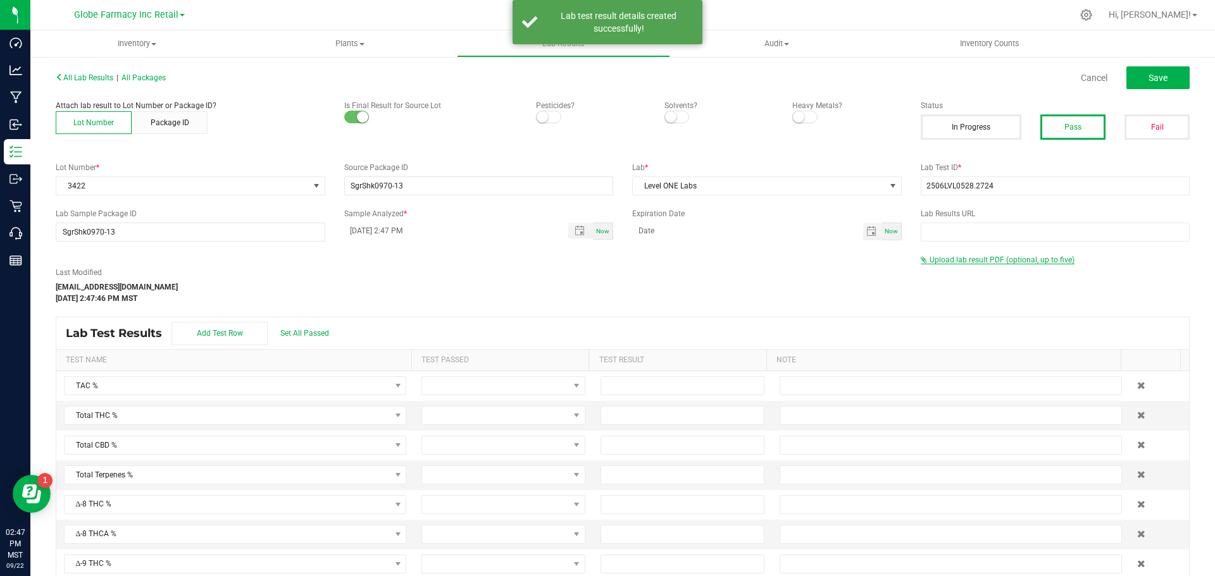
click at [990, 263] on span "Upload lab result PDF (optional, up to five)" at bounding box center [1002, 260] width 145 height 9
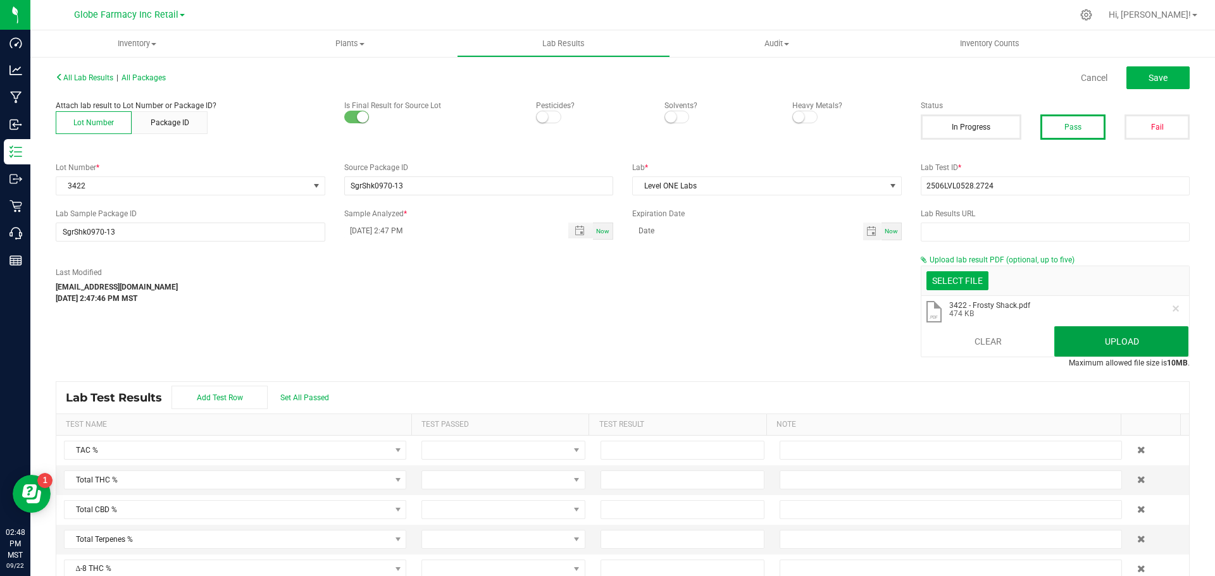
click at [1090, 347] on button "Upload" at bounding box center [1121, 342] width 134 height 30
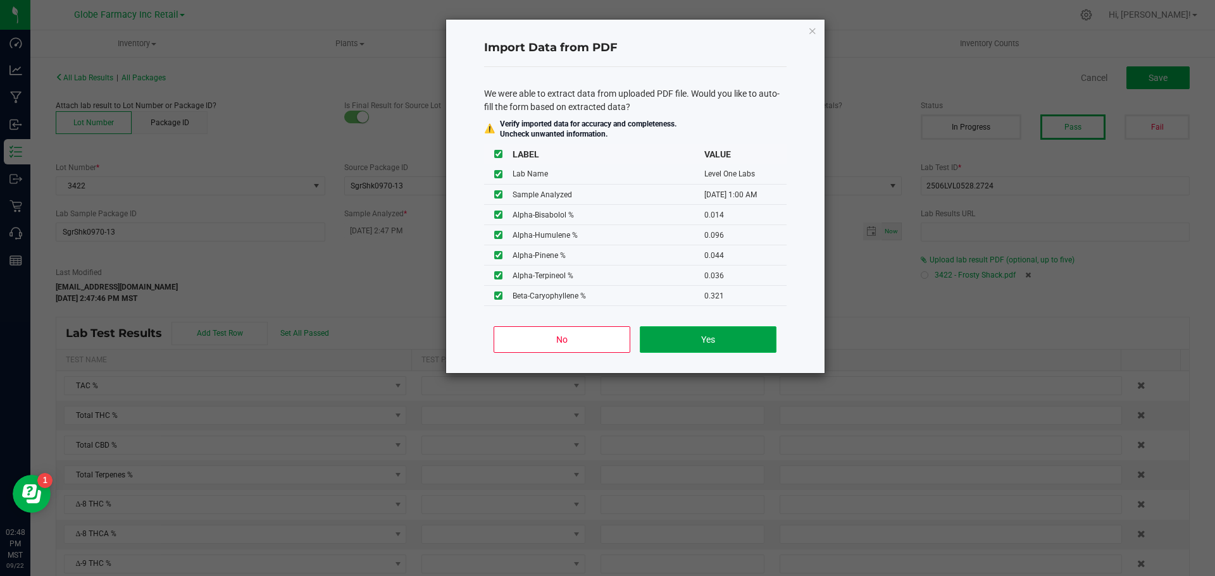
click at [683, 336] on button "Yes" at bounding box center [708, 340] width 136 height 27
type input "06/30/2025 1:00 AM"
type input "19.9100"
type input "0.2800"
type input "33.3100"
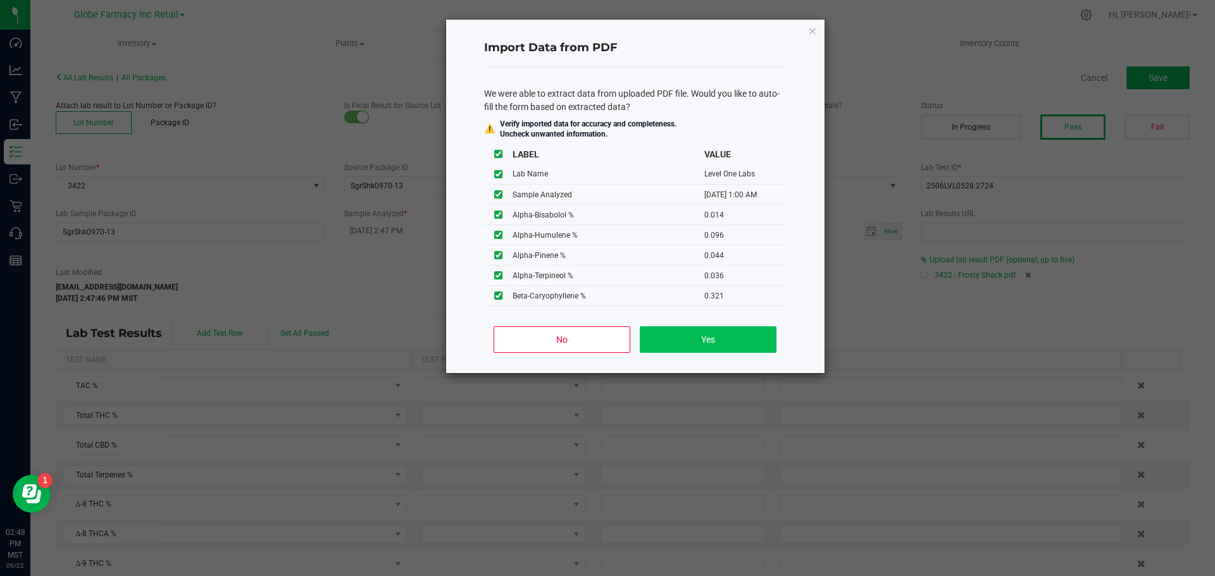
type input "0.2500"
type input "0.2300"
type input "1.0900"
type input "0.0140"
type input "0.0960"
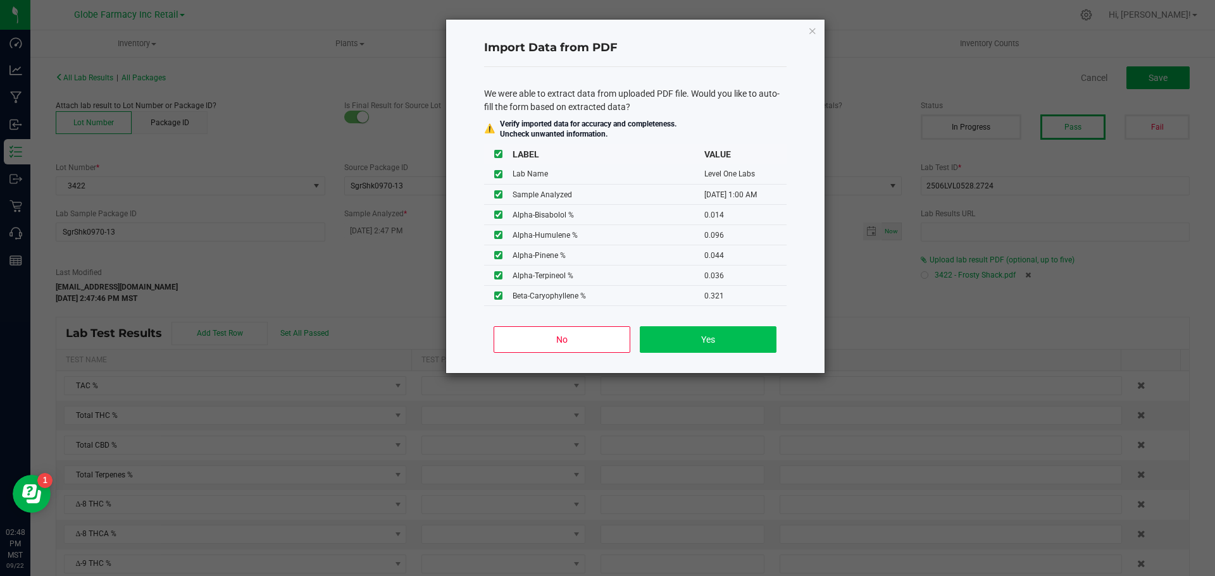
type input "0.0440"
type input "0.0360"
type input "0.3210"
type input "0.0750"
type input "0.0390"
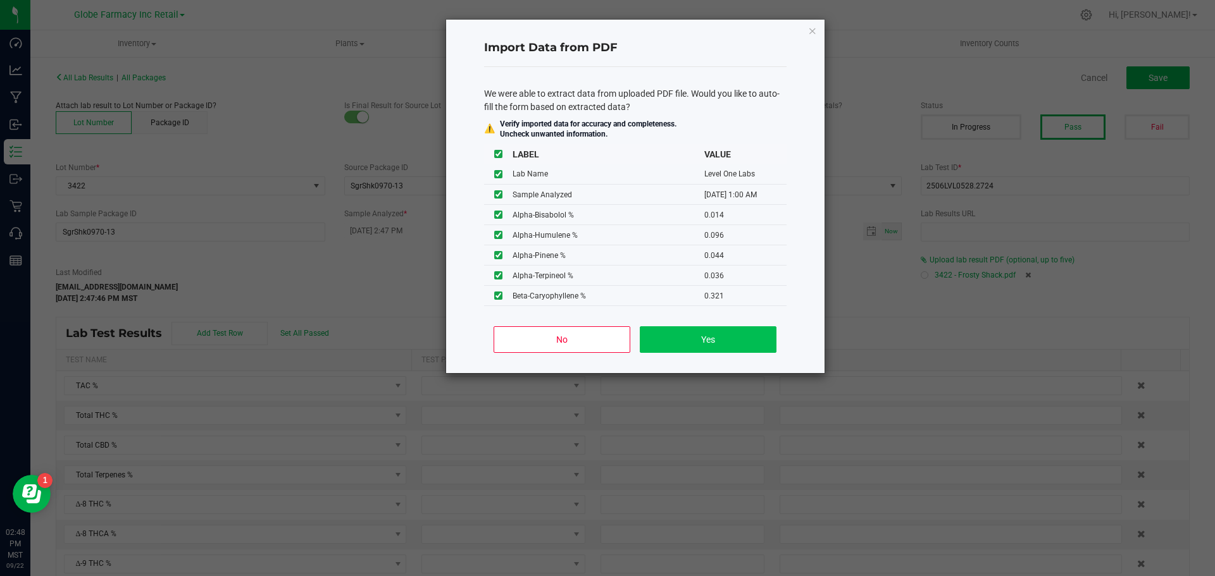
type input "0.0120"
type input "0.2290"
type input "0.0590"
type input "0.1070"
type input "0.1170"
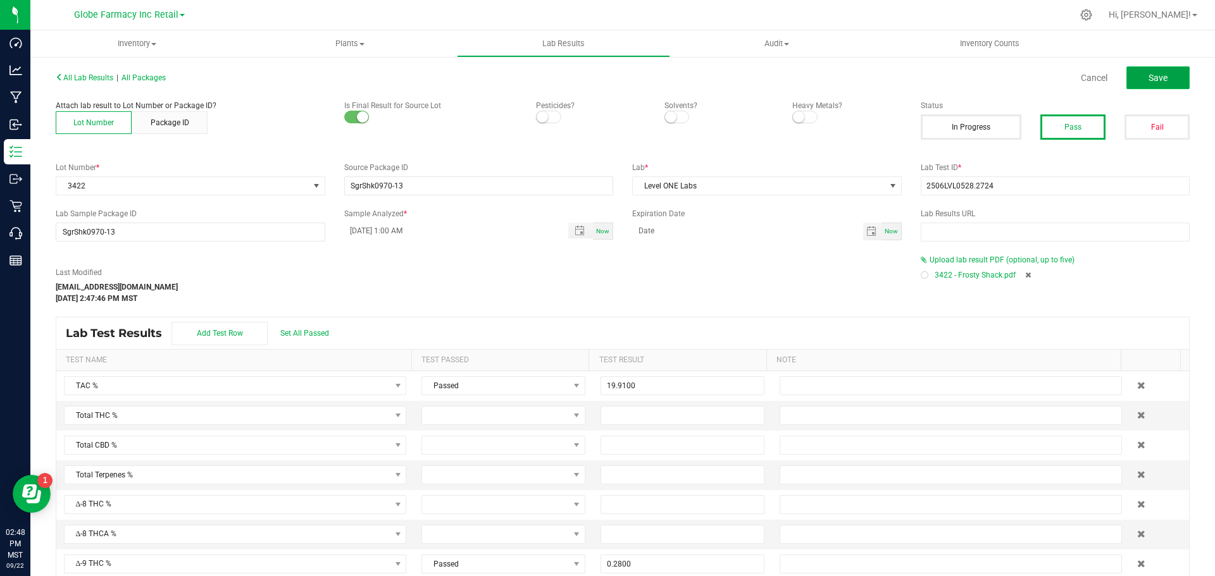
click at [1148, 87] on button "Save" at bounding box center [1157, 77] width 63 height 23
type input "0.2800"
type input "33.3100"
type input "0.2500"
type input "0.2300"
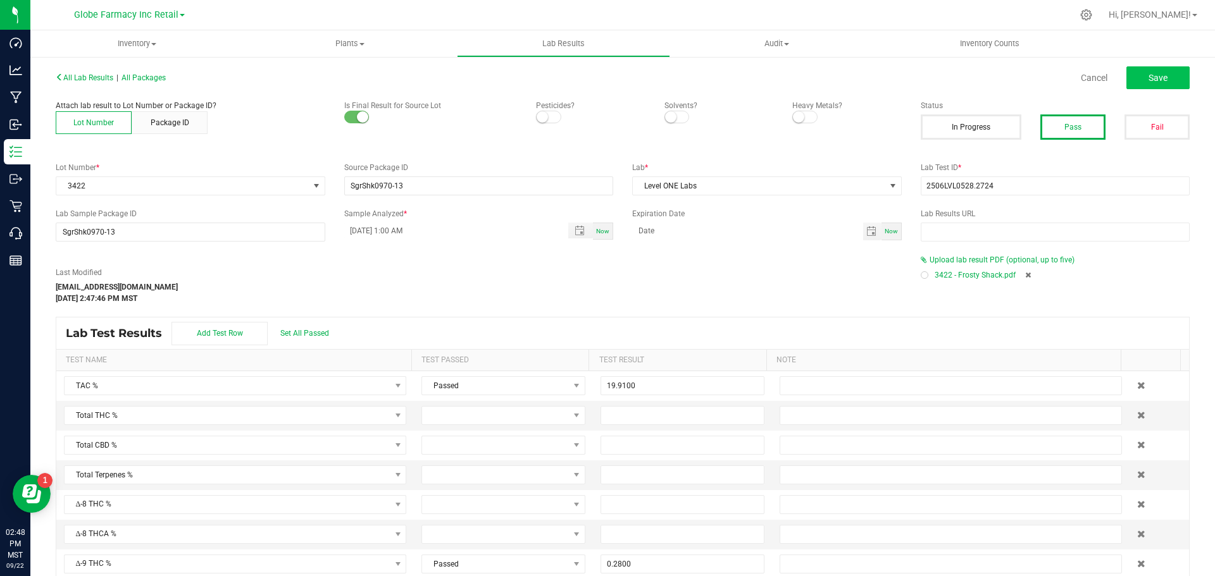
type input "1.0900"
type input "0.0140"
type input "0.0960"
type input "0.0440"
type input "0.0360"
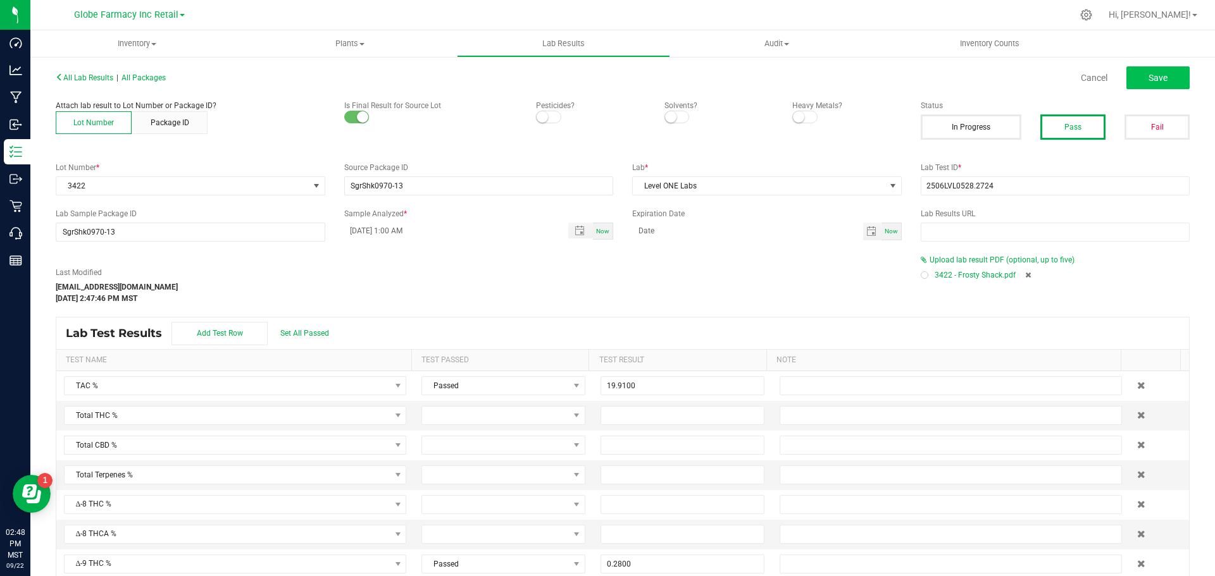
type input "0.3210"
type input "0.0750"
type input "0.0390"
type input "0.0120"
type input "0.2290"
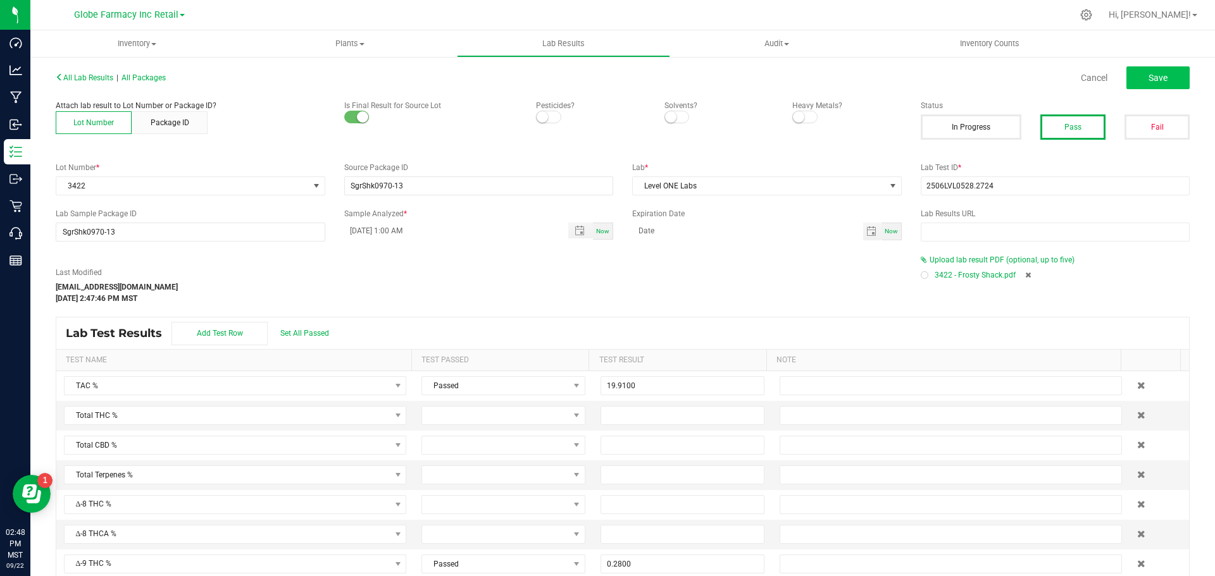
type input "0.0590"
type input "0.1070"
type input "0.1170"
type input "0.3280"
type input "0.5140"
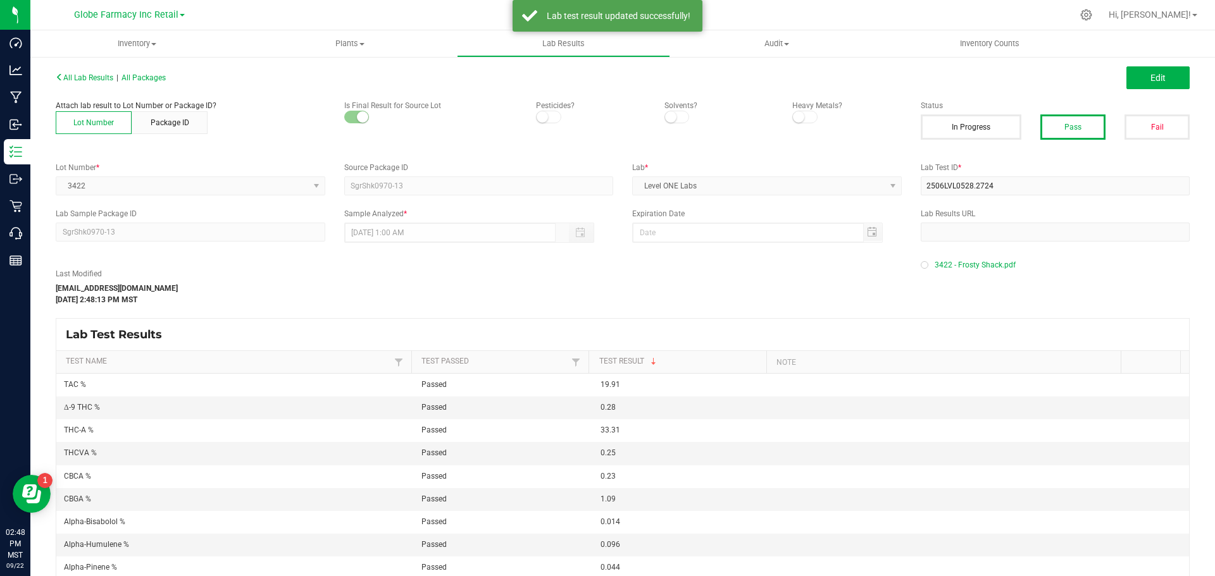
click at [158, 79] on span "All Packages" at bounding box center [144, 77] width 44 height 9
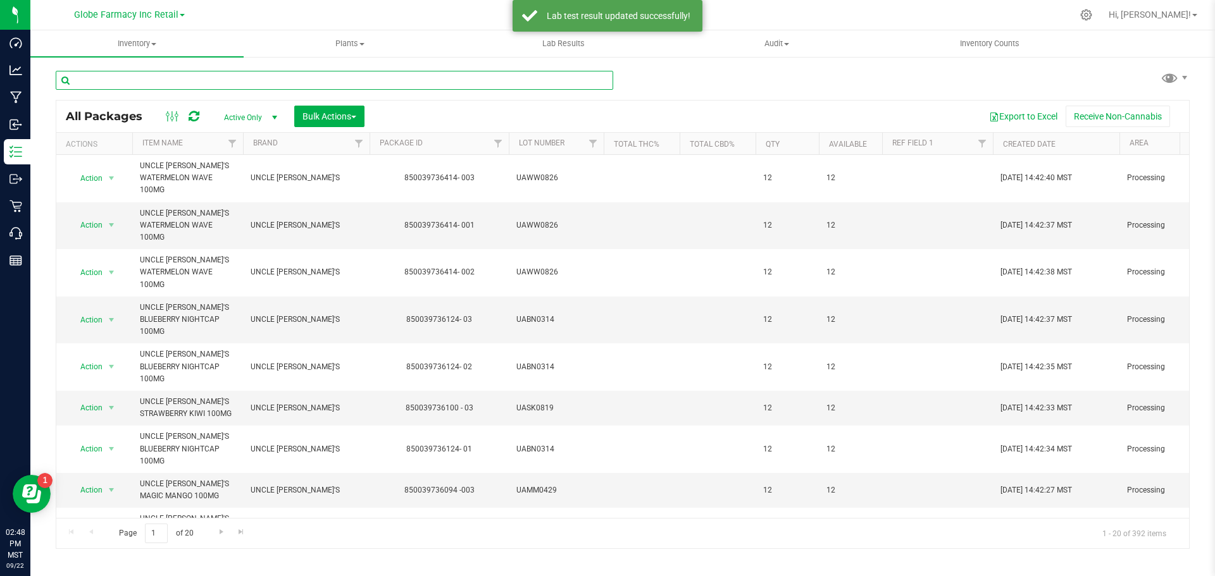
click at [223, 80] on input "text" at bounding box center [335, 80] width 558 height 19
type input "ABUNDANT"
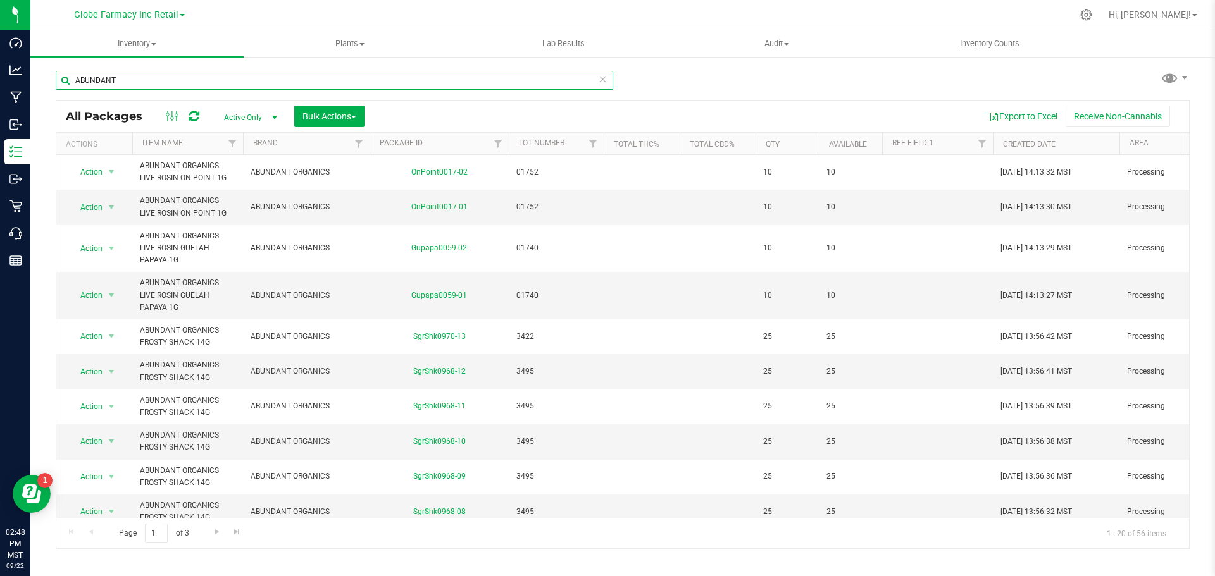
scroll to position [371, 0]
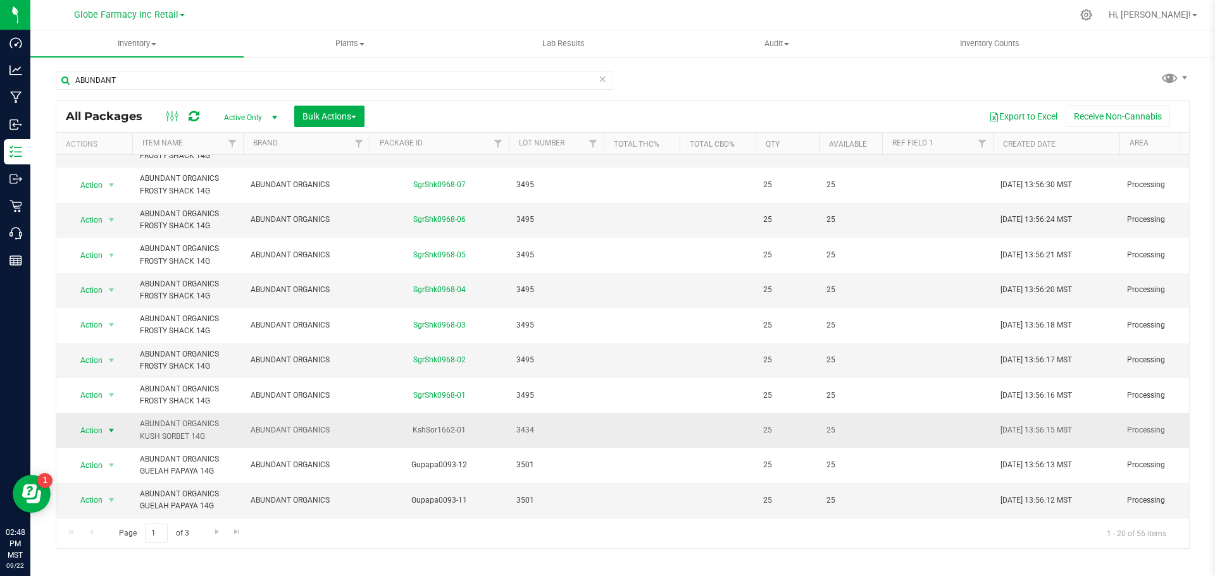
click at [107, 426] on span "select" at bounding box center [111, 431] width 10 height 10
click at [130, 351] on li "Record a lab result" at bounding box center [110, 360] width 81 height 19
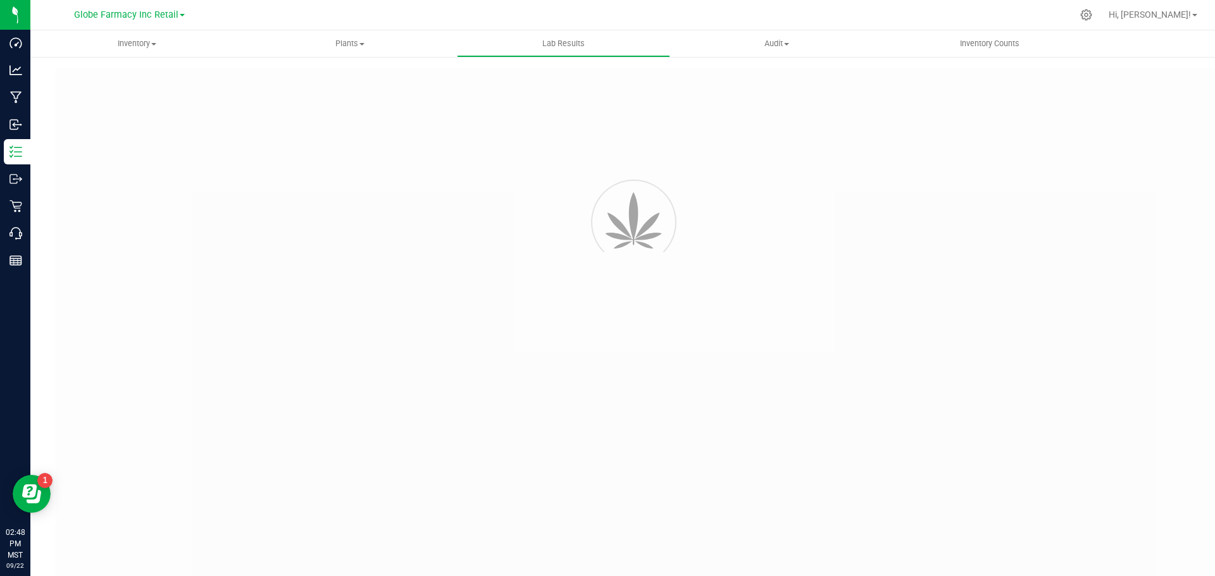
type input "KshSor1662-01"
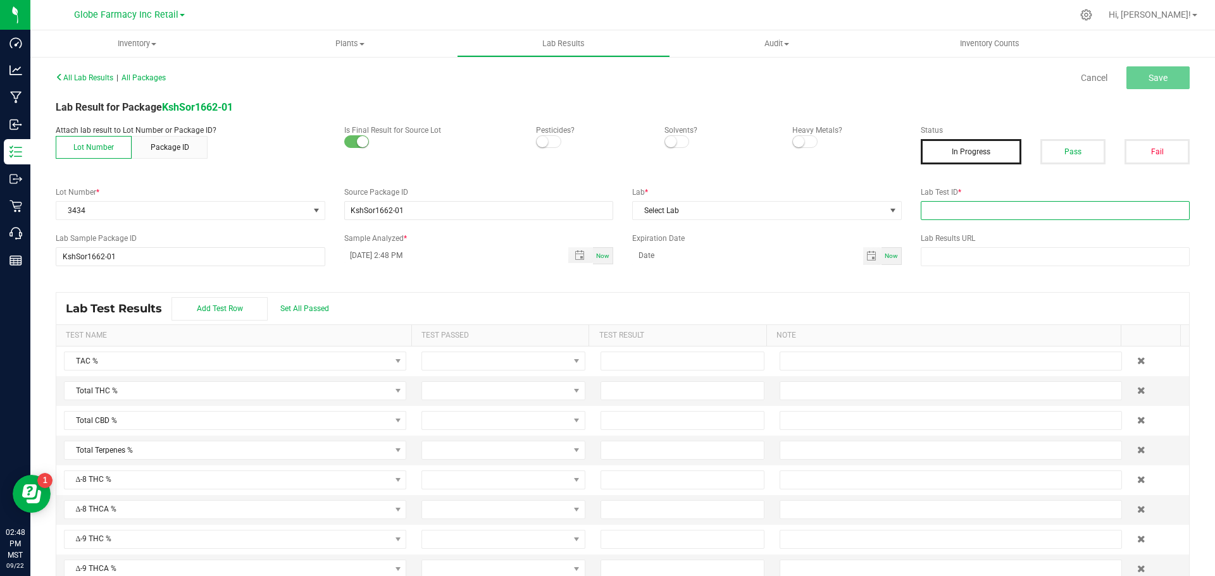
click at [1078, 217] on input "text" at bounding box center [1056, 210] width 270 height 19
paste input "2506LVL0528.2714"
type input "2506LVL0528.2714"
click at [1062, 157] on button "Pass" at bounding box center [1072, 151] width 65 height 25
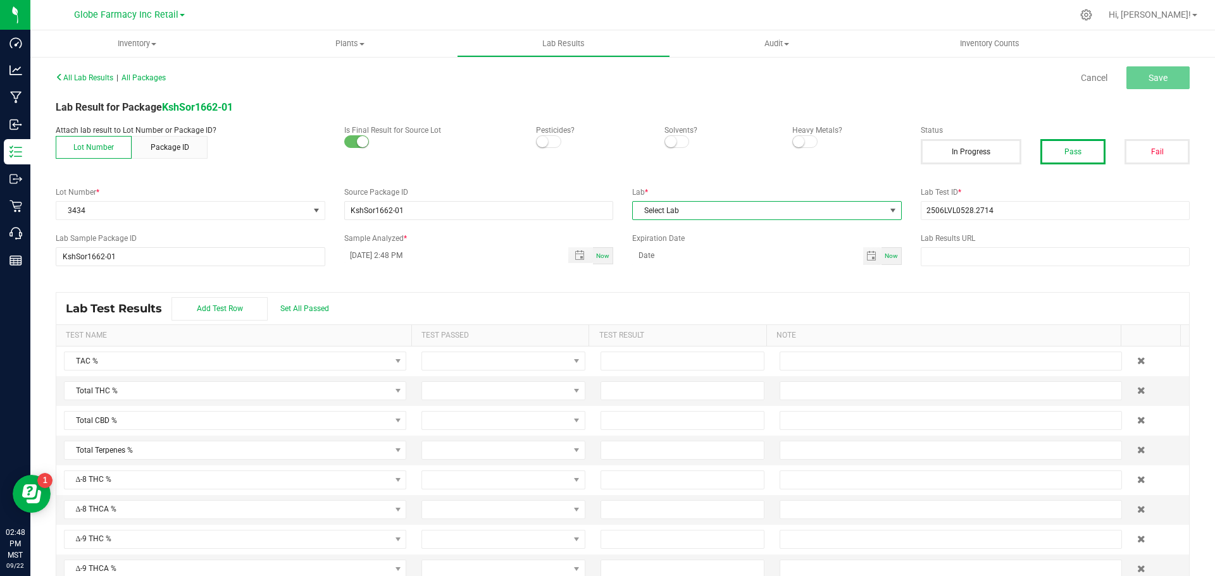
click at [677, 211] on span "Select Lab" at bounding box center [759, 211] width 252 height 18
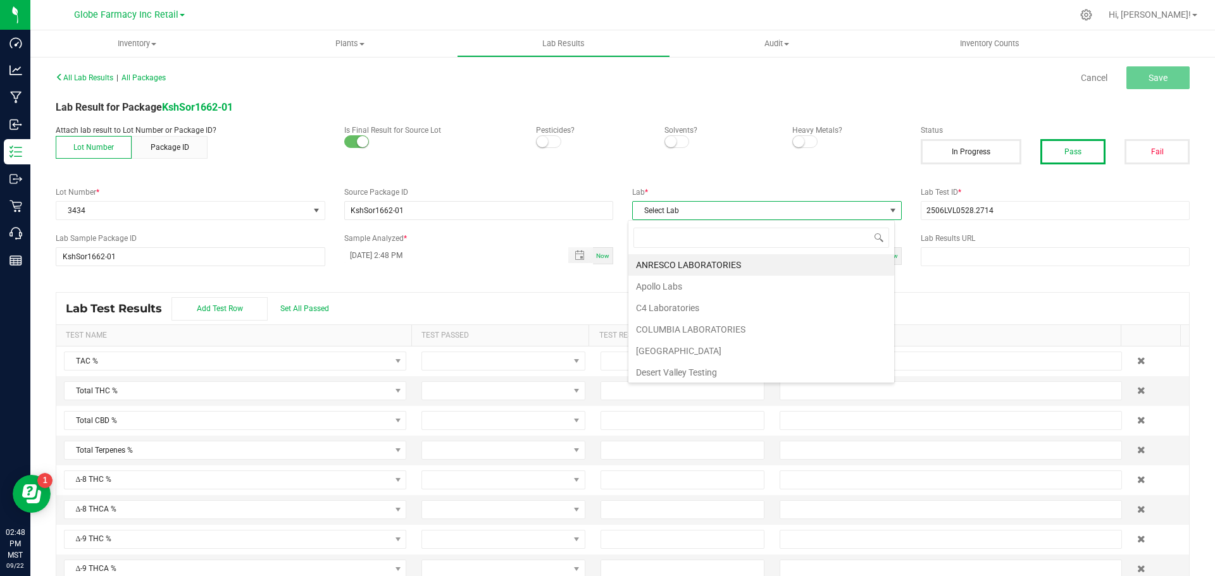
scroll to position [19, 267]
type input "LEVEL"
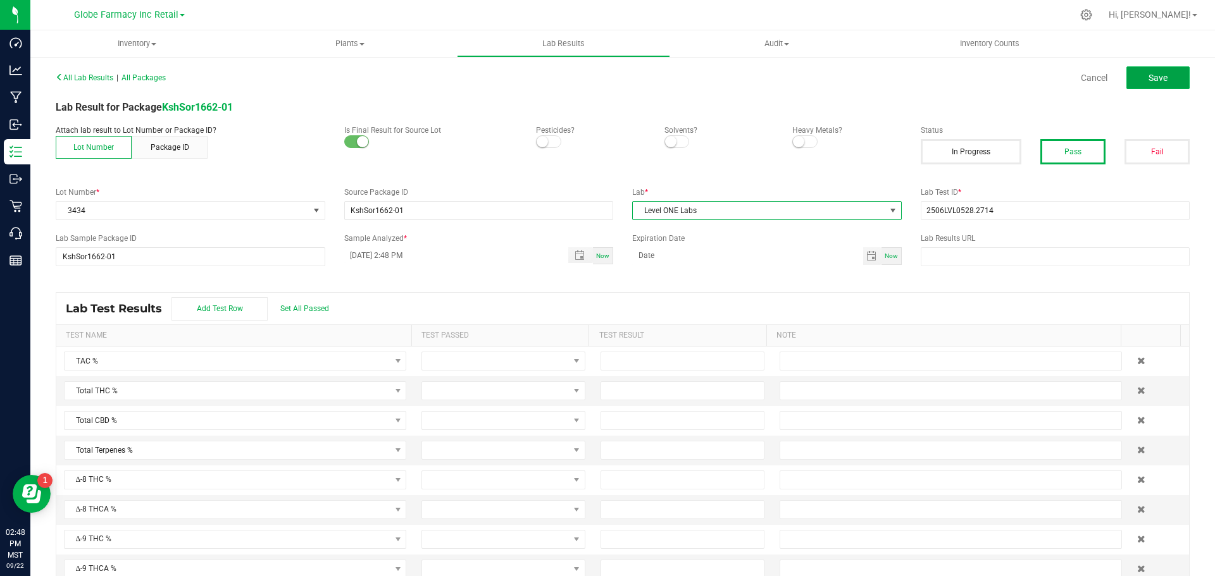
click at [1149, 78] on span "Save" at bounding box center [1158, 78] width 19 height 10
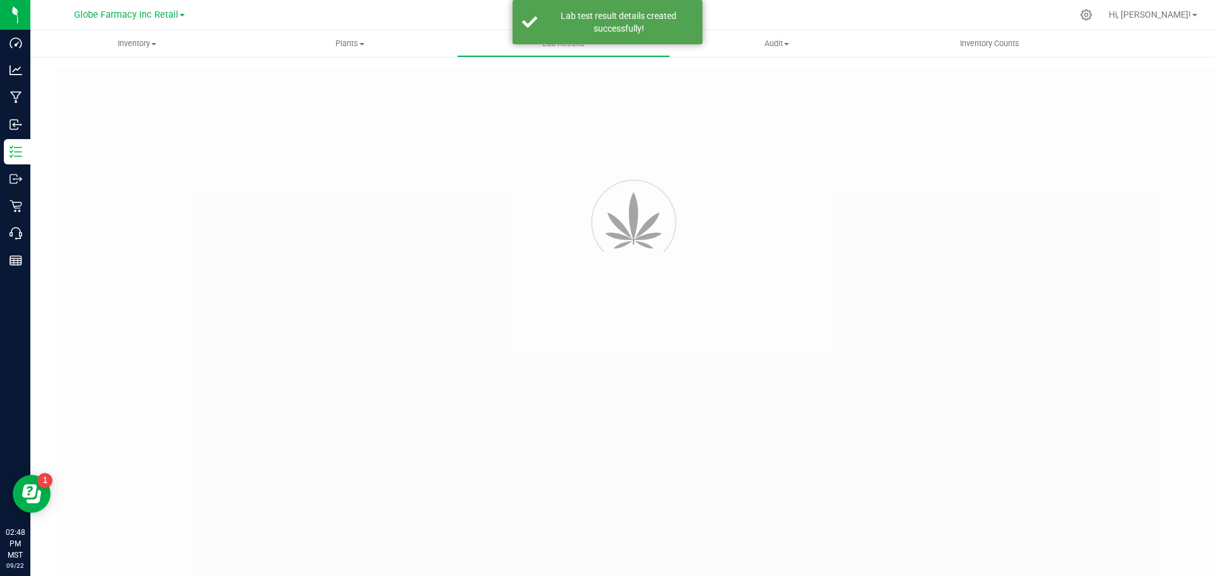
type input "KshSor1662-01"
type input "2506LVL0528.2714"
type input "KshSor1662-01"
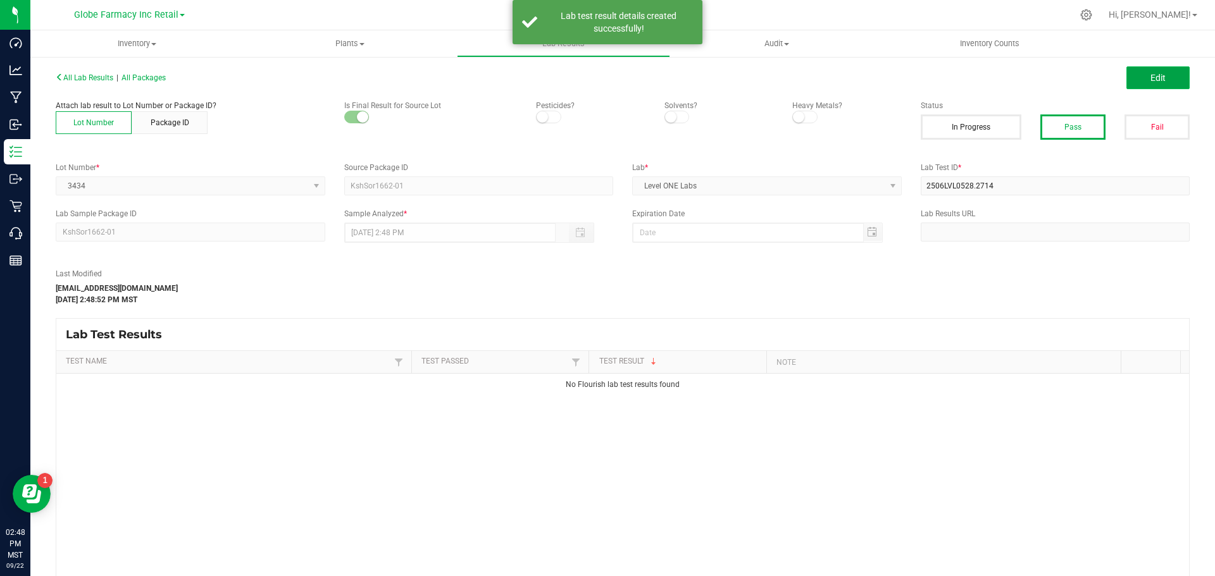
click at [1148, 84] on button "Edit" at bounding box center [1157, 77] width 63 height 23
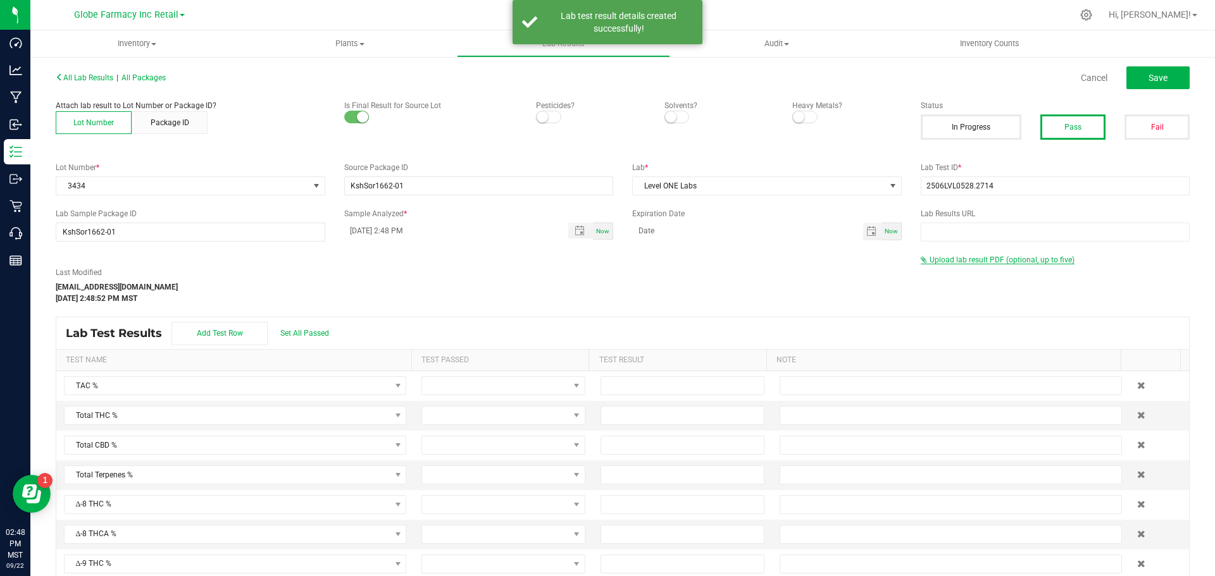
click at [968, 257] on span "Upload lab result PDF (optional, up to five)" at bounding box center [1002, 260] width 145 height 9
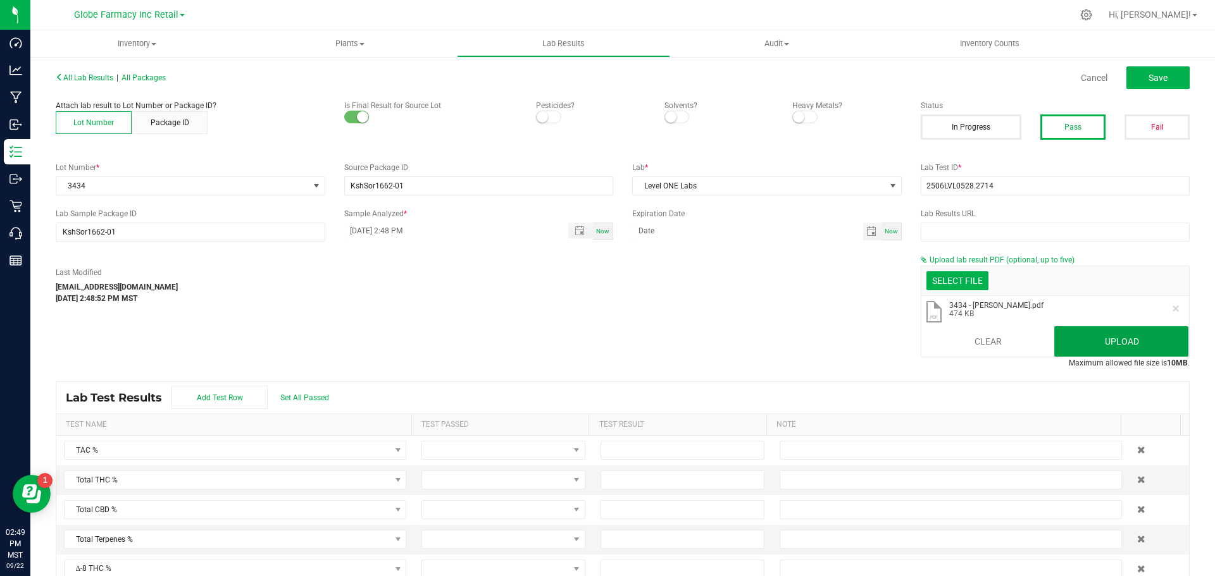
click at [1093, 340] on button "Upload" at bounding box center [1121, 342] width 134 height 30
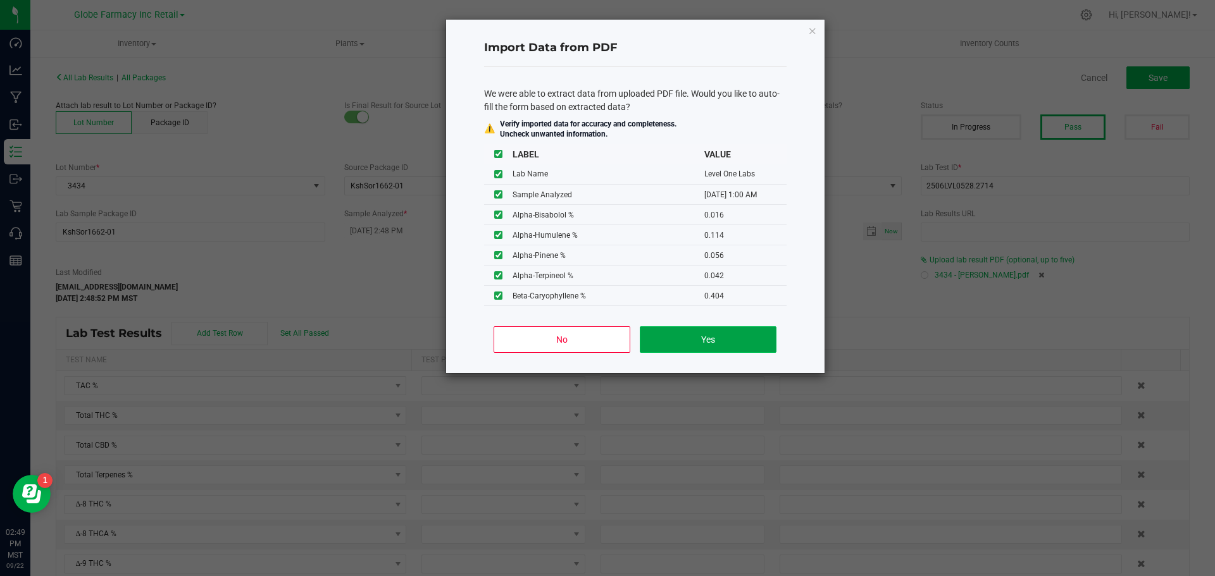
click at [699, 338] on button "Yes" at bounding box center [708, 340] width 136 height 27
type input "06/30/2025 1:00 AM"
type input "18.2700"
type input "0.8000"
type input "28.7900"
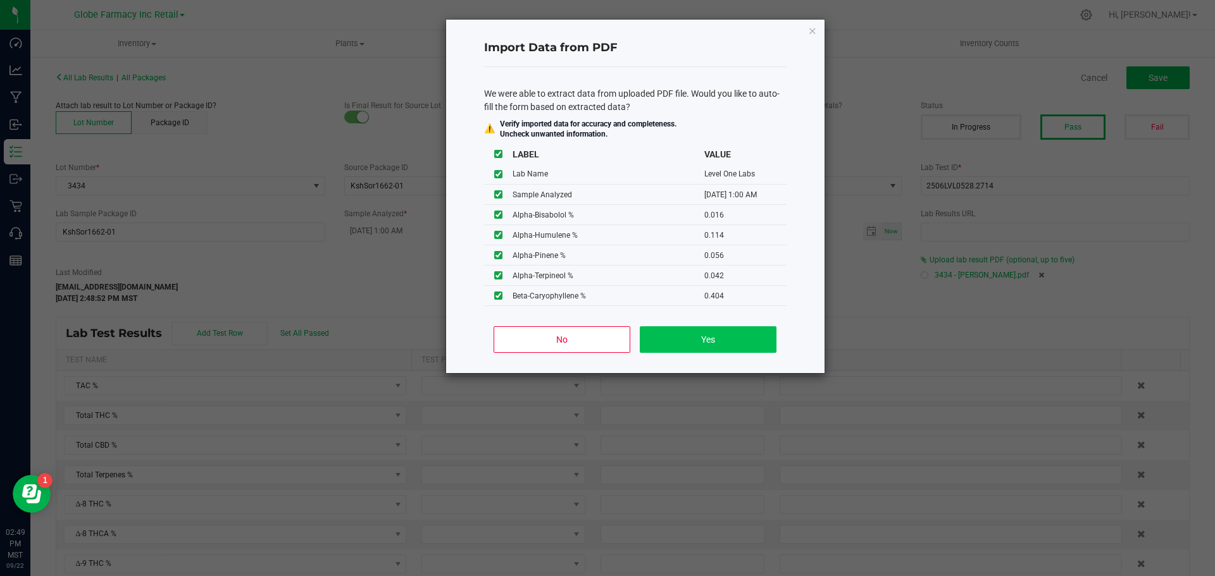
type input "0.2600"
type input "0.1600"
type input "1.1600"
type input "0.0160"
type input "0.1140"
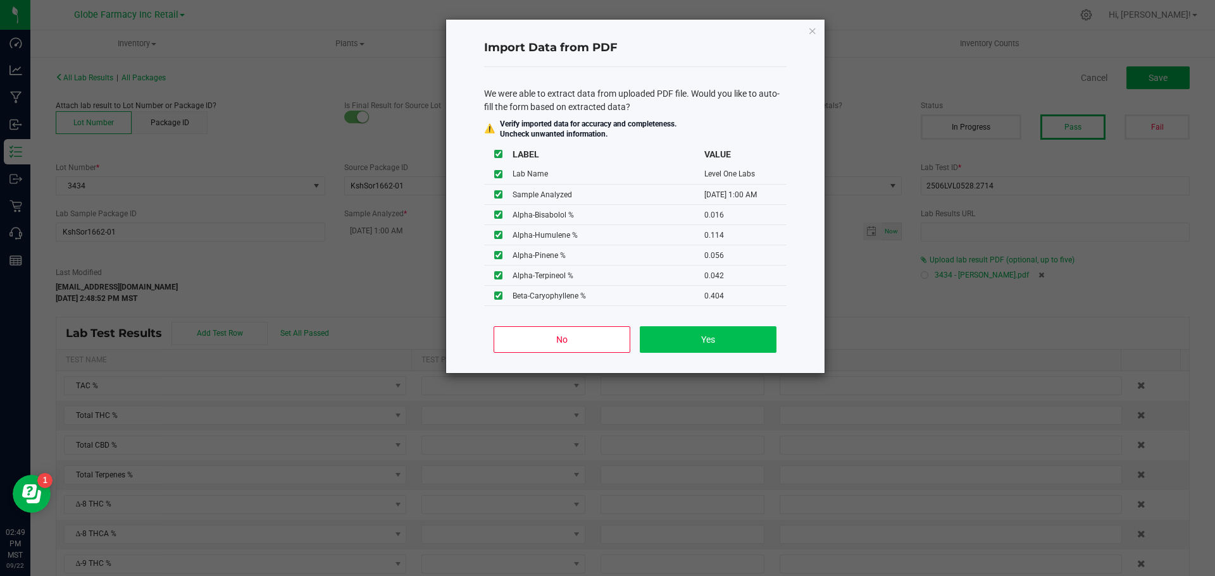
type input "0.0560"
type input "0.0420"
type input "0.4040"
type input "0.0240"
type input "0.6740"
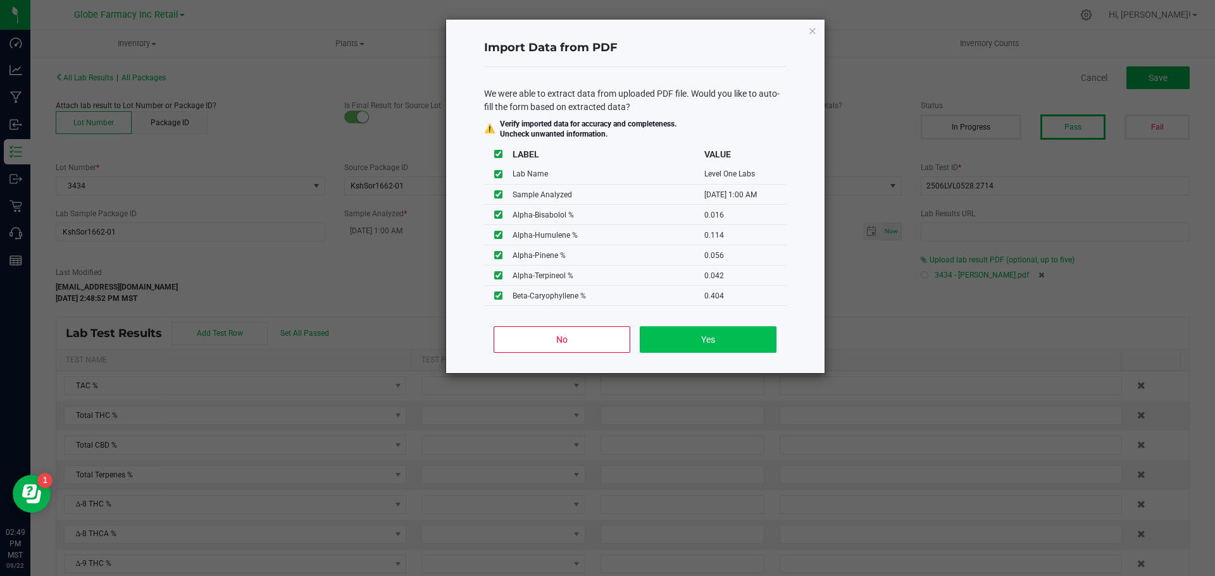
type input "0.0710"
type input "0.0910"
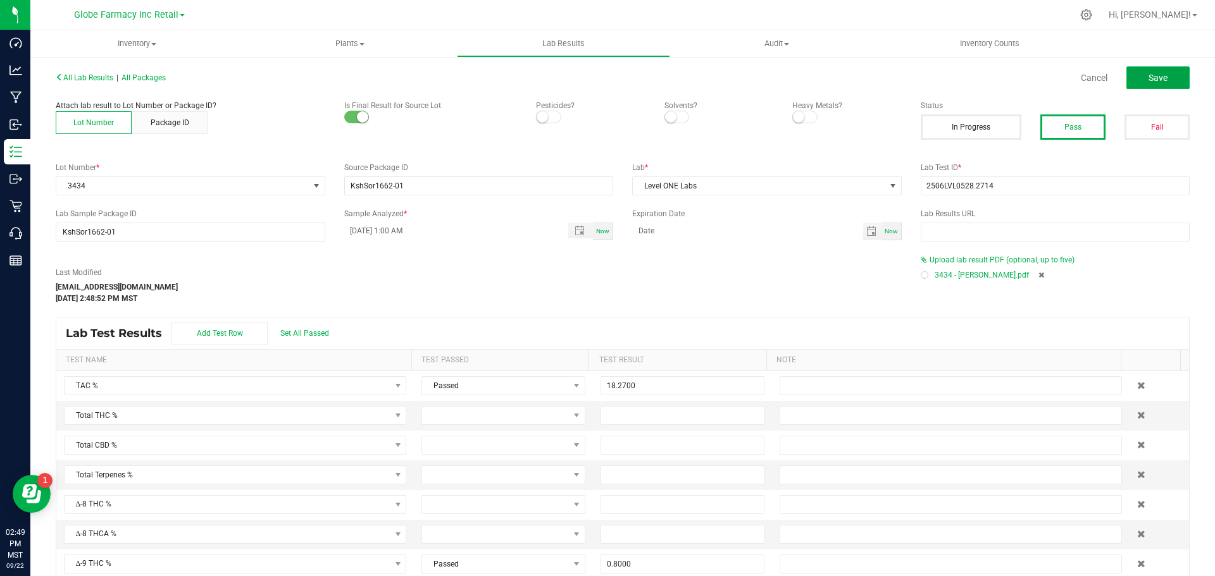
click at [1149, 87] on button "Save" at bounding box center [1157, 77] width 63 height 23
type input "0.8000"
type input "28.7900"
type input "0.2600"
type input "0.1600"
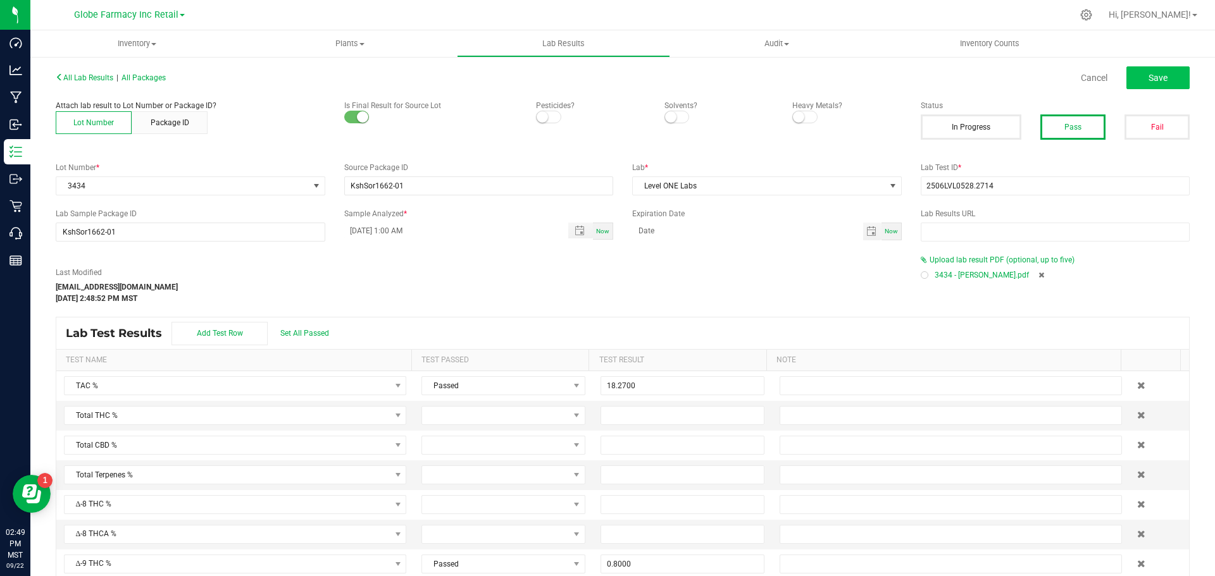
type input "1.1600"
type input "0.0160"
type input "0.1140"
type input "0.0560"
type input "0.0420"
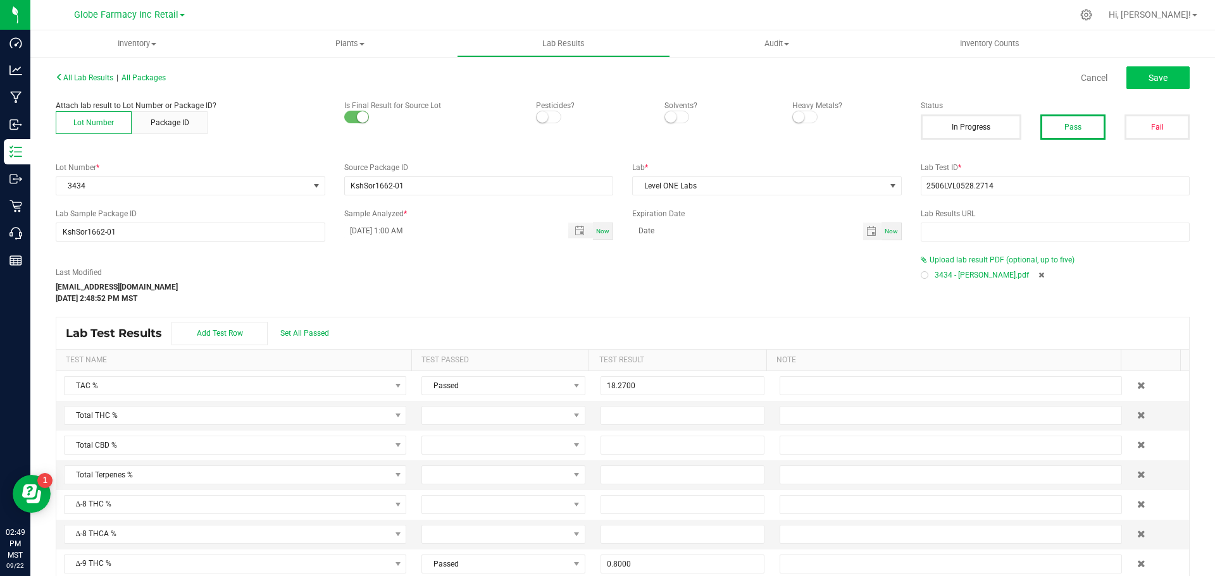
type input "0.4040"
type input "0.0240"
type input "0.6740"
type input "0.0710"
type input "0.0910"
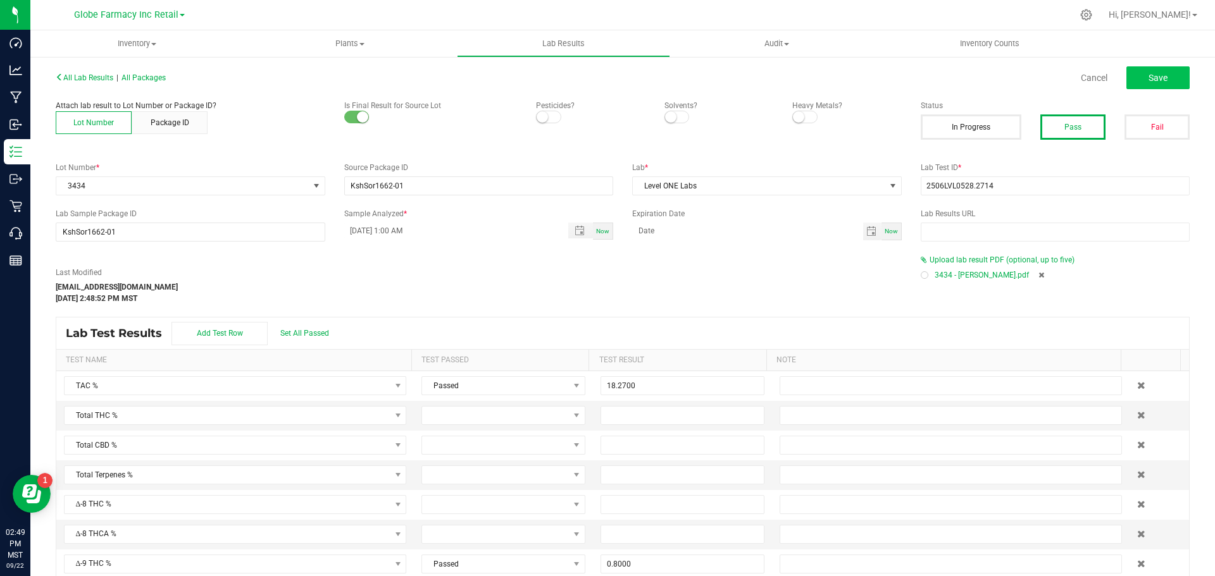
type input "0.0240"
type input "0.0890"
type input "0.2220"
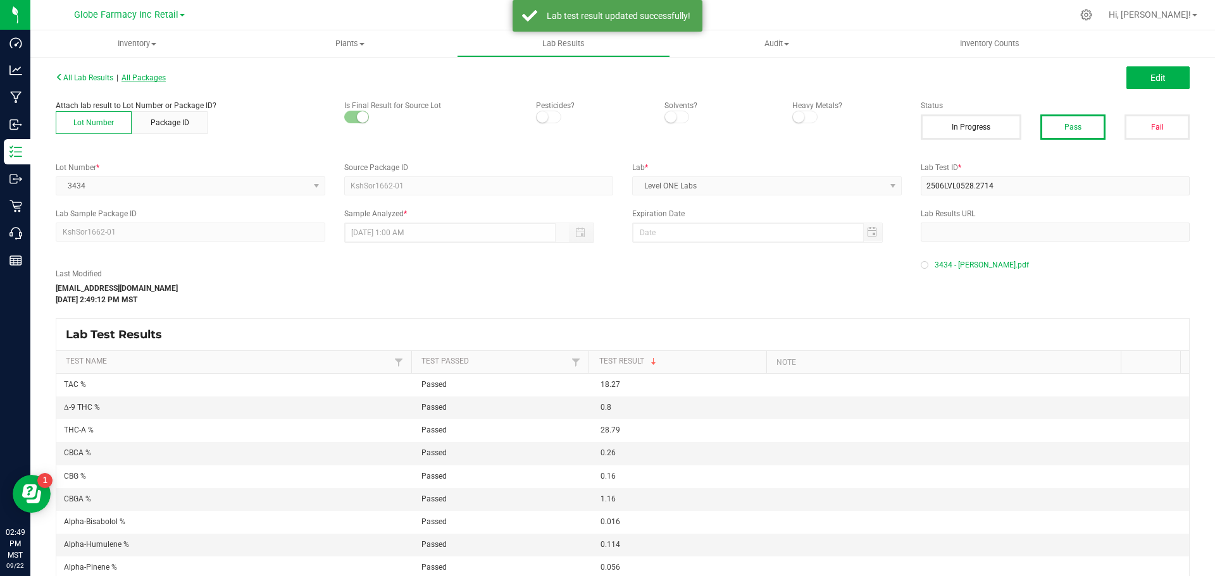
click at [147, 78] on span "All Packages" at bounding box center [144, 77] width 44 height 9
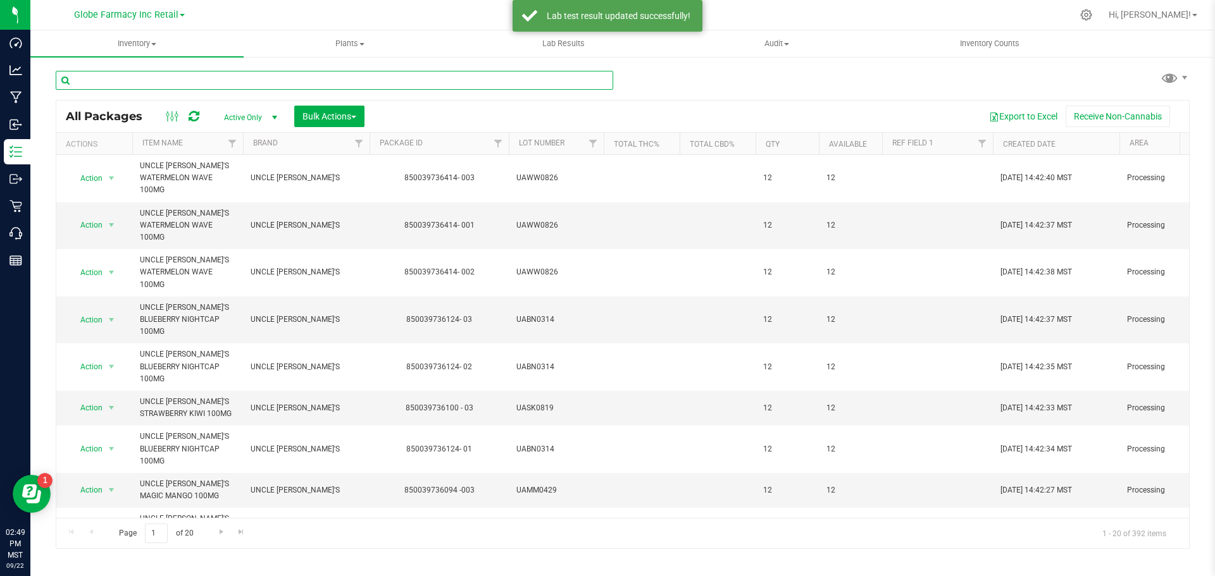
click at [192, 84] on input "text" at bounding box center [335, 80] width 558 height 19
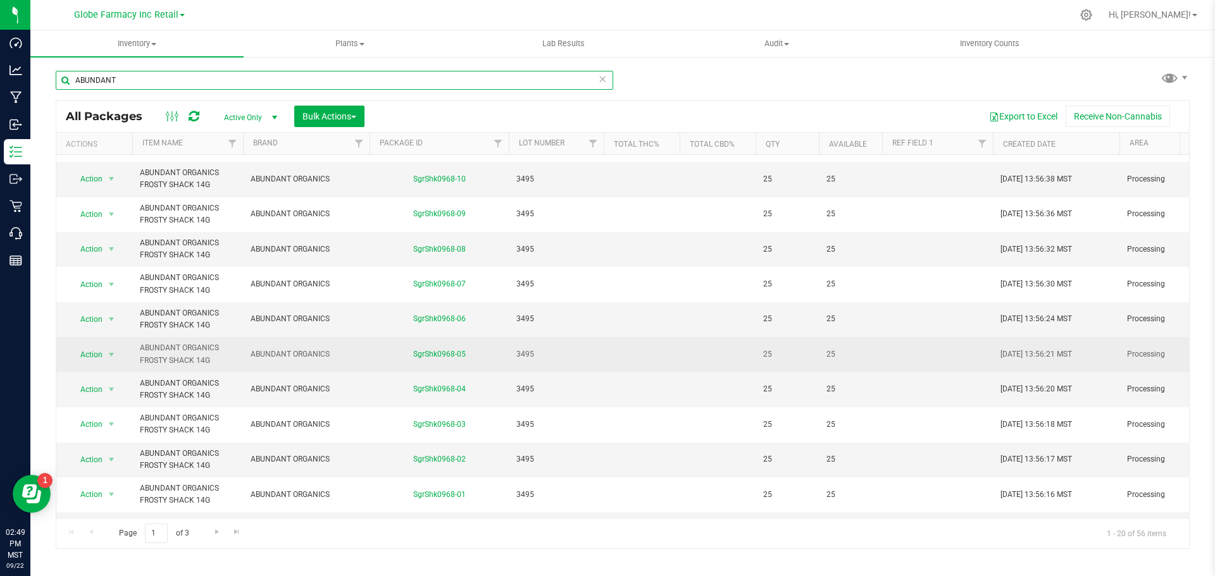
scroll to position [371, 0]
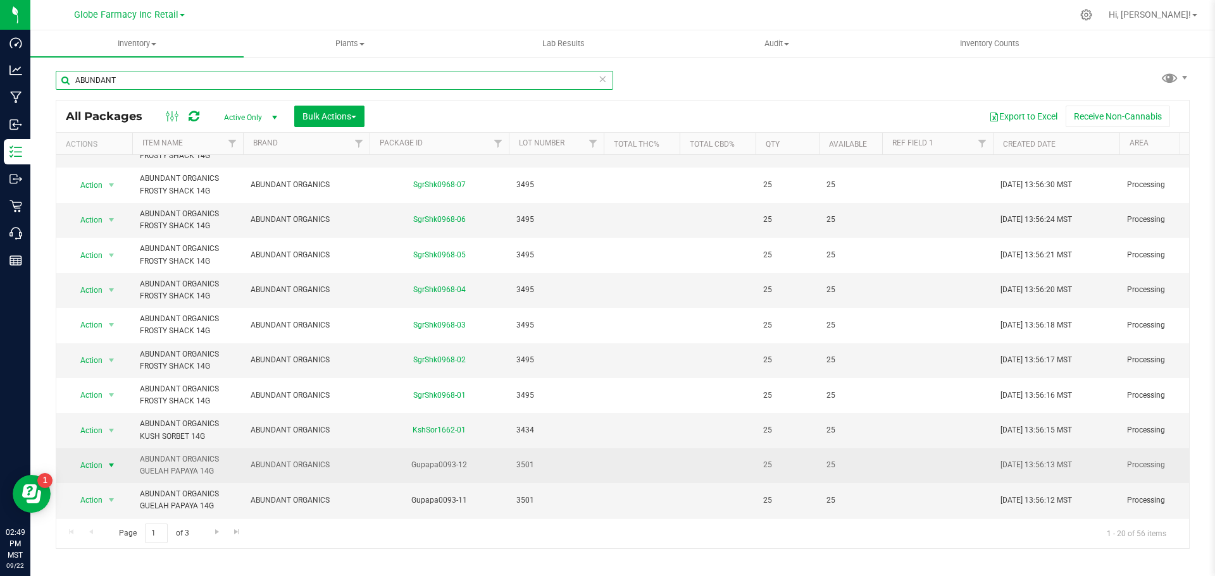
type input "ABUNDANT"
click at [116, 463] on span "select" at bounding box center [112, 466] width 16 height 18
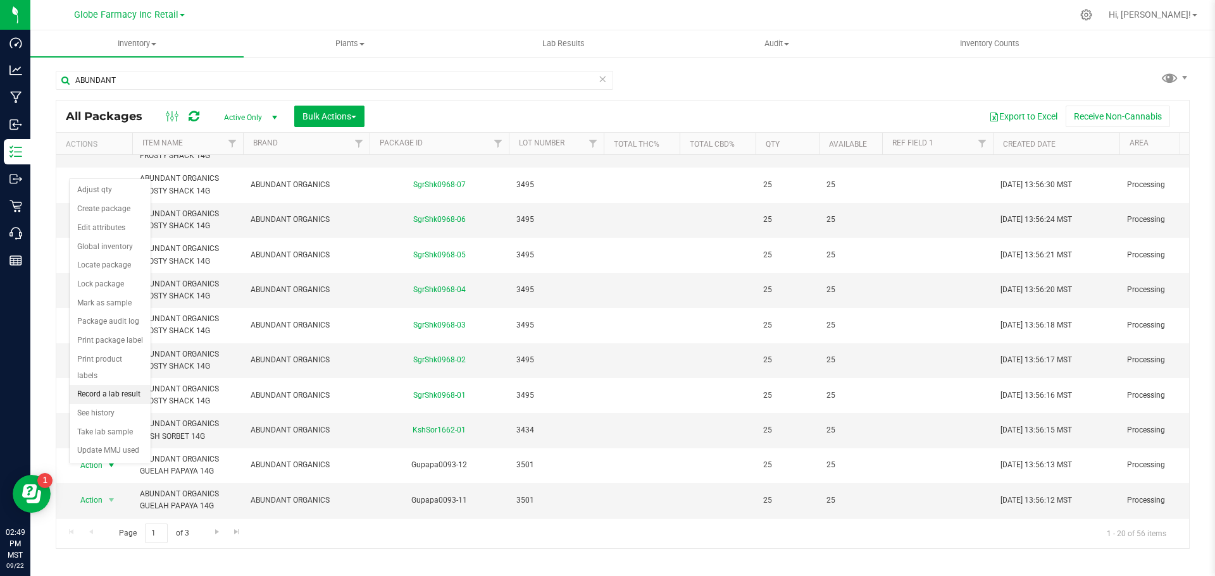
click at [114, 387] on li "Record a lab result" at bounding box center [110, 394] width 81 height 19
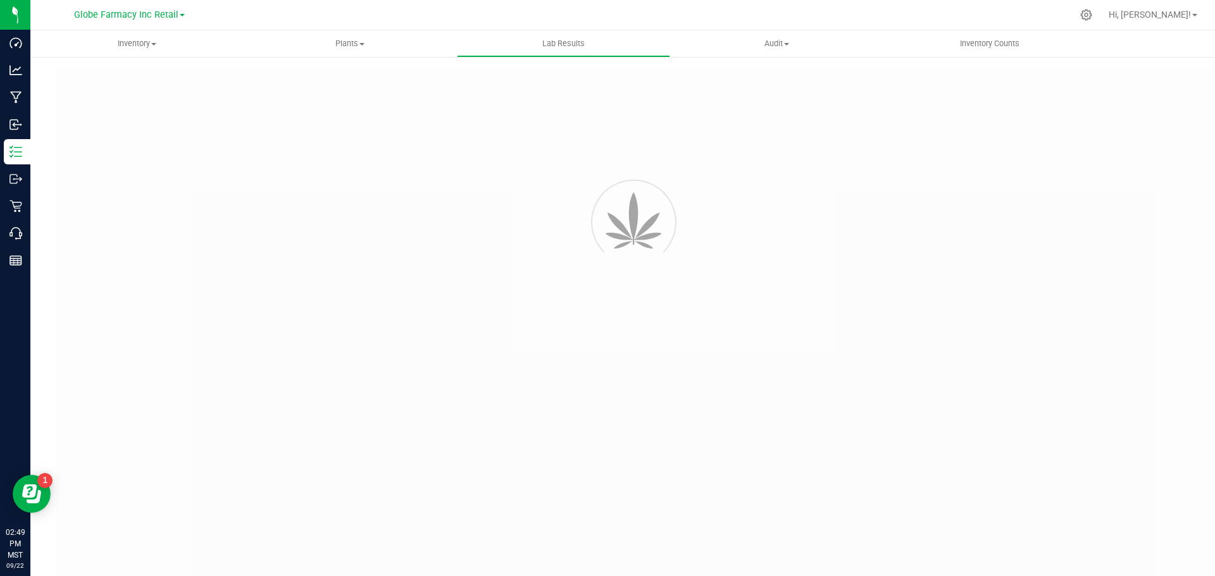
type input "Gupapa0093-12"
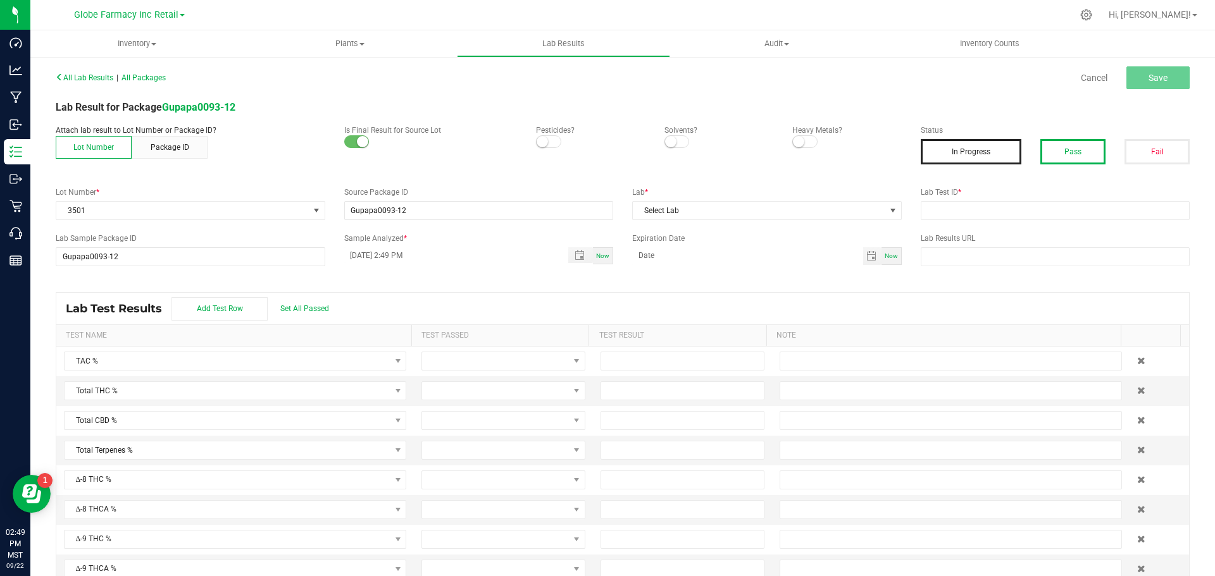
click at [1049, 139] on button "Pass" at bounding box center [1072, 151] width 65 height 25
click at [833, 213] on span "Select Lab" at bounding box center [759, 211] width 252 height 18
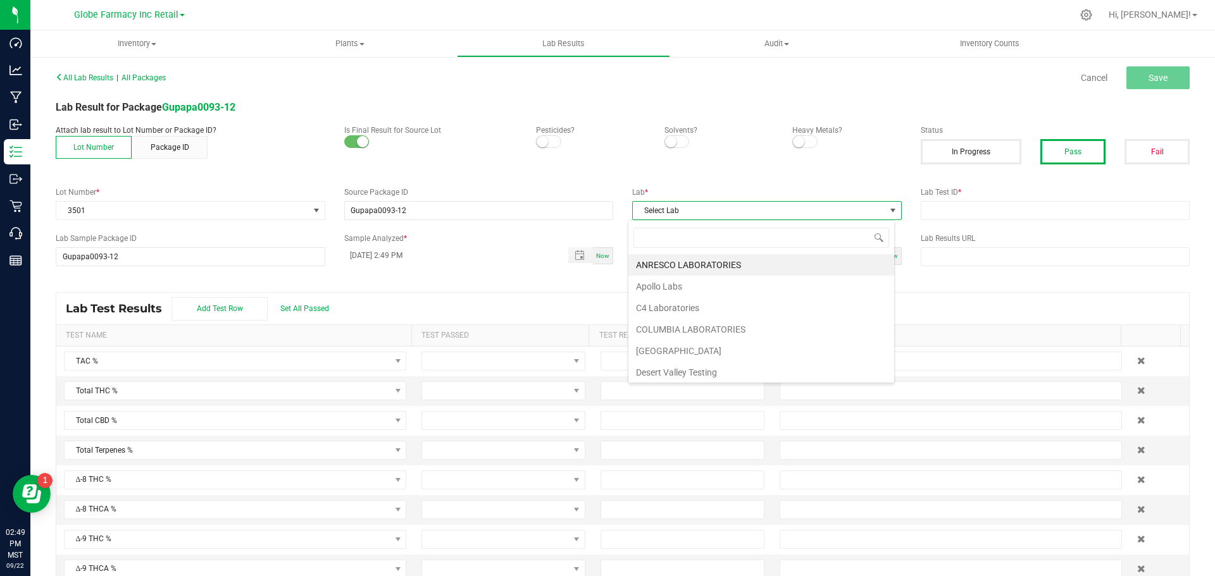
scroll to position [19, 267]
type input "LEVEL"
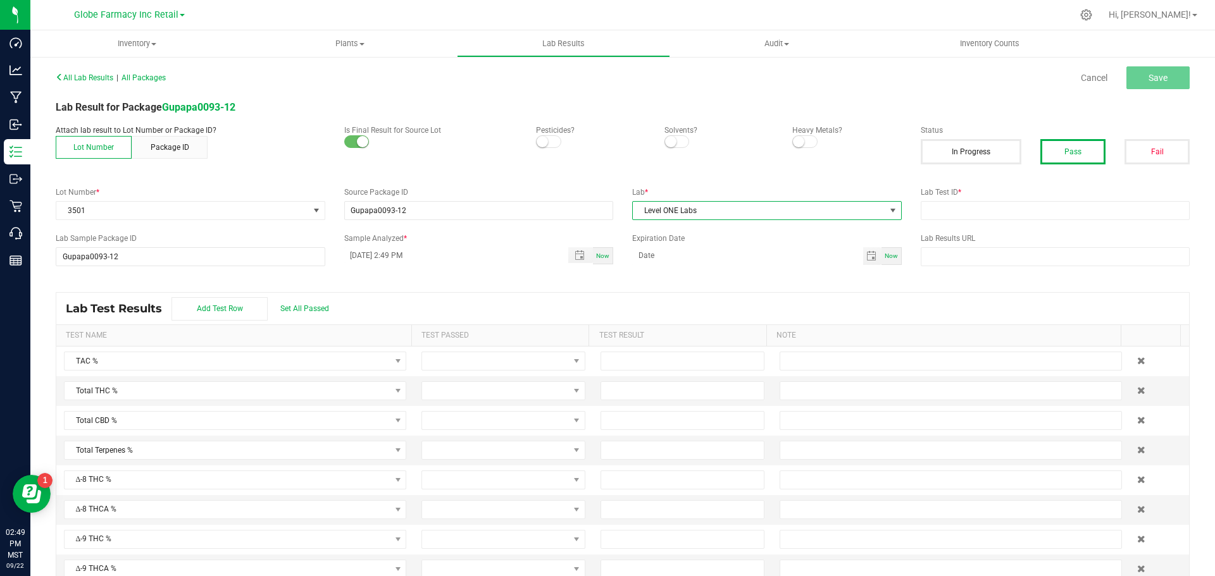
click at [826, 237] on label "Expiration Date" at bounding box center [767, 238] width 270 height 11
click at [1101, 211] on input "text" at bounding box center [1056, 210] width 270 height 19
paste input "2507LVL0662.3500"
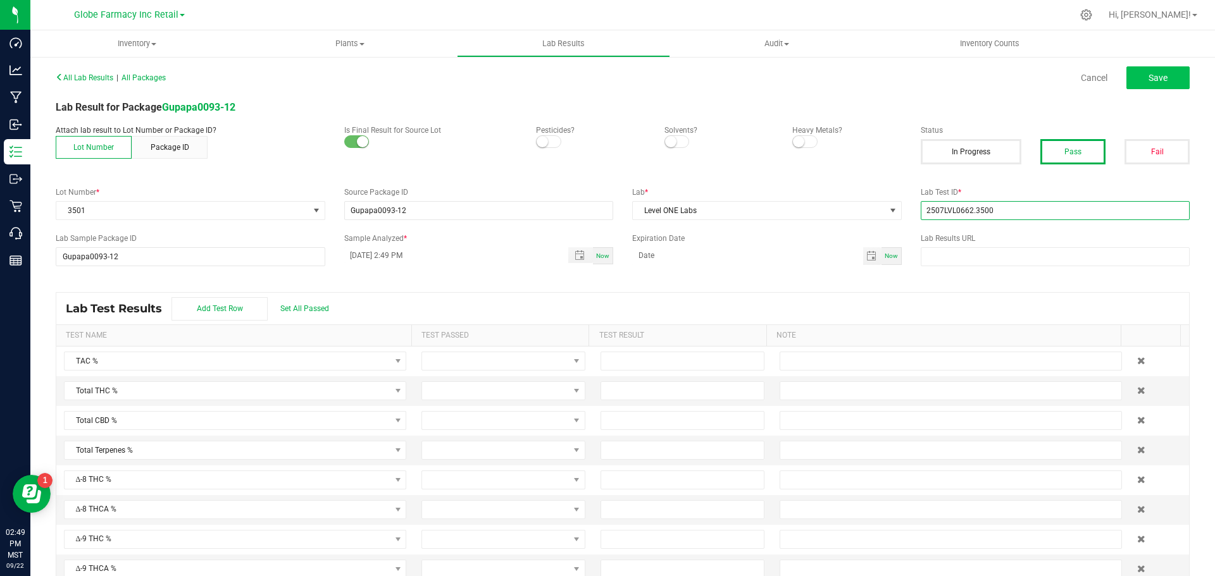
type input "2507LVL0662.3500"
click at [1141, 85] on button "Save" at bounding box center [1157, 77] width 63 height 23
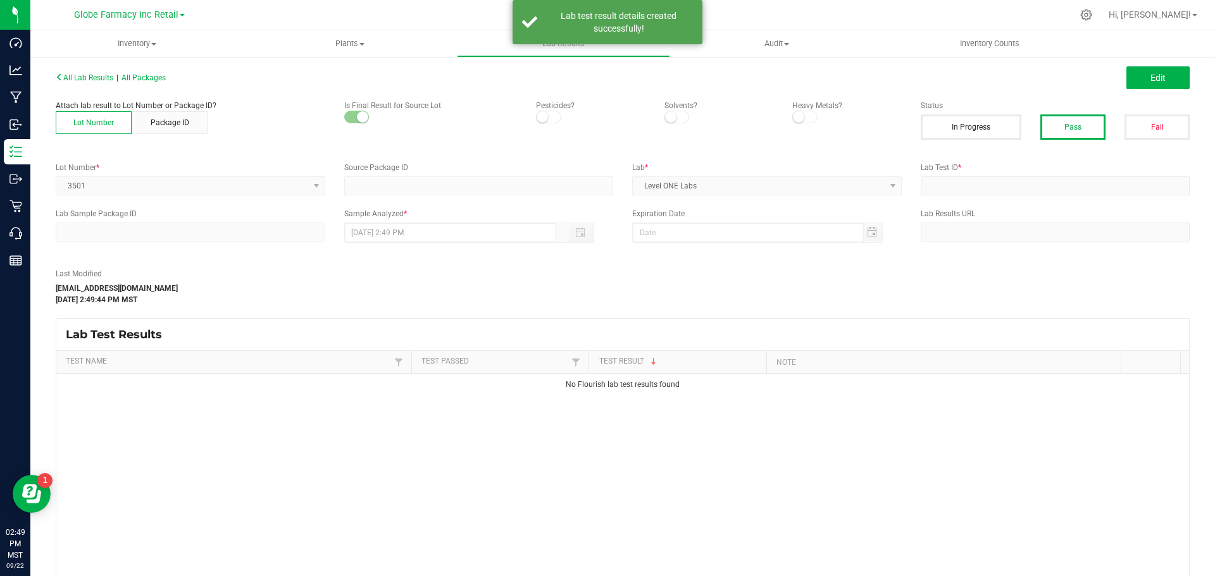
type input "Gupapa0093-12"
type input "2507LVL0662.3500"
type input "Gupapa0093-12"
click at [1152, 77] on span "Edit" at bounding box center [1157, 78] width 15 height 10
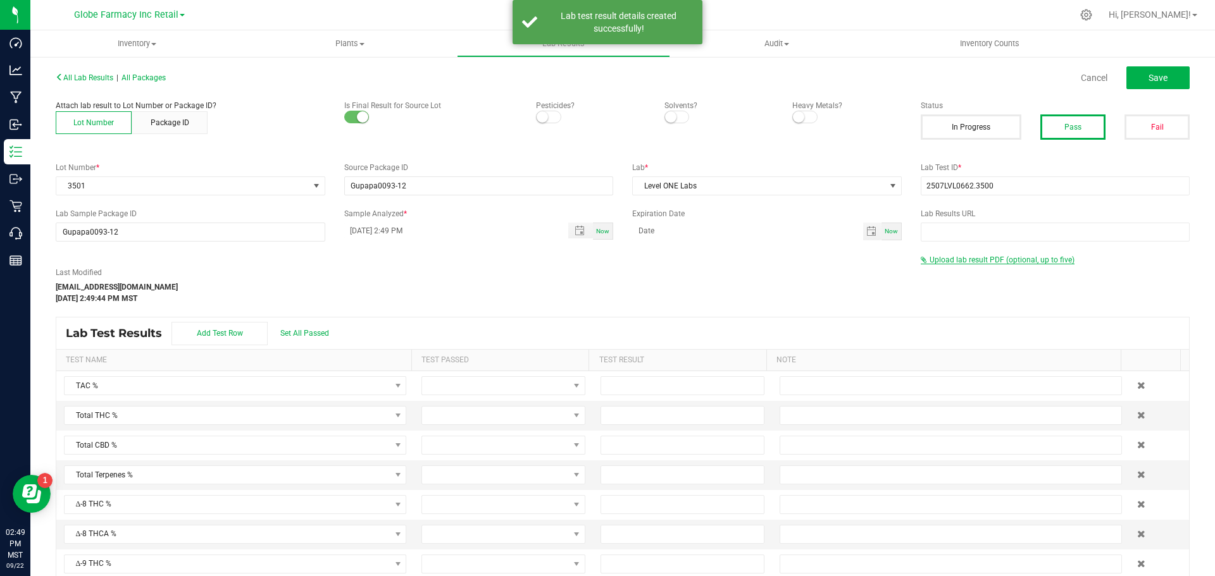
click at [979, 259] on span "Upload lab result PDF (optional, up to five)" at bounding box center [1002, 260] width 145 height 9
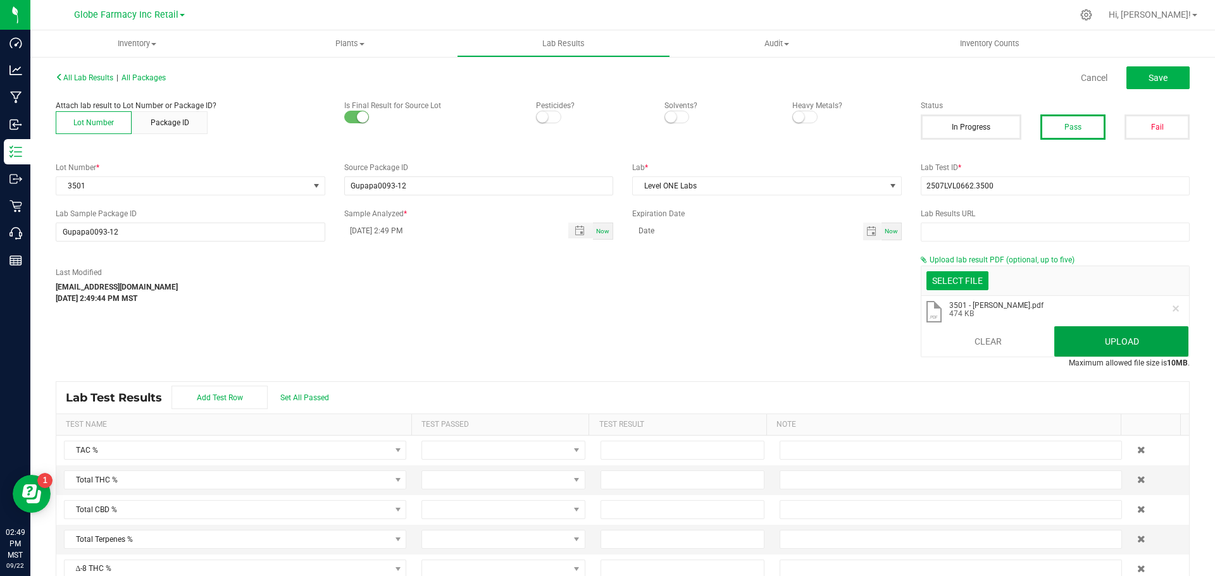
click at [1110, 334] on button "Upload" at bounding box center [1121, 342] width 134 height 30
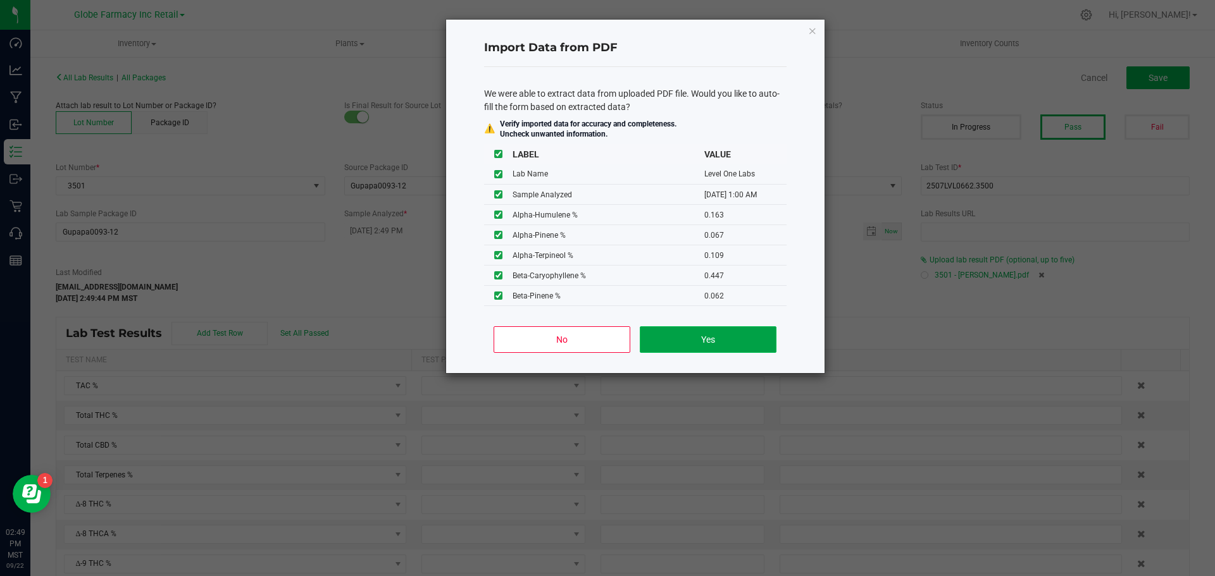
click at [717, 348] on button "Yes" at bounding box center [708, 340] width 136 height 27
type input "08/04/2025 1:00 AM"
type input "26.0200"
type input "0.5600"
type input "35.0400"
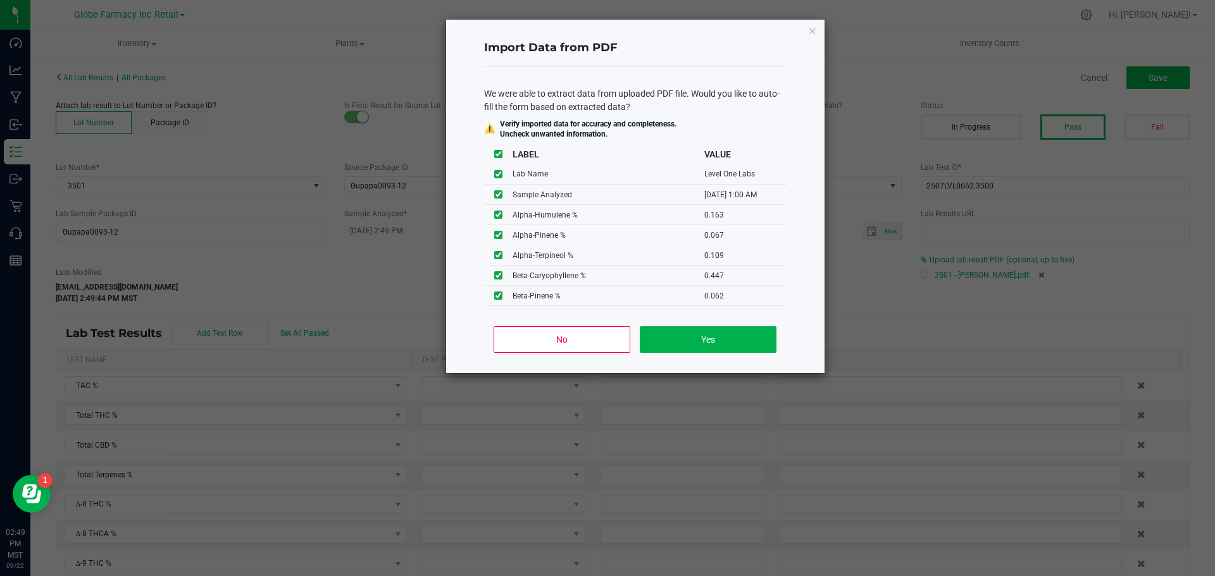
type input "0.2600"
type input "0.6700"
type input "0.1630"
type input "0.0670"
type input "0.1090"
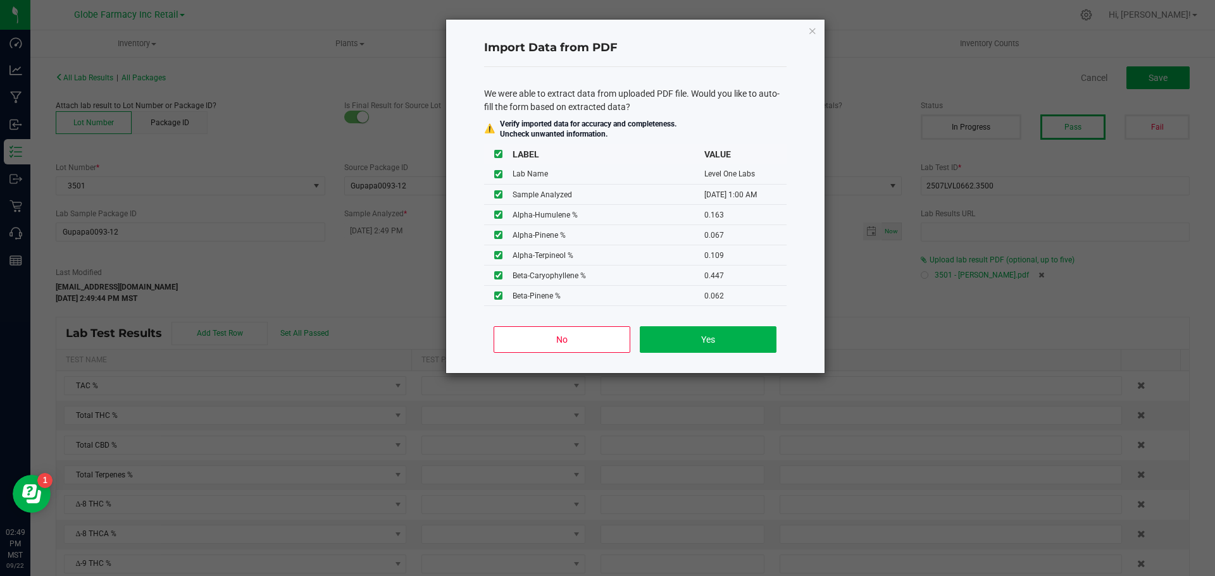
type input "0.4470"
type input "0.0680"
type input "0.0620"
type input "0.0200"
type input "0.2790"
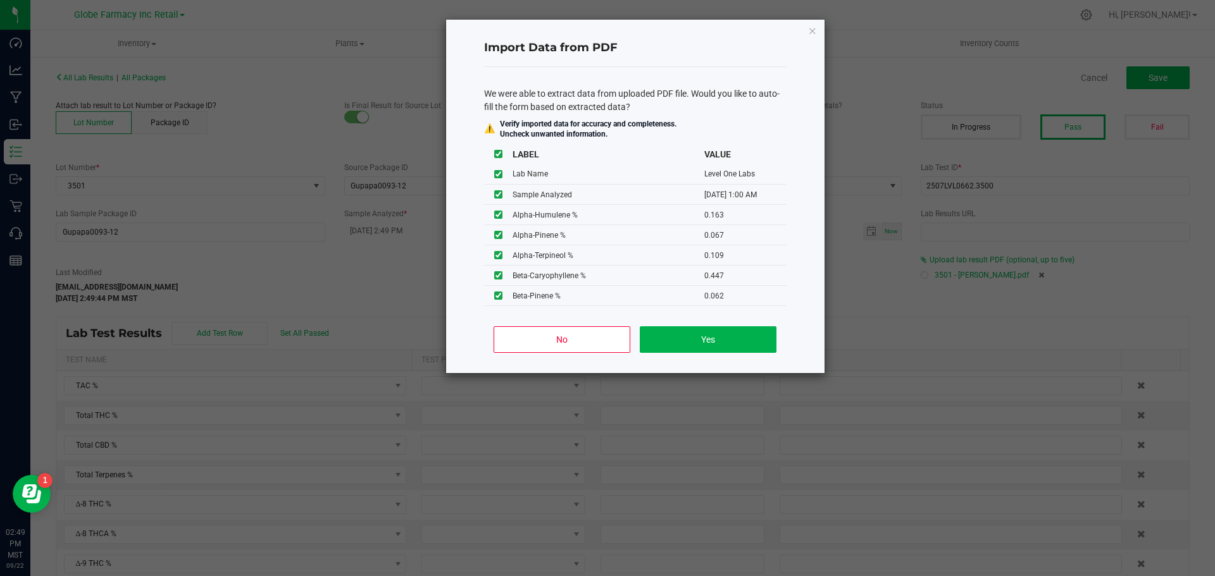
type input "0.1600"
type input "0.0940"
type input "0.2480"
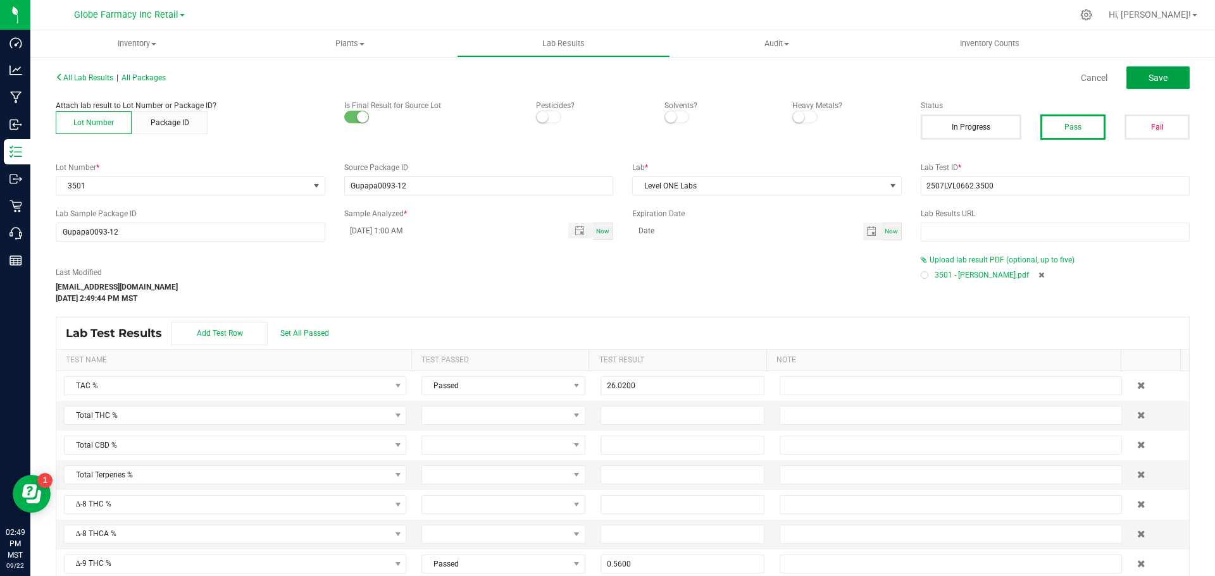
click at [1154, 87] on button "Save" at bounding box center [1157, 77] width 63 height 23
type input "0.5600"
type input "35.0400"
type input "0.2600"
type input "0.6700"
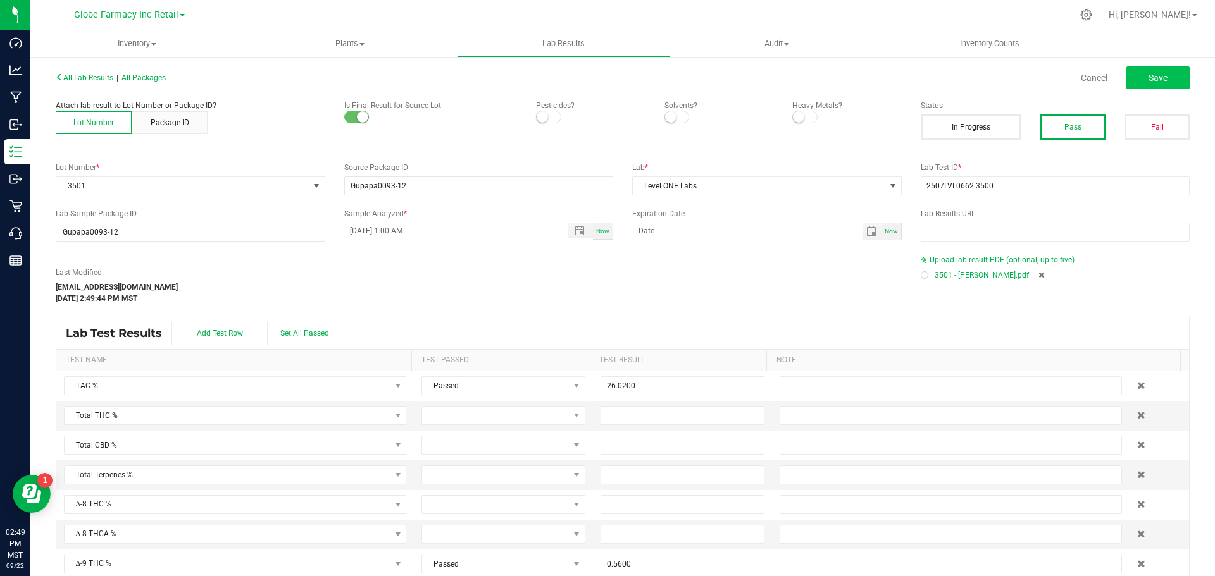
type input "0.1630"
type input "0.0670"
type input "0.1090"
type input "0.4470"
type input "0.0680"
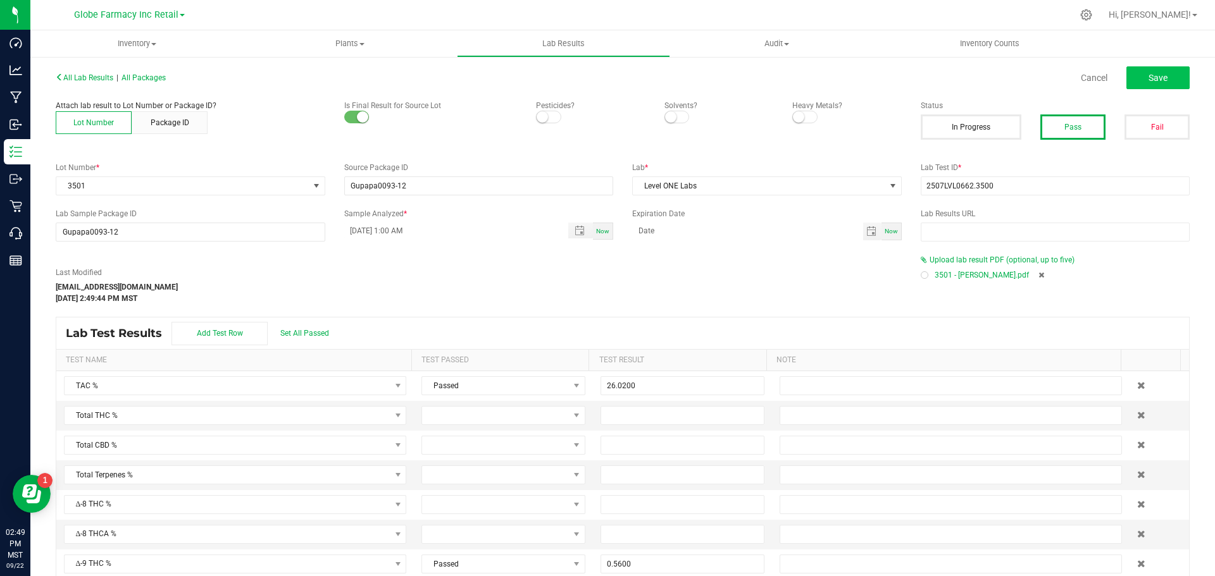
type input "0.0620"
type input "0.0200"
type input "0.2790"
type input "0.1600"
type input "0.0940"
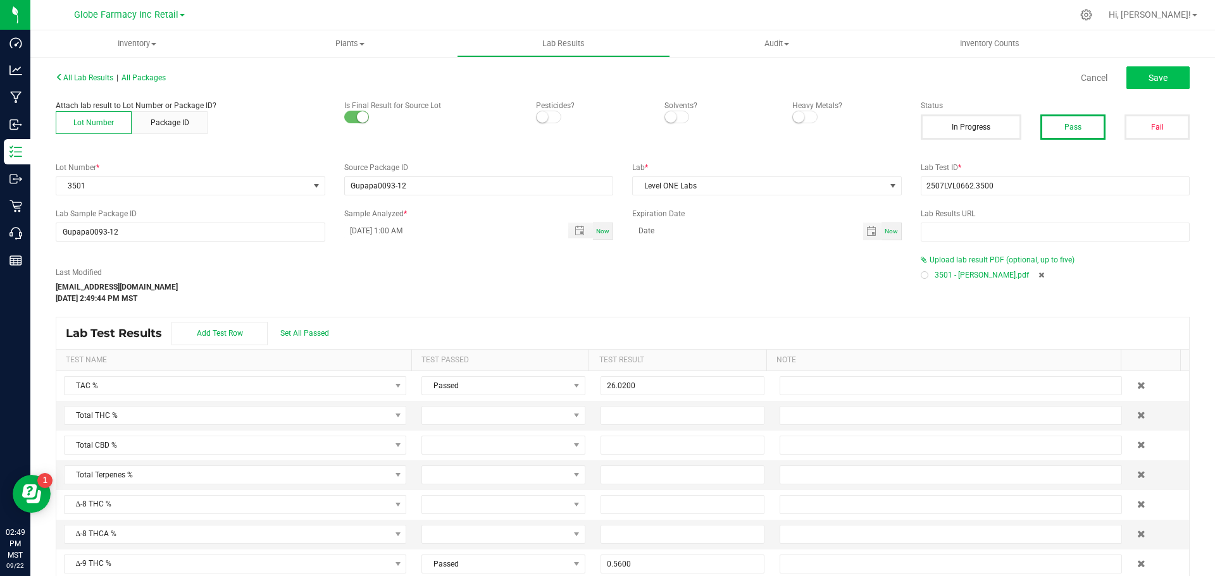
type input "0.2480"
type input "0.0500"
type input "0.0900"
type input "0.7450"
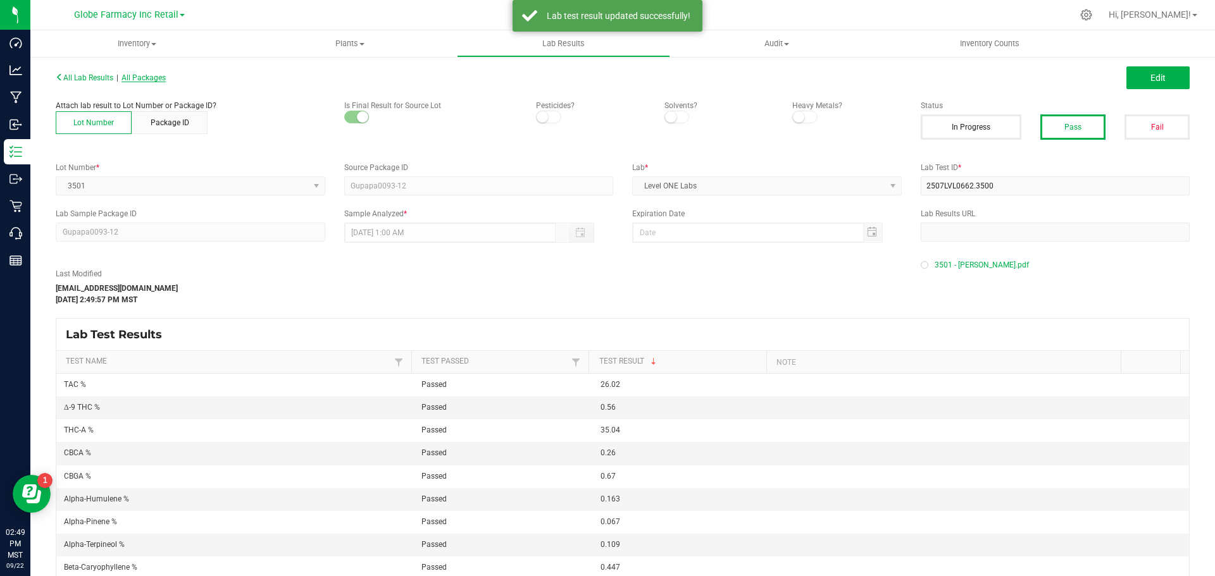
click at [166, 81] on span "All Packages" at bounding box center [144, 77] width 44 height 9
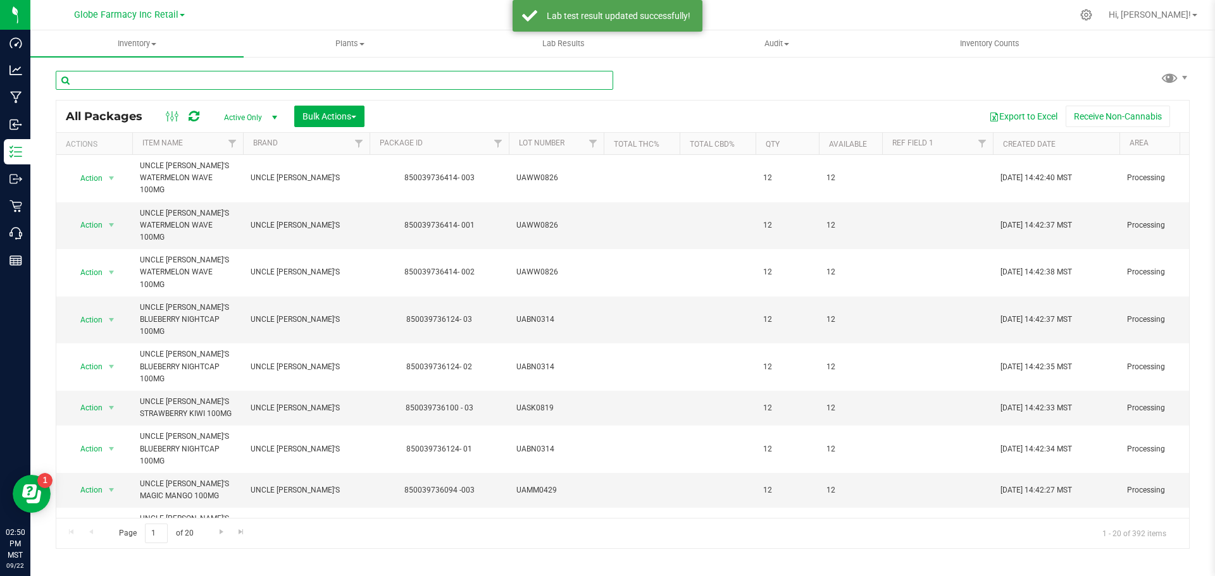
drag, startPoint x: 225, startPoint y: 86, endPoint x: 190, endPoint y: 79, distance: 35.5
click at [223, 86] on input "text" at bounding box center [335, 80] width 558 height 19
type input "ABUNDANT"
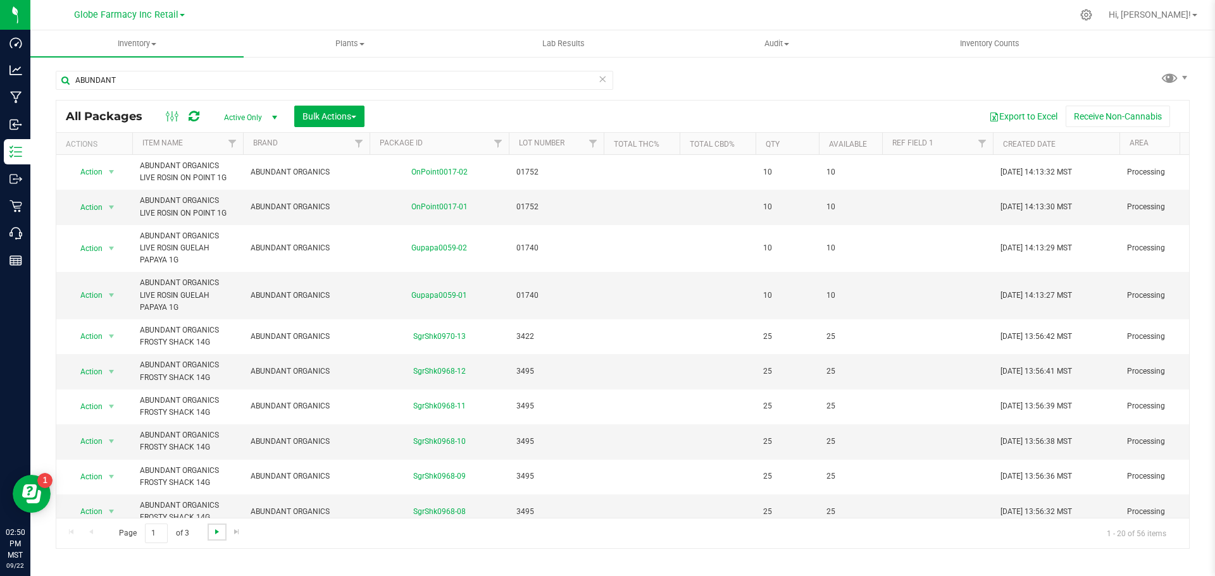
click at [217, 532] on span "Go to the next page" at bounding box center [217, 532] width 10 height 10
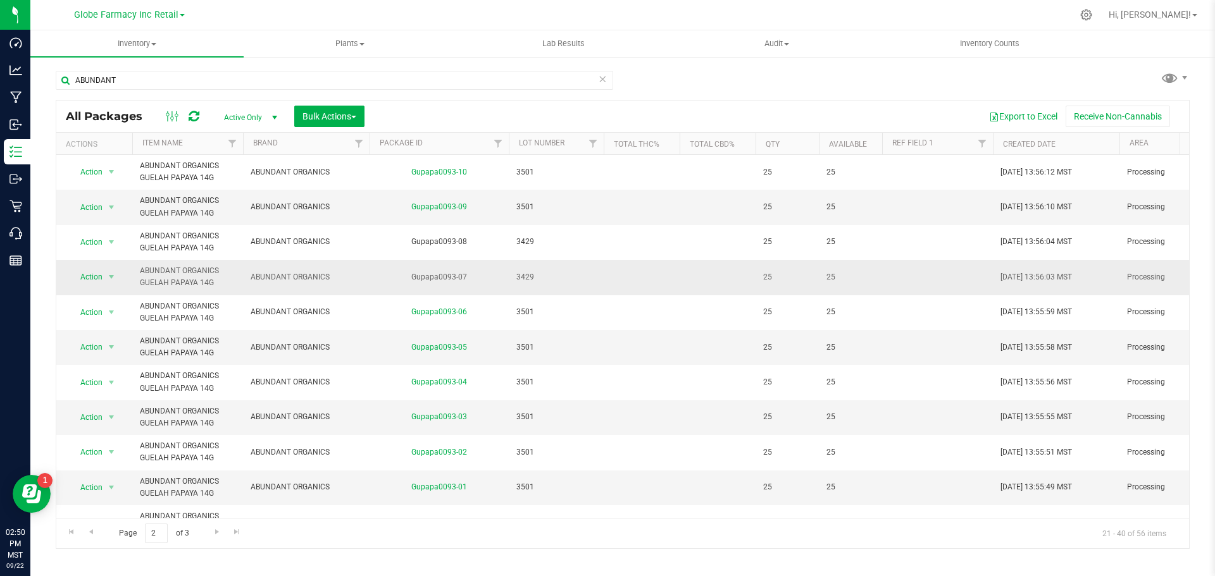
click at [516, 286] on td "3429" at bounding box center [556, 277] width 95 height 35
click at [525, 279] on input "3429" at bounding box center [553, 278] width 90 height 20
type input "3501"
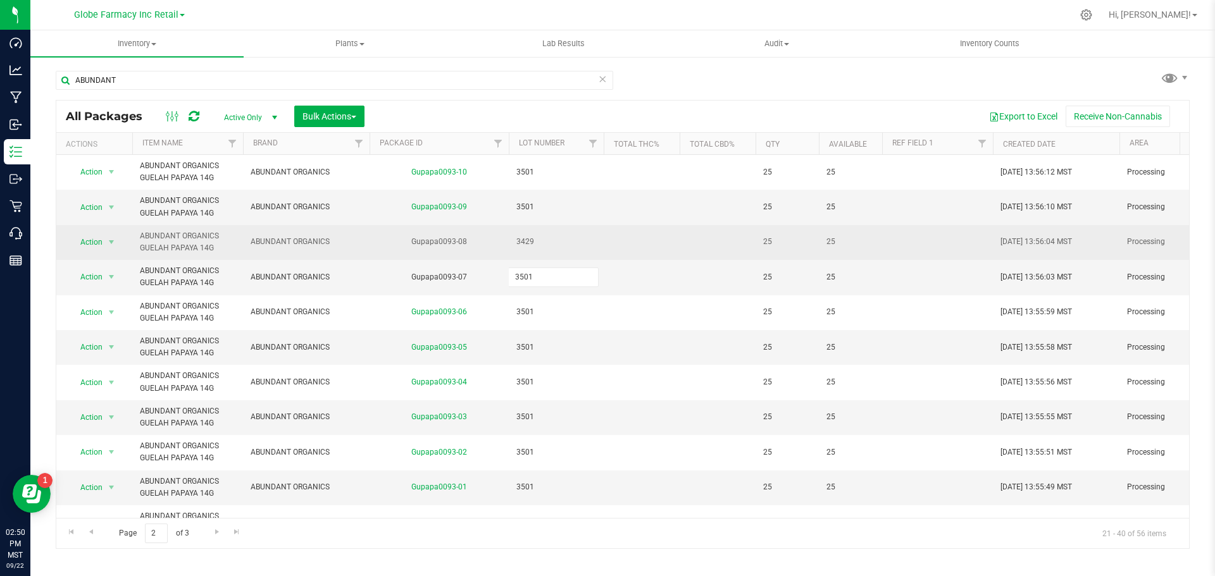
click at [550, 257] on div "All Packages Active Only Active Only Lab Samples Locked All Bulk Actions Add to…" at bounding box center [623, 324] width 1134 height 449
click at [527, 242] on span "3429" at bounding box center [556, 242] width 80 height 12
click at [527, 242] on input "3429" at bounding box center [553, 242] width 90 height 20
type input "3501"
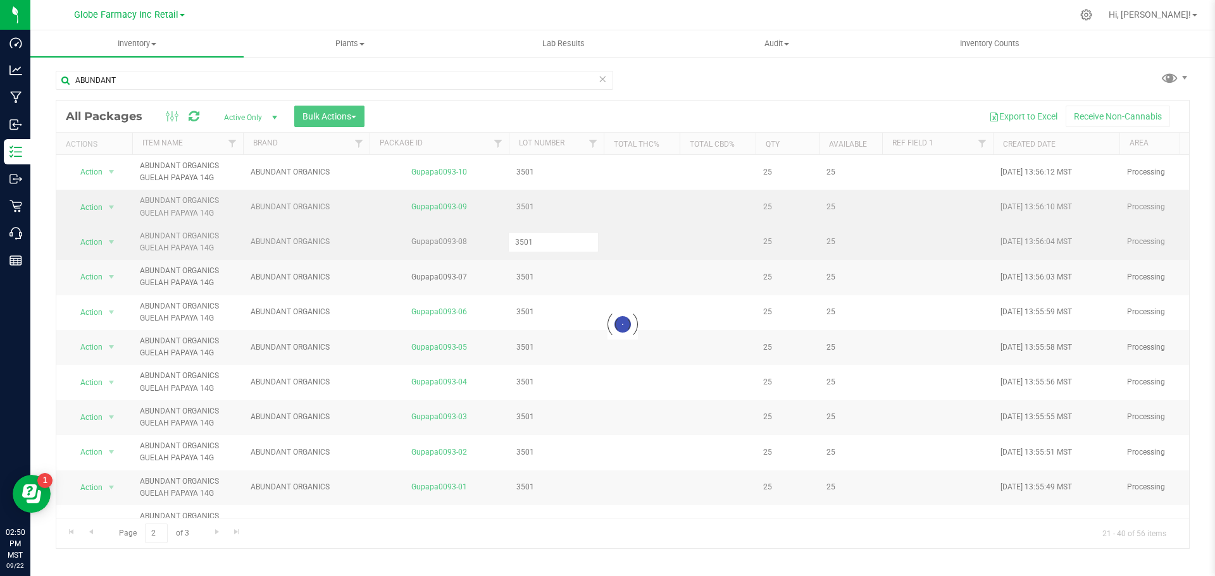
click at [556, 216] on div "Loading... All Packages Active Only Active Only Lab Samples Locked All Bulk Act…" at bounding box center [623, 324] width 1134 height 449
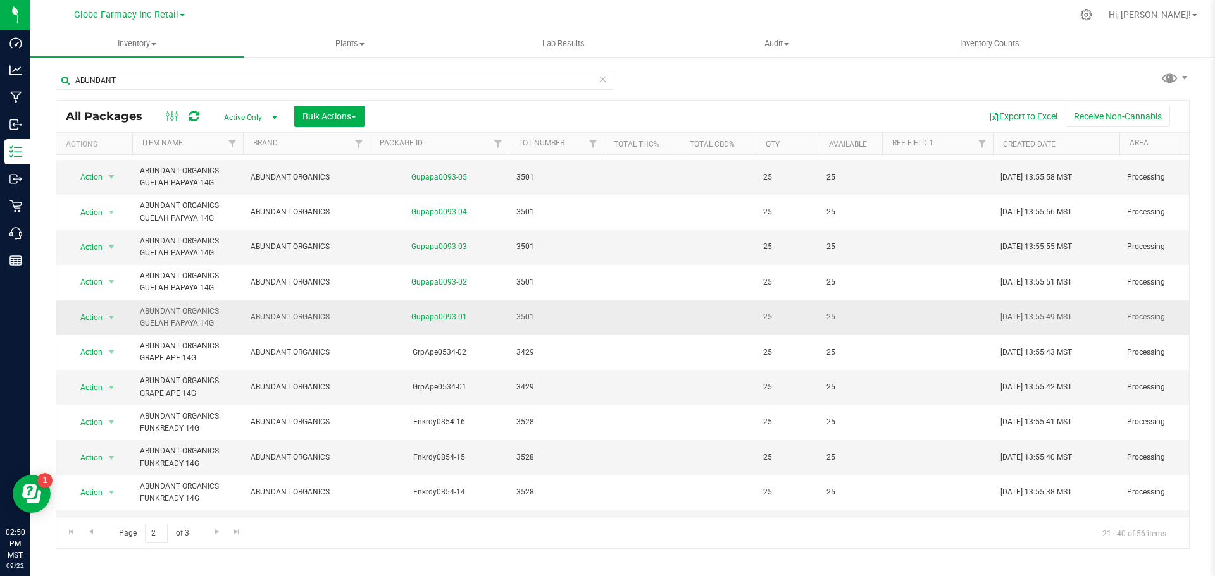
scroll to position [253, 0]
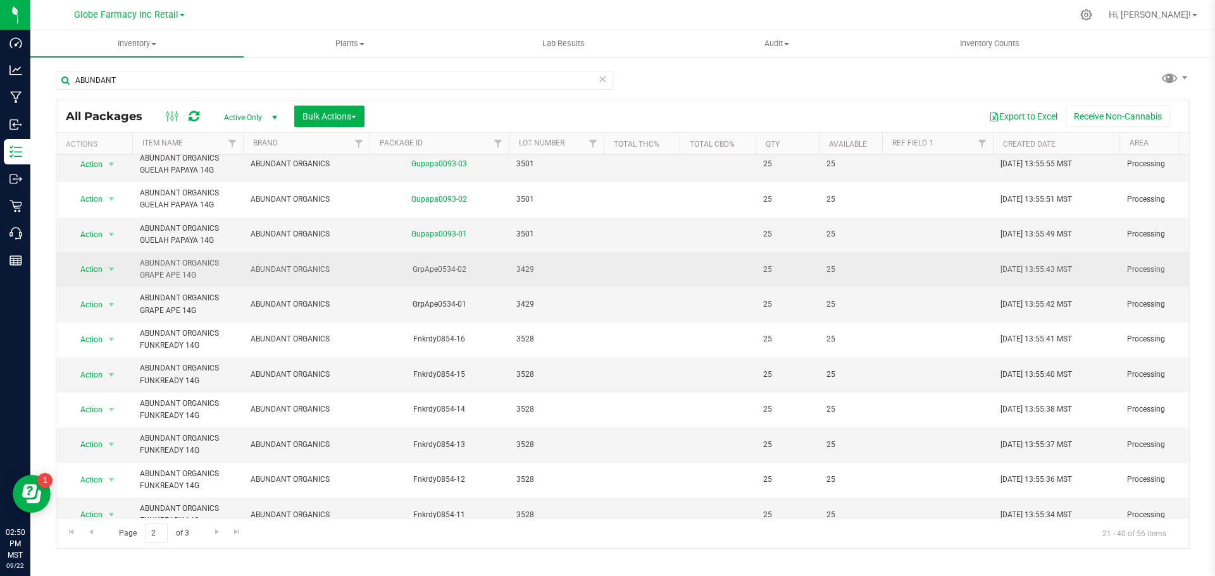
click at [524, 271] on span "3429" at bounding box center [556, 270] width 80 height 12
click at [524, 271] on input "3429" at bounding box center [553, 270] width 90 height 20
type input "34 29"
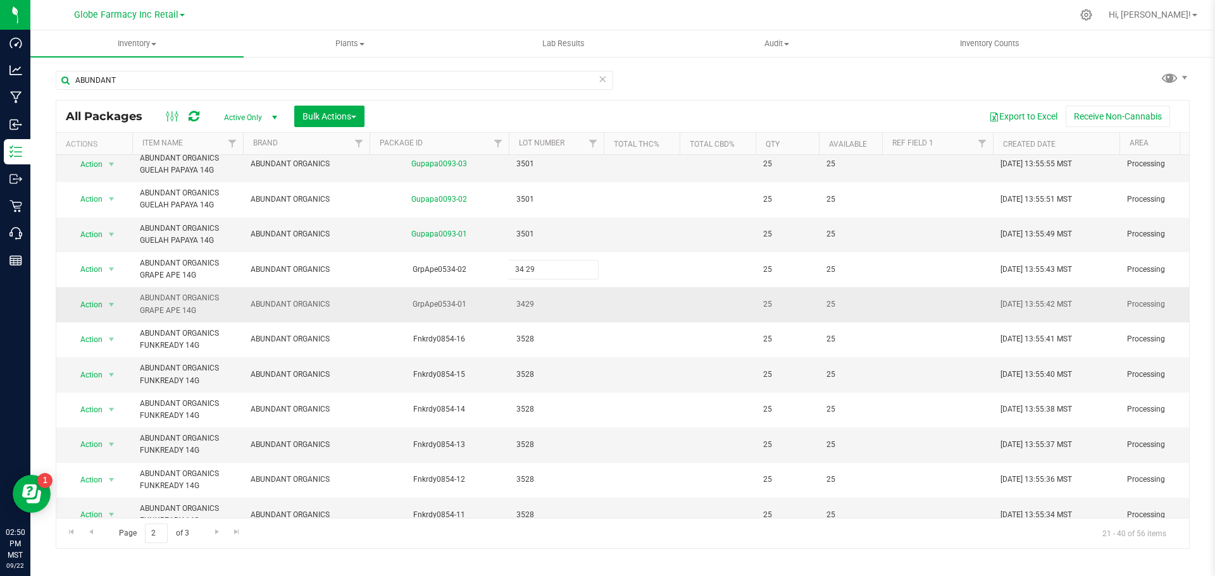
click at [518, 301] on div "All Packages Active Only Active Only Lab Samples Locked All Bulk Actions Add to…" at bounding box center [623, 324] width 1134 height 449
click at [528, 309] on span "3429" at bounding box center [556, 305] width 80 height 12
click at [524, 304] on input "3429" at bounding box center [553, 305] width 90 height 20
type input "34 29"
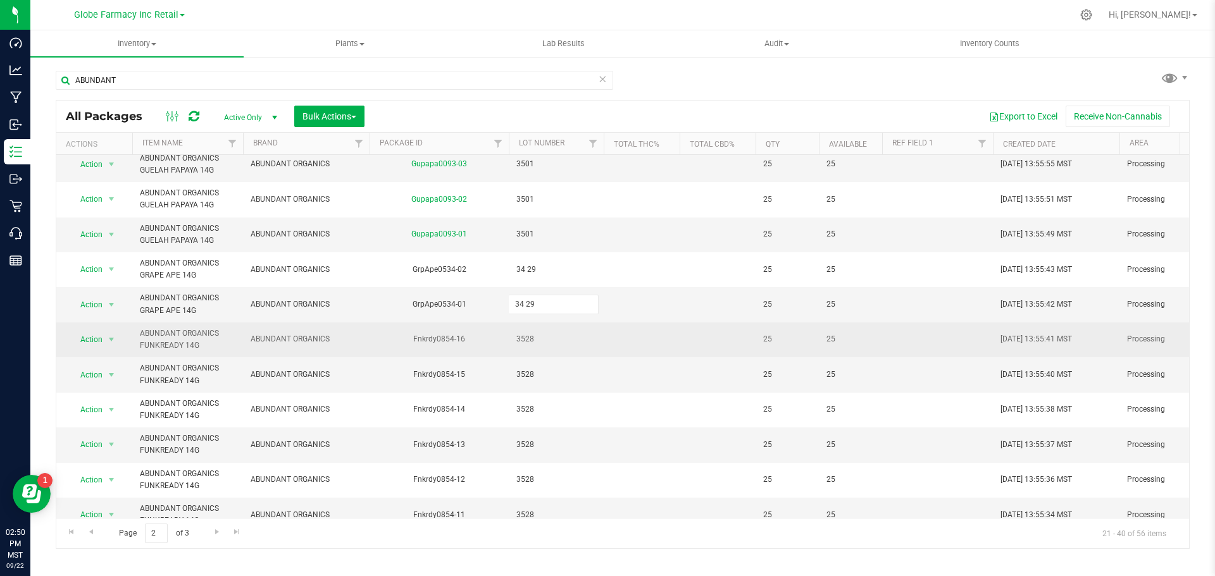
click at [528, 340] on div "All Packages Active Only Active Only Lab Samples Locked All Bulk Actions Add to…" at bounding box center [623, 324] width 1134 height 449
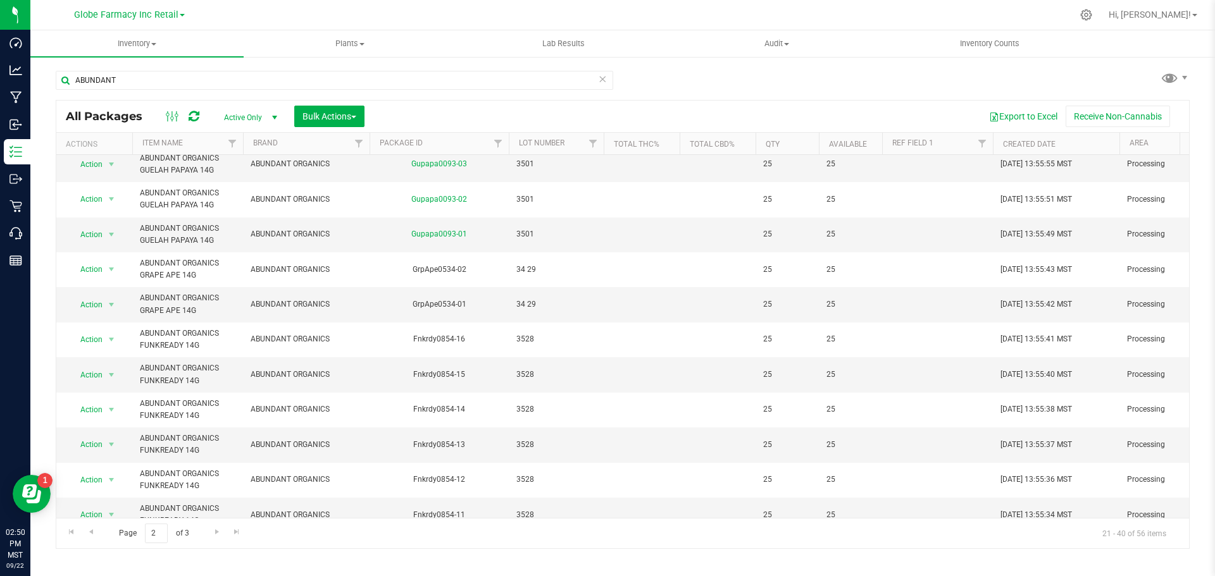
click at [528, 340] on span "3528" at bounding box center [556, 339] width 80 height 12
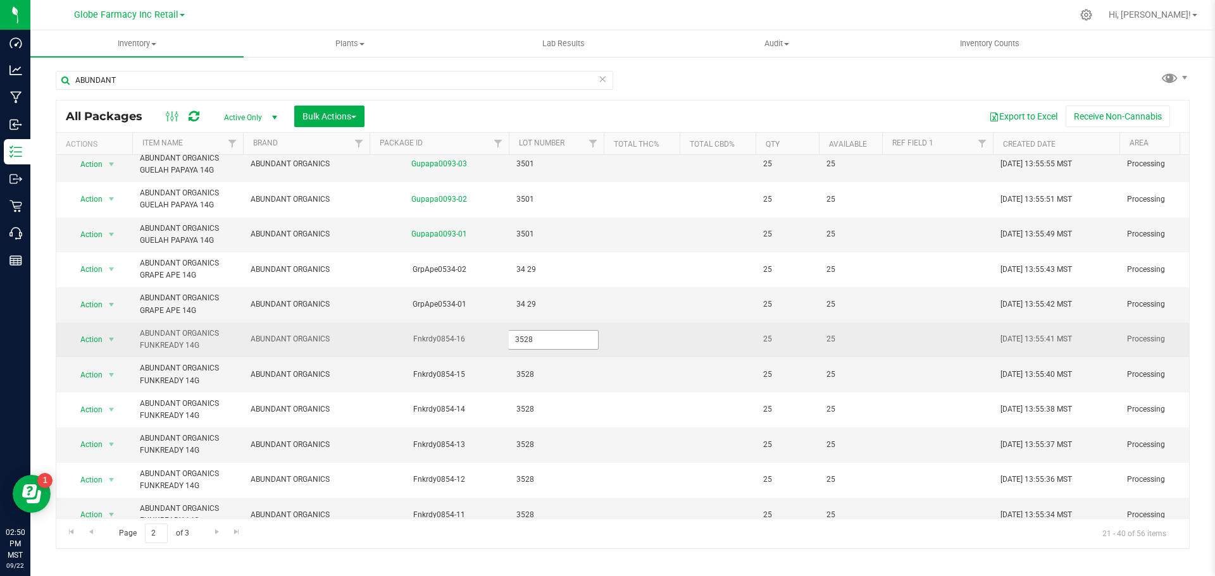
click at [526, 341] on input "3528" at bounding box center [553, 340] width 90 height 20
click at [523, 339] on input "3528" at bounding box center [553, 340] width 90 height 20
type input "35 28"
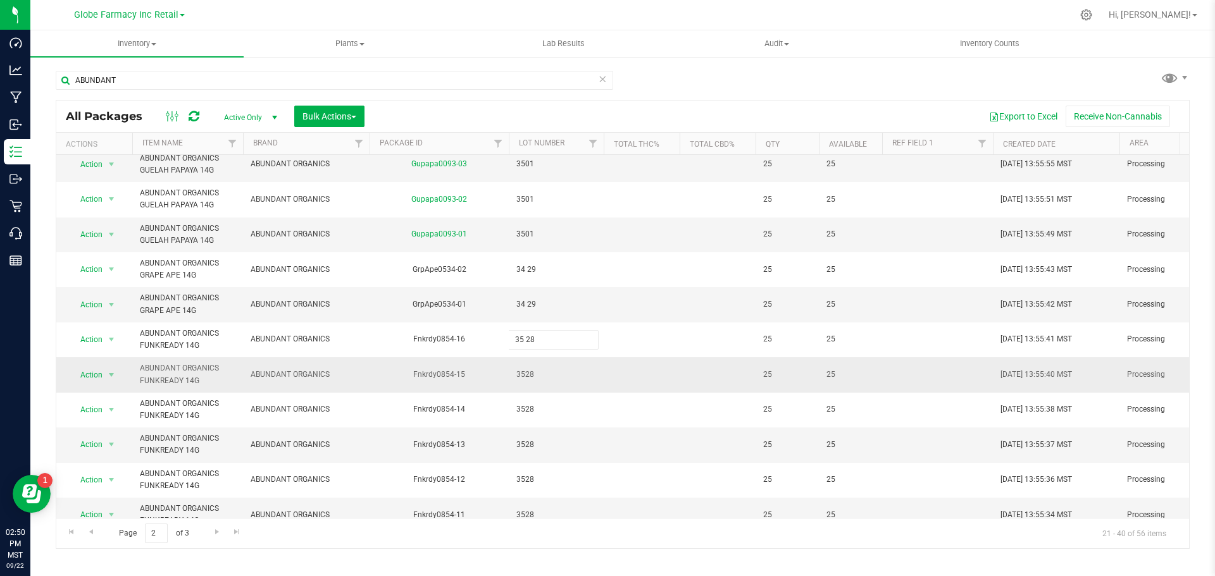
click at [528, 374] on div "All Packages Active Only Active Only Lab Samples Locked All Bulk Actions Add to…" at bounding box center [623, 324] width 1134 height 449
click at [527, 375] on span "3528" at bounding box center [556, 375] width 80 height 12
click at [525, 375] on input "3528" at bounding box center [553, 375] width 90 height 20
type input "35 28"
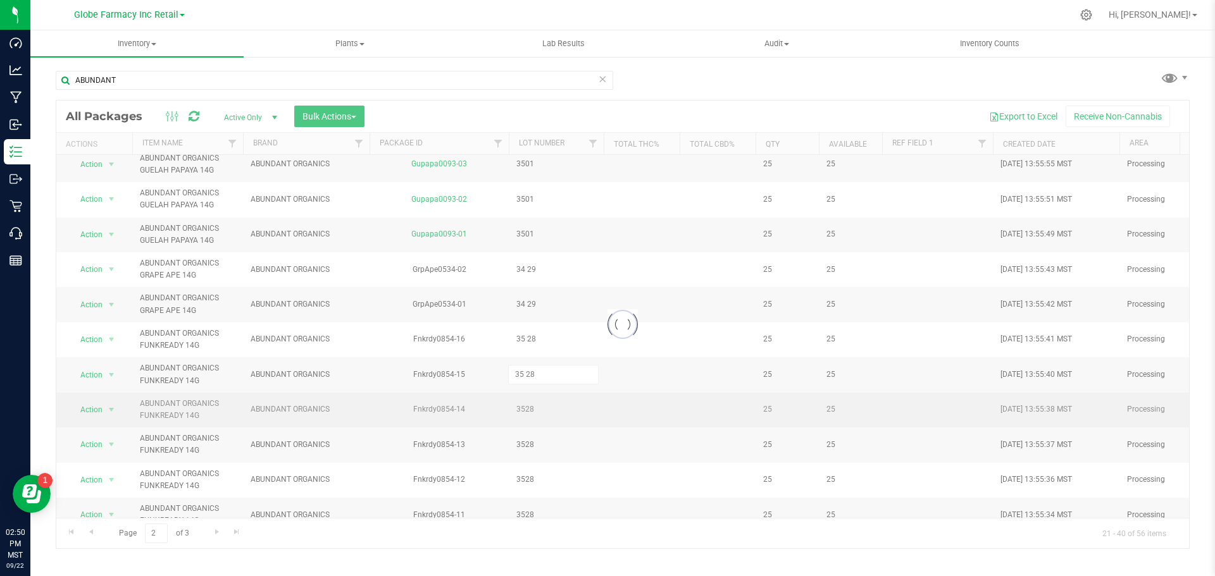
click at [527, 413] on div "Loading... All Packages Active Only Active Only Lab Samples Locked All Bulk Act…" at bounding box center [623, 324] width 1134 height 449
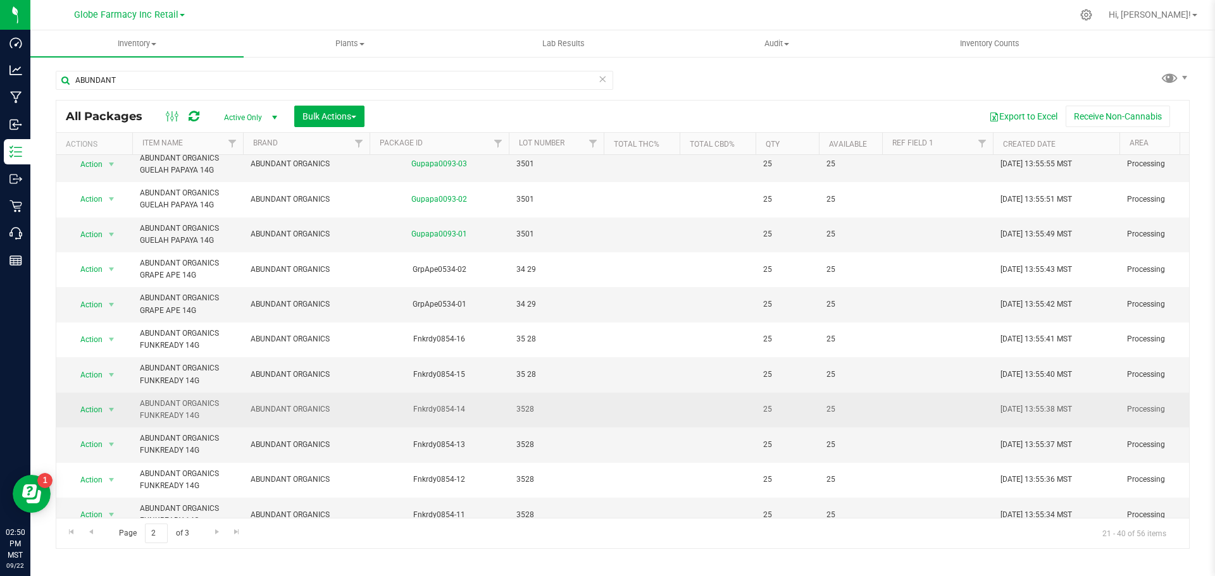
click at [527, 411] on span "3528" at bounding box center [556, 410] width 80 height 12
click at [521, 408] on input "3528" at bounding box center [553, 410] width 90 height 20
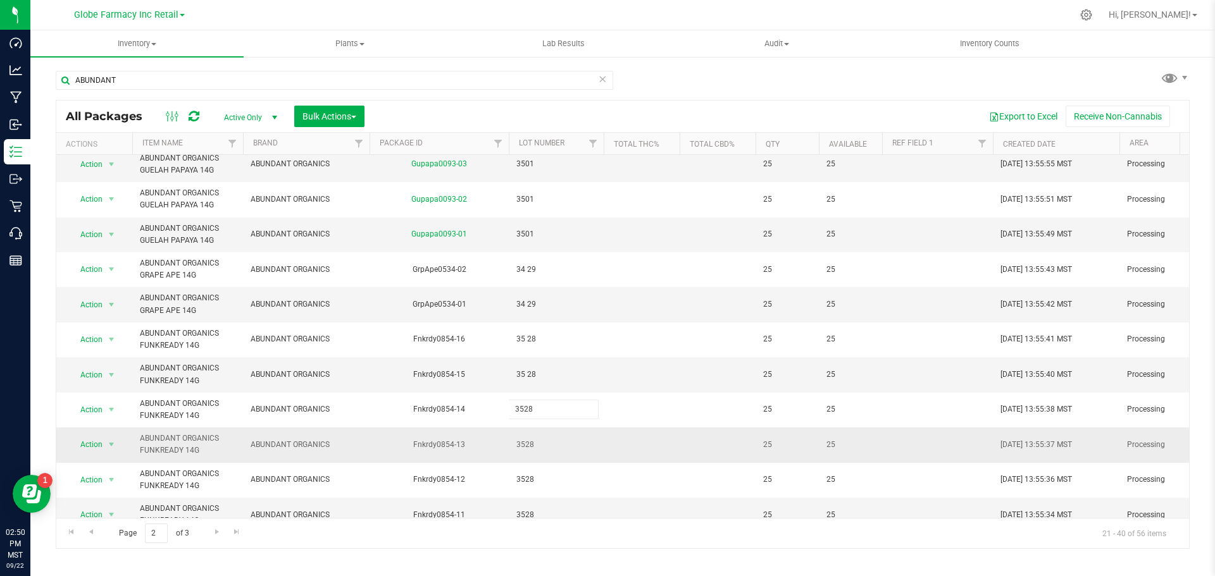
type input "35 28"
click at [528, 432] on div "All Packages Active Only Active Only Lab Samples Locked All Bulk Actions Add to…" at bounding box center [623, 324] width 1134 height 449
click at [527, 447] on span "3528" at bounding box center [556, 445] width 80 height 12
click at [525, 447] on input "3528" at bounding box center [553, 445] width 90 height 20
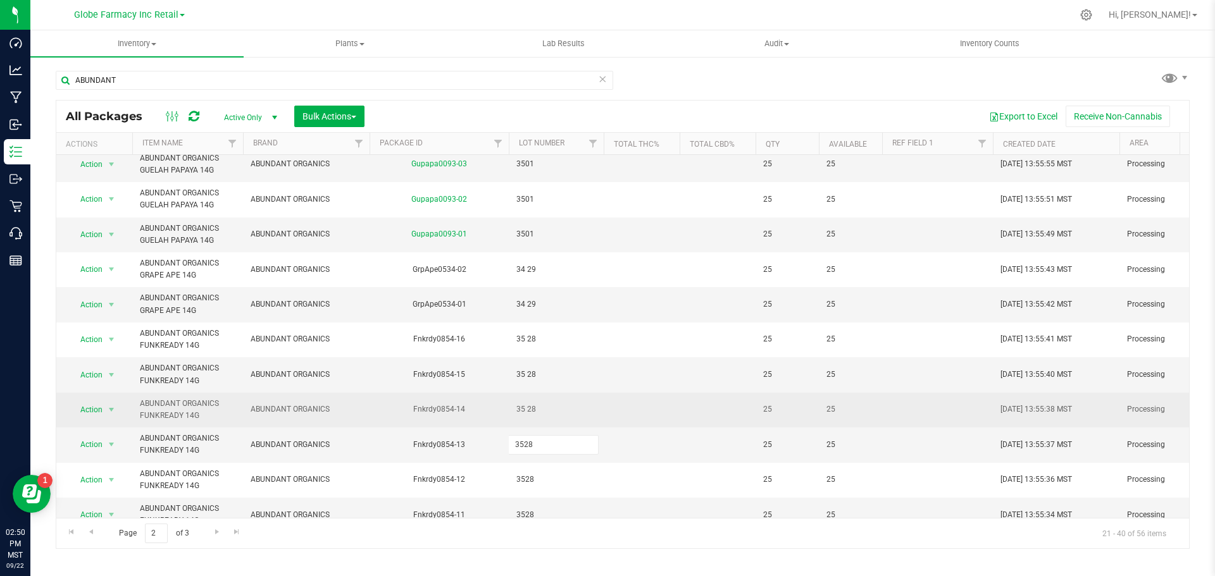
type input "35 28"
click at [587, 391] on div "All Packages Active Only Active Only Lab Samples Locked All Bulk Actions Add to…" at bounding box center [623, 324] width 1134 height 449
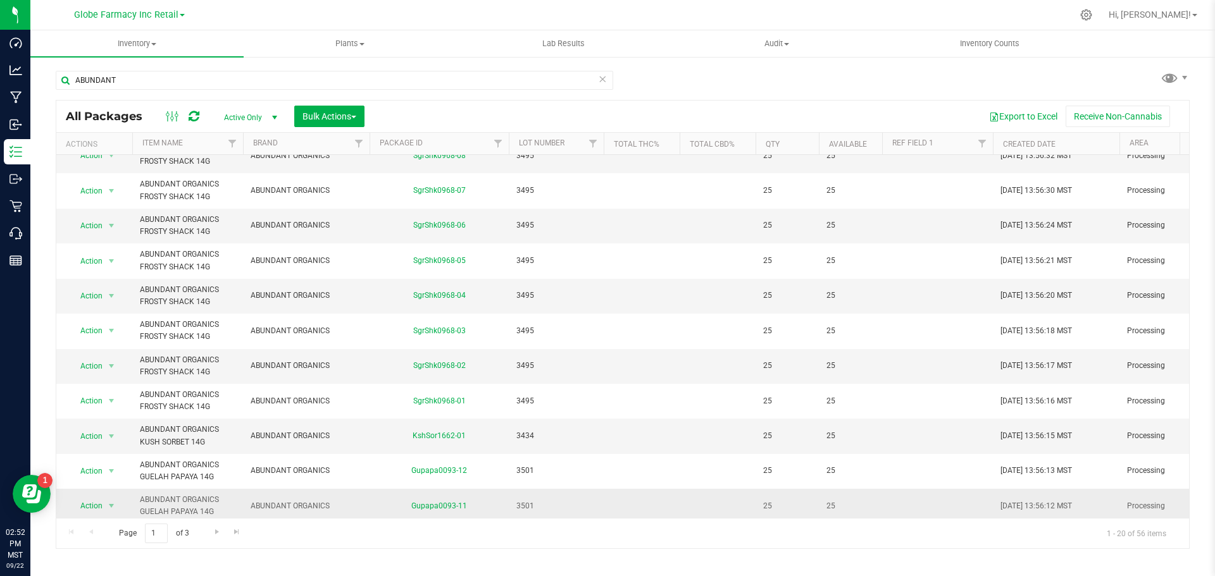
scroll to position [371, 0]
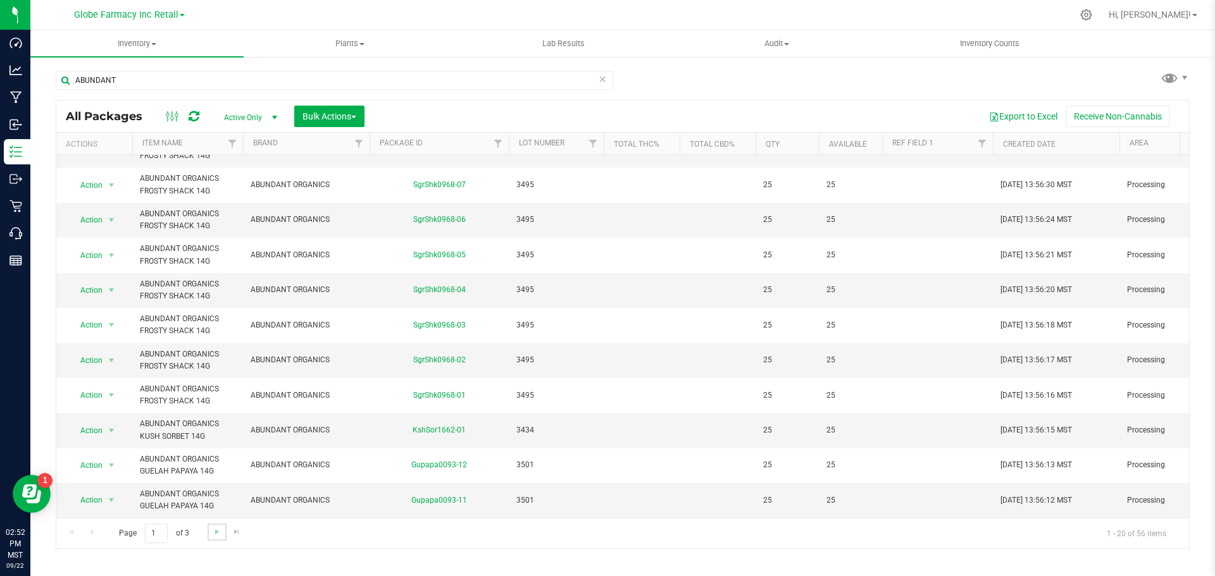
click at [211, 537] on link "Go to the next page" at bounding box center [217, 532] width 18 height 17
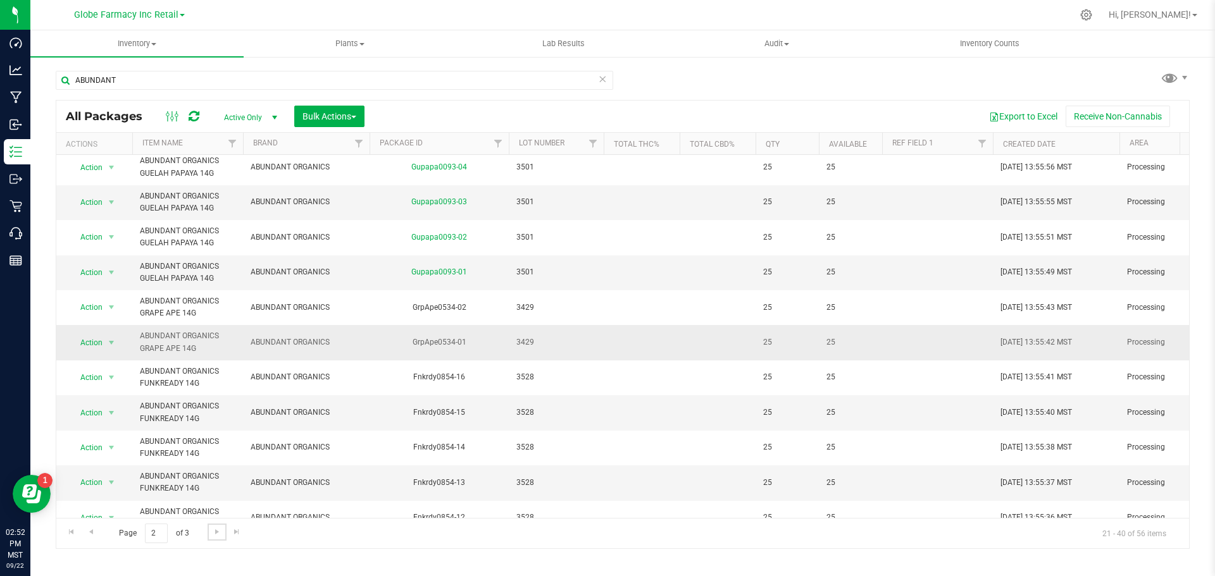
scroll to position [220, 0]
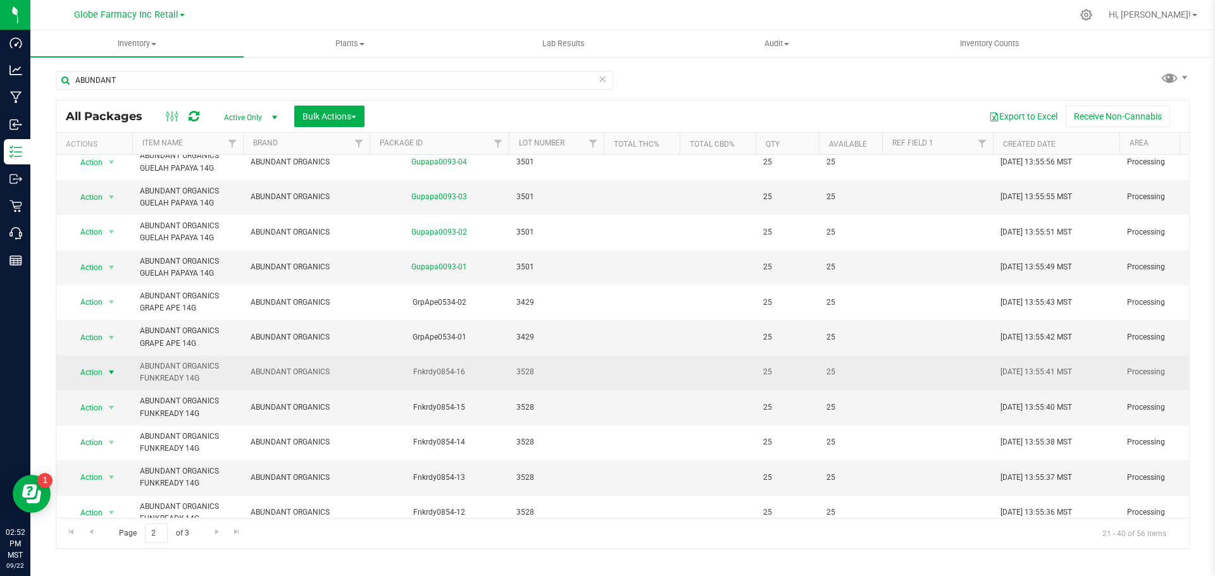
click at [111, 371] on span "select" at bounding box center [111, 373] width 10 height 10
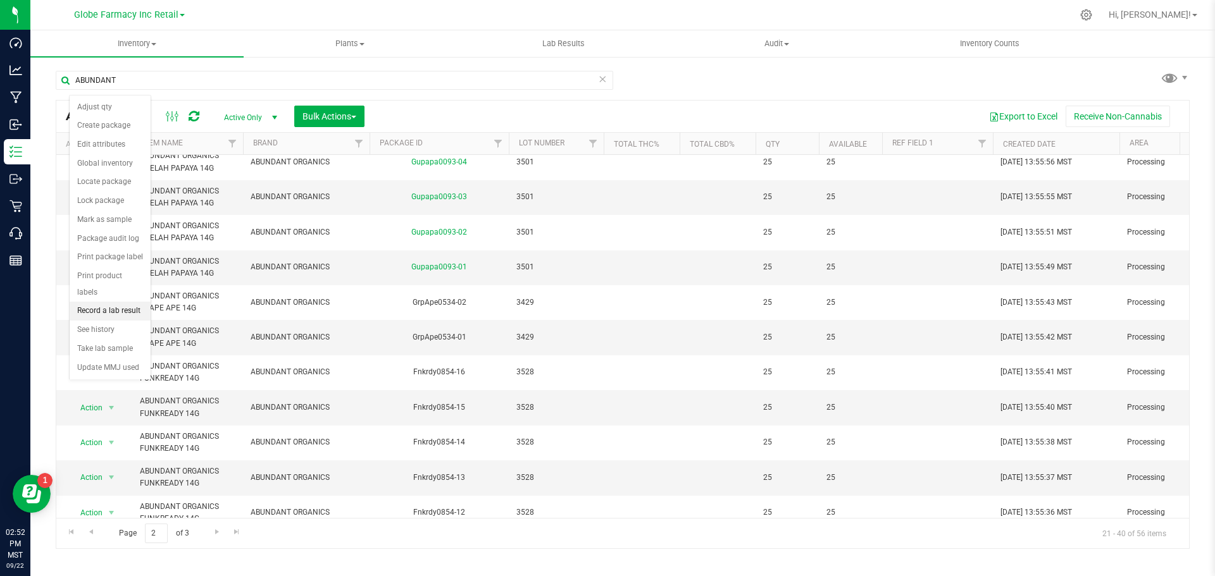
click at [123, 302] on li "Record a lab result" at bounding box center [110, 311] width 81 height 19
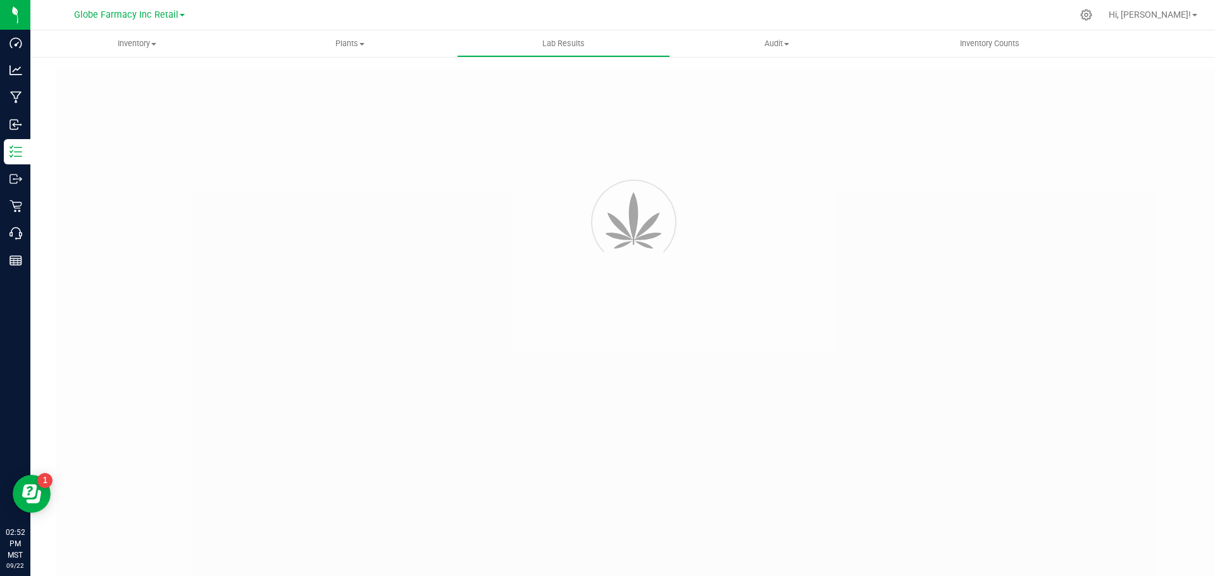
type input "Fnkrdy0854-16"
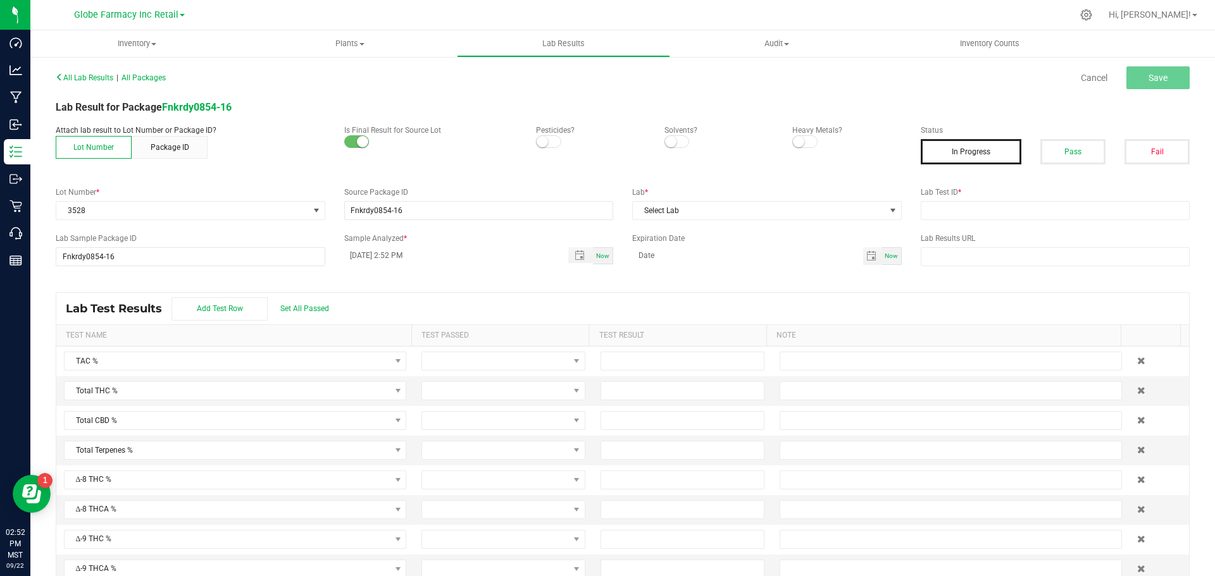
click at [1090, 193] on label "Lab Test ID *" at bounding box center [1056, 192] width 270 height 11
click at [985, 216] on input "text" at bounding box center [1056, 210] width 270 height 19
paste input "2508LVL0706.3846"
type input "2508LVL0706.3846"
click at [775, 204] on span "Select Lab" at bounding box center [759, 211] width 252 height 18
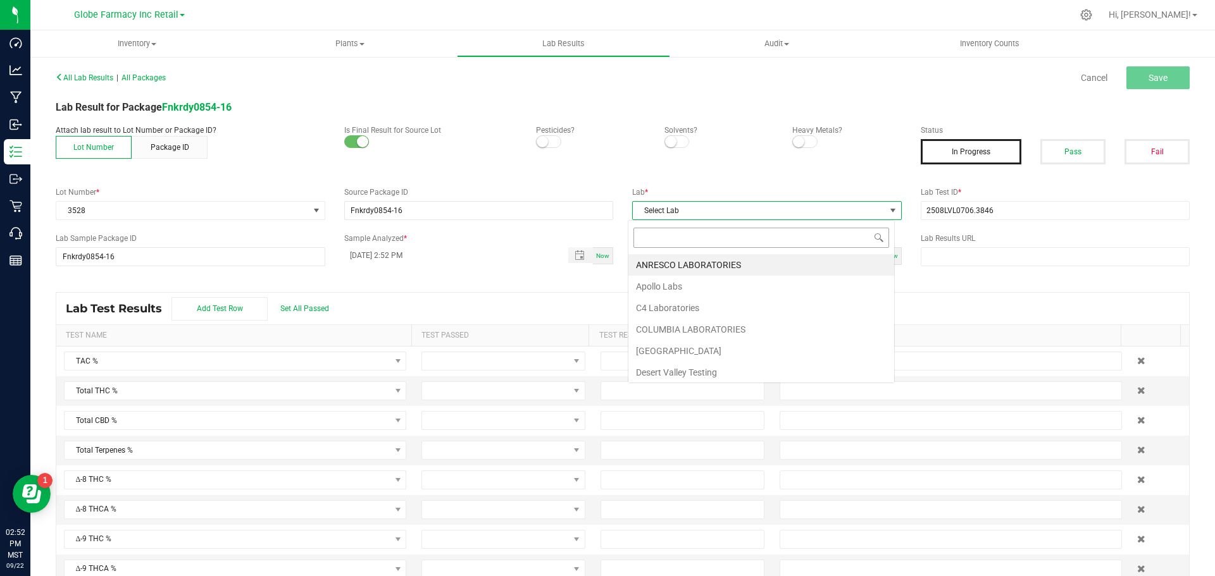
scroll to position [19, 267]
type input "LEVEL"
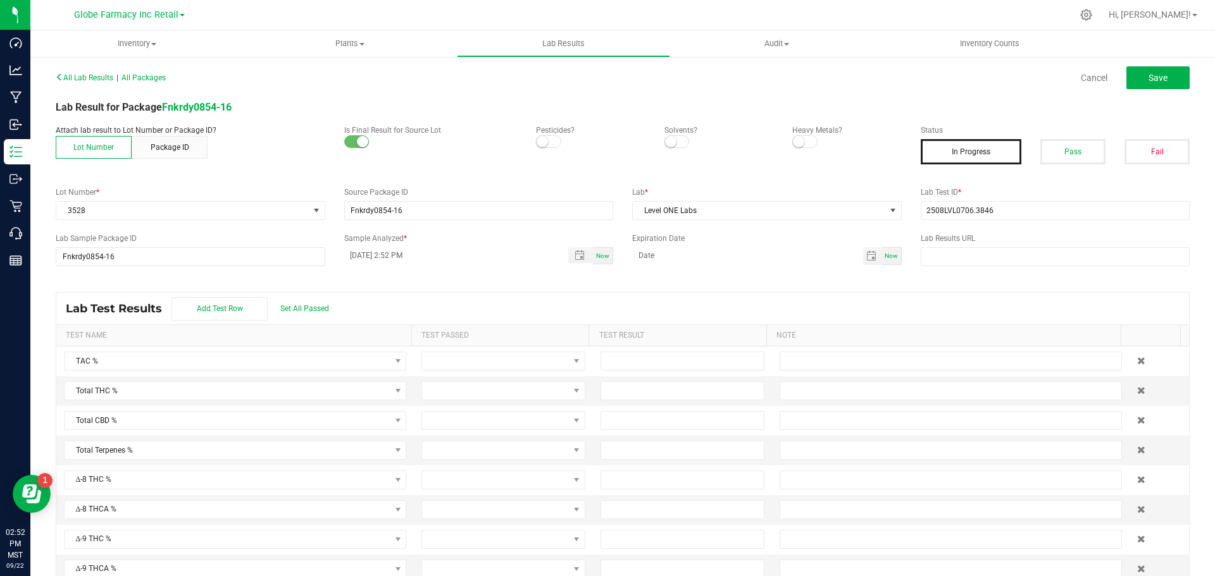
click at [871, 307] on div "Lab Test Results Add Test Row Set All Passed" at bounding box center [622, 309] width 1133 height 32
click at [1082, 156] on button "Pass" at bounding box center [1072, 151] width 65 height 25
click at [1137, 76] on button "Save" at bounding box center [1157, 77] width 63 height 23
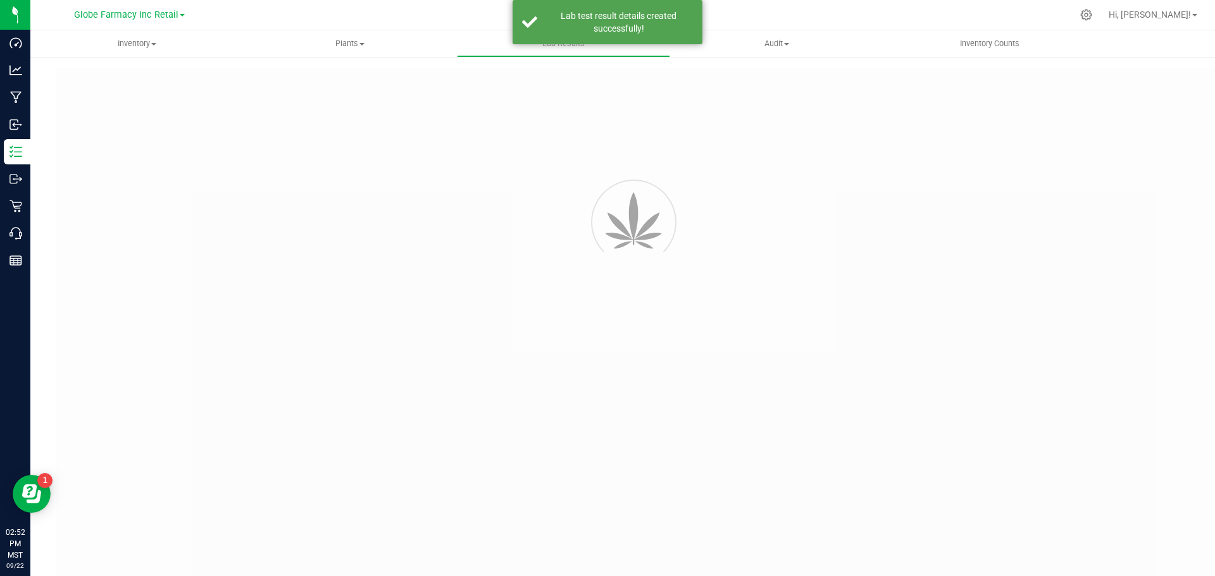
type input "Fnkrdy0854-16"
type input "2508LVL0706.3846"
type input "Fnkrdy0854-16"
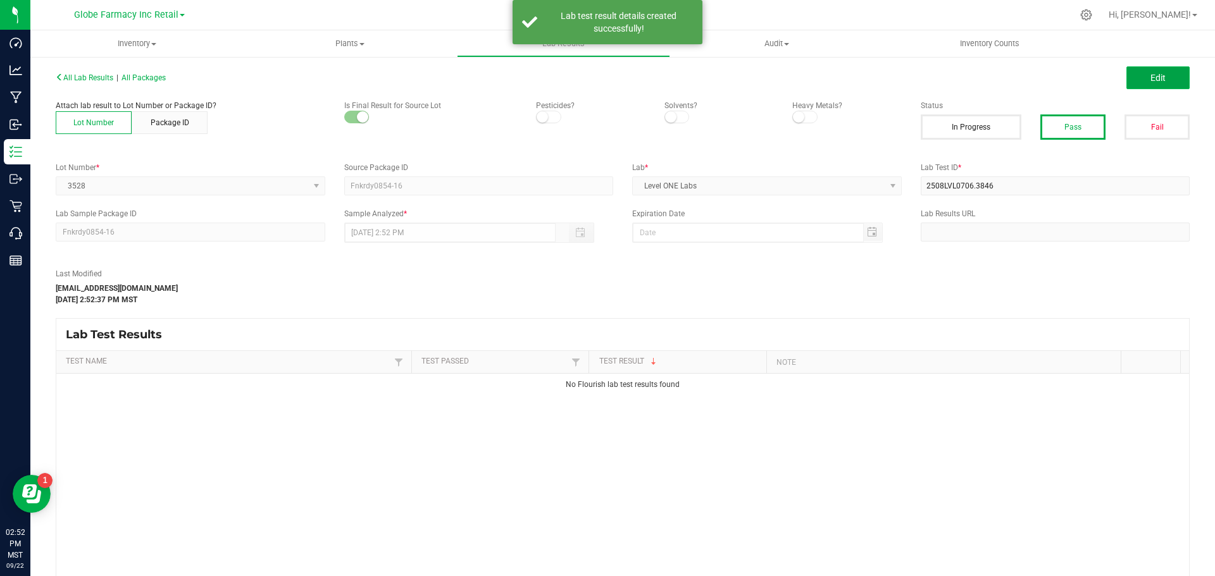
click at [1137, 67] on button "Edit" at bounding box center [1157, 77] width 63 height 23
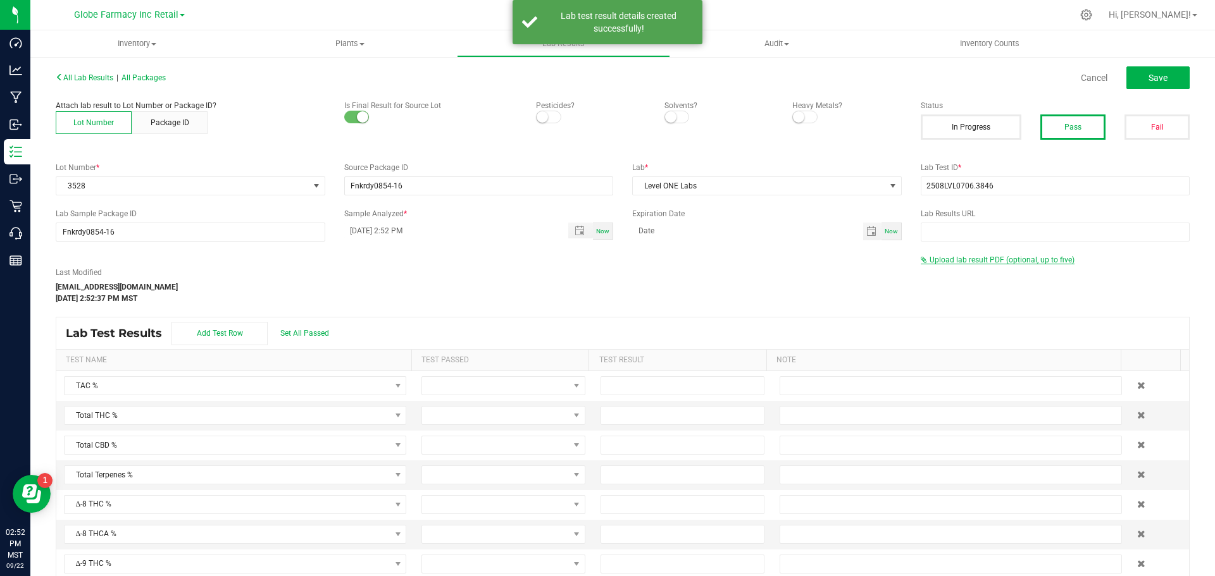
click at [1003, 261] on span "Upload lab result PDF (optional, up to five)" at bounding box center [1002, 260] width 145 height 9
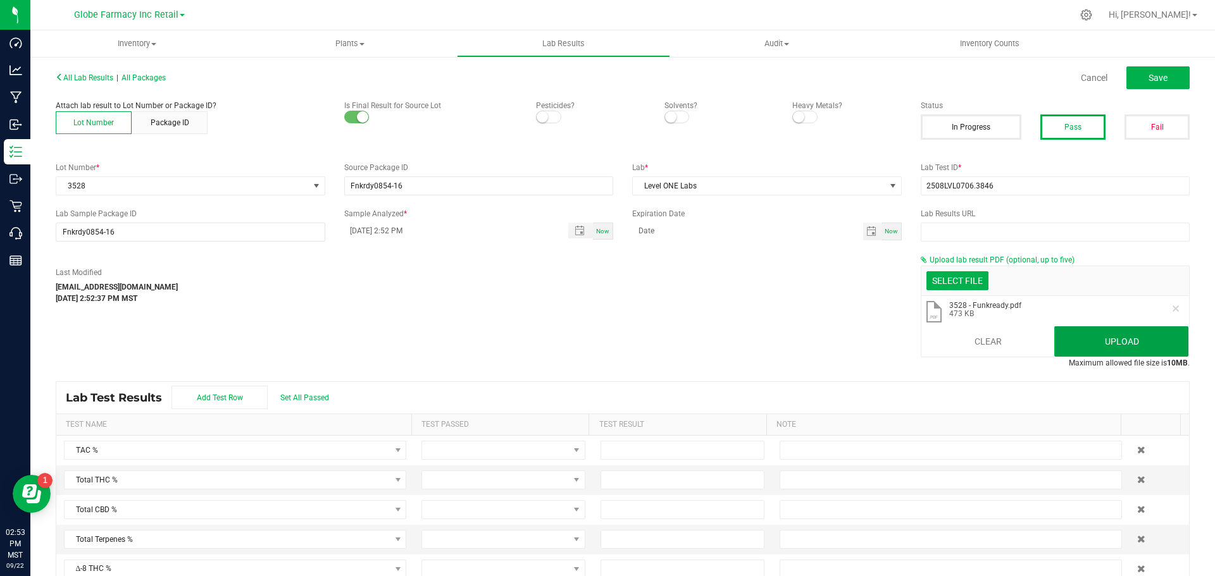
click at [1080, 354] on button "Upload" at bounding box center [1121, 342] width 134 height 30
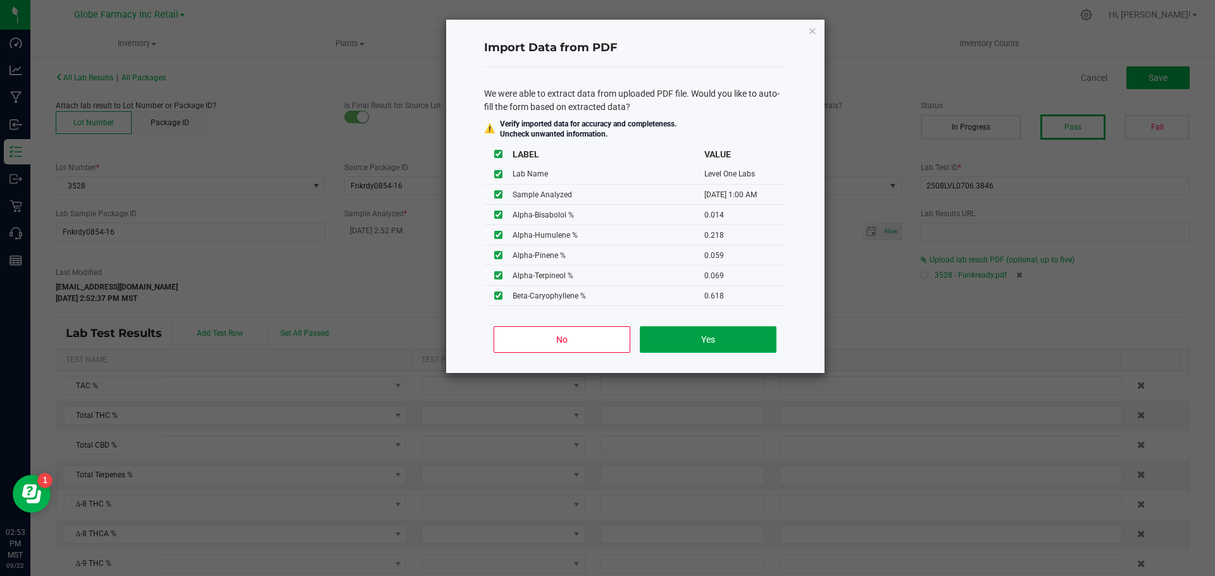
drag, startPoint x: 739, startPoint y: 344, endPoint x: 733, endPoint y: 357, distance: 14.7
click at [740, 351] on button "Yes" at bounding box center [708, 340] width 136 height 27
type input "08/25/2025 1:00 AM"
type input "23.8400"
type input "0.5900"
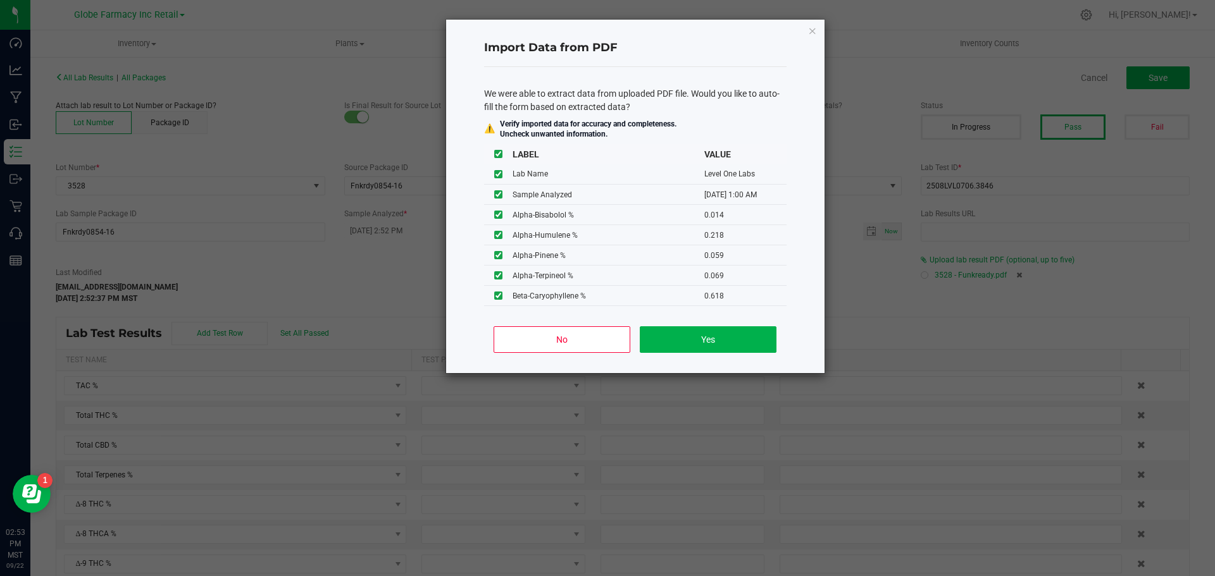
type input "38.8900"
type input "0.1700"
type input "0.4200"
type input "1.7500"
type input "0.0140"
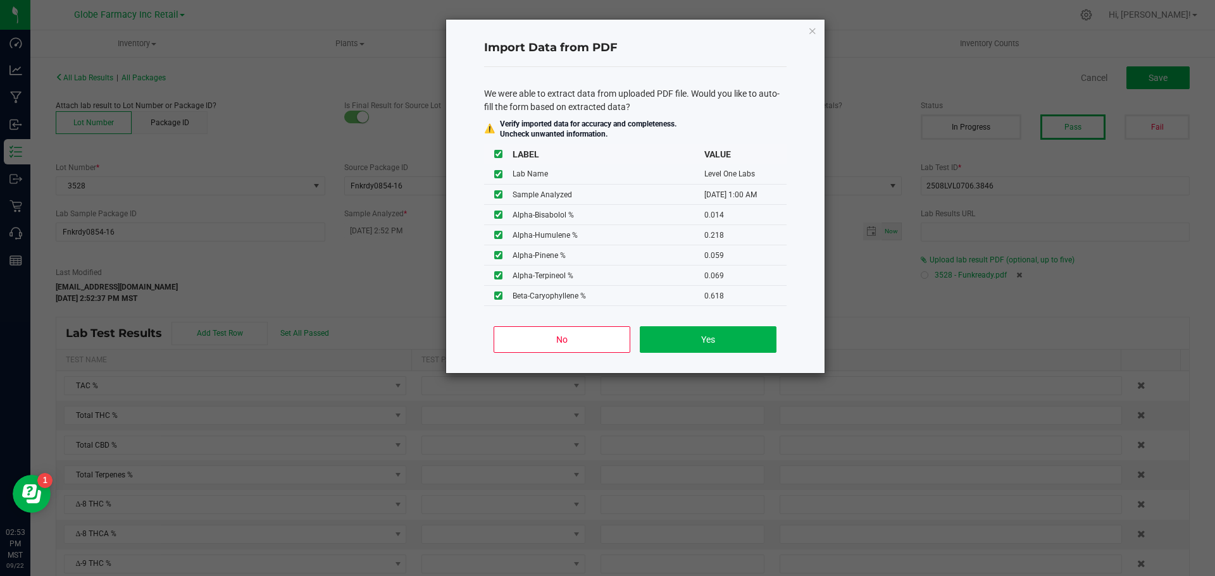
type input "0.2180"
type input "0.0590"
type input "0.0690"
type input "0.6180"
type input "0.0570"
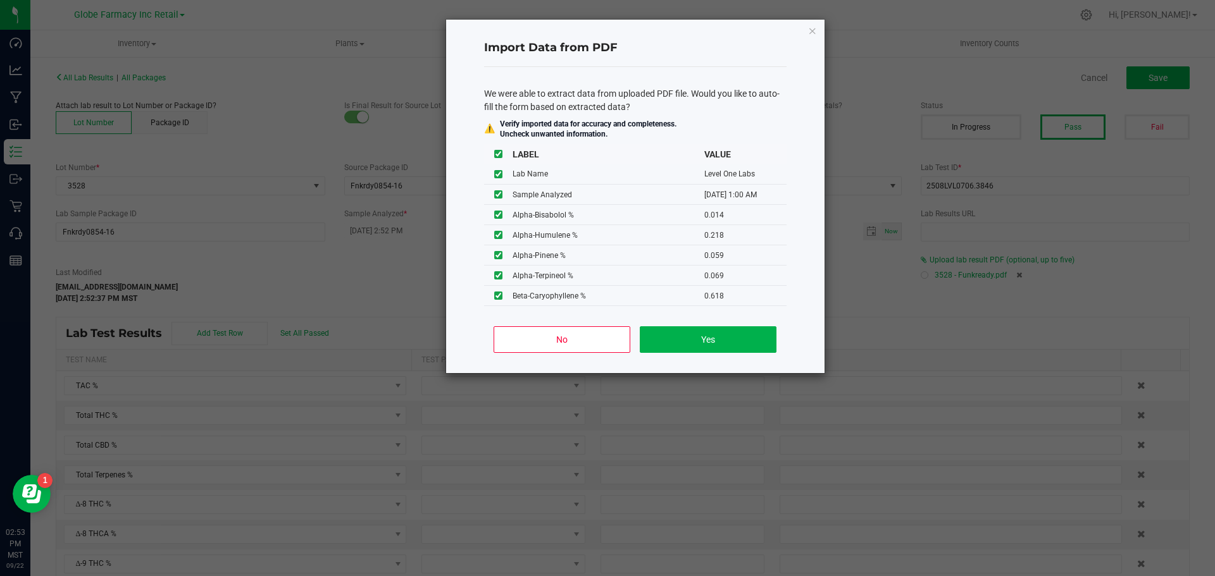
type input "0.0180"
type input "0.1570"
type input "0.0990"
type input "0.1860"
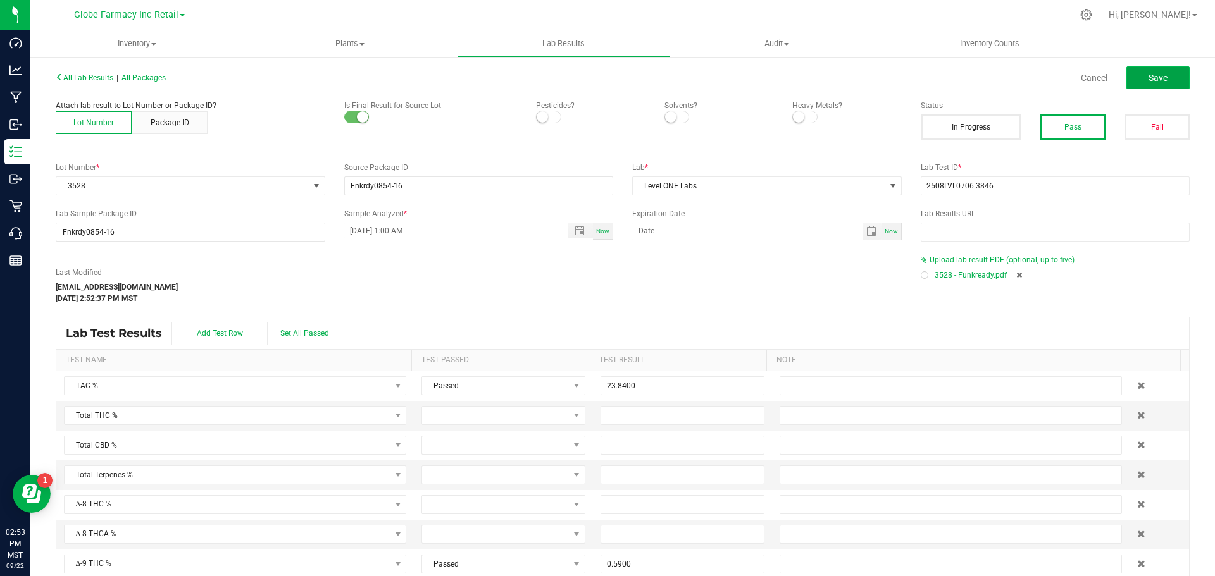
click at [1156, 74] on span "Save" at bounding box center [1158, 78] width 19 height 10
type input "0.5900"
type input "38.8900"
type input "0.1700"
type input "0.4200"
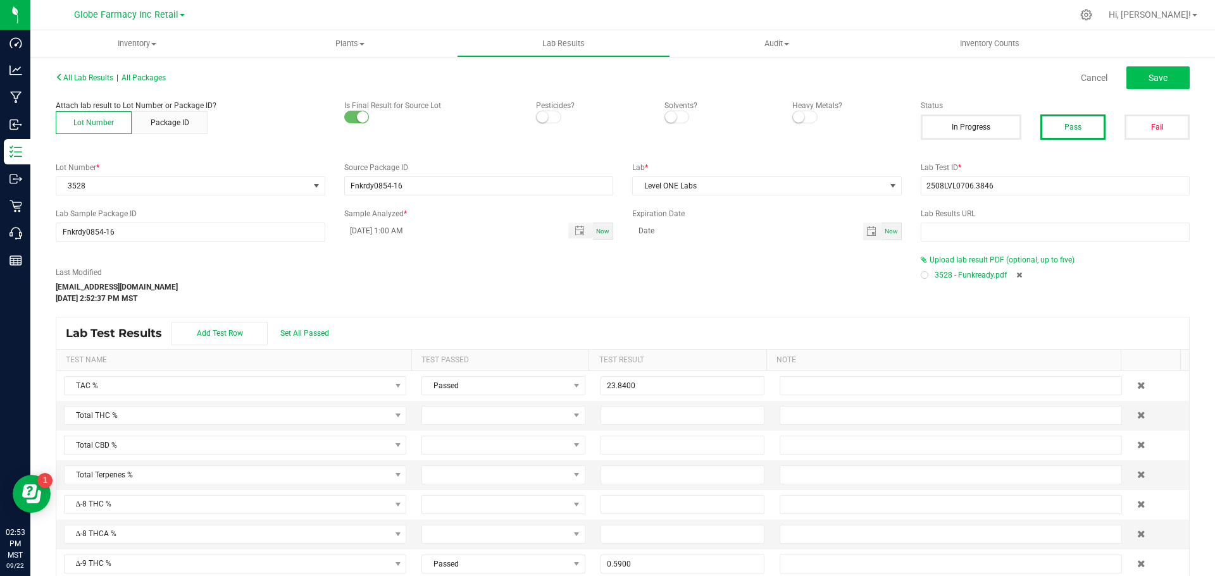
type input "1.7500"
type input "0.0140"
type input "0.2180"
type input "0.0590"
type input "0.0690"
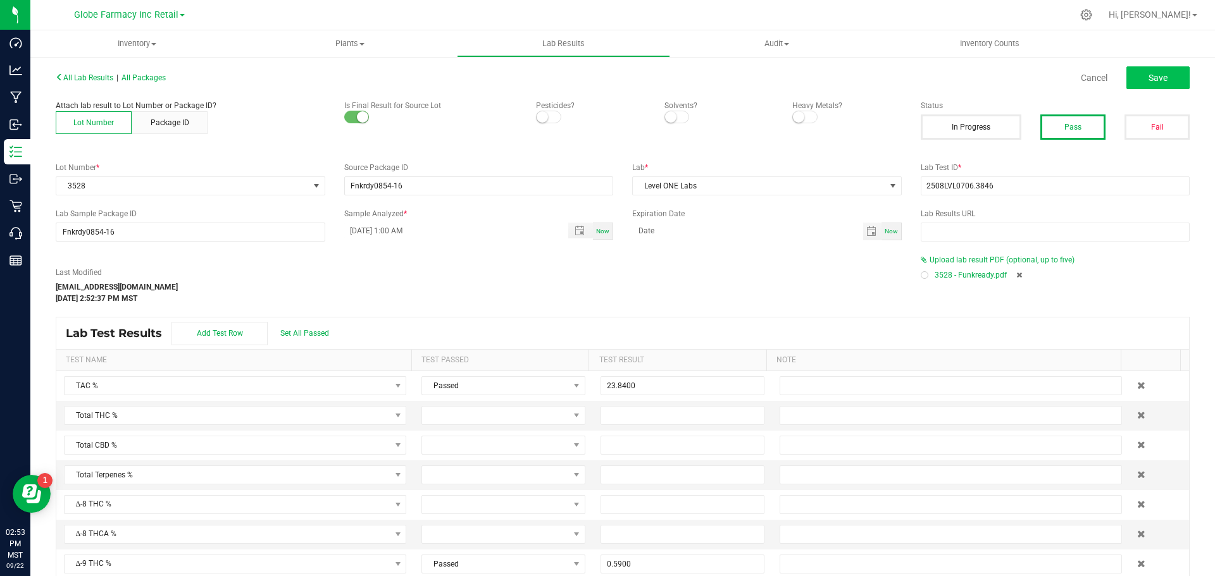
type input "0.6180"
type input "0.0570"
type input "0.0180"
type input "0.1570"
type input "0.0990"
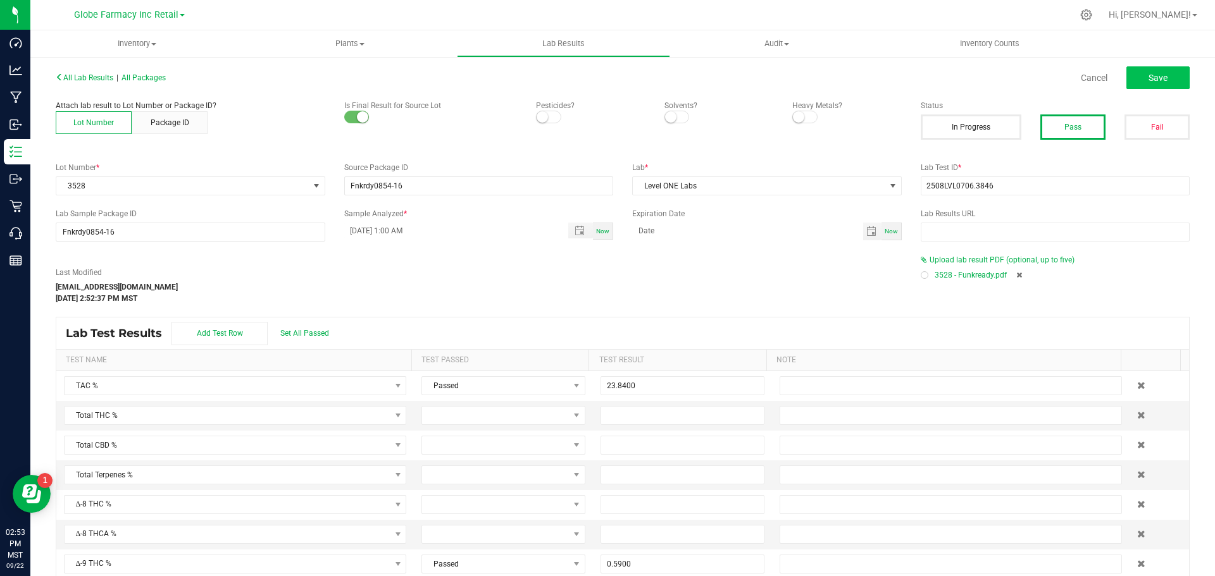
type input "0.1860"
type input "0.1720"
type input "0.0260"
type input "0.6910"
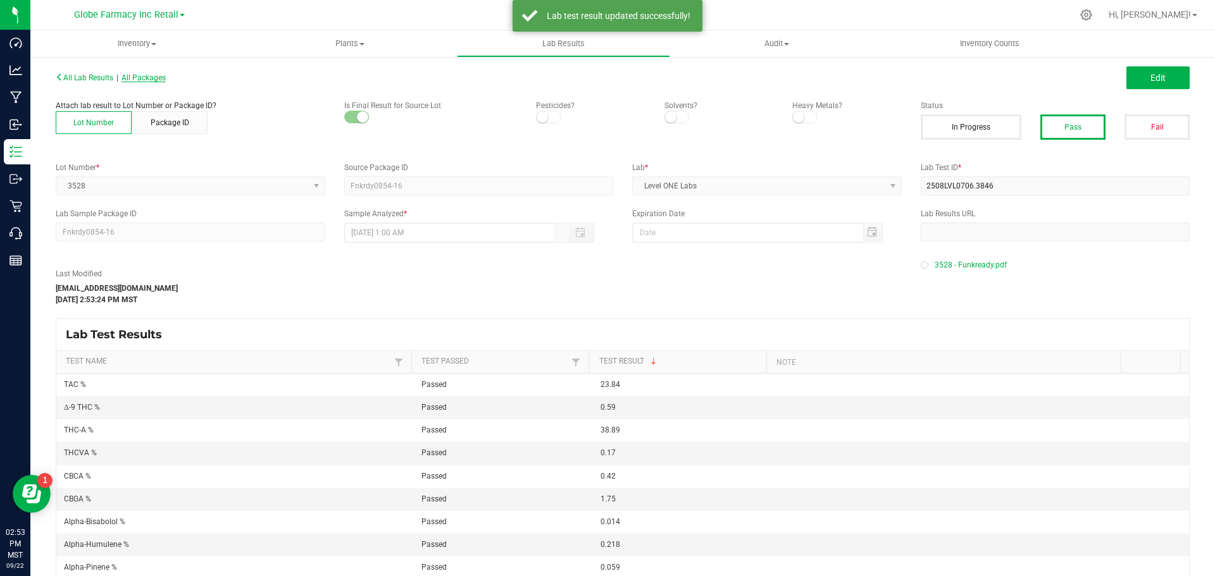
click at [136, 81] on span "All Packages" at bounding box center [144, 77] width 44 height 9
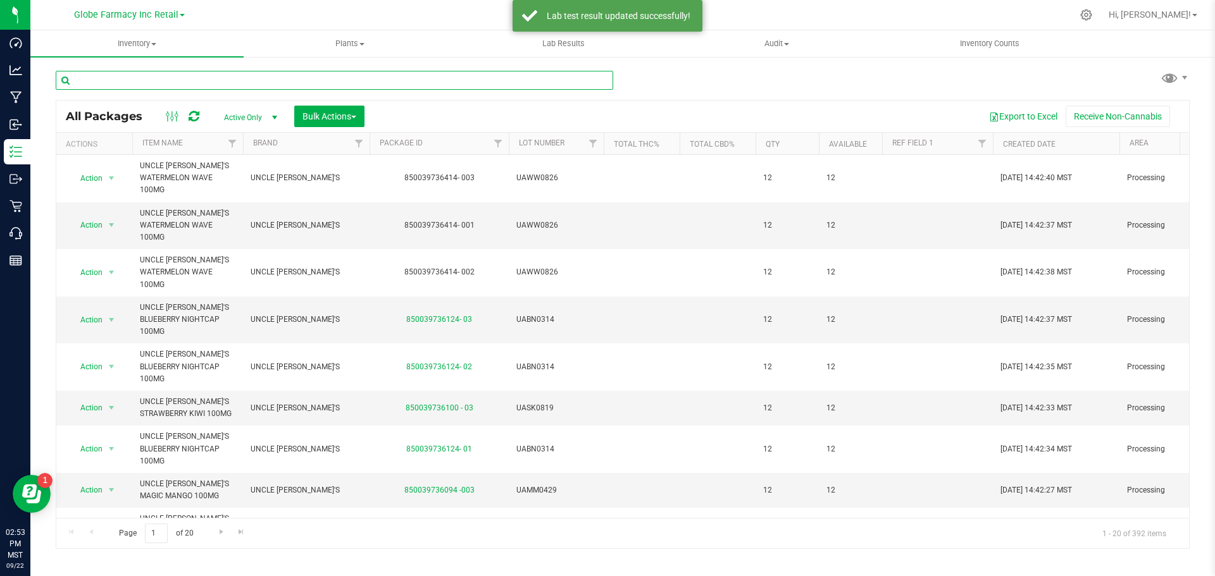
click at [325, 79] on input "text" at bounding box center [335, 80] width 558 height 19
type input "ABUNDANT"
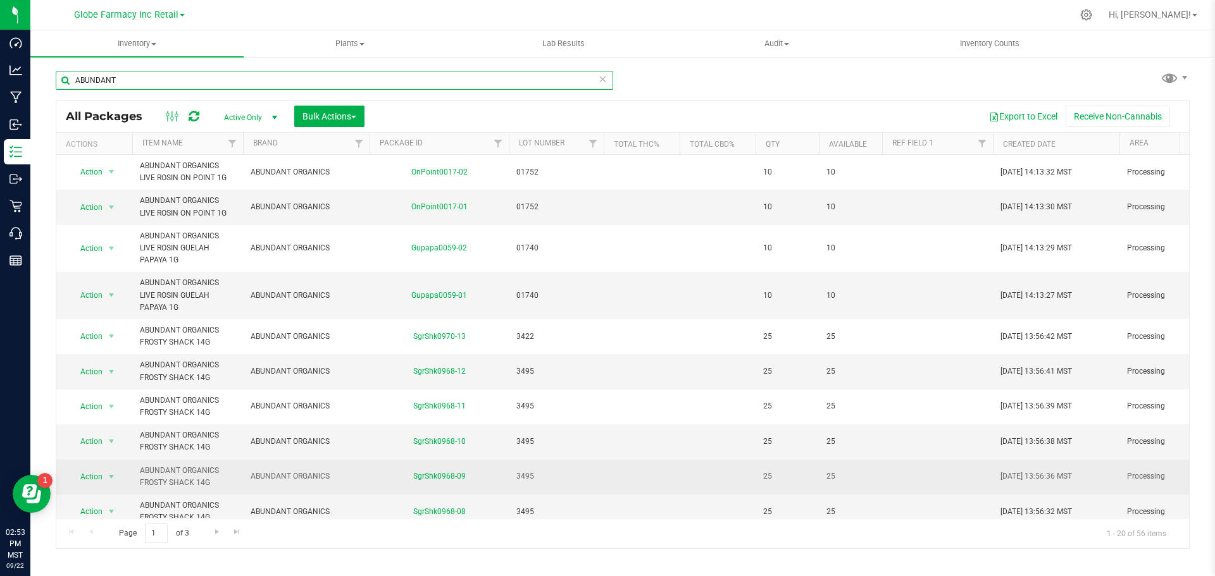
scroll to position [371, 0]
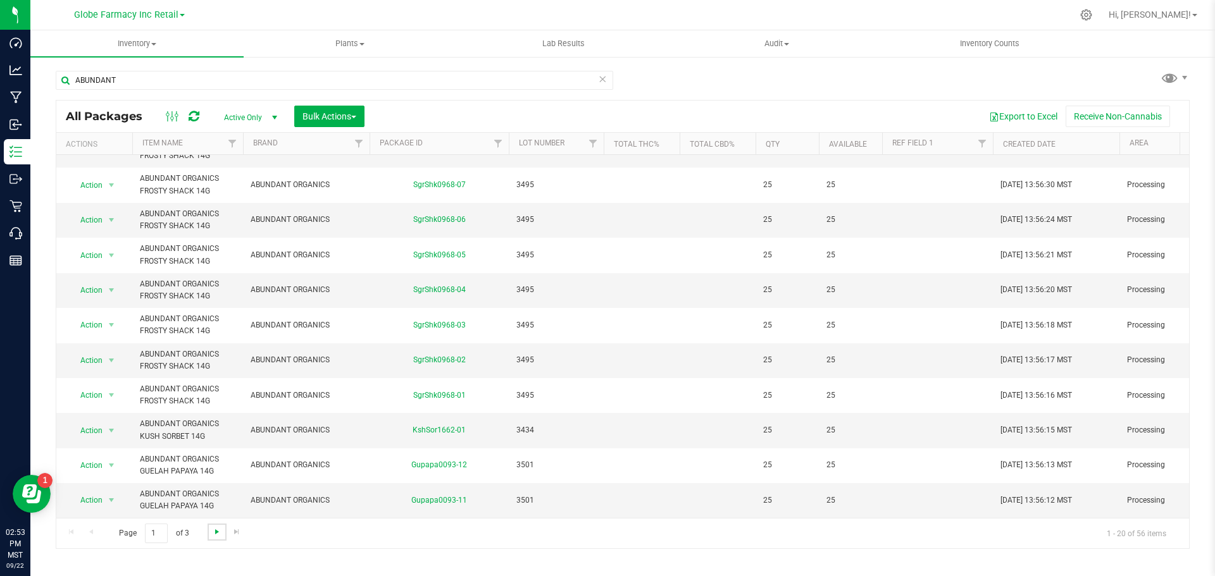
click at [219, 535] on span "Go to the next page" at bounding box center [217, 532] width 10 height 10
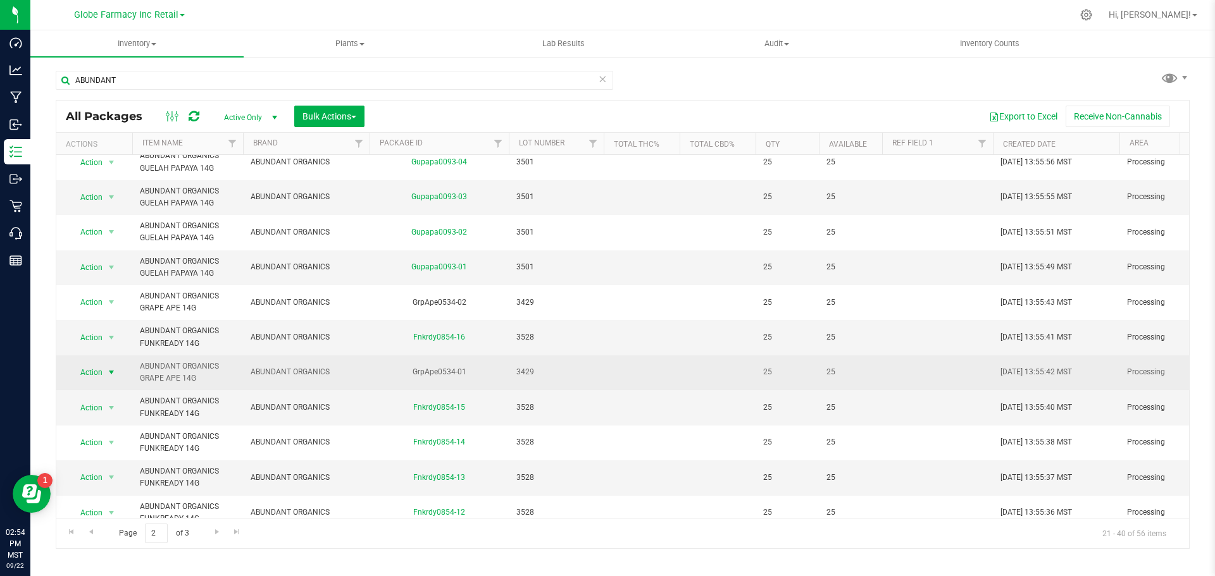
click at [115, 372] on span "select" at bounding box center [111, 373] width 10 height 10
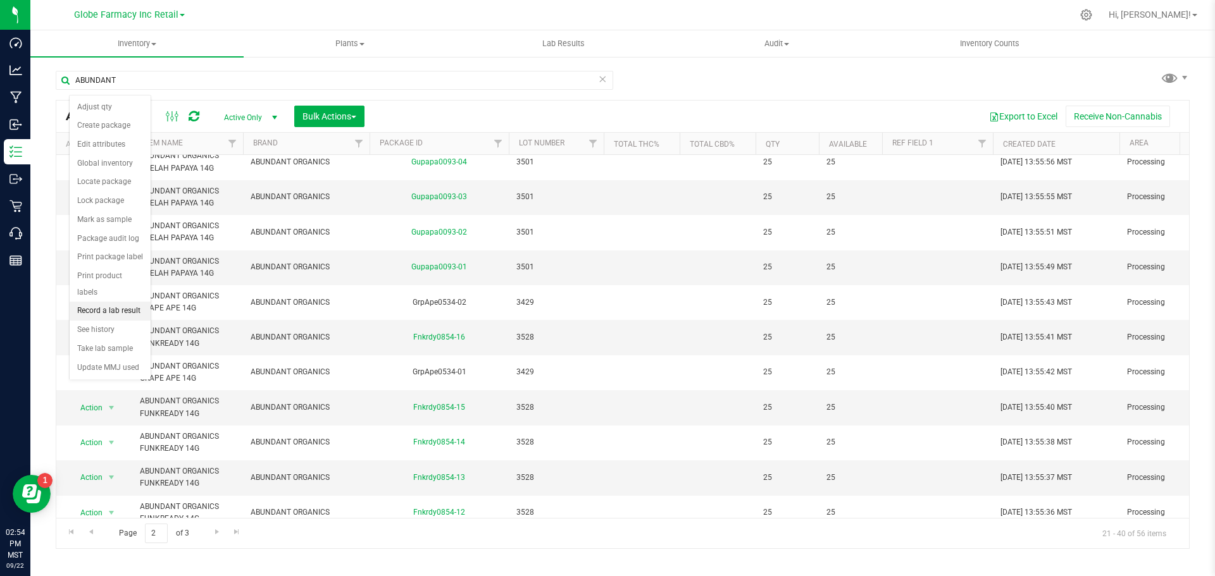
click at [106, 302] on li "Record a lab result" at bounding box center [110, 311] width 81 height 19
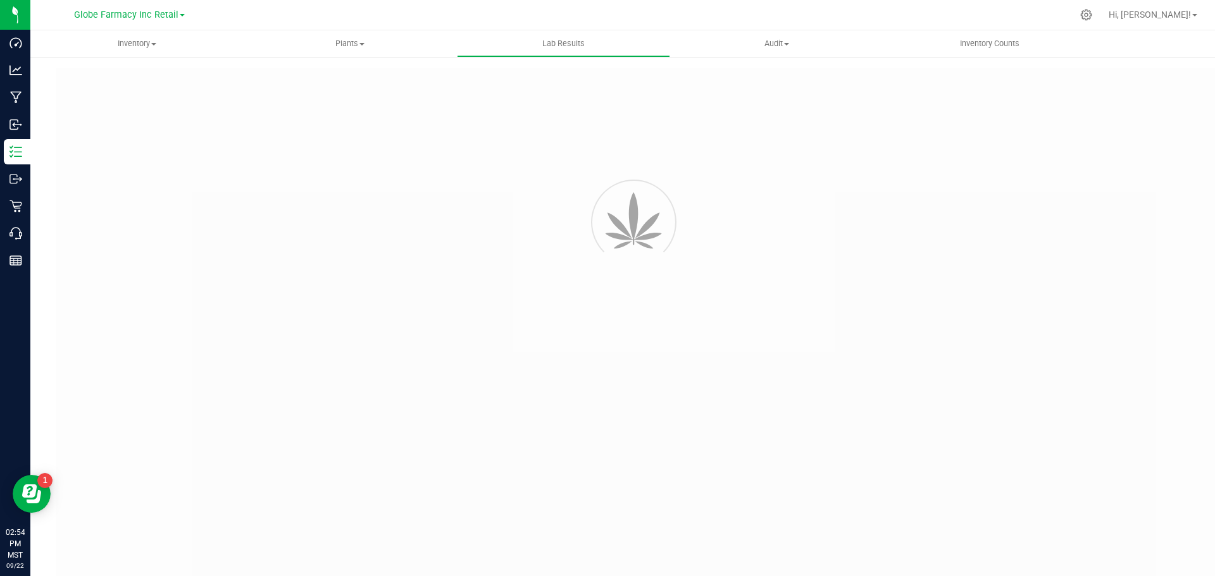
type input "GrpApe0534-01"
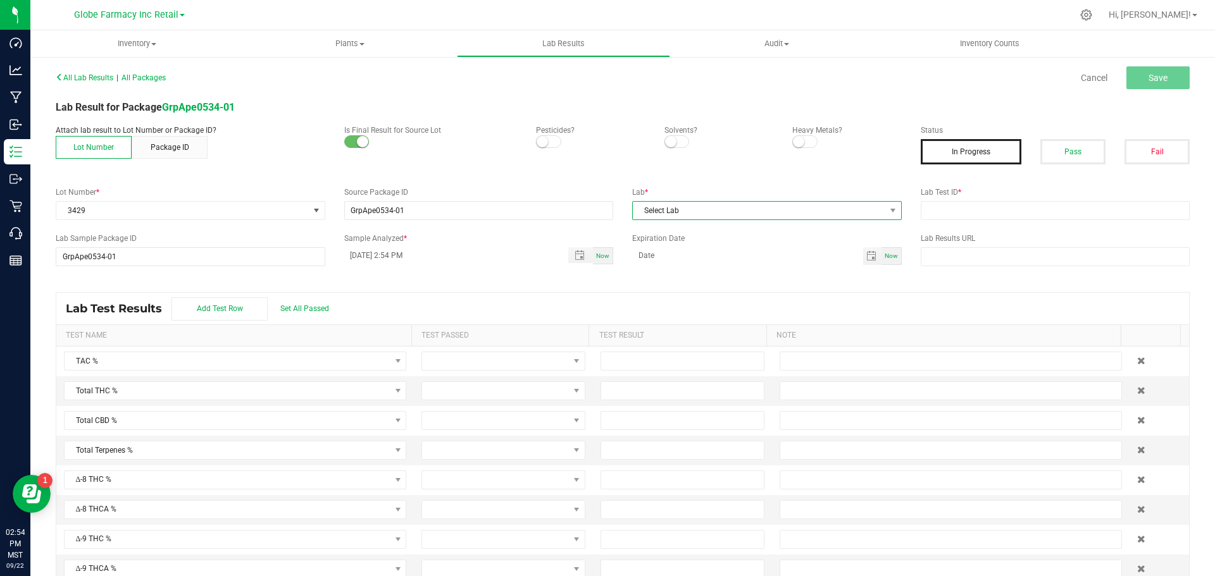
click at [783, 209] on span "Select Lab" at bounding box center [759, 211] width 252 height 18
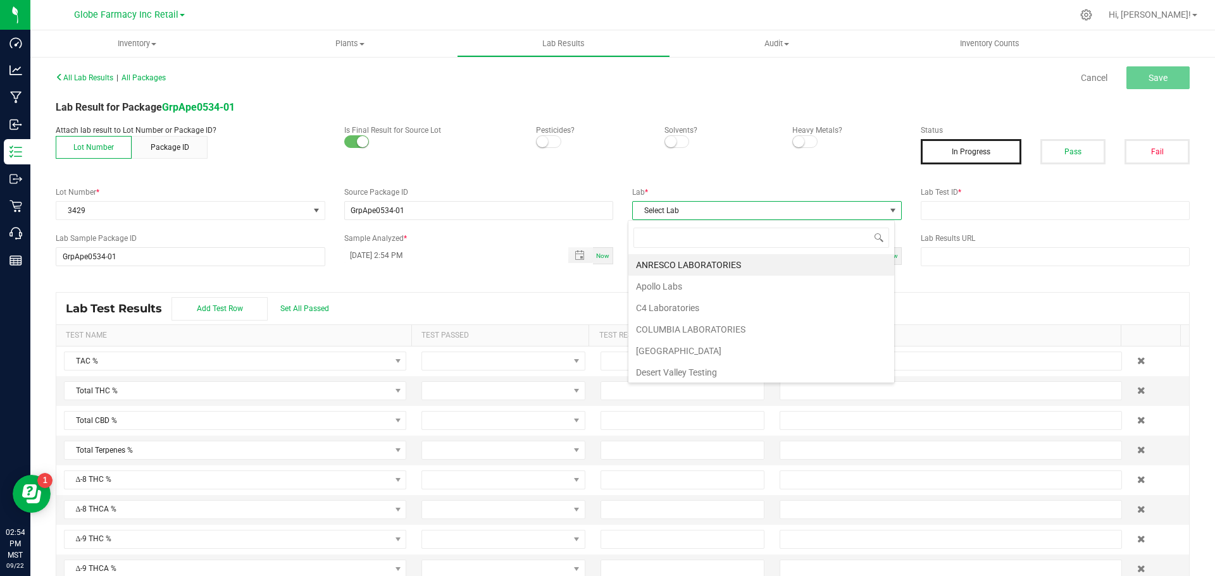
scroll to position [19, 267]
type input "LEVEL"
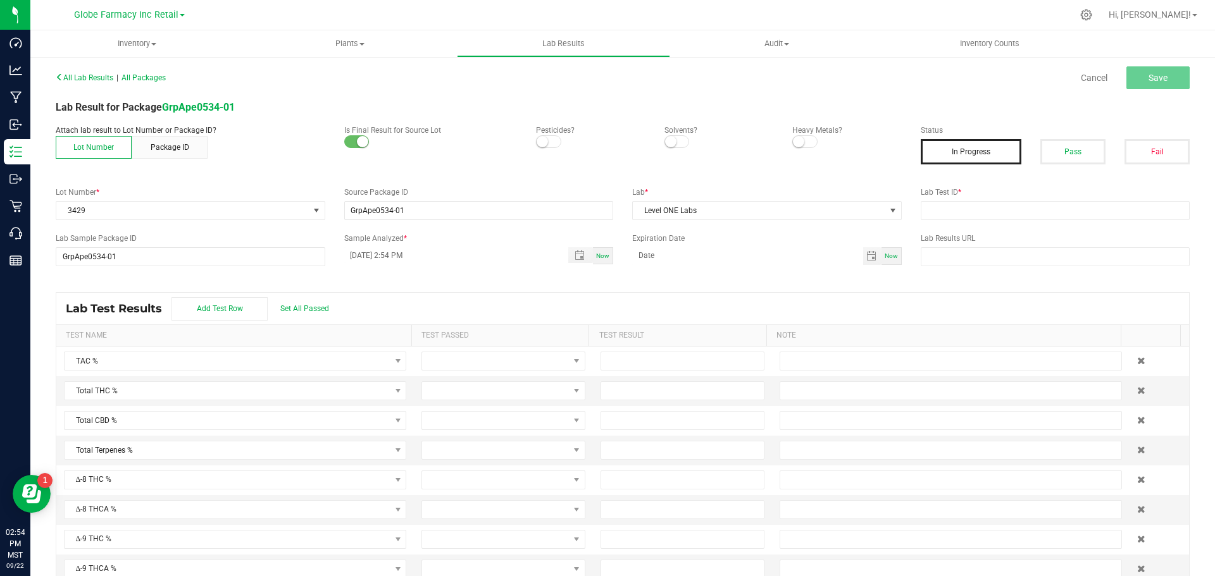
click at [278, 132] on p "Attach lab result to Lot Number or Package ID?" at bounding box center [191, 130] width 270 height 11
click at [935, 206] on input "text" at bounding box center [1056, 210] width 270 height 19
paste input "2506LVL0528.2728"
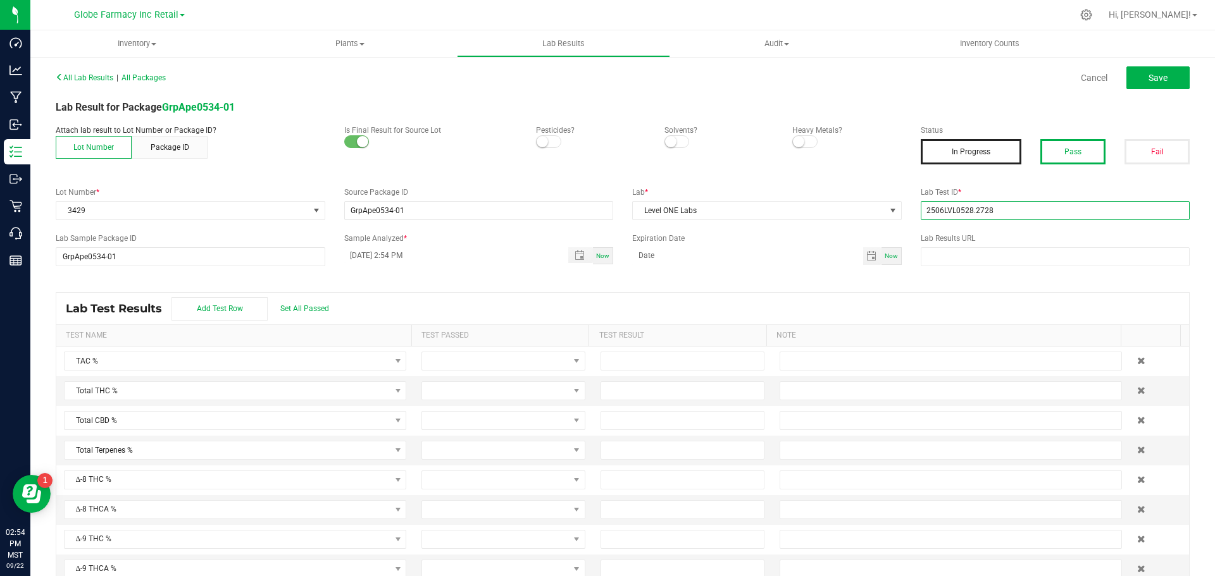
type input "2506LVL0528.2728"
drag, startPoint x: 1070, startPoint y: 151, endPoint x: 1078, endPoint y: 140, distance: 12.7
click at [1071, 147] on button "Pass" at bounding box center [1072, 151] width 65 height 25
click at [1149, 73] on span "Save" at bounding box center [1158, 78] width 19 height 10
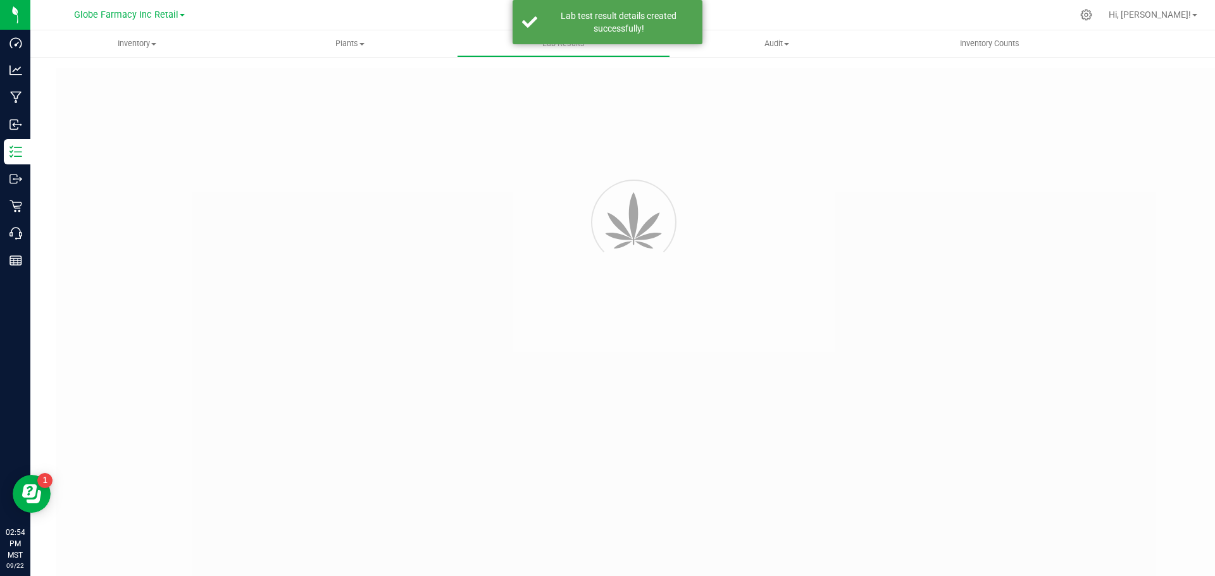
type input "GrpApe0534-01"
type input "2506LVL0528.2728"
type input "GrpApe0534-01"
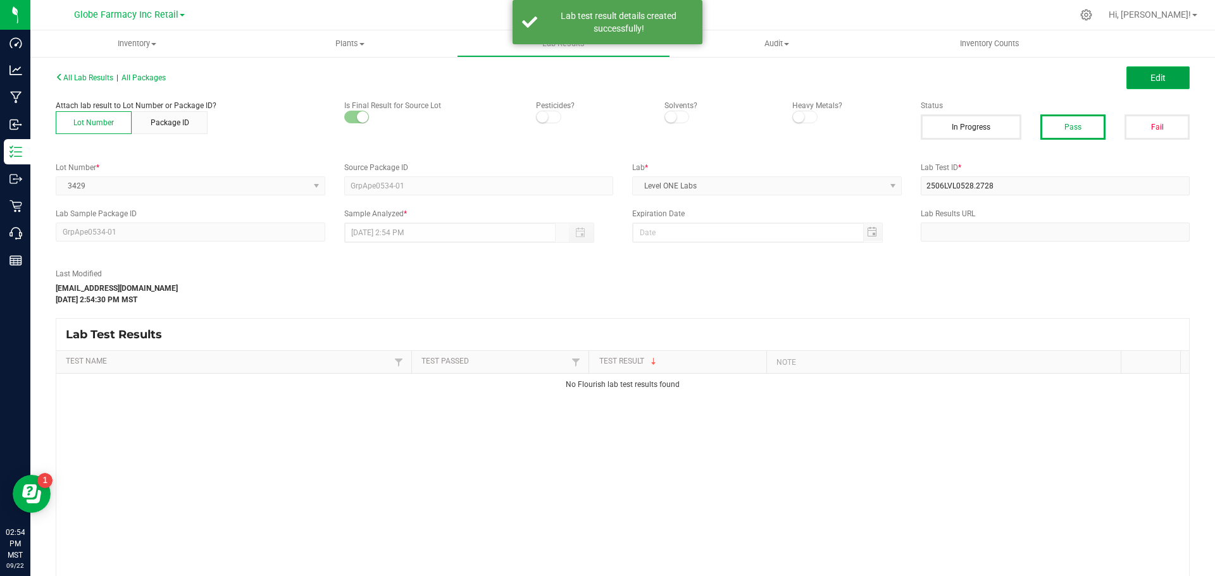
click at [1130, 77] on button "Edit" at bounding box center [1157, 77] width 63 height 23
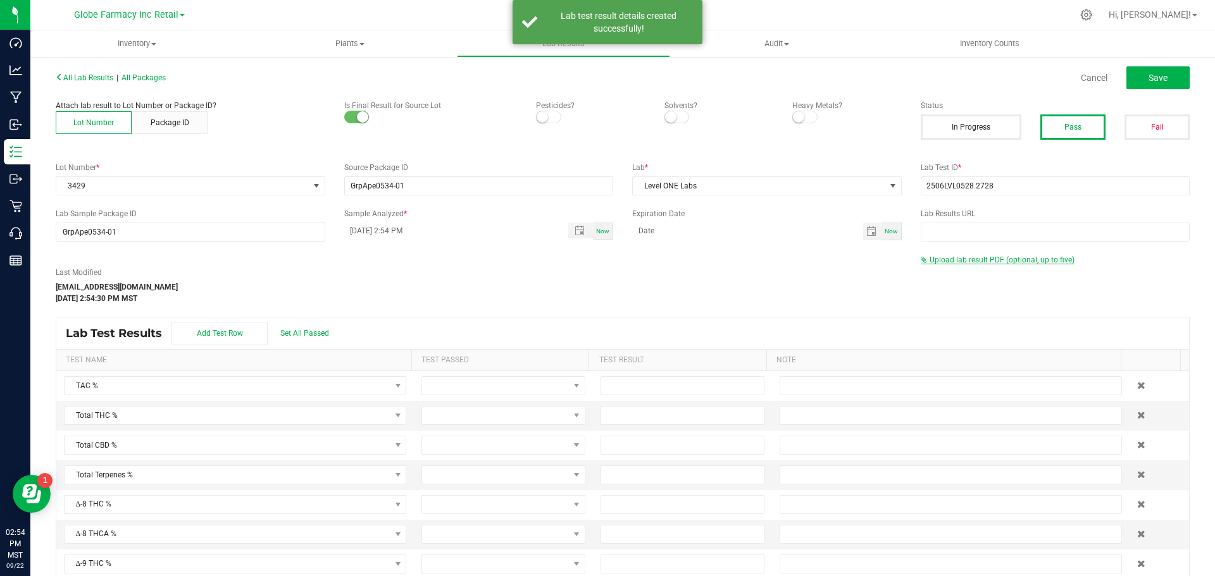
click at [938, 263] on span "Upload lab result PDF (optional, up to five)" at bounding box center [1002, 260] width 145 height 9
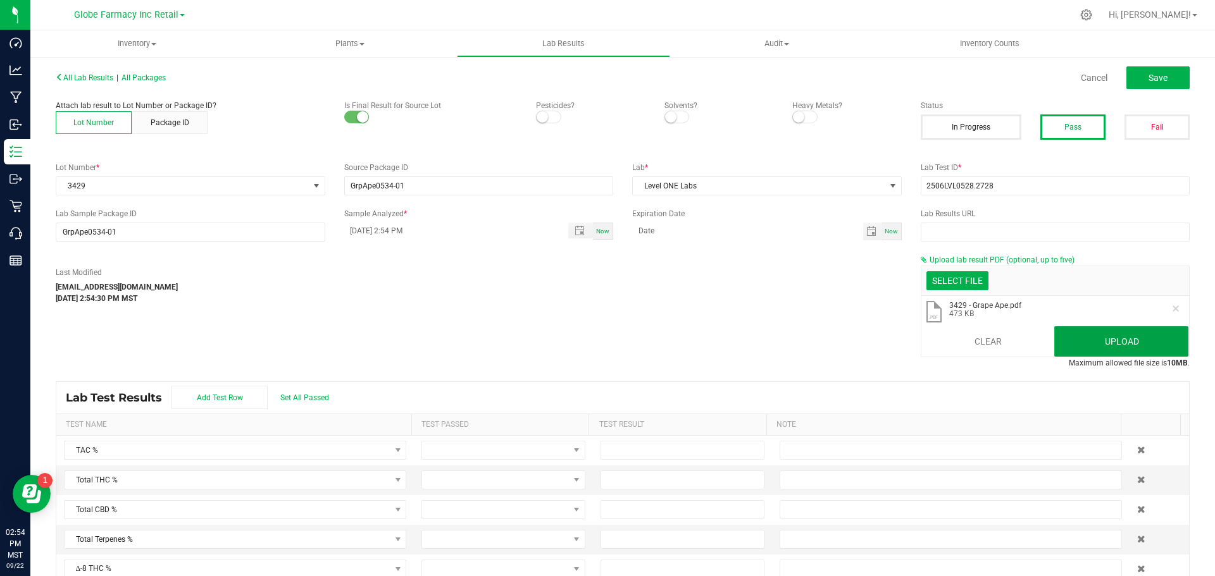
click at [1103, 341] on button "Upload" at bounding box center [1121, 342] width 134 height 30
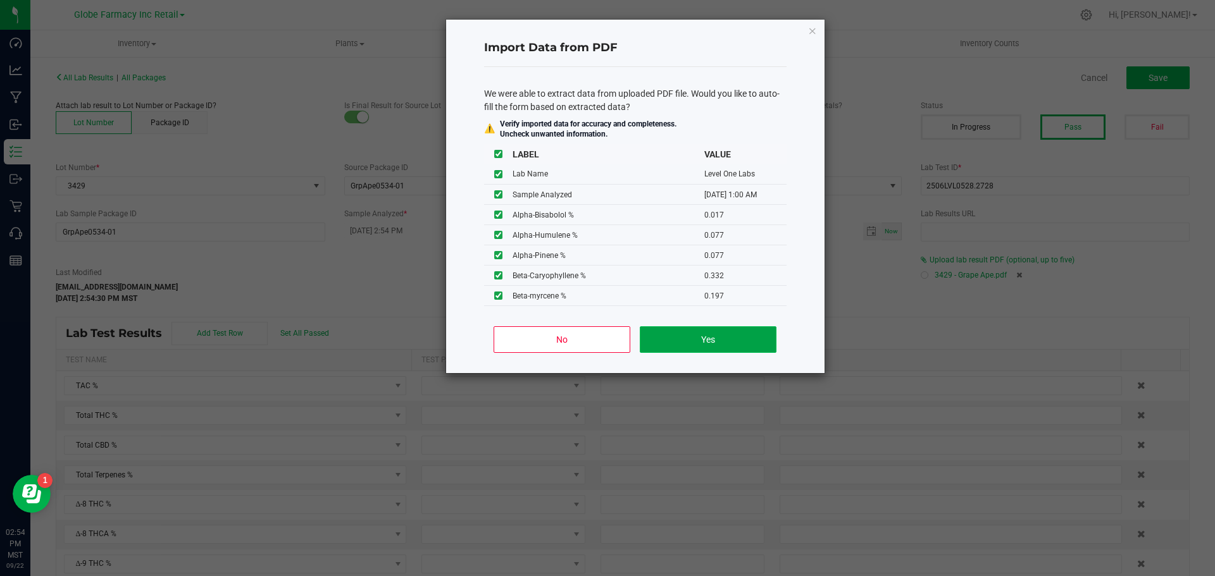
click at [731, 335] on button "Yes" at bounding box center [708, 340] width 136 height 27
type input "06/30/2025 1:00 AM"
type input "7.8400"
type input "0.5200"
type input "24.8400"
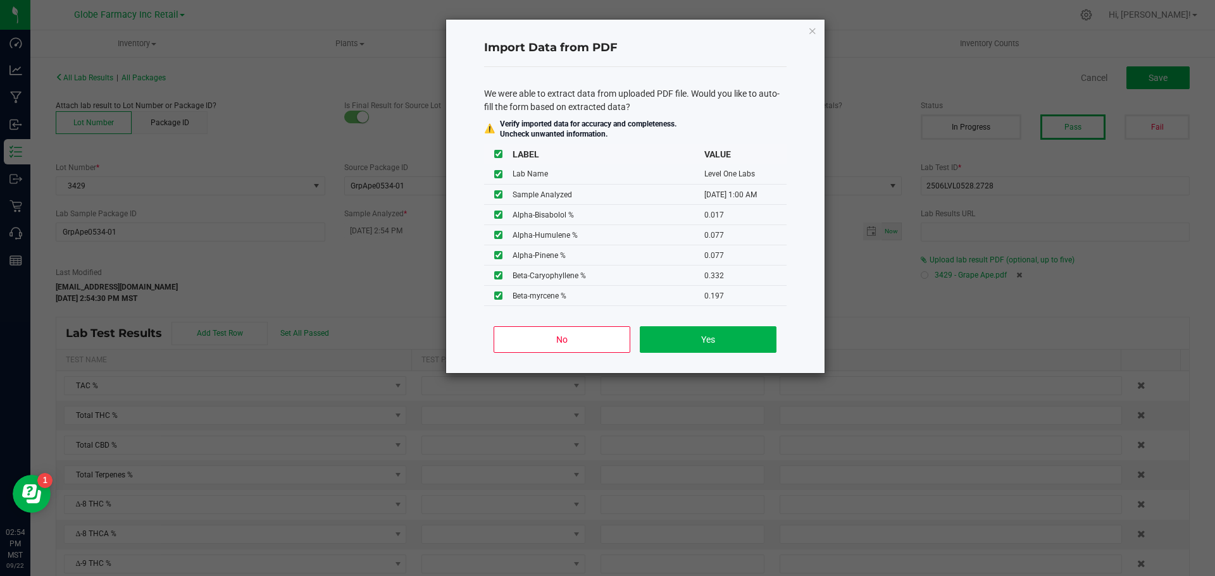
type input "0.1600"
type input "0.4200"
type input "0.0170"
type input "0.0770"
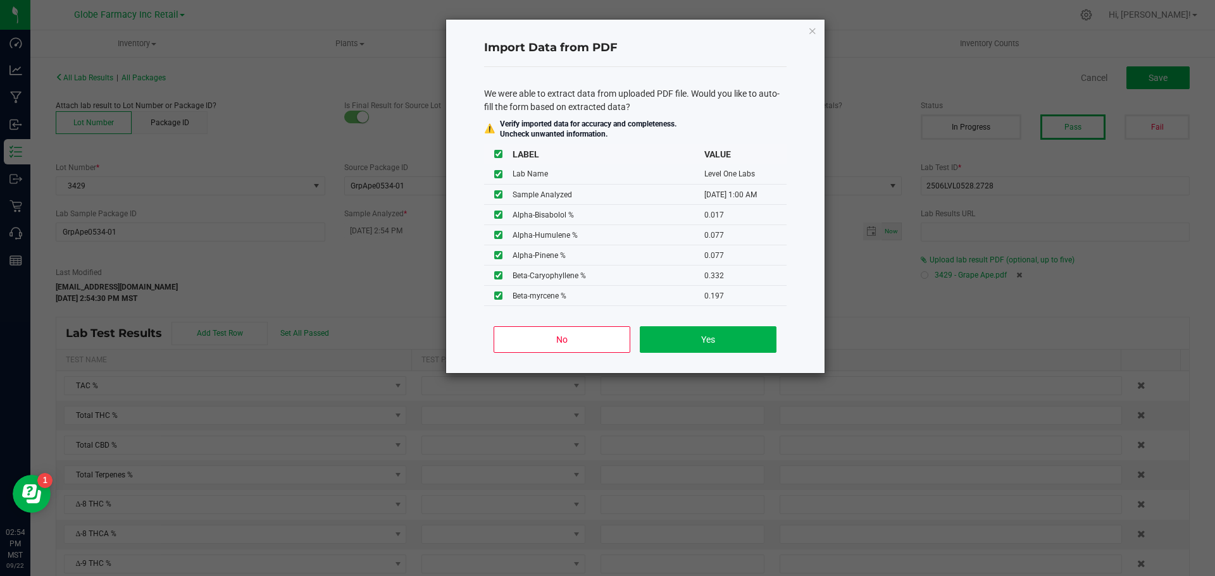
type input "0.0770"
type input "0.3320"
type input "0.0390"
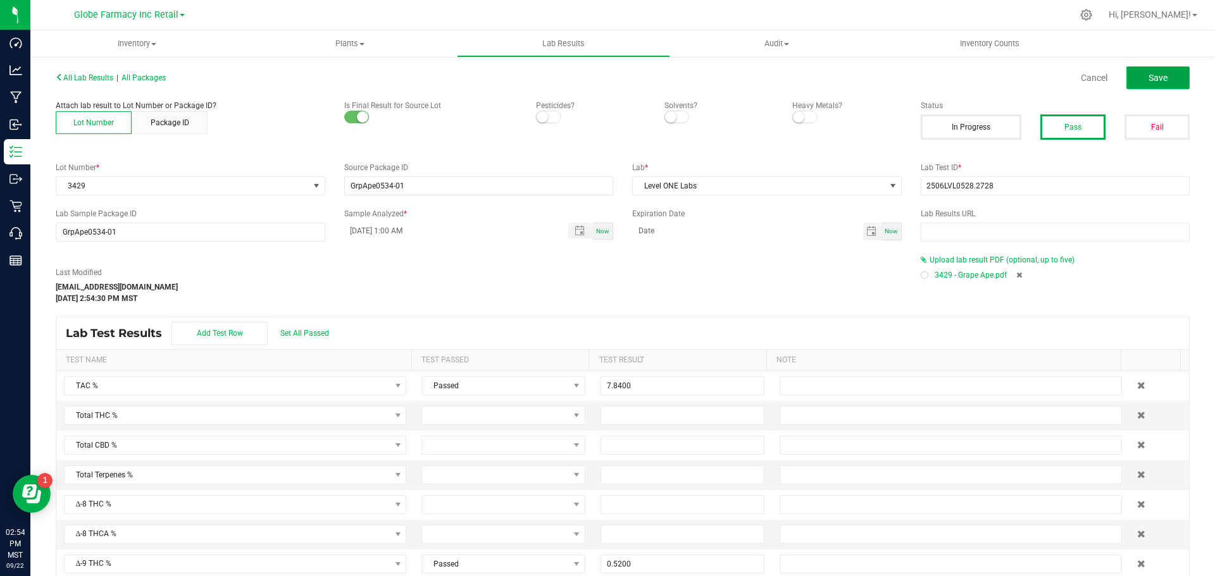
click at [1149, 77] on span "Save" at bounding box center [1158, 78] width 19 height 10
type input "0.5200"
type input "24.8400"
type input "0.1600"
type input "0.4200"
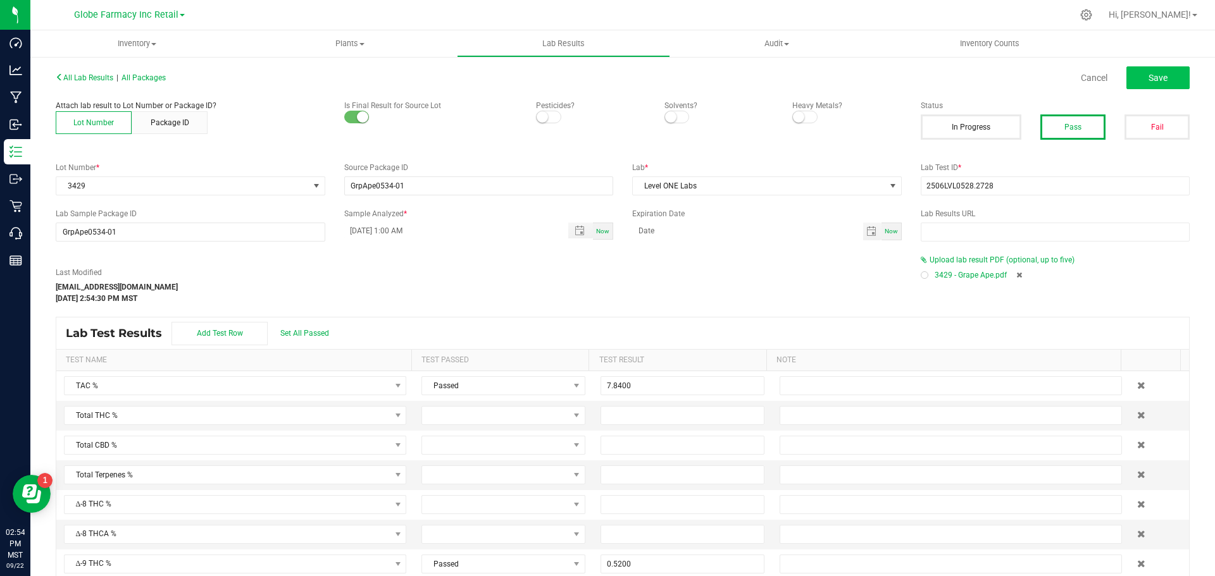
type input "0.4200"
type input "0.0170"
type input "0.0770"
type input "0.3320"
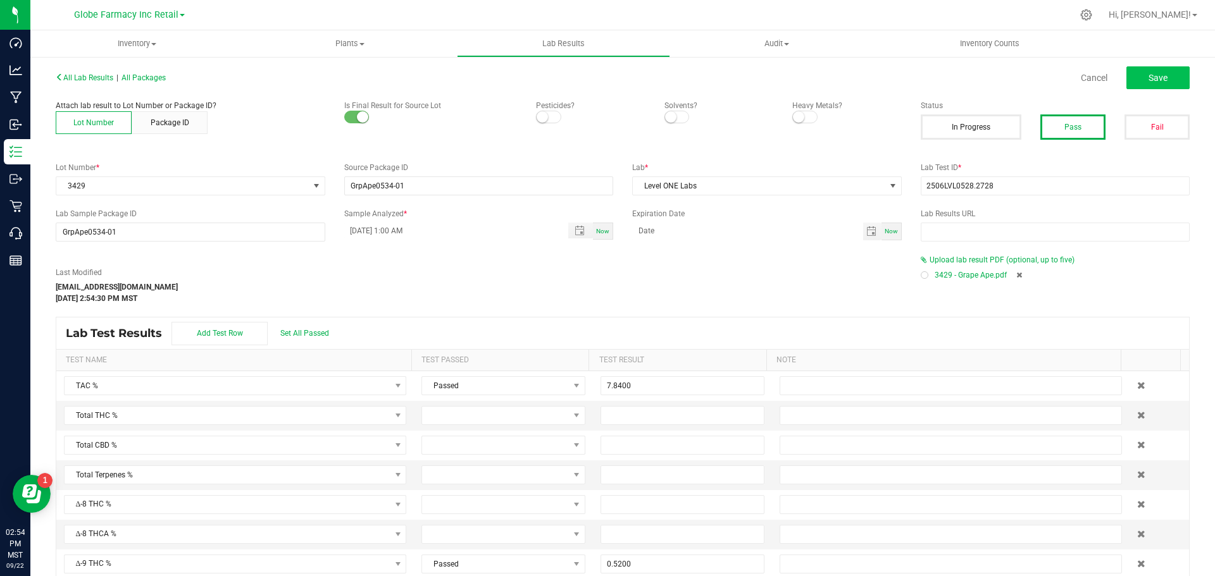
type input "0.0390"
type input "0.1970"
type input "0.0450"
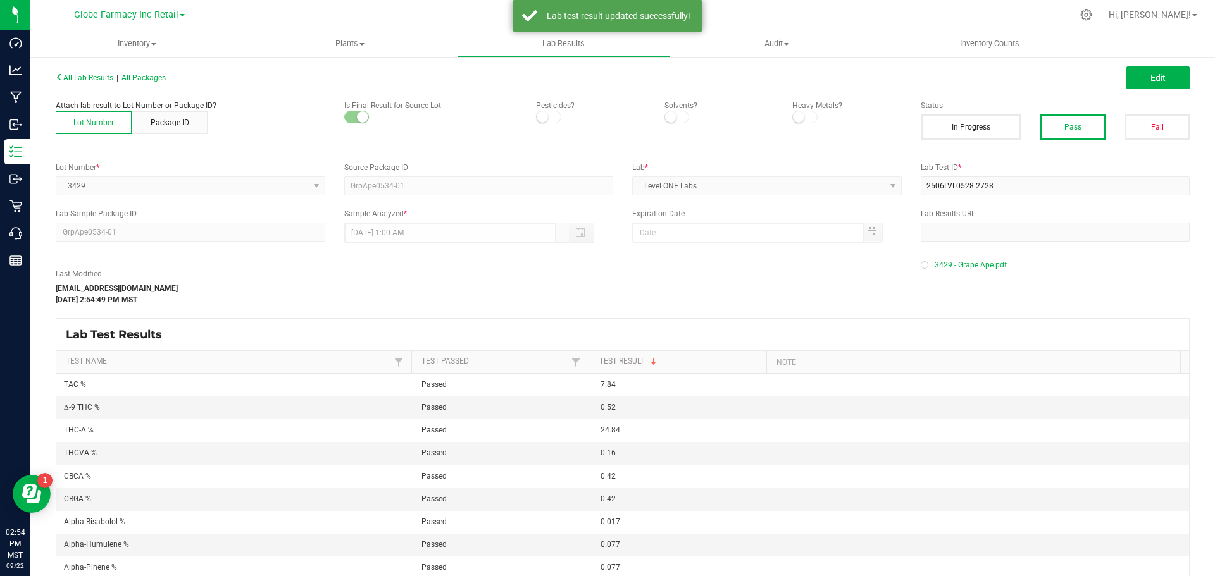
click at [144, 75] on span "All Packages" at bounding box center [144, 77] width 44 height 9
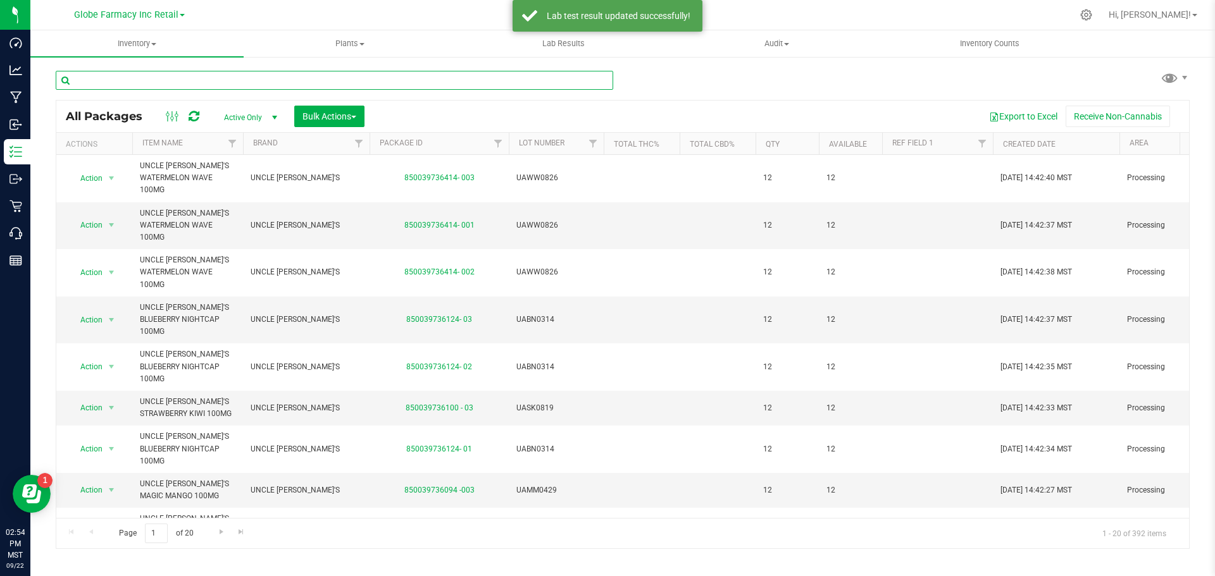
click at [203, 87] on input "text" at bounding box center [335, 80] width 558 height 19
type input "ABUNDANT ORGANICS"
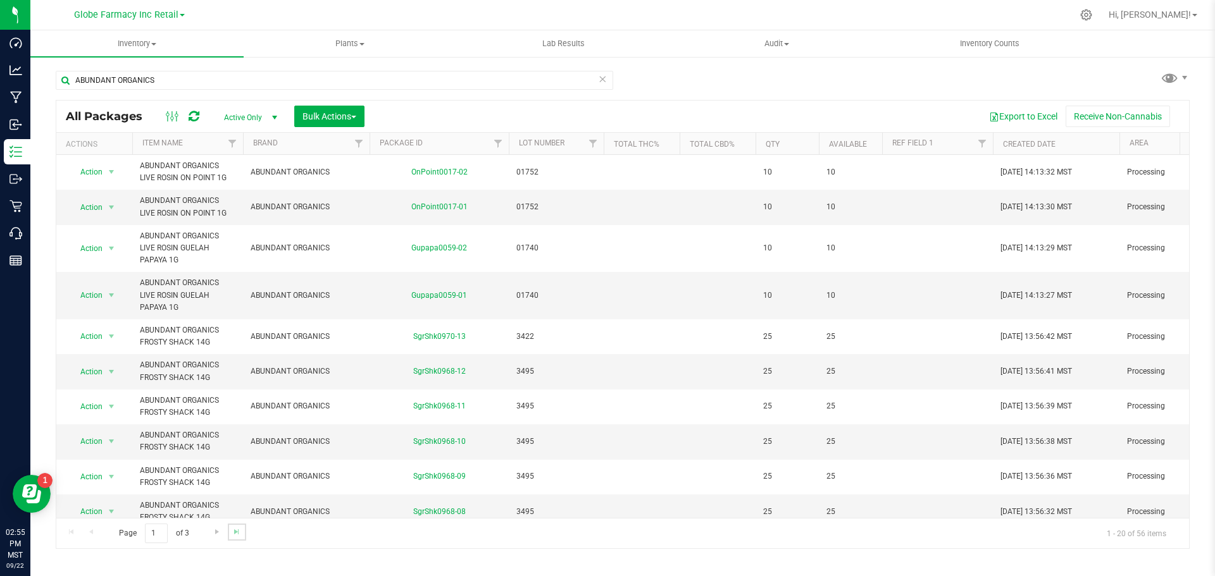
click at [237, 541] on link "Go to the last page" at bounding box center [237, 532] width 18 height 17
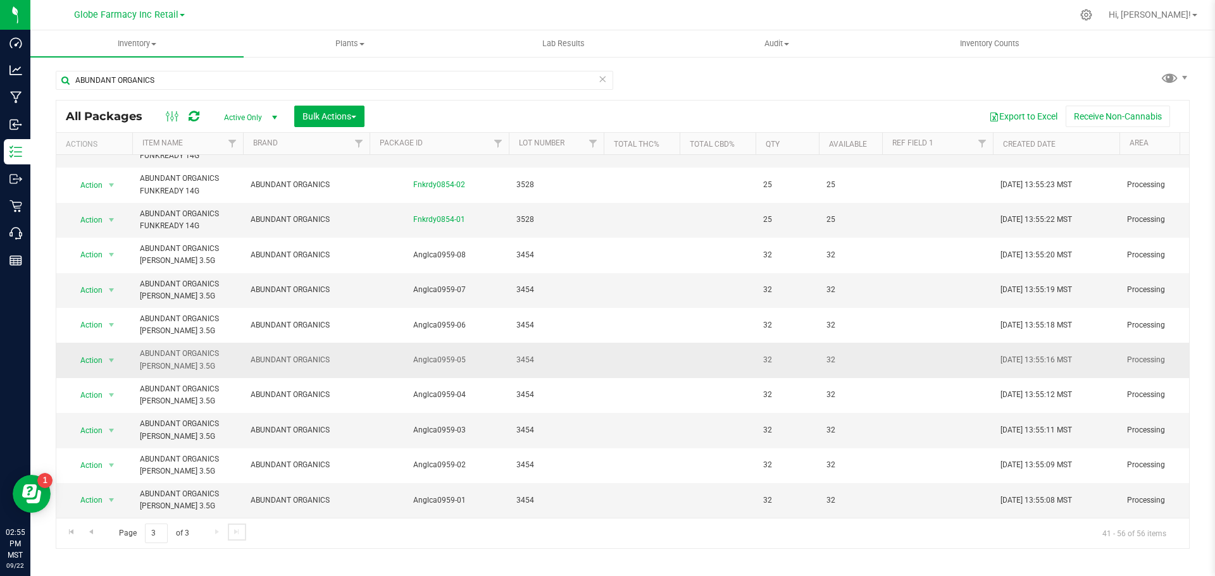
scroll to position [207, 0]
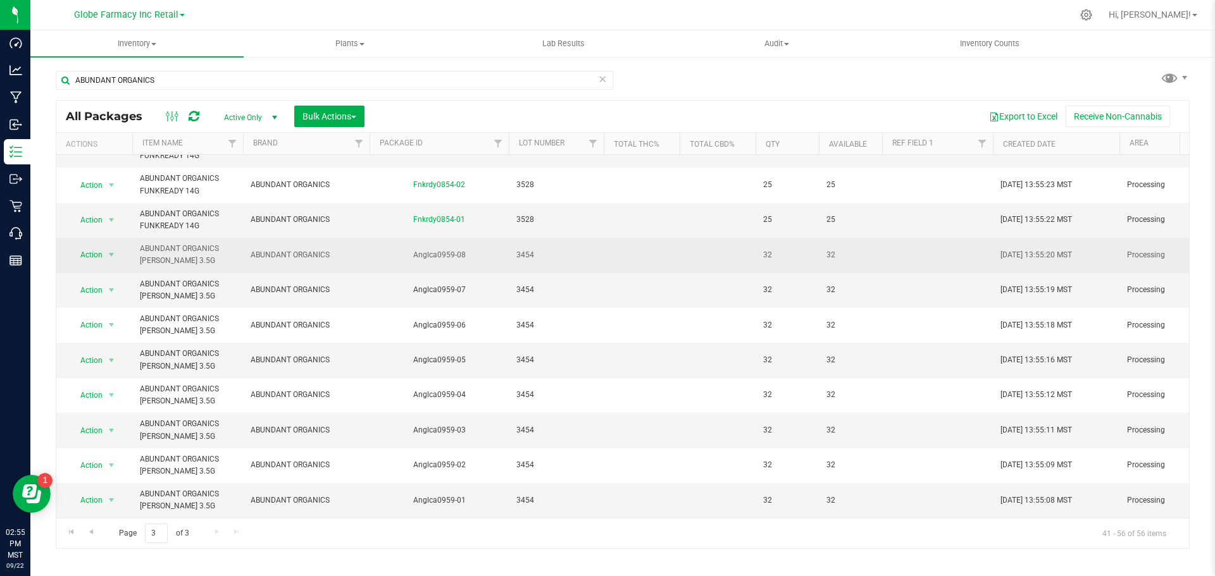
click at [522, 249] on span "3454" at bounding box center [556, 255] width 80 height 12
click at [522, 249] on input "3454" at bounding box center [553, 256] width 90 height 20
type input "34 54"
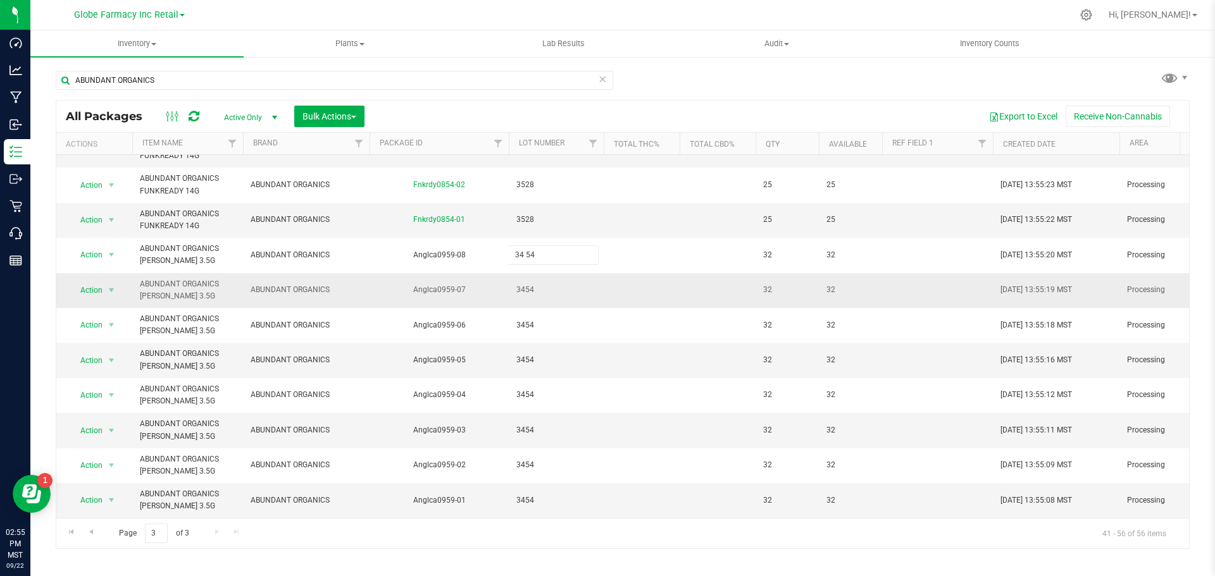
click at [546, 279] on div "All Packages Active Only Active Only Lab Samples Locked All Bulk Actions Add to…" at bounding box center [623, 324] width 1134 height 449
click at [526, 284] on span "3454" at bounding box center [556, 290] width 80 height 12
click at [522, 284] on input "3454" at bounding box center [553, 290] width 90 height 20
type input "34 54"
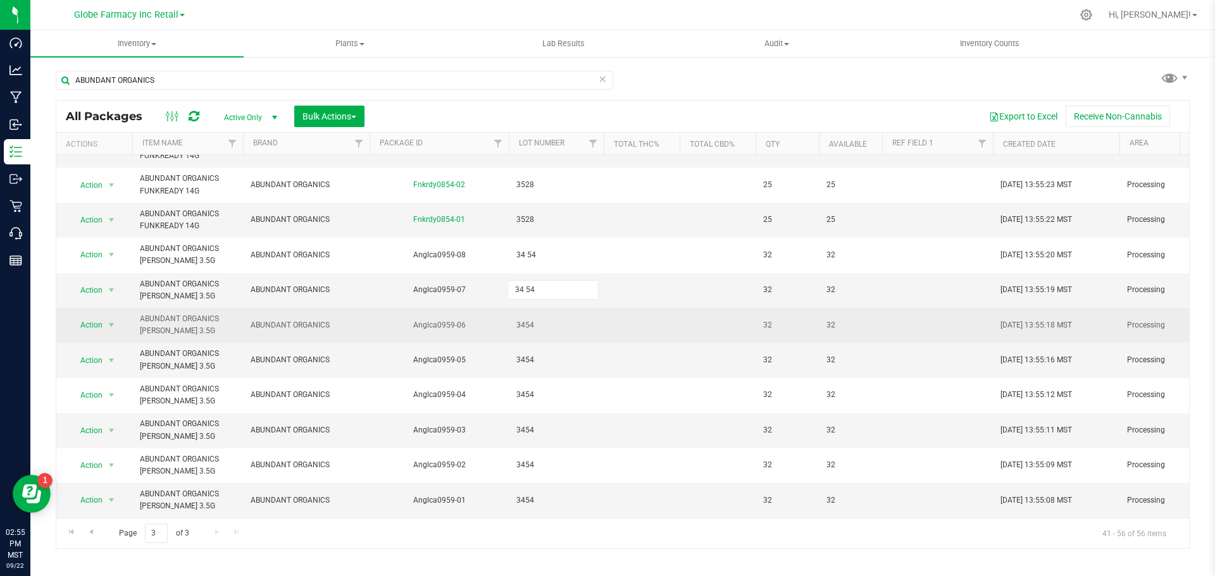
click at [527, 314] on div "All Packages Active Only Active Only Lab Samples Locked All Bulk Actions Add to…" at bounding box center [623, 324] width 1134 height 449
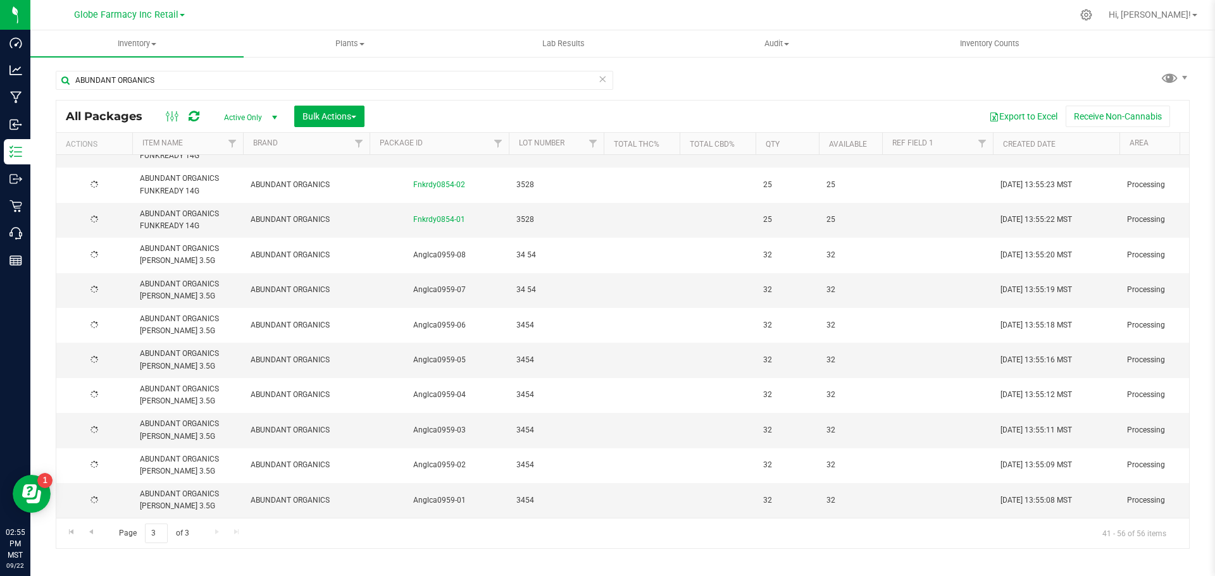
click at [526, 320] on span "3454" at bounding box center [556, 326] width 80 height 12
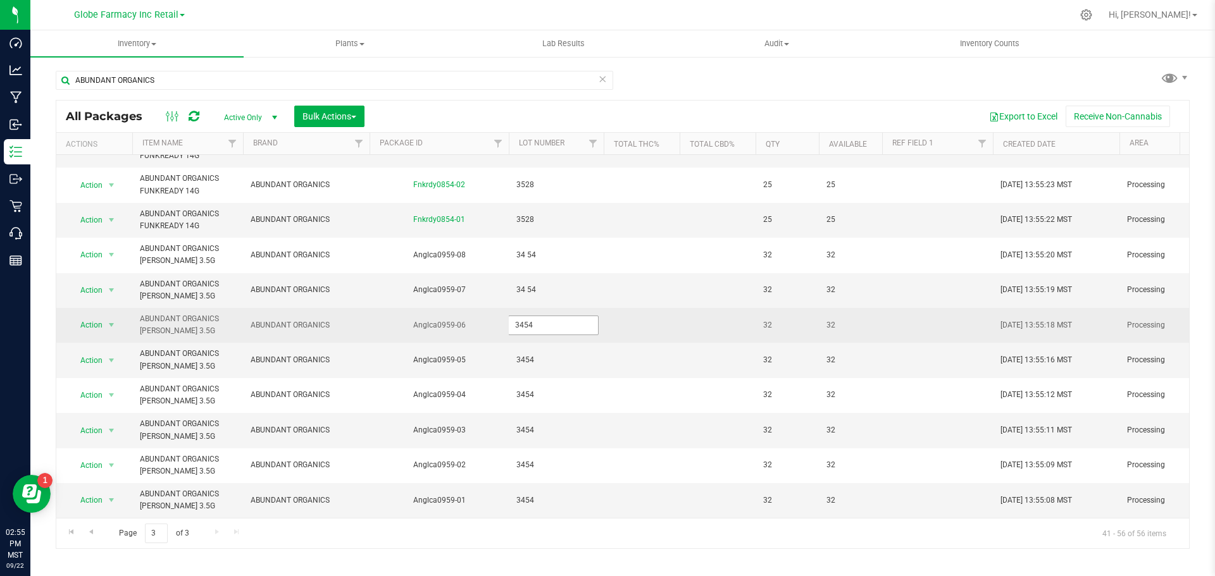
click at [523, 318] on input "3454" at bounding box center [553, 326] width 90 height 20
type input "34 54"
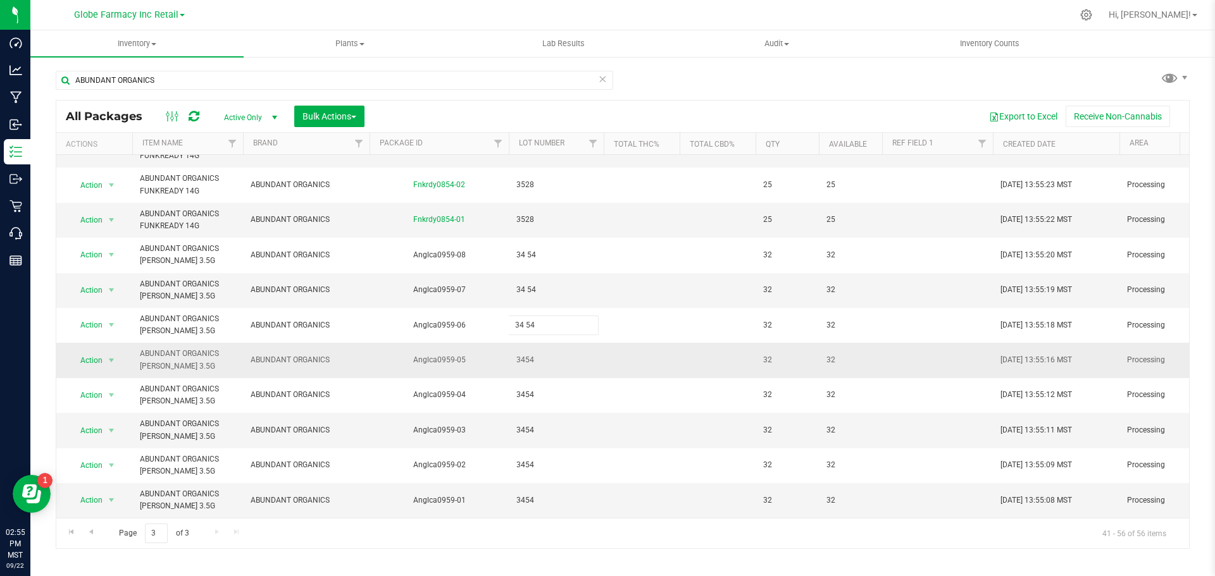
click at [535, 344] on div "All Packages Active Only Active Only Lab Samples Locked All Bulk Actions Add to…" at bounding box center [623, 324] width 1134 height 449
drag, startPoint x: 535, startPoint y: 344, endPoint x: 528, endPoint y: 346, distance: 7.8
click at [525, 354] on span "3454" at bounding box center [556, 360] width 80 height 12
click at [525, 354] on input "3454" at bounding box center [553, 361] width 90 height 20
click at [525, 352] on input "3454" at bounding box center [553, 361] width 90 height 20
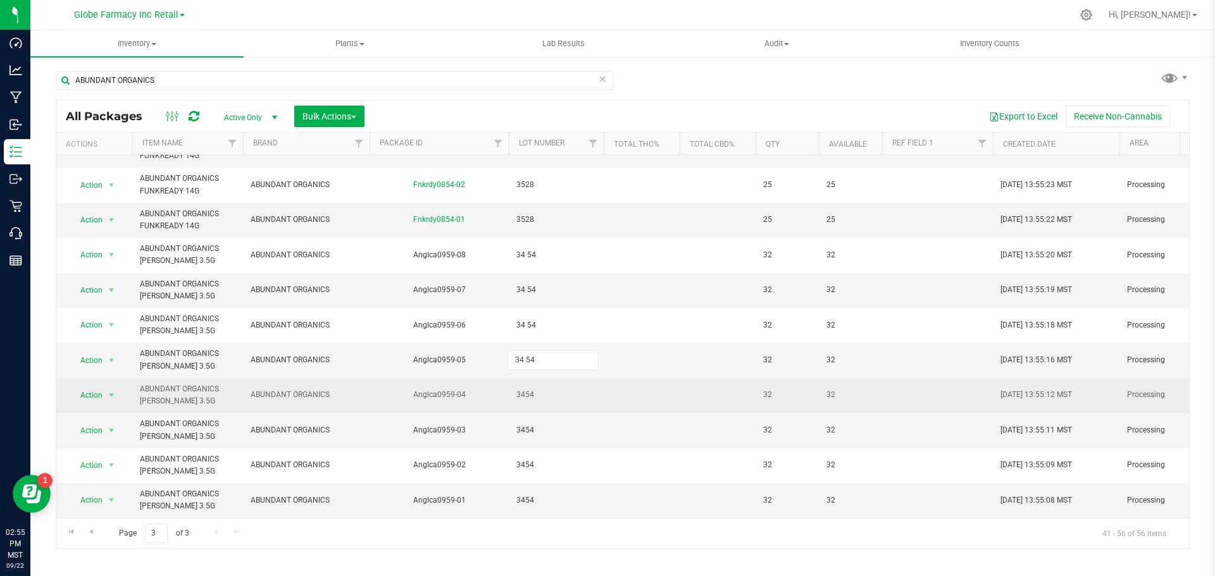
type input "34 54"
click at [567, 383] on div "All Packages Active Only Active Only Lab Samples Locked All Bulk Actions Add to…" at bounding box center [623, 324] width 1134 height 449
click at [528, 400] on td "3454" at bounding box center [556, 395] width 95 height 35
click at [521, 389] on input "3454" at bounding box center [553, 396] width 90 height 20
type input "34 54"
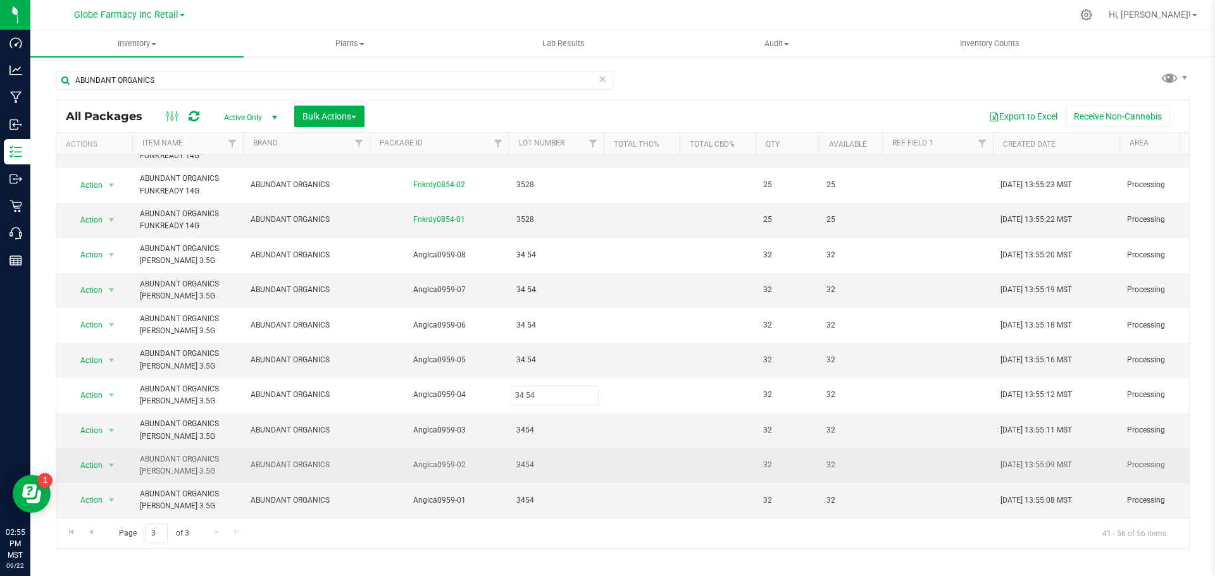
click at [528, 446] on div "All Packages Active Only Active Only Lab Samples Locked All Bulk Actions Add to…" at bounding box center [623, 324] width 1134 height 449
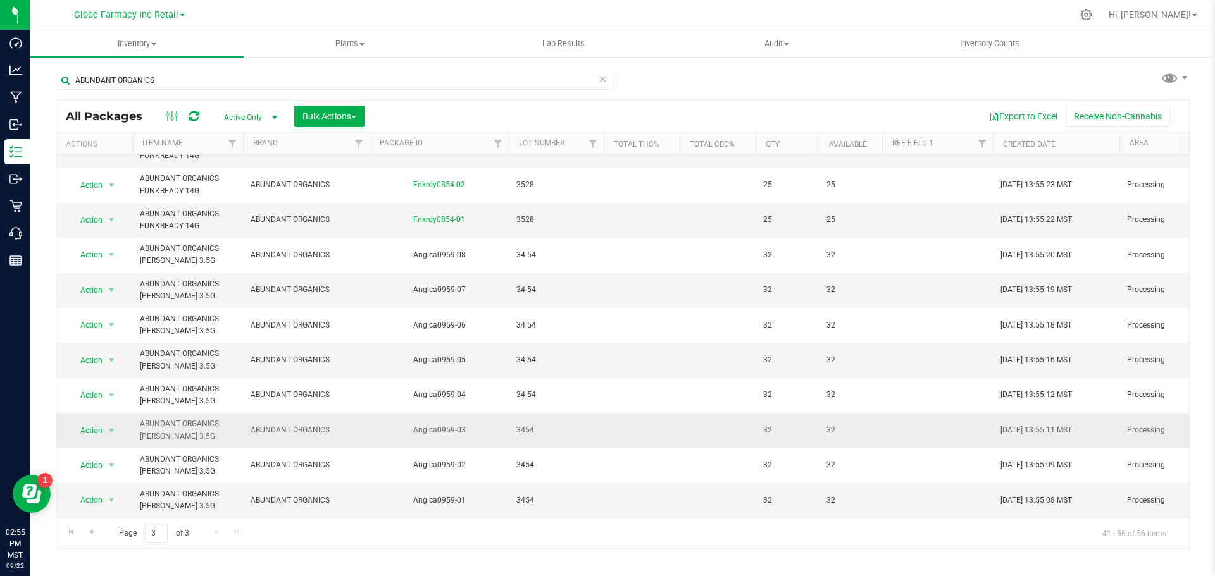
click at [524, 425] on span "3454" at bounding box center [556, 431] width 80 height 12
click at [524, 422] on input "3454" at bounding box center [553, 431] width 90 height 20
type input "34 54"
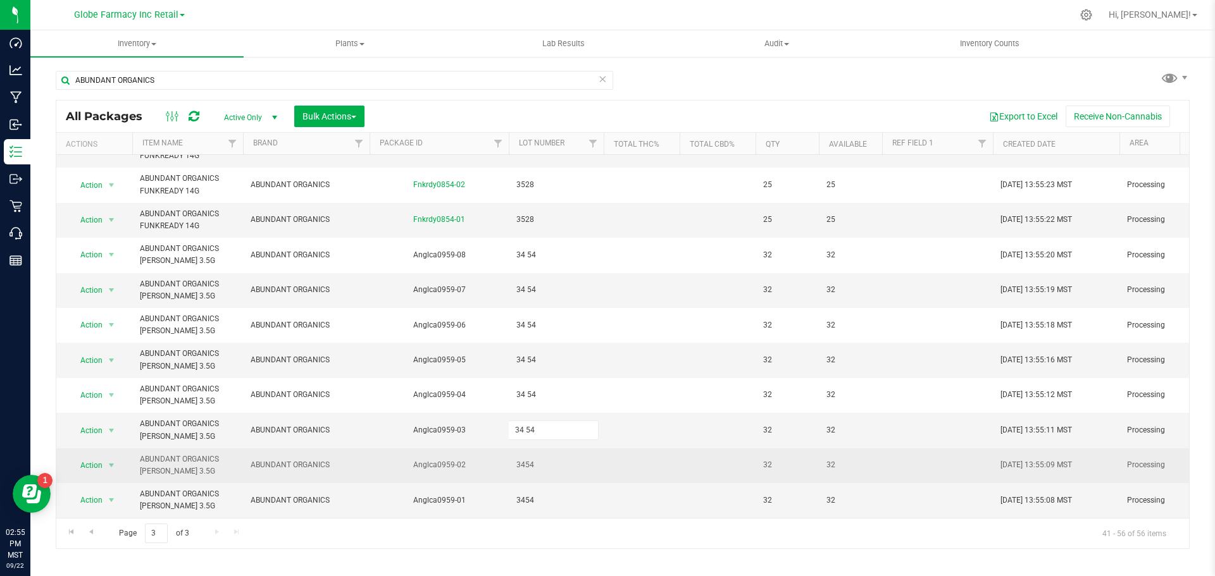
click at [546, 448] on div "All Packages Active Only Active Only Lab Samples Locked All Bulk Actions Add to…" at bounding box center [623, 324] width 1134 height 449
click at [523, 459] on span "3454" at bounding box center [556, 465] width 80 height 12
click at [523, 459] on input "3454" at bounding box center [553, 466] width 90 height 20
type input "34 54"
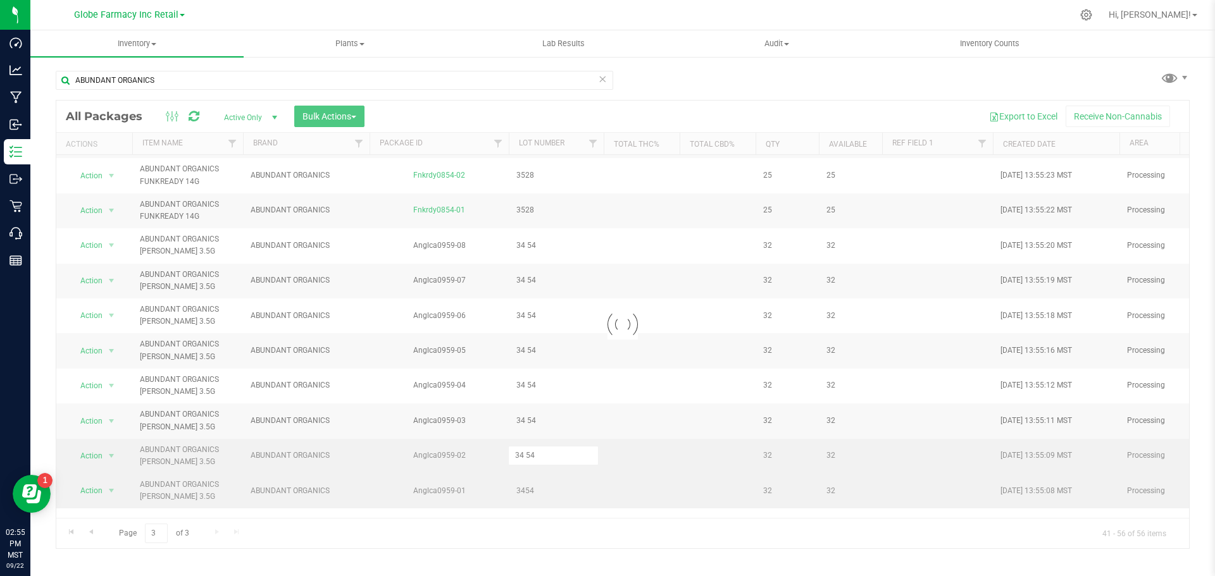
click at [522, 483] on div "Loading... All Packages Active Only Active Only Lab Samples Locked All Bulk Act…" at bounding box center [623, 324] width 1134 height 449
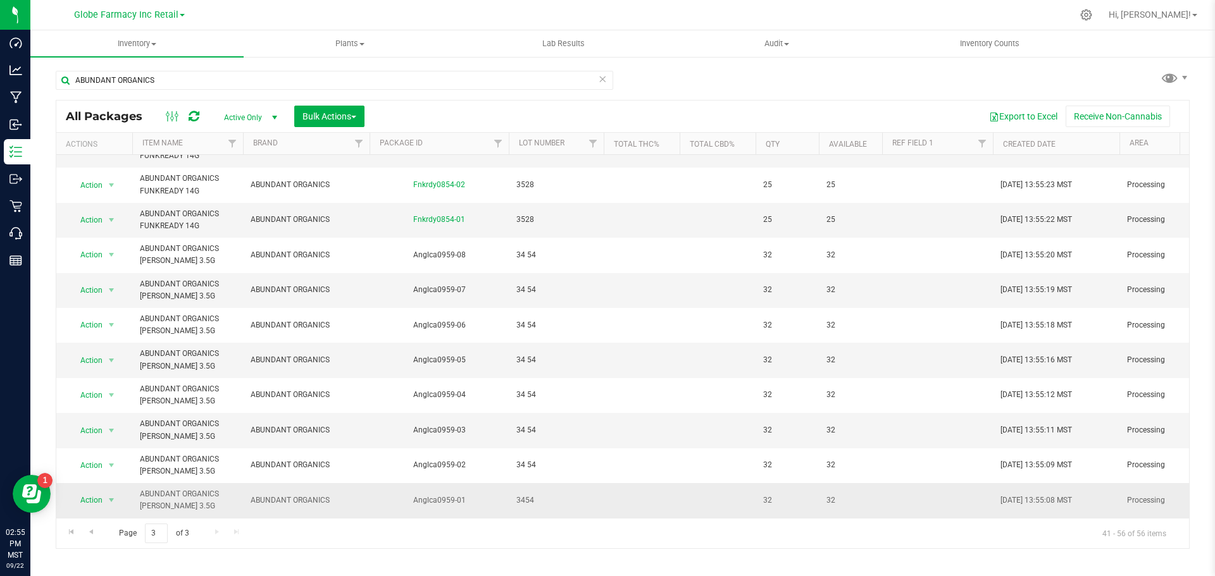
click at [528, 499] on td "3454" at bounding box center [556, 500] width 95 height 34
click at [523, 491] on input "3454" at bounding box center [553, 501] width 90 height 20
type input "34 54"
click at [509, 406] on div "All Packages Active Only Active Only Lab Samples Locked All Bulk Actions Add to…" at bounding box center [623, 324] width 1134 height 449
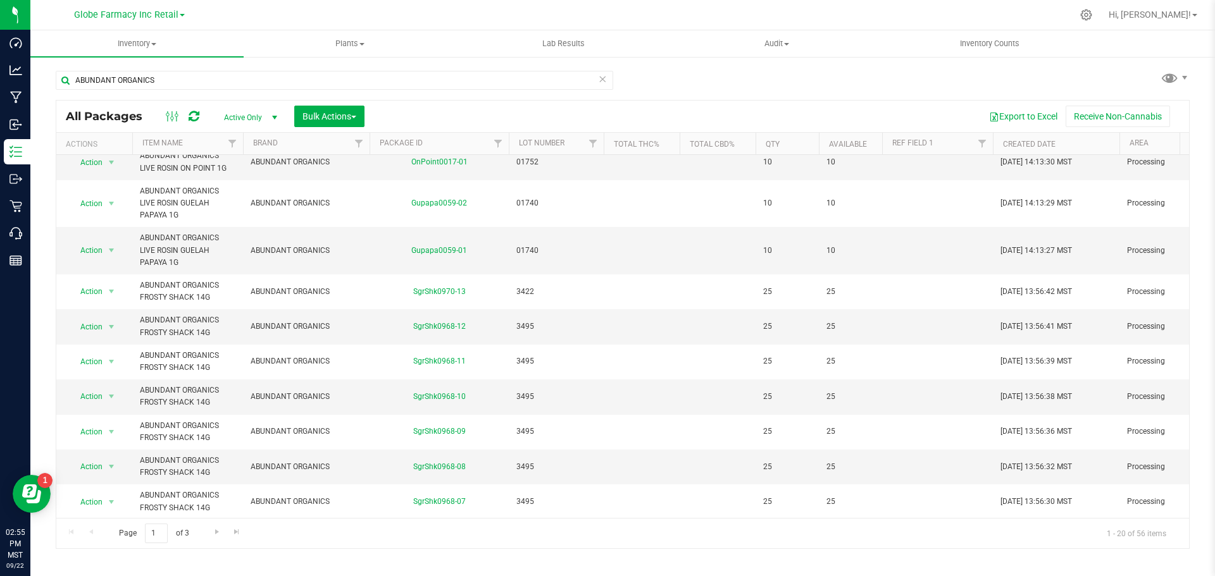
scroll to position [371, 0]
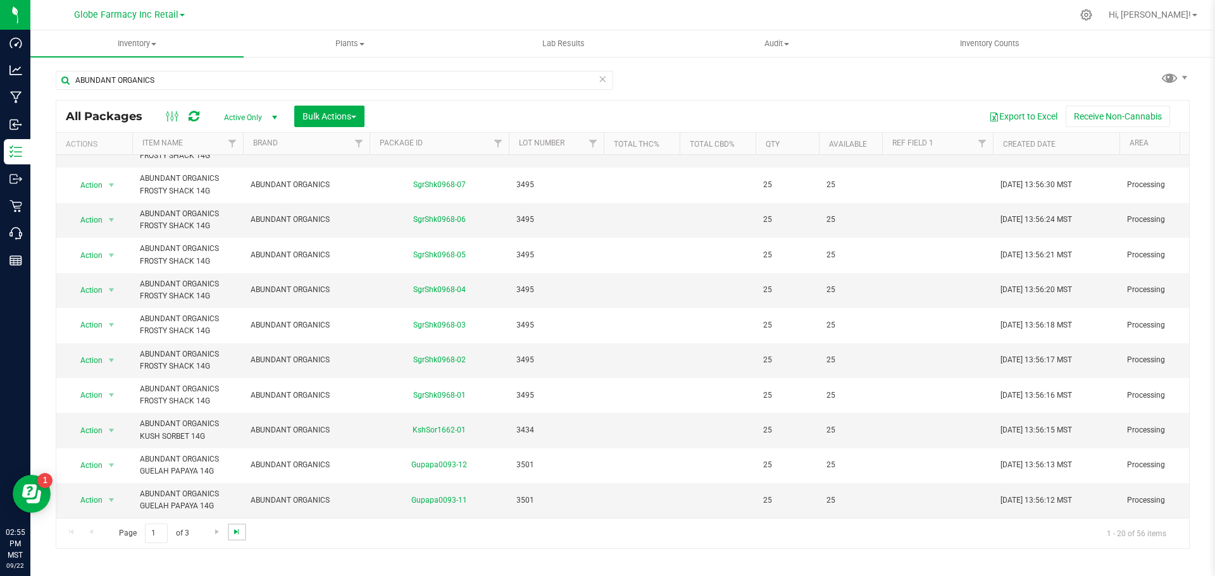
click at [239, 533] on span "Go to the last page" at bounding box center [237, 532] width 10 height 10
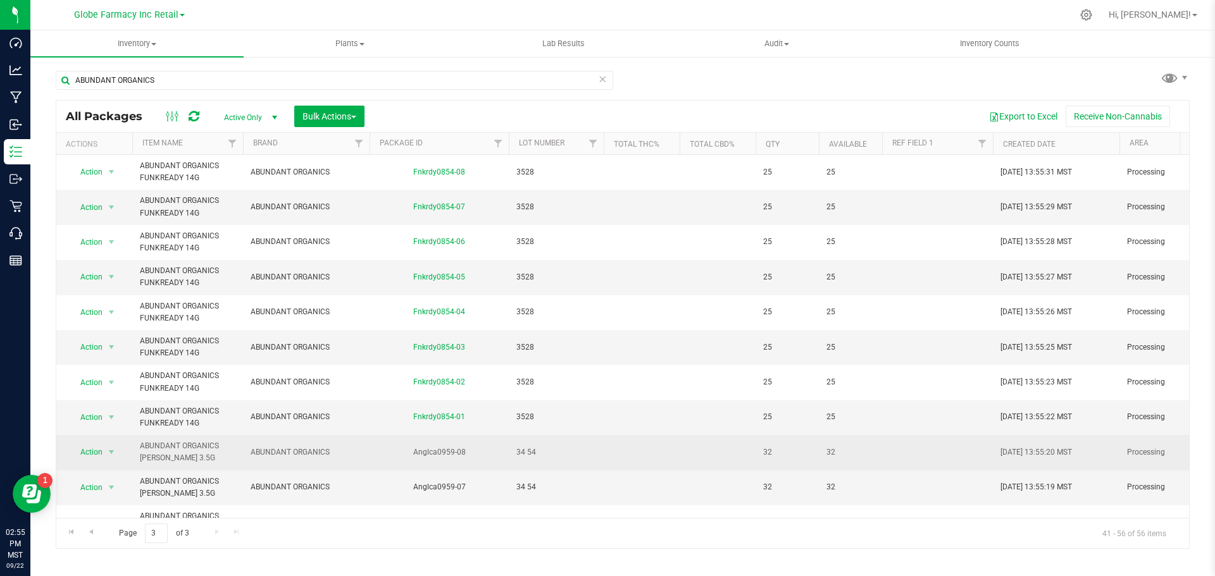
click at [530, 453] on span "34 54" at bounding box center [556, 453] width 80 height 12
click at [527, 454] on input "34 54" at bounding box center [553, 453] width 90 height 20
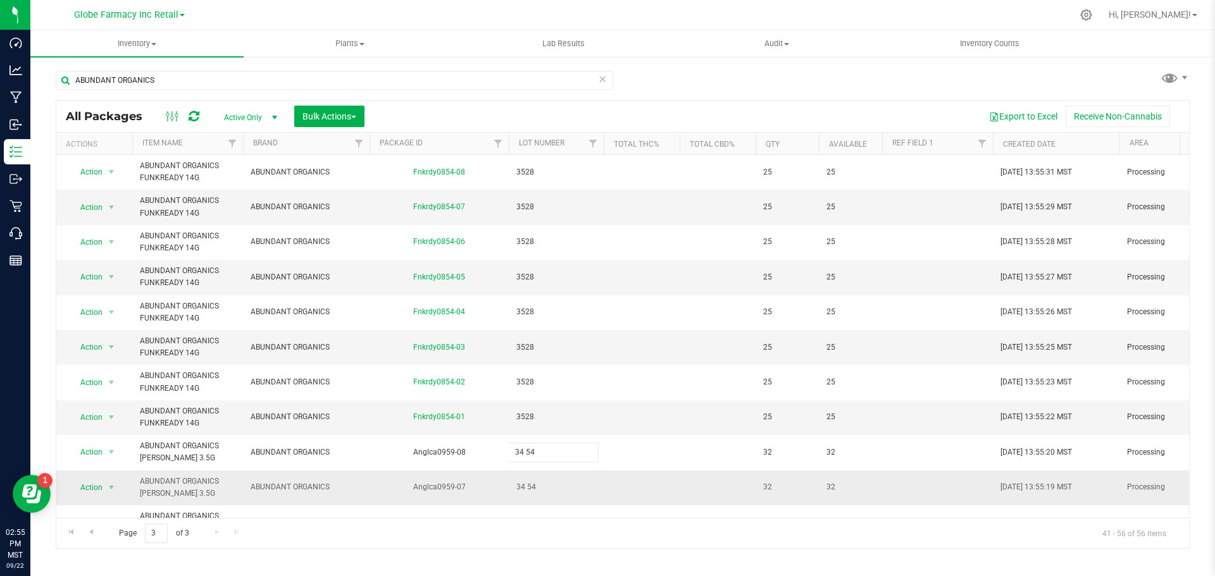
type input "3454"
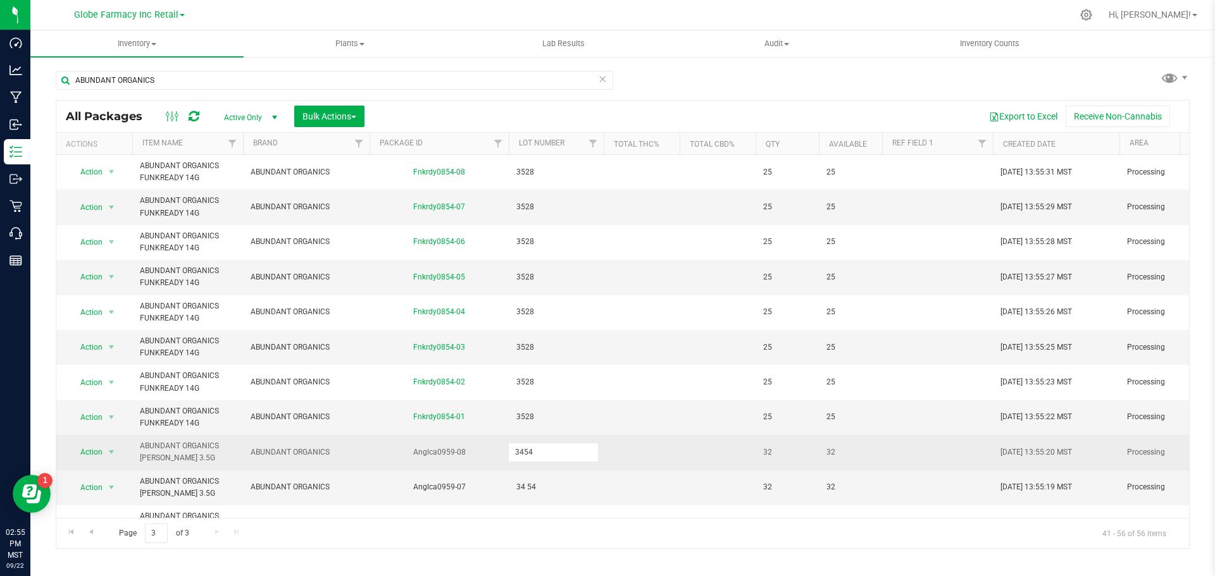
click at [552, 468] on div "All Packages Active Only Active Only Lab Samples Locked All Bulk Actions Add to…" at bounding box center [623, 324] width 1134 height 449
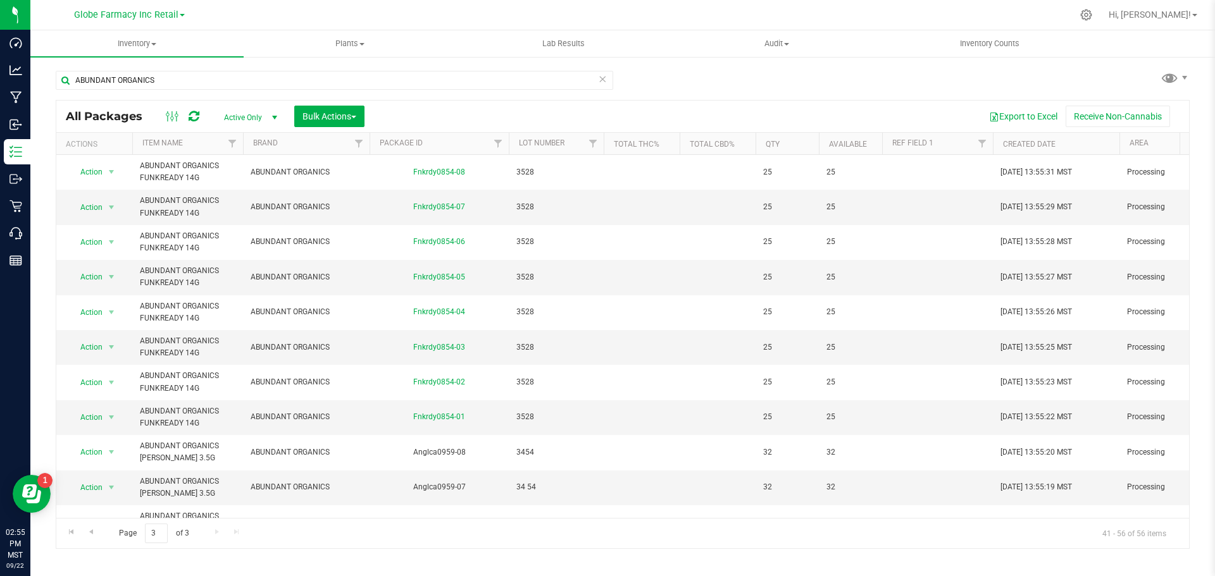
scroll to position [63, 0]
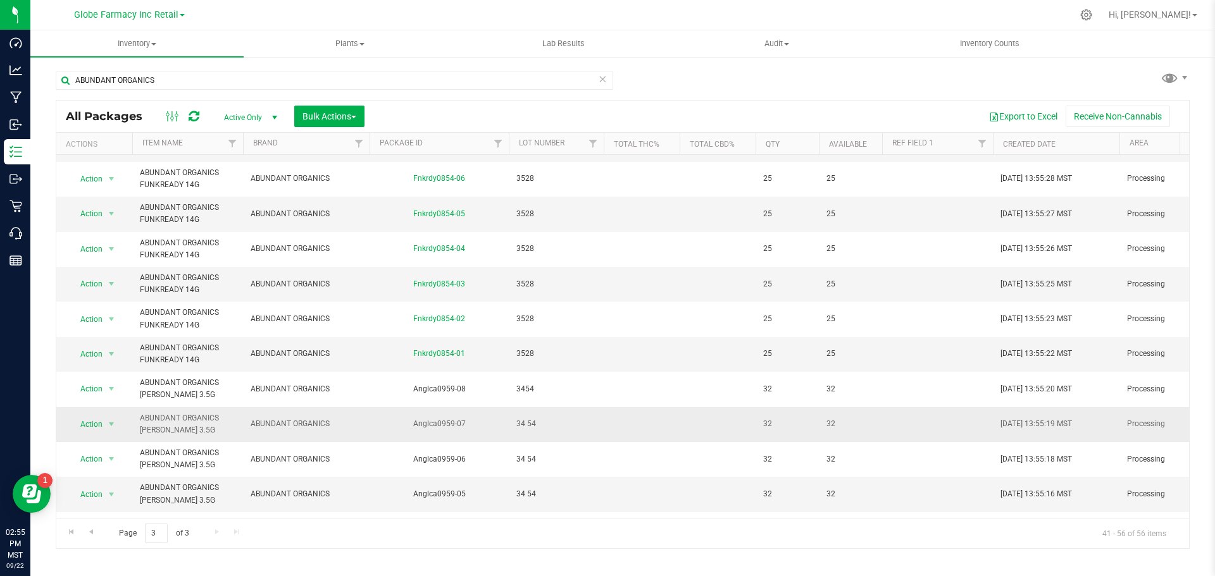
click at [532, 422] on span "34 54" at bounding box center [556, 424] width 80 height 12
click at [527, 428] on input "34 54" at bounding box center [553, 424] width 90 height 20
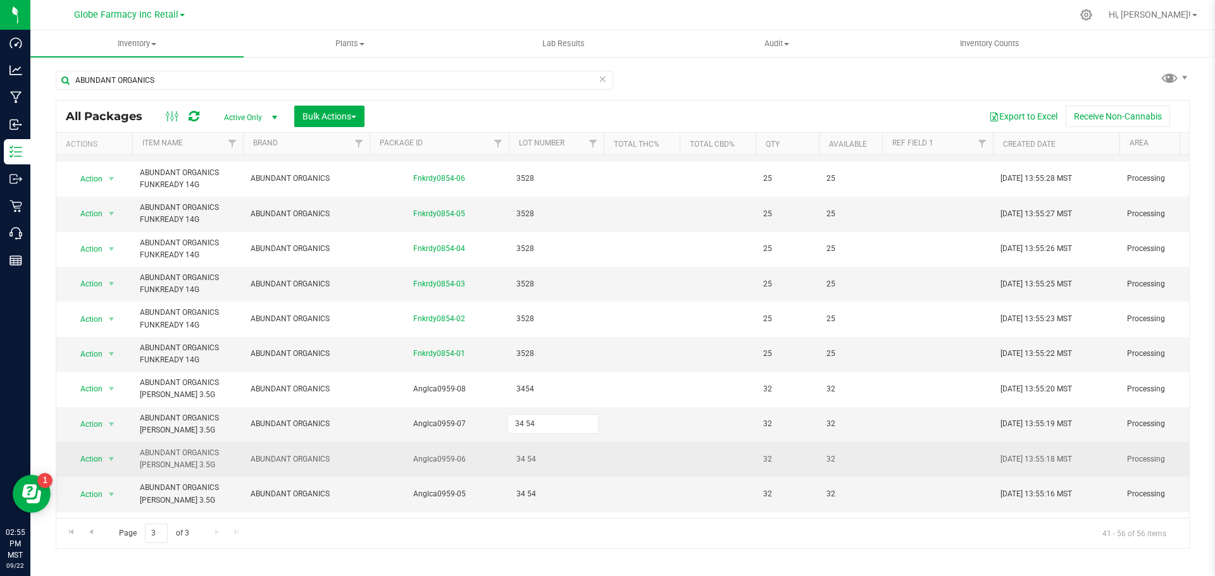
type input "3454"
click at [534, 448] on div "All Packages Active Only Active Only Lab Samples Locked All Bulk Actions Add to…" at bounding box center [623, 324] width 1134 height 449
click at [524, 456] on span "34 54" at bounding box center [556, 460] width 80 height 12
click at [526, 459] on input "34 54" at bounding box center [553, 460] width 90 height 20
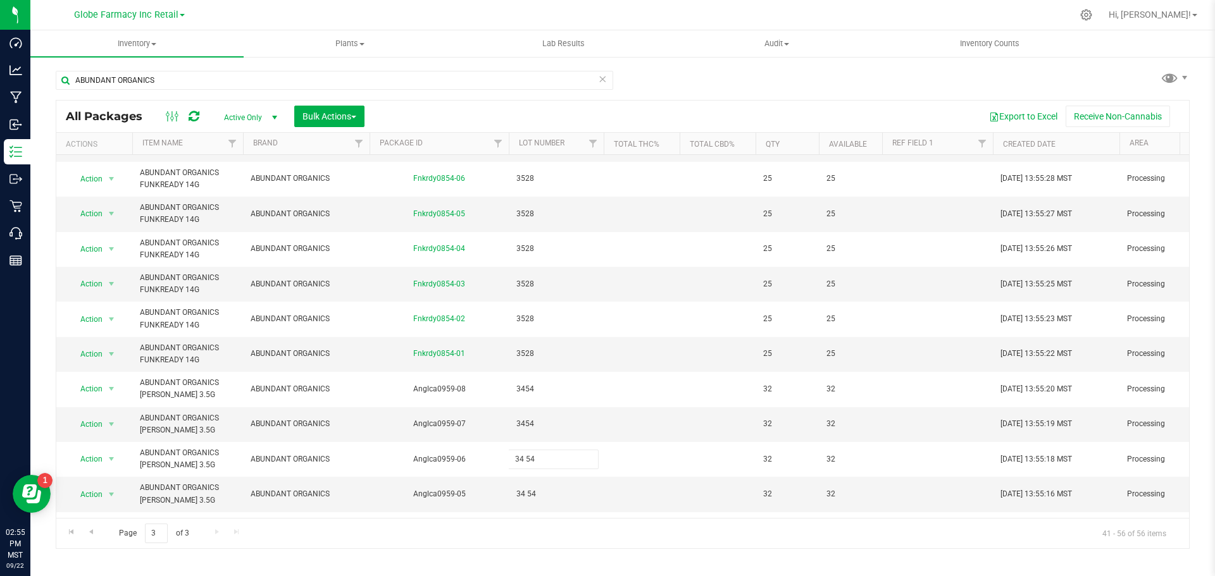
type input "3454"
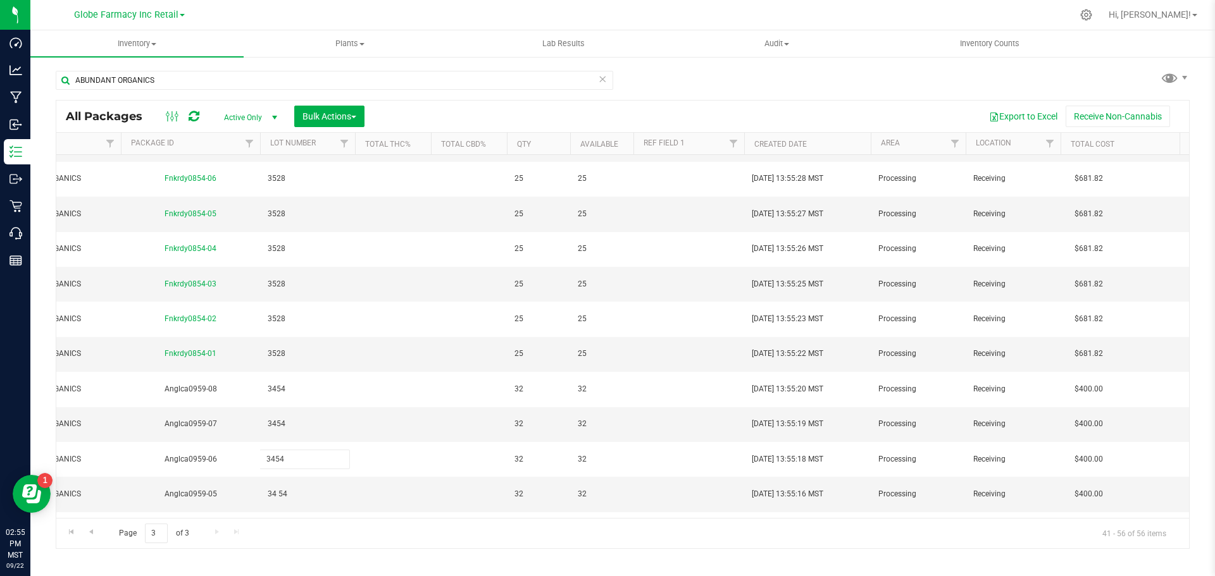
scroll to position [0, 0]
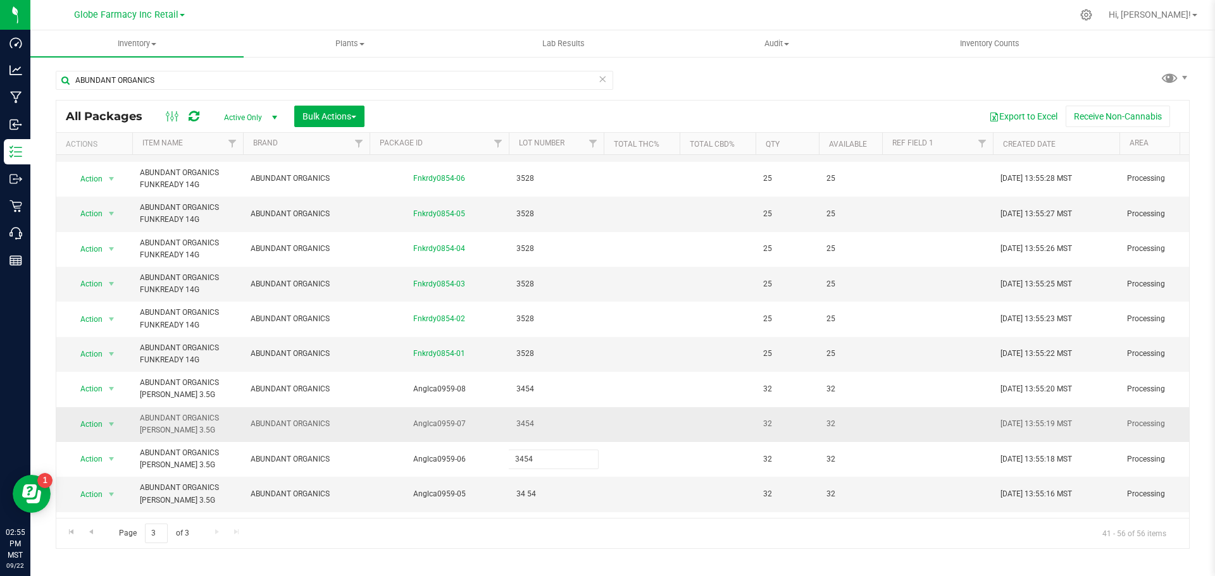
click at [409, 441] on div "All Packages Active Only Active Only Lab Samples Locked All Bulk Actions Add to…" at bounding box center [623, 324] width 1134 height 449
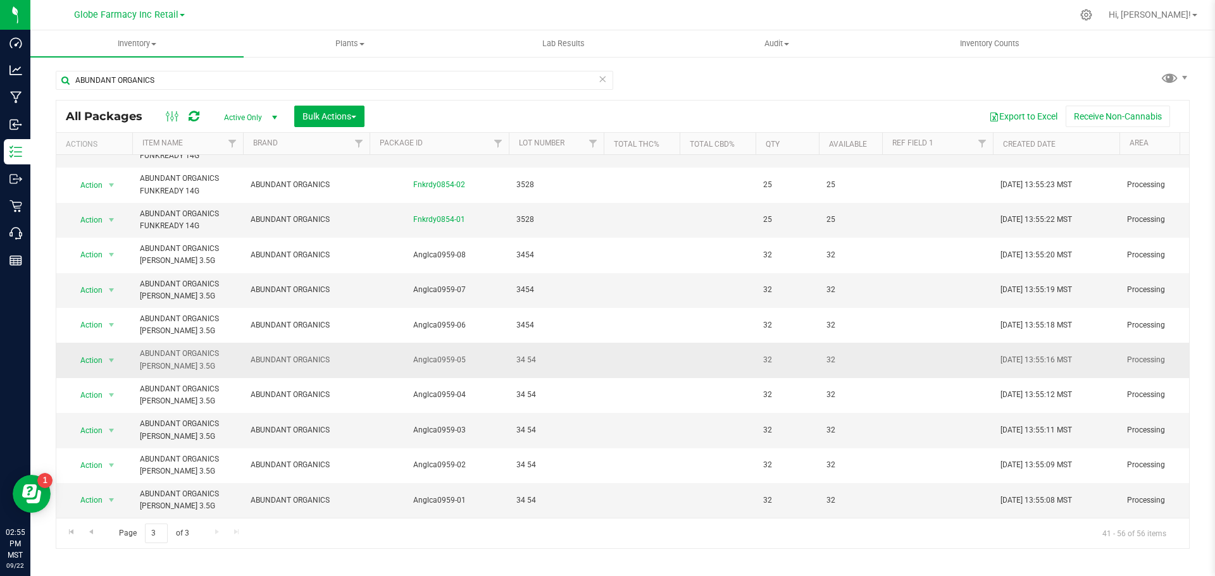
click at [534, 343] on td "34 54" at bounding box center [556, 360] width 95 height 35
click at [527, 351] on input "34 54" at bounding box center [553, 361] width 90 height 20
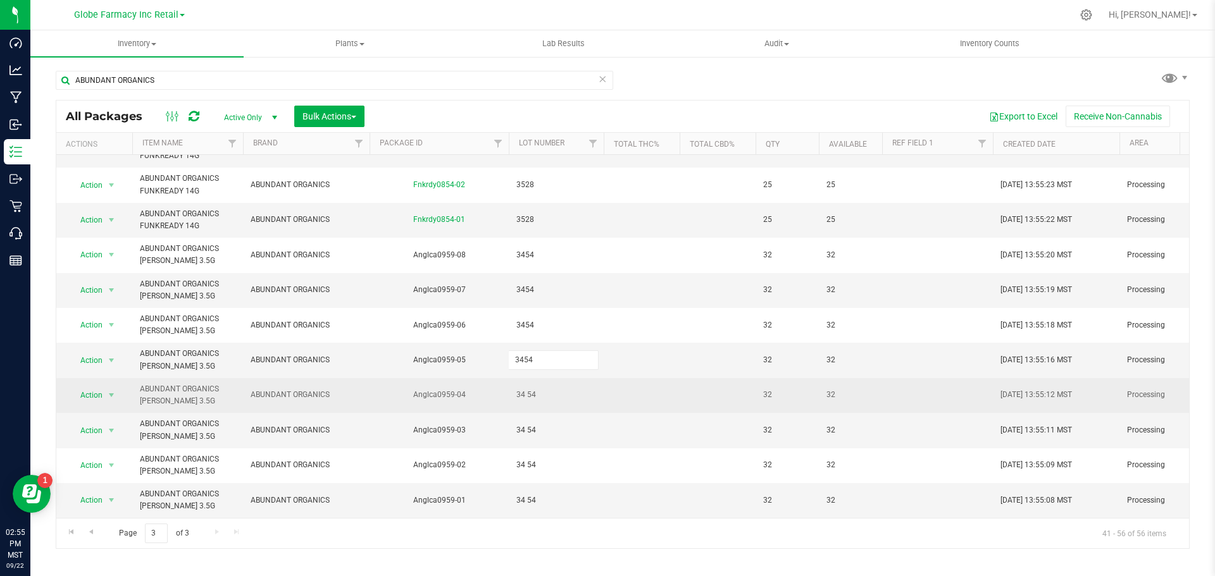
type input "3454"
click at [530, 375] on div "All Packages Active Only Active Only Lab Samples Locked All Bulk Actions Add to…" at bounding box center [623, 324] width 1134 height 449
click at [524, 389] on span "34 54" at bounding box center [556, 395] width 80 height 12
click at [526, 390] on input "34 54" at bounding box center [553, 396] width 90 height 20
type input "3454"
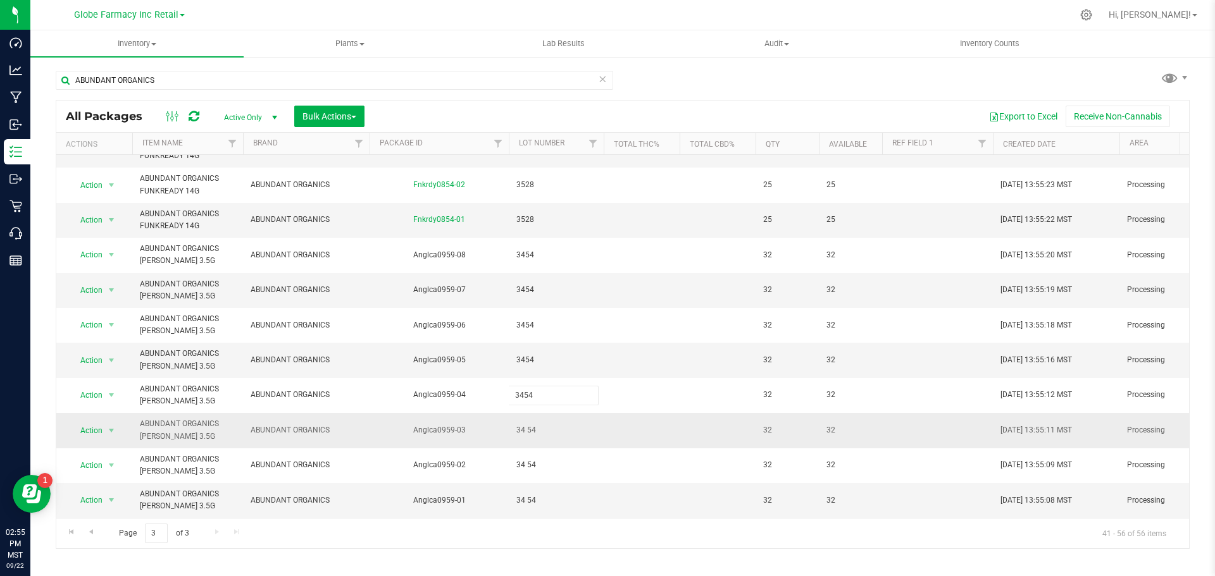
click at [534, 419] on div "All Packages Active Only Active Only Lab Samples Locked All Bulk Actions Add to…" at bounding box center [623, 324] width 1134 height 449
click at [530, 425] on span "34 54" at bounding box center [556, 431] width 80 height 12
click at [528, 425] on input "34 54" at bounding box center [553, 431] width 90 height 20
type input "3454"
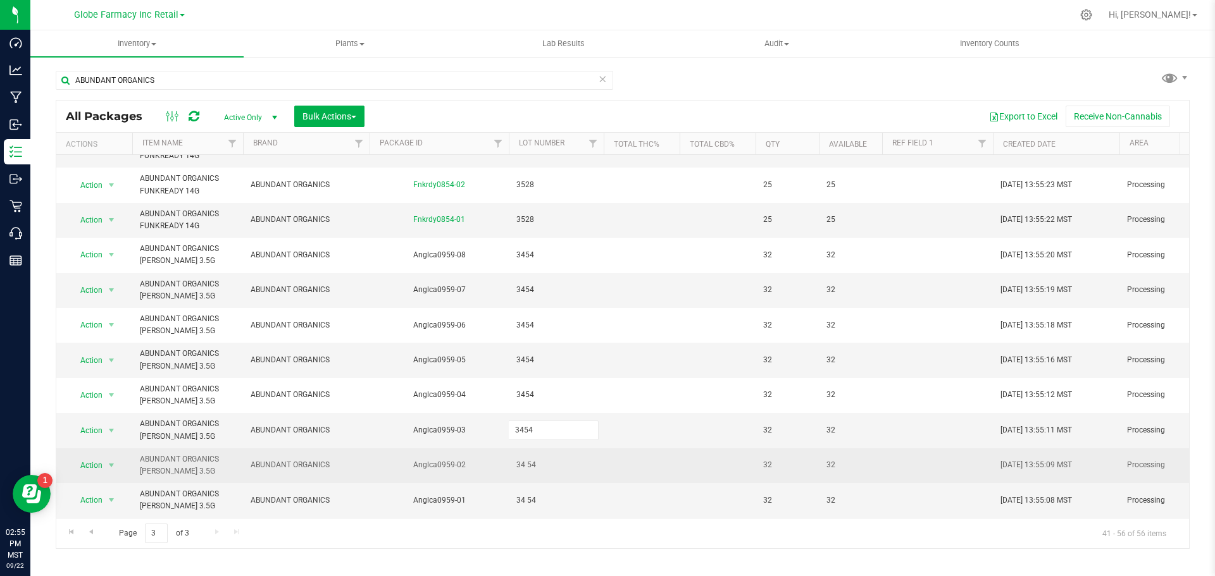
click at [529, 461] on div "All Packages Active Only Active Only Lab Samples Locked All Bulk Actions Add to…" at bounding box center [623, 324] width 1134 height 449
click at [532, 459] on span "34 54" at bounding box center [556, 465] width 80 height 12
click at [527, 458] on input "34 54" at bounding box center [553, 466] width 90 height 20
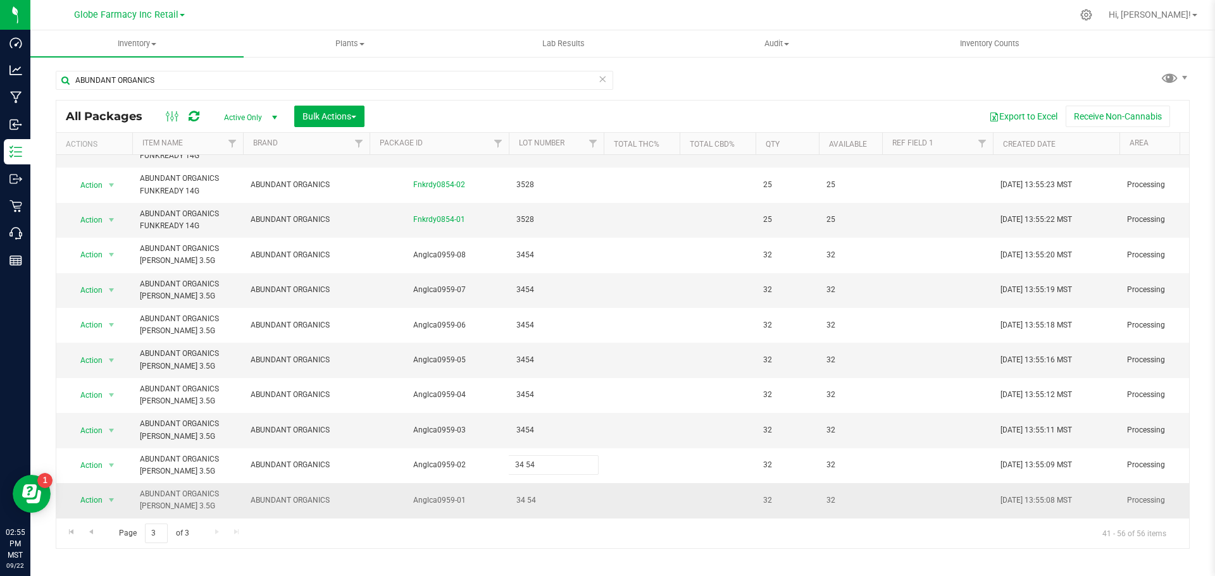
type input "3454"
click at [537, 495] on div "All Packages Active Only Active Only Lab Samples Locked All Bulk Actions Add to…" at bounding box center [623, 324] width 1134 height 449
click at [529, 495] on span "34 54" at bounding box center [556, 501] width 80 height 12
click at [524, 491] on input "34 54" at bounding box center [553, 501] width 90 height 20
type input "3454"
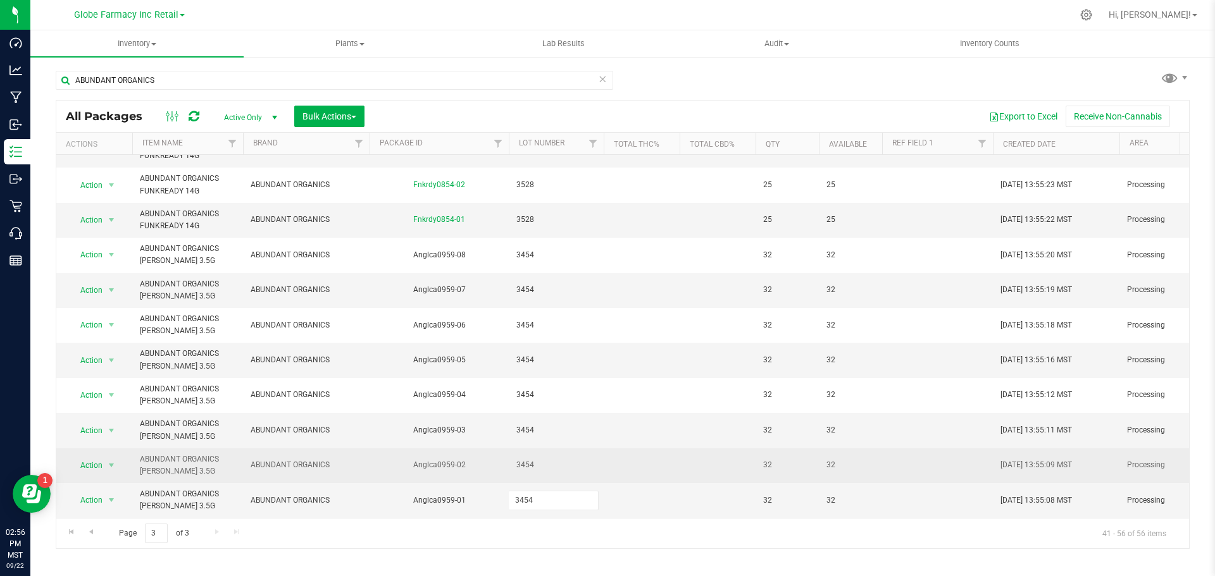
click at [560, 444] on div "All Packages Active Only Active Only Lab Samples Locked All Bulk Actions Add to…" at bounding box center [623, 324] width 1134 height 449
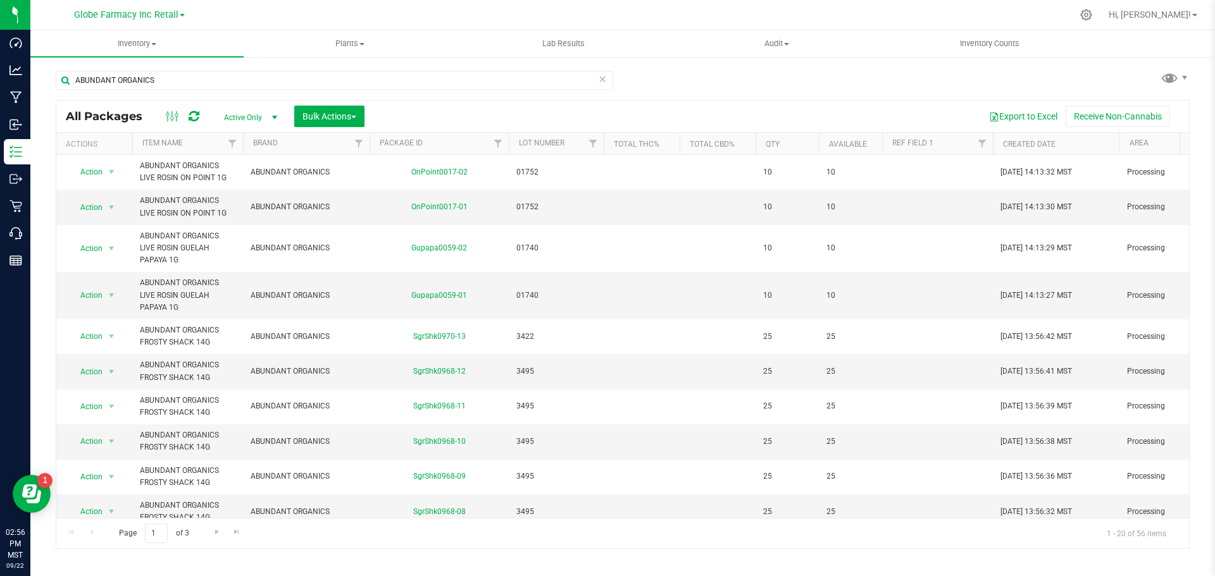
scroll to position [371, 0]
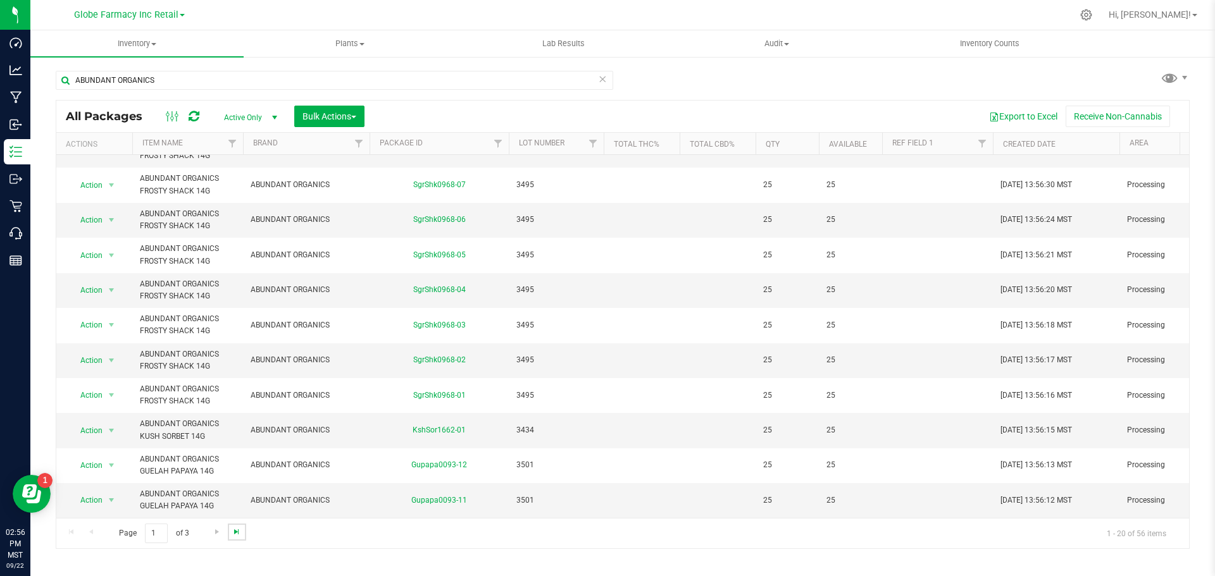
click at [237, 537] on span "Go to the last page" at bounding box center [237, 532] width 10 height 10
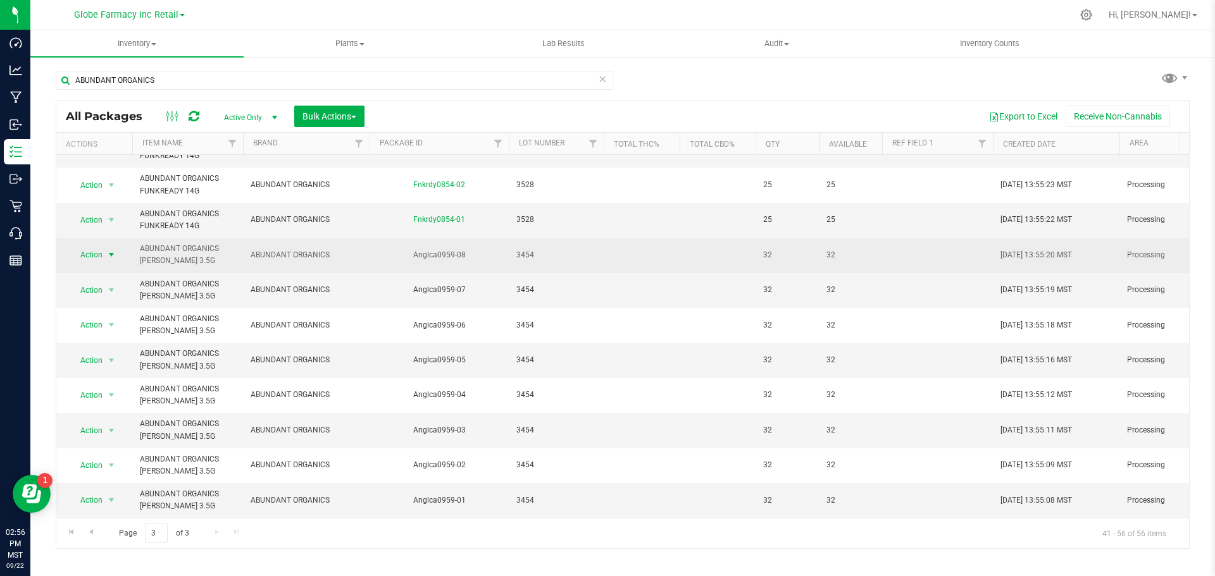
click at [106, 254] on td "Action Action Adjust qty Create package Edit attributes Global inventory Locate…" at bounding box center [94, 255] width 76 height 35
click at [111, 250] on span "select" at bounding box center [111, 255] width 10 height 10
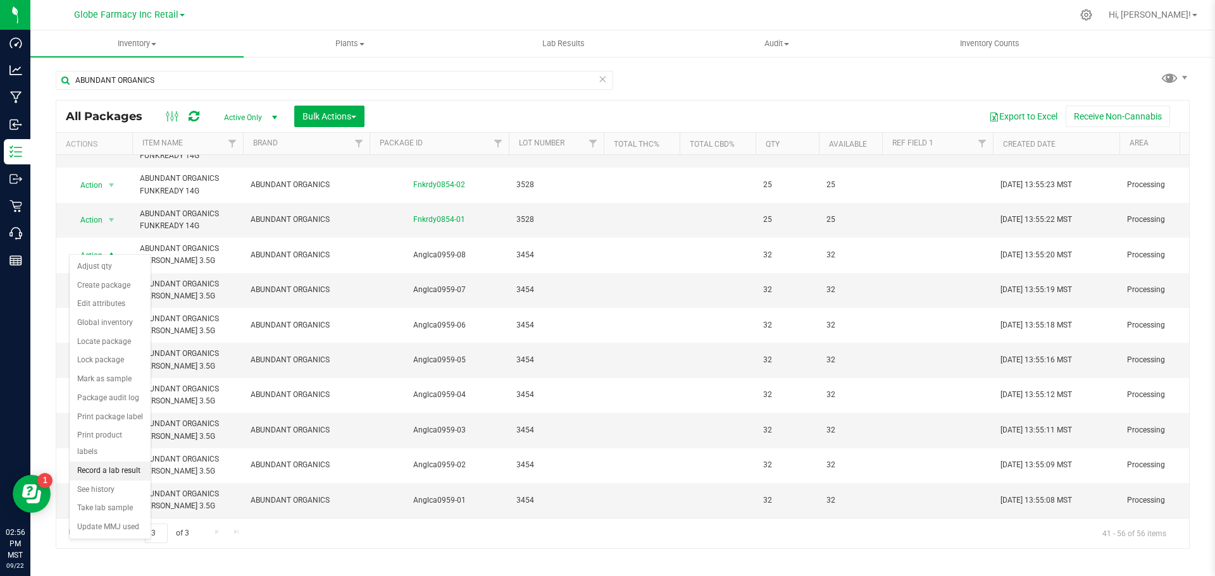
click at [90, 462] on li "Record a lab result" at bounding box center [110, 471] width 81 height 19
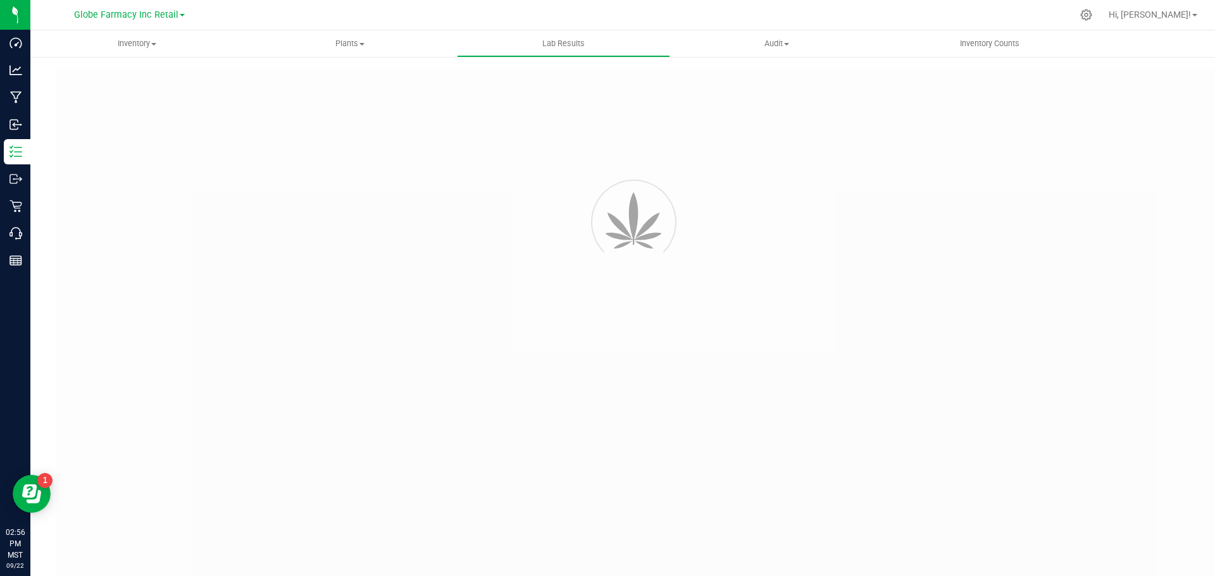
type input "Anglca0959-08"
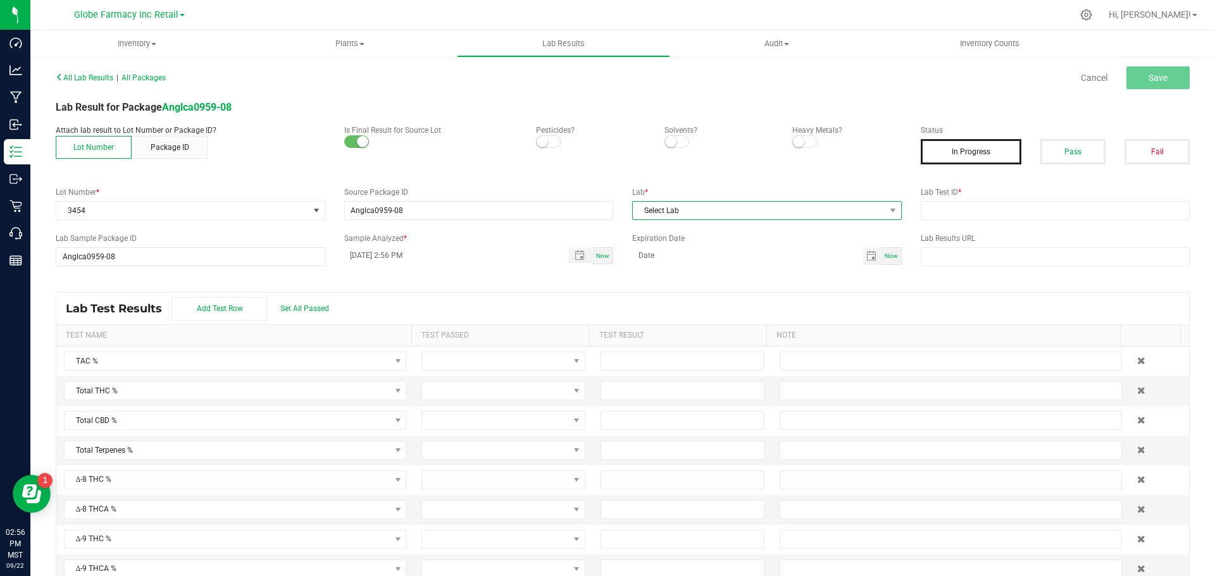
click at [690, 206] on span "Select Lab" at bounding box center [759, 211] width 252 height 18
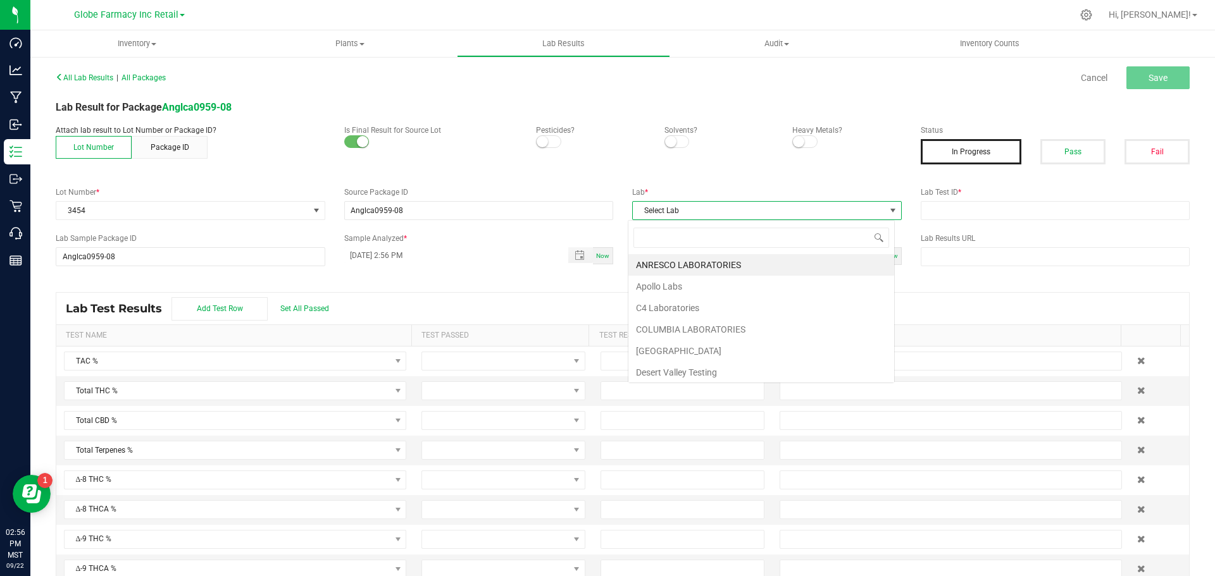
scroll to position [19, 267]
type input "LEVEL"
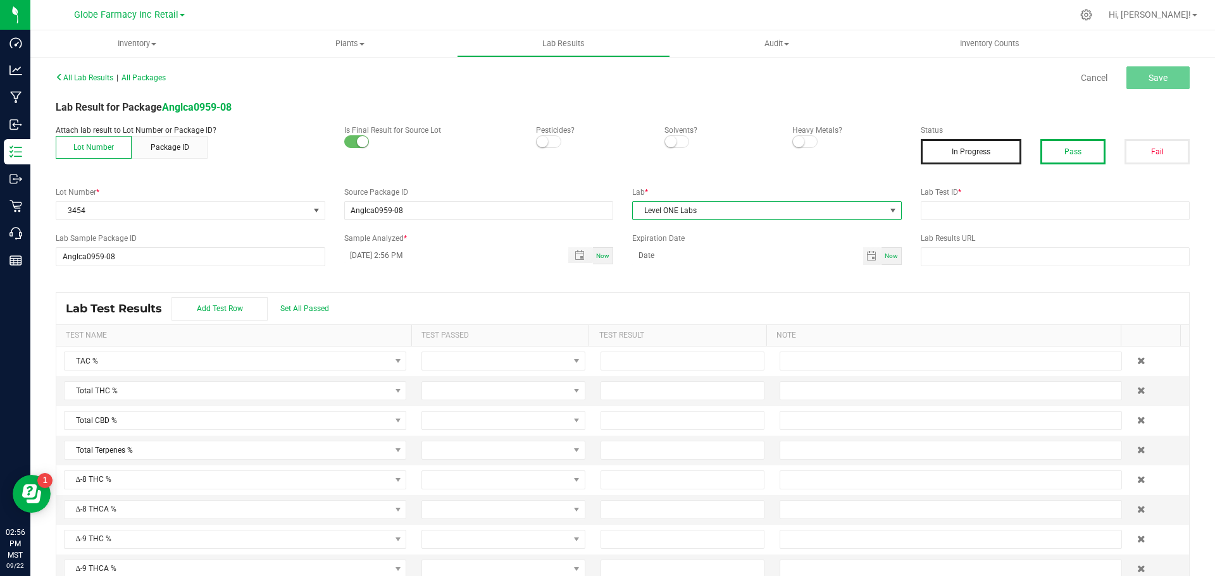
click at [1088, 148] on button "Pass" at bounding box center [1072, 151] width 65 height 25
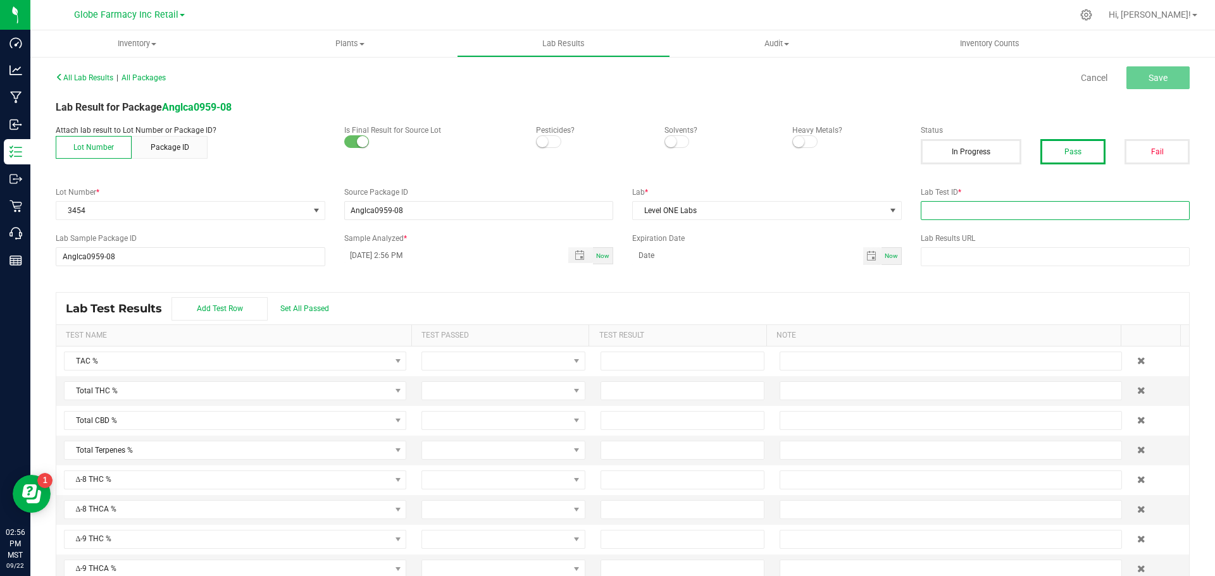
click at [1051, 205] on input "text" at bounding box center [1056, 210] width 270 height 19
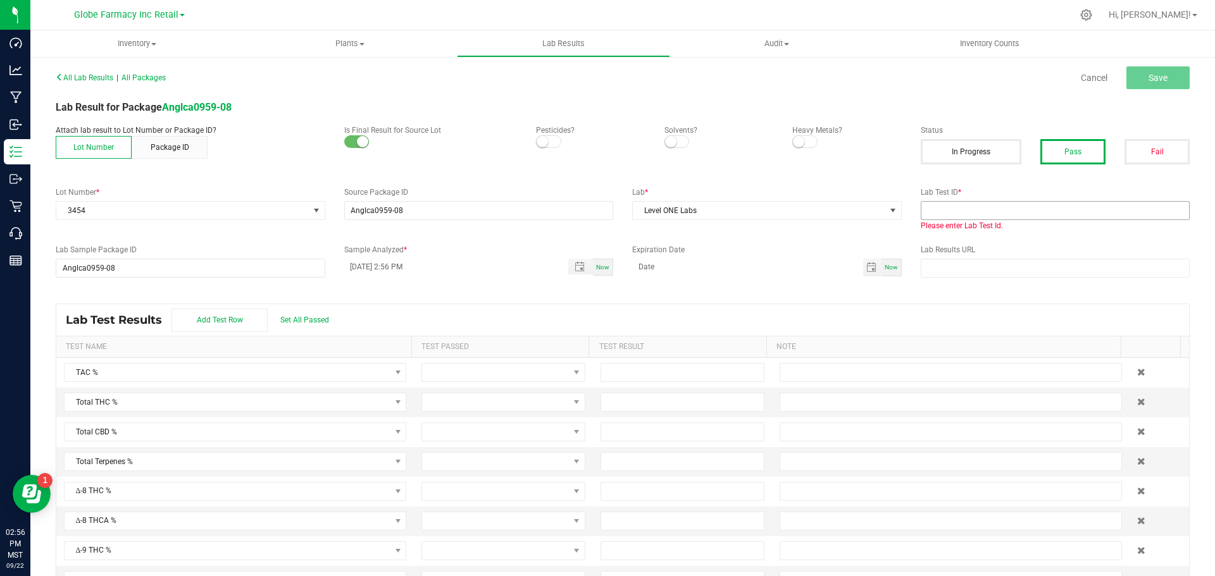
drag, startPoint x: 1089, startPoint y: 221, endPoint x: 1080, endPoint y: 201, distance: 21.8
click at [1085, 215] on div "Please enter Lab Test Id." at bounding box center [1056, 216] width 270 height 30
click at [1079, 199] on div "Lab Test ID * Please enter Lab Test Id." at bounding box center [1055, 209] width 289 height 45
click at [1066, 204] on input "text" at bounding box center [1056, 210] width 270 height 19
paste input "2507LVL0599.3201"
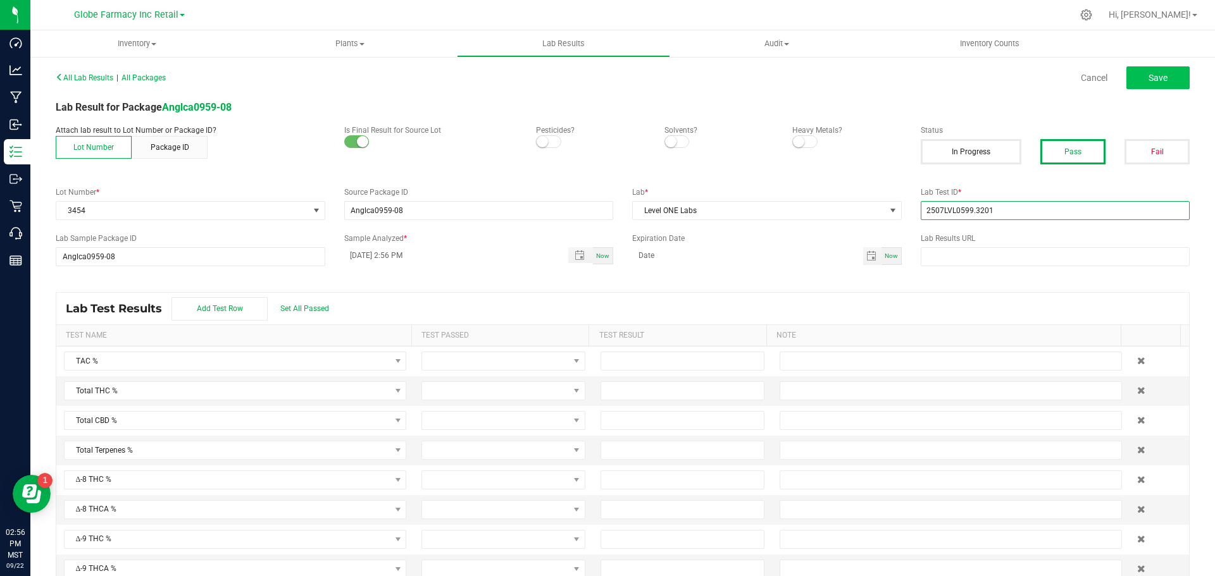
type input "2507LVL0599.3201"
click at [1146, 71] on button "Save" at bounding box center [1157, 77] width 63 height 23
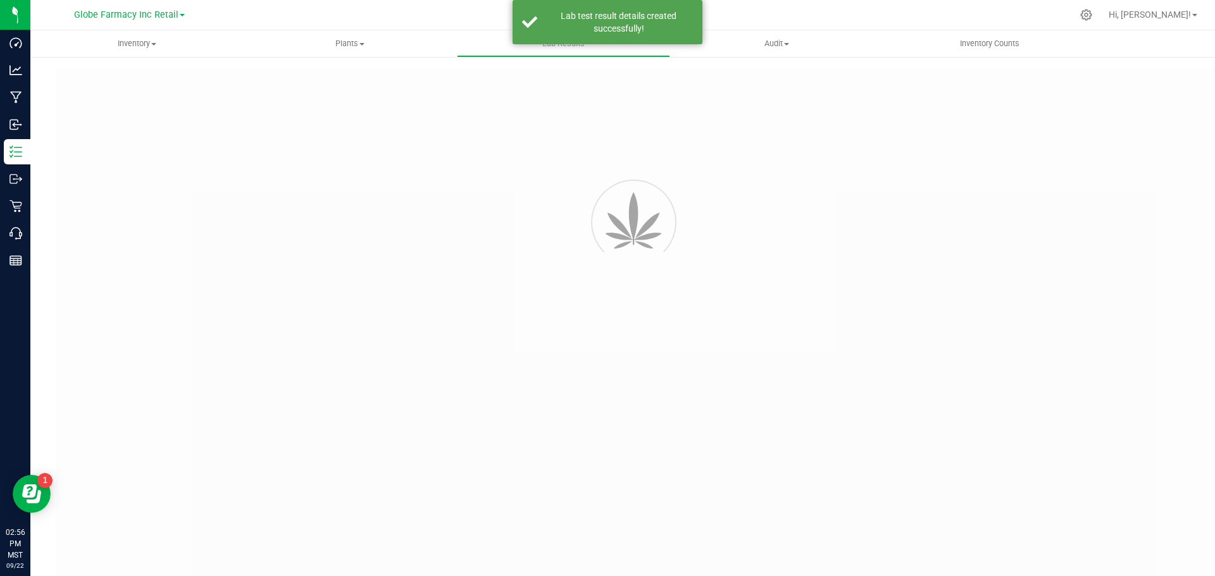
type input "Anglca0959-08"
type input "2507LVL0599.3201"
type input "Anglca0959-08"
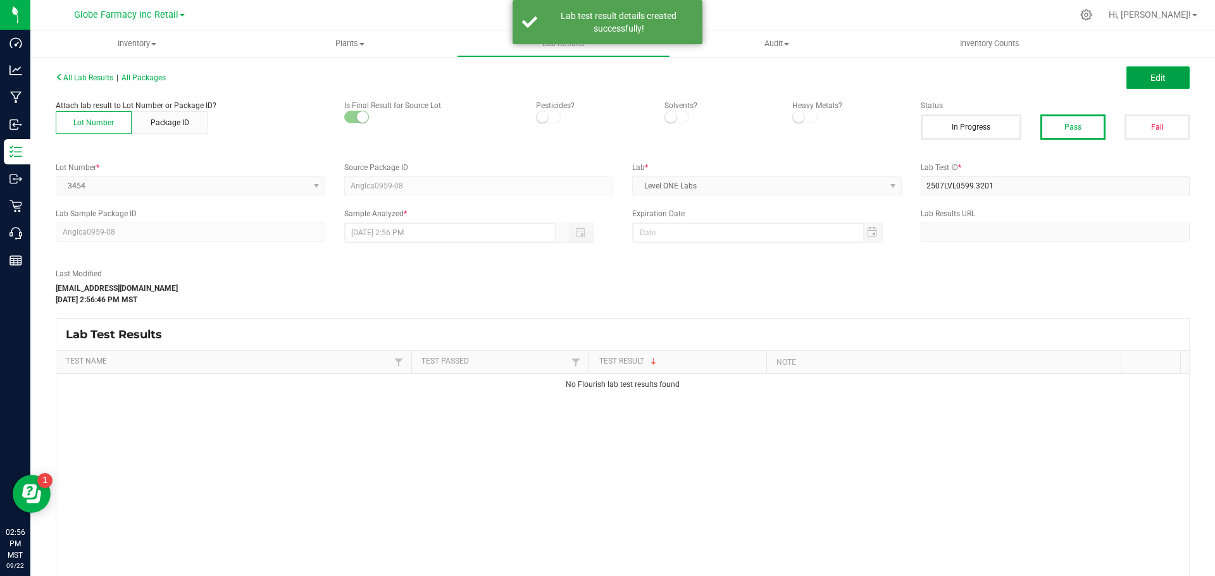
click at [1154, 70] on button "Edit" at bounding box center [1157, 77] width 63 height 23
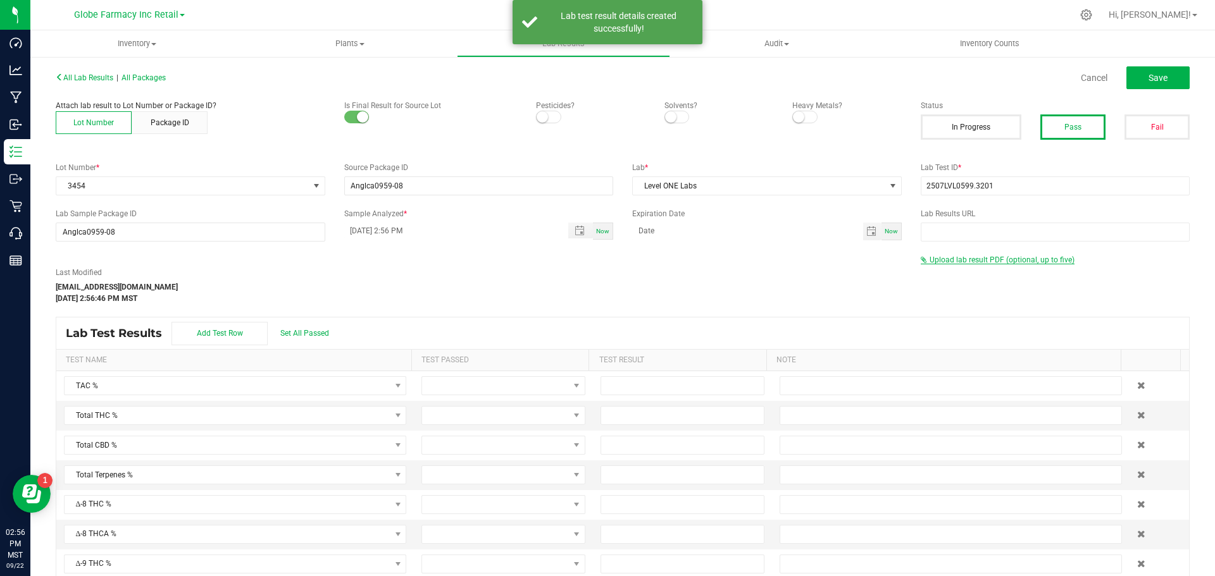
click at [1007, 264] on span "Upload lab result PDF (optional, up to five)" at bounding box center [998, 260] width 154 height 9
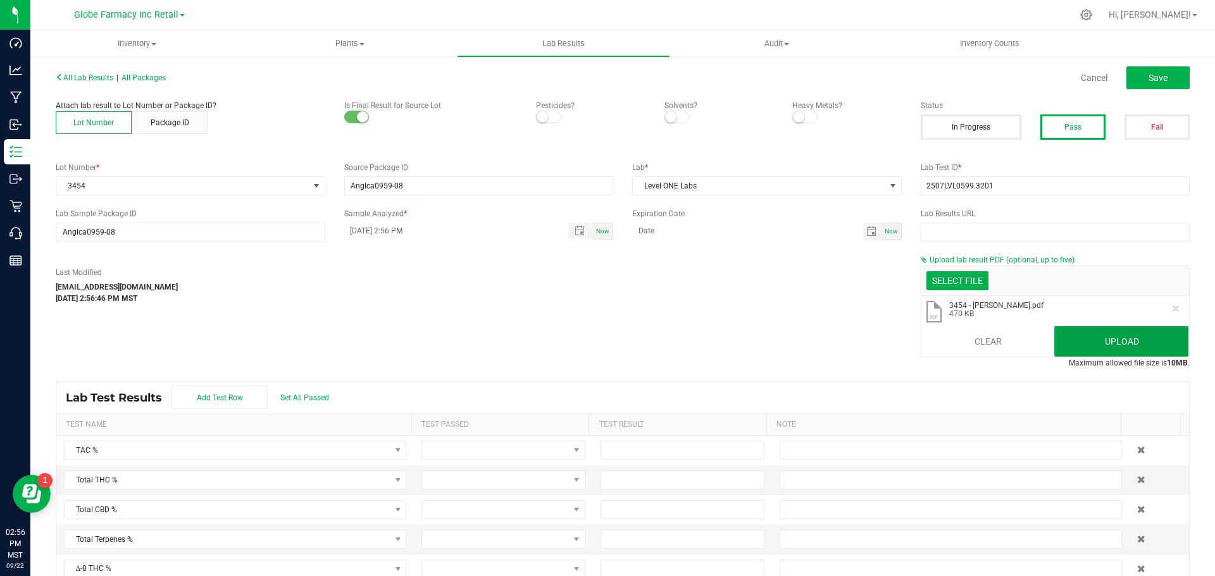
click at [1159, 347] on button "Upload" at bounding box center [1121, 342] width 134 height 30
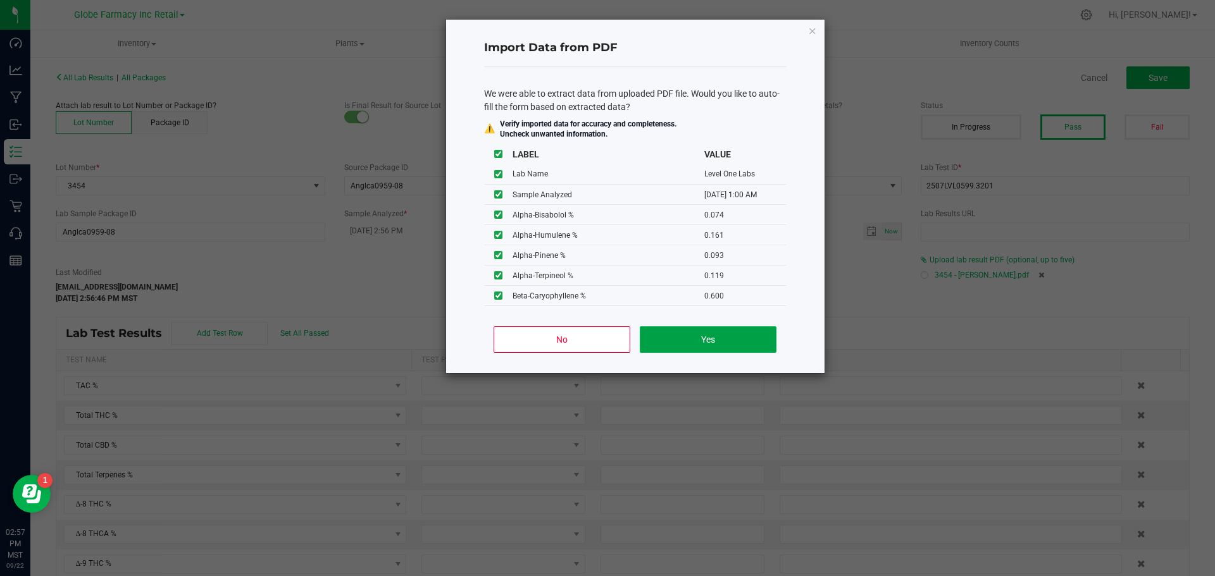
click at [749, 337] on button "Yes" at bounding box center [708, 340] width 136 height 27
type input "[DATE] 1:00 AM"
type input "33.0500"
type input "0.6200"
type input "33.3900"
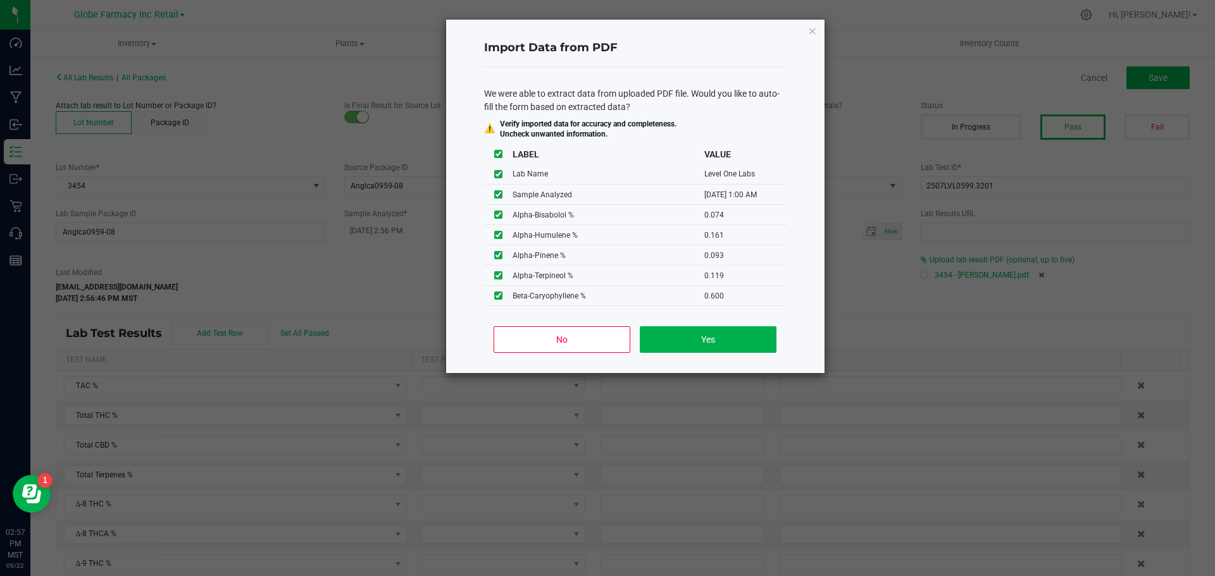
type input "0.2000"
type input "0.7000"
type input "1.0000"
type input "0.0740"
type input "0.1610"
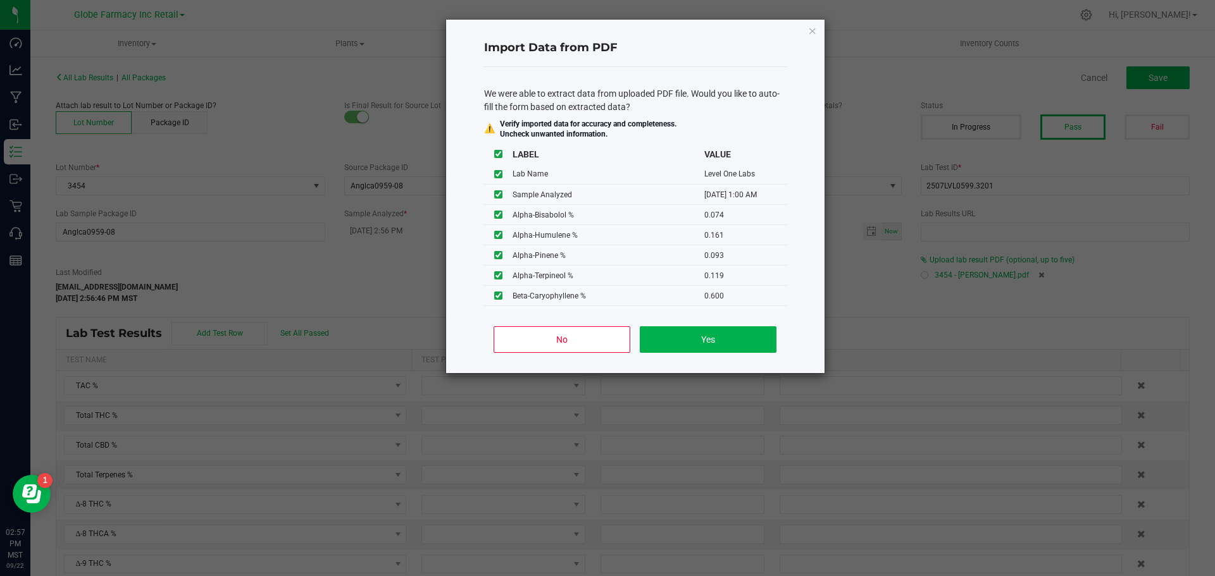
type input "0.0930"
type input "0.1190"
type input "0.6000"
type input "0.0860"
type input "0.0280"
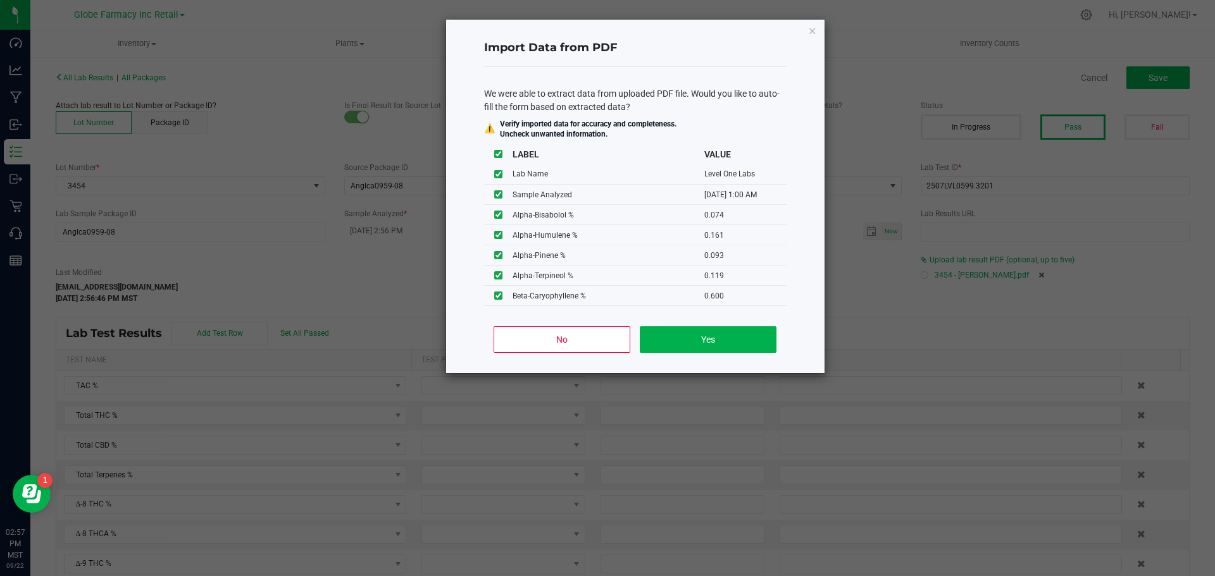
type input "0.1550"
type input "0.2170"
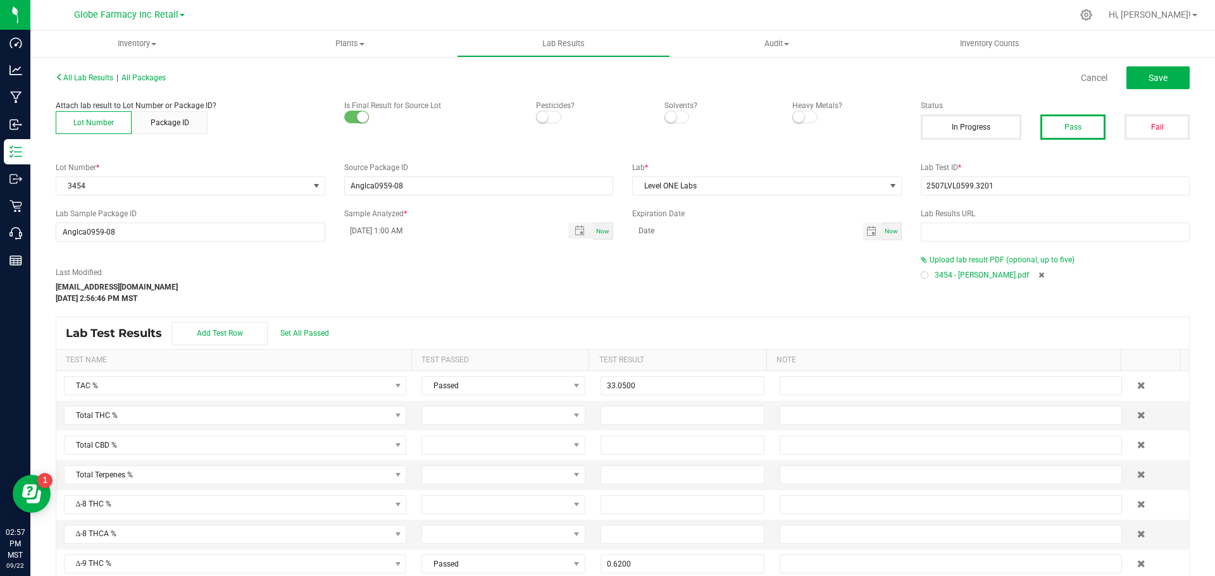
click at [863, 325] on div "Lab Test Results Add Test Row Set All Passed" at bounding box center [622, 334] width 1133 height 32
click at [1166, 71] on button "Save" at bounding box center [1157, 77] width 63 height 23
type input "0.6200"
type input "33.3900"
type input "0.2000"
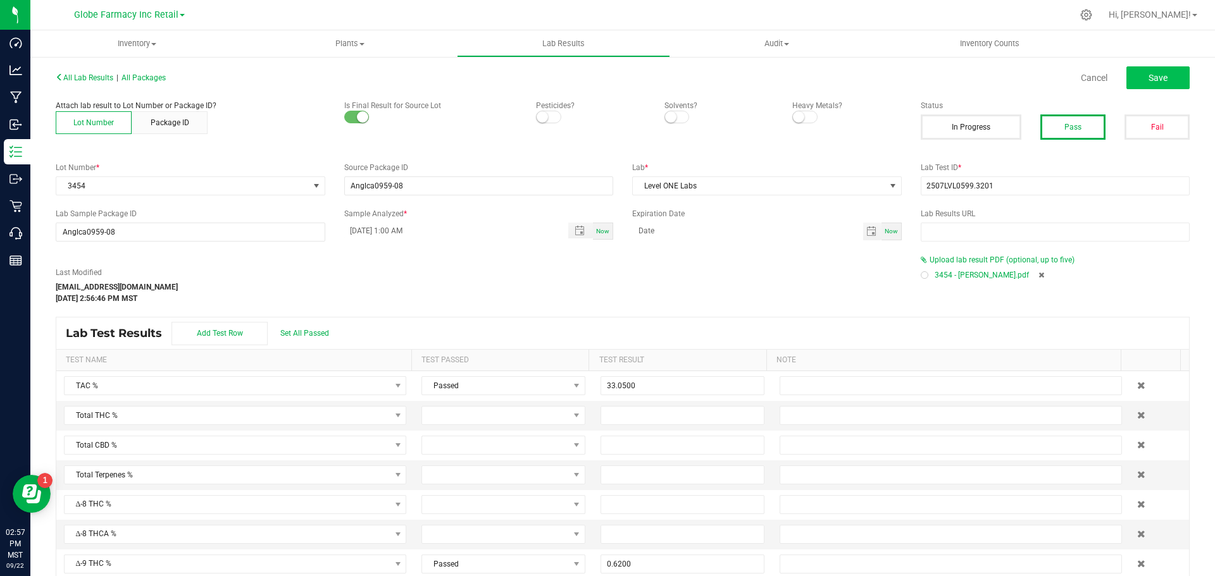
type input "0.7000"
type input "1.0000"
type input "0.0740"
type input "0.1610"
type input "0.0930"
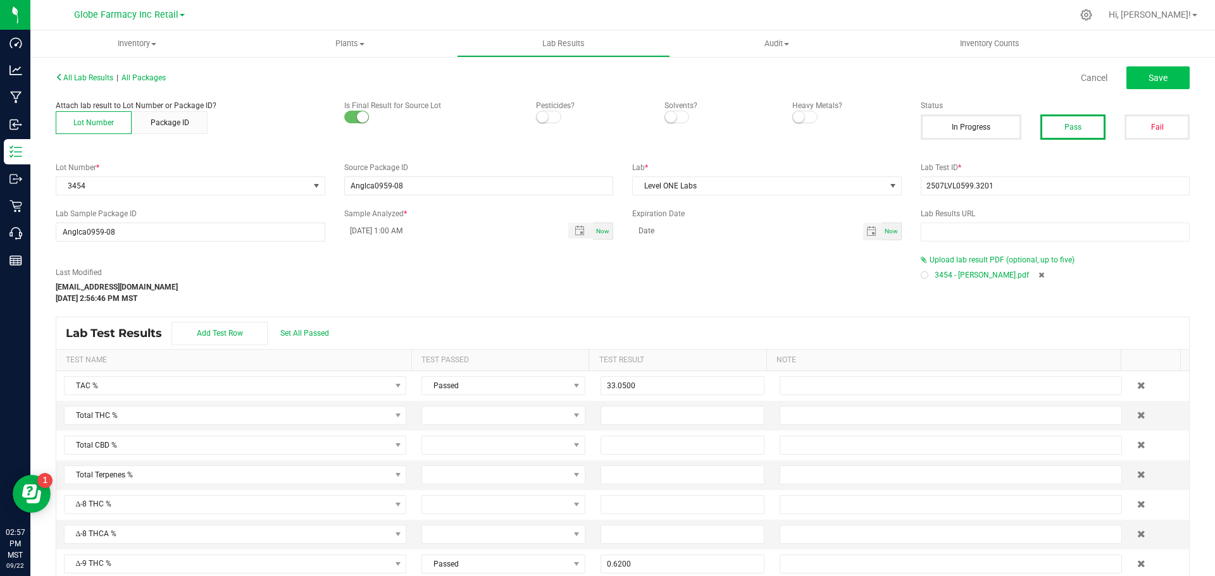
type input "0.1190"
type input "0.6000"
type input "0.0860"
type input "0.0280"
type input "0.1550"
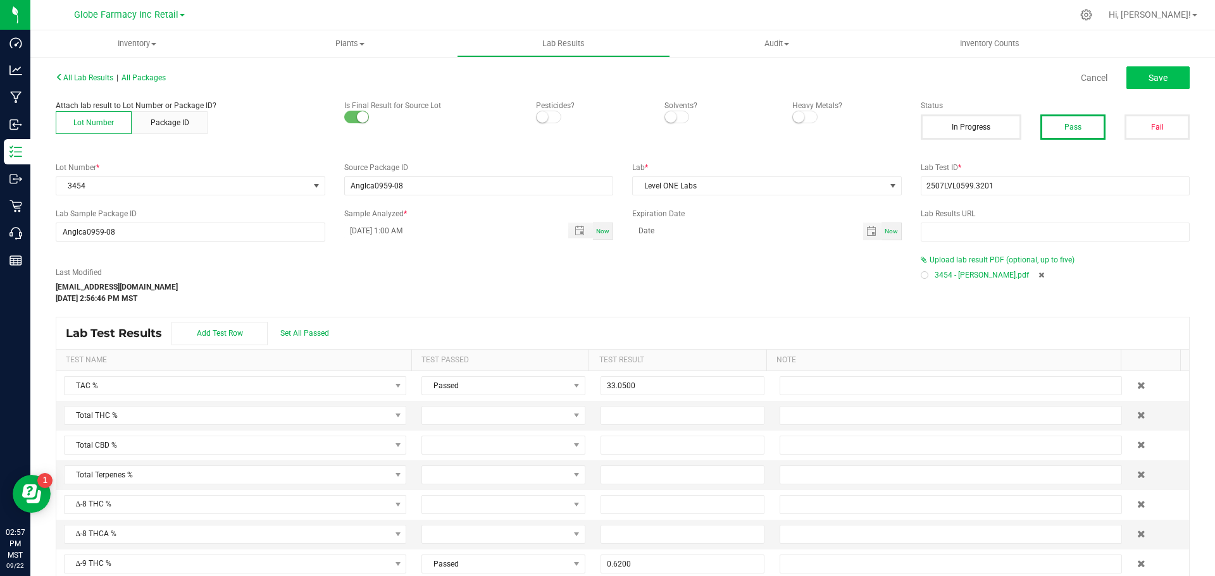
type input "0.2170"
type input "0.8260"
type input "0.9200"
type input "0.0260"
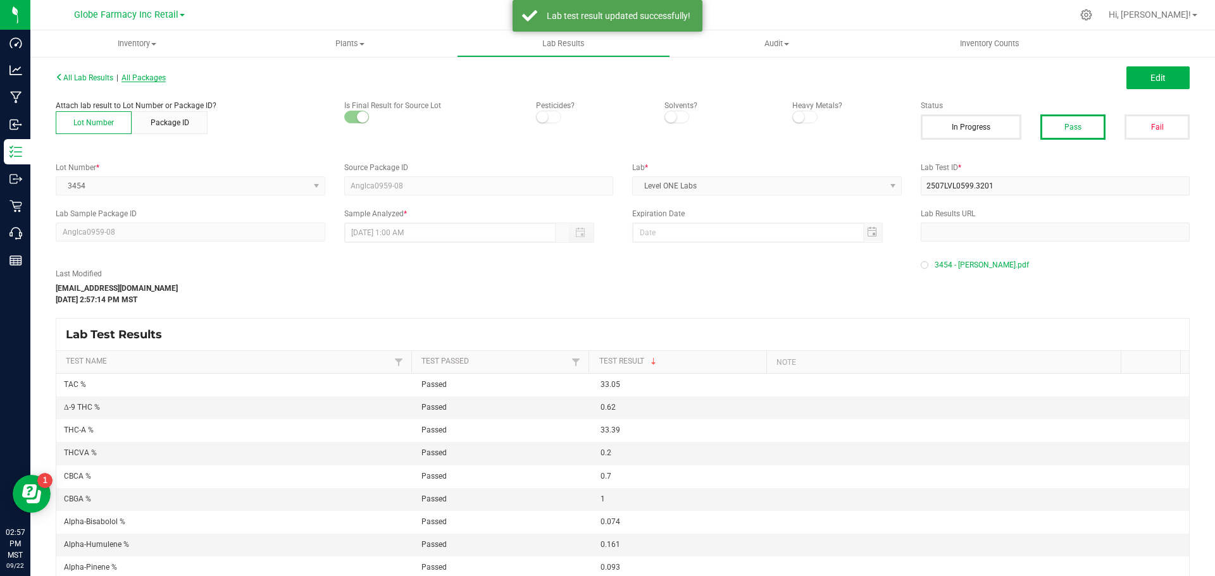
click at [147, 73] on span "All Packages" at bounding box center [144, 77] width 44 height 9
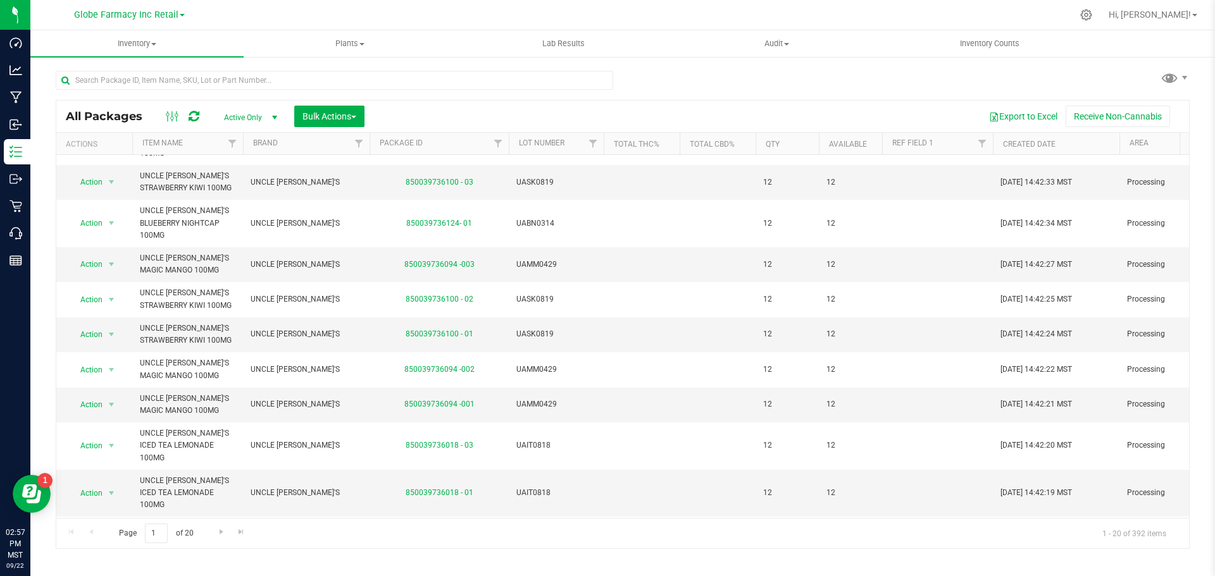
scroll to position [468, 0]
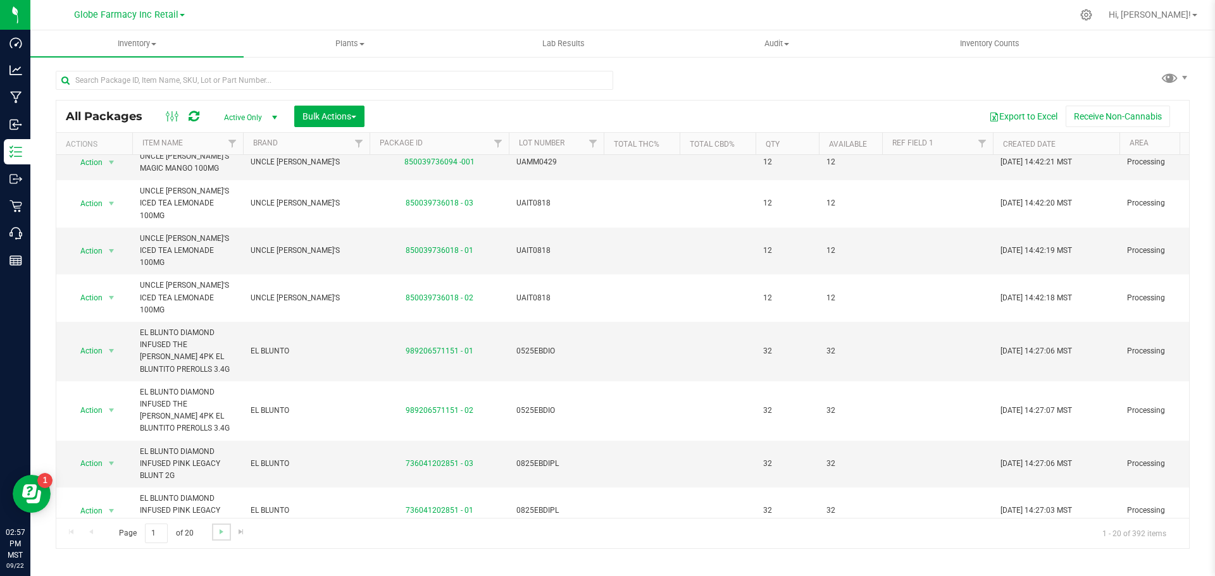
click at [212, 532] on link "Go to the next page" at bounding box center [221, 532] width 18 height 17
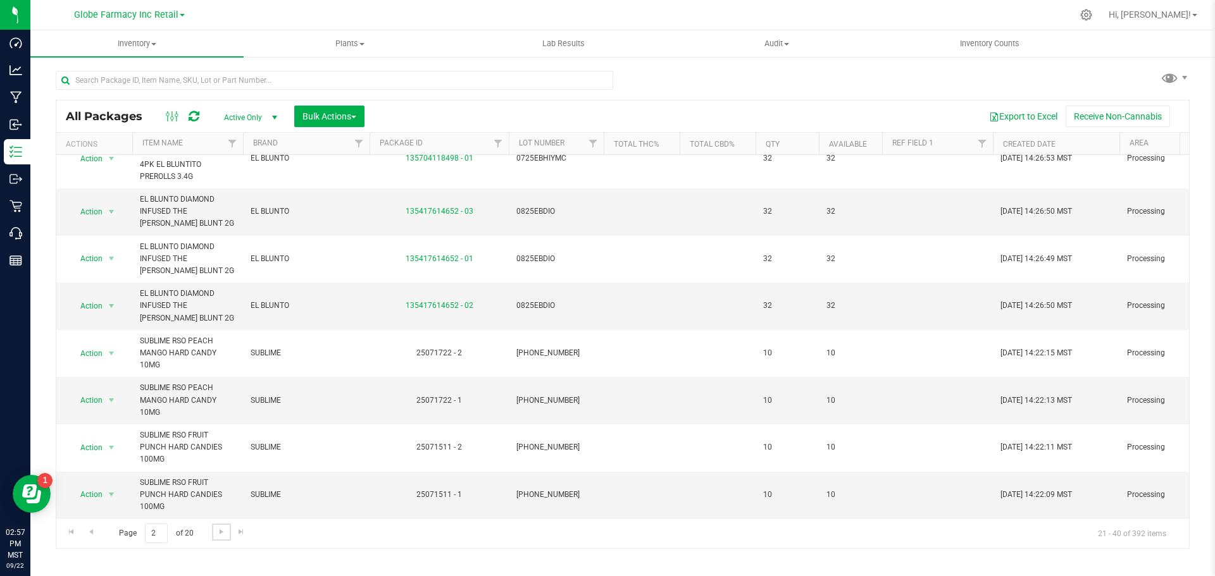
scroll to position [711, 0]
click at [216, 529] on span "Go to the next page" at bounding box center [221, 532] width 10 height 10
